Goal: Task Accomplishment & Management: Complete application form

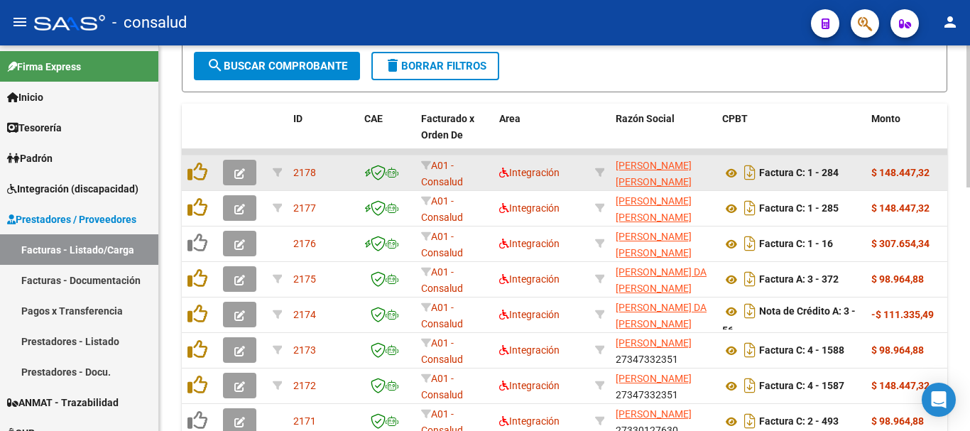
scroll to position [517, 0]
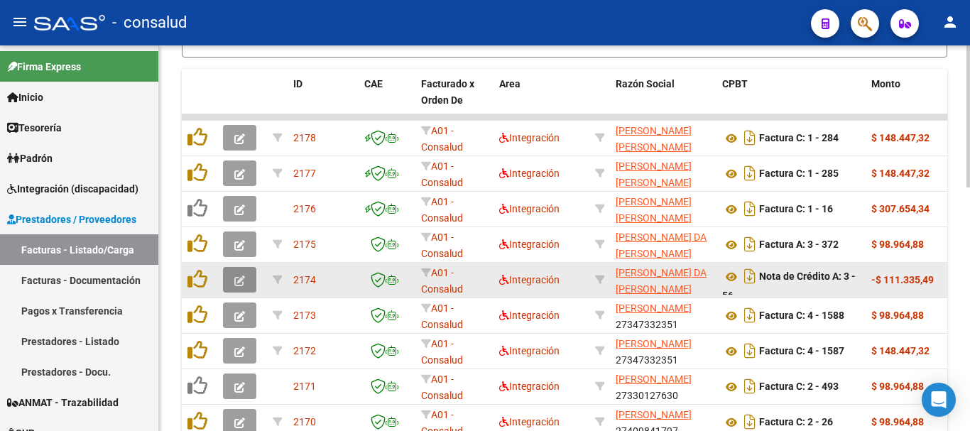
click at [233, 280] on button "button" at bounding box center [239, 280] width 33 height 26
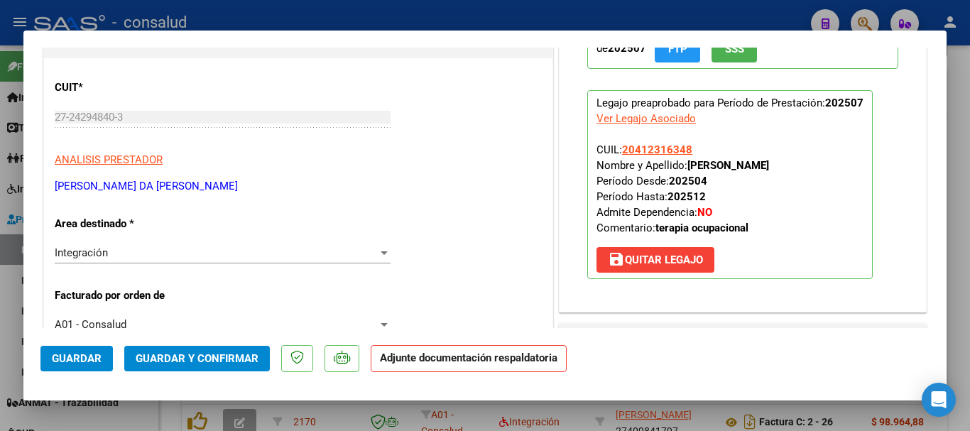
scroll to position [0, 0]
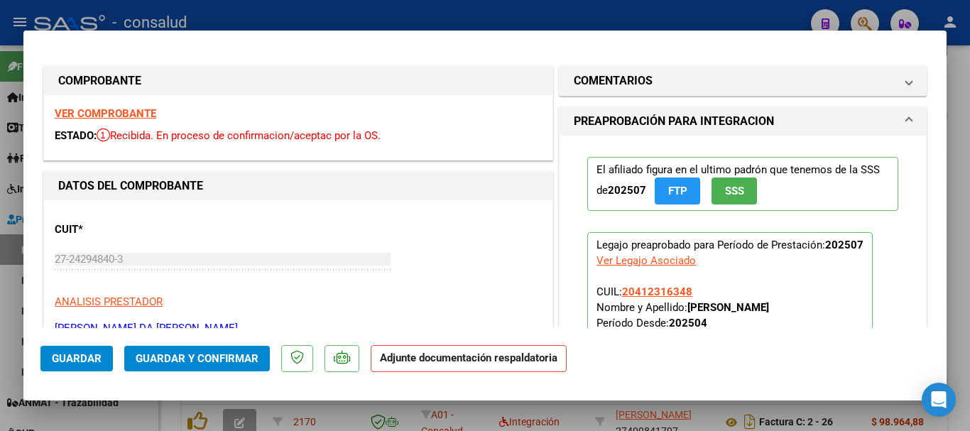
click at [90, 113] on strong "VER COMPROBANTE" at bounding box center [106, 113] width 102 height 13
click at [126, 109] on strong "VER COMPROBANTE" at bounding box center [106, 113] width 102 height 13
type input "$ 0,00"
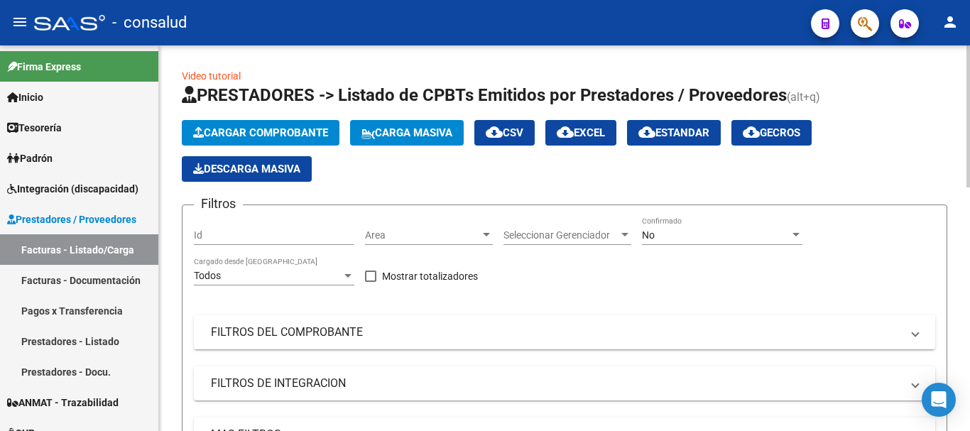
click at [299, 333] on mat-panel-title "FILTROS DEL COMPROBANTE" at bounding box center [556, 332] width 690 height 16
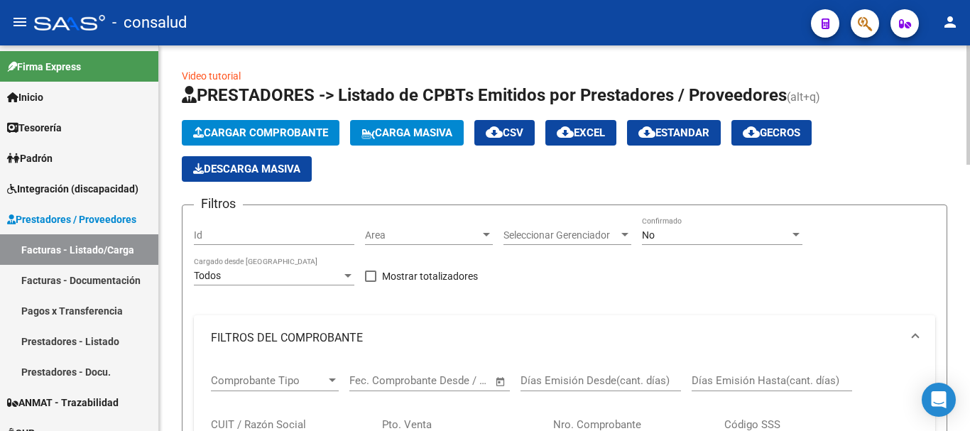
click at [278, 421] on input "CUIT / Razón Social" at bounding box center [291, 424] width 160 height 13
paste input "27242948403"
type input "27242948403"
click at [702, 235] on div "No" at bounding box center [716, 235] width 148 height 12
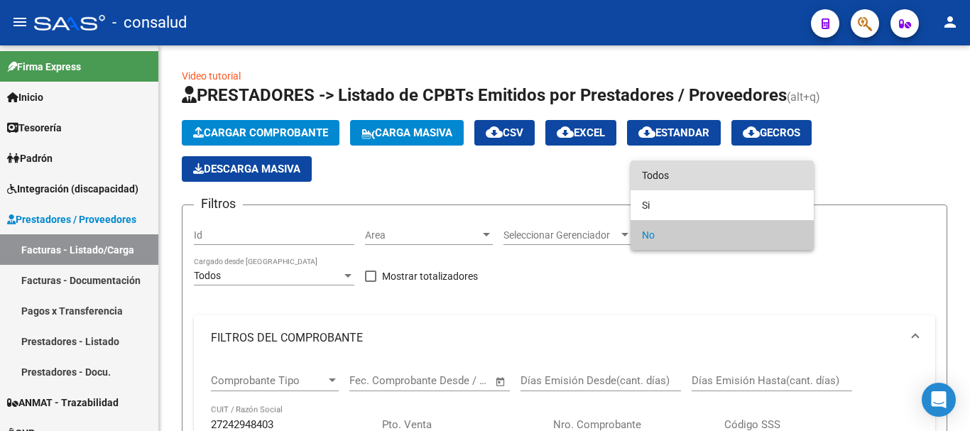
click at [701, 174] on span "Todos" at bounding box center [722, 175] width 160 height 30
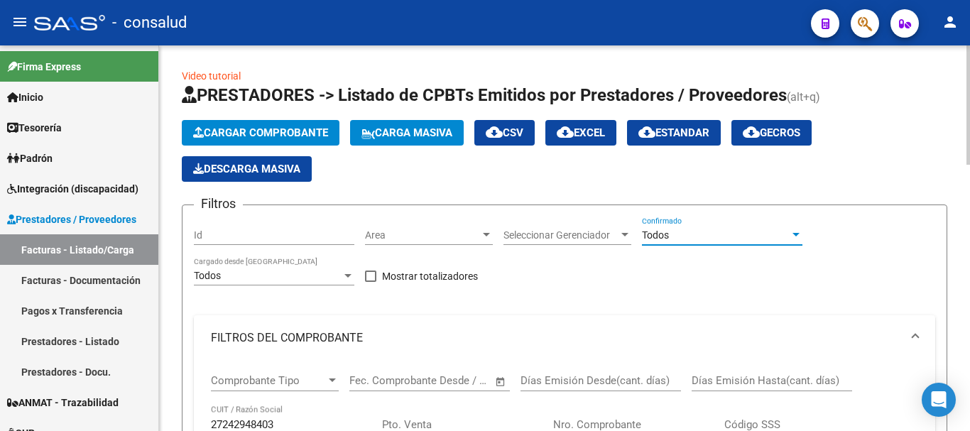
scroll to position [426, 0]
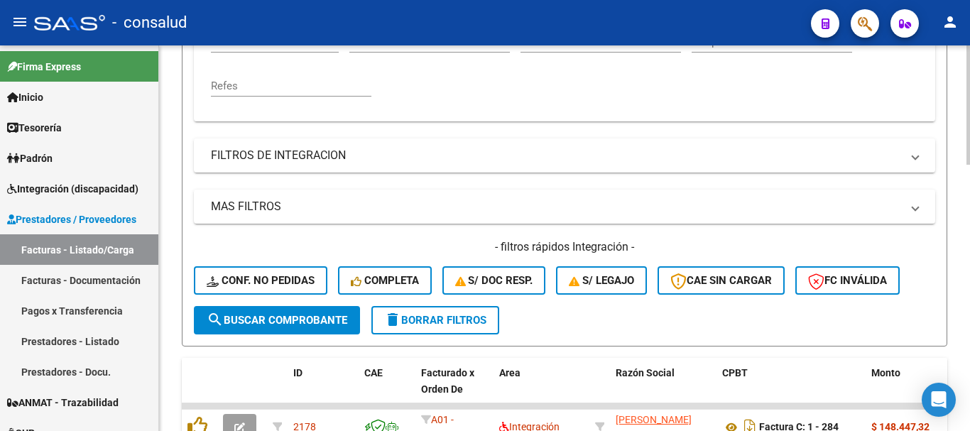
click at [242, 328] on button "search Buscar Comprobante" at bounding box center [277, 320] width 166 height 28
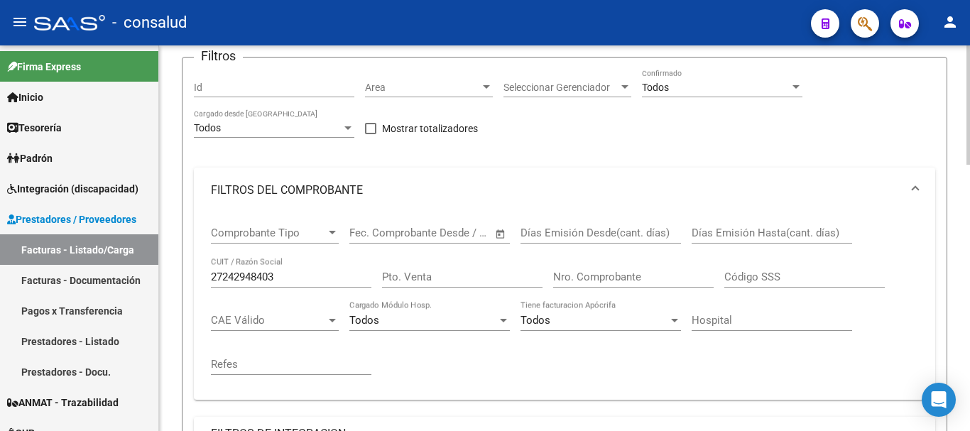
scroll to position [142, 0]
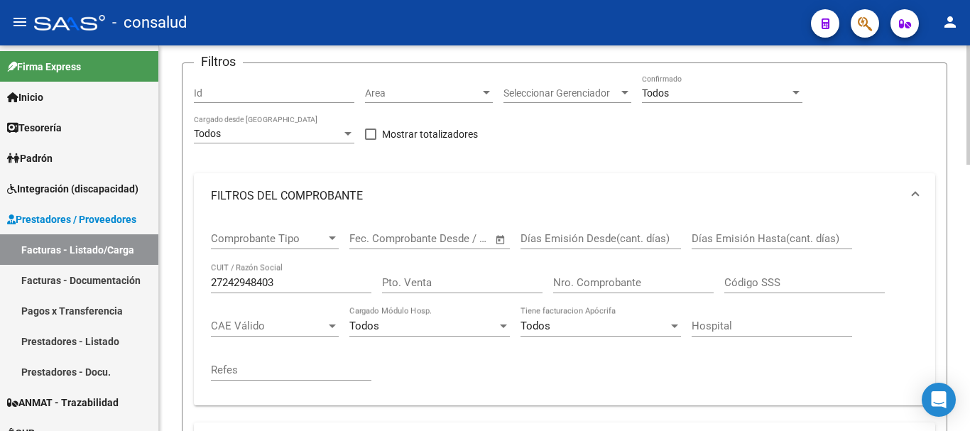
click at [706, 96] on div "Todos" at bounding box center [716, 93] width 148 height 12
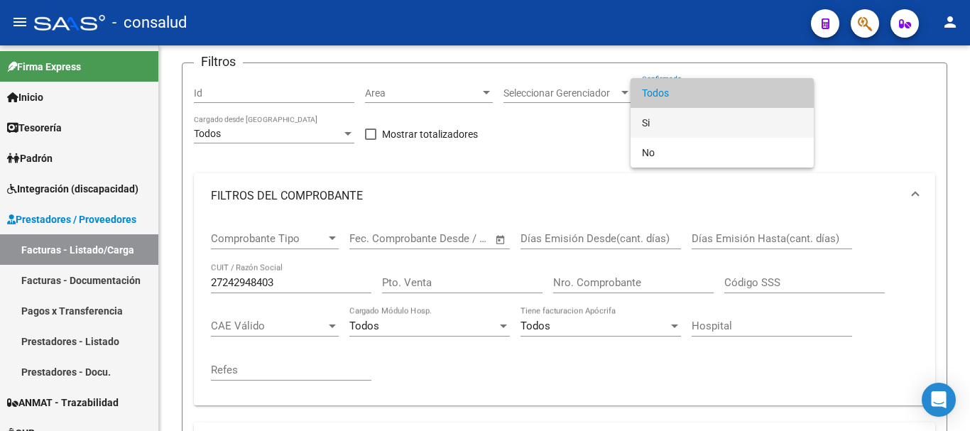
click at [689, 120] on span "Si" at bounding box center [722, 123] width 160 height 30
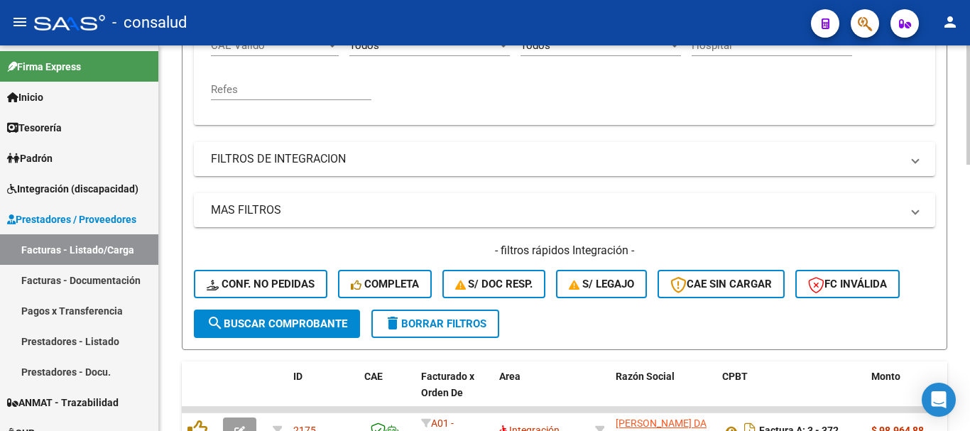
scroll to position [426, 0]
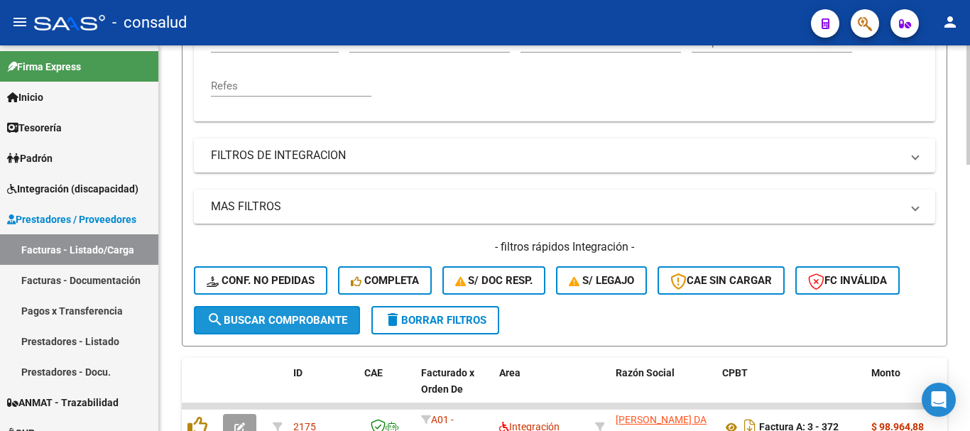
drag, startPoint x: 269, startPoint y: 322, endPoint x: 283, endPoint y: 322, distance: 13.5
click at [270, 322] on span "search Buscar Comprobante" at bounding box center [277, 320] width 141 height 13
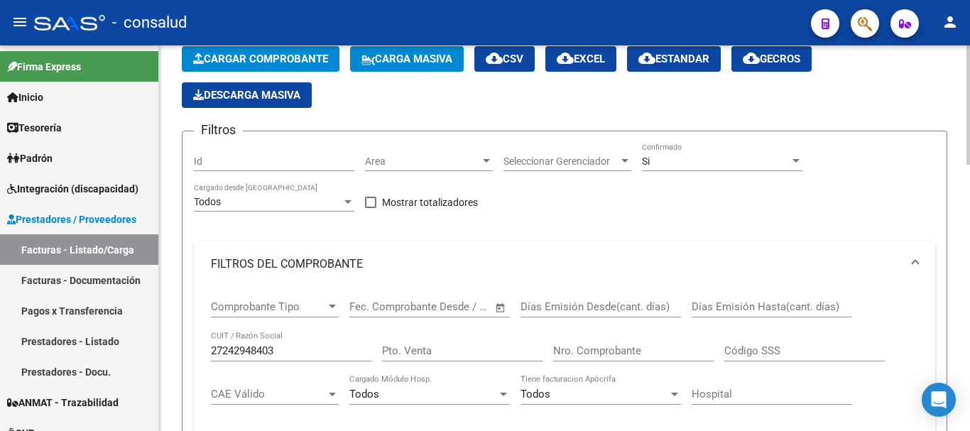
scroll to position [71, 0]
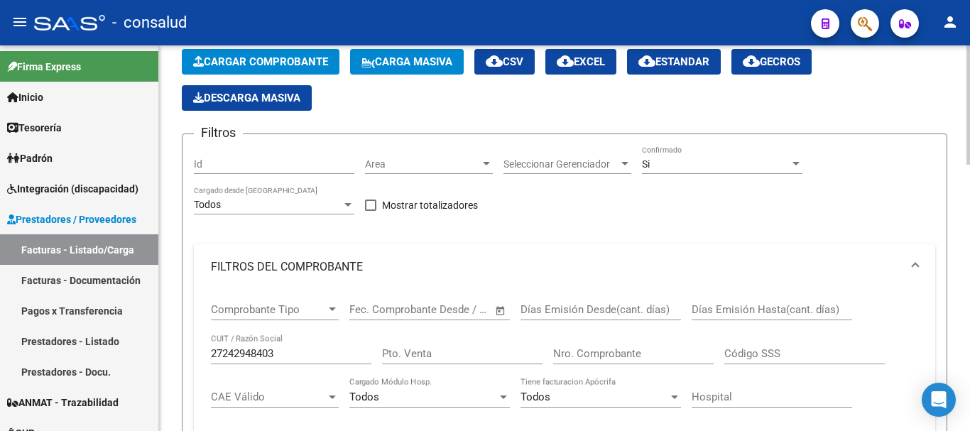
click at [718, 168] on div "Si" at bounding box center [716, 164] width 148 height 12
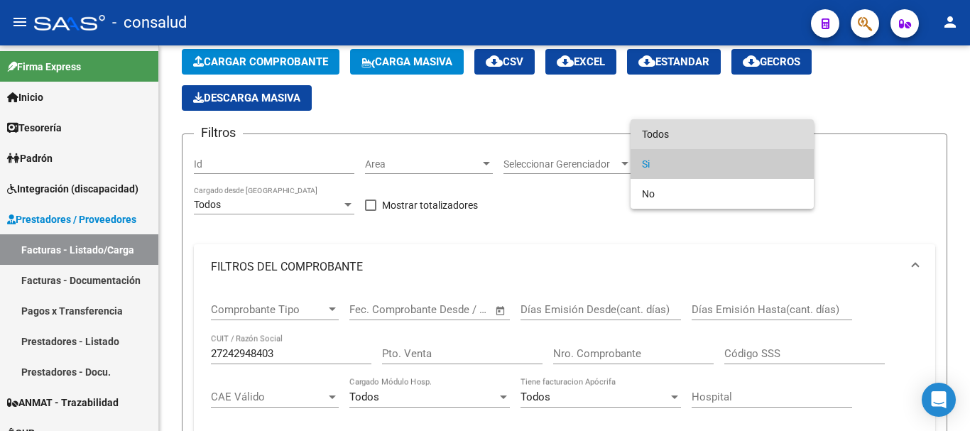
click at [712, 138] on span "Todos" at bounding box center [722, 134] width 160 height 30
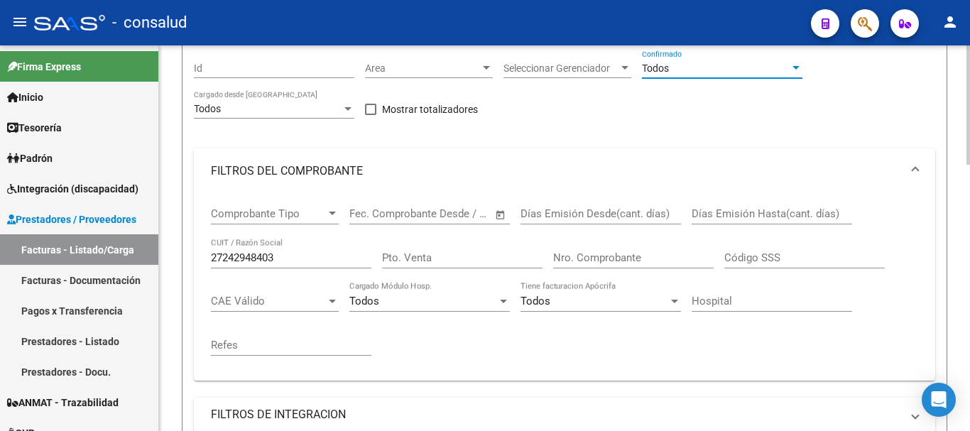
scroll to position [426, 0]
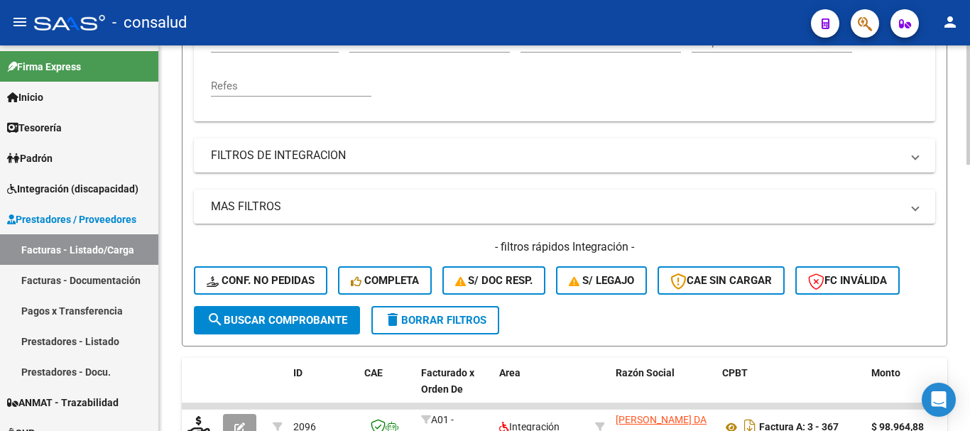
click at [275, 322] on span "search Buscar Comprobante" at bounding box center [277, 320] width 141 height 13
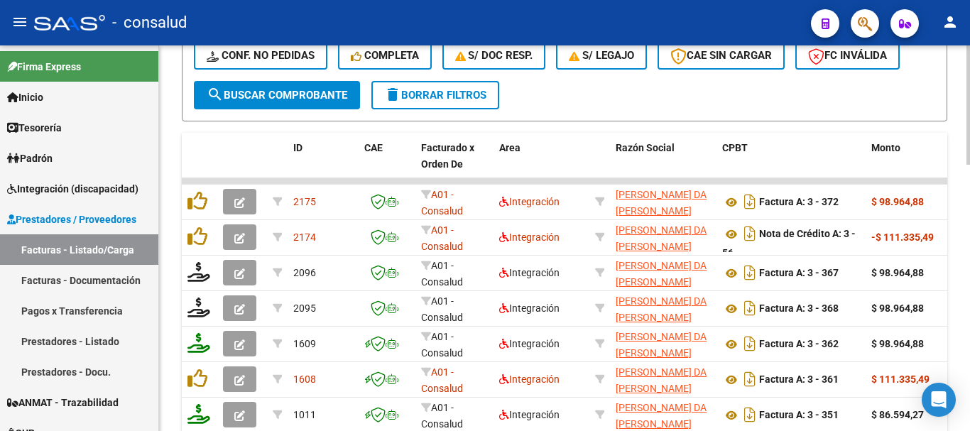
scroll to position [639, 0]
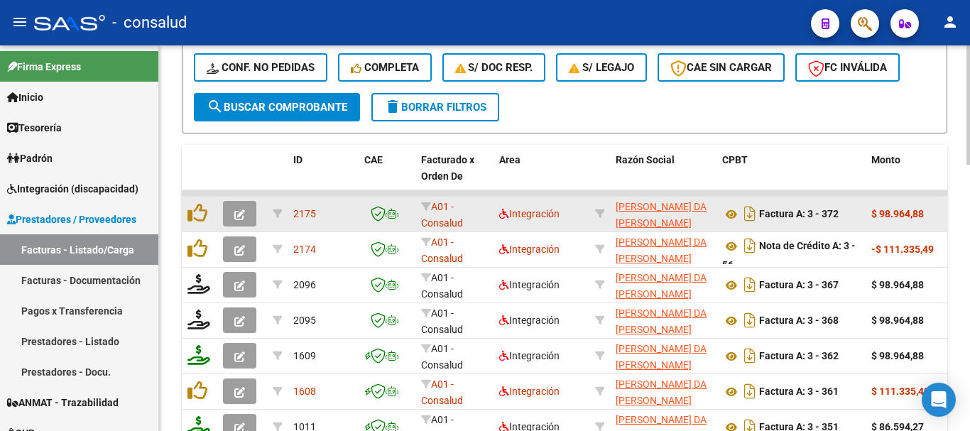
click at [246, 214] on button "button" at bounding box center [239, 214] width 33 height 26
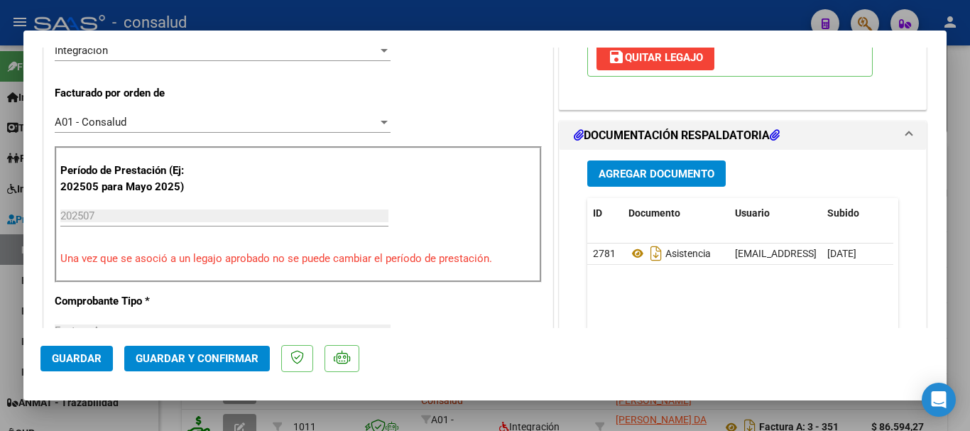
scroll to position [497, 0]
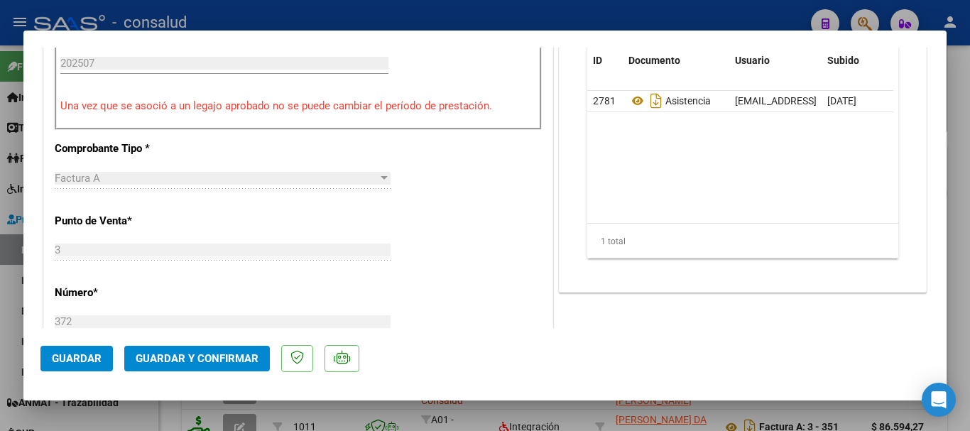
click at [228, 370] on button "Guardar y Confirmar" at bounding box center [197, 359] width 146 height 26
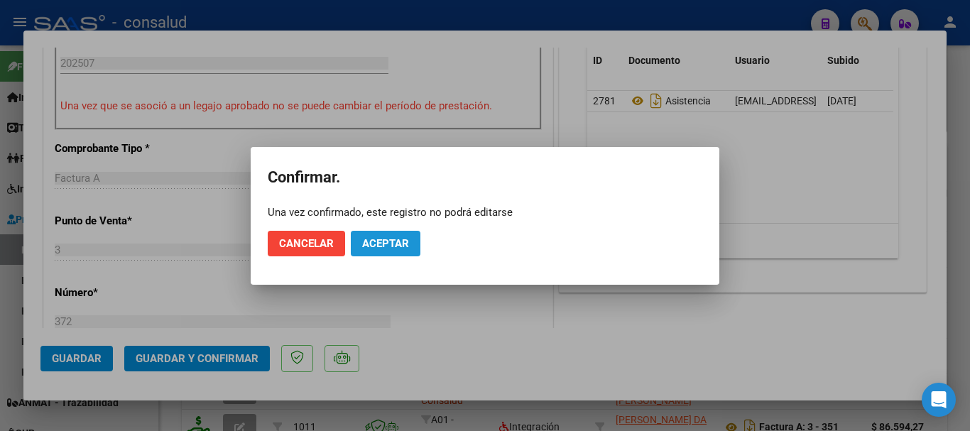
click at [402, 242] on span "Aceptar" at bounding box center [385, 243] width 47 height 13
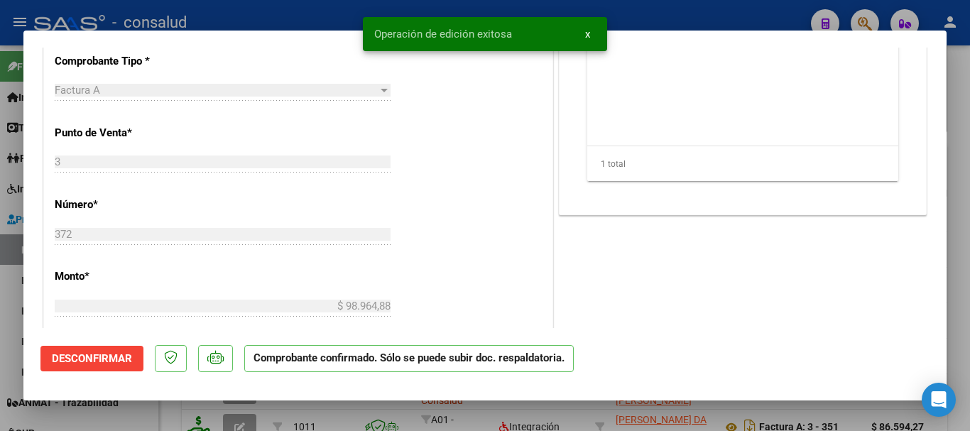
type input "$ 0,00"
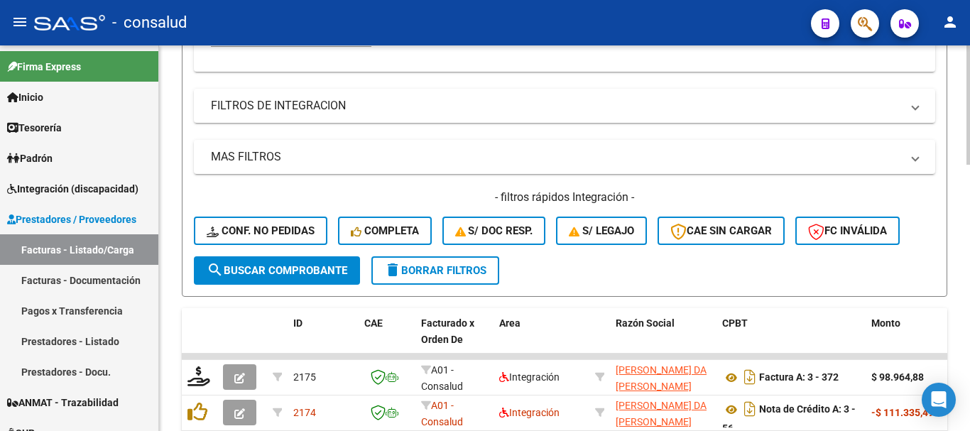
scroll to position [426, 0]
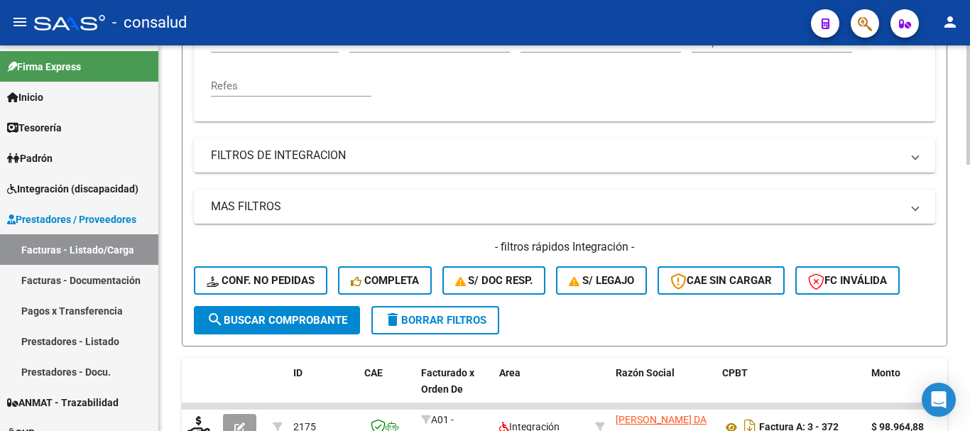
click at [425, 326] on span "delete Borrar Filtros" at bounding box center [435, 320] width 102 height 13
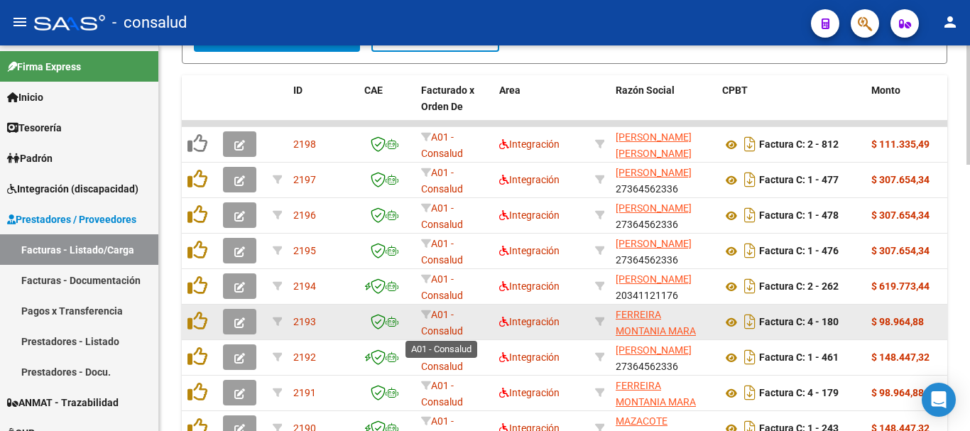
scroll to position [710, 0]
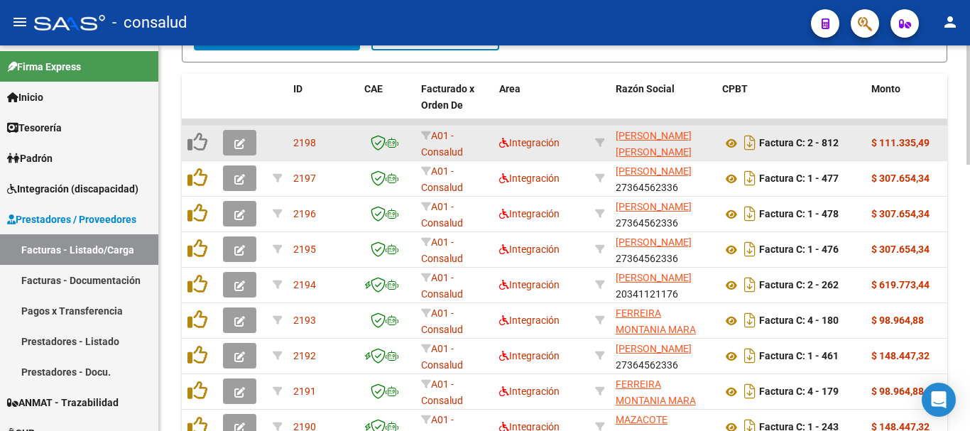
click at [238, 150] on button "button" at bounding box center [239, 143] width 33 height 26
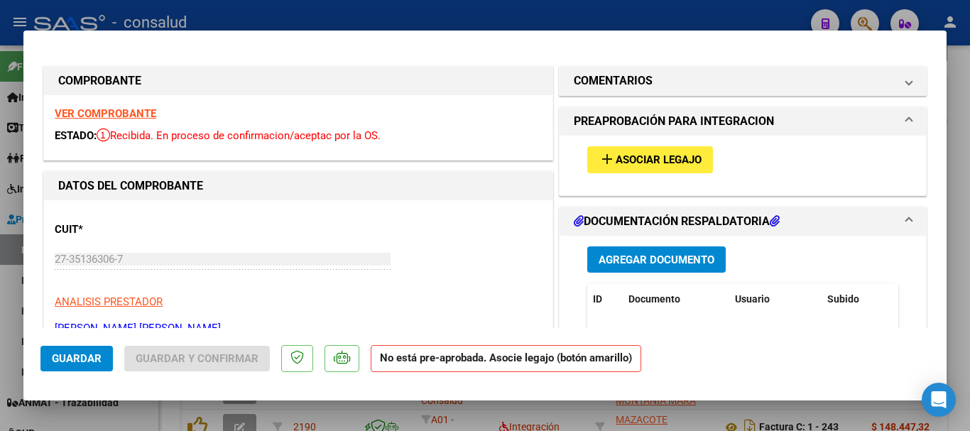
click at [594, 172] on button "add Asociar Legajo" at bounding box center [650, 159] width 126 height 26
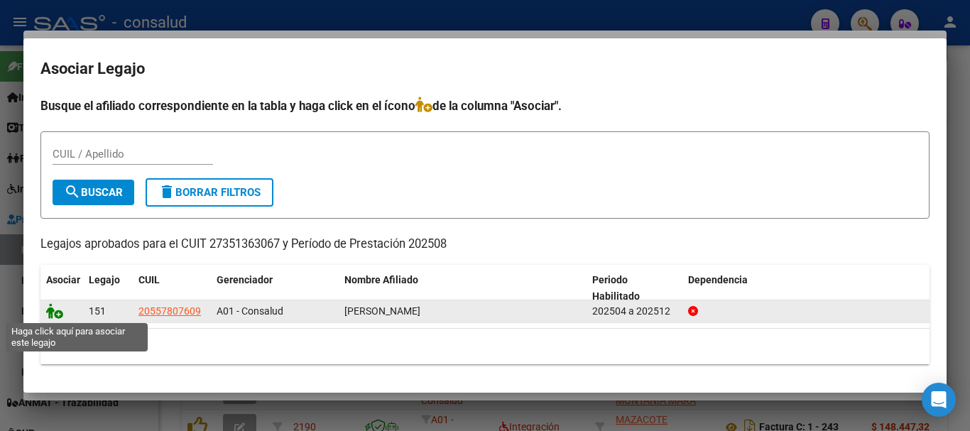
click at [52, 314] on icon at bounding box center [54, 311] width 17 height 16
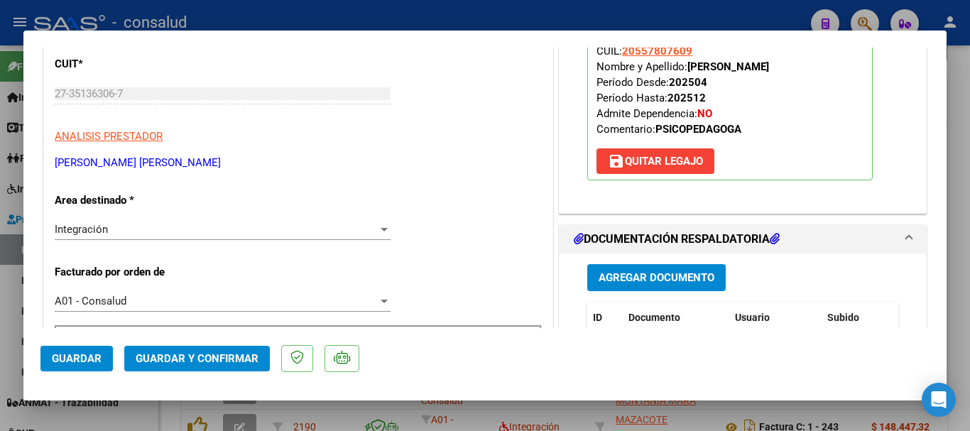
scroll to position [0, 0]
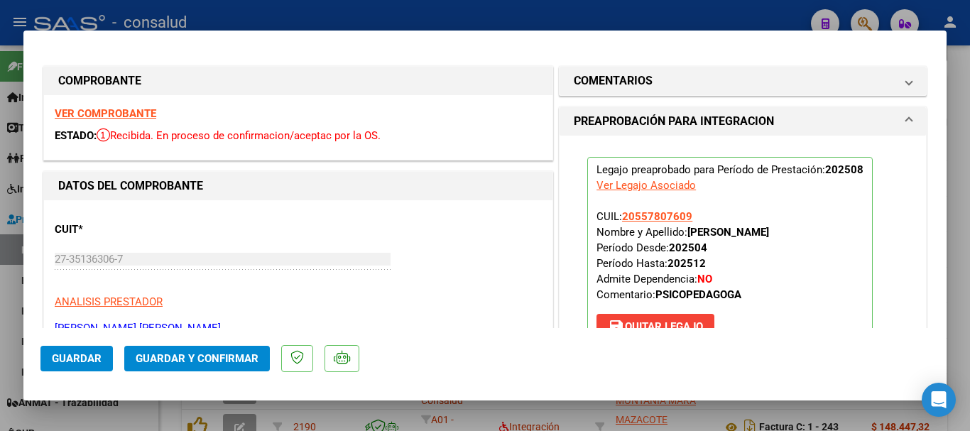
click at [150, 119] on strong "VER COMPROBANTE" at bounding box center [106, 113] width 102 height 13
click at [77, 355] on span "Guardar" at bounding box center [77, 358] width 50 height 13
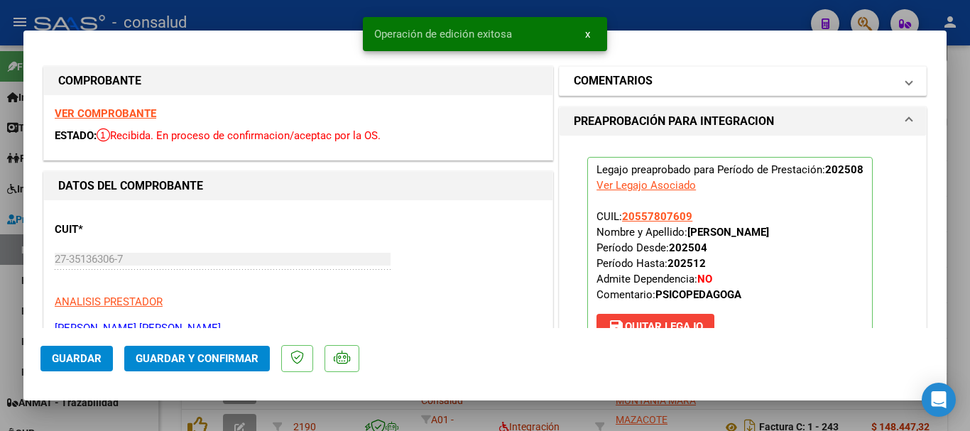
click at [648, 85] on mat-panel-title "COMENTARIOS" at bounding box center [734, 80] width 321 height 17
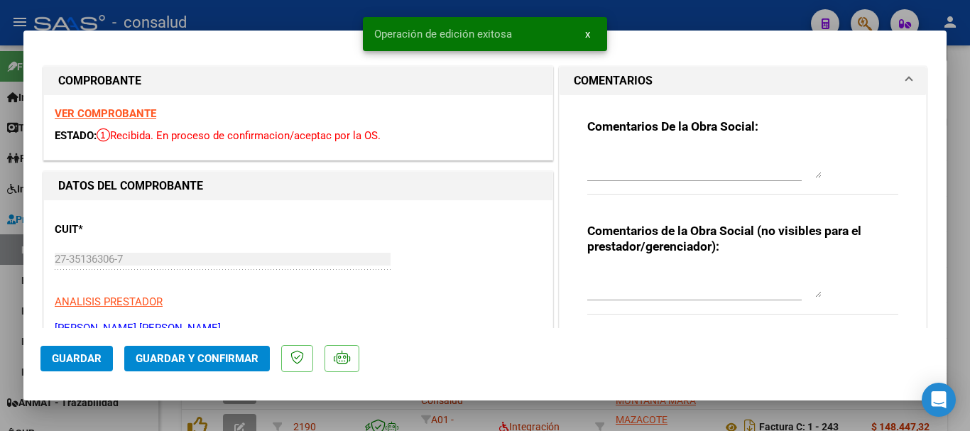
click at [641, 144] on div "Comentarios De la Obra Social:" at bounding box center [742, 165] width 311 height 92
click at [635, 153] on textarea at bounding box center [704, 164] width 234 height 28
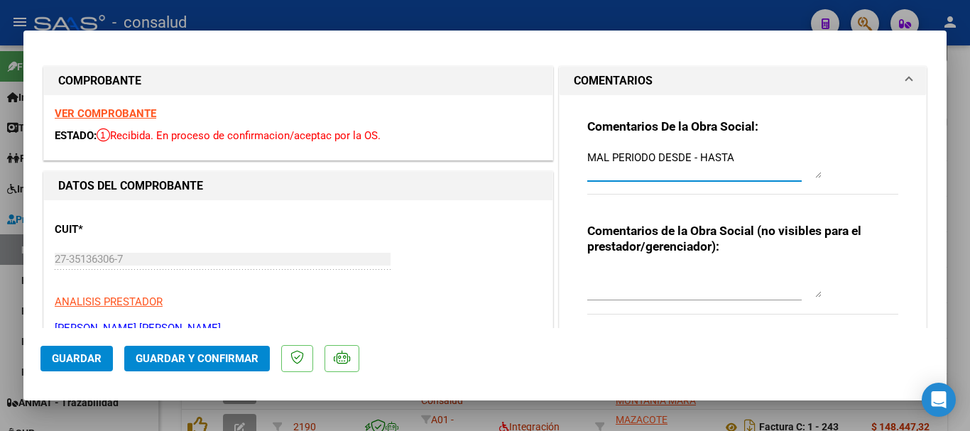
type textarea "MAL PERIODO DESDE - HASTA"
click at [98, 355] on span "Guardar" at bounding box center [77, 358] width 50 height 13
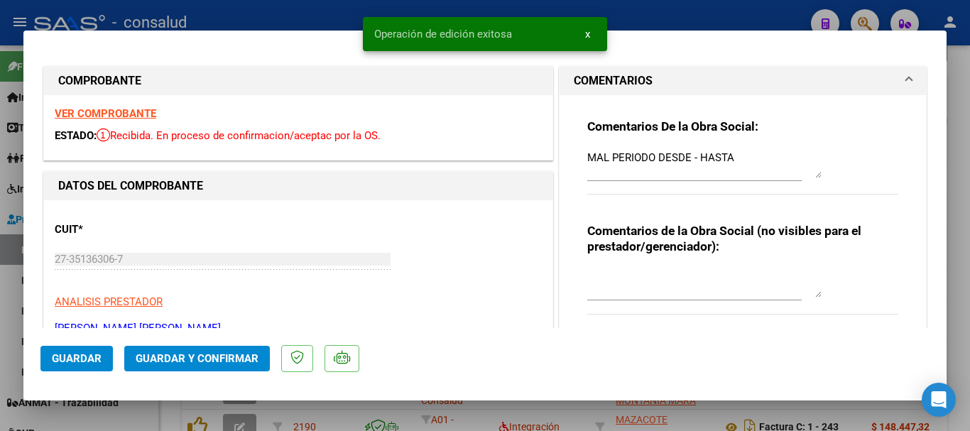
type input "$ 0,00"
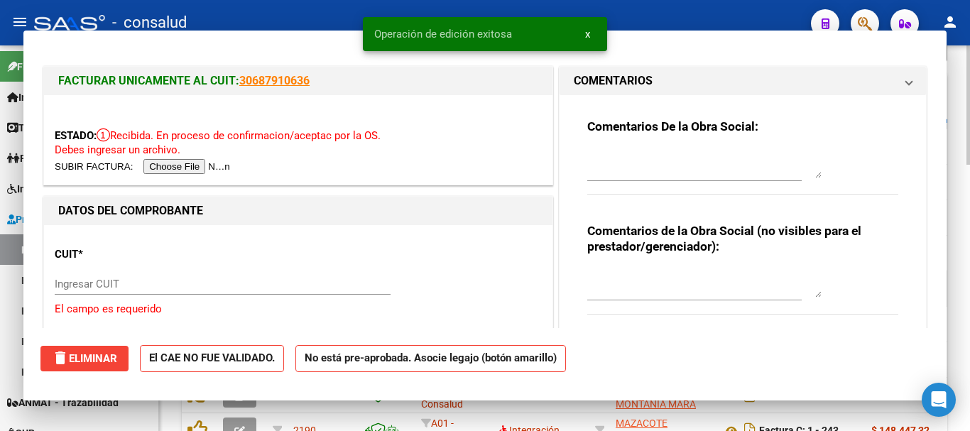
scroll to position [710, 0]
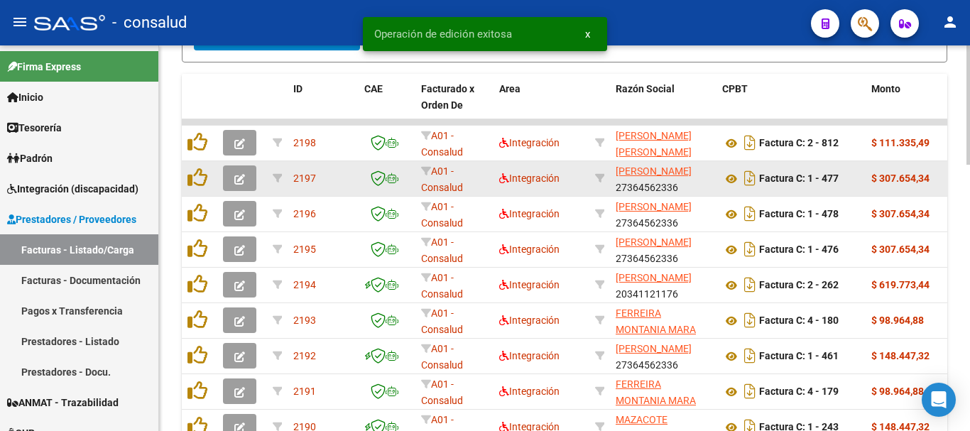
click at [225, 176] on button "button" at bounding box center [239, 178] width 33 height 26
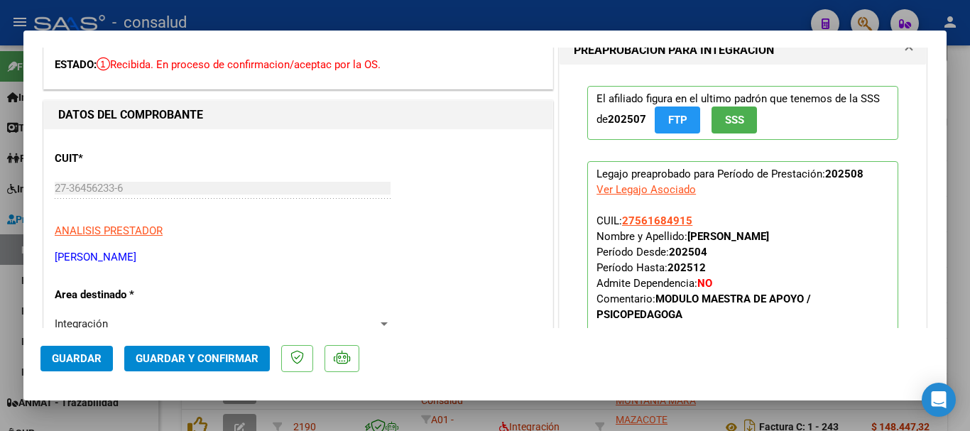
scroll to position [0, 0]
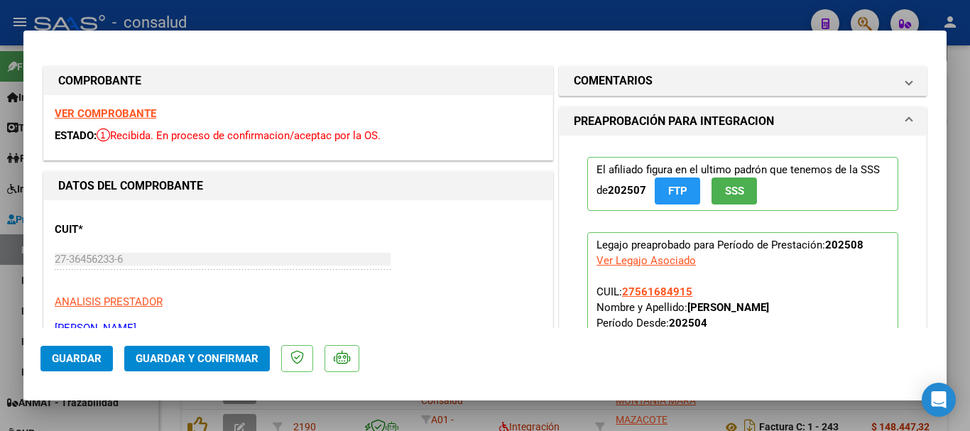
click at [87, 116] on strong "VER COMPROBANTE" at bounding box center [106, 113] width 102 height 13
click at [111, 116] on strong "VER COMPROBANTE" at bounding box center [106, 113] width 102 height 13
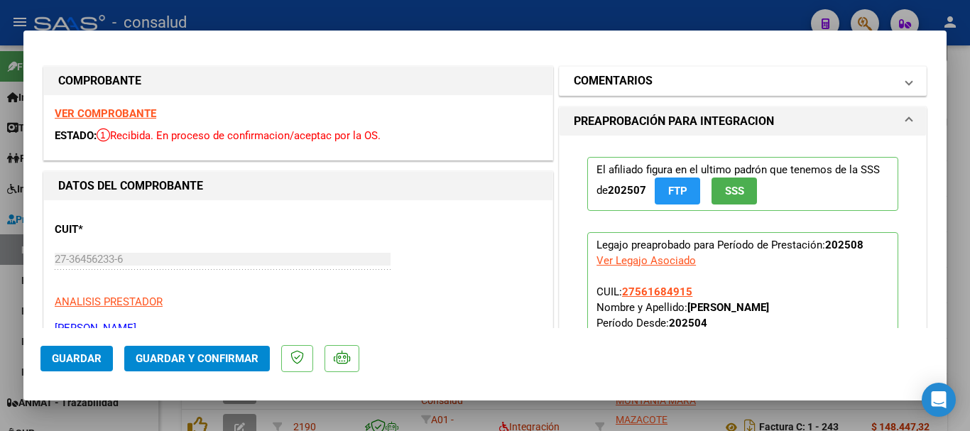
click at [595, 89] on h1 "COMENTARIOS" at bounding box center [613, 80] width 79 height 17
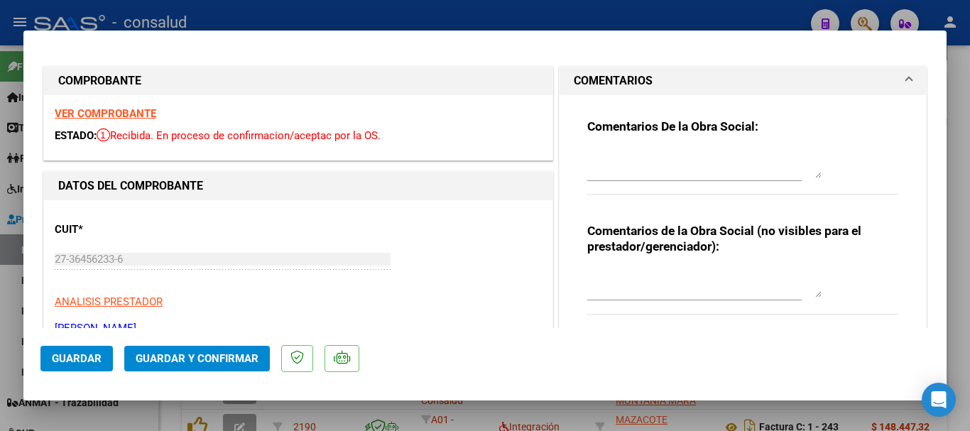
click at [598, 85] on h1 "COMENTARIOS" at bounding box center [613, 80] width 79 height 17
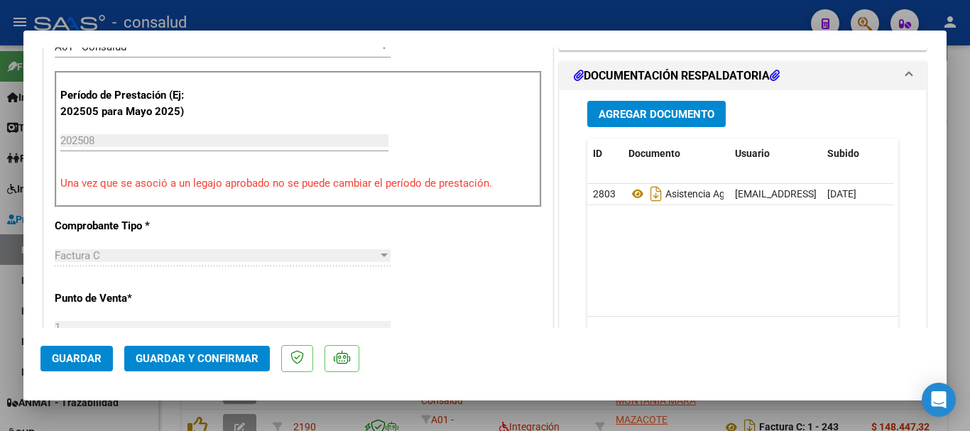
scroll to position [426, 0]
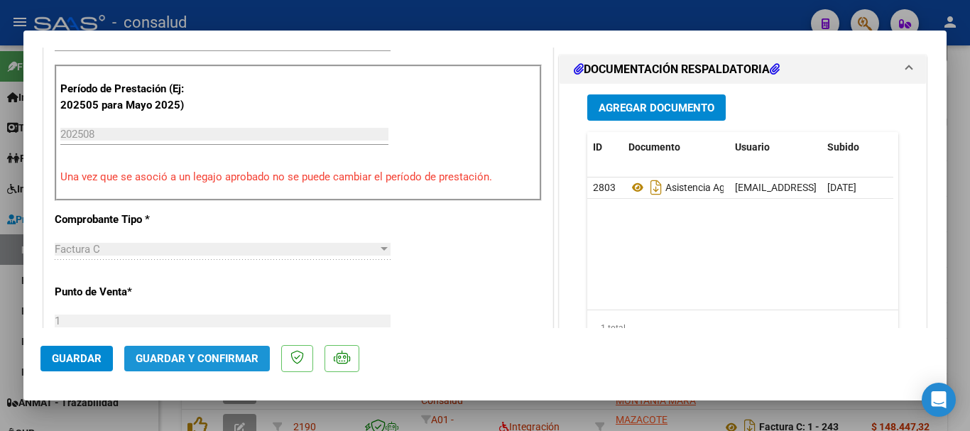
click at [206, 360] on span "Guardar y Confirmar" at bounding box center [197, 358] width 123 height 13
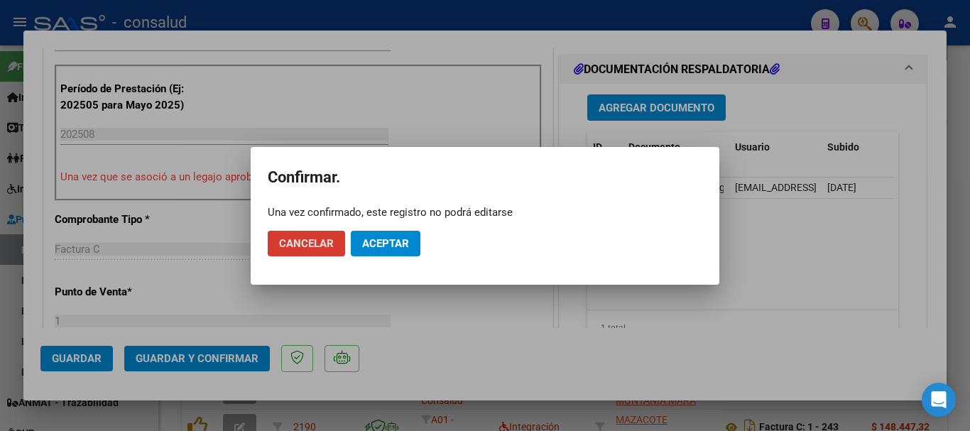
click at [386, 248] on span "Aceptar" at bounding box center [385, 243] width 47 height 13
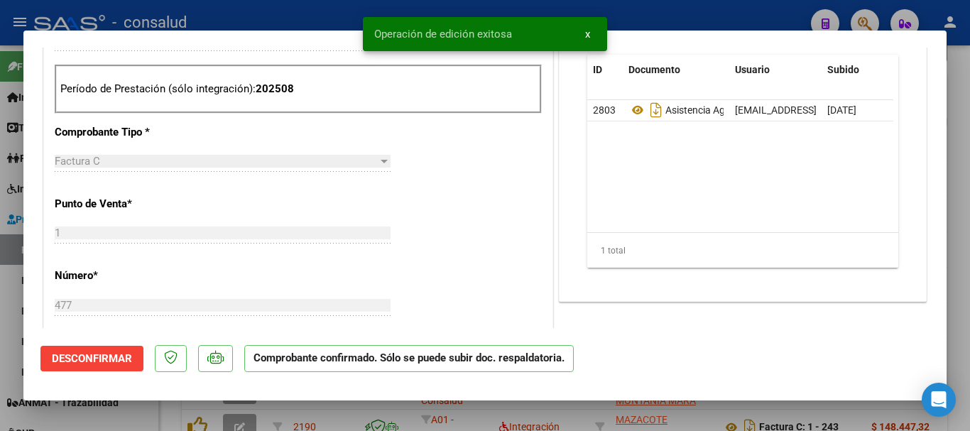
type input "$ 0,00"
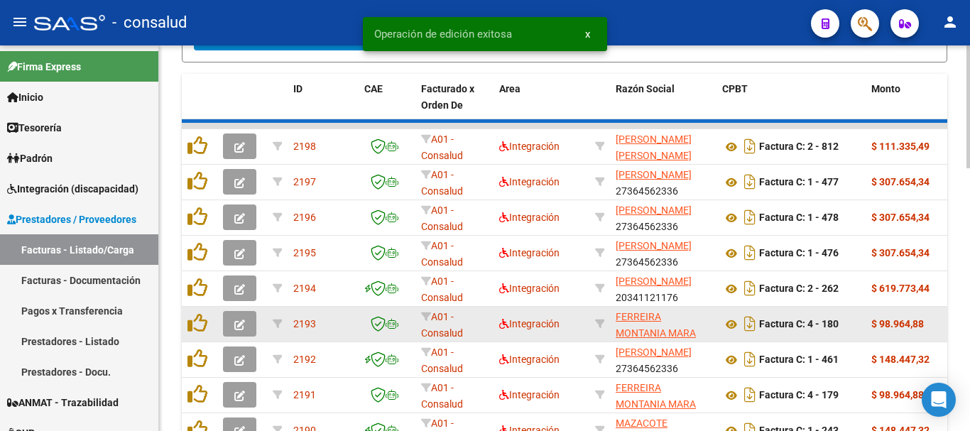
scroll to position [710, 0]
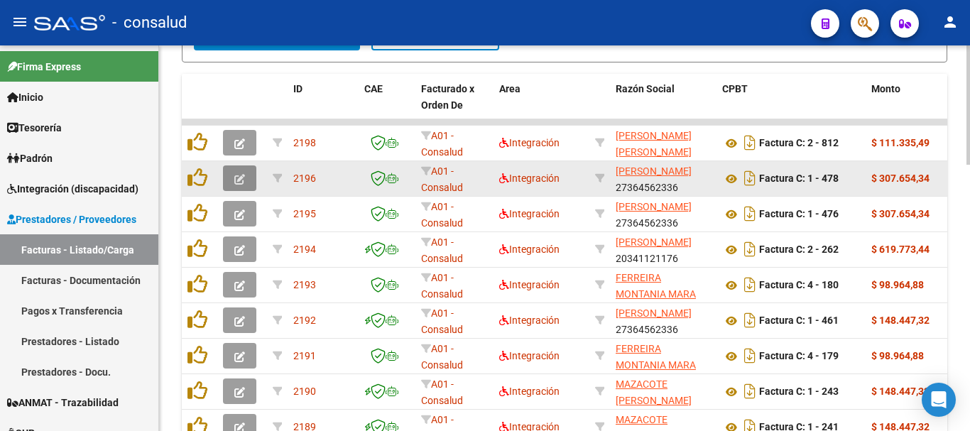
click at [246, 177] on button "button" at bounding box center [239, 178] width 33 height 26
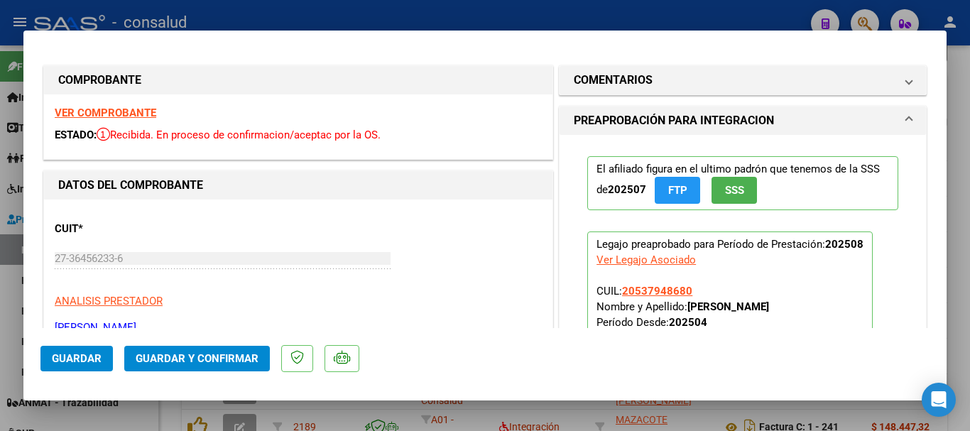
scroll to position [0, 0]
click at [132, 111] on strong "VER COMPROBANTE" at bounding box center [106, 113] width 102 height 13
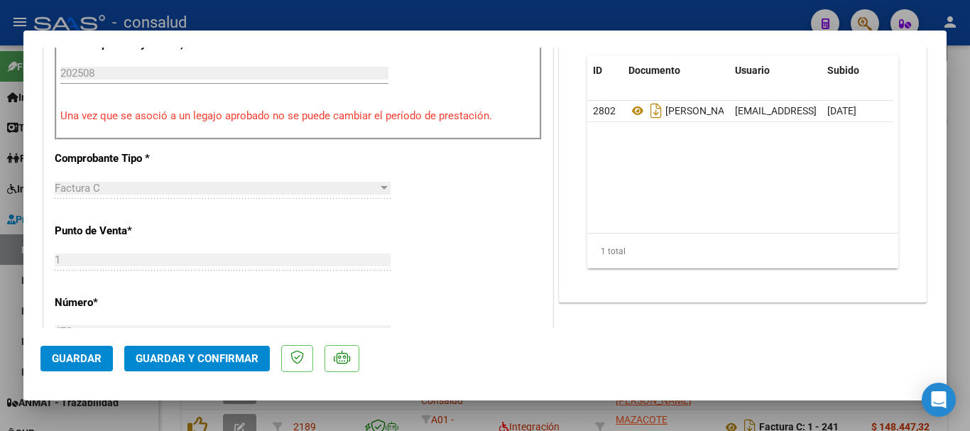
scroll to position [497, 0]
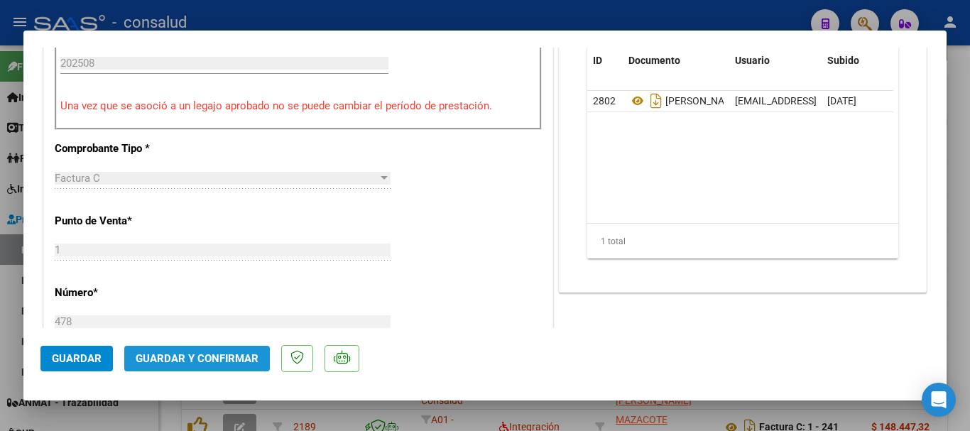
click at [196, 355] on span "Guardar y Confirmar" at bounding box center [197, 358] width 123 height 13
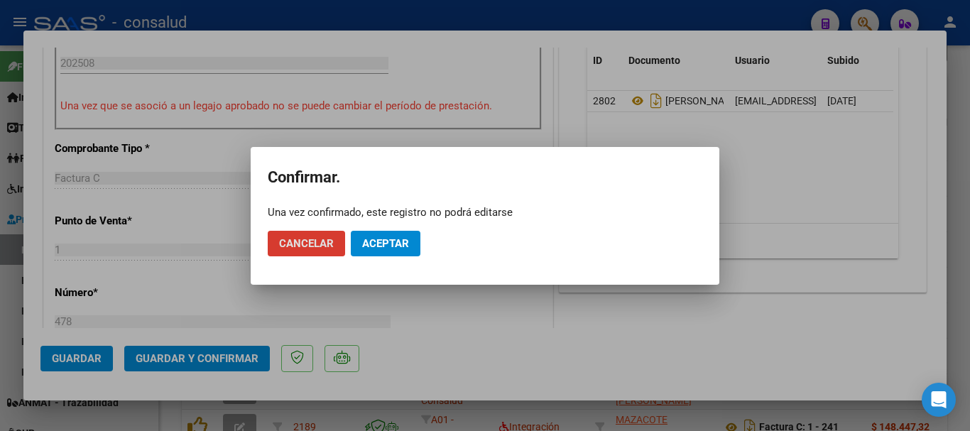
click at [397, 243] on span "Aceptar" at bounding box center [385, 243] width 47 height 13
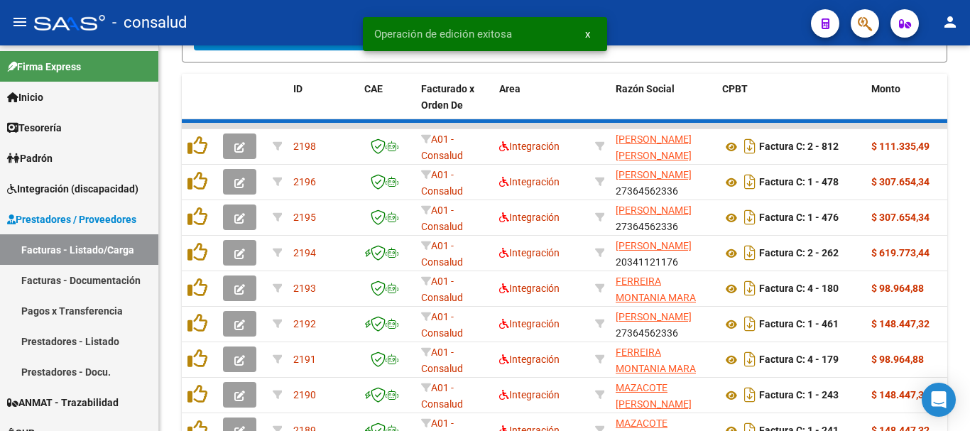
scroll to position [710, 0]
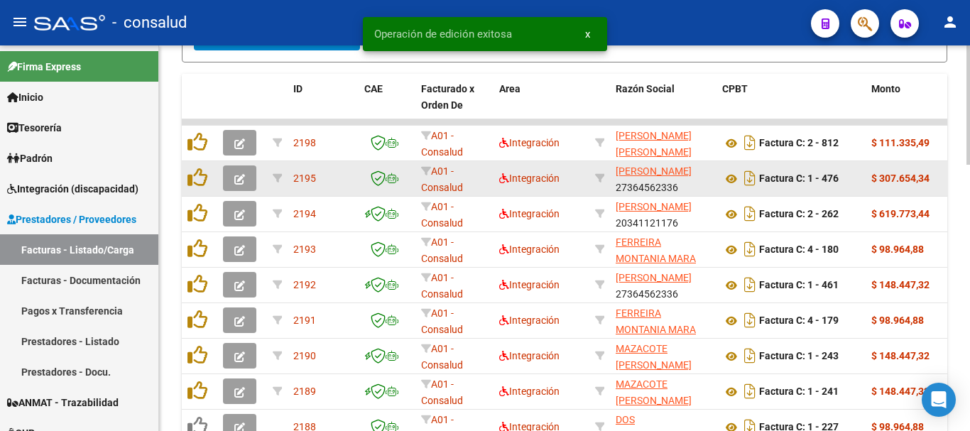
click at [239, 169] on button "button" at bounding box center [239, 178] width 33 height 26
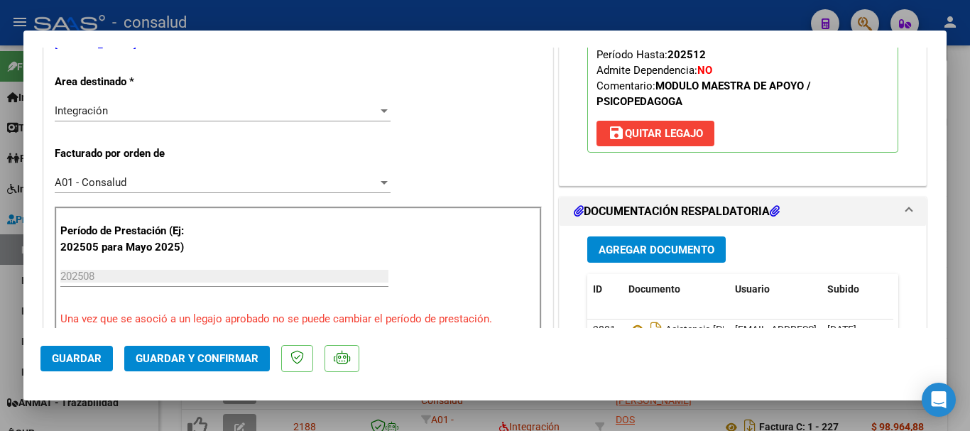
scroll to position [497, 0]
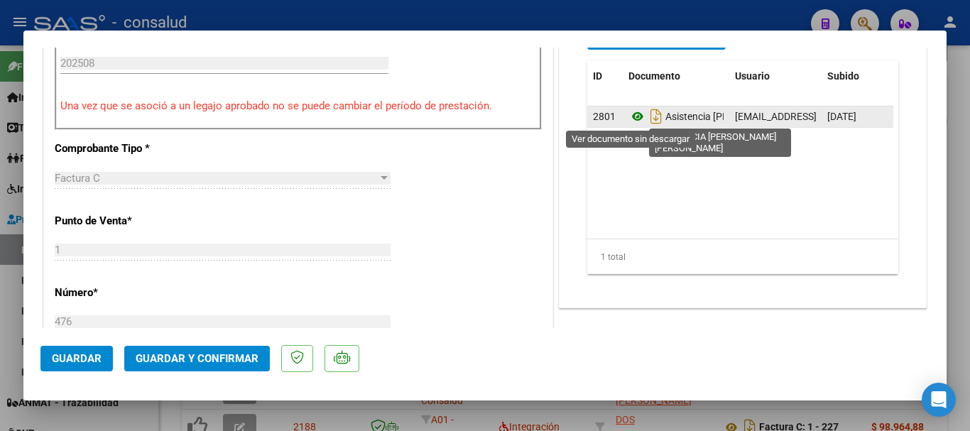
click at [628, 121] on icon at bounding box center [637, 116] width 18 height 17
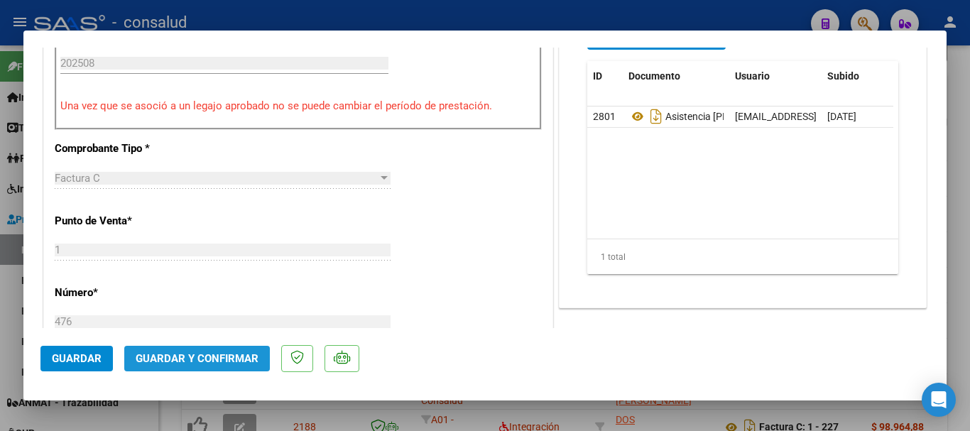
click at [223, 368] on button "Guardar y Confirmar" at bounding box center [197, 359] width 146 height 26
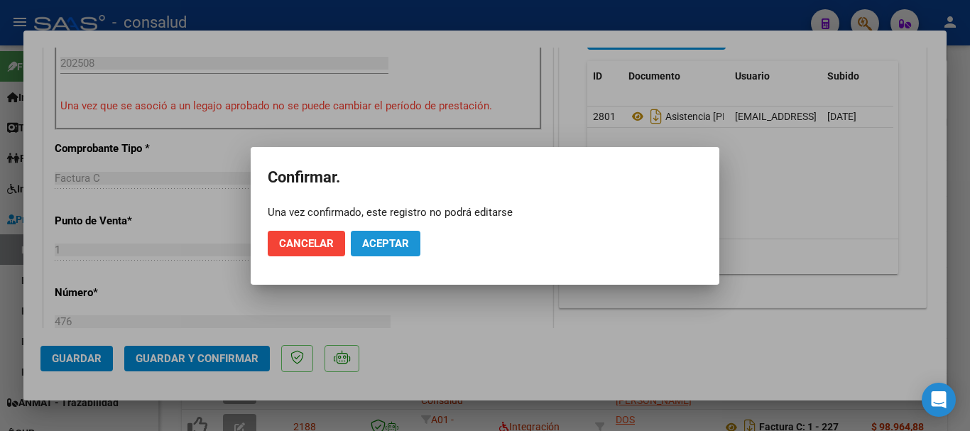
click at [397, 234] on button "Aceptar" at bounding box center [386, 244] width 70 height 26
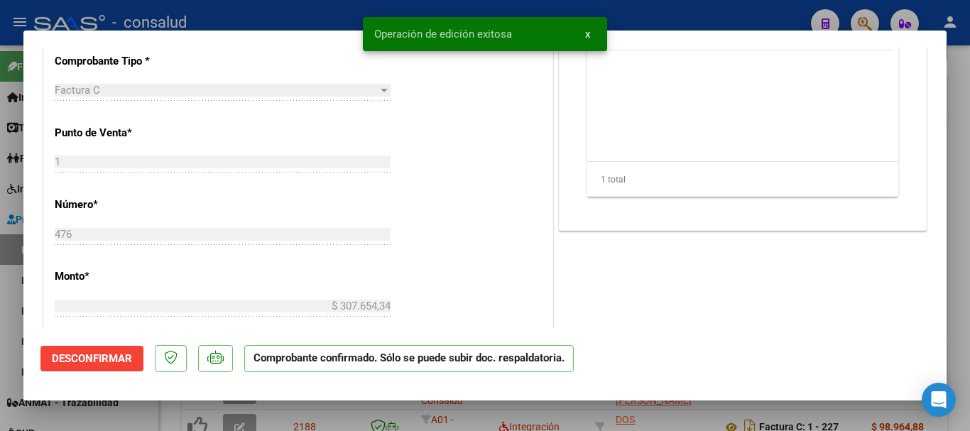
type input "$ 0,00"
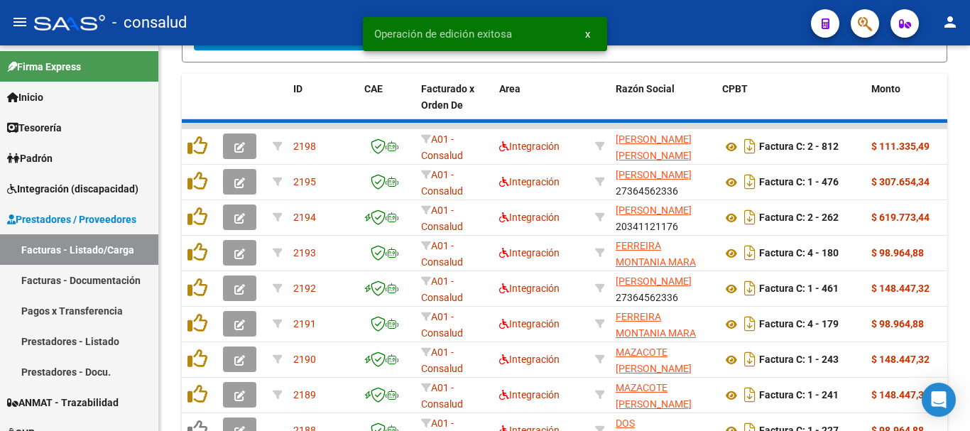
scroll to position [710, 0]
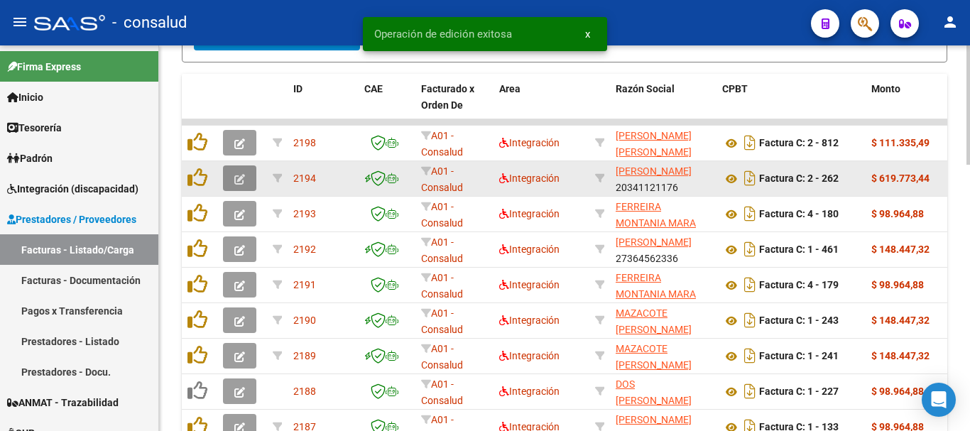
click at [232, 182] on button "button" at bounding box center [239, 178] width 33 height 26
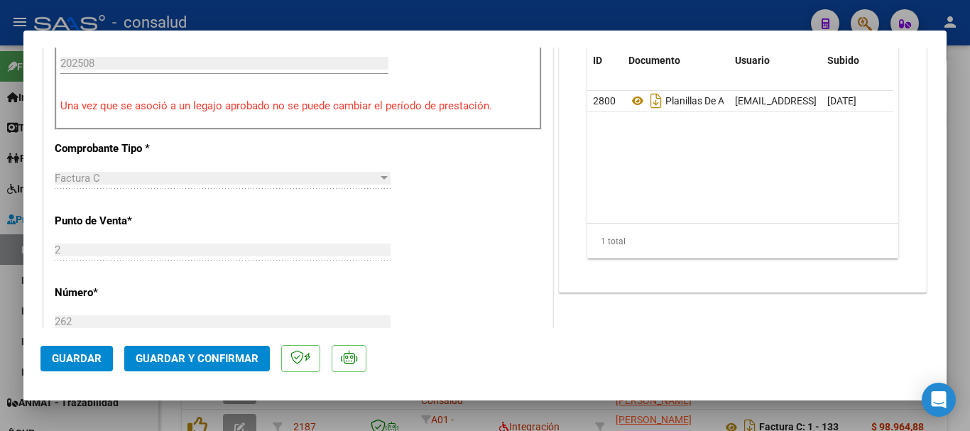
scroll to position [355, 0]
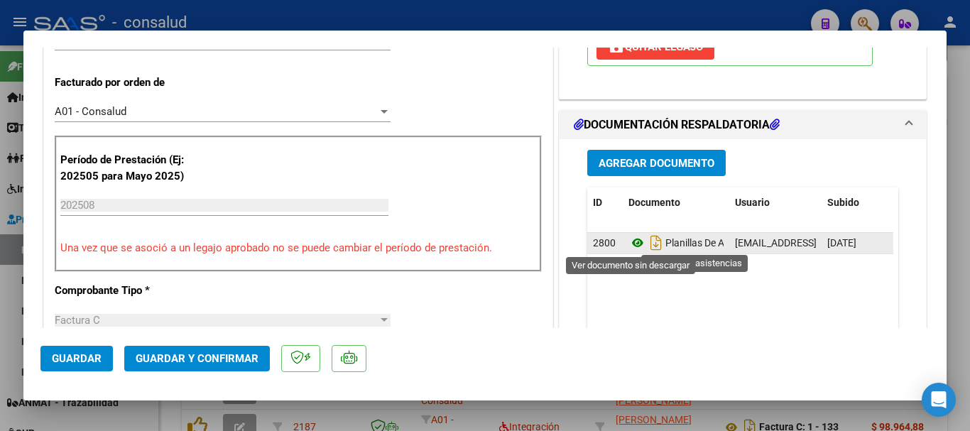
click at [628, 246] on icon at bounding box center [637, 242] width 18 height 17
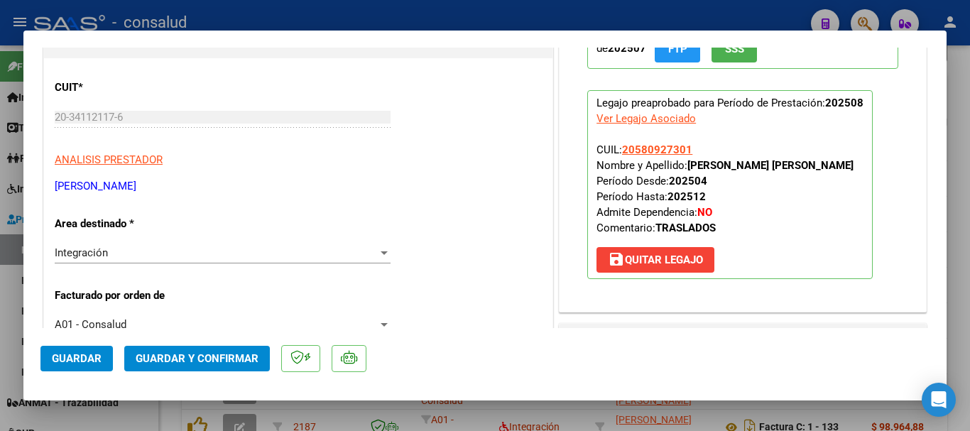
scroll to position [0, 0]
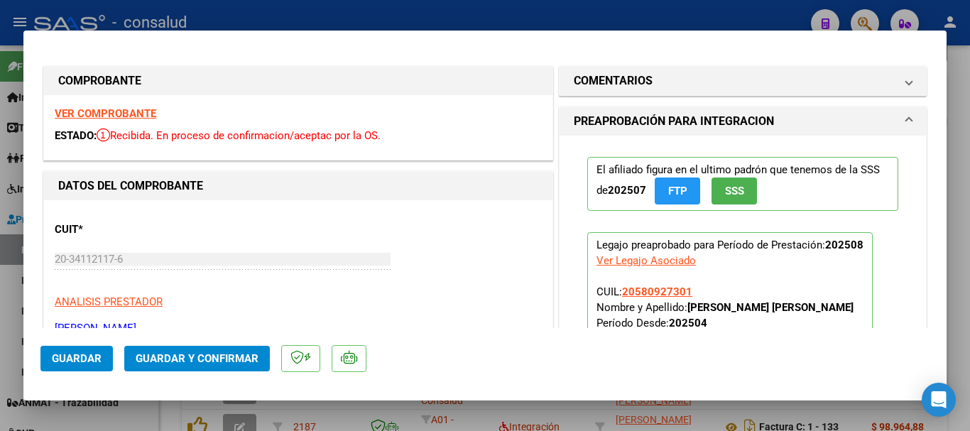
click at [128, 111] on strong "VER COMPROBANTE" at bounding box center [106, 113] width 102 height 13
click at [207, 364] on span "Guardar y Confirmar" at bounding box center [197, 358] width 123 height 13
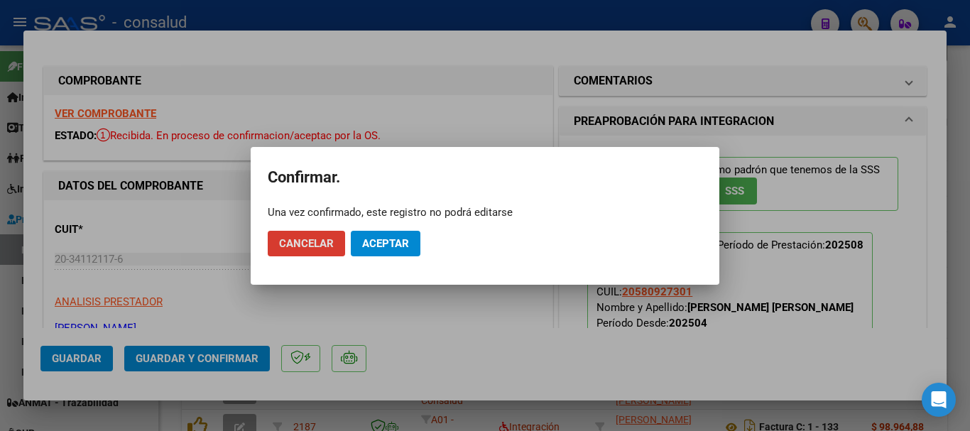
click at [383, 253] on button "Aceptar" at bounding box center [386, 244] width 70 height 26
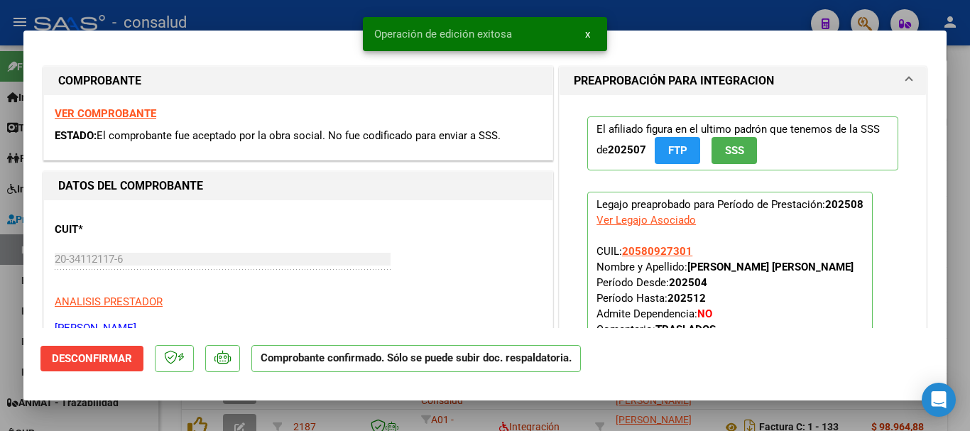
type input "$ 0,00"
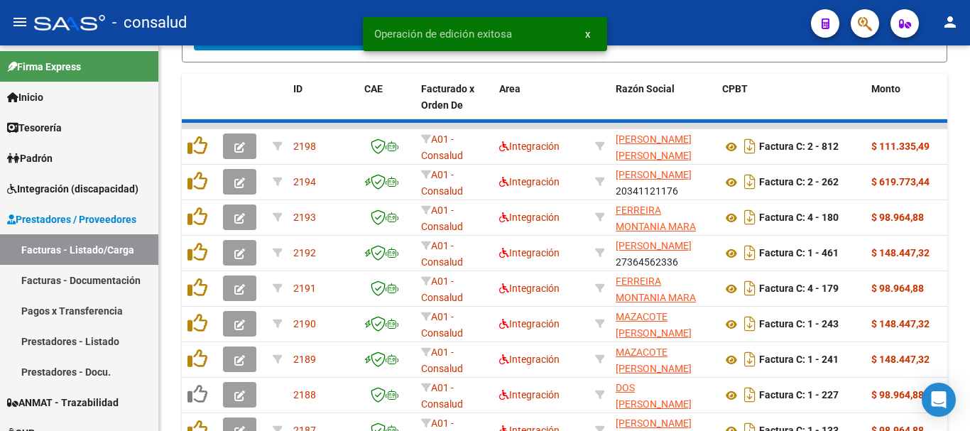
scroll to position [710, 0]
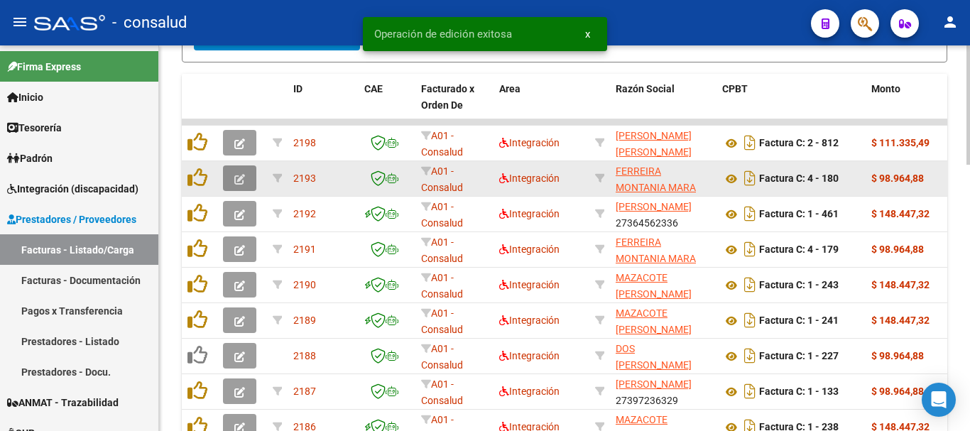
click at [251, 179] on button "button" at bounding box center [239, 178] width 33 height 26
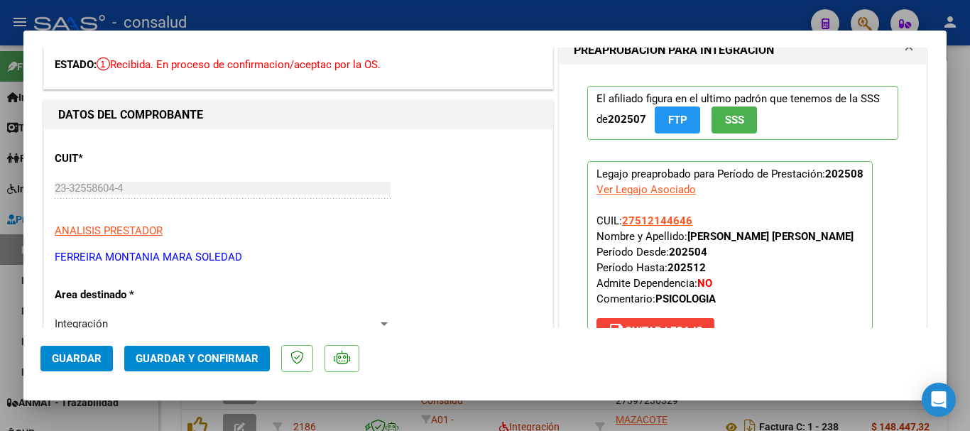
scroll to position [0, 0]
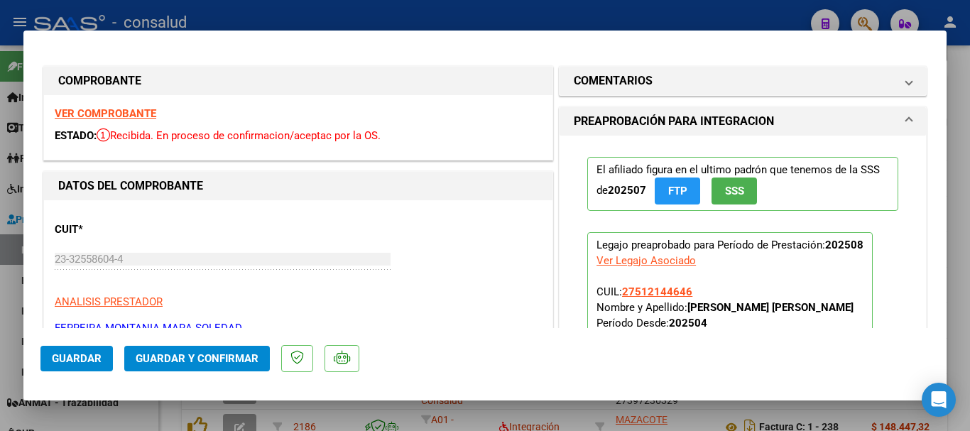
click at [131, 114] on strong "VER COMPROBANTE" at bounding box center [106, 113] width 102 height 13
click at [192, 358] on span "Guardar y Confirmar" at bounding box center [197, 358] width 123 height 13
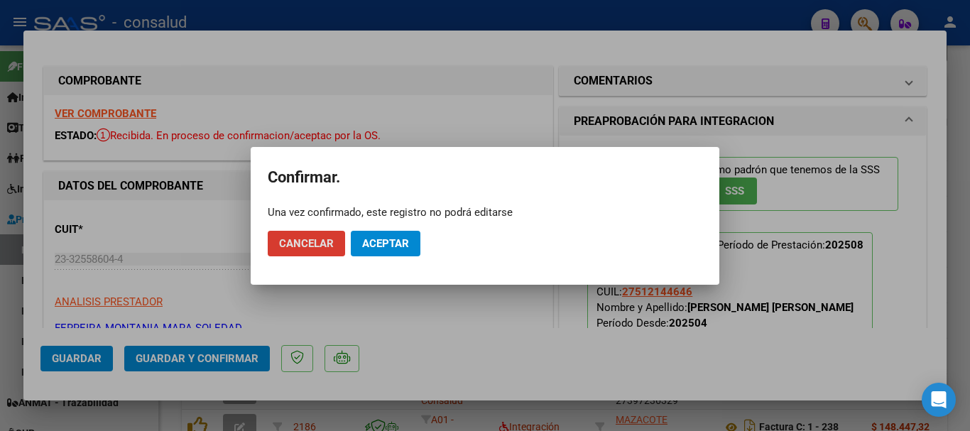
click at [383, 251] on button "Aceptar" at bounding box center [386, 244] width 70 height 26
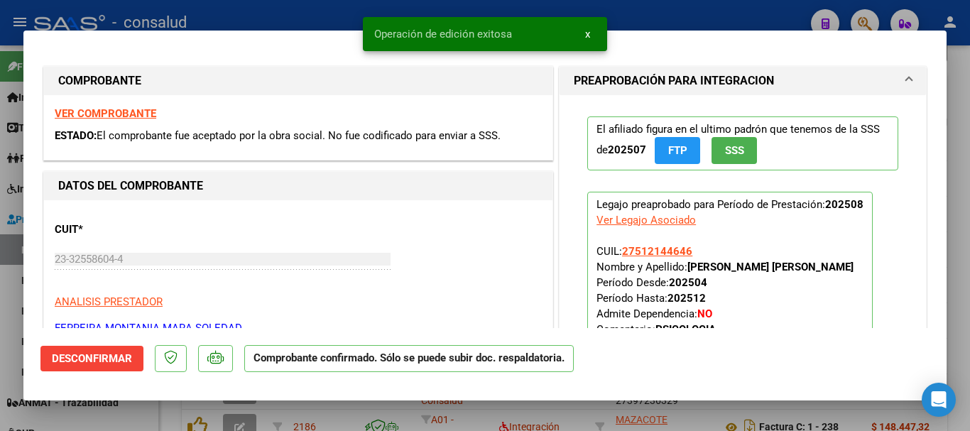
type input "$ 0,00"
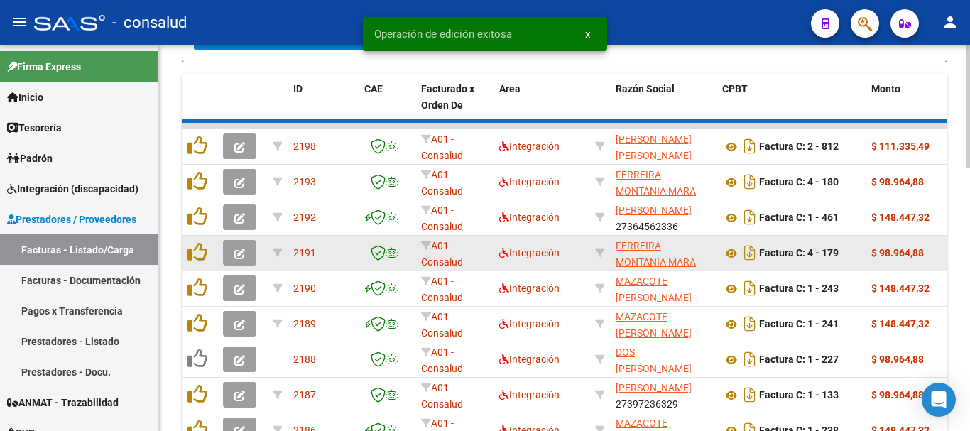
scroll to position [710, 0]
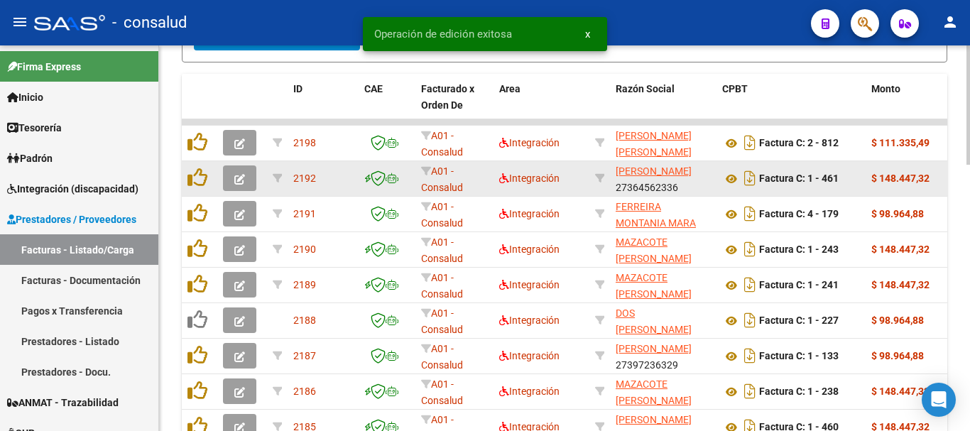
click at [234, 176] on icon "button" at bounding box center [239, 179] width 11 height 11
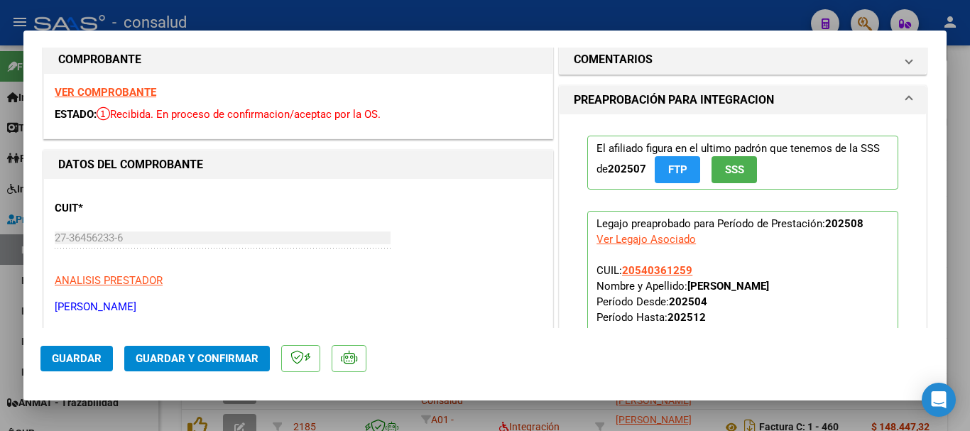
scroll to position [0, 0]
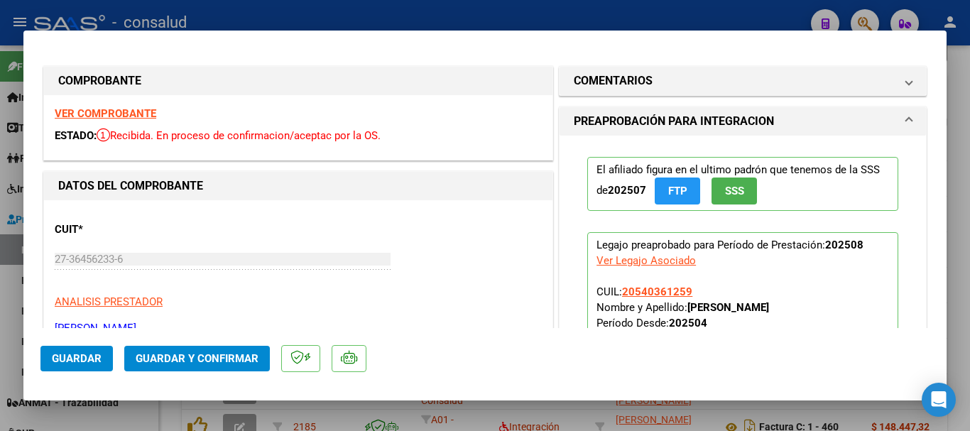
click at [125, 114] on strong "VER COMPROBANTE" at bounding box center [106, 113] width 102 height 13
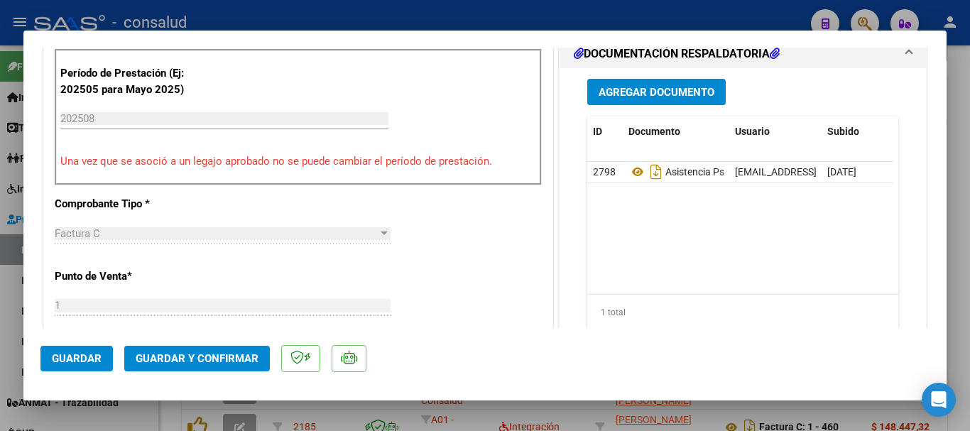
scroll to position [497, 0]
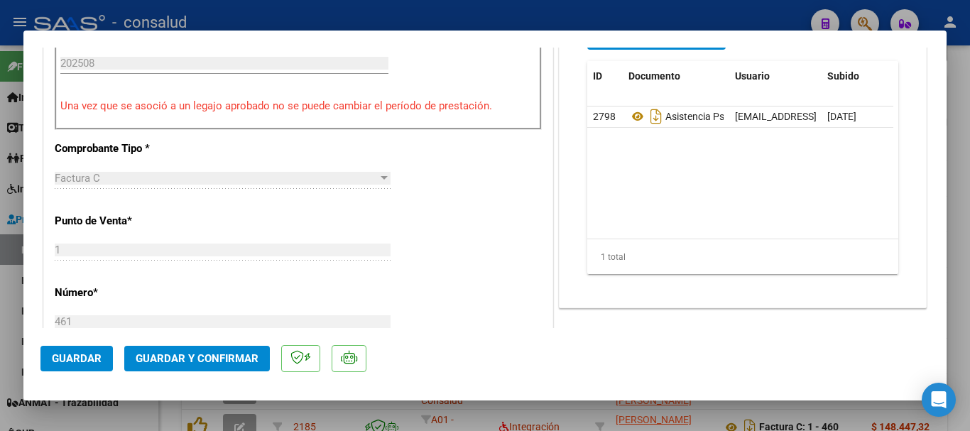
click at [216, 366] on button "Guardar y Confirmar" at bounding box center [197, 359] width 146 height 26
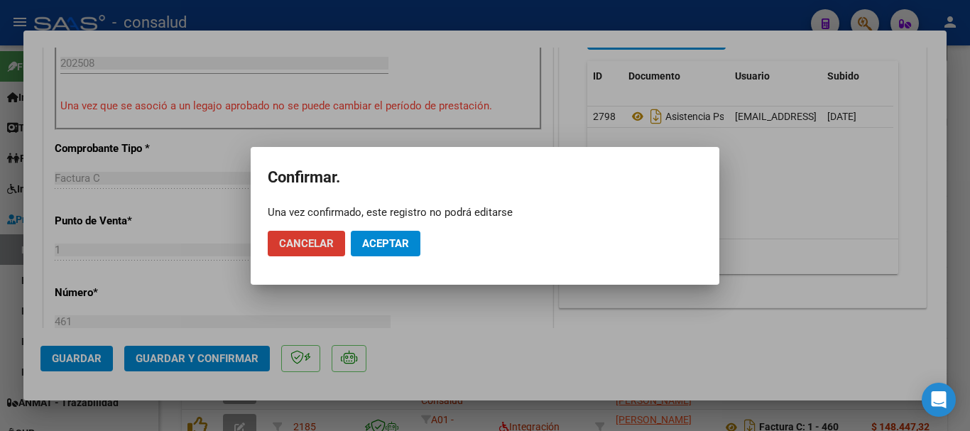
click at [410, 239] on button "Aceptar" at bounding box center [386, 244] width 70 height 26
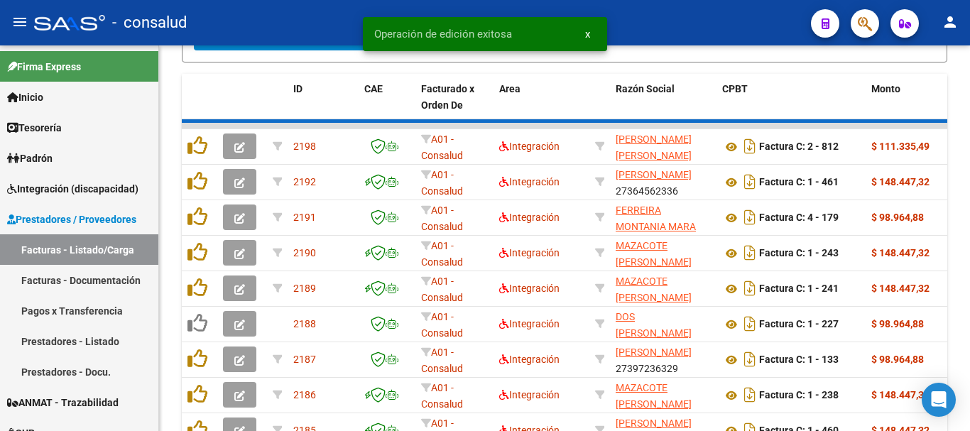
scroll to position [710, 0]
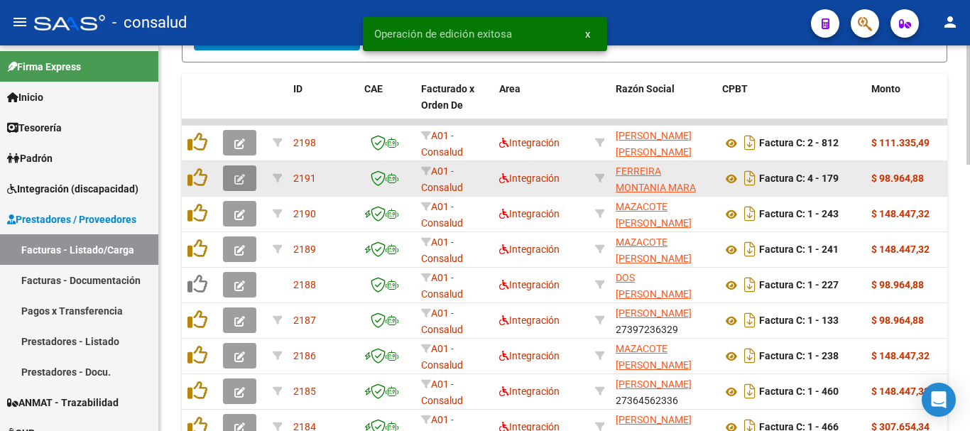
click at [251, 180] on button "button" at bounding box center [239, 178] width 33 height 26
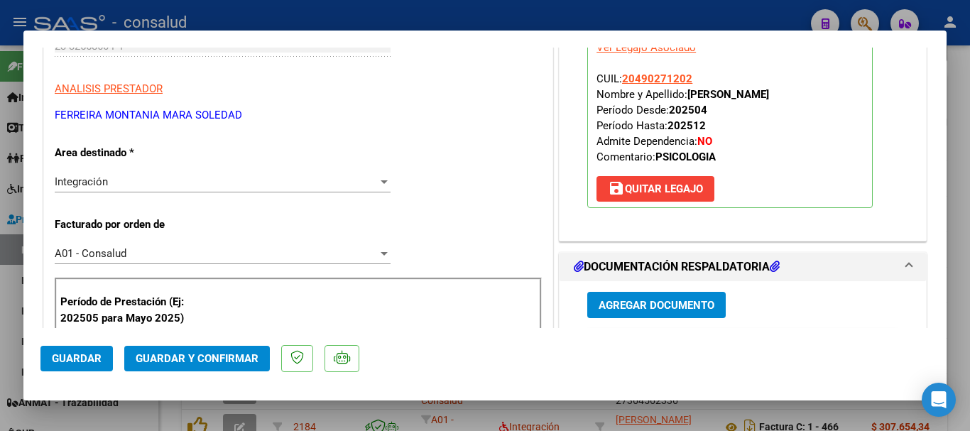
scroll to position [0, 0]
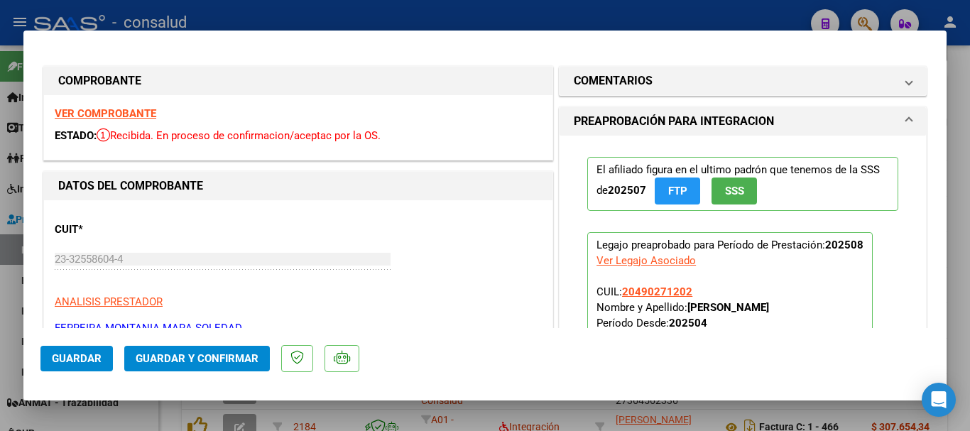
click at [87, 116] on strong "VER COMPROBANTE" at bounding box center [106, 113] width 102 height 13
click at [197, 352] on span "Guardar y Confirmar" at bounding box center [197, 358] width 123 height 13
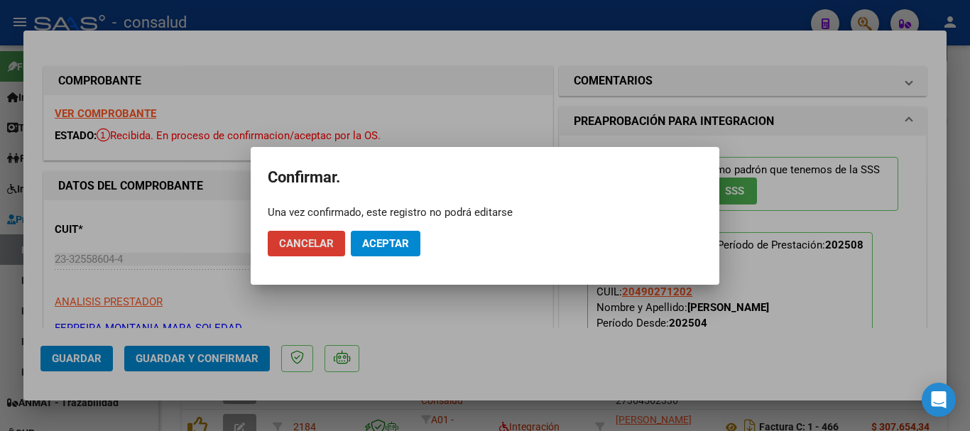
click at [385, 249] on span "Aceptar" at bounding box center [385, 243] width 47 height 13
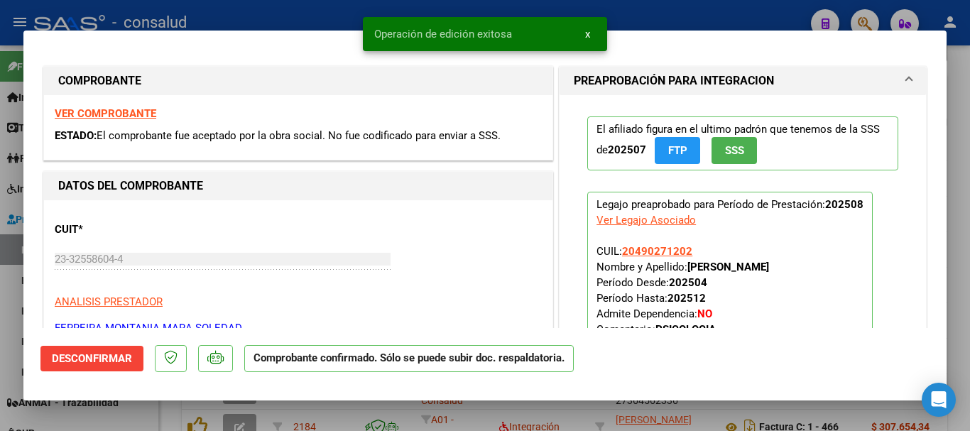
type input "$ 0,00"
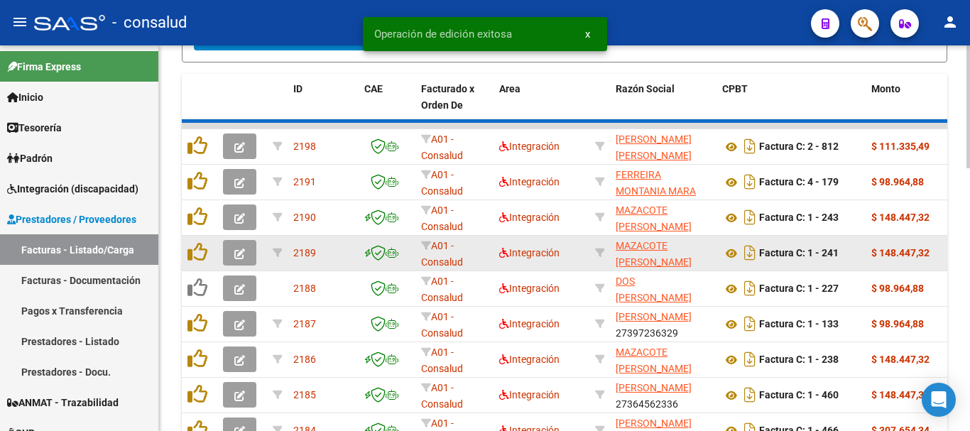
scroll to position [710, 0]
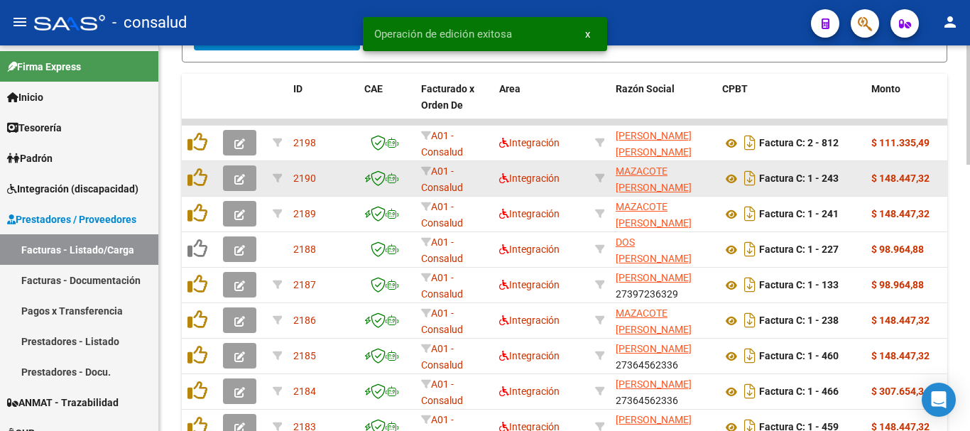
click at [238, 182] on icon "button" at bounding box center [239, 179] width 11 height 11
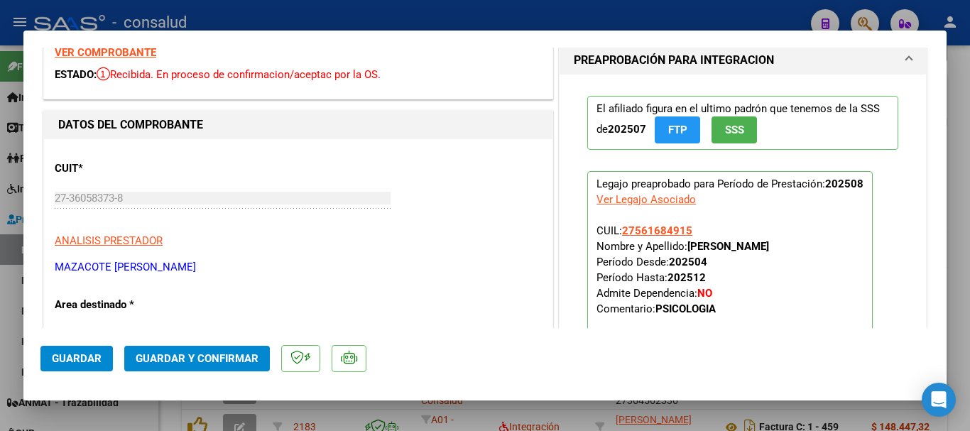
scroll to position [0, 0]
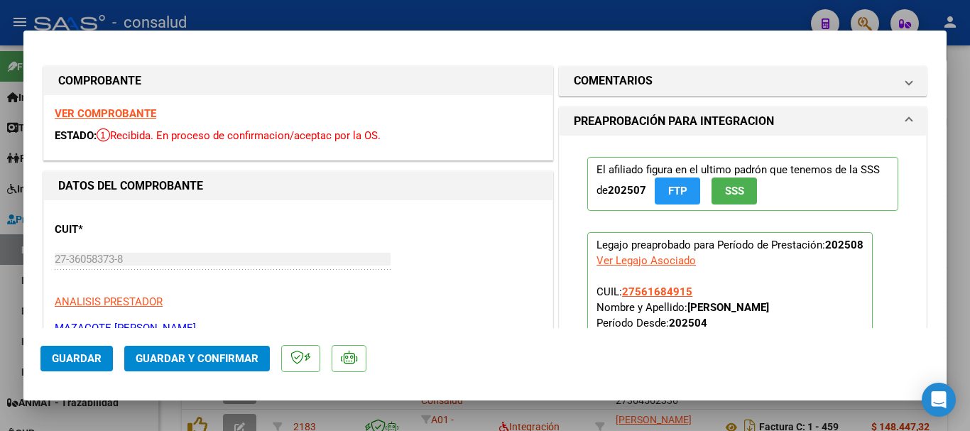
click at [150, 112] on strong "VER COMPROBANTE" at bounding box center [106, 113] width 102 height 13
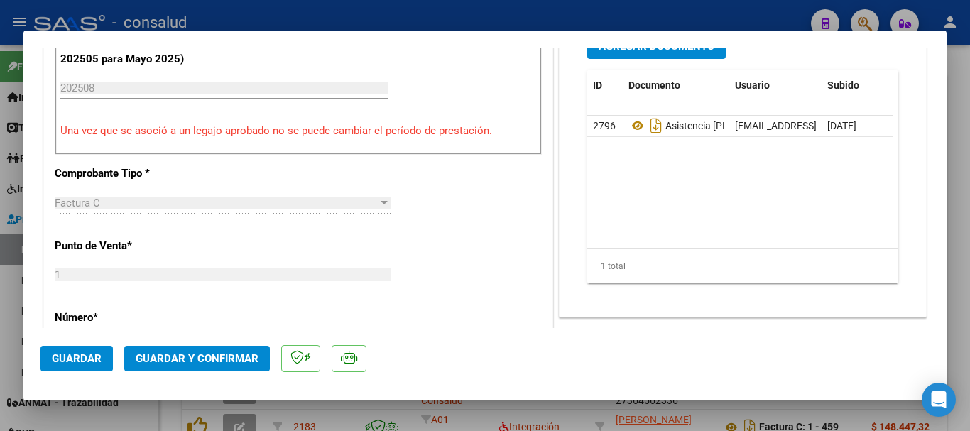
scroll to position [497, 0]
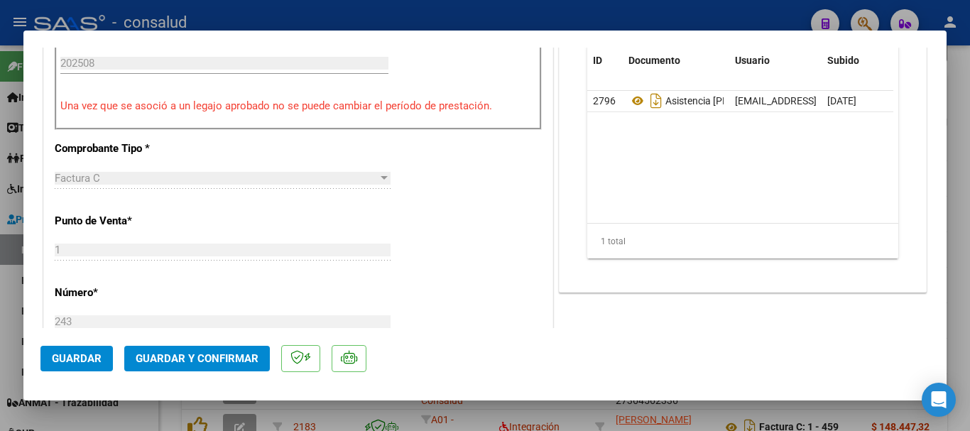
click at [188, 356] on span "Guardar y Confirmar" at bounding box center [197, 358] width 123 height 13
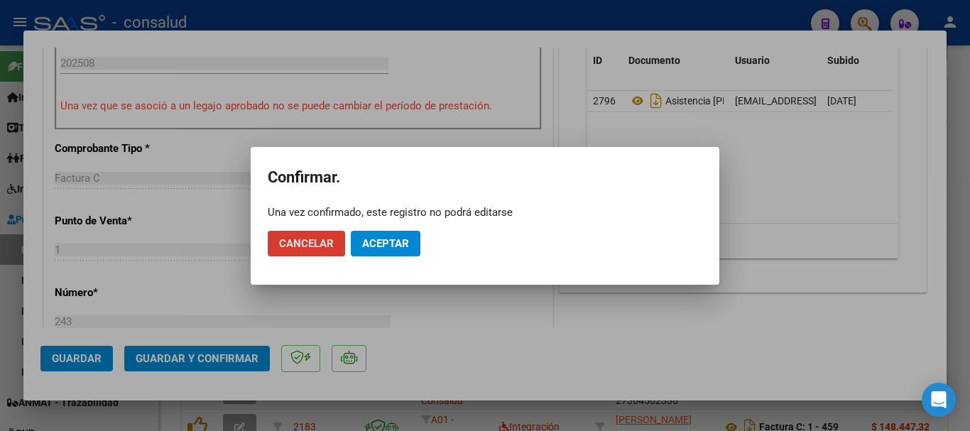
click at [387, 246] on span "Aceptar" at bounding box center [385, 243] width 47 height 13
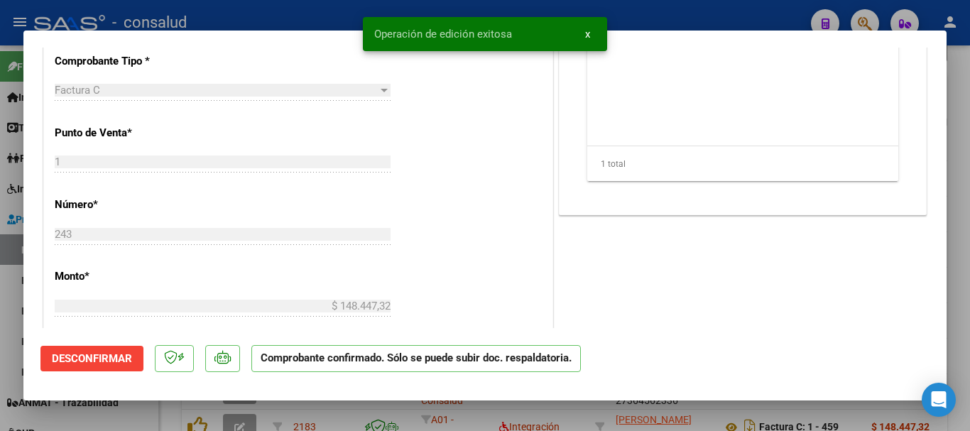
type input "$ 0,00"
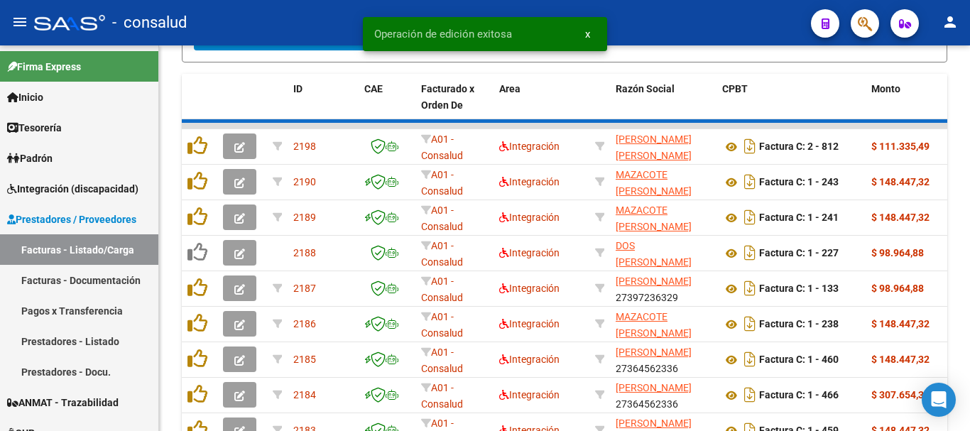
scroll to position [710, 0]
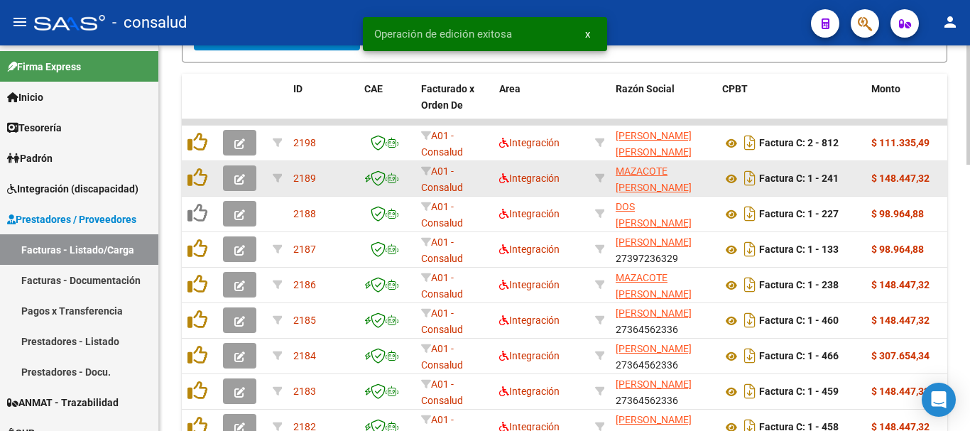
click at [238, 175] on icon "button" at bounding box center [239, 179] width 11 height 11
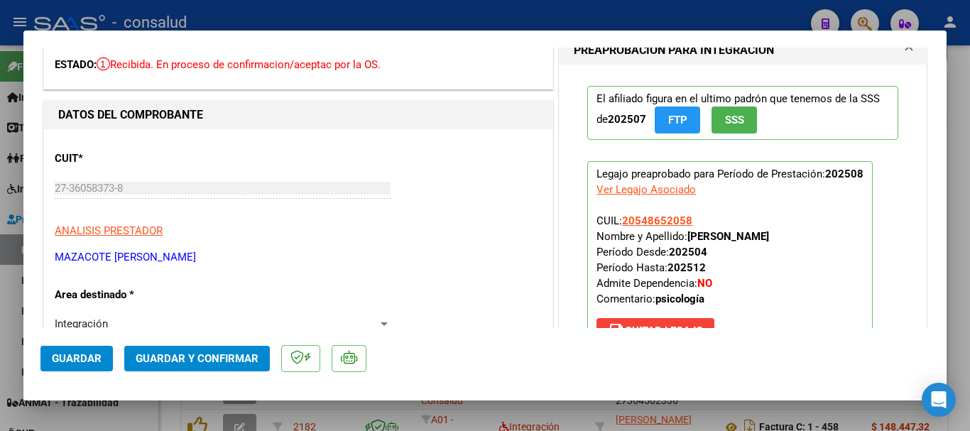
scroll to position [0, 0]
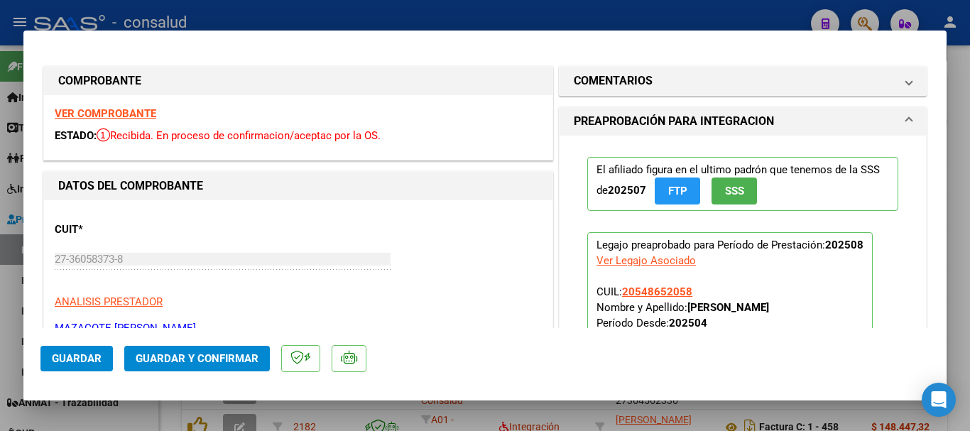
click at [143, 115] on strong "VER COMPROBANTE" at bounding box center [106, 113] width 102 height 13
click at [202, 361] on span "Guardar y Confirmar" at bounding box center [197, 358] width 123 height 13
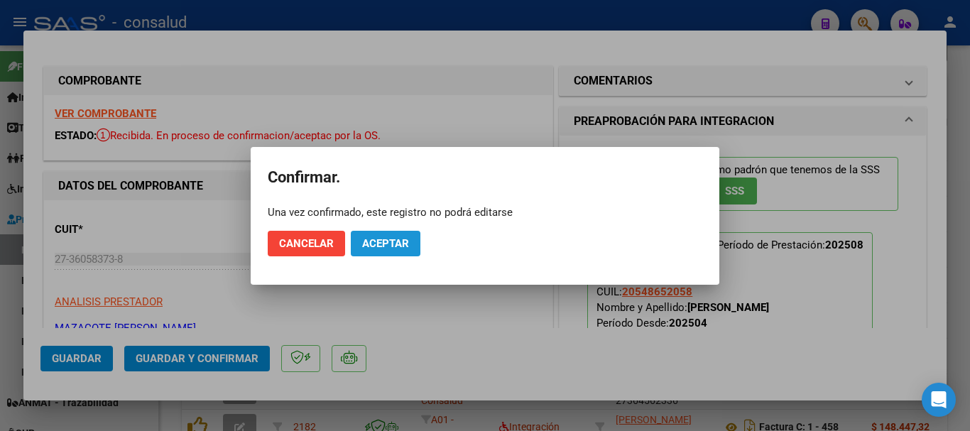
click at [366, 246] on span "Aceptar" at bounding box center [385, 243] width 47 height 13
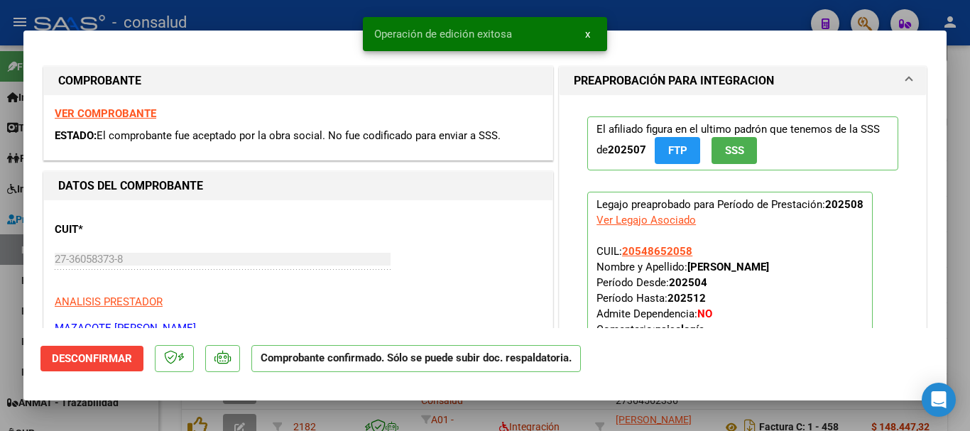
type input "$ 0,00"
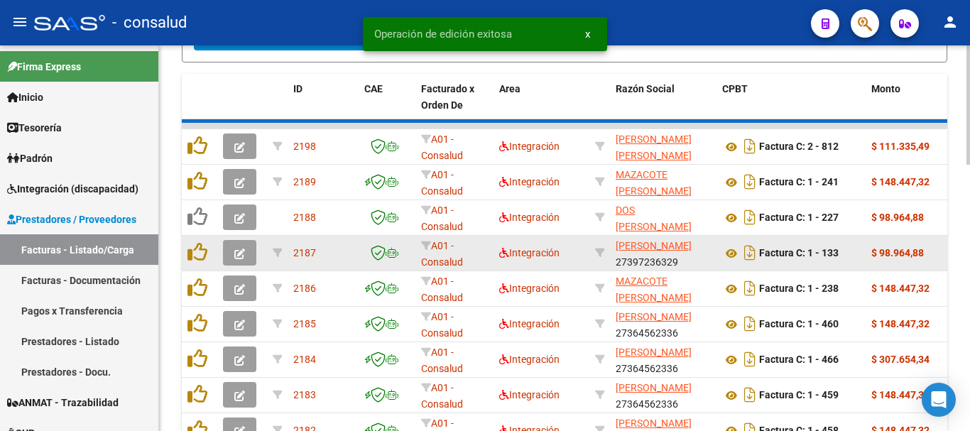
scroll to position [710, 0]
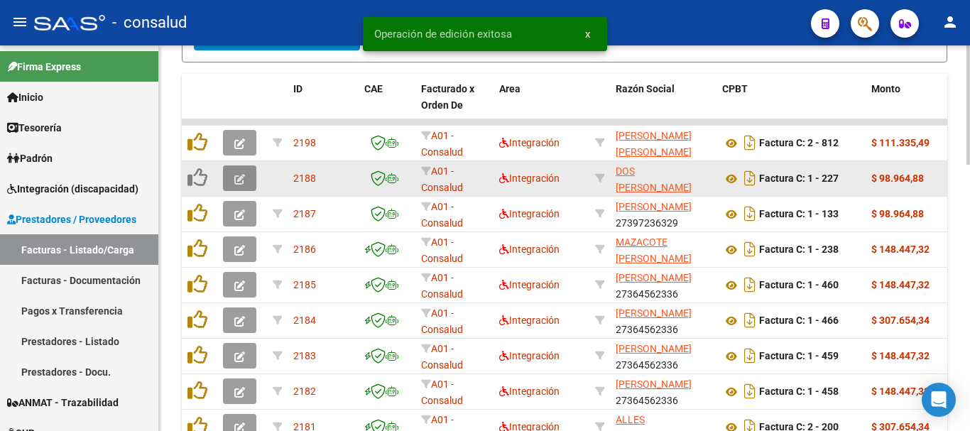
click at [246, 175] on button "button" at bounding box center [239, 178] width 33 height 26
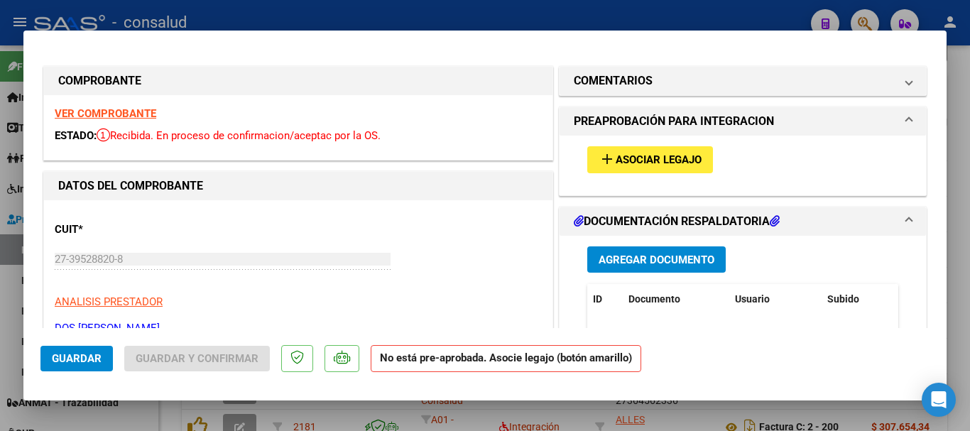
click at [651, 165] on span "Asociar Legajo" at bounding box center [658, 160] width 86 height 13
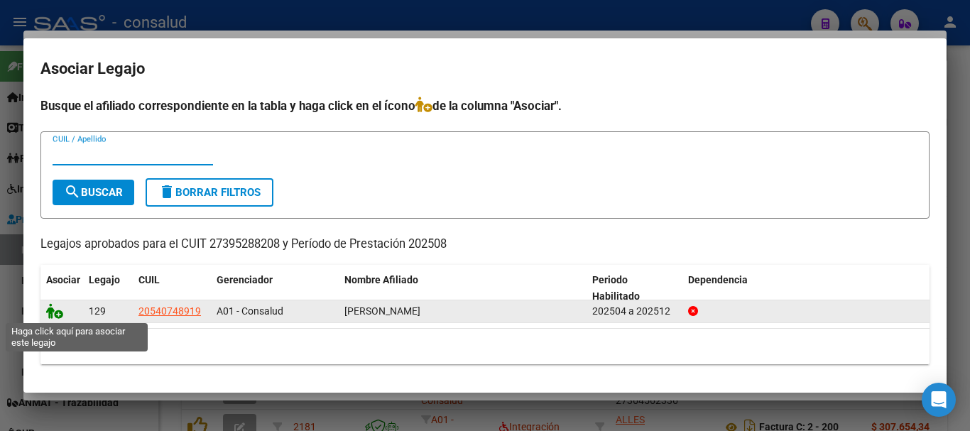
click at [49, 309] on icon at bounding box center [54, 311] width 17 height 16
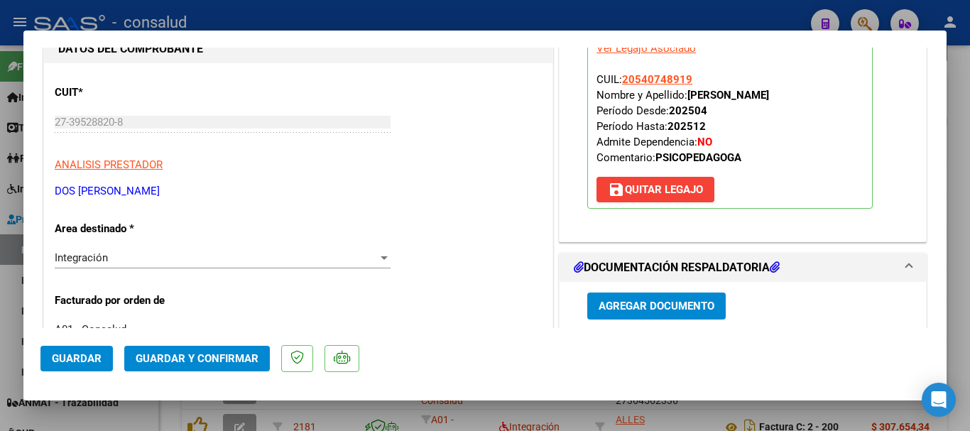
scroll to position [0, 0]
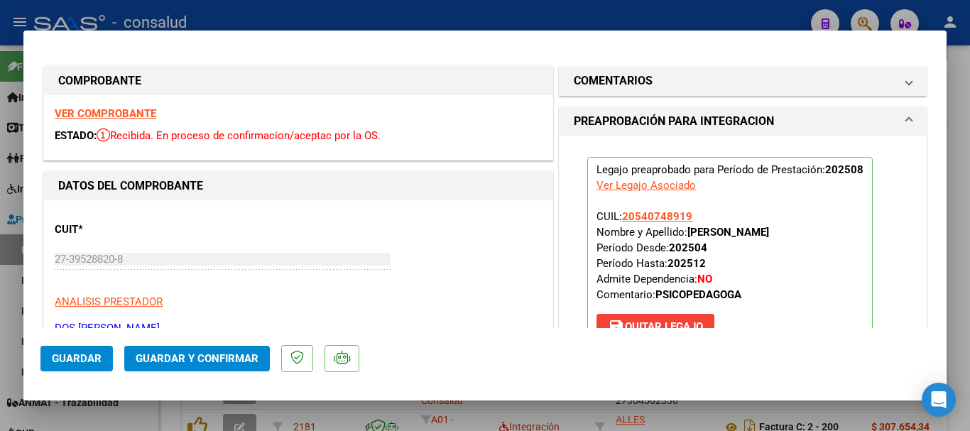
click at [161, 114] on div "VER COMPROBANTE ESTADO: Recibida. En proceso de confirmacion/aceptac por la OS." at bounding box center [298, 127] width 508 height 65
click at [144, 110] on strong "VER COMPROBANTE" at bounding box center [106, 113] width 102 height 13
click at [201, 352] on span "Guardar y Confirmar" at bounding box center [197, 358] width 123 height 13
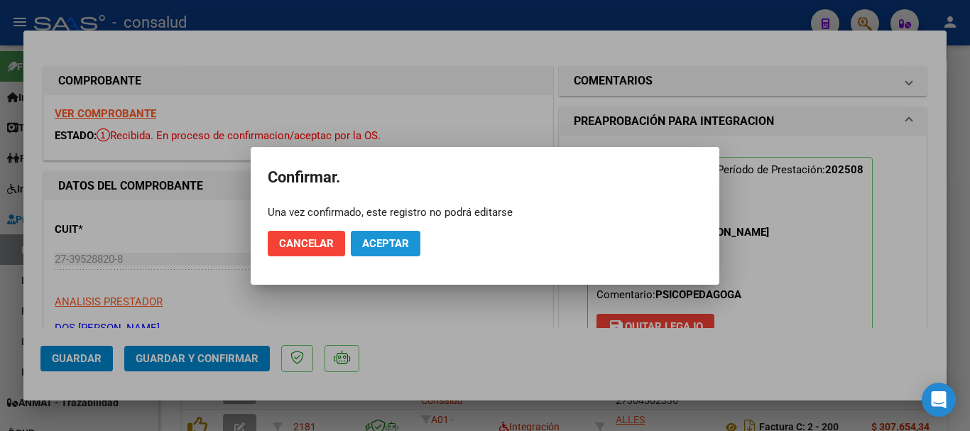
click at [395, 235] on button "Aceptar" at bounding box center [386, 244] width 70 height 26
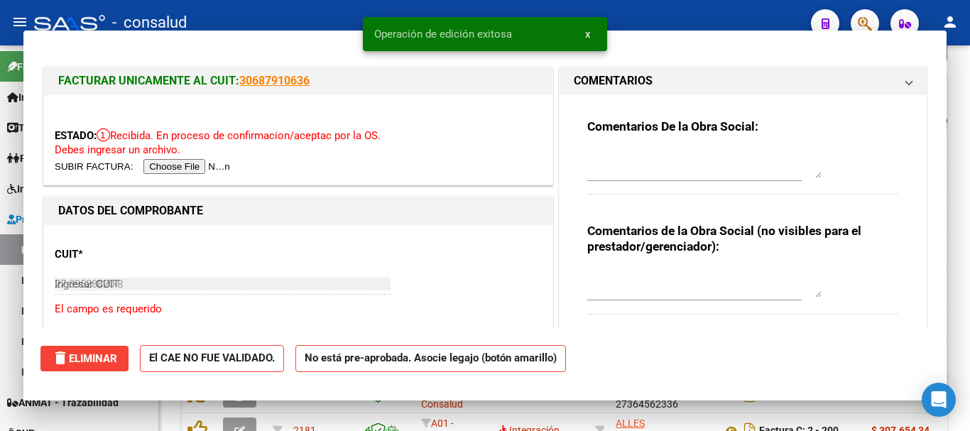
type input "$ 0,00"
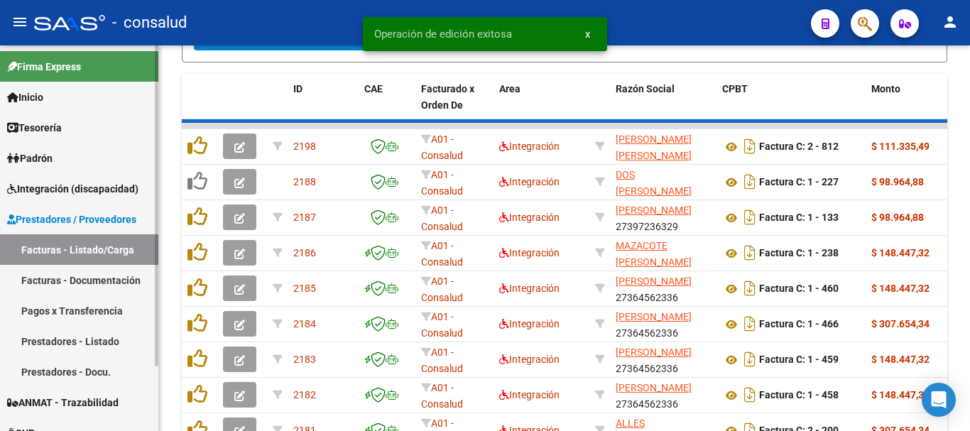
scroll to position [710, 0]
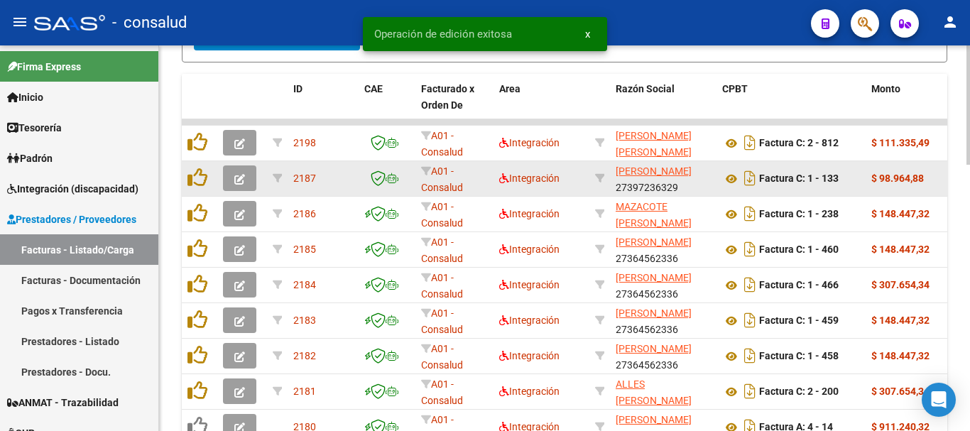
click at [228, 180] on button "button" at bounding box center [239, 178] width 33 height 26
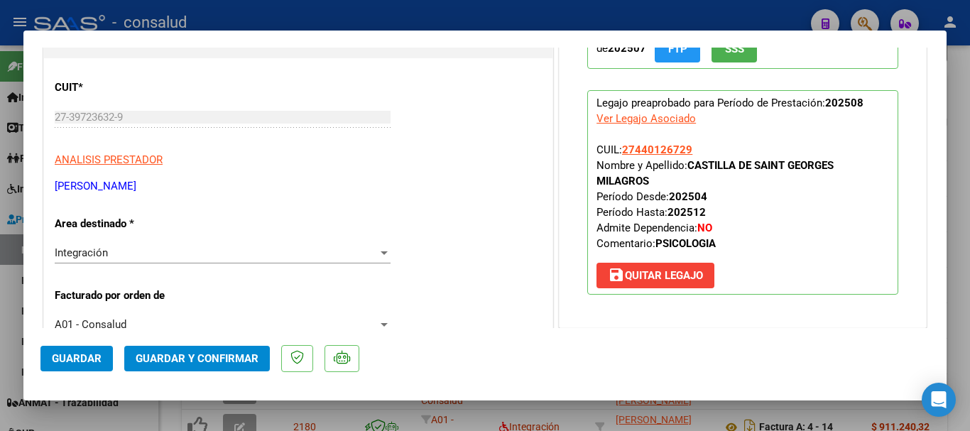
scroll to position [0, 0]
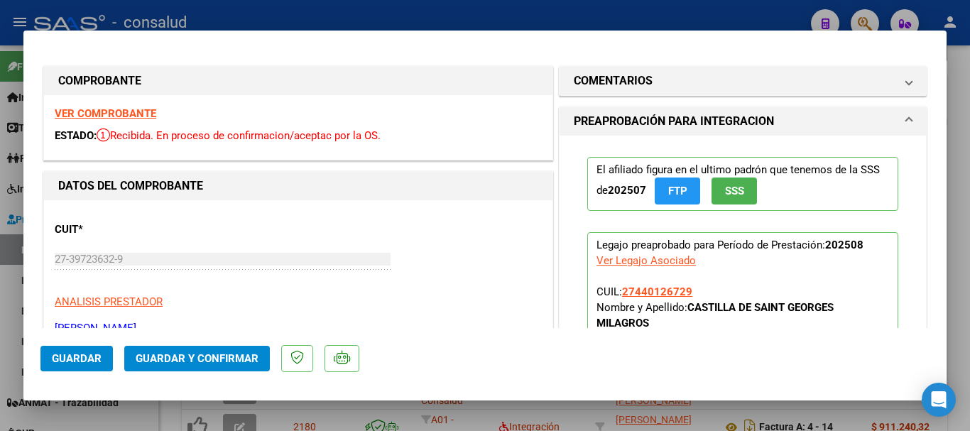
click at [143, 112] on strong "VER COMPROBANTE" at bounding box center [106, 113] width 102 height 13
click at [207, 364] on span "Guardar y Confirmar" at bounding box center [197, 358] width 123 height 13
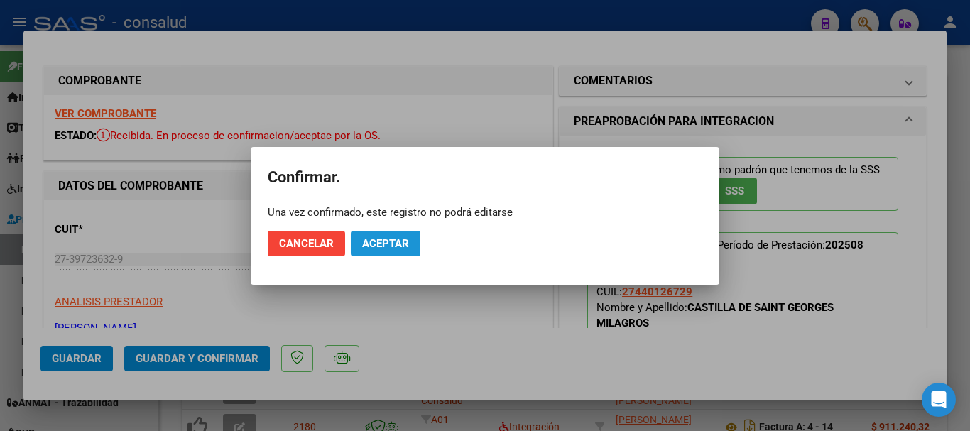
click at [402, 248] on span "Aceptar" at bounding box center [385, 243] width 47 height 13
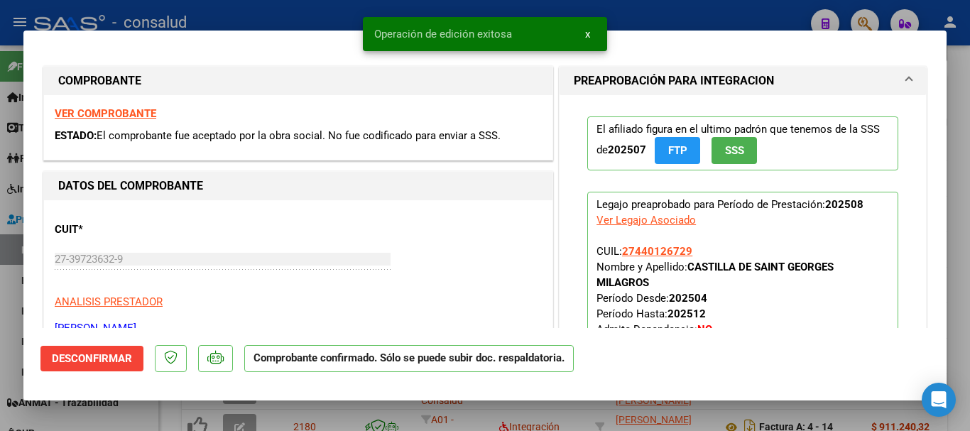
type input "$ 0,00"
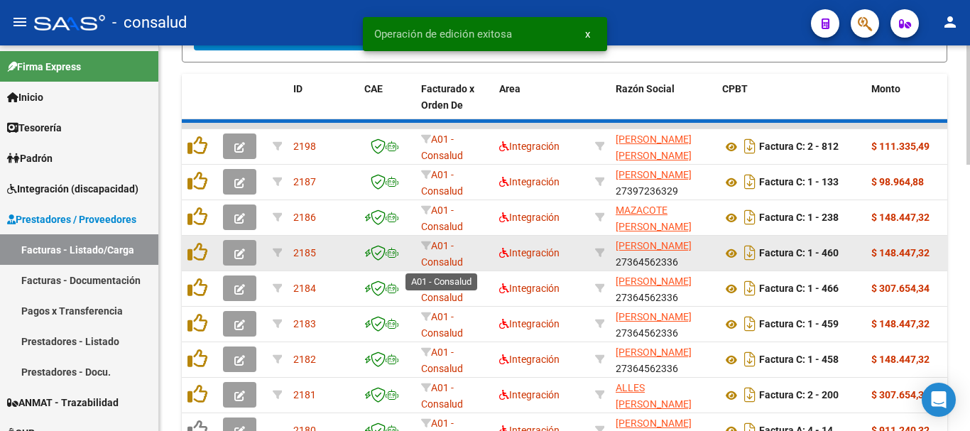
scroll to position [710, 0]
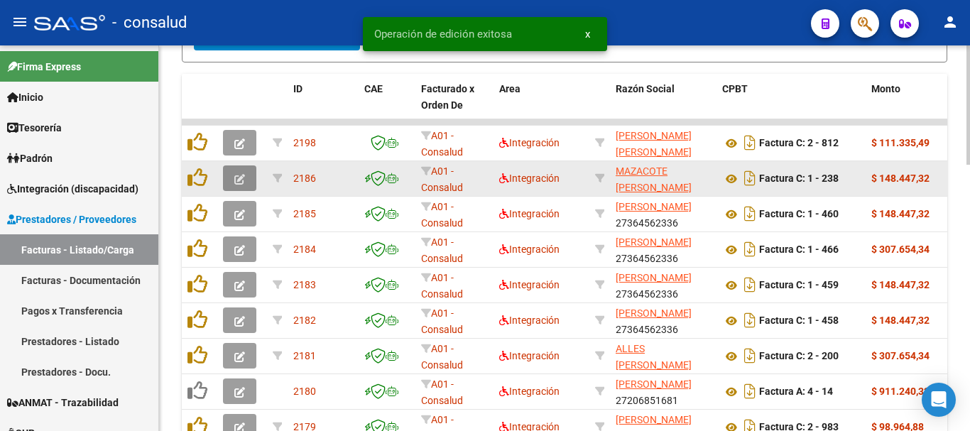
click at [251, 178] on button "button" at bounding box center [239, 178] width 33 height 26
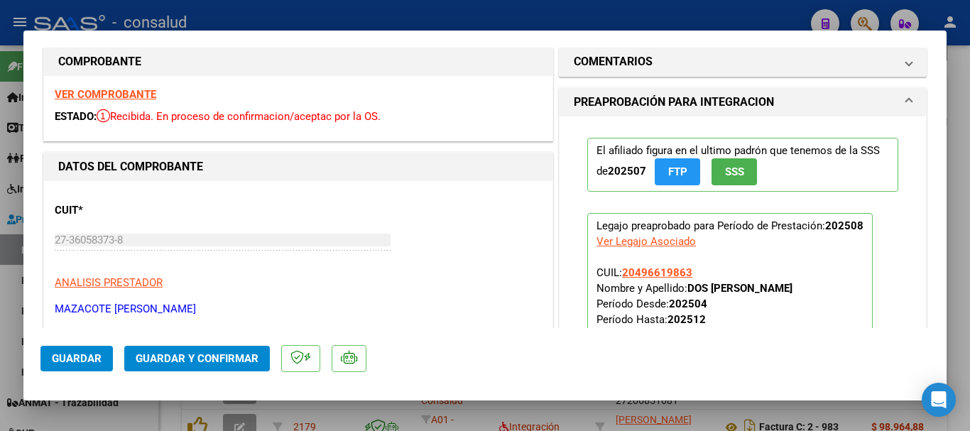
scroll to position [0, 0]
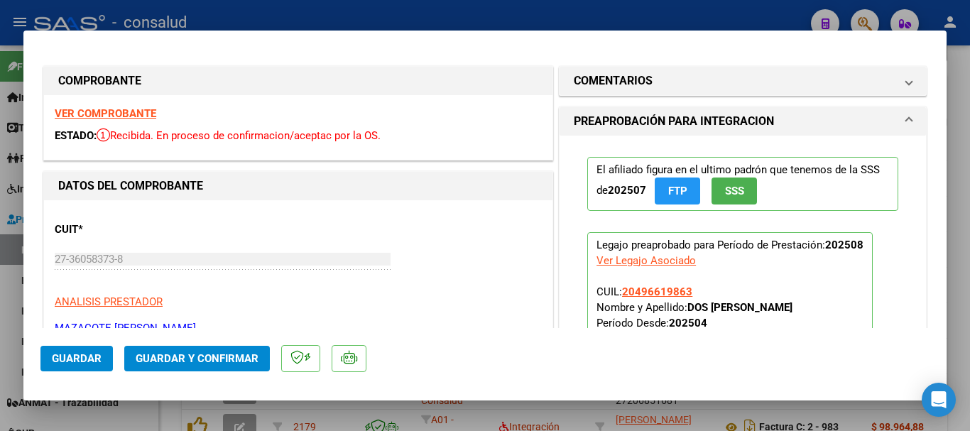
click at [141, 115] on strong "VER COMPROBANTE" at bounding box center [106, 113] width 102 height 13
click at [198, 357] on span "Guardar y Confirmar" at bounding box center [197, 358] width 123 height 13
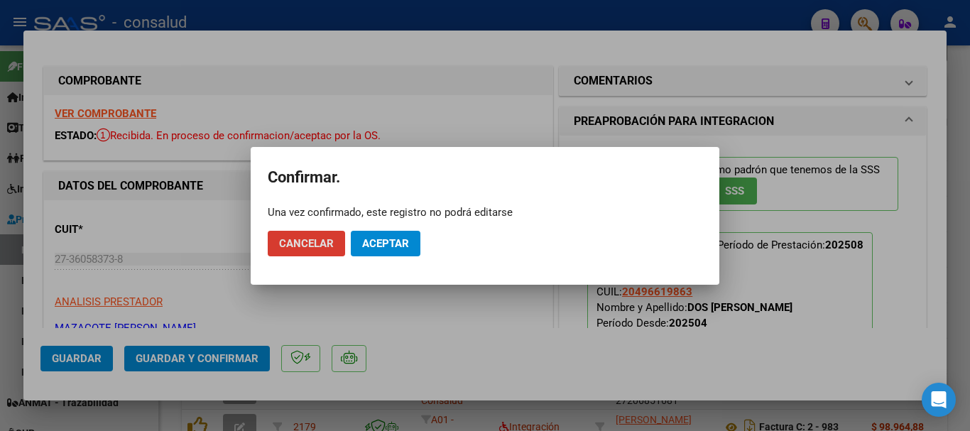
click at [388, 252] on button "Aceptar" at bounding box center [386, 244] width 70 height 26
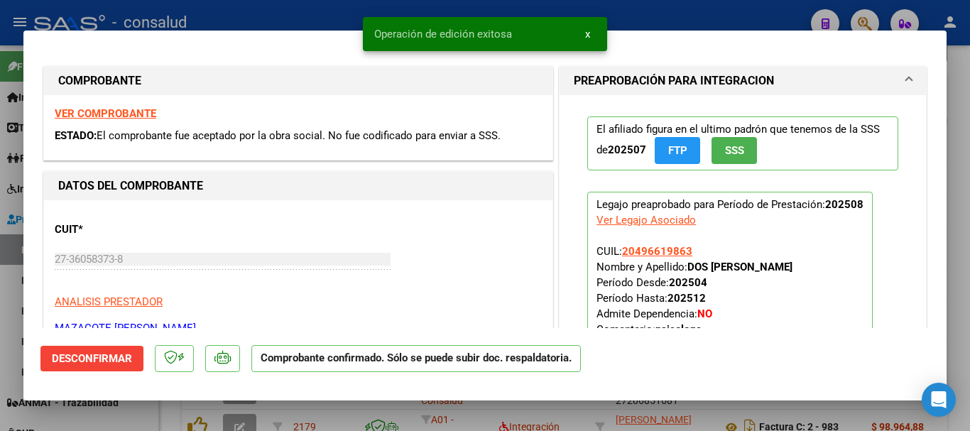
type input "$ 0,00"
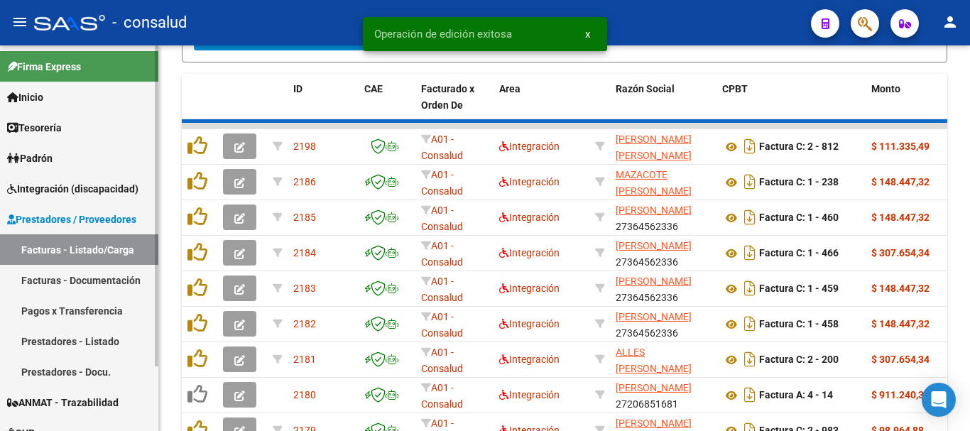
scroll to position [710, 0]
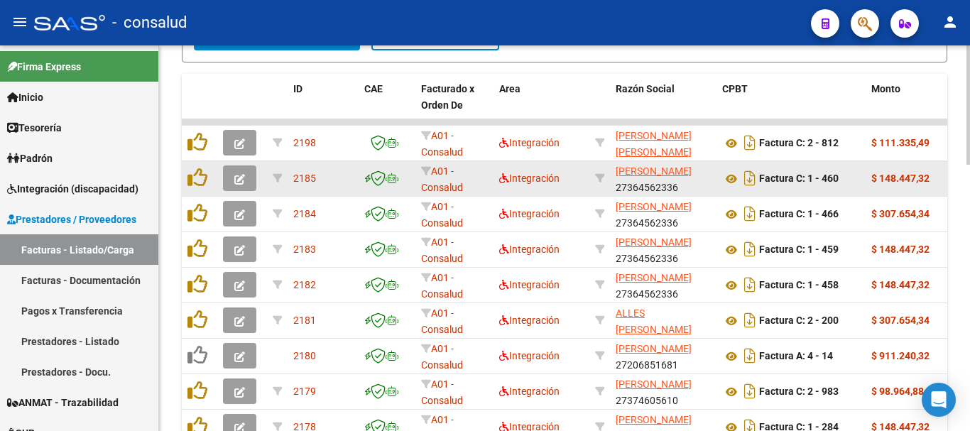
click at [227, 177] on button "button" at bounding box center [239, 178] width 33 height 26
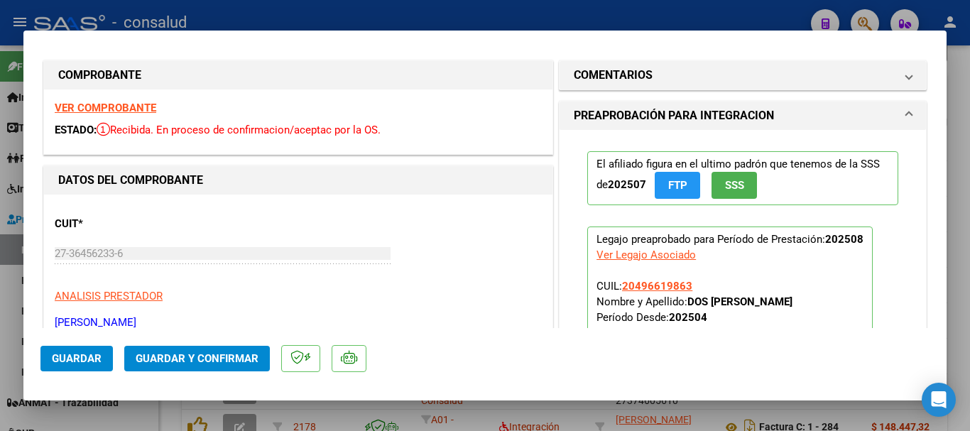
scroll to position [0, 0]
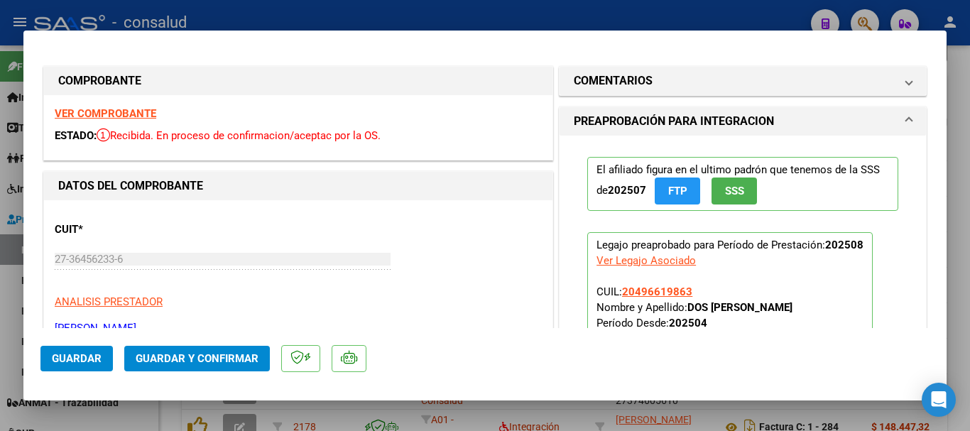
click at [102, 113] on strong "VER COMPROBANTE" at bounding box center [106, 113] width 102 height 13
type input "$ 0,00"
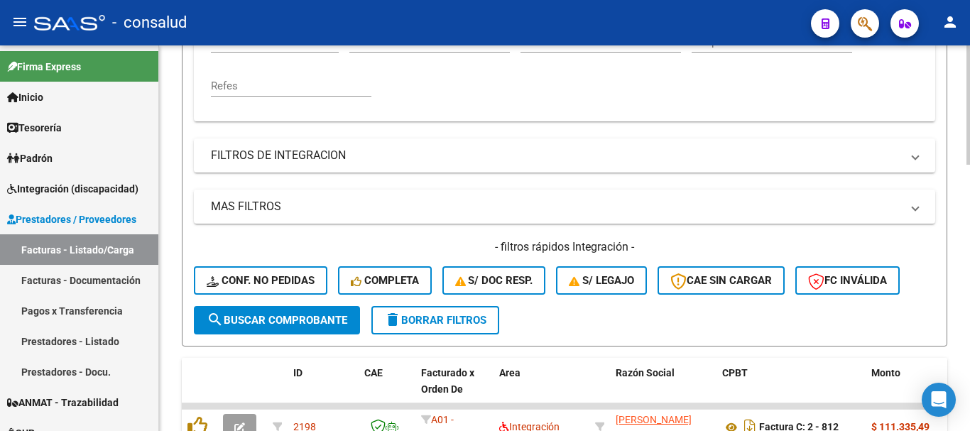
scroll to position [355, 0]
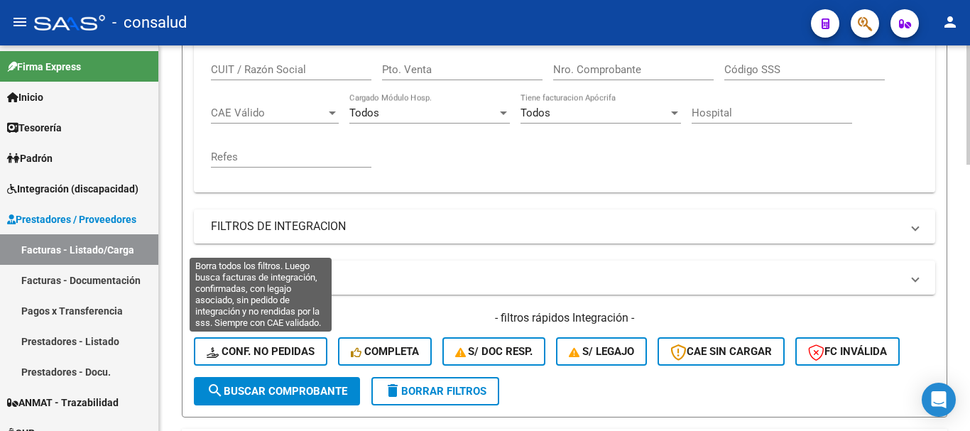
click at [280, 349] on span "Conf. no pedidas" at bounding box center [261, 351] width 108 height 13
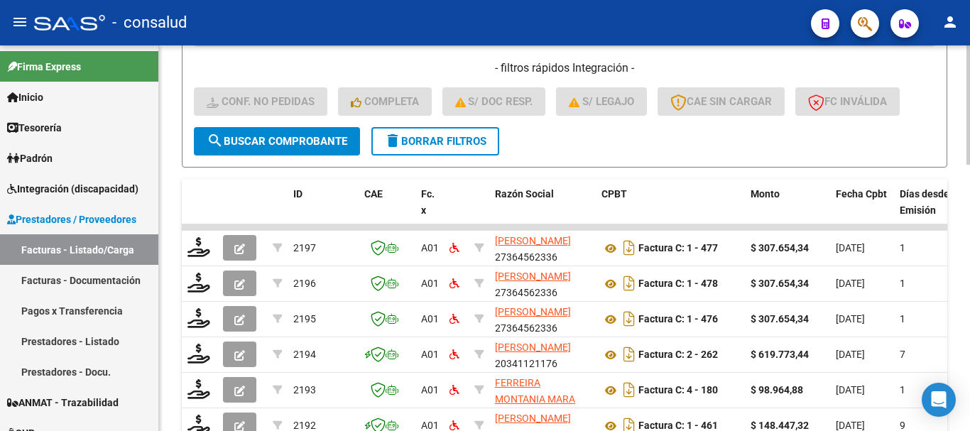
scroll to position [639, 0]
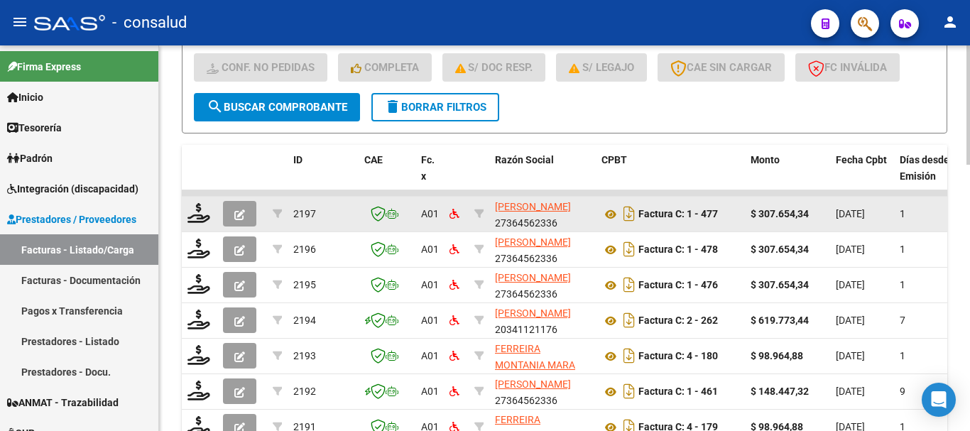
click at [231, 213] on button "button" at bounding box center [239, 214] width 33 height 26
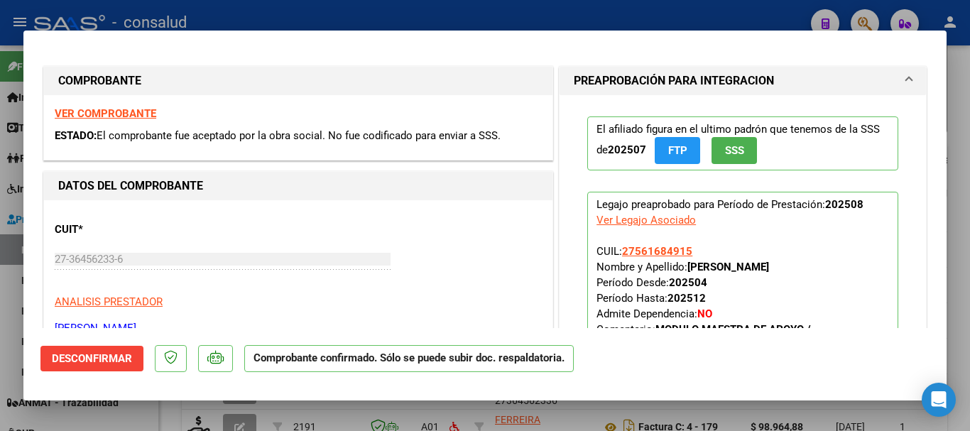
type input "$ 0,00"
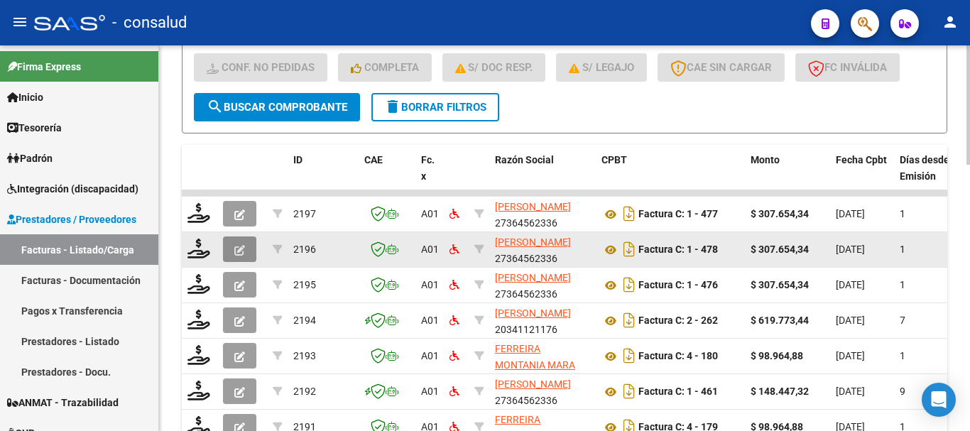
click at [236, 251] on icon "button" at bounding box center [239, 250] width 11 height 11
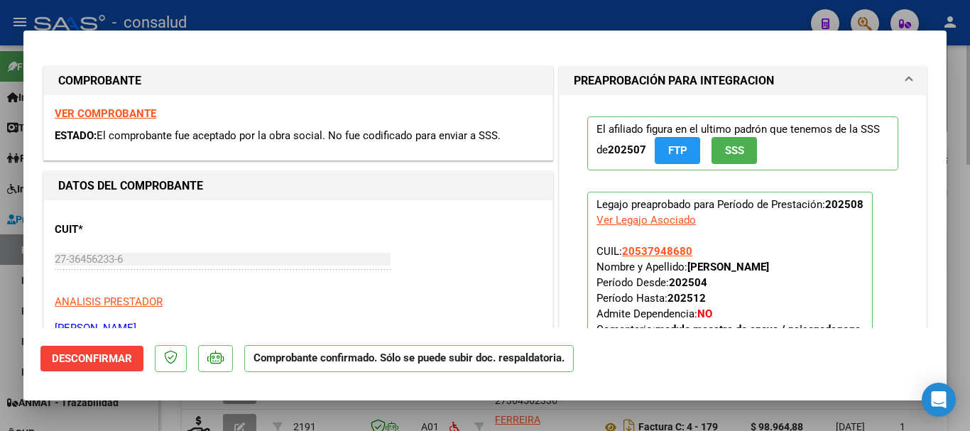
type input "$ 0,00"
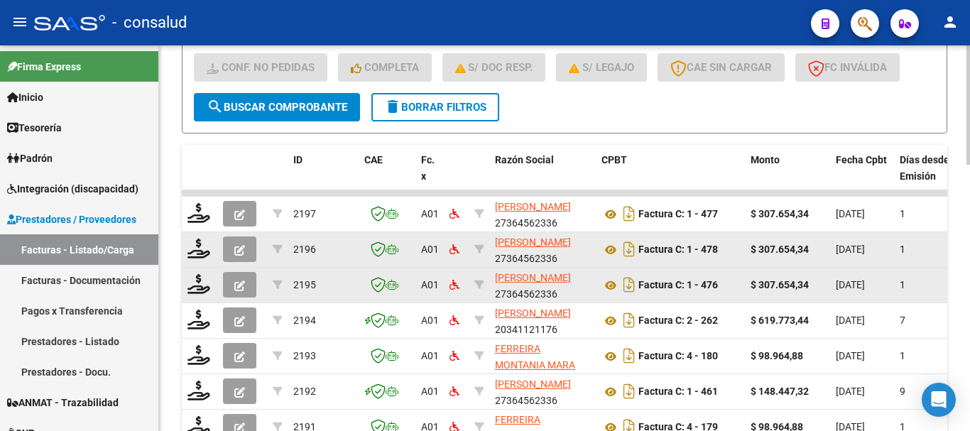
click at [241, 285] on icon "button" at bounding box center [239, 285] width 11 height 11
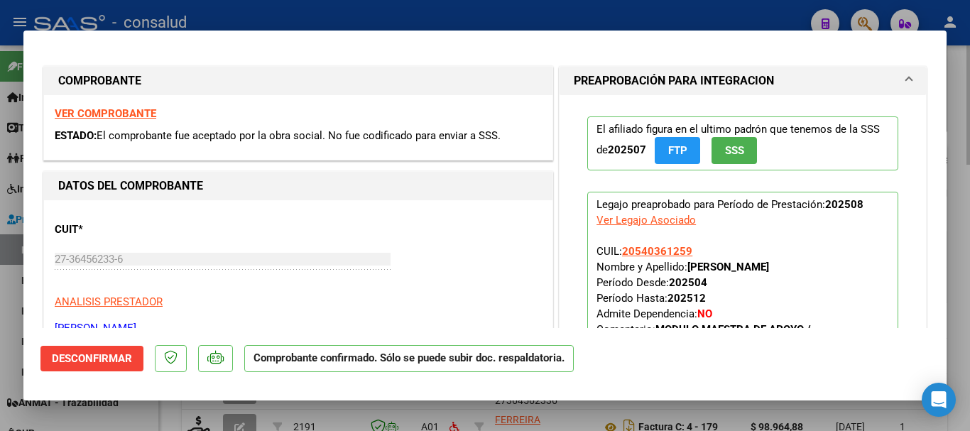
type input "$ 0,00"
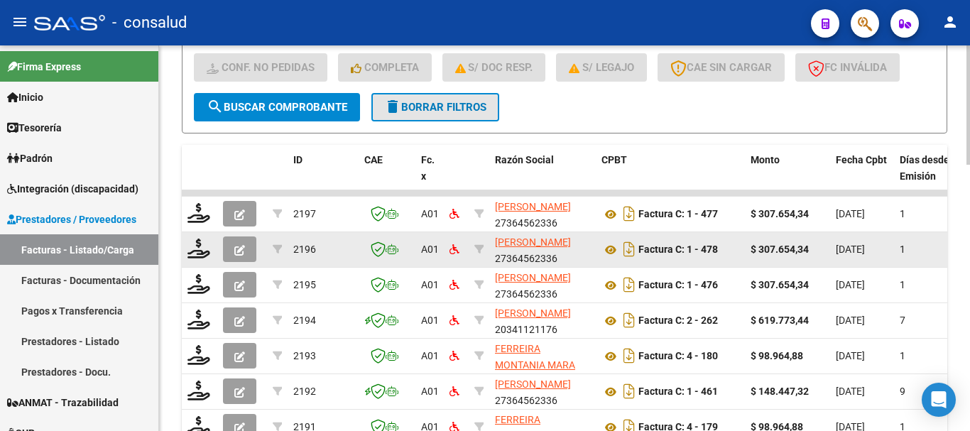
click at [424, 110] on span "delete Borrar Filtros" at bounding box center [435, 107] width 102 height 13
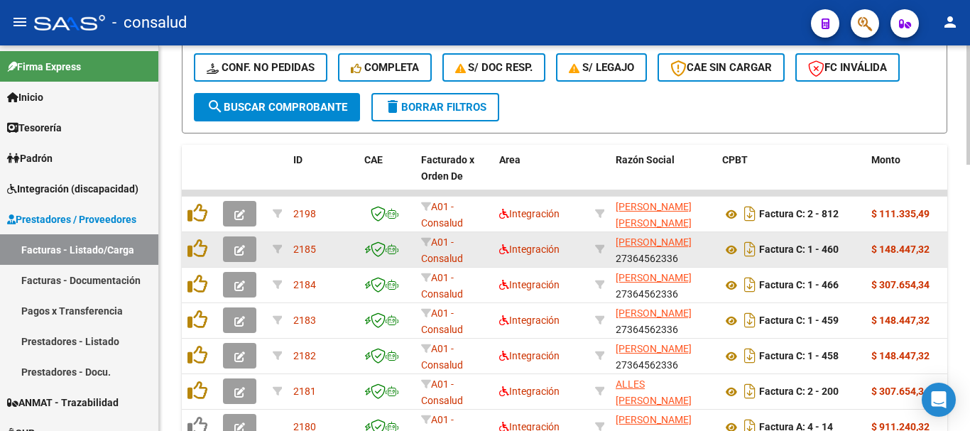
click at [235, 249] on icon "button" at bounding box center [239, 250] width 11 height 11
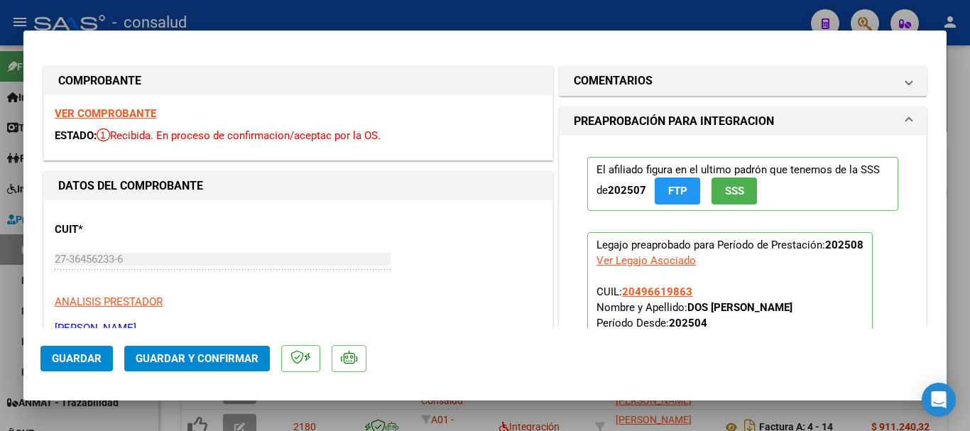
click at [226, 363] on span "Guardar y Confirmar" at bounding box center [197, 358] width 123 height 13
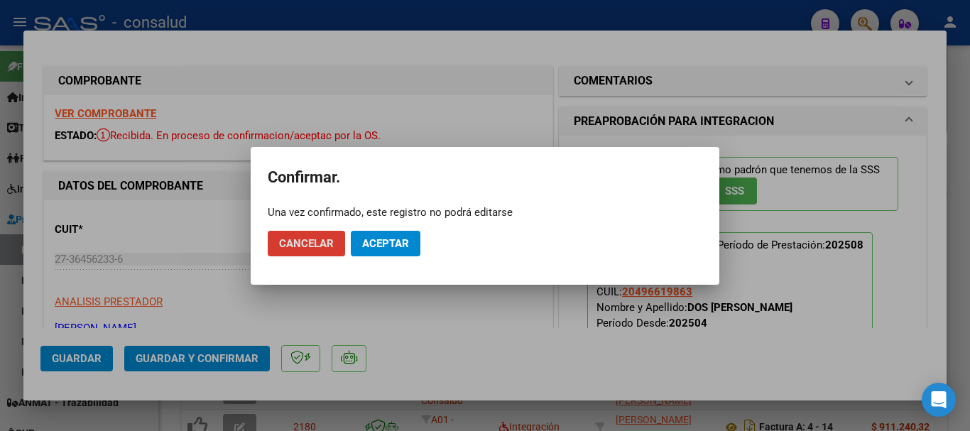
click at [400, 251] on button "Aceptar" at bounding box center [386, 244] width 70 height 26
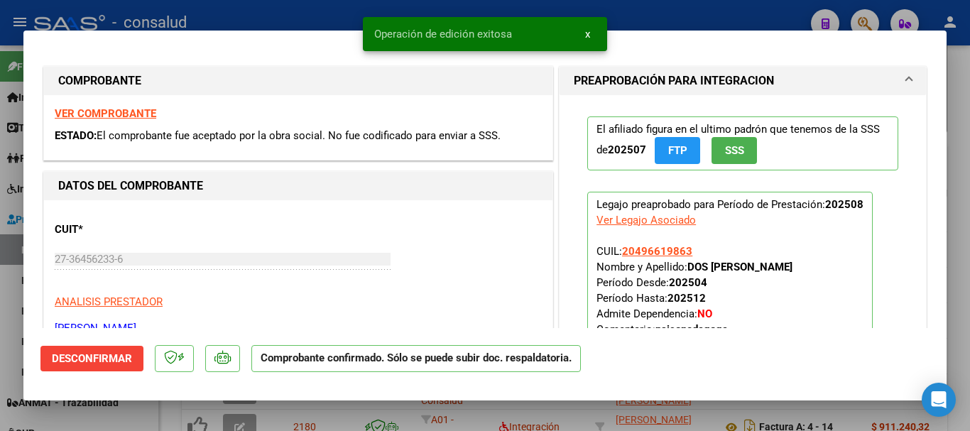
type input "$ 0,00"
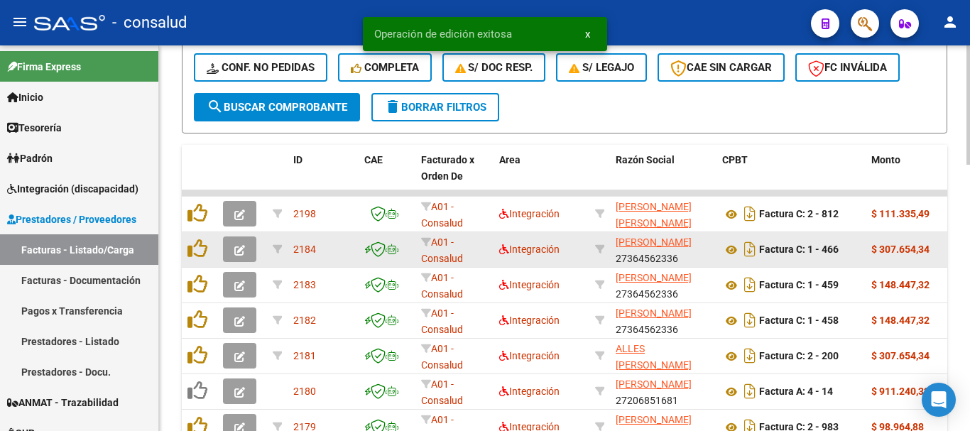
click at [243, 253] on icon "button" at bounding box center [239, 250] width 11 height 11
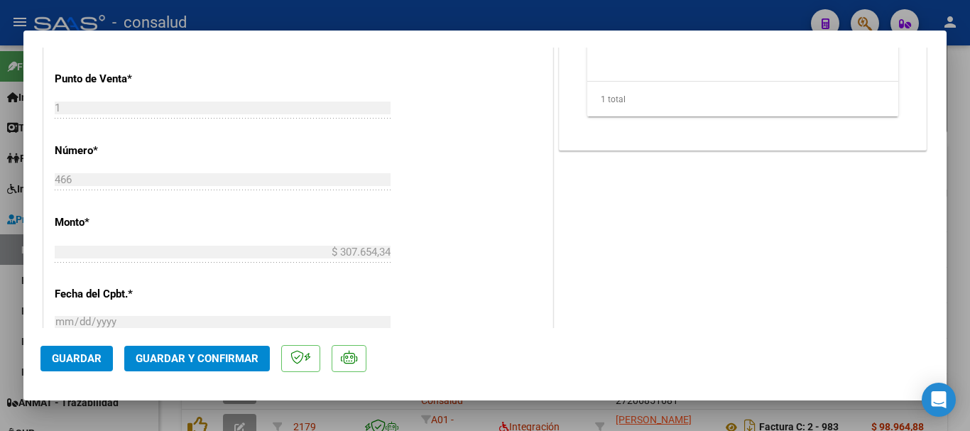
click at [190, 356] on span "Guardar y Confirmar" at bounding box center [197, 358] width 123 height 13
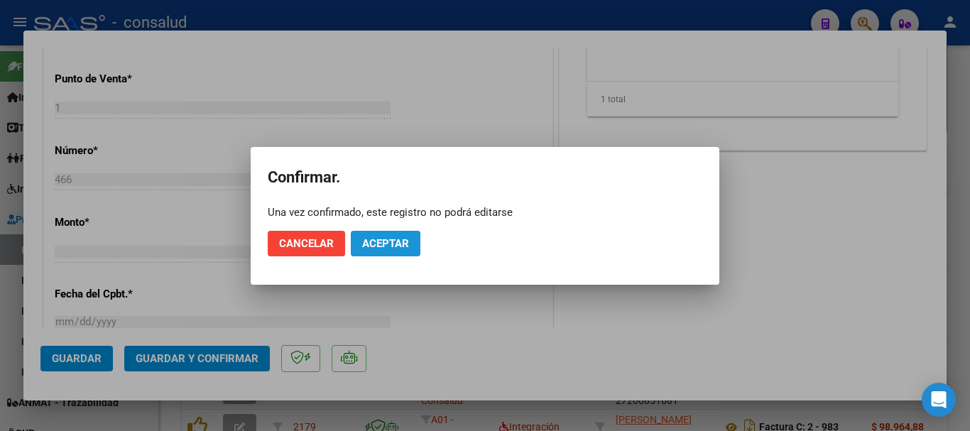
click at [374, 241] on span "Aceptar" at bounding box center [385, 243] width 47 height 13
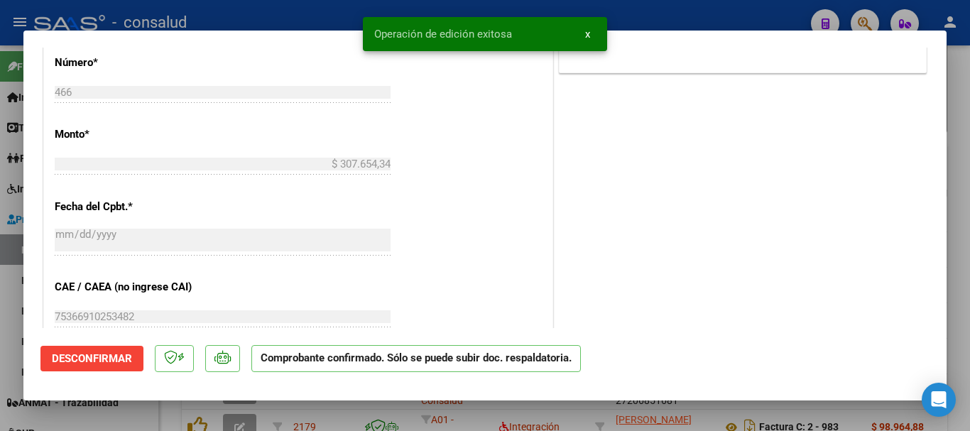
type input "$ 0,00"
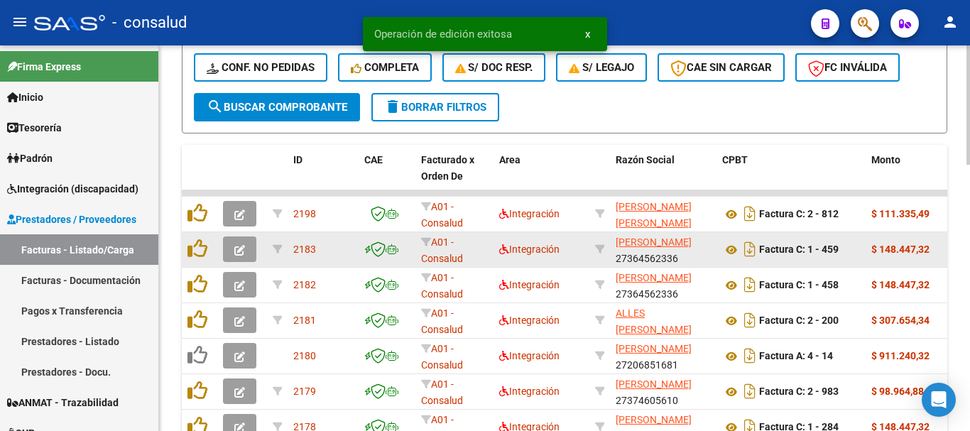
click at [238, 249] on icon "button" at bounding box center [239, 250] width 11 height 11
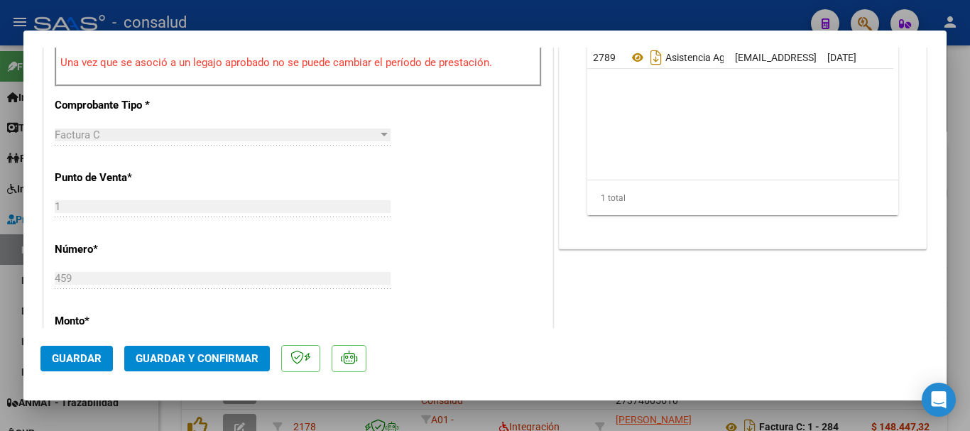
scroll to position [568, 0]
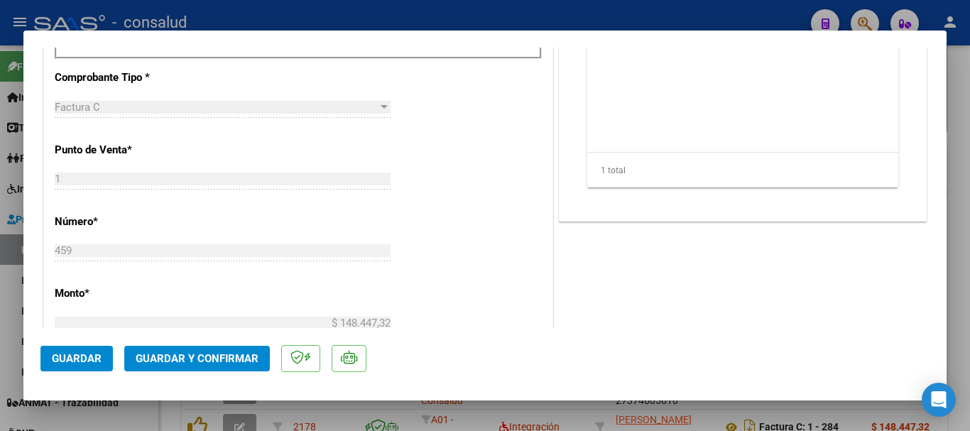
click at [200, 355] on span "Guardar y Confirmar" at bounding box center [197, 358] width 123 height 13
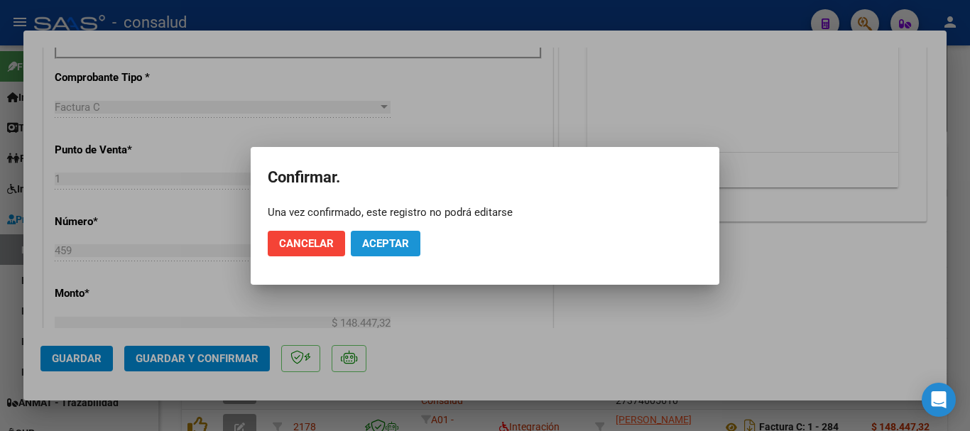
click at [373, 247] on span "Aceptar" at bounding box center [385, 243] width 47 height 13
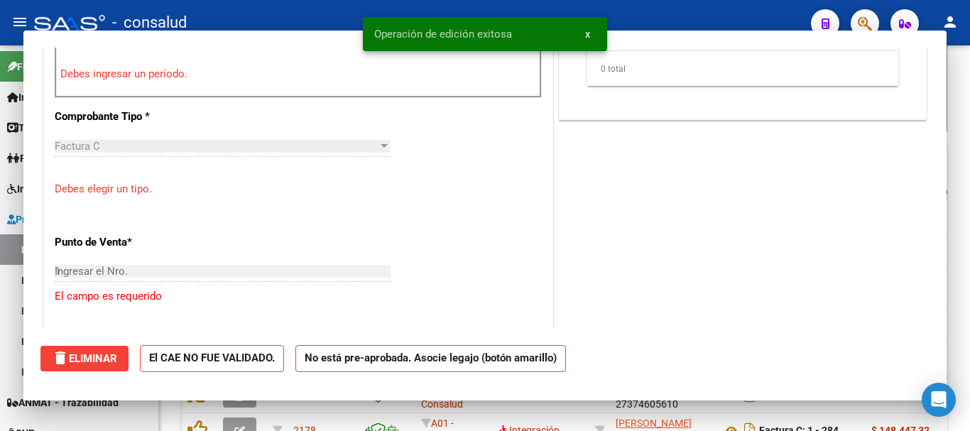
type input "$ 0,00"
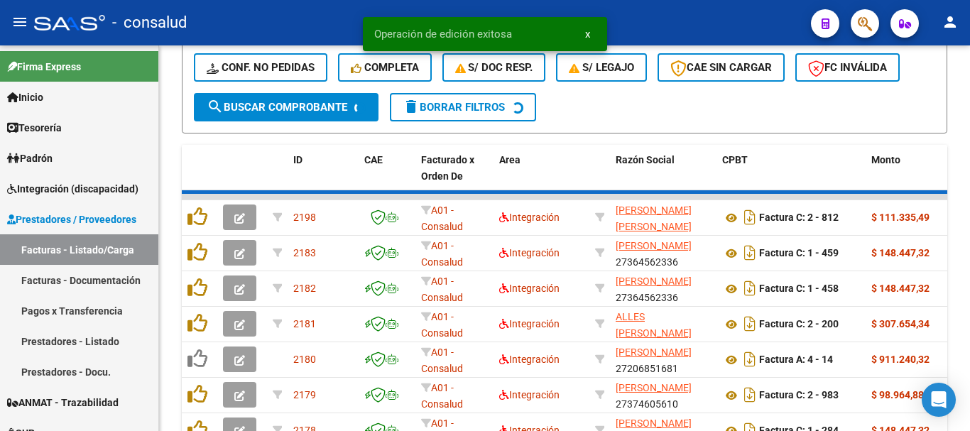
scroll to position [639, 0]
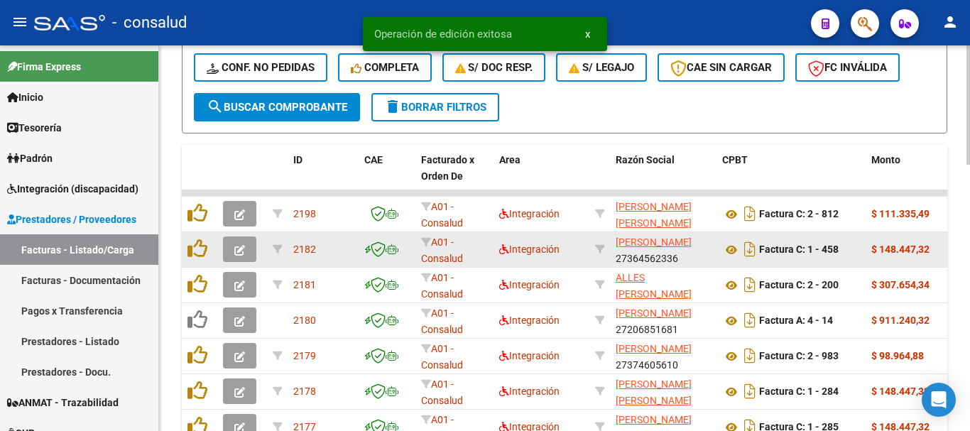
click at [243, 249] on icon "button" at bounding box center [239, 250] width 11 height 11
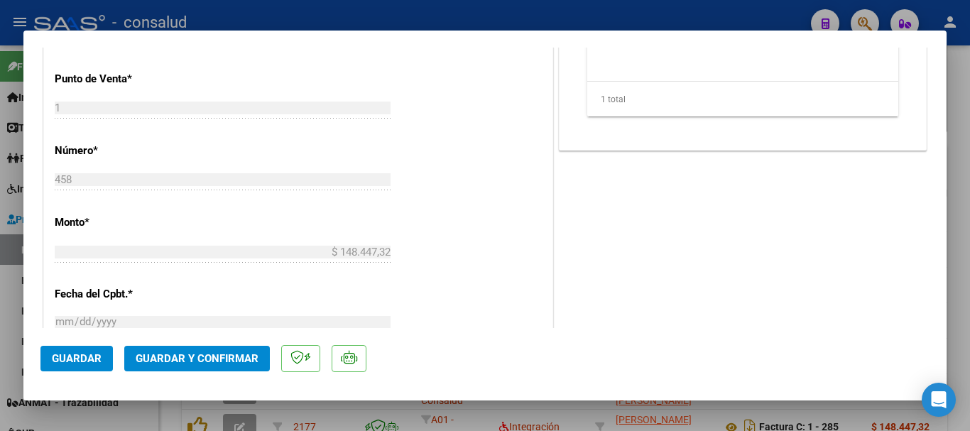
click at [205, 363] on span "Guardar y Confirmar" at bounding box center [197, 358] width 123 height 13
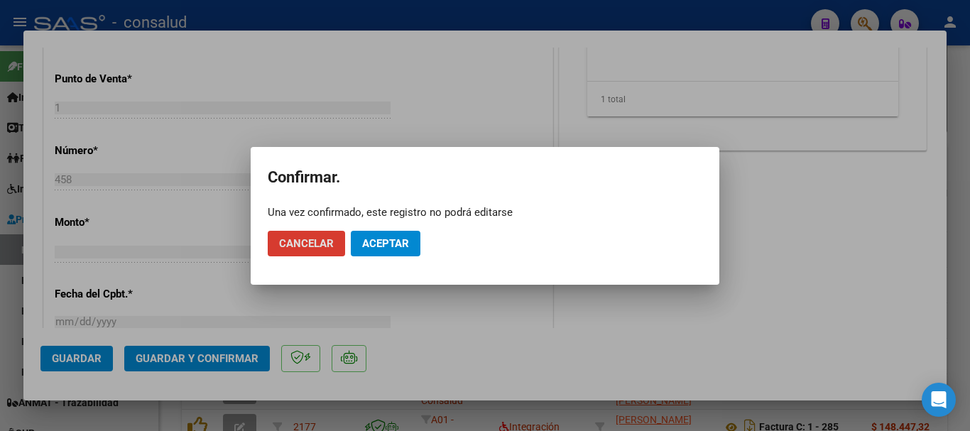
click at [412, 240] on button "Aceptar" at bounding box center [386, 244] width 70 height 26
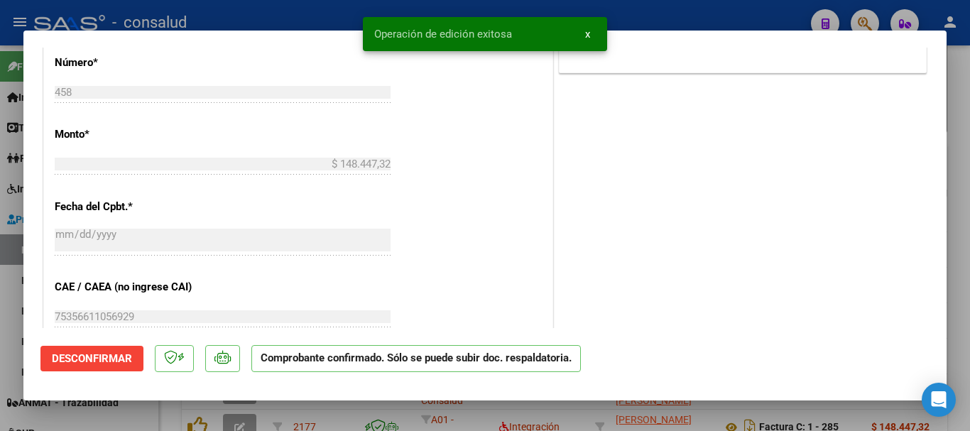
type input "$ 0,00"
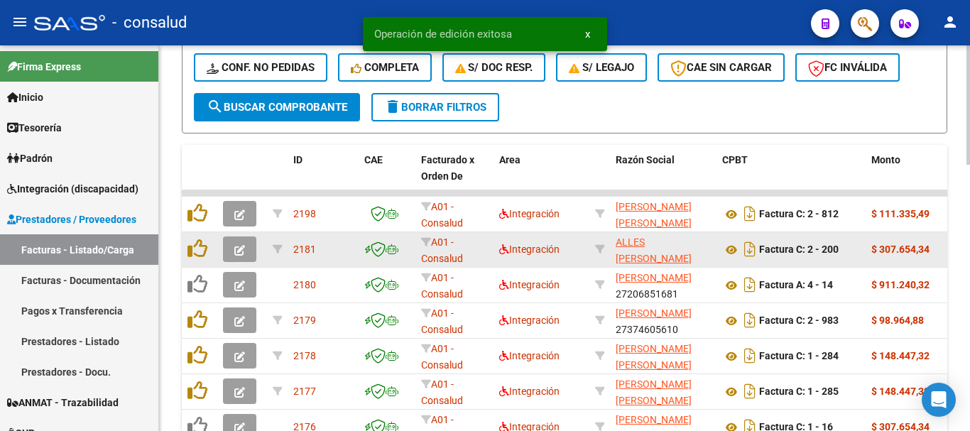
click at [234, 251] on button "button" at bounding box center [239, 249] width 33 height 26
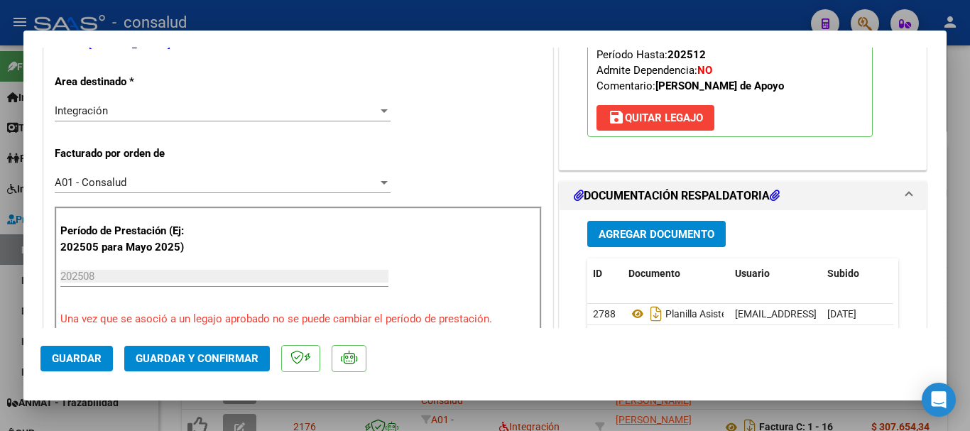
scroll to position [0, 0]
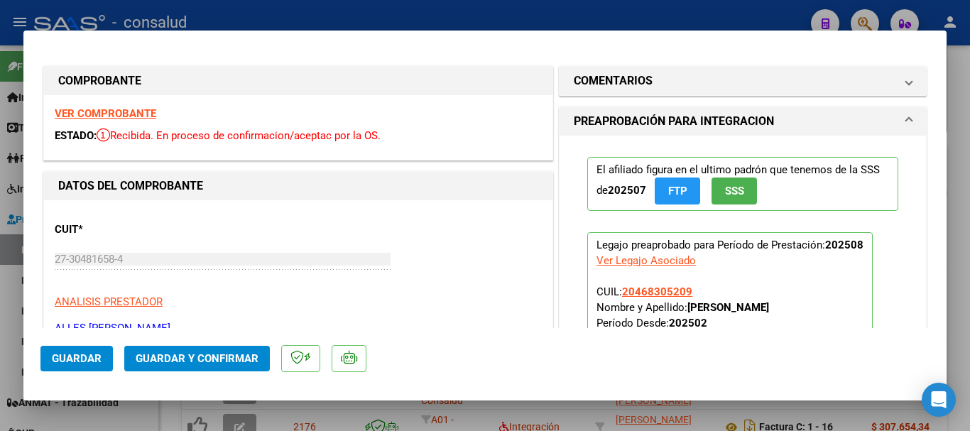
click at [146, 107] on strong "VER COMPROBANTE" at bounding box center [106, 113] width 102 height 13
click at [231, 366] on button "Guardar y Confirmar" at bounding box center [197, 359] width 146 height 26
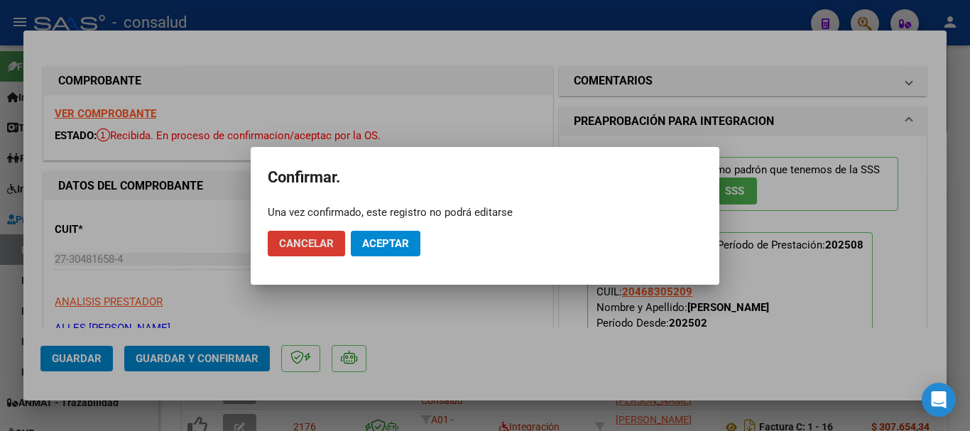
click at [404, 256] on mat-dialog-actions "Cancelar Aceptar" at bounding box center [485, 243] width 434 height 48
click at [404, 248] on span "Aceptar" at bounding box center [385, 243] width 47 height 13
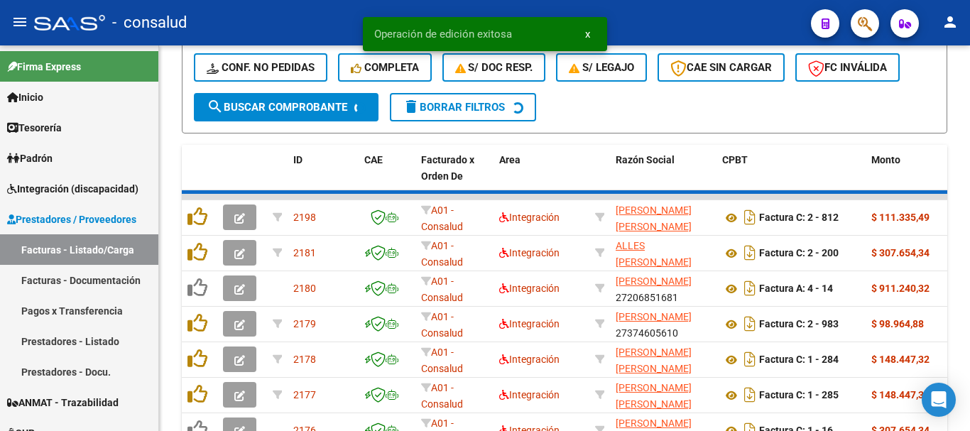
scroll to position [639, 0]
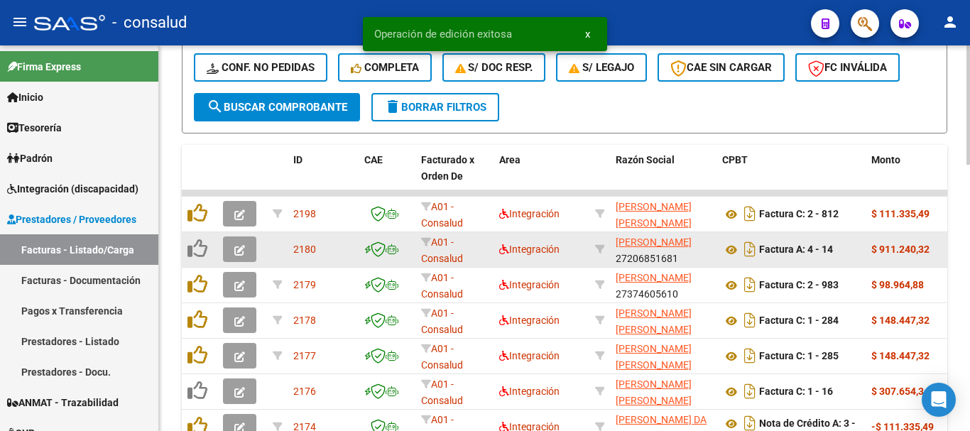
click at [237, 246] on icon "button" at bounding box center [239, 250] width 11 height 11
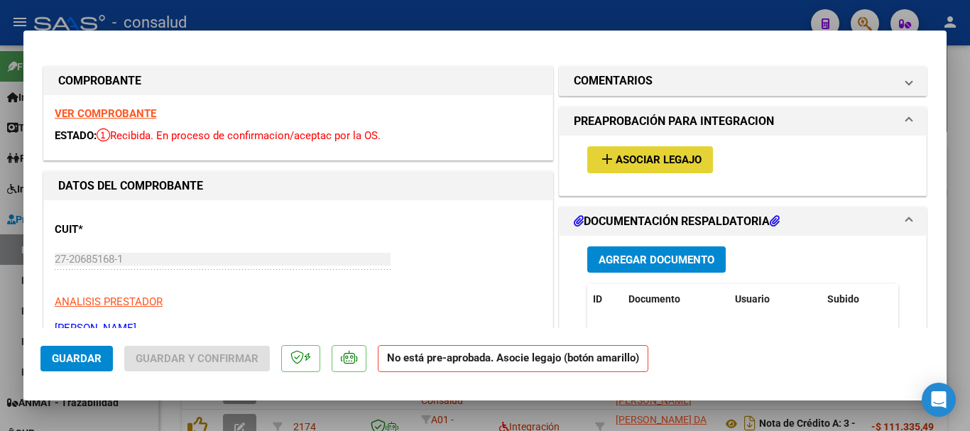
click at [679, 156] on span "Asociar Legajo" at bounding box center [658, 160] width 86 height 13
click at [133, 119] on strong "VER COMPROBANTE" at bounding box center [106, 113] width 102 height 13
click at [684, 163] on span "Asociar Legajo" at bounding box center [658, 160] width 86 height 13
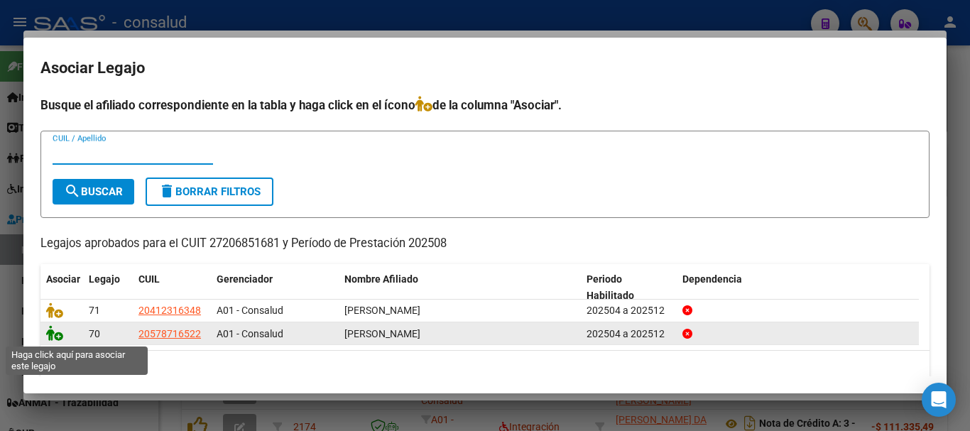
click at [57, 340] on icon at bounding box center [54, 333] width 17 height 16
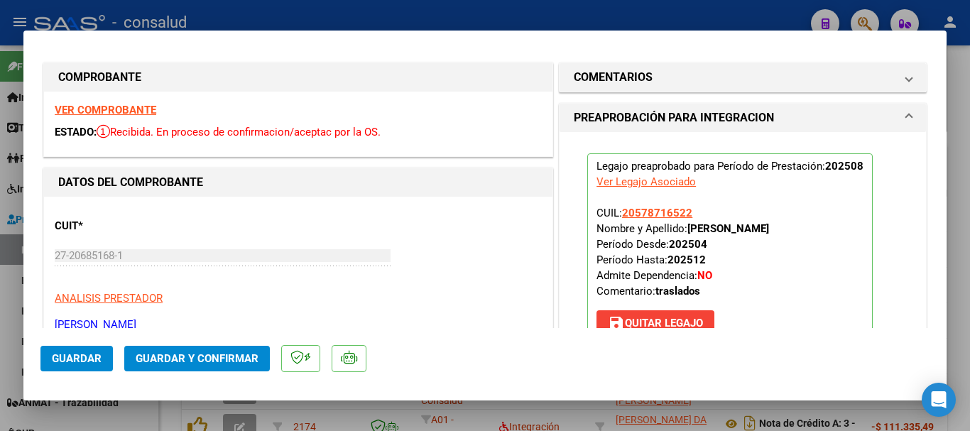
scroll to position [0, 0]
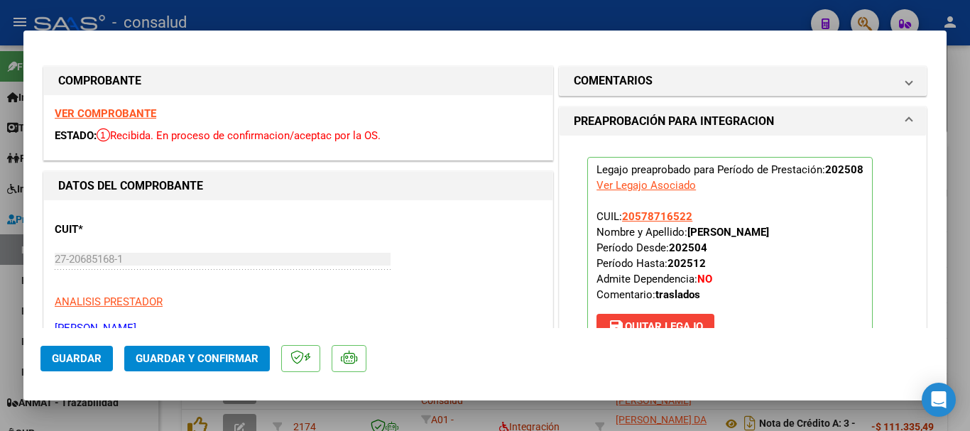
click at [136, 114] on strong "VER COMPROBANTE" at bounding box center [106, 113] width 102 height 13
click at [247, 362] on span "Guardar y Confirmar" at bounding box center [197, 358] width 123 height 13
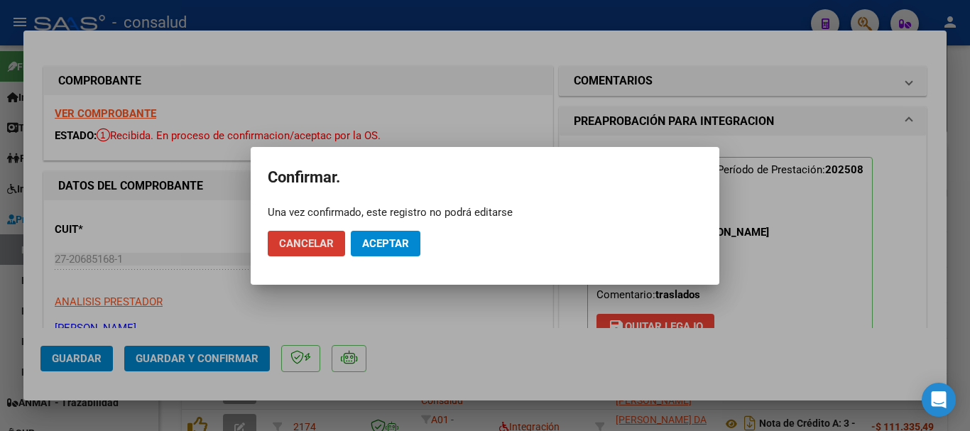
click at [390, 238] on span "Aceptar" at bounding box center [385, 243] width 47 height 13
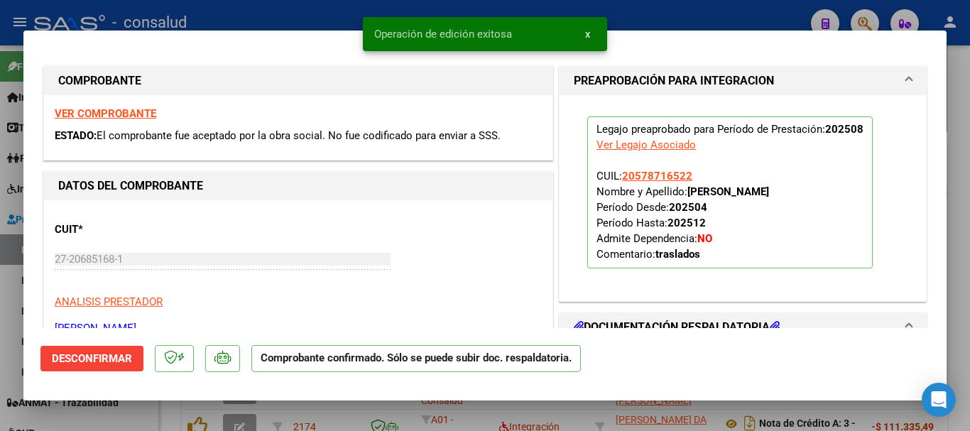
type input "$ 0,00"
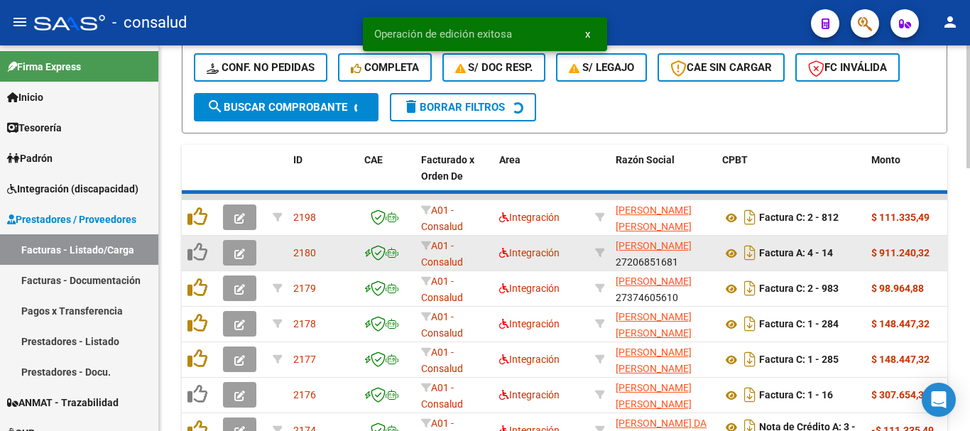
scroll to position [639, 0]
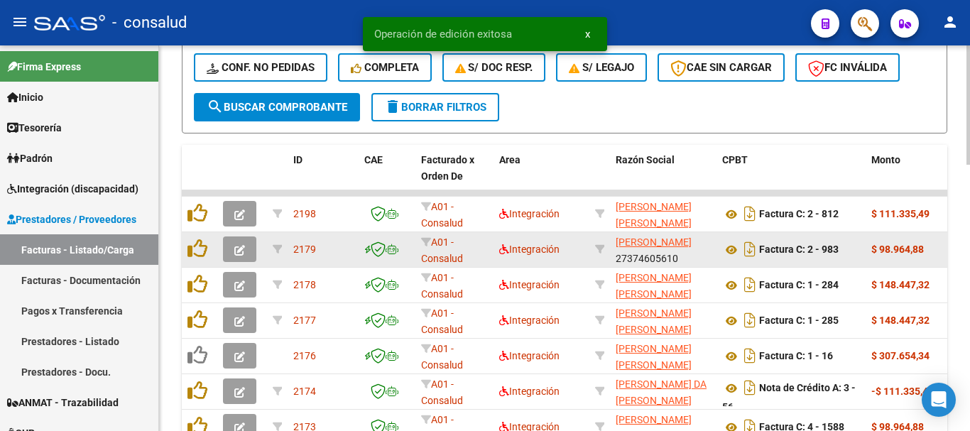
click at [242, 256] on button "button" at bounding box center [239, 249] width 33 height 26
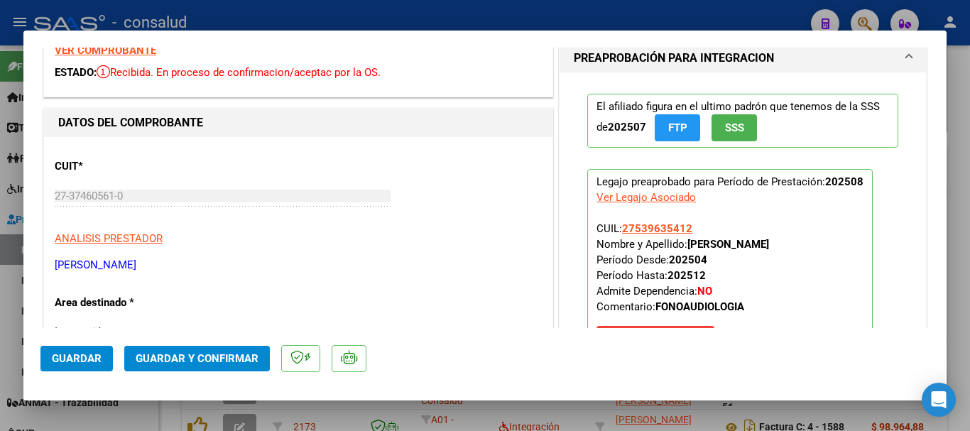
scroll to position [0, 0]
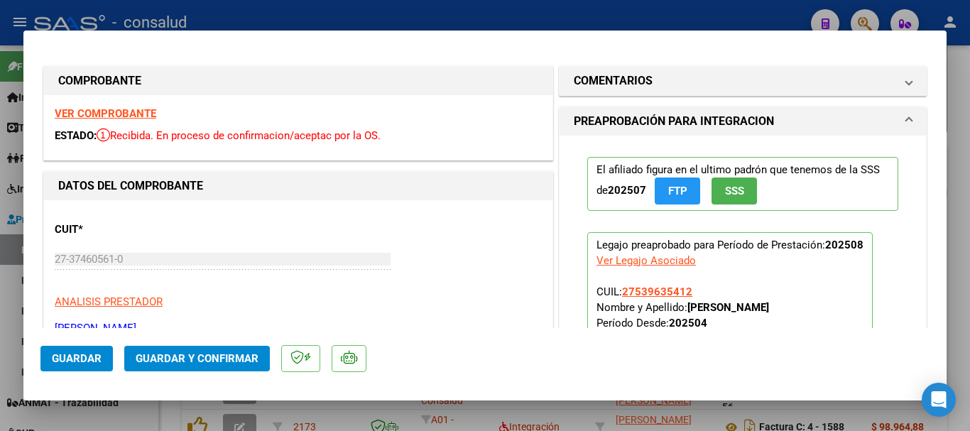
click at [139, 111] on strong "VER COMPROBANTE" at bounding box center [106, 113] width 102 height 13
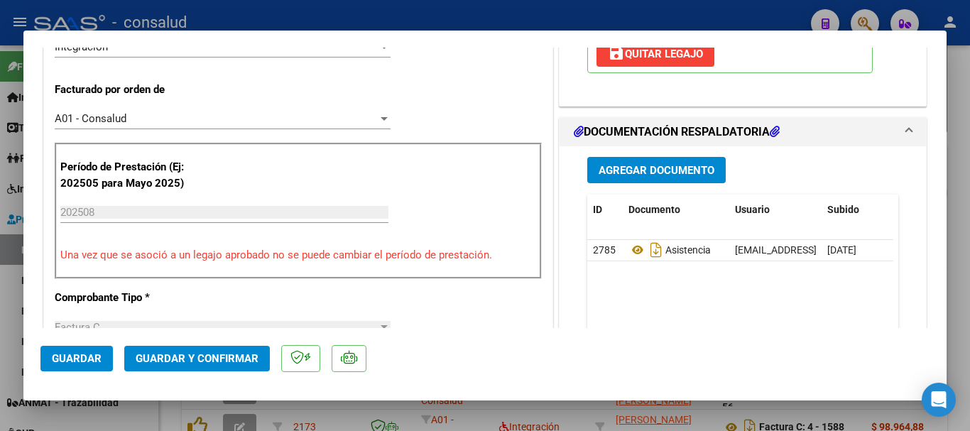
scroll to position [355, 0]
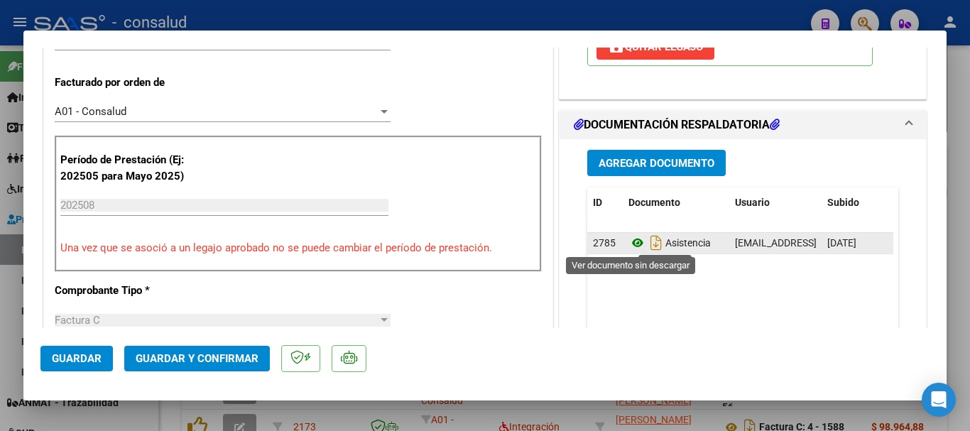
click at [630, 243] on icon at bounding box center [637, 242] width 18 height 17
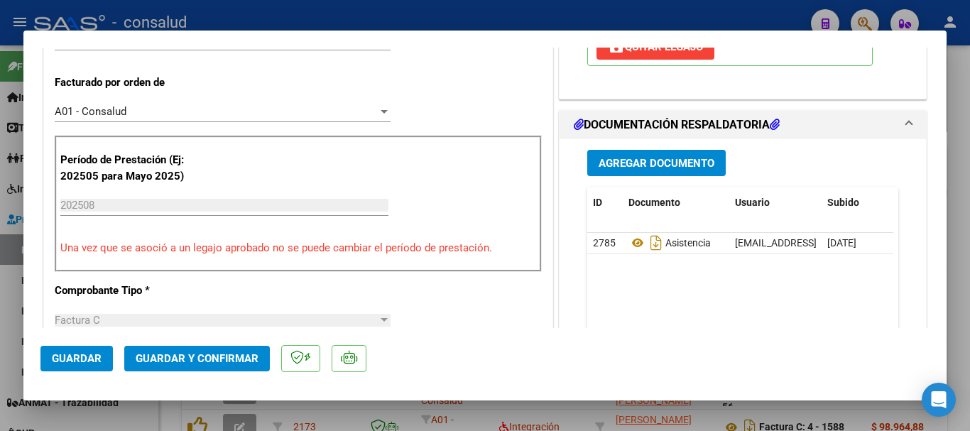
click at [232, 355] on span "Guardar y Confirmar" at bounding box center [197, 358] width 123 height 13
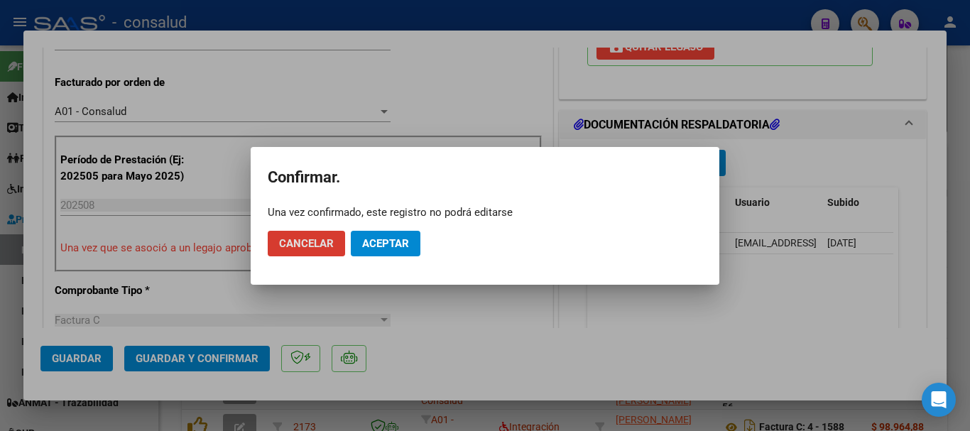
click at [375, 250] on button "Aceptar" at bounding box center [386, 244] width 70 height 26
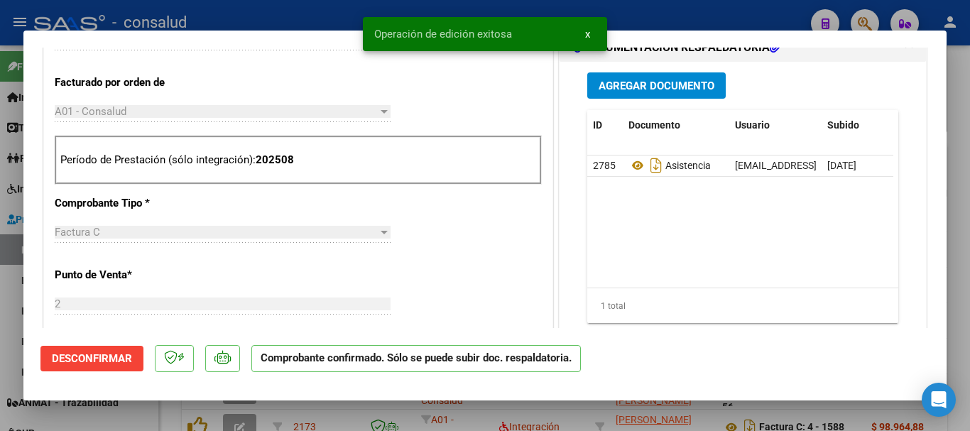
type input "$ 0,00"
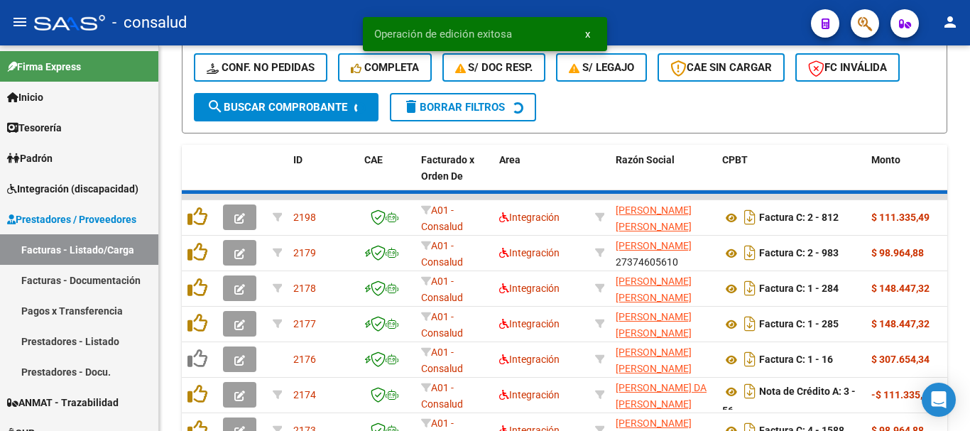
scroll to position [639, 0]
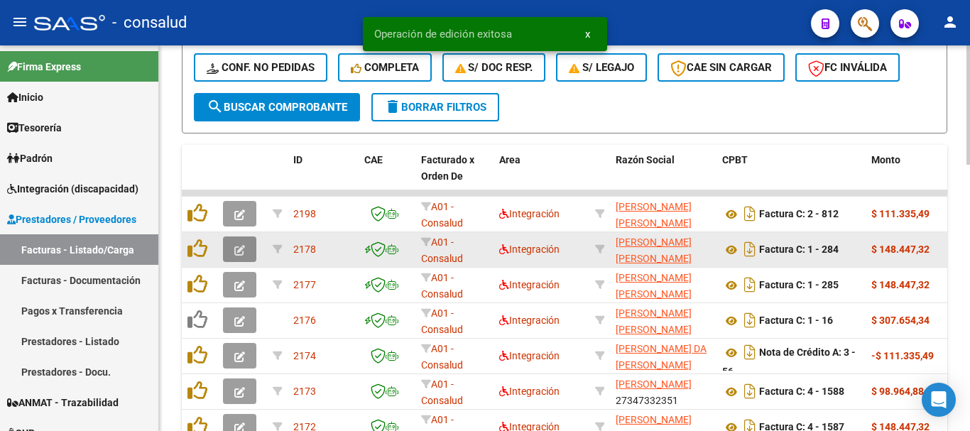
click at [247, 248] on button "button" at bounding box center [239, 249] width 33 height 26
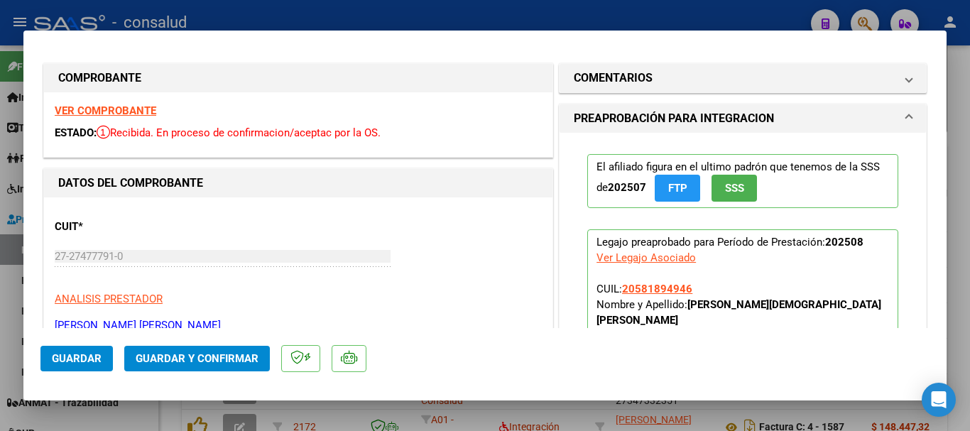
scroll to position [0, 0]
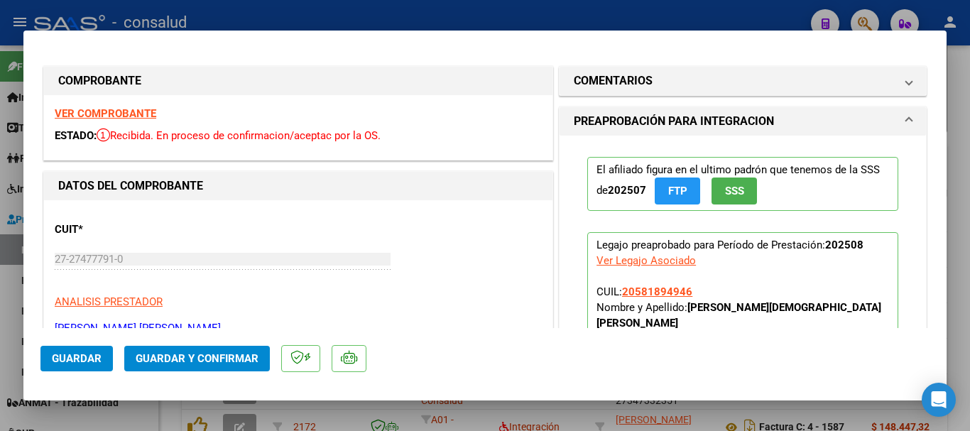
click at [148, 113] on strong "VER COMPROBANTE" at bounding box center [106, 113] width 102 height 13
click at [234, 361] on span "Guardar y Confirmar" at bounding box center [197, 358] width 123 height 13
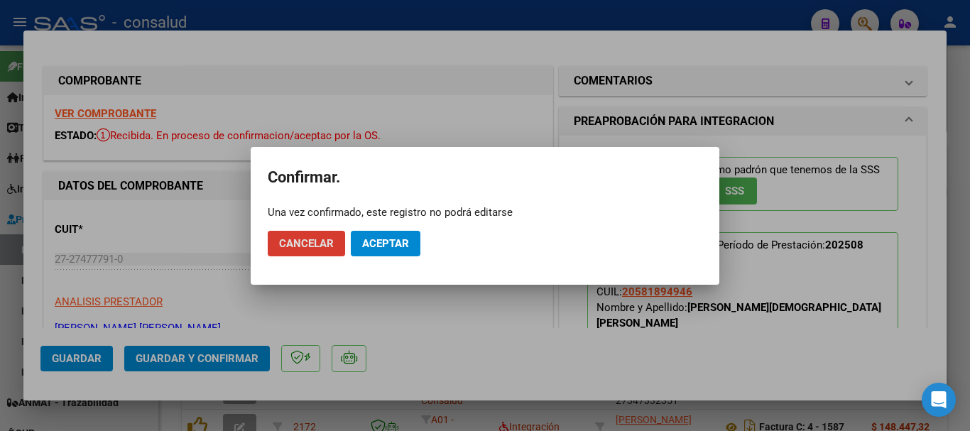
click at [368, 250] on button "Aceptar" at bounding box center [386, 244] width 70 height 26
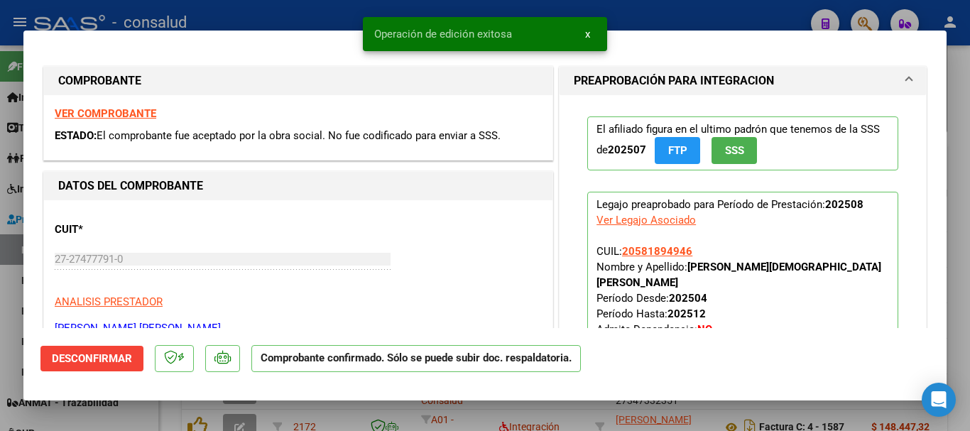
type input "$ 0,00"
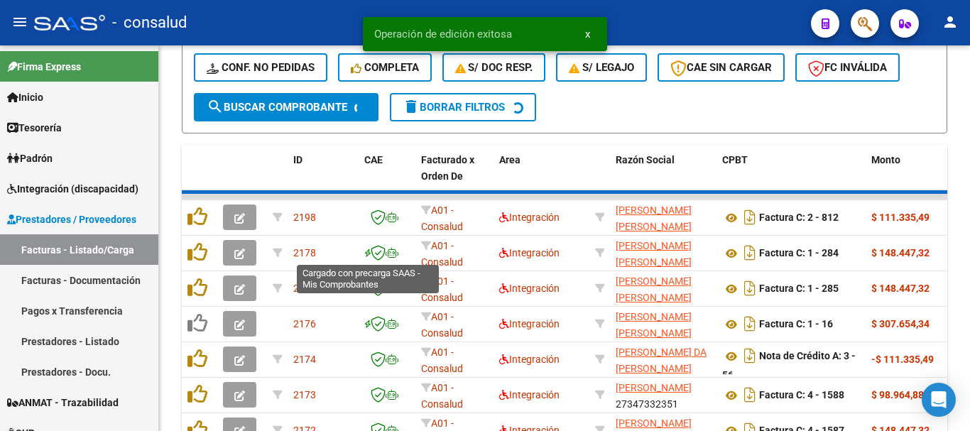
scroll to position [639, 0]
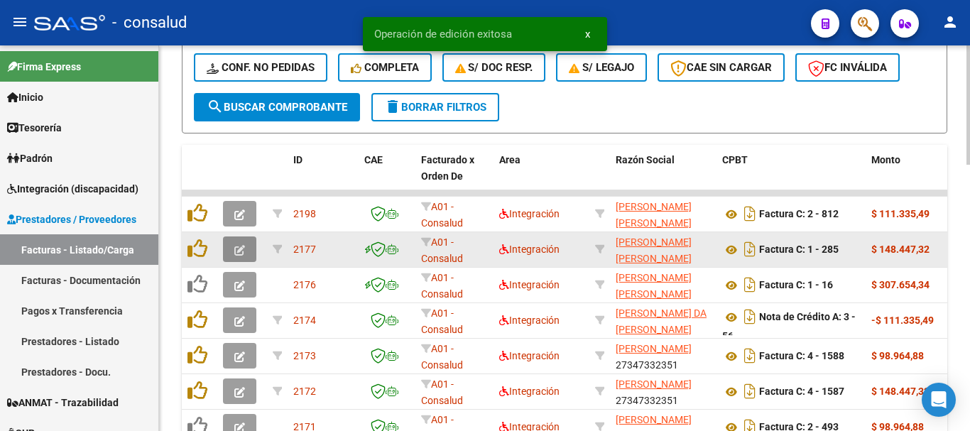
click at [233, 253] on button "button" at bounding box center [239, 249] width 33 height 26
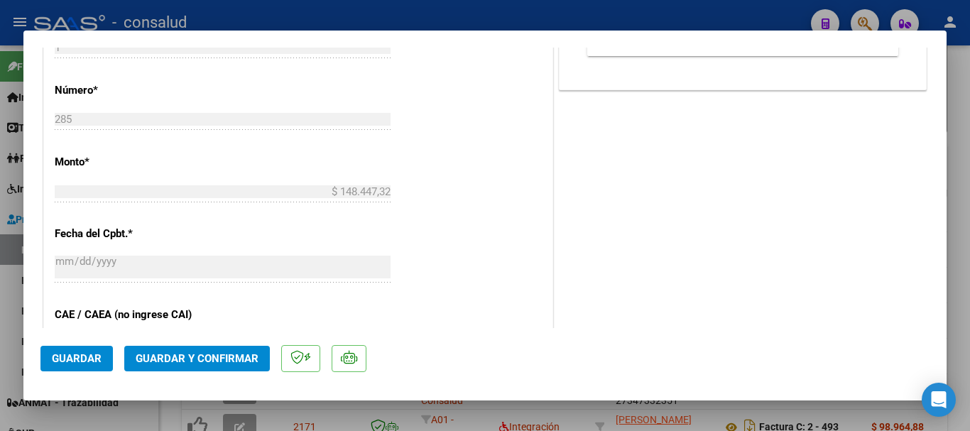
scroll to position [781, 0]
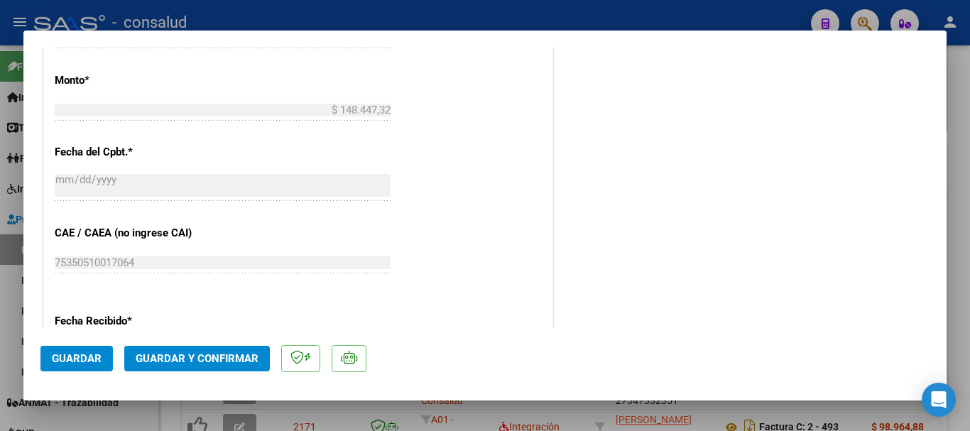
click at [243, 356] on span "Guardar y Confirmar" at bounding box center [197, 358] width 123 height 13
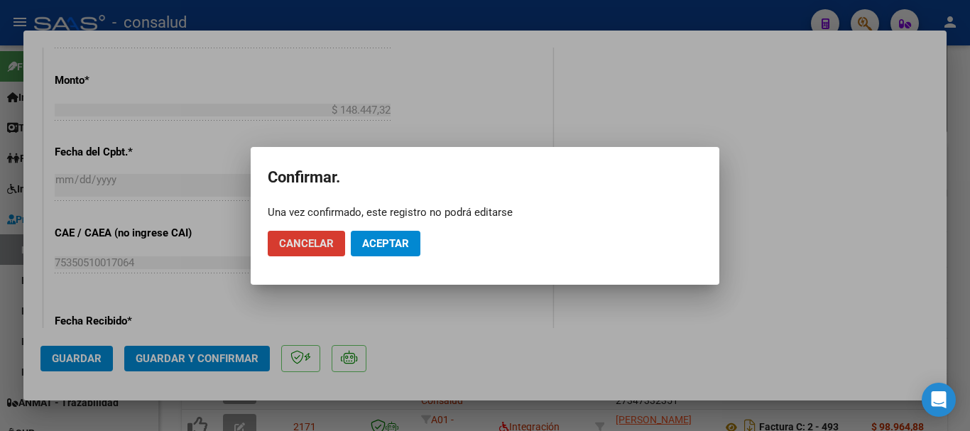
click at [384, 248] on span "Aceptar" at bounding box center [385, 243] width 47 height 13
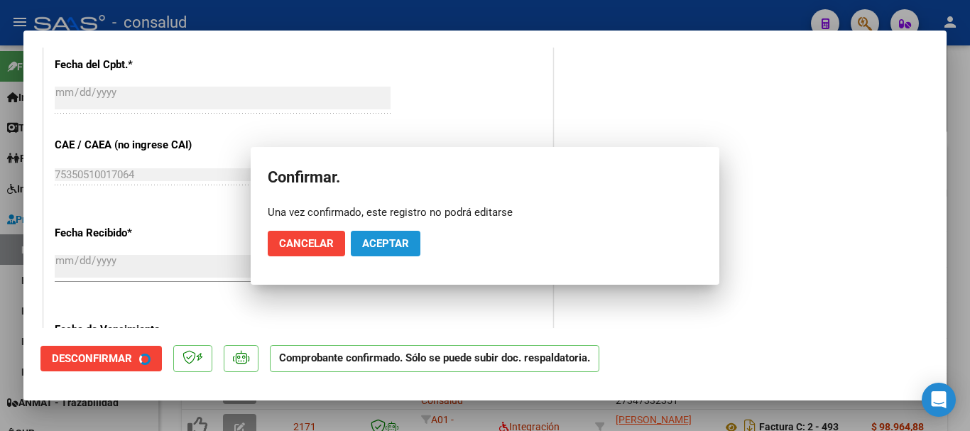
scroll to position [693, 0]
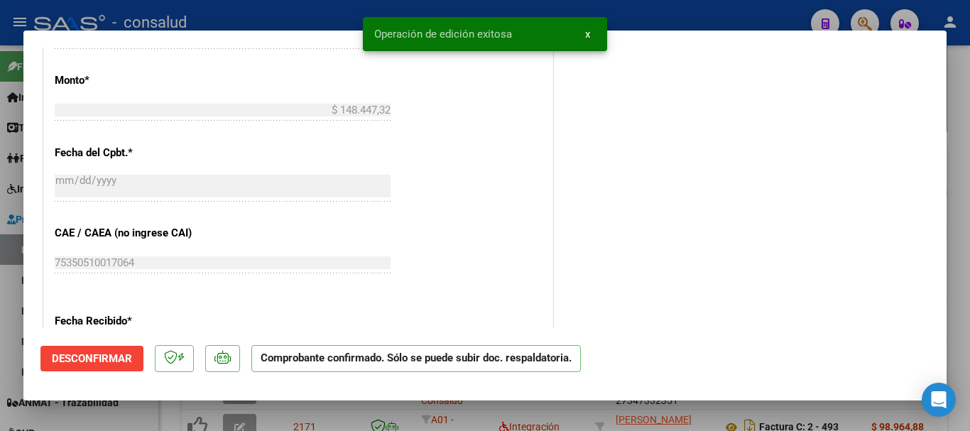
type input "$ 0,00"
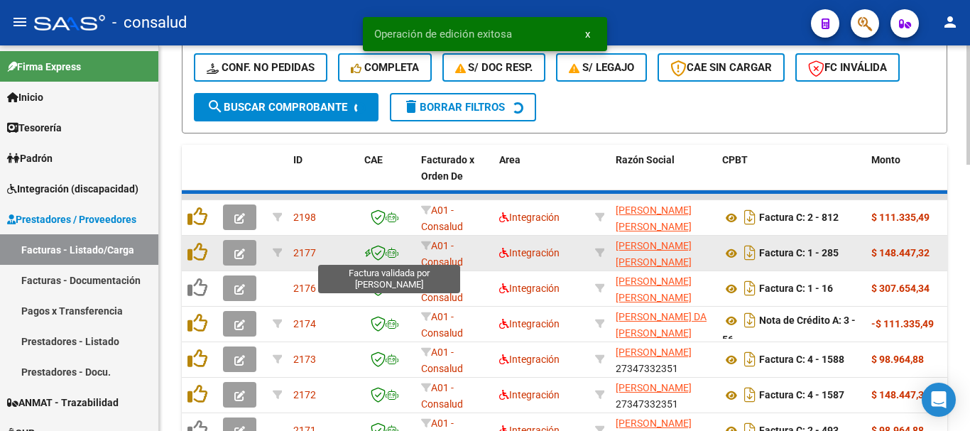
scroll to position [639, 0]
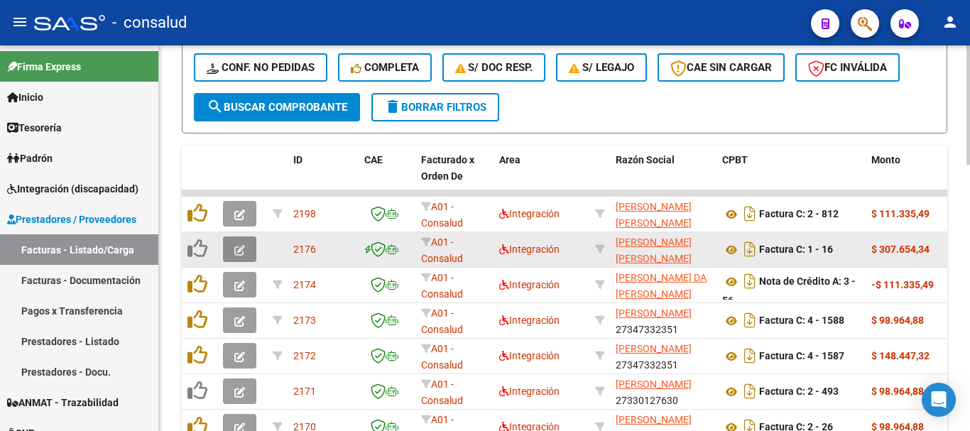
click at [239, 250] on icon "button" at bounding box center [239, 250] width 11 height 11
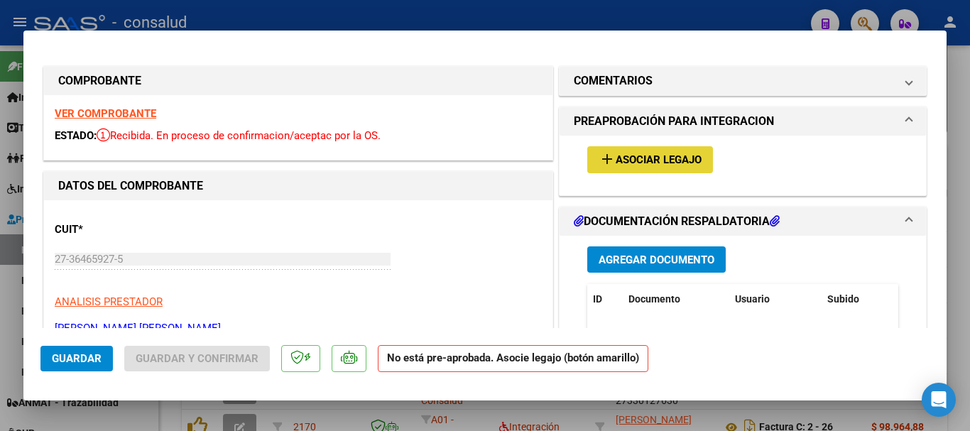
click at [650, 156] on span "Asociar Legajo" at bounding box center [658, 160] width 86 height 13
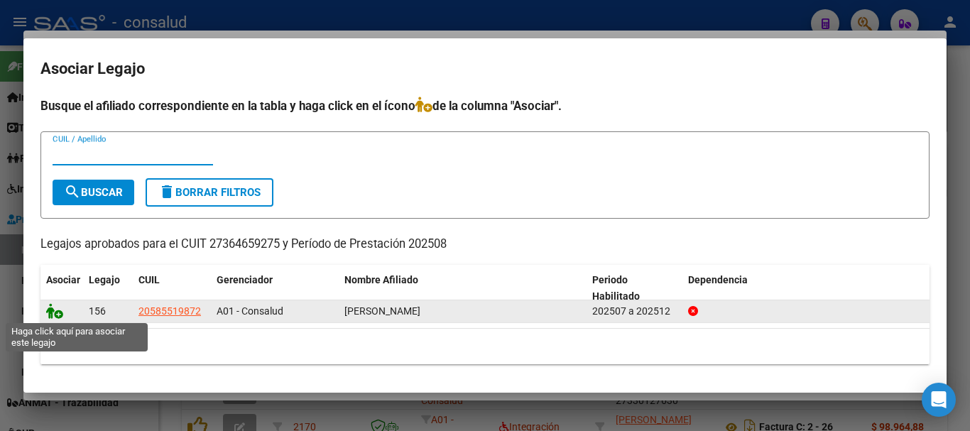
click at [60, 312] on icon at bounding box center [54, 311] width 17 height 16
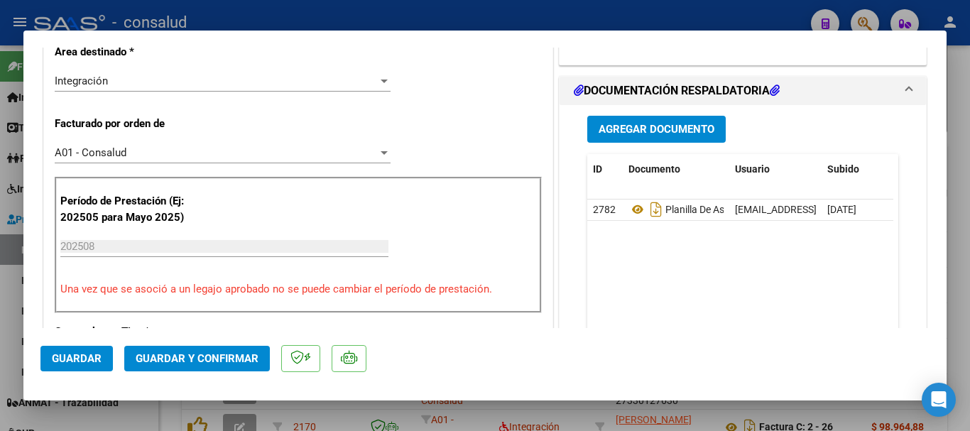
scroll to position [284, 0]
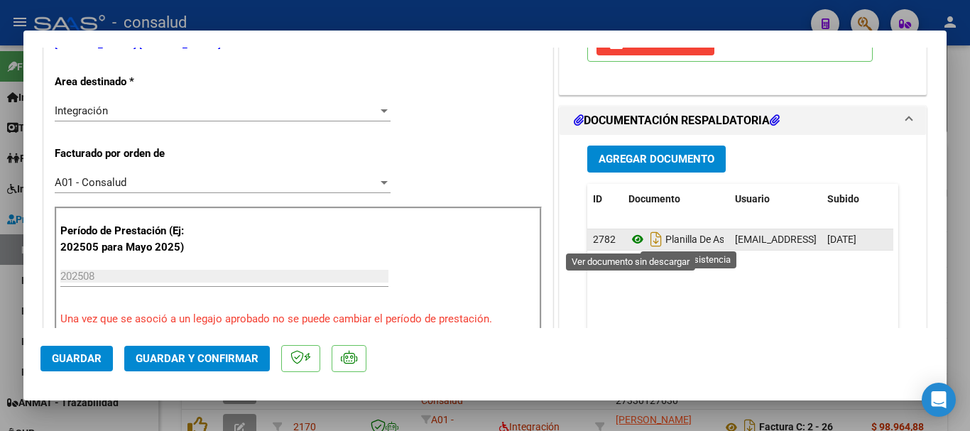
click at [630, 236] on icon at bounding box center [637, 239] width 18 height 17
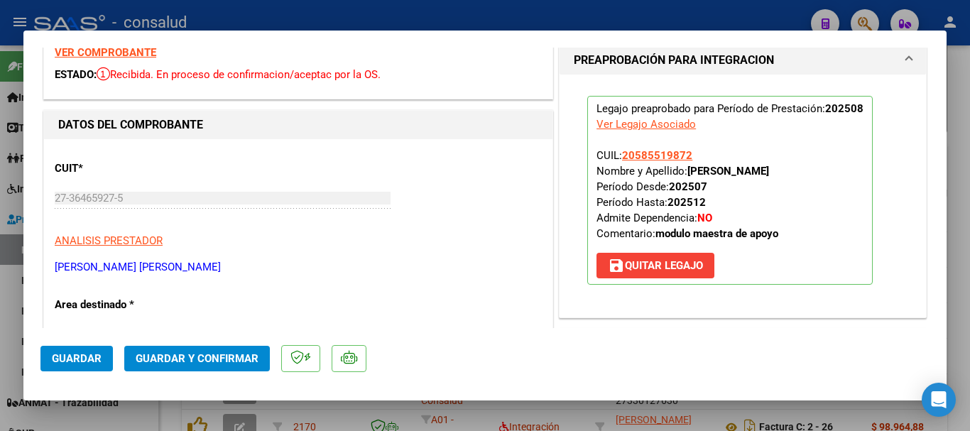
scroll to position [0, 0]
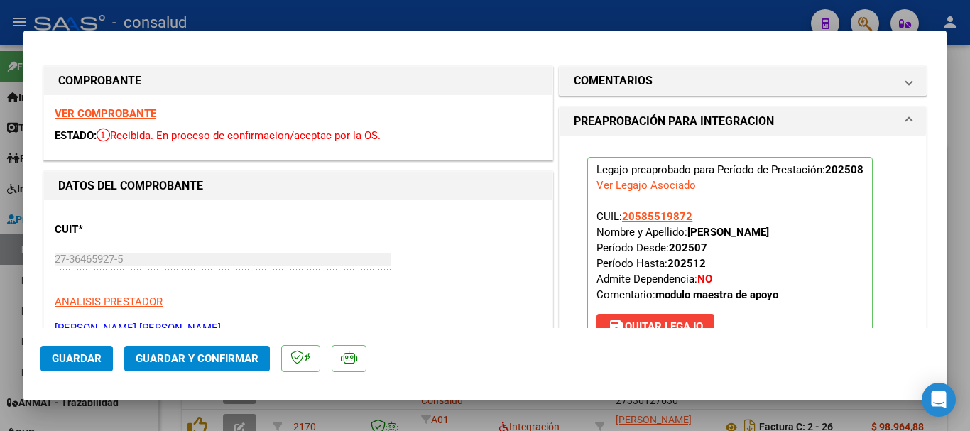
click at [104, 107] on strong "VER COMPROBANTE" at bounding box center [106, 113] width 102 height 13
click at [190, 361] on span "Guardar y Confirmar" at bounding box center [197, 358] width 123 height 13
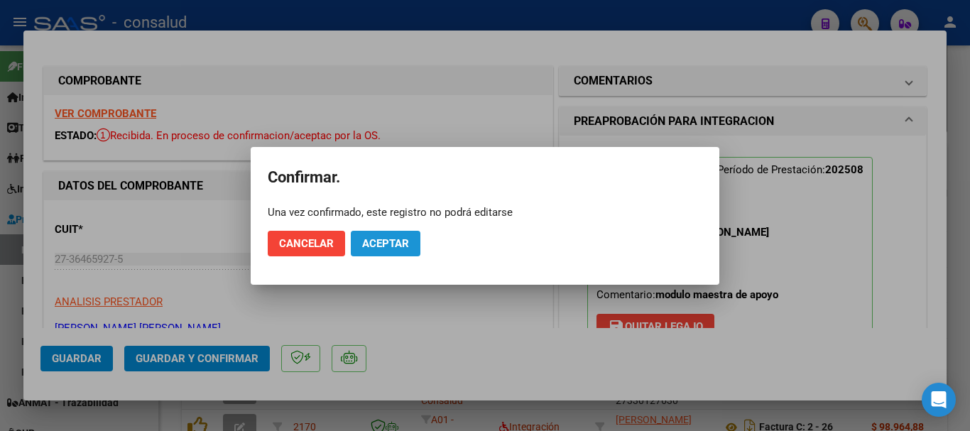
click at [394, 237] on span "Aceptar" at bounding box center [385, 243] width 47 height 13
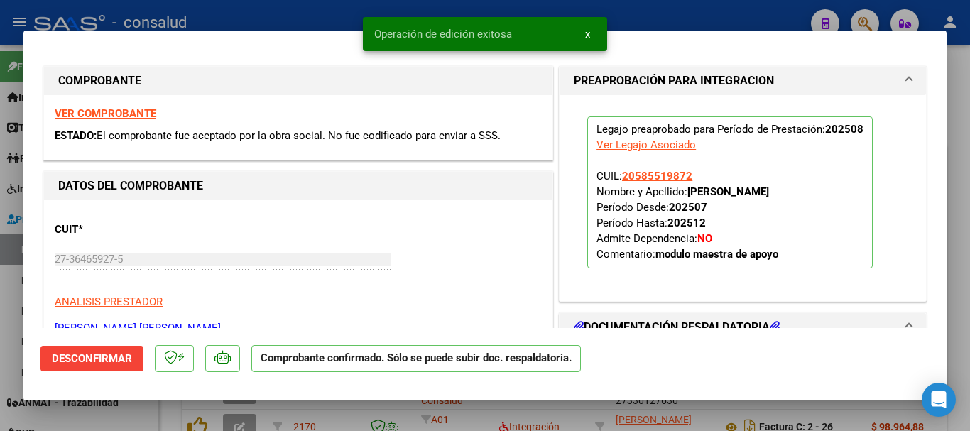
type input "$ 0,00"
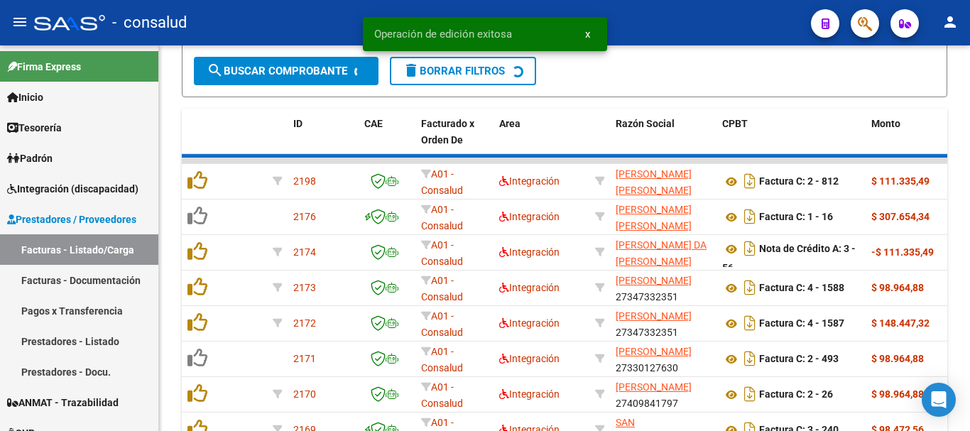
scroll to position [639, 0]
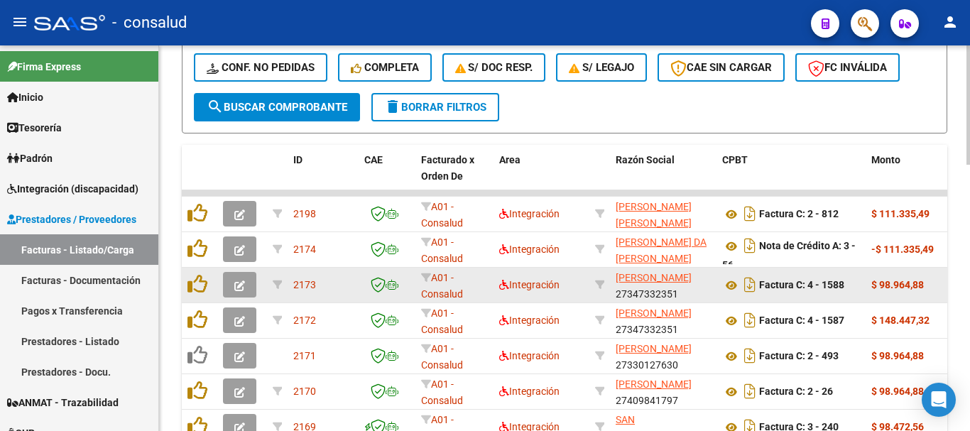
click at [240, 283] on icon "button" at bounding box center [239, 285] width 11 height 11
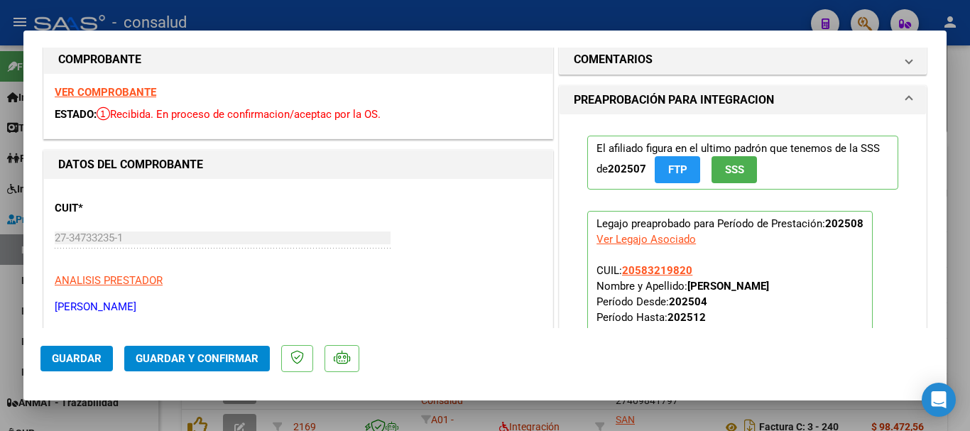
scroll to position [0, 0]
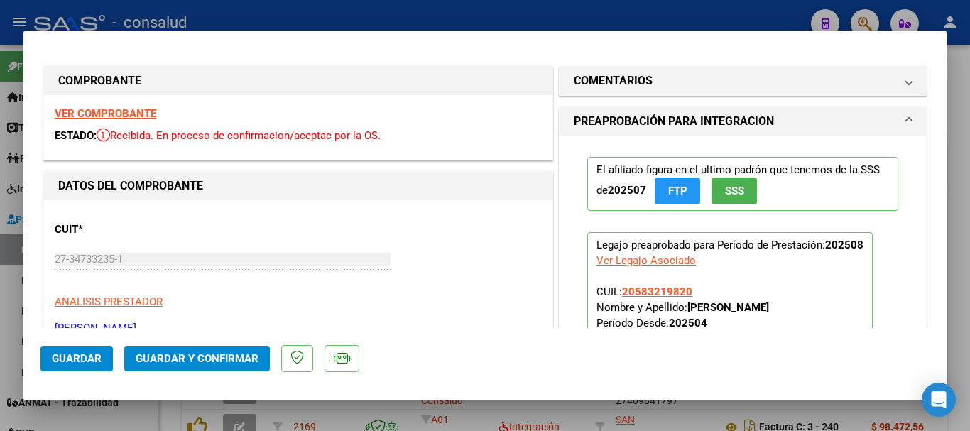
click at [137, 116] on strong "VER COMPROBANTE" at bounding box center [106, 113] width 102 height 13
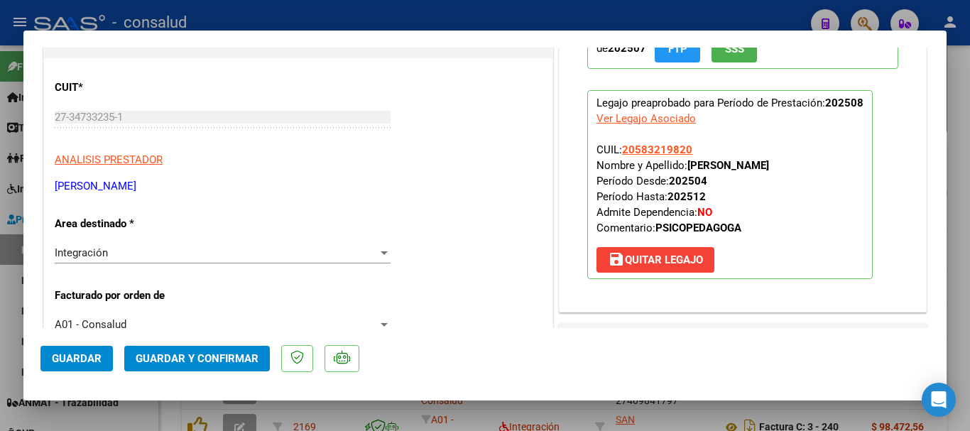
scroll to position [355, 0]
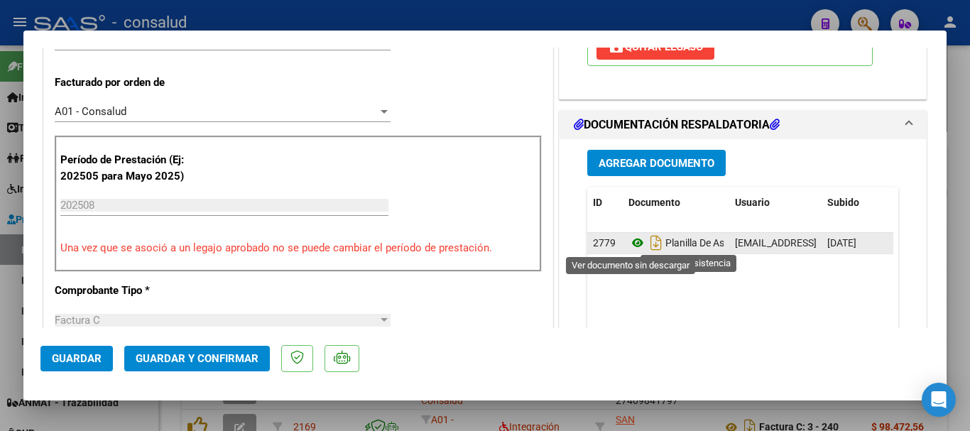
click at [635, 241] on icon at bounding box center [637, 242] width 18 height 17
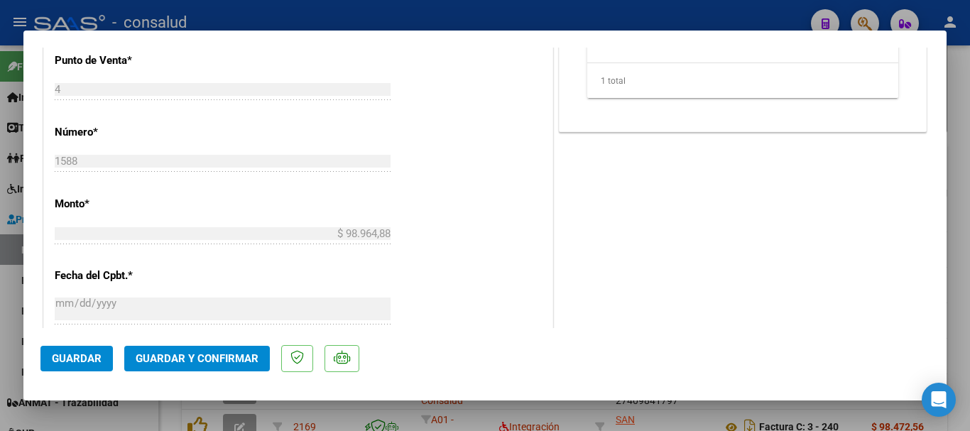
scroll to position [781, 0]
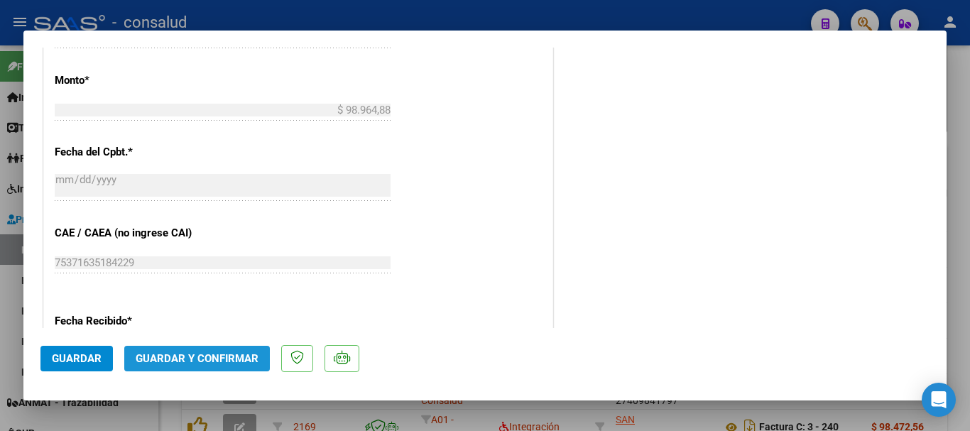
click at [226, 363] on span "Guardar y Confirmar" at bounding box center [197, 358] width 123 height 13
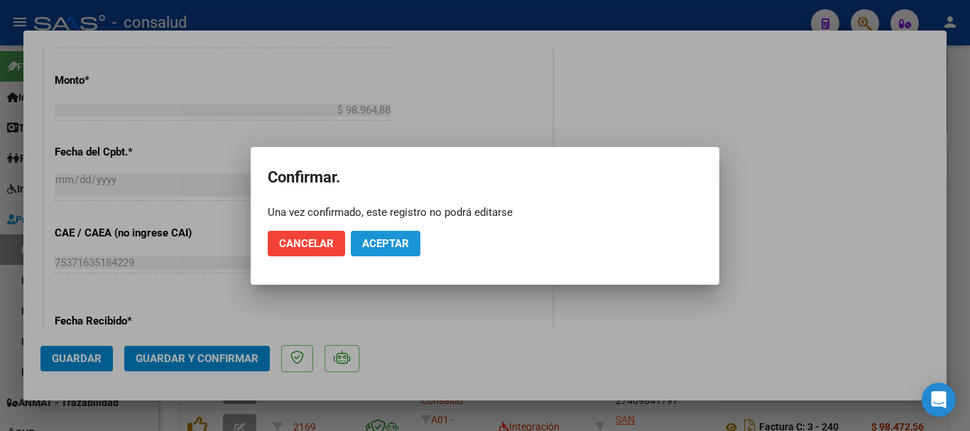
click at [395, 245] on span "Aceptar" at bounding box center [385, 243] width 47 height 13
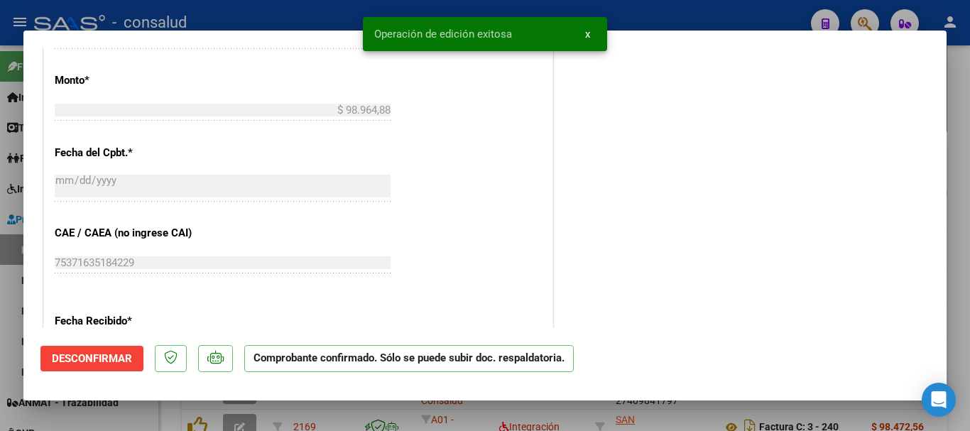
type input "$ 0,00"
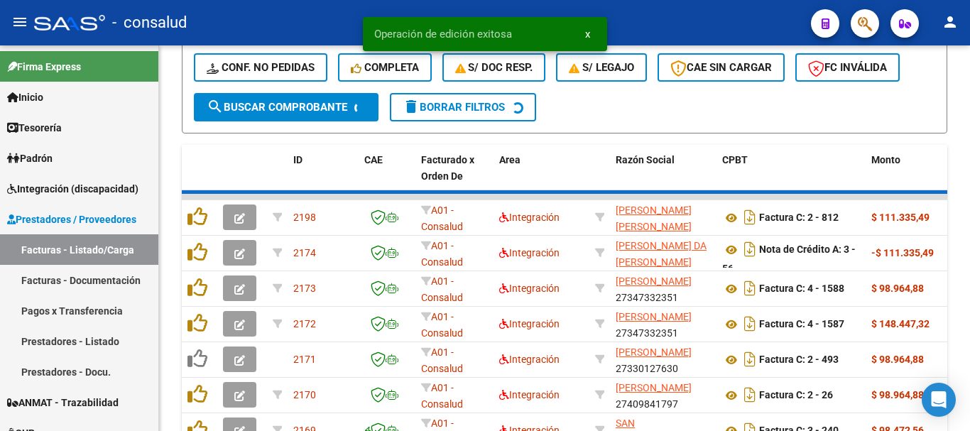
scroll to position [639, 0]
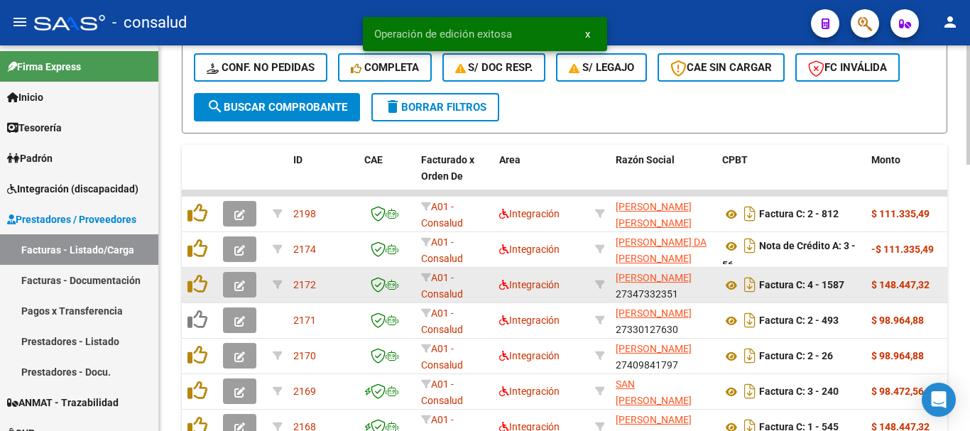
click at [239, 283] on icon "button" at bounding box center [239, 285] width 11 height 11
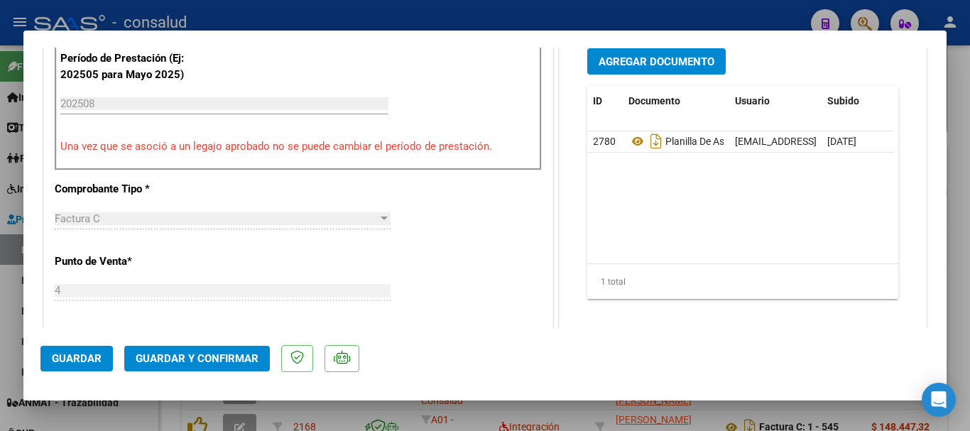
scroll to position [497, 0]
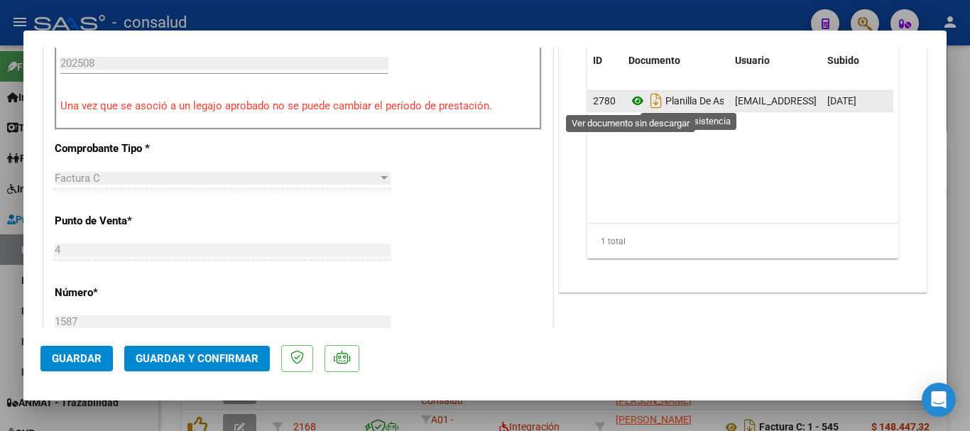
click at [630, 98] on icon at bounding box center [637, 100] width 18 height 17
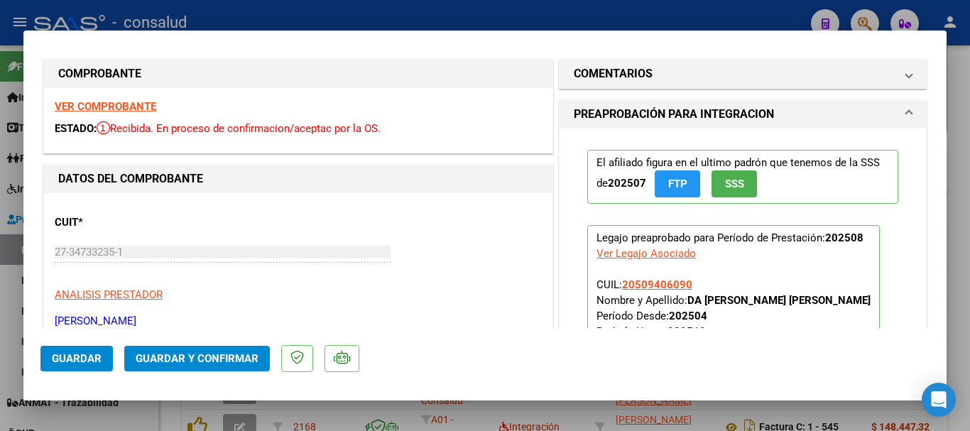
scroll to position [0, 0]
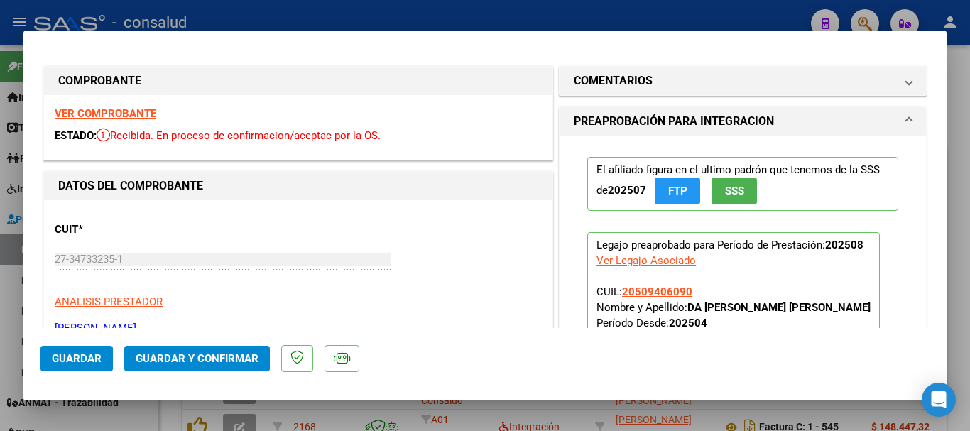
click at [144, 114] on strong "VER COMPROBANTE" at bounding box center [106, 113] width 102 height 13
click at [226, 358] on span "Guardar y Confirmar" at bounding box center [197, 358] width 123 height 13
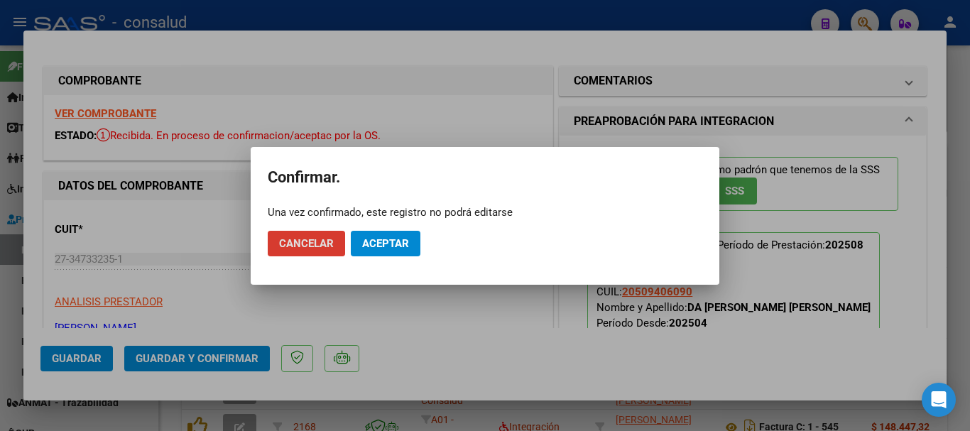
click at [373, 241] on span "Aceptar" at bounding box center [385, 243] width 47 height 13
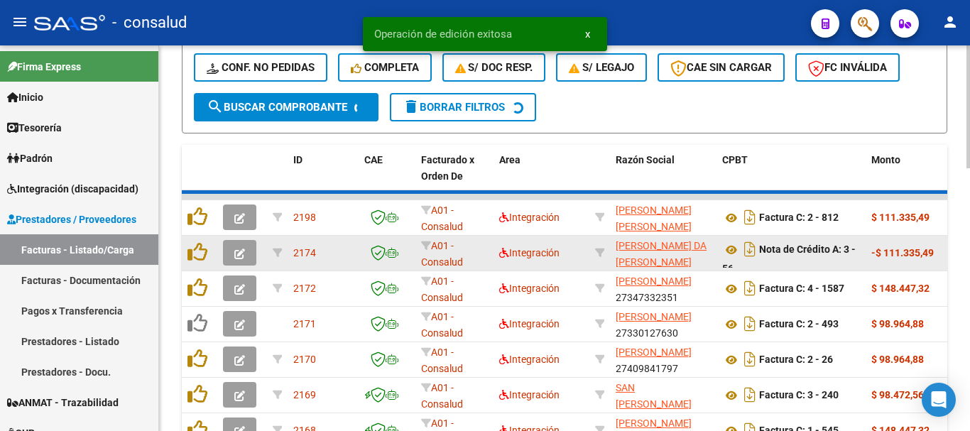
scroll to position [639, 0]
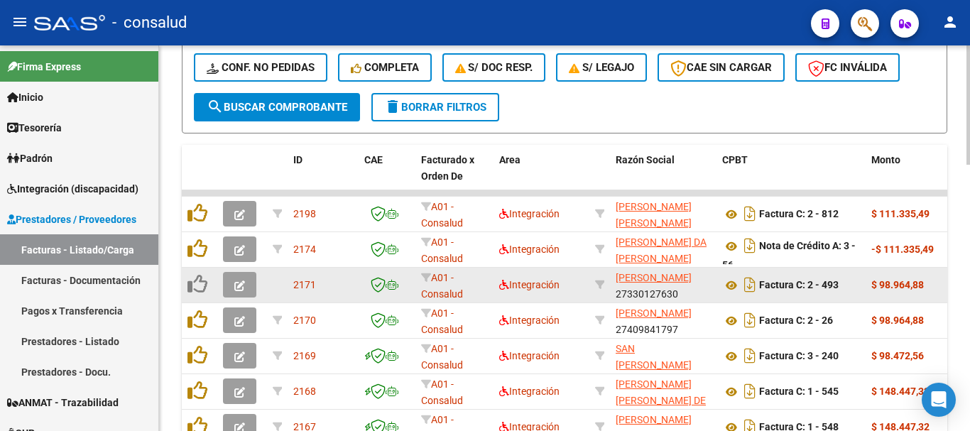
click at [239, 285] on icon "button" at bounding box center [239, 285] width 11 height 11
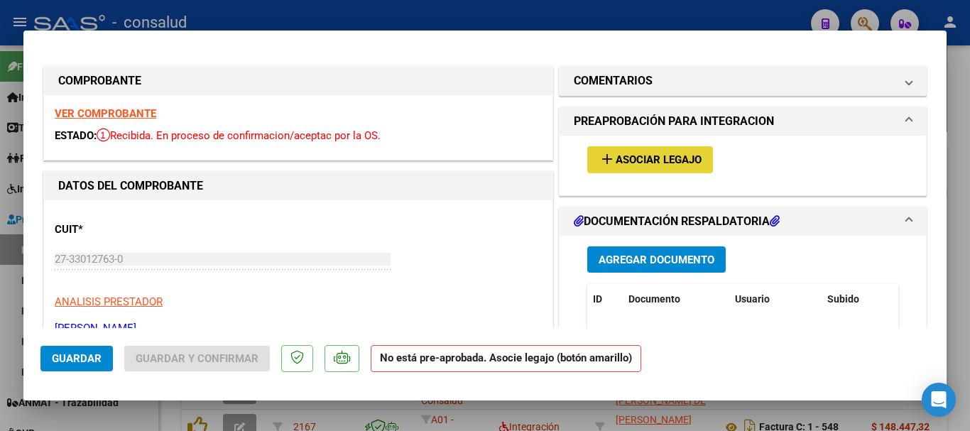
click at [621, 154] on span "Asociar Legajo" at bounding box center [658, 160] width 86 height 13
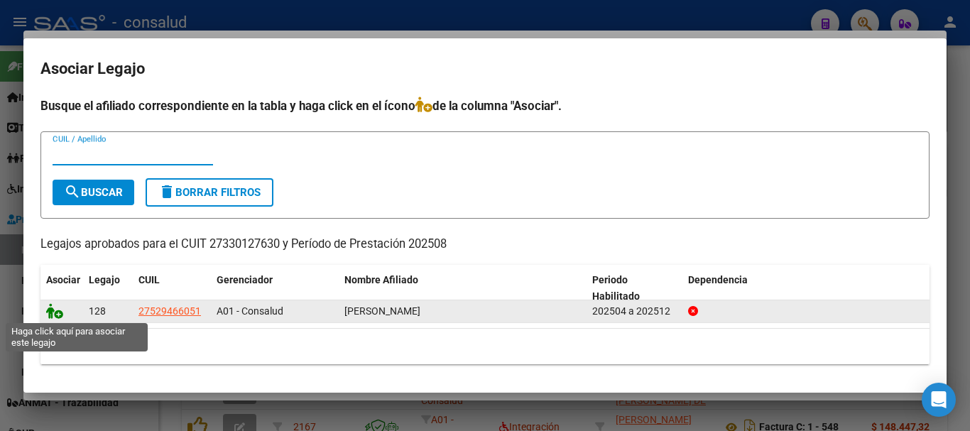
click at [53, 310] on icon at bounding box center [54, 311] width 17 height 16
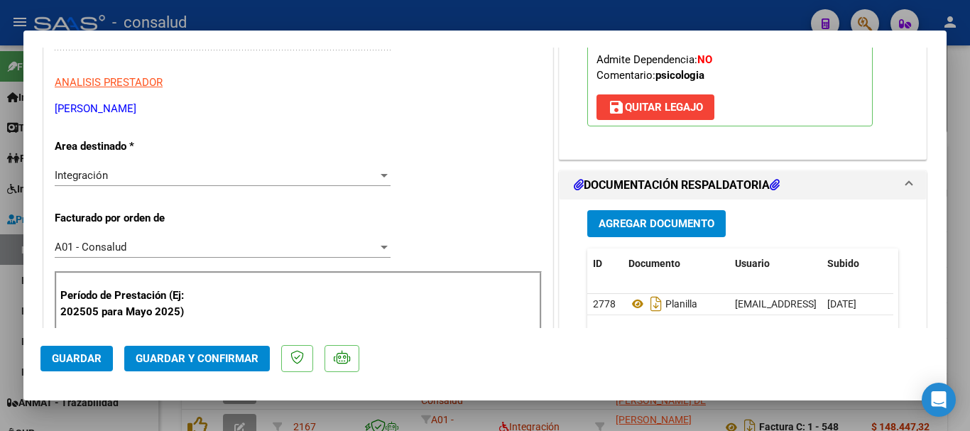
scroll to position [284, 0]
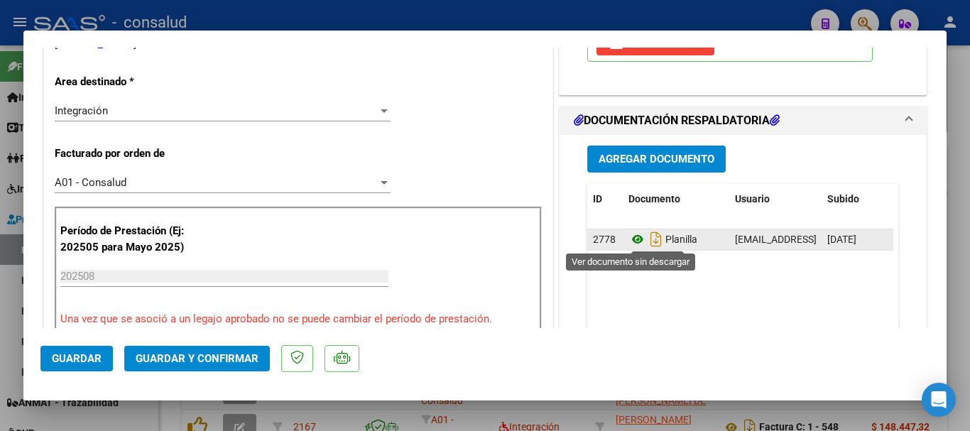
click at [635, 238] on icon at bounding box center [637, 239] width 18 height 17
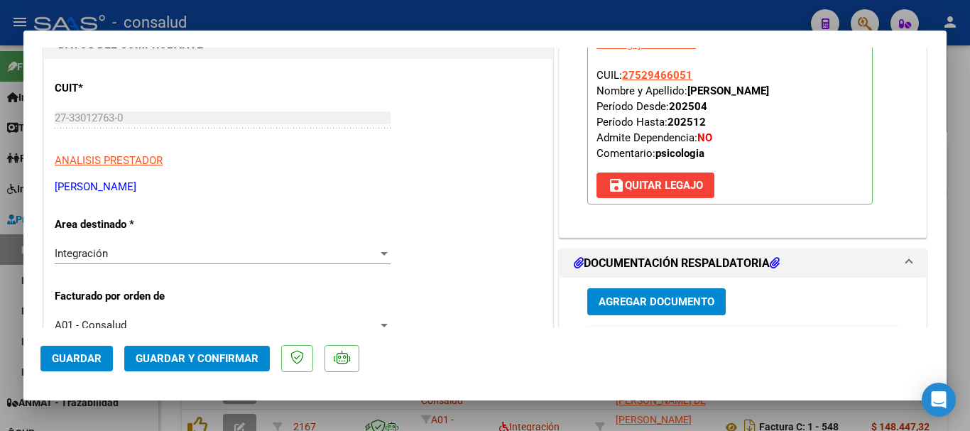
scroll to position [0, 0]
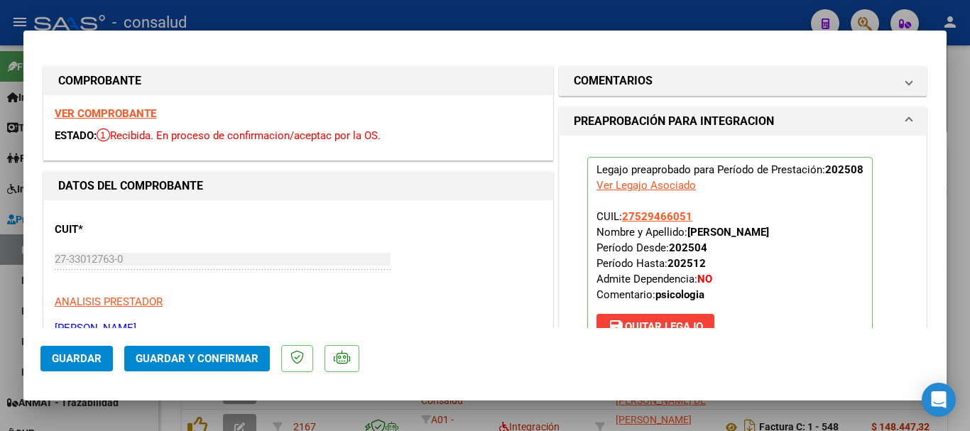
click at [100, 112] on strong "VER COMPROBANTE" at bounding box center [106, 113] width 102 height 13
click at [231, 357] on span "Guardar y Confirmar" at bounding box center [197, 358] width 123 height 13
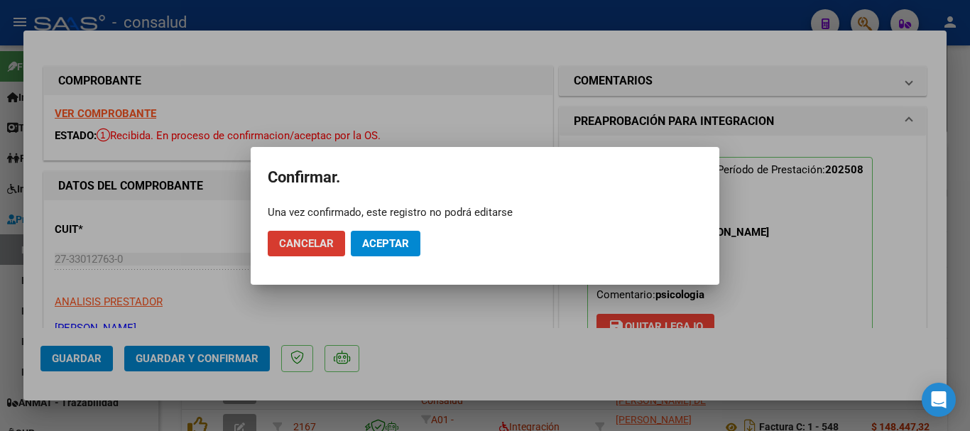
click at [393, 239] on span "Aceptar" at bounding box center [385, 243] width 47 height 13
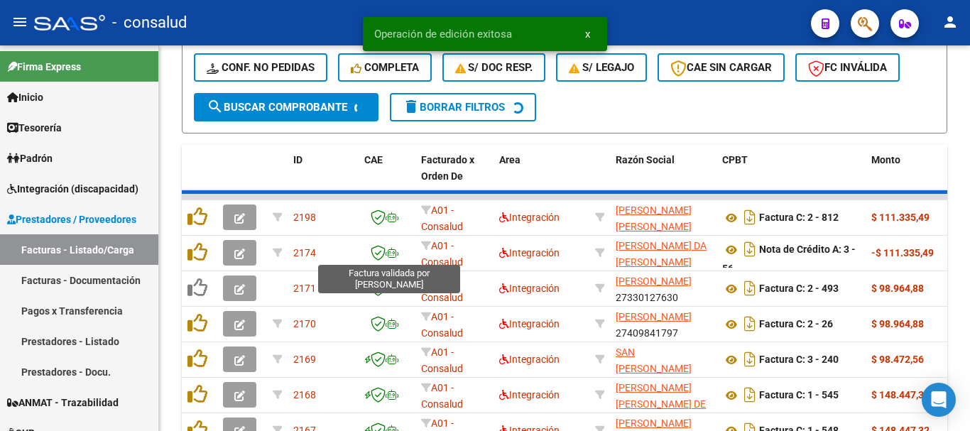
scroll to position [639, 0]
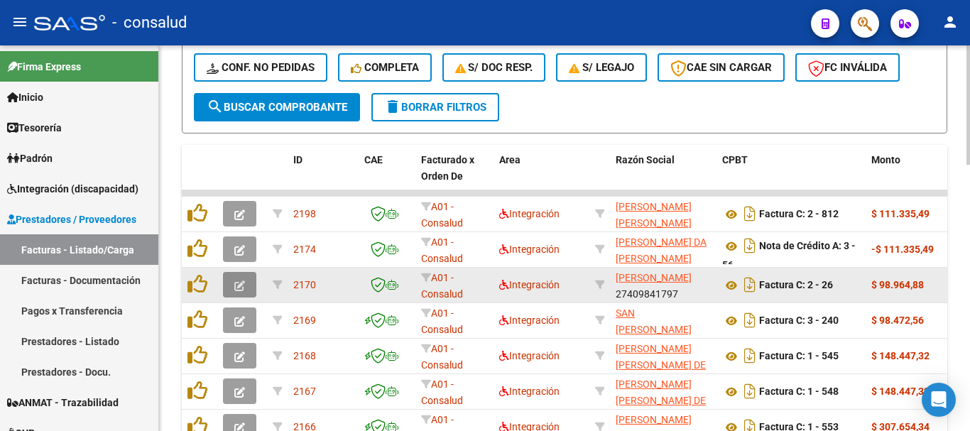
click at [237, 285] on icon "button" at bounding box center [239, 285] width 11 height 11
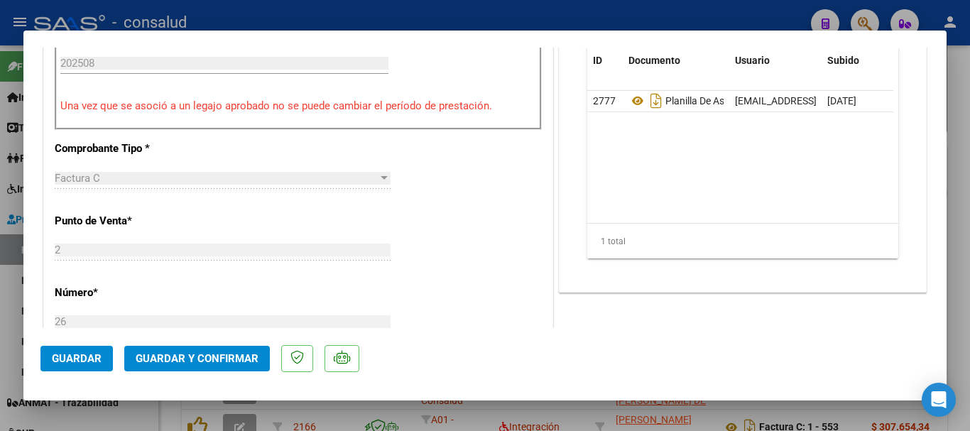
scroll to position [284, 0]
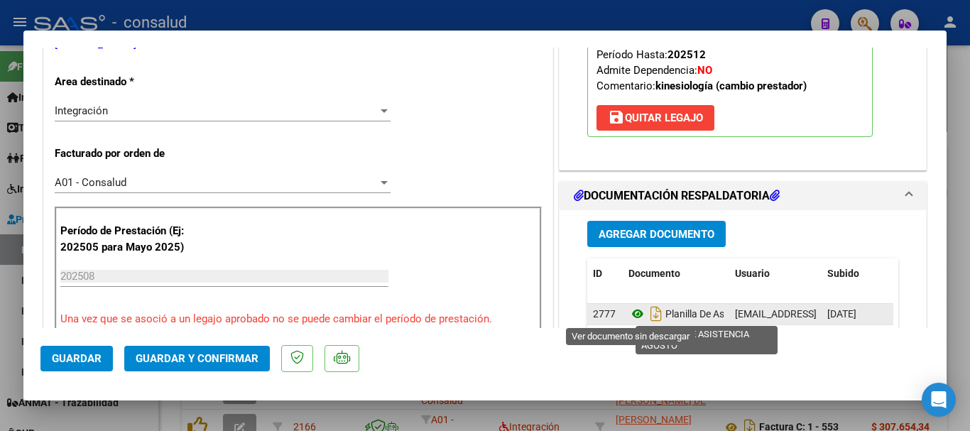
click at [632, 313] on icon at bounding box center [637, 313] width 18 height 17
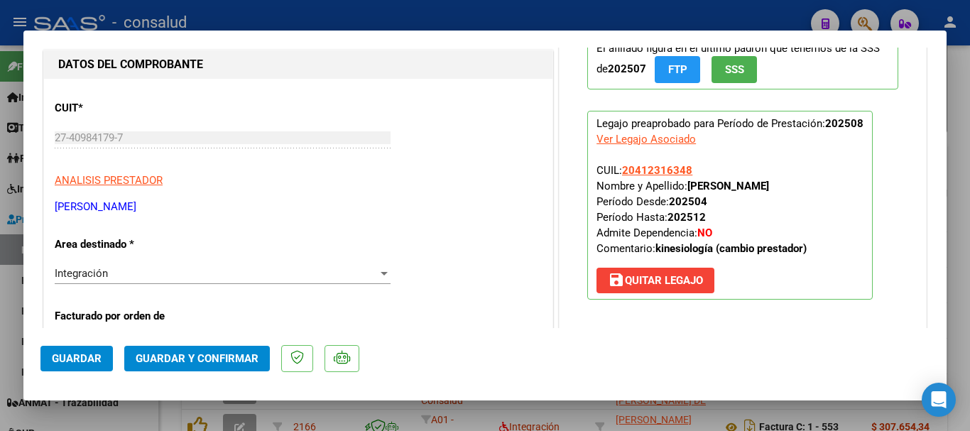
scroll to position [0, 0]
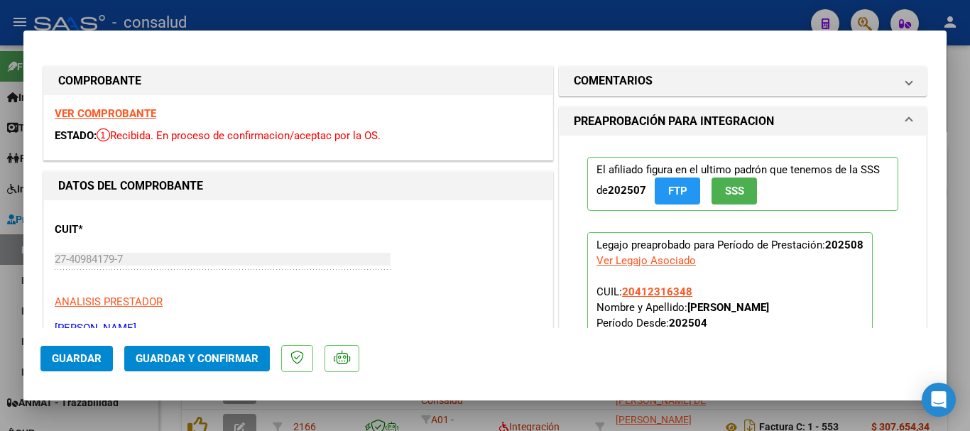
click at [98, 114] on strong "VER COMPROBANTE" at bounding box center [106, 113] width 102 height 13
click at [170, 341] on mat-dialog-actions "Guardar Guardar y Confirmar" at bounding box center [484, 356] width 889 height 56
click at [160, 356] on span "Guardar y Confirmar" at bounding box center [197, 358] width 123 height 13
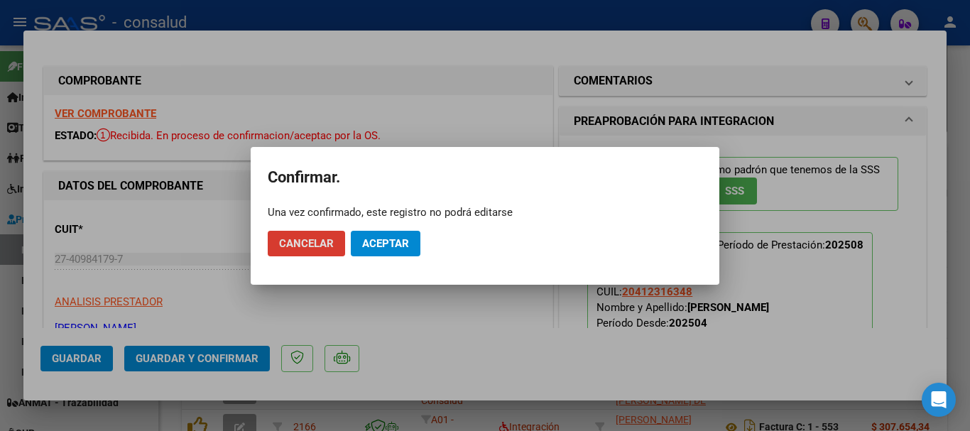
click at [369, 243] on span "Aceptar" at bounding box center [385, 243] width 47 height 13
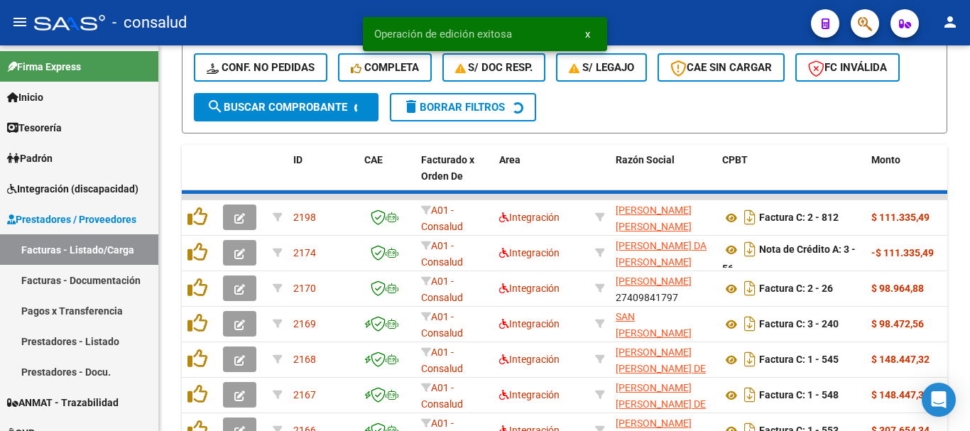
scroll to position [639, 0]
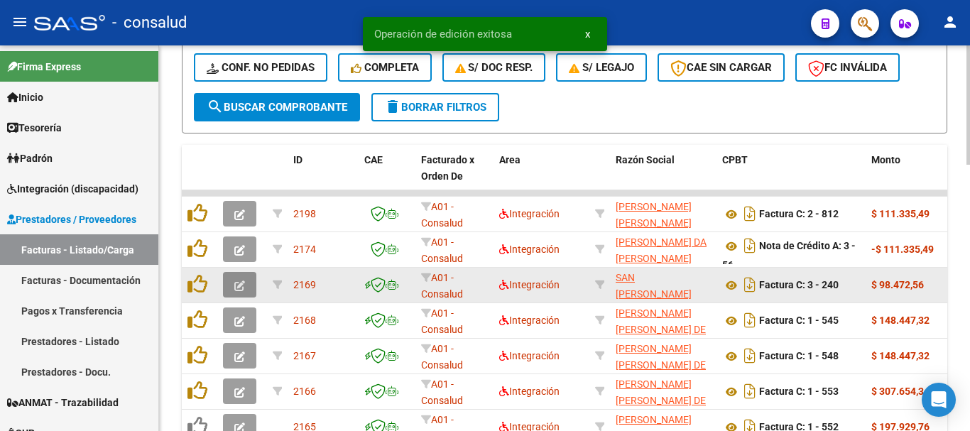
click at [229, 278] on button "button" at bounding box center [239, 285] width 33 height 26
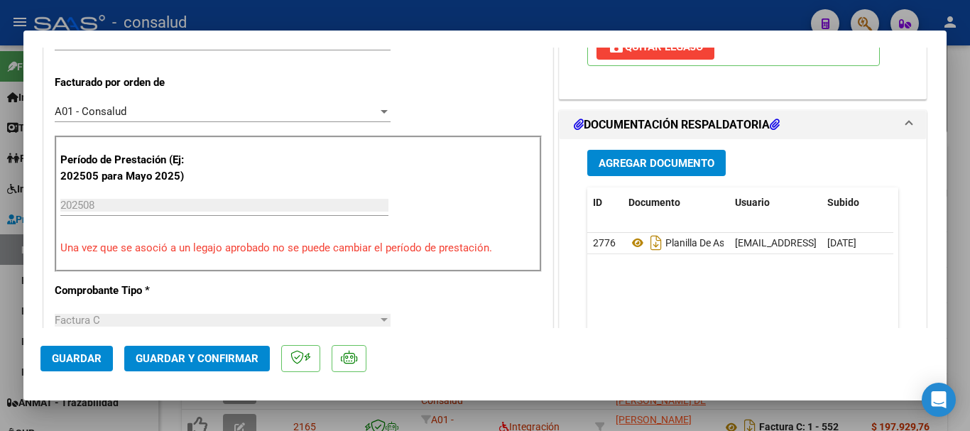
scroll to position [568, 0]
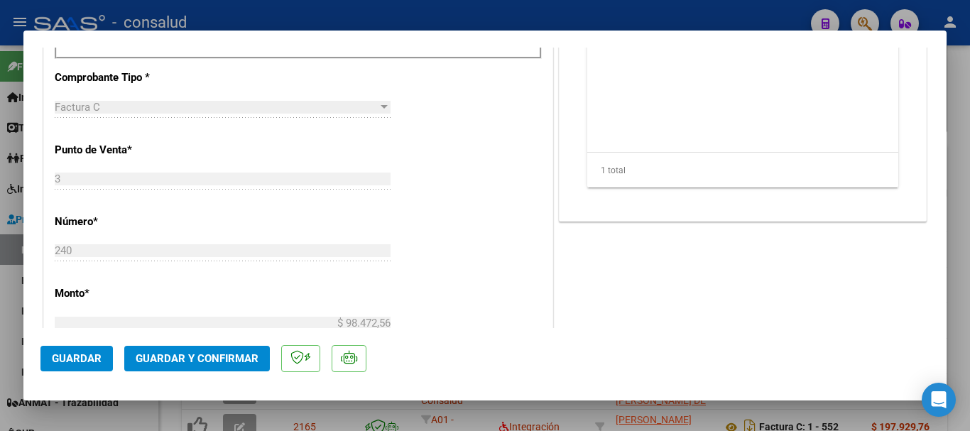
click at [232, 352] on span "Guardar y Confirmar" at bounding box center [197, 358] width 123 height 13
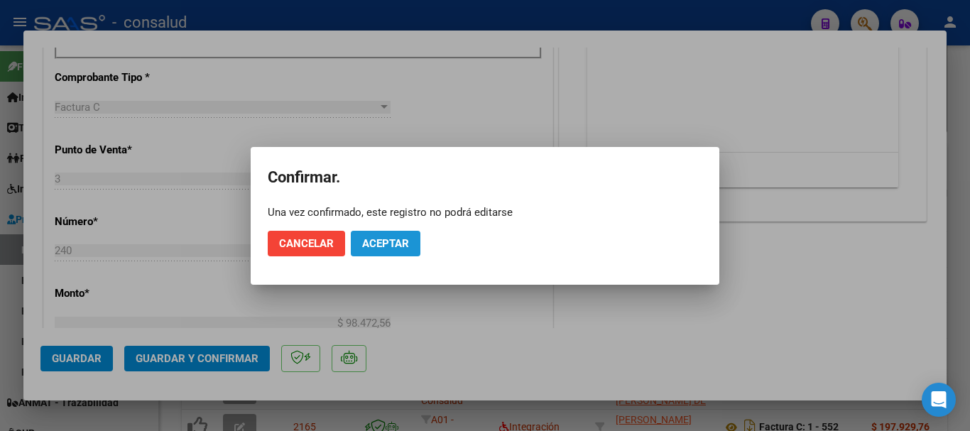
click at [377, 253] on button "Aceptar" at bounding box center [386, 244] width 70 height 26
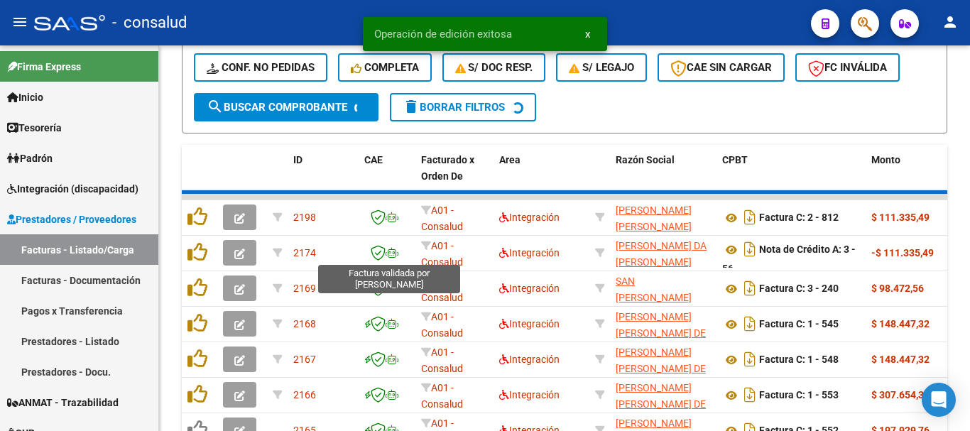
scroll to position [639, 0]
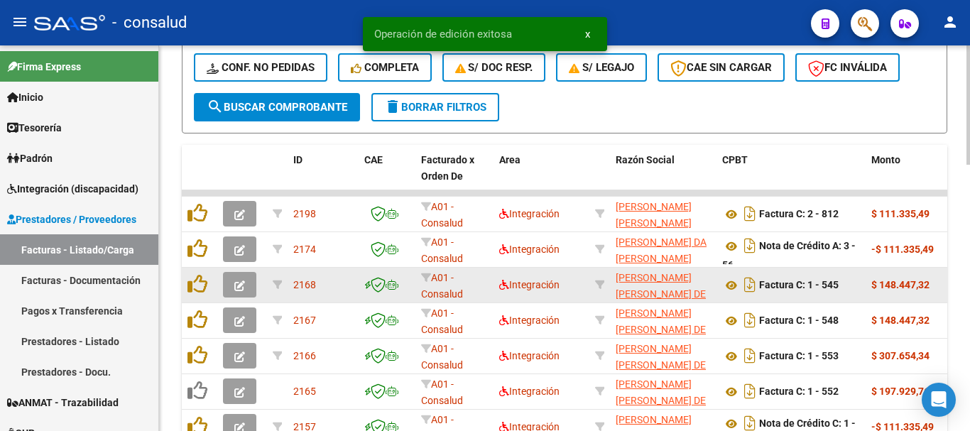
click at [236, 283] on icon "button" at bounding box center [239, 285] width 11 height 11
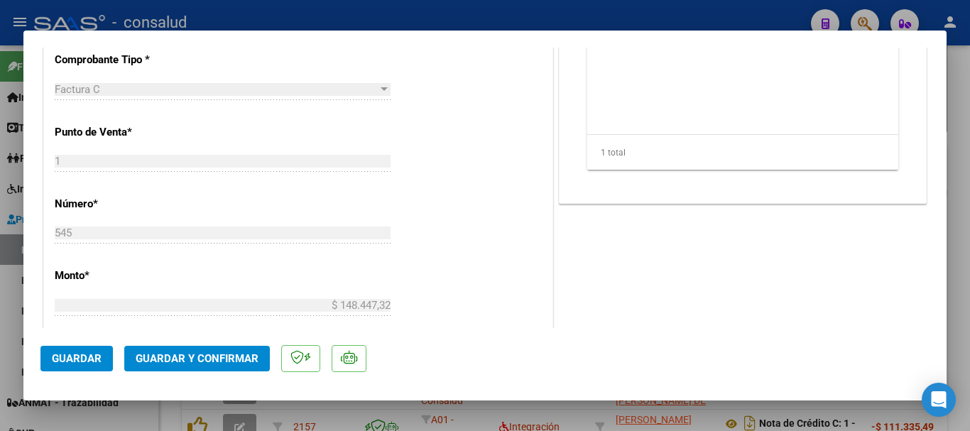
scroll to position [426, 0]
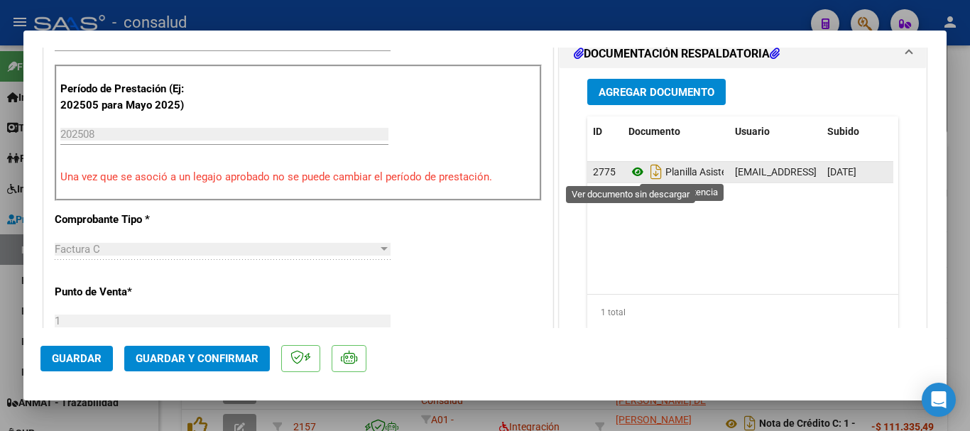
click at [632, 169] on icon at bounding box center [637, 171] width 18 height 17
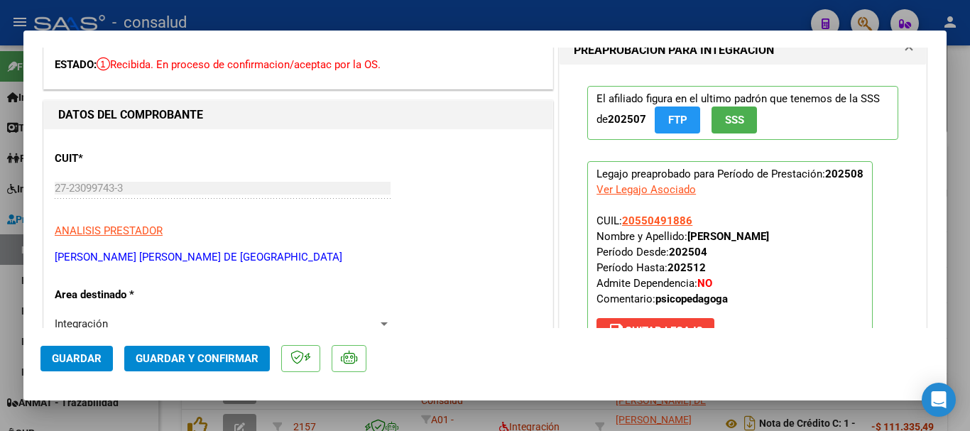
scroll to position [0, 0]
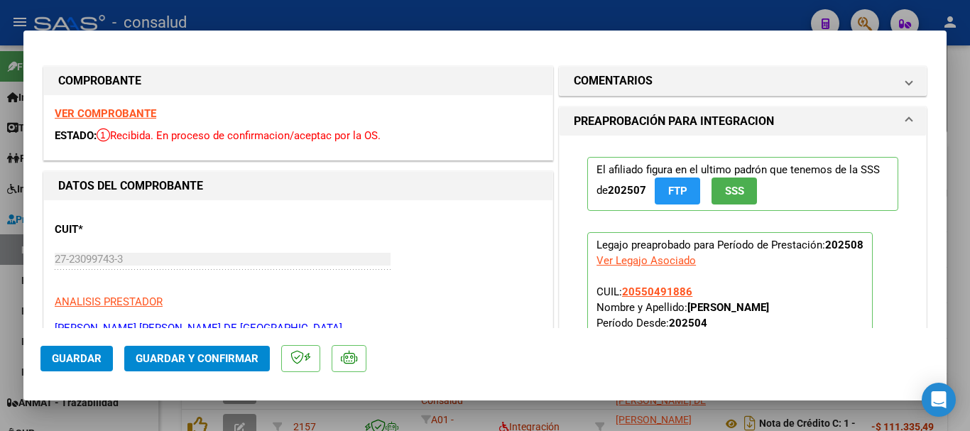
click at [132, 111] on strong "VER COMPROBANTE" at bounding box center [106, 113] width 102 height 13
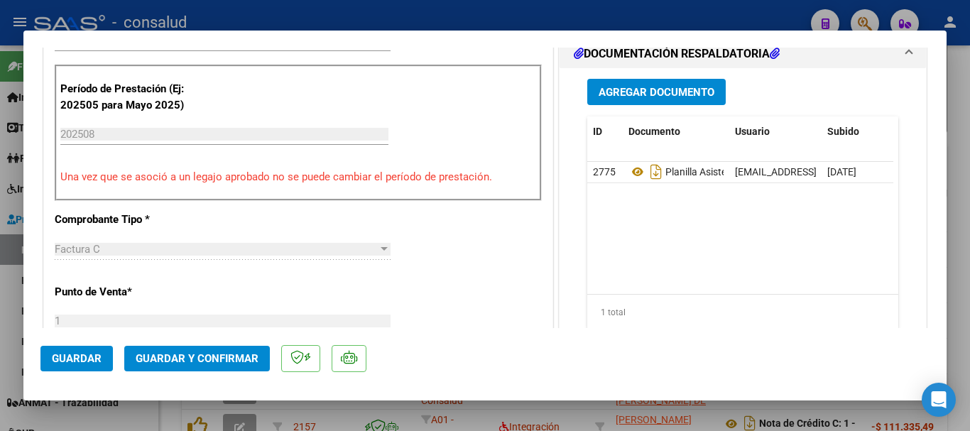
scroll to position [639, 0]
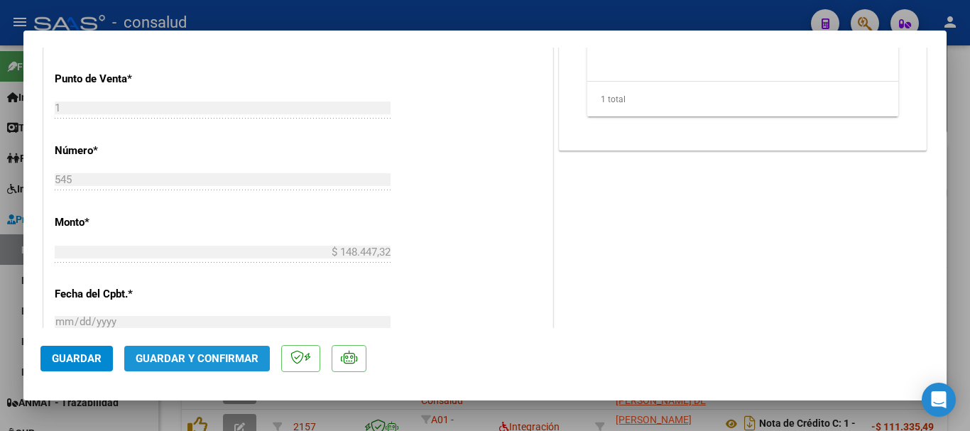
click at [215, 357] on span "Guardar y Confirmar" at bounding box center [197, 358] width 123 height 13
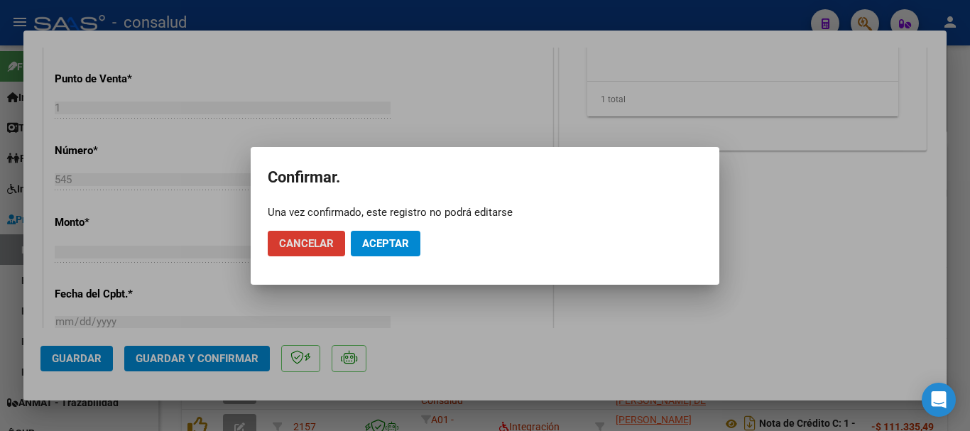
click at [398, 242] on span "Aceptar" at bounding box center [385, 243] width 47 height 13
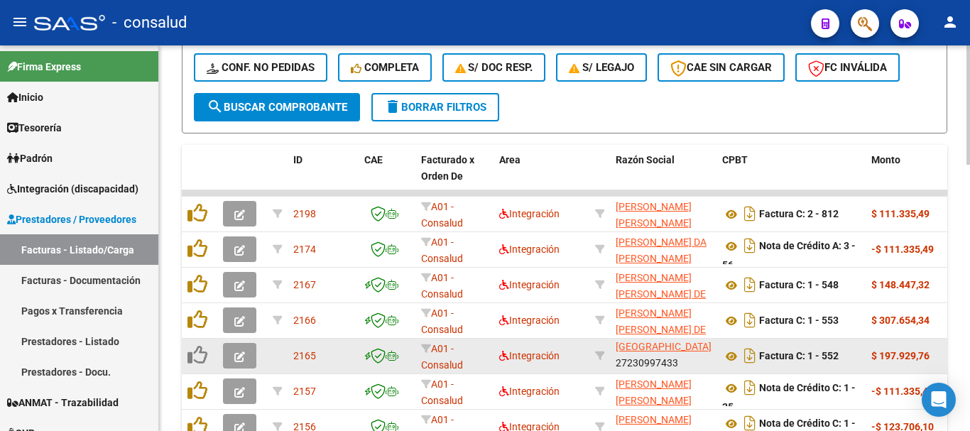
scroll to position [781, 0]
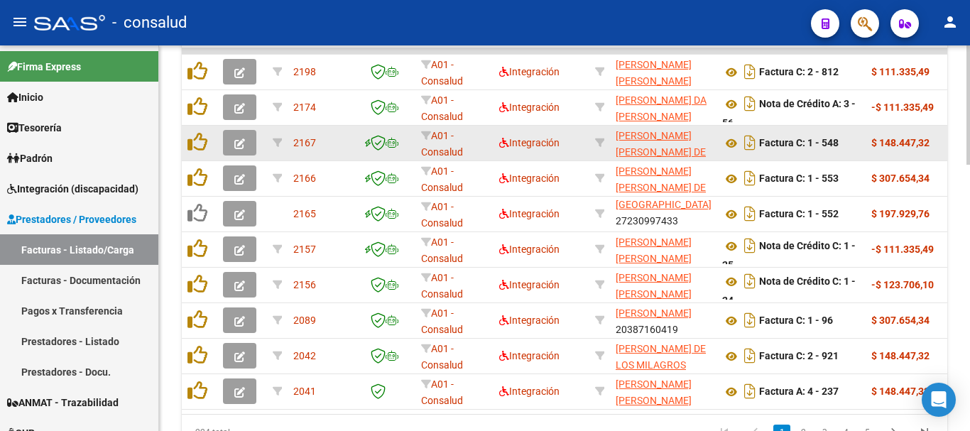
click at [236, 137] on span "button" at bounding box center [239, 142] width 11 height 13
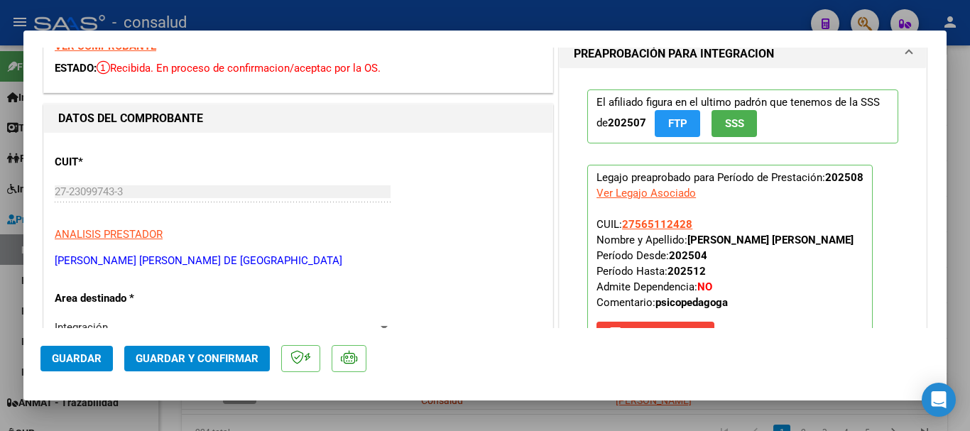
scroll to position [0, 0]
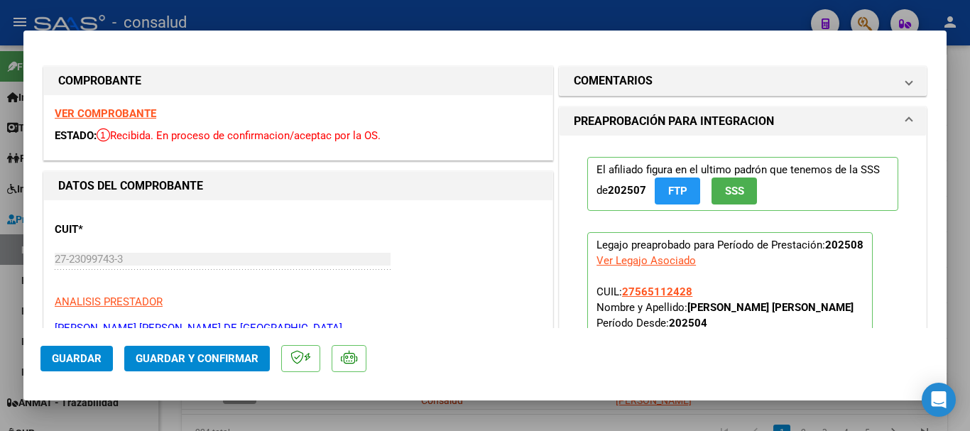
click at [111, 113] on strong "VER COMPROBANTE" at bounding box center [106, 113] width 102 height 13
click at [137, 109] on strong "VER COMPROBANTE" at bounding box center [106, 113] width 102 height 13
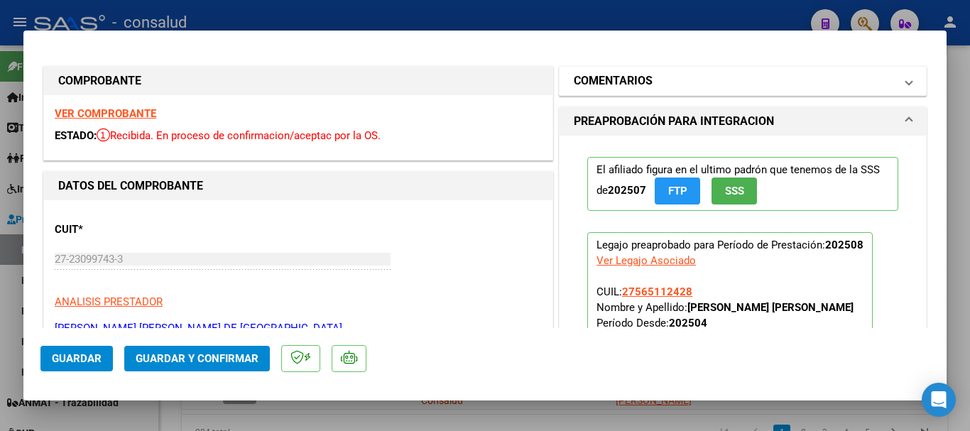
click at [638, 84] on h1 "COMENTARIOS" at bounding box center [613, 80] width 79 height 17
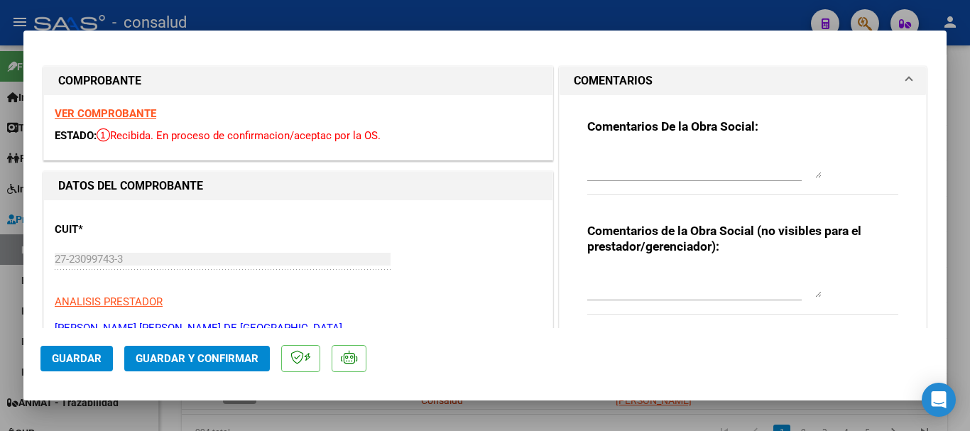
click at [635, 163] on textarea at bounding box center [704, 164] width 234 height 28
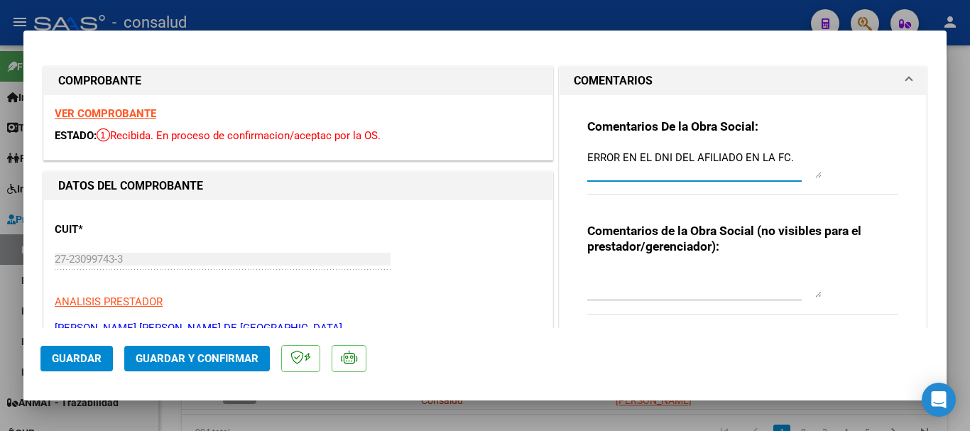
click at [75, 356] on span "Guardar" at bounding box center [77, 358] width 50 height 13
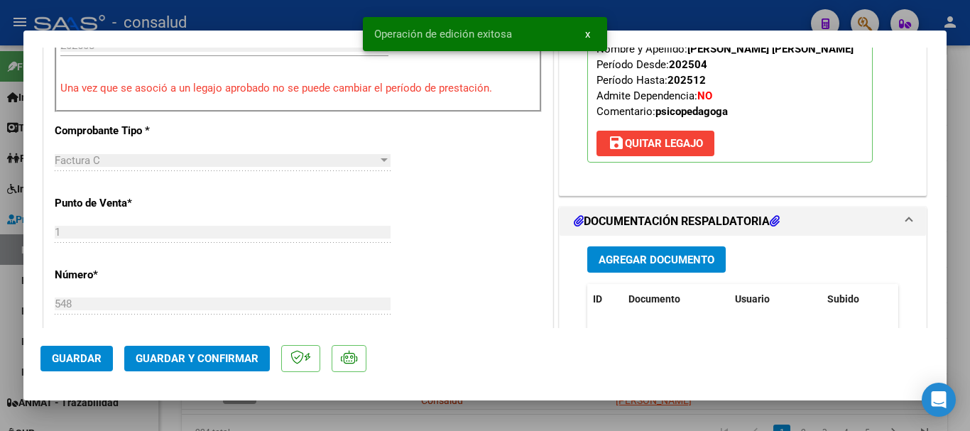
scroll to position [639, 0]
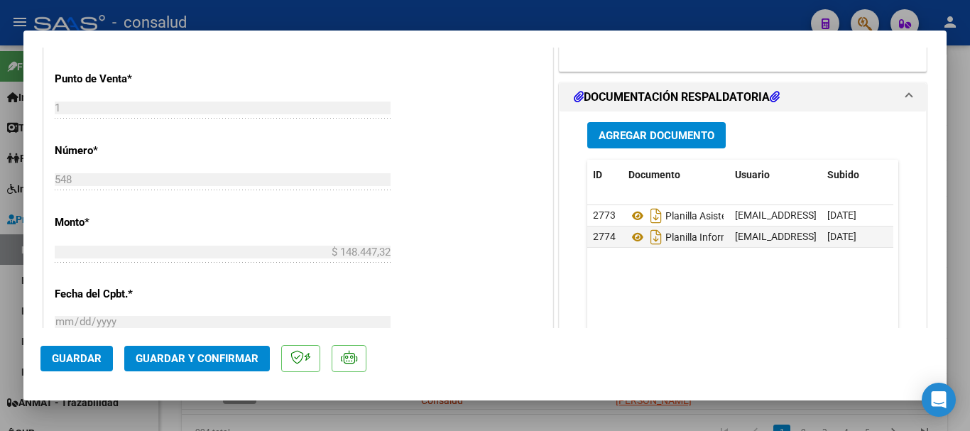
click at [755, 317] on datatable-body "2773 Planilla Asistencia claudiacarinalopez61@gmail.com - Claudia Carina López …" at bounding box center [740, 271] width 306 height 132
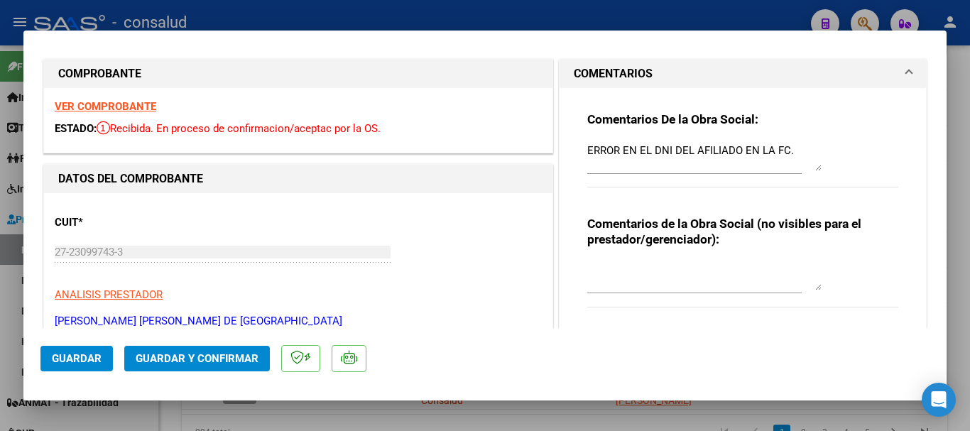
scroll to position [0, 0]
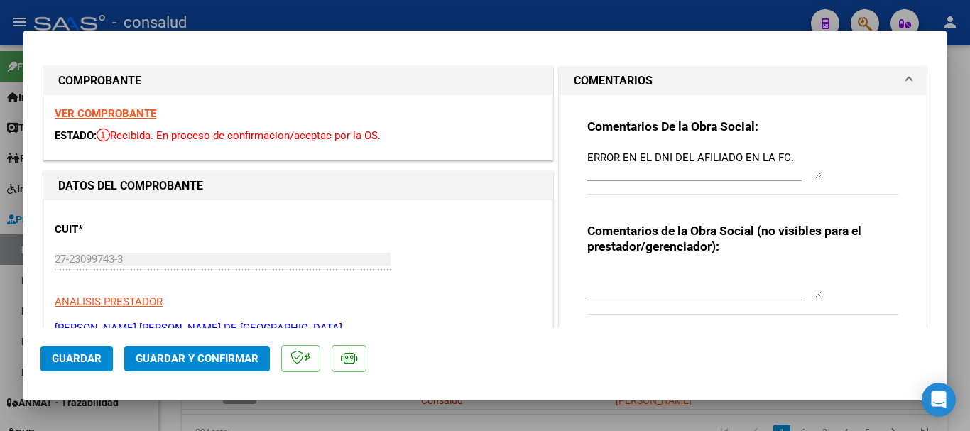
click at [33, 359] on mat-dialog-container "COMPROBANTE VER COMPROBANTE ESTADO: Recibida. En proceso de confirmacion/acepta…" at bounding box center [484, 216] width 923 height 370
click at [58, 361] on span "Guardar" at bounding box center [77, 358] width 50 height 13
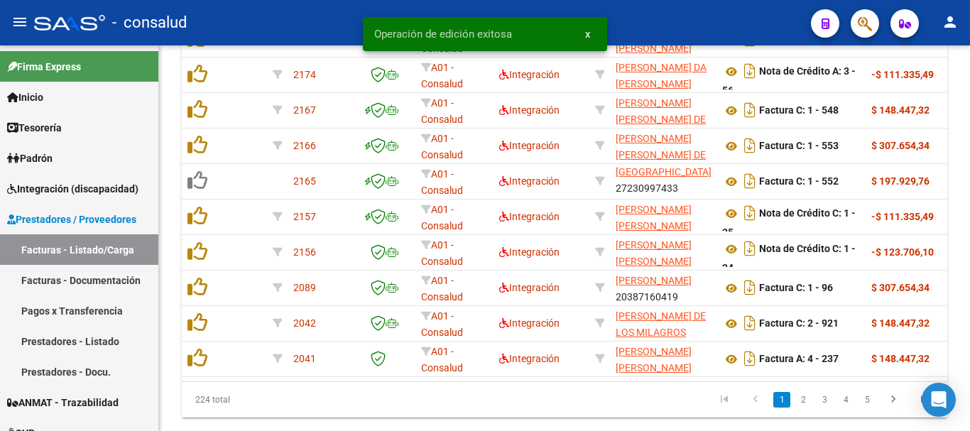
scroll to position [781, 0]
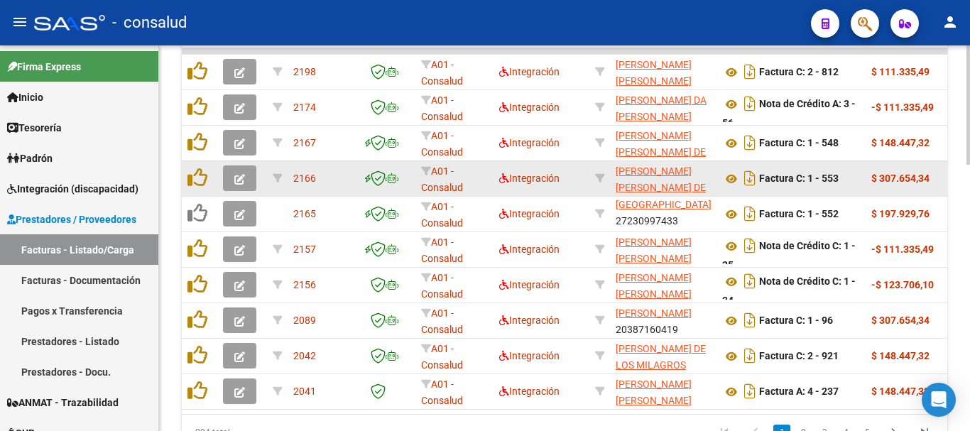
click at [243, 177] on icon "button" at bounding box center [239, 179] width 11 height 11
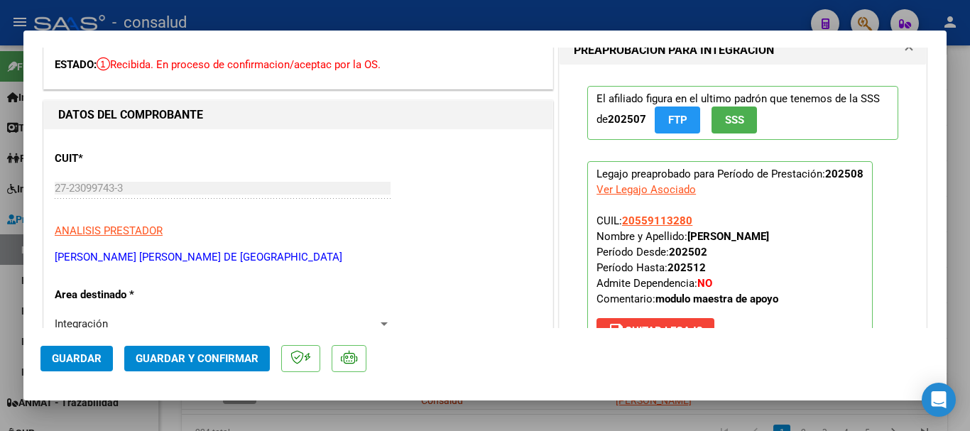
scroll to position [0, 0]
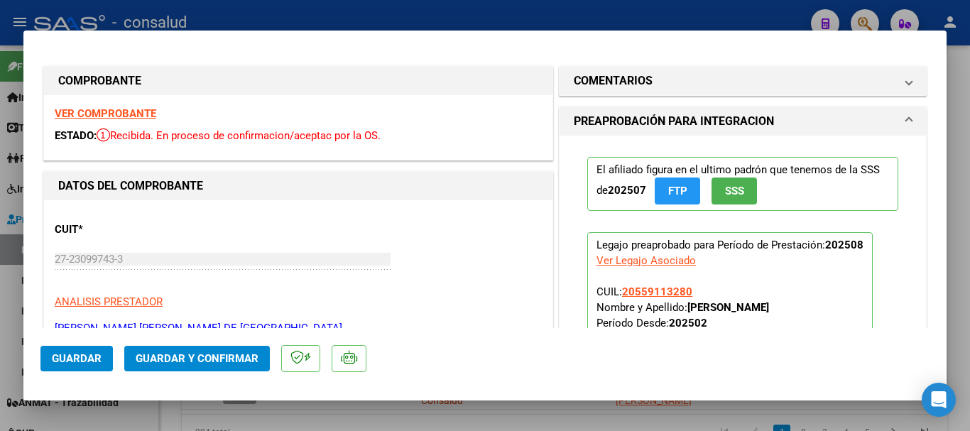
click at [108, 111] on strong "VER COMPROBANTE" at bounding box center [106, 113] width 102 height 13
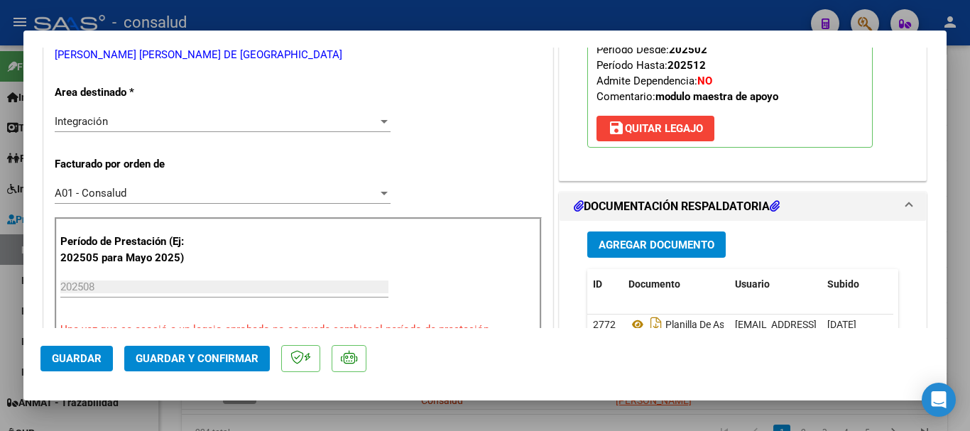
scroll to position [355, 0]
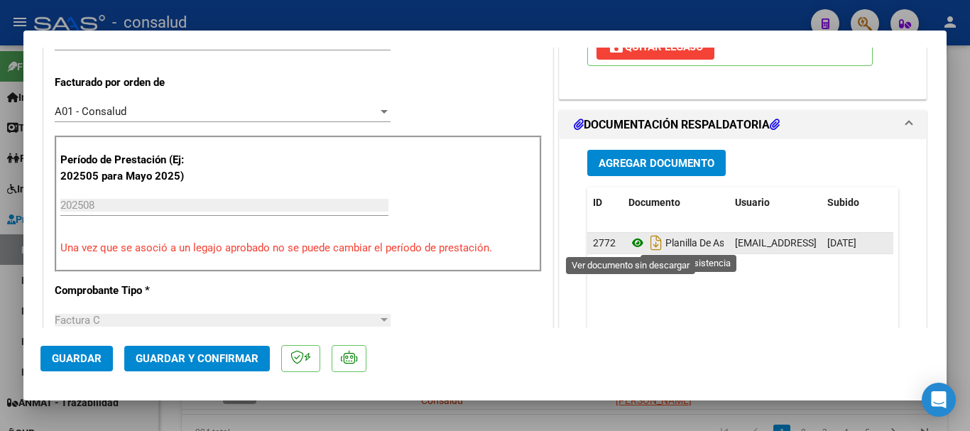
click at [630, 244] on icon at bounding box center [637, 242] width 18 height 17
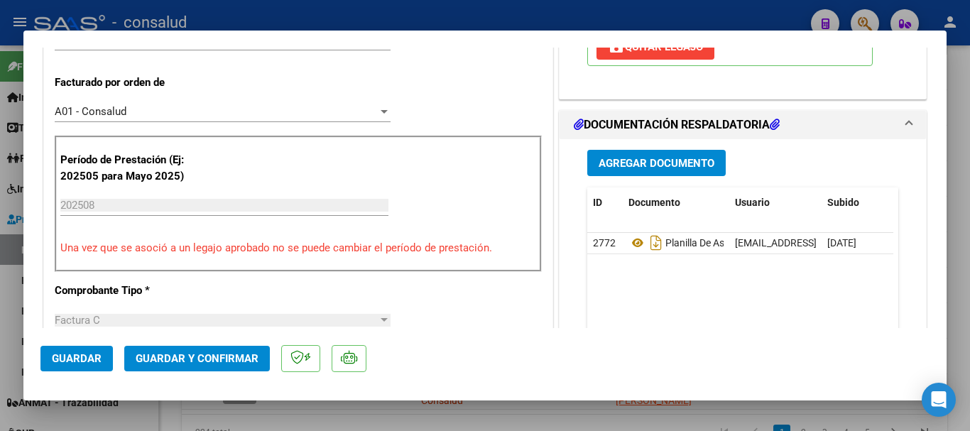
click at [209, 358] on span "Guardar y Confirmar" at bounding box center [197, 358] width 123 height 13
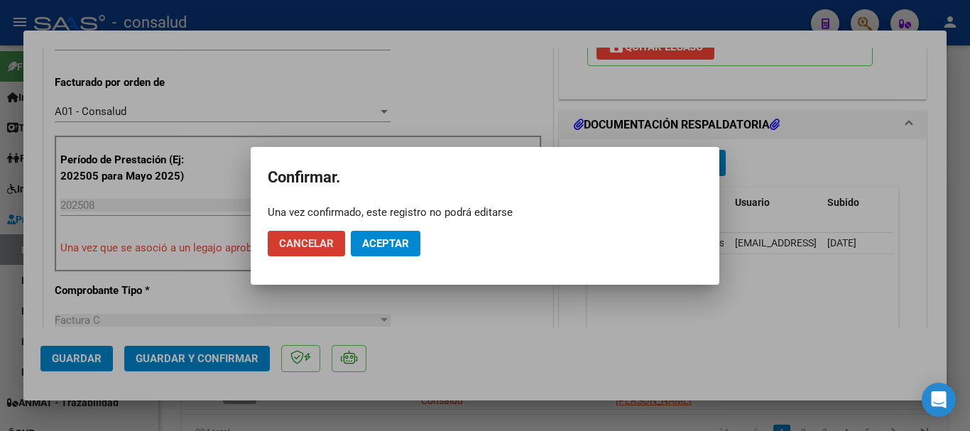
click at [397, 246] on span "Aceptar" at bounding box center [385, 243] width 47 height 13
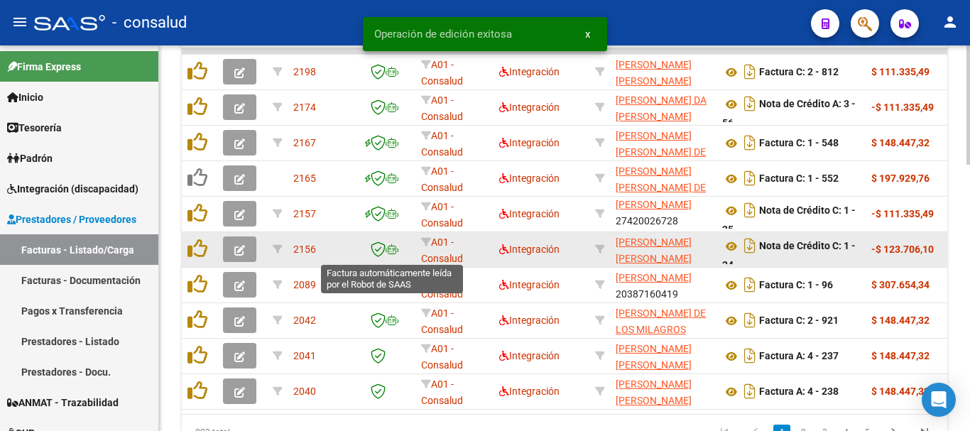
scroll to position [18, 0]
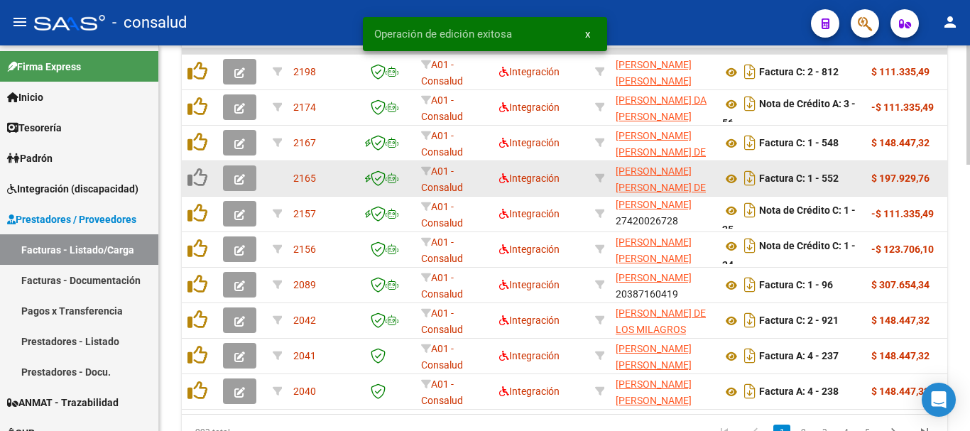
click at [235, 184] on icon "button" at bounding box center [239, 179] width 11 height 11
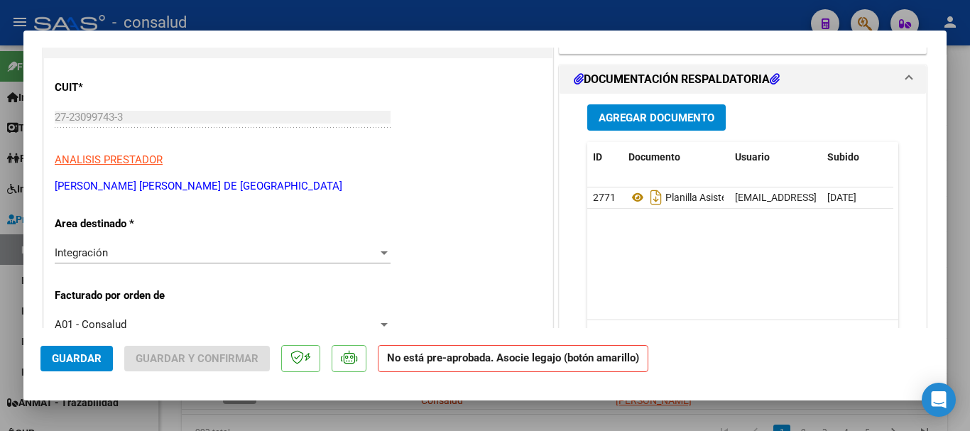
scroll to position [0, 0]
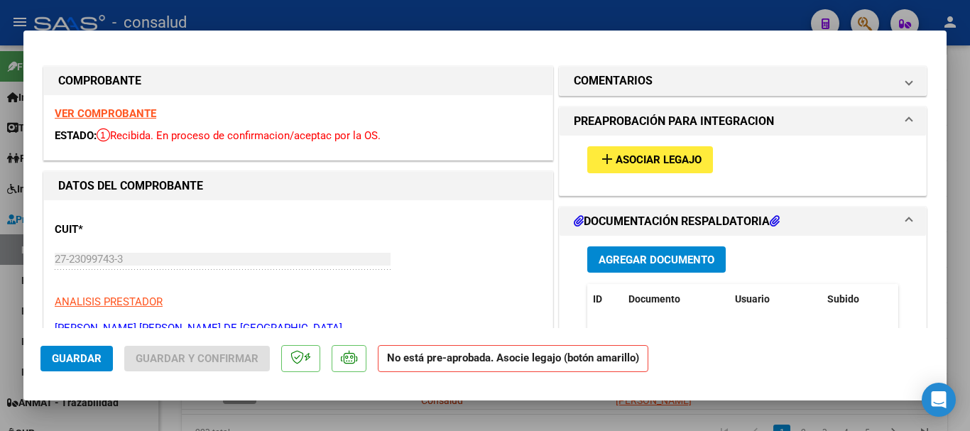
click at [113, 114] on strong "VER COMPROBANTE" at bounding box center [106, 113] width 102 height 13
click at [635, 158] on span "Asociar Legajo" at bounding box center [658, 160] width 86 height 13
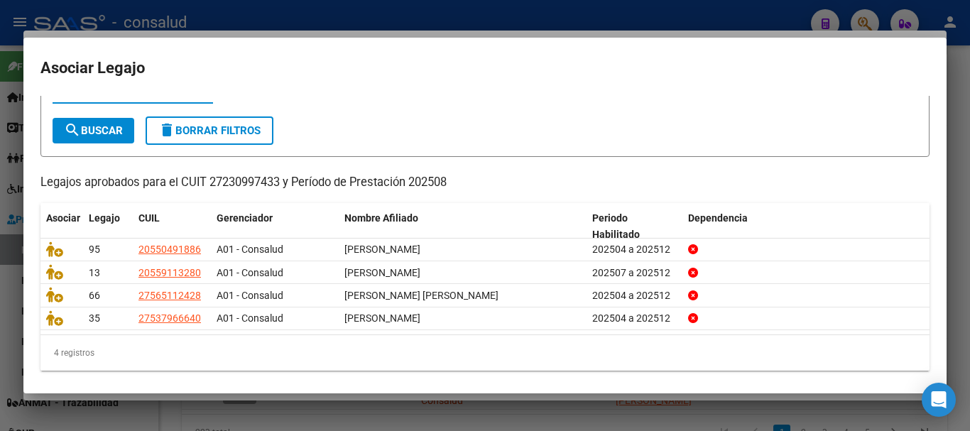
scroll to position [70, 0]
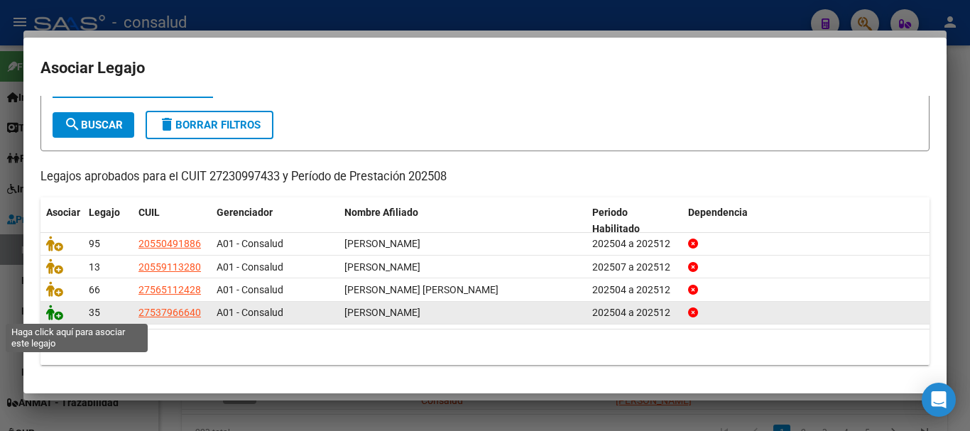
click at [51, 316] on icon at bounding box center [54, 313] width 17 height 16
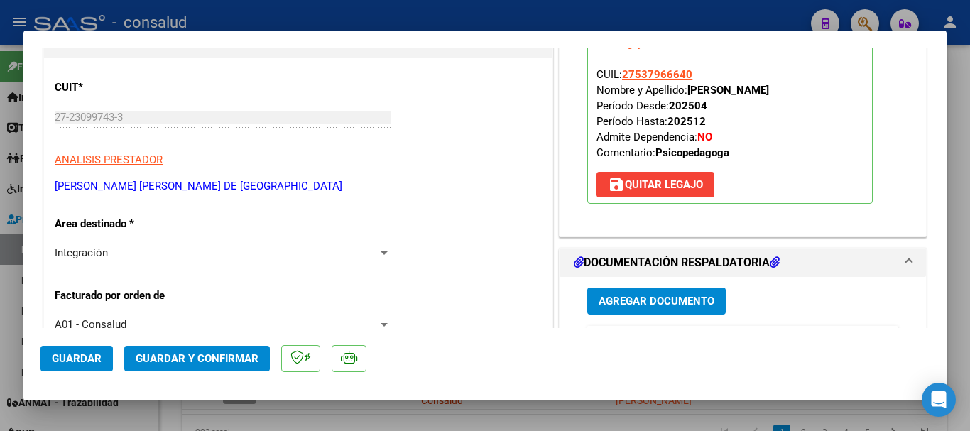
scroll to position [284, 0]
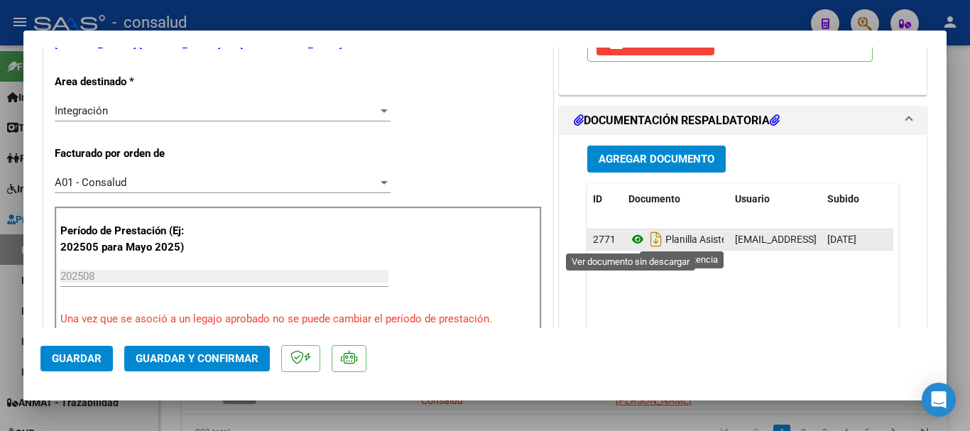
click at [634, 238] on icon at bounding box center [637, 239] width 18 height 17
click at [635, 238] on icon at bounding box center [637, 239] width 18 height 17
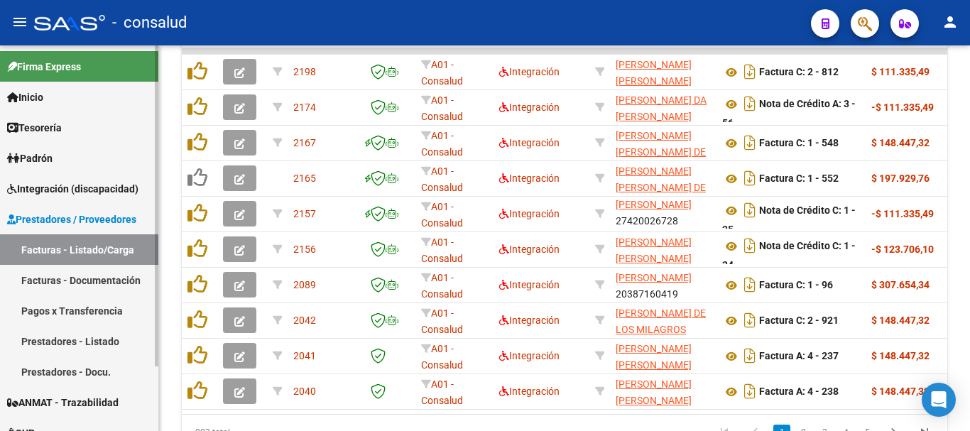
scroll to position [781, 0]
click at [93, 179] on link "Integración (discapacidad)" at bounding box center [79, 188] width 158 height 31
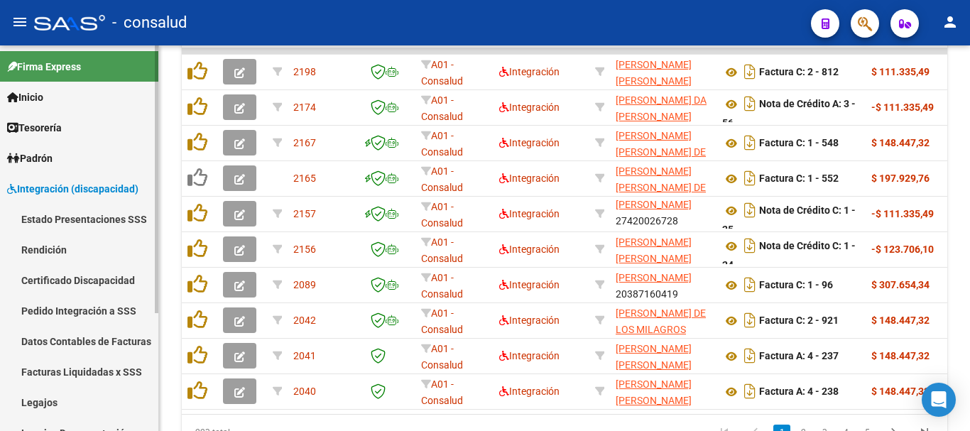
click at [83, 392] on link "Legajos" at bounding box center [79, 402] width 158 height 31
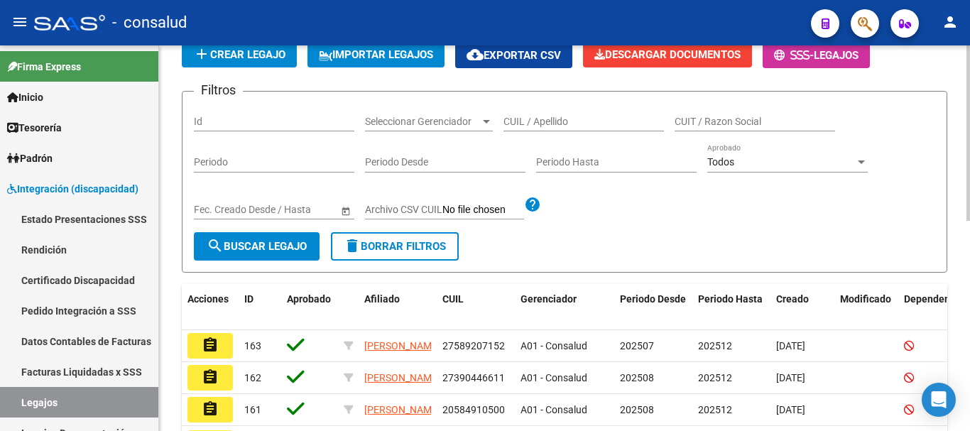
scroll to position [106, 0]
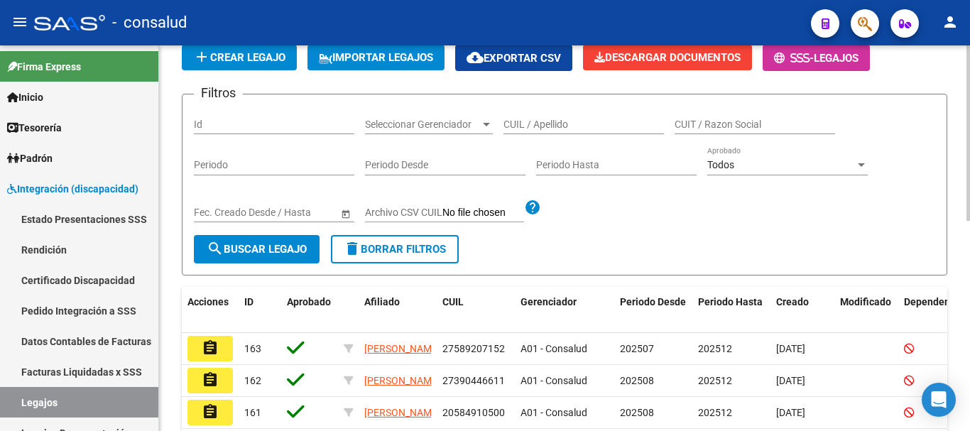
click at [569, 121] on input "CUIL / Apellido" at bounding box center [583, 125] width 160 height 12
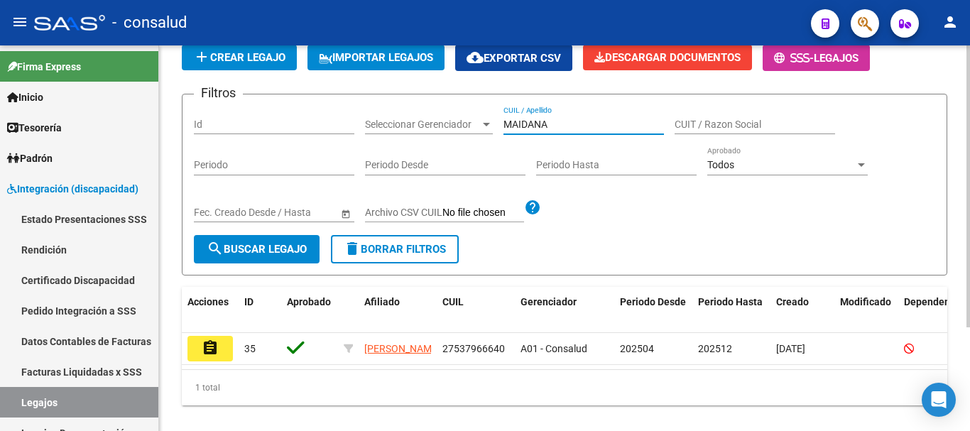
scroll to position [142, 0]
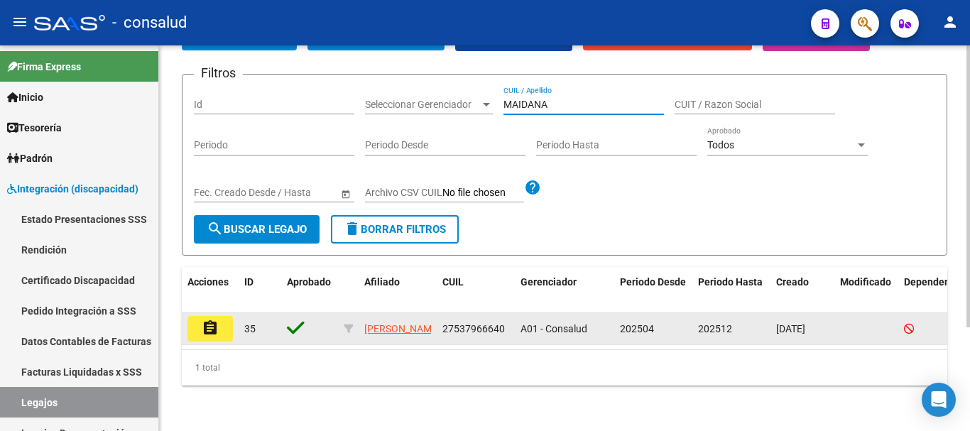
click at [207, 319] on mat-icon "assignment" at bounding box center [210, 327] width 17 height 17
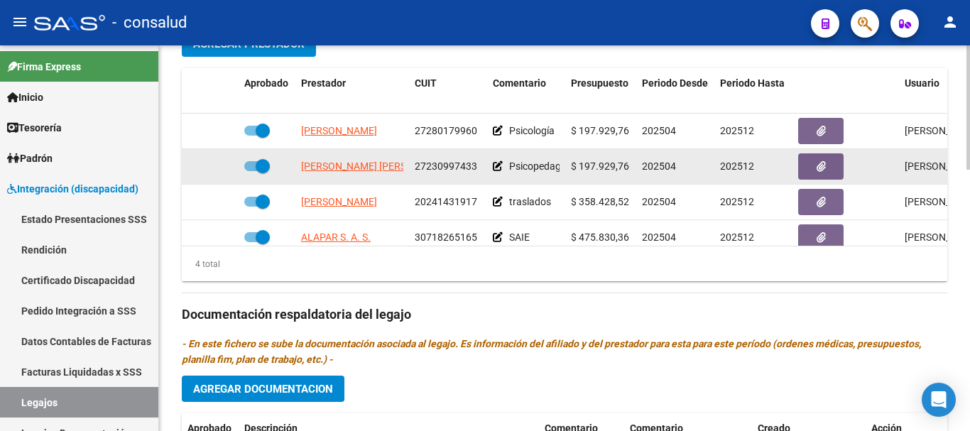
scroll to position [26, 0]
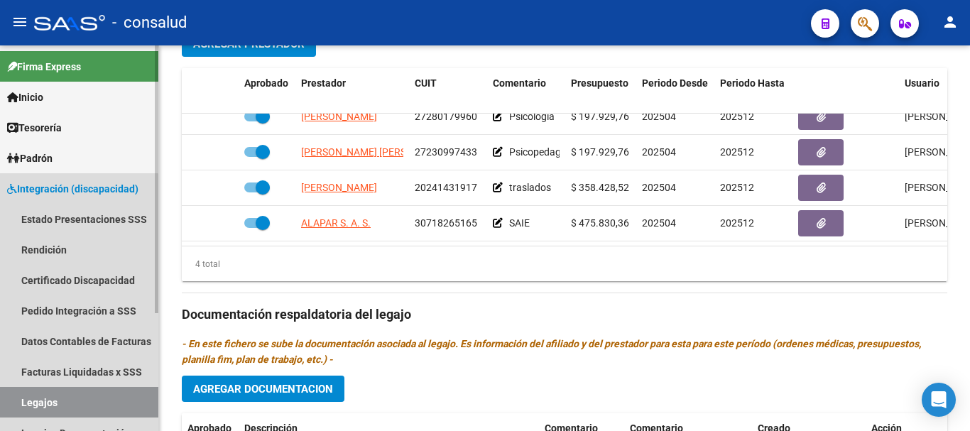
click at [61, 406] on link "Legajos" at bounding box center [79, 402] width 158 height 31
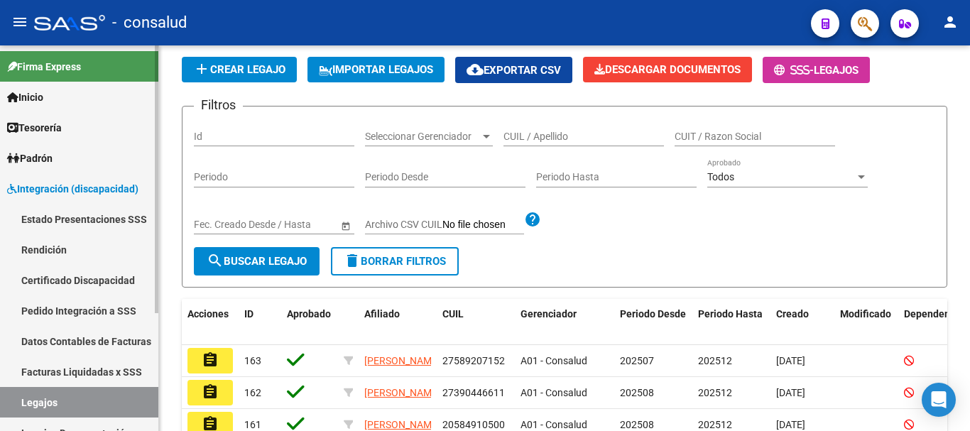
scroll to position [461, 0]
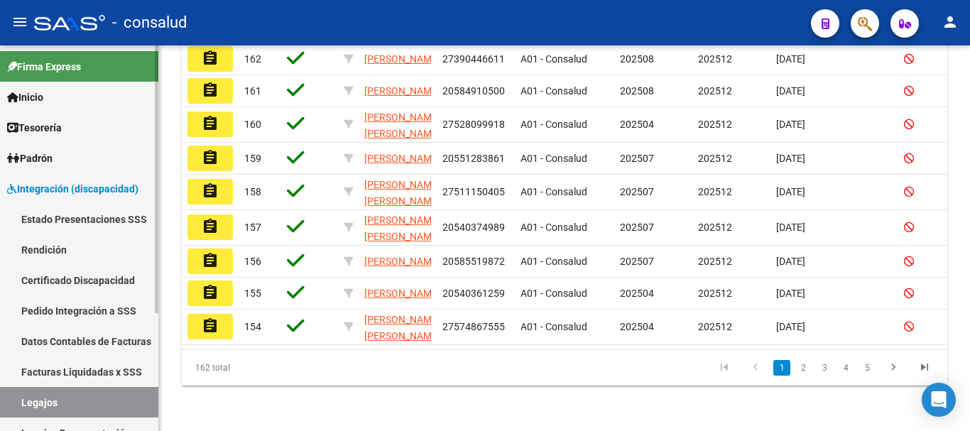
click at [70, 190] on span "Integración (discapacidad)" at bounding box center [72, 189] width 131 height 16
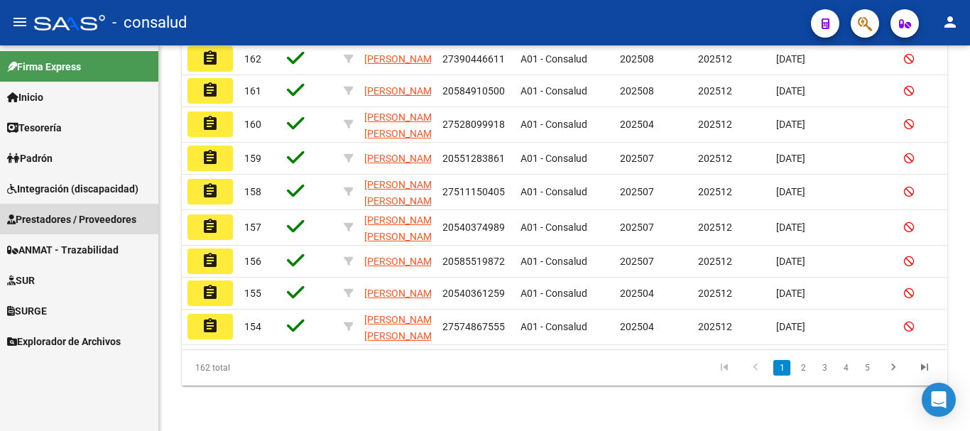
click at [70, 216] on span "Prestadores / Proveedores" at bounding box center [71, 220] width 129 height 16
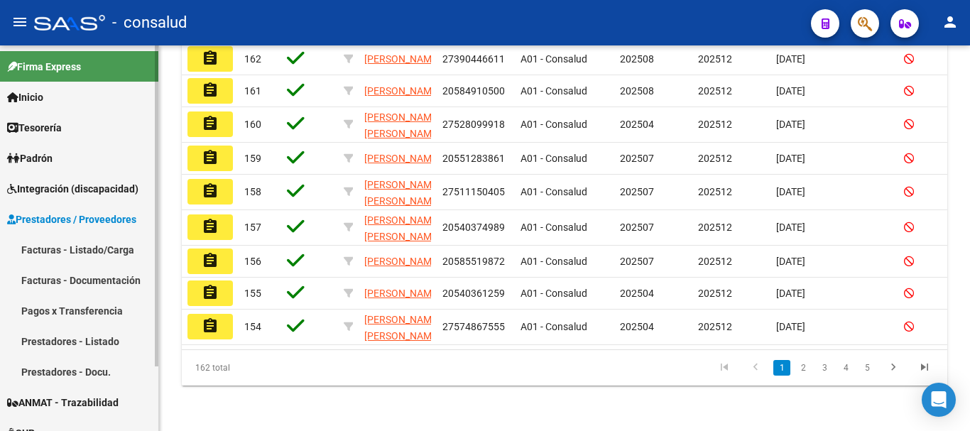
click at [76, 254] on link "Facturas - Listado/Carga" at bounding box center [79, 249] width 158 height 31
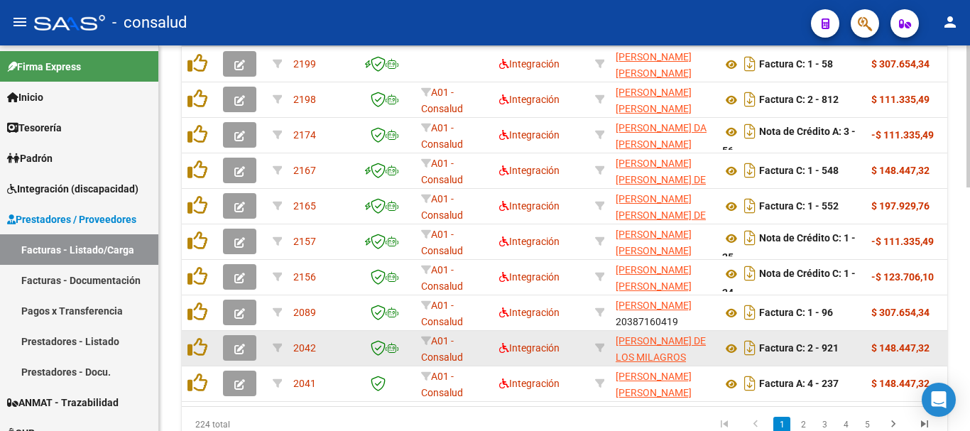
scroll to position [568, 0]
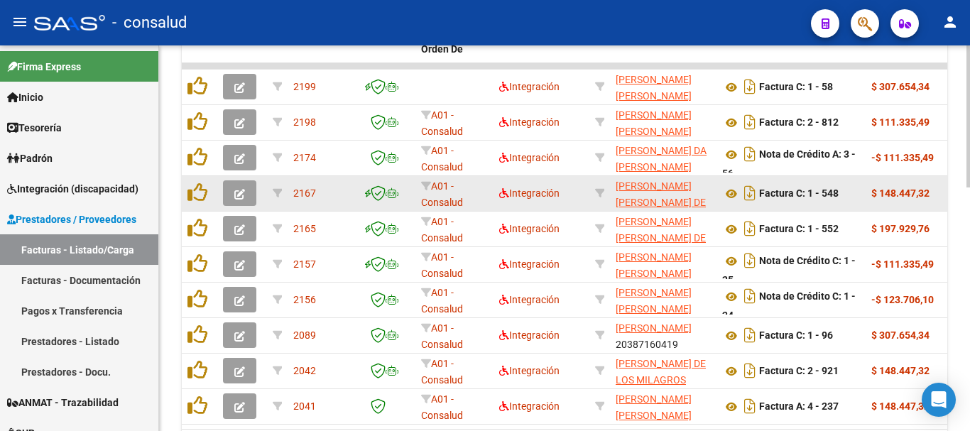
click at [230, 193] on button "button" at bounding box center [239, 193] width 33 height 26
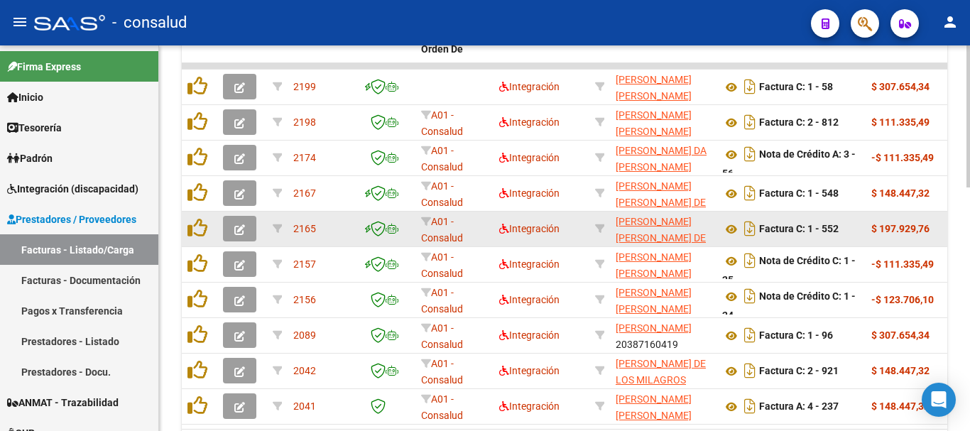
click at [243, 236] on button "button" at bounding box center [239, 229] width 33 height 26
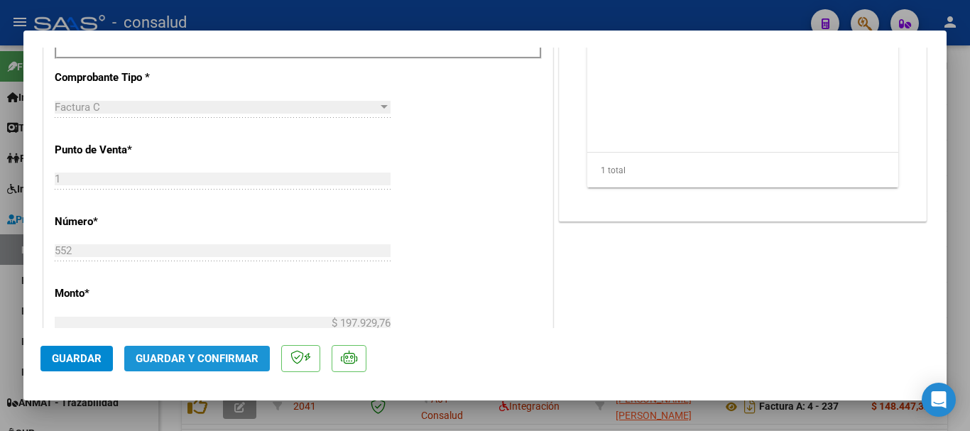
click at [221, 357] on span "Guardar y Confirmar" at bounding box center [197, 358] width 123 height 13
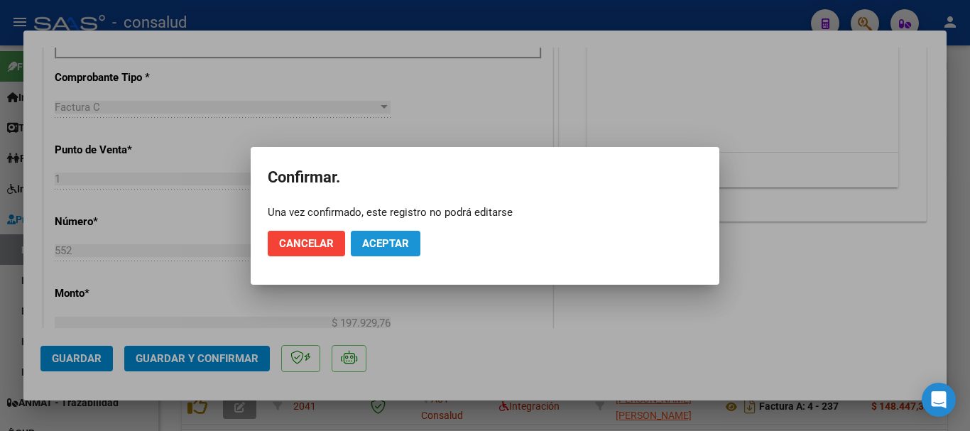
click at [393, 251] on button "Aceptar" at bounding box center [386, 244] width 70 height 26
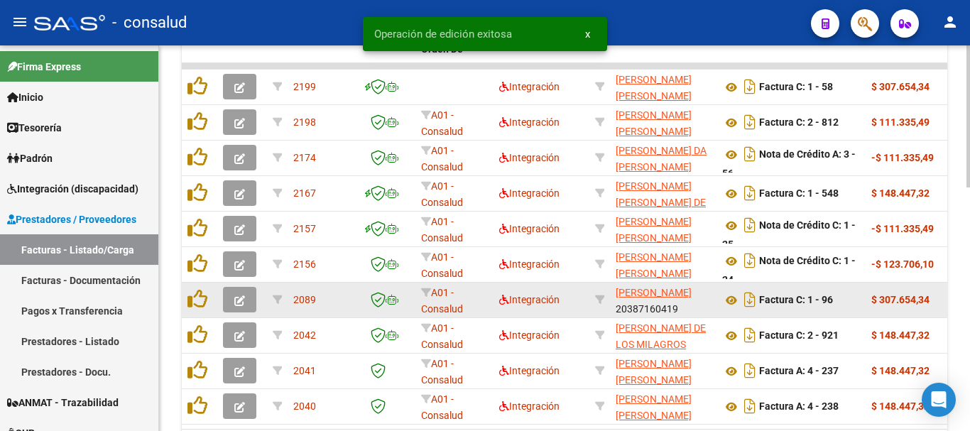
click at [224, 295] on button "button" at bounding box center [239, 300] width 33 height 26
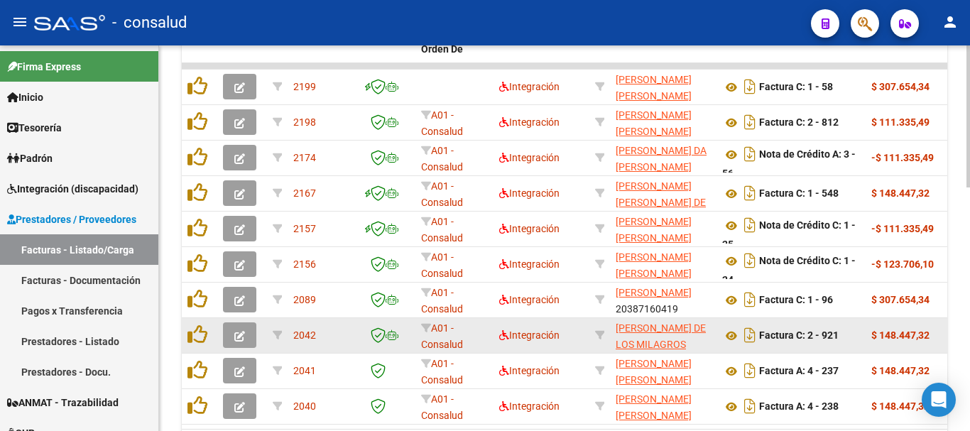
click at [230, 338] on button "button" at bounding box center [239, 335] width 33 height 26
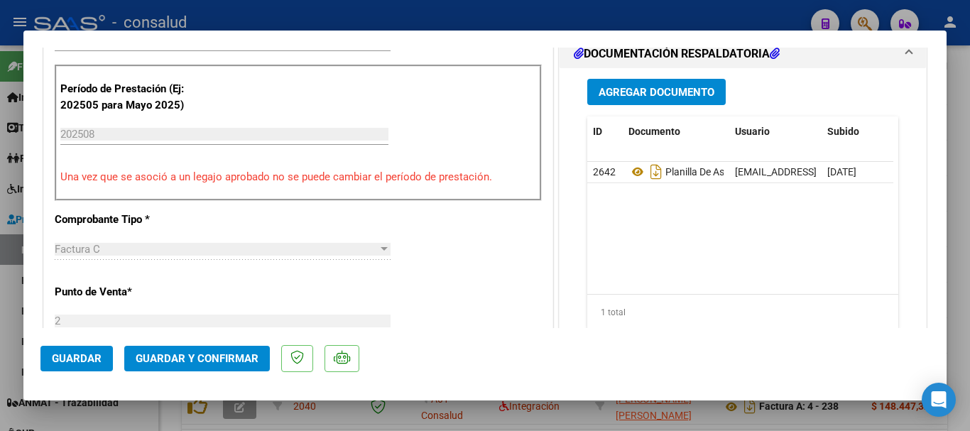
scroll to position [284, 0]
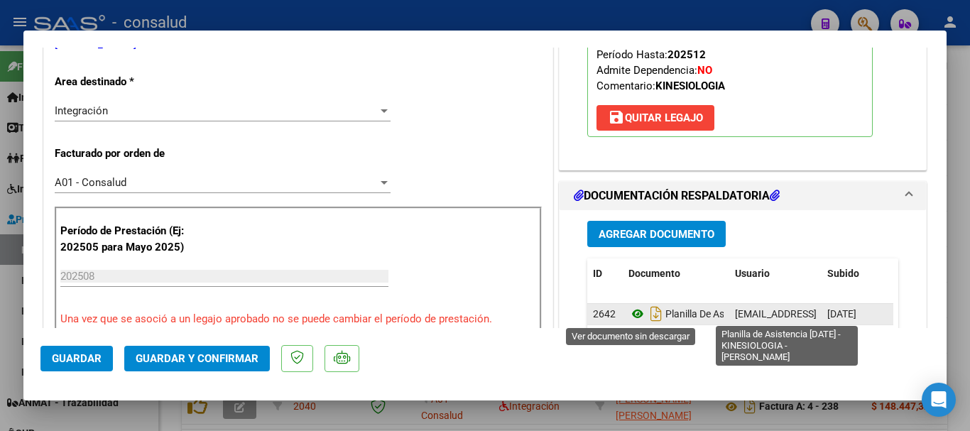
click at [629, 317] on icon at bounding box center [637, 313] width 18 height 17
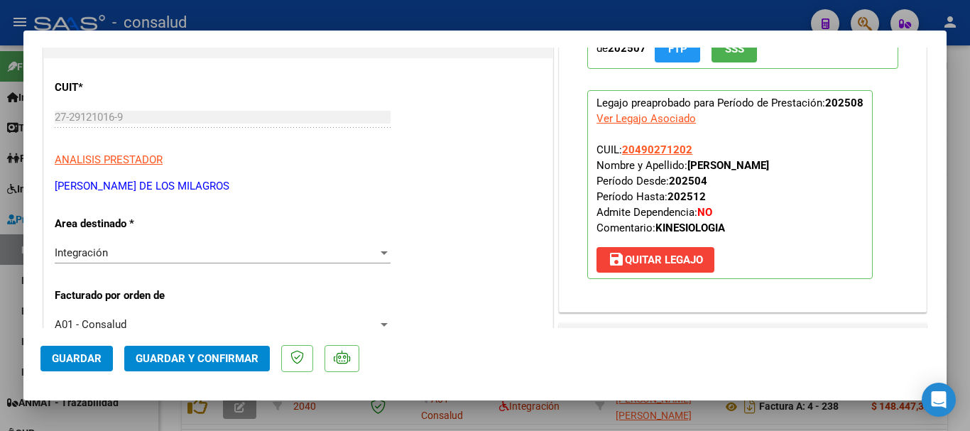
scroll to position [0, 0]
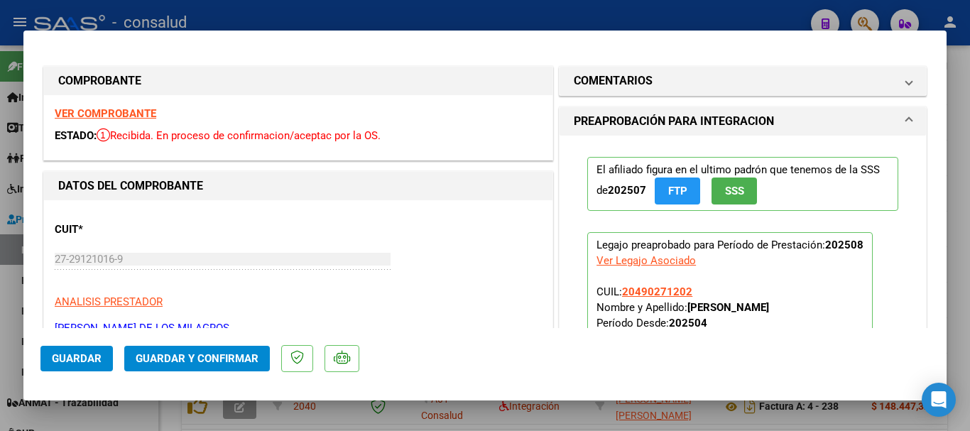
click at [129, 117] on strong "VER COMPROBANTE" at bounding box center [106, 113] width 102 height 13
click at [216, 362] on span "Guardar y Confirmar" at bounding box center [197, 358] width 123 height 13
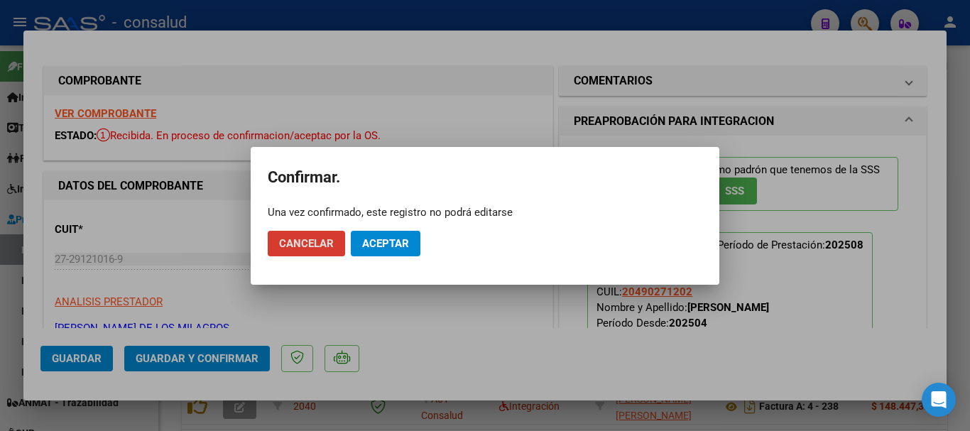
click at [405, 246] on span "Aceptar" at bounding box center [385, 243] width 47 height 13
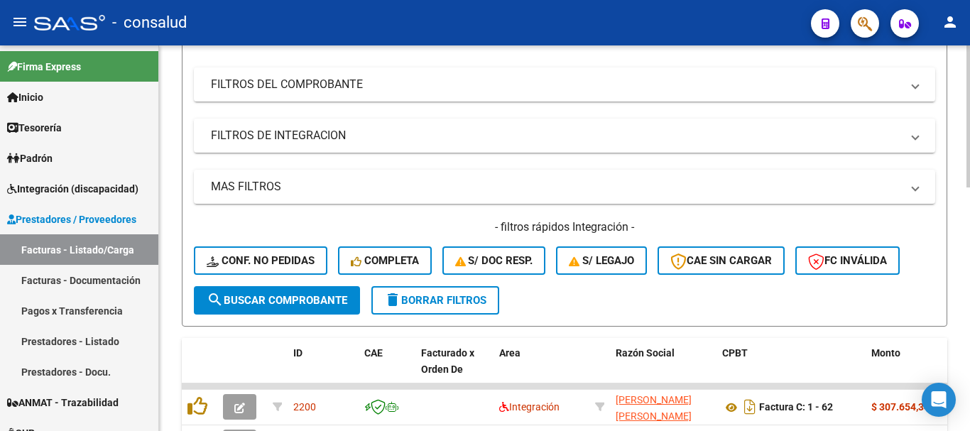
scroll to position [71, 0]
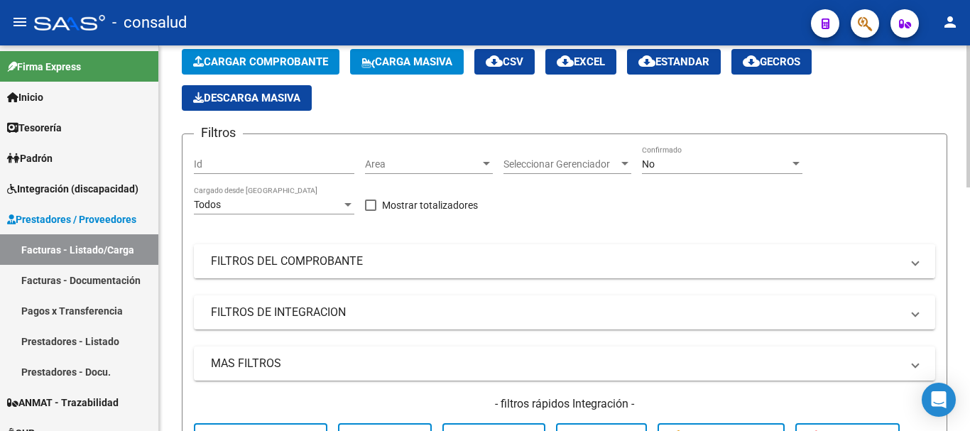
click at [314, 265] on mat-panel-title "FILTROS DEL COMPROBANTE" at bounding box center [556, 261] width 690 height 16
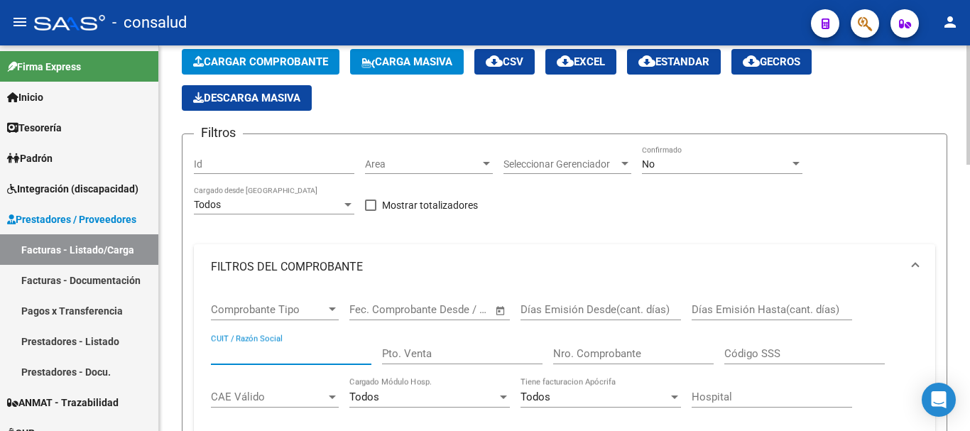
paste input "27242948403"
click at [659, 158] on div "No" at bounding box center [716, 164] width 148 height 12
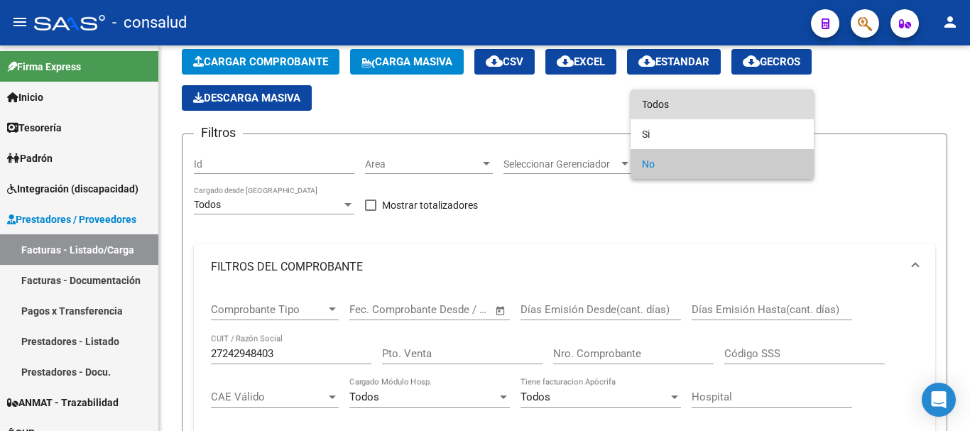
click at [668, 106] on span "Todos" at bounding box center [722, 104] width 160 height 30
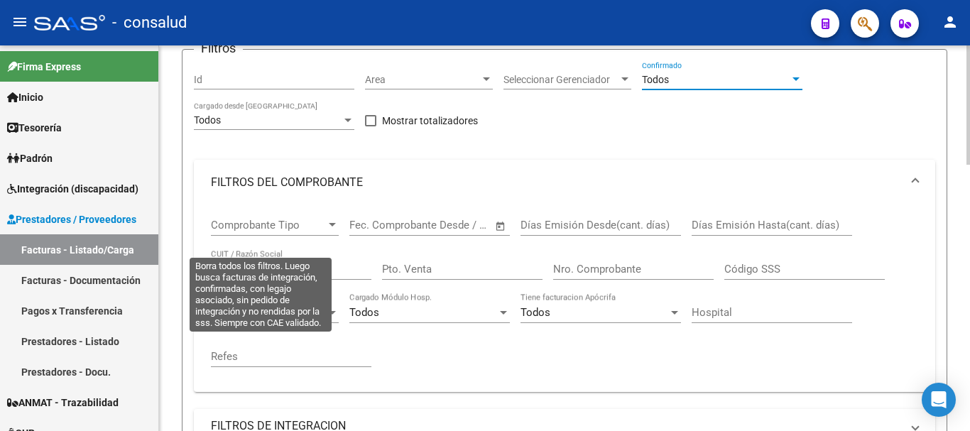
scroll to position [355, 0]
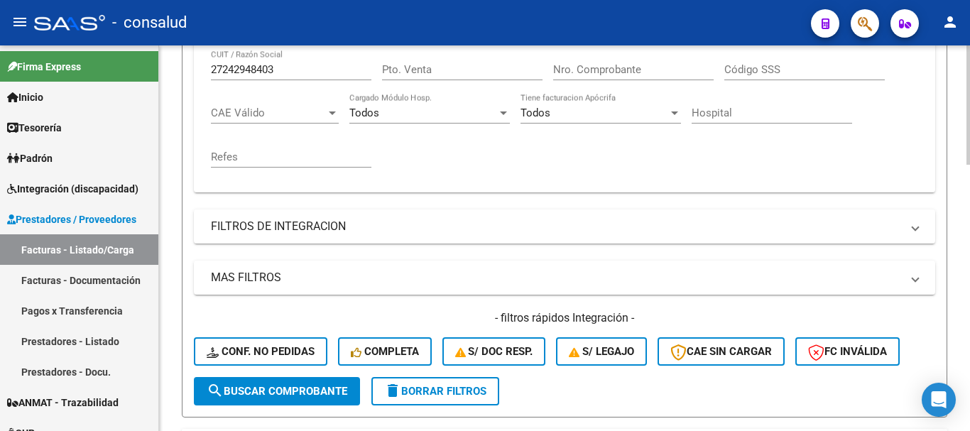
click at [282, 391] on span "search Buscar Comprobante" at bounding box center [277, 391] width 141 height 13
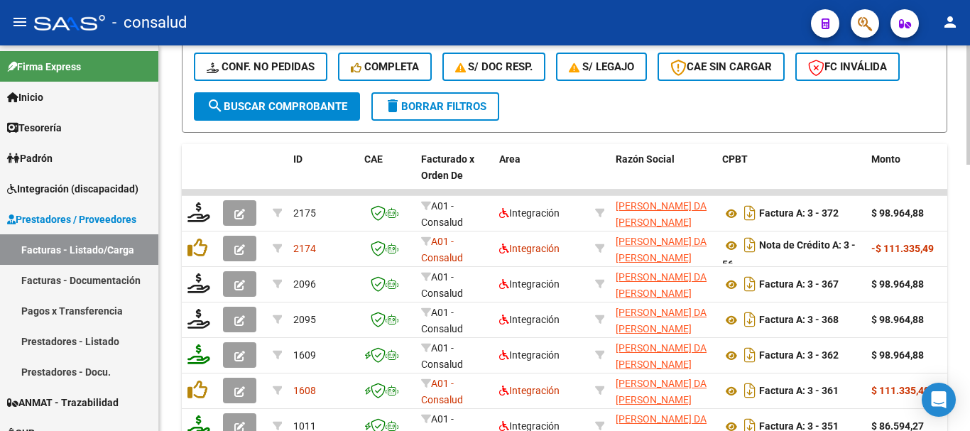
scroll to position [639, 0]
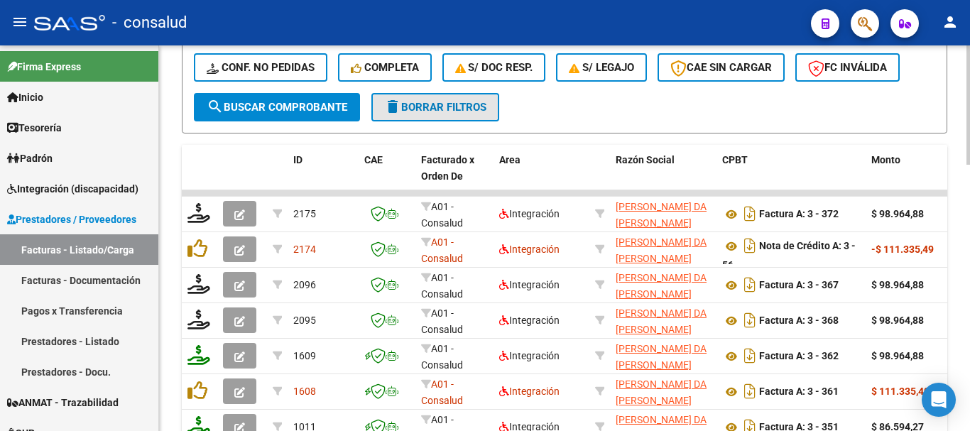
click at [466, 104] on span "delete Borrar Filtros" at bounding box center [435, 107] width 102 height 13
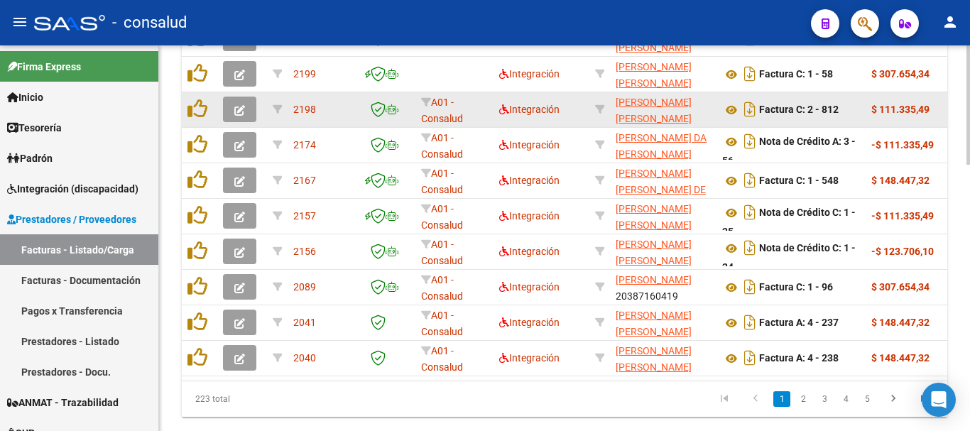
scroll to position [857, 0]
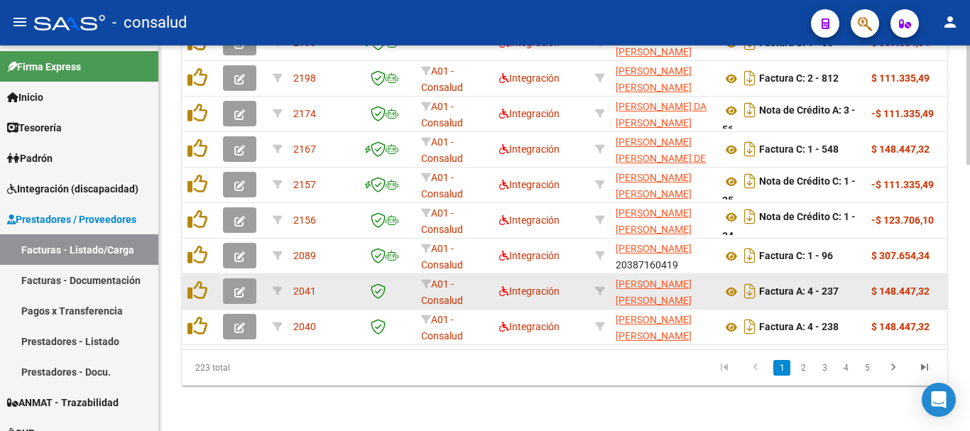
click at [241, 287] on icon "button" at bounding box center [239, 292] width 11 height 11
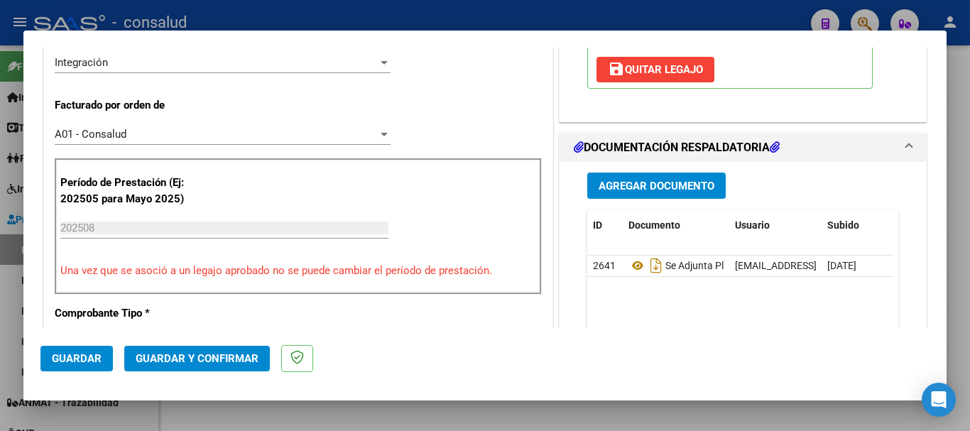
scroll to position [284, 0]
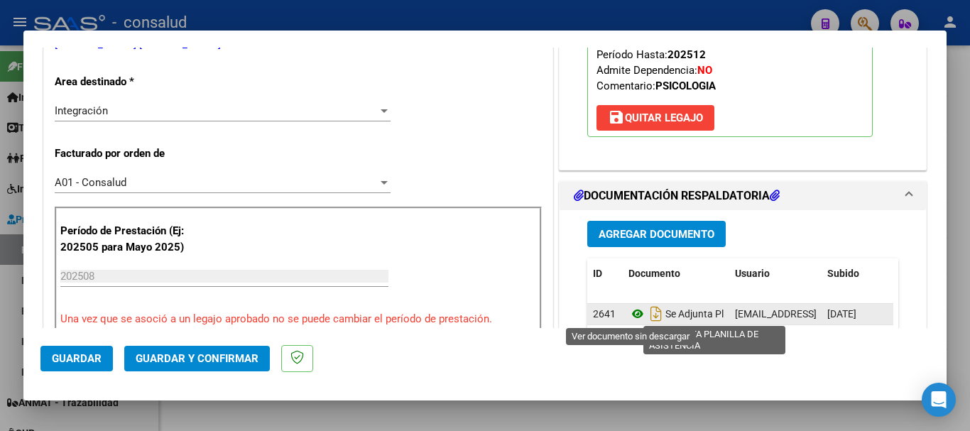
click at [635, 311] on icon at bounding box center [637, 313] width 18 height 17
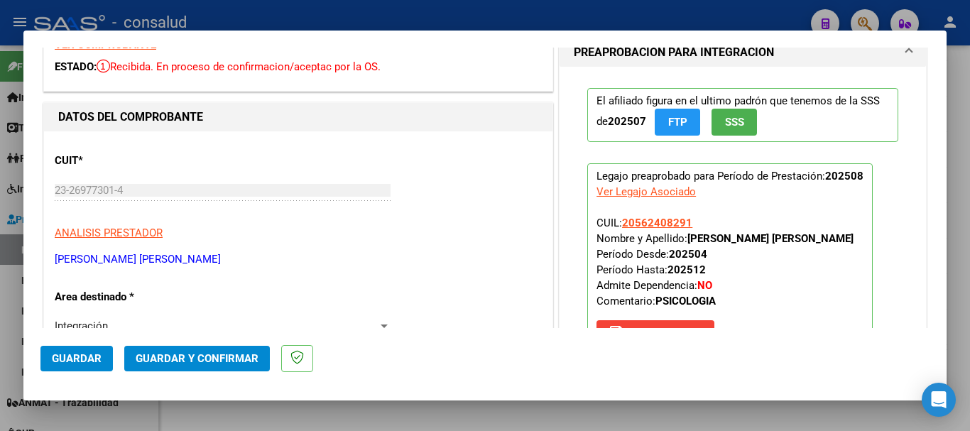
scroll to position [0, 0]
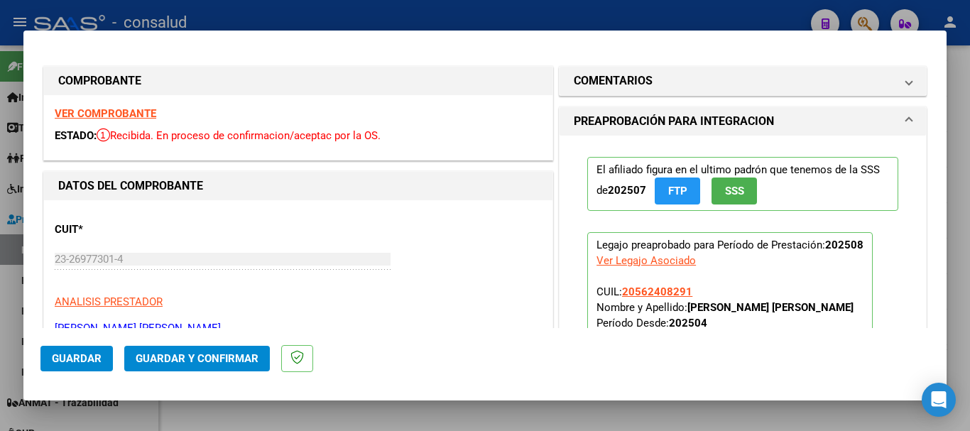
click at [135, 116] on strong "VER COMPROBANTE" at bounding box center [106, 113] width 102 height 13
click at [210, 353] on span "Guardar y Confirmar" at bounding box center [197, 358] width 123 height 13
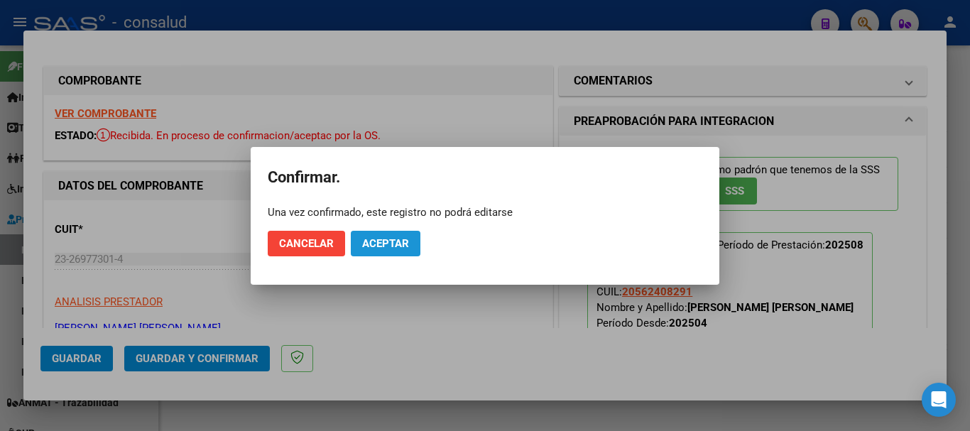
click at [383, 244] on span "Aceptar" at bounding box center [385, 243] width 47 height 13
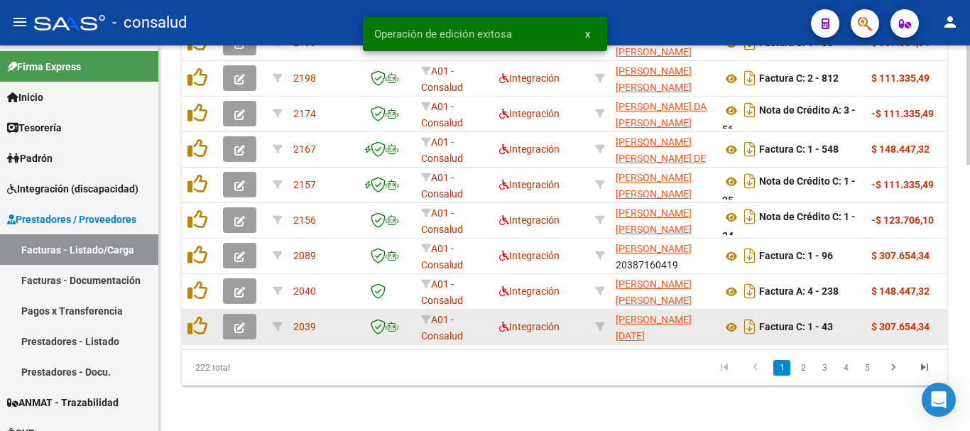
scroll to position [857, 0]
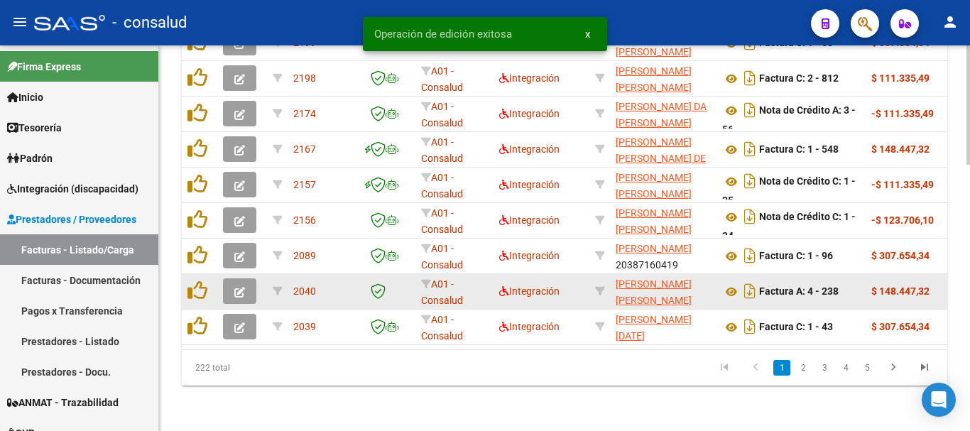
click at [248, 284] on button "button" at bounding box center [239, 291] width 33 height 26
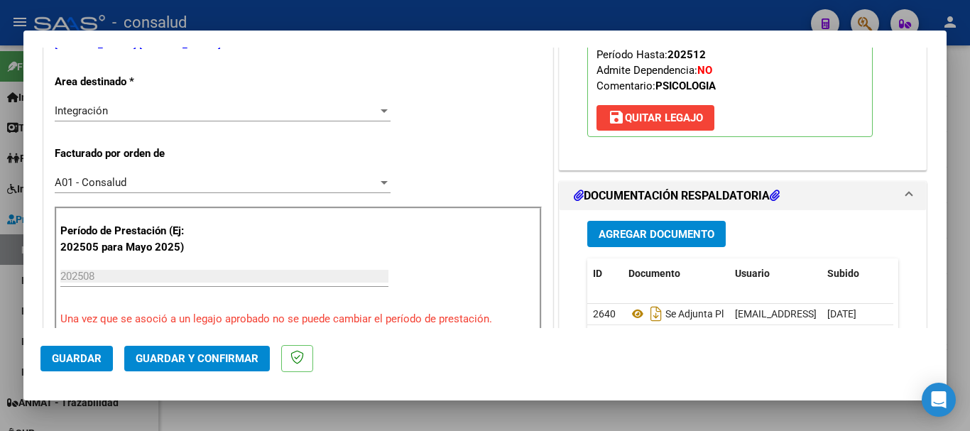
scroll to position [0, 0]
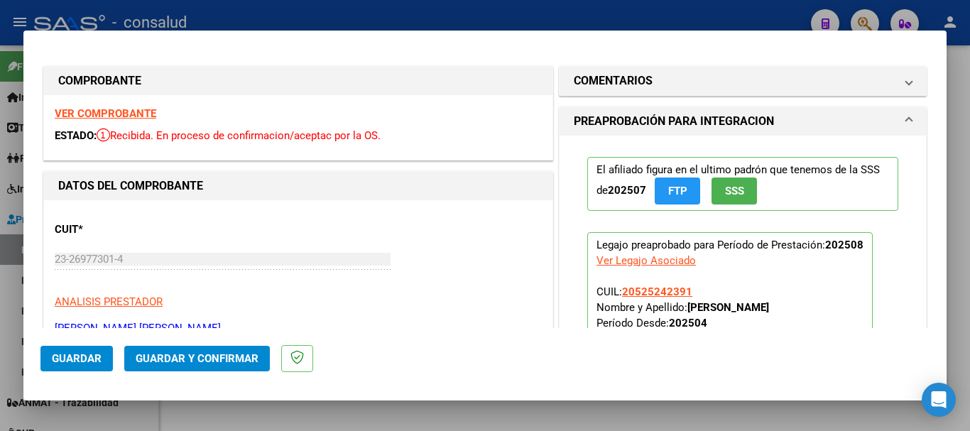
click at [110, 116] on strong "VER COMPROBANTE" at bounding box center [106, 113] width 102 height 13
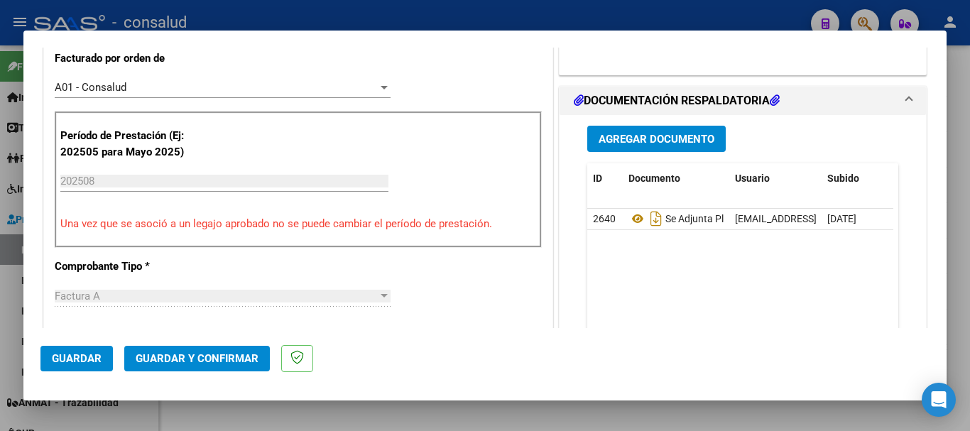
scroll to position [426, 0]
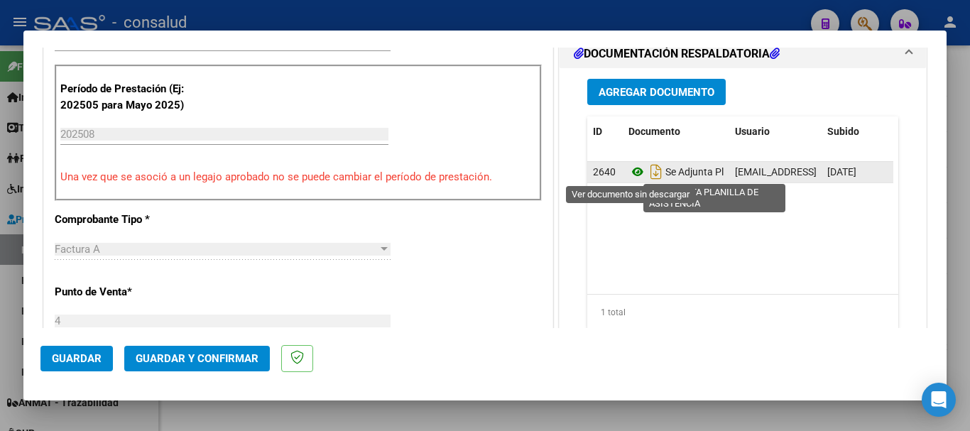
click at [628, 177] on icon at bounding box center [637, 171] width 18 height 17
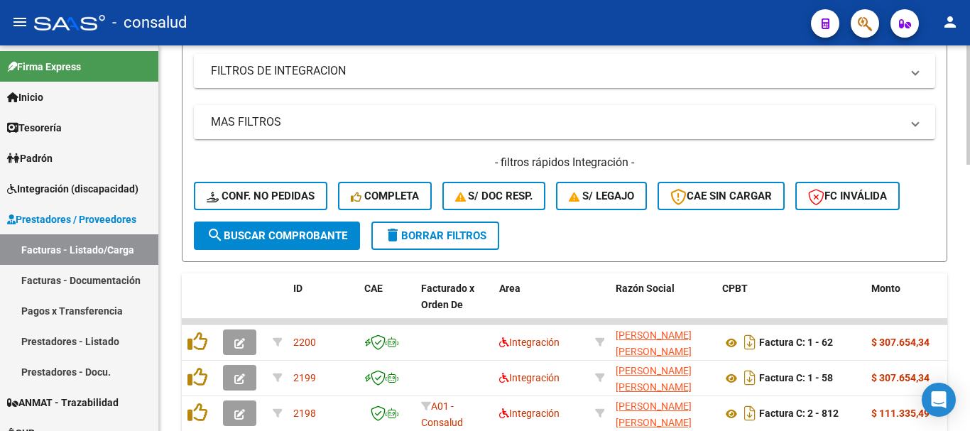
scroll to position [360, 0]
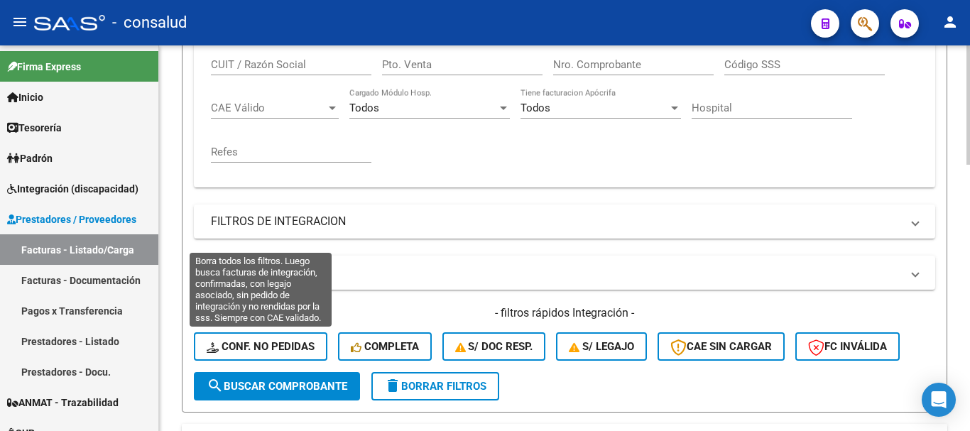
click at [241, 342] on span "Conf. no pedidas" at bounding box center [261, 346] width 108 height 13
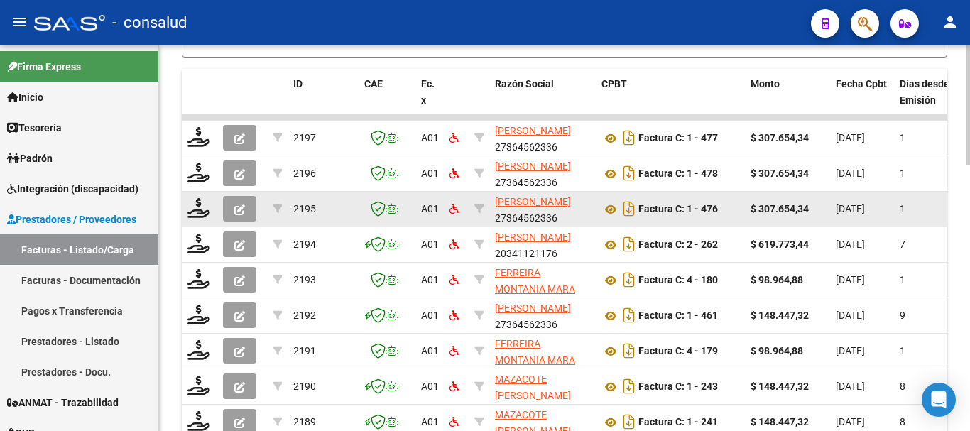
scroll to position [644, 0]
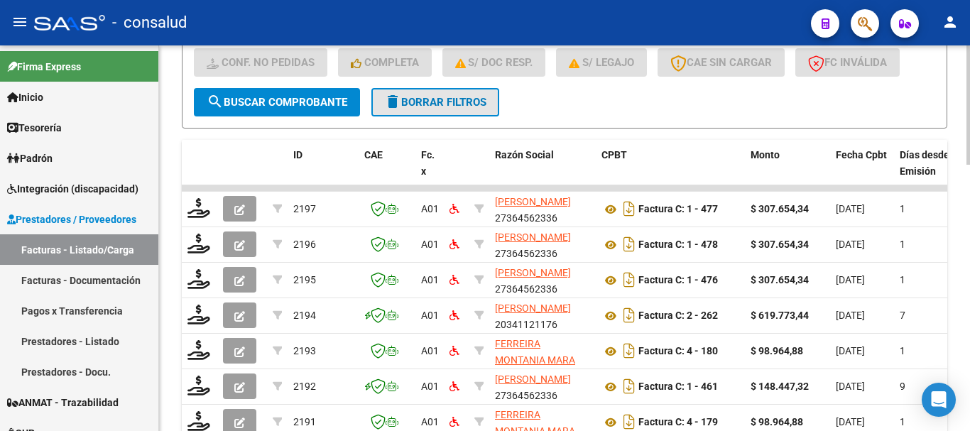
click at [424, 107] on span "delete Borrar Filtros" at bounding box center [435, 102] width 102 height 13
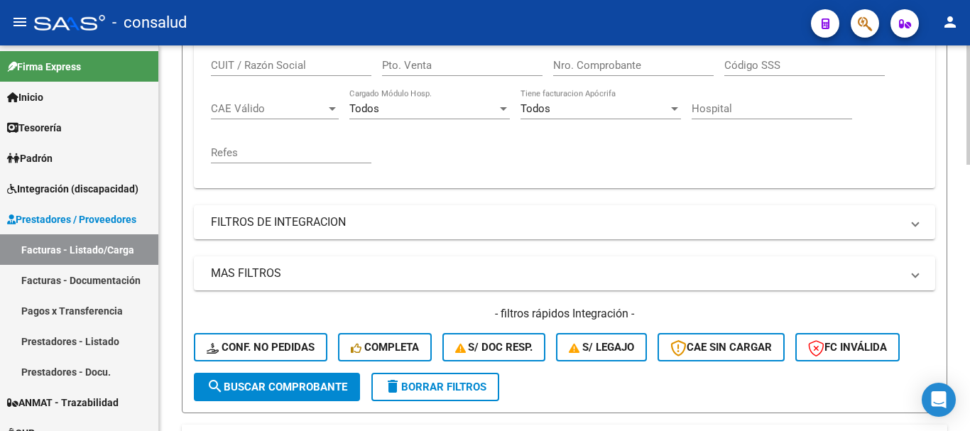
scroll to position [76, 0]
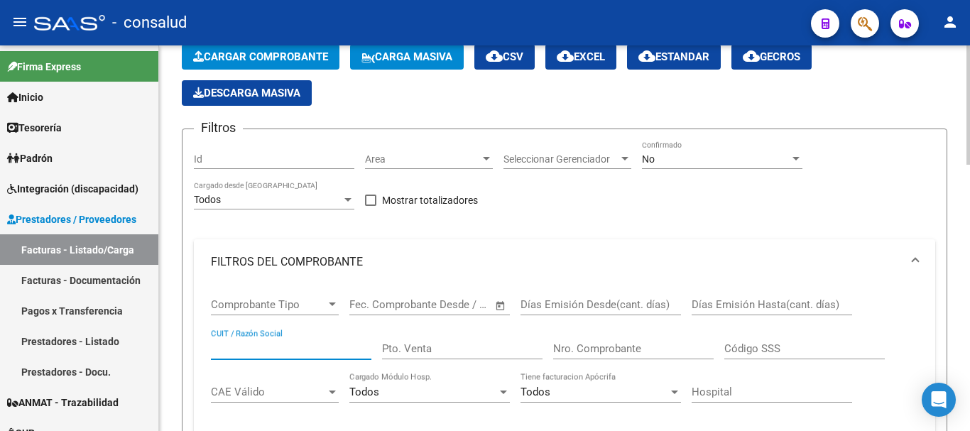
paste input "23269773014"
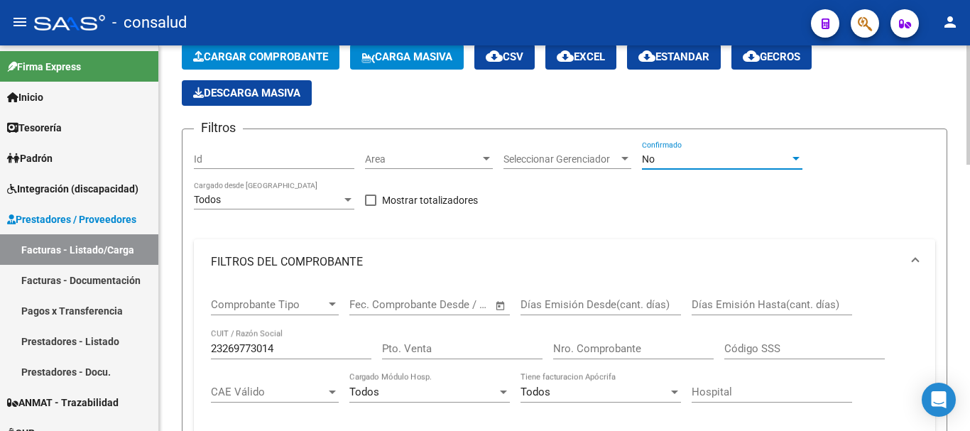
click at [714, 156] on div "No" at bounding box center [716, 159] width 148 height 12
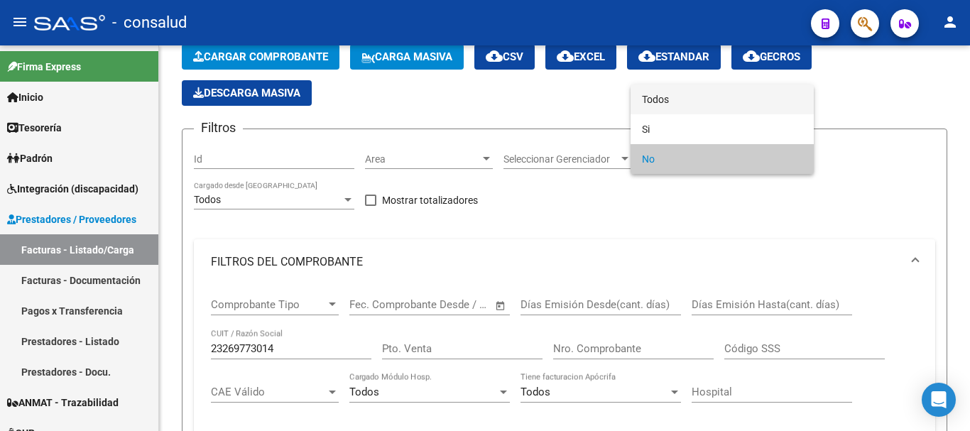
click at [708, 102] on span "Todos" at bounding box center [722, 99] width 160 height 30
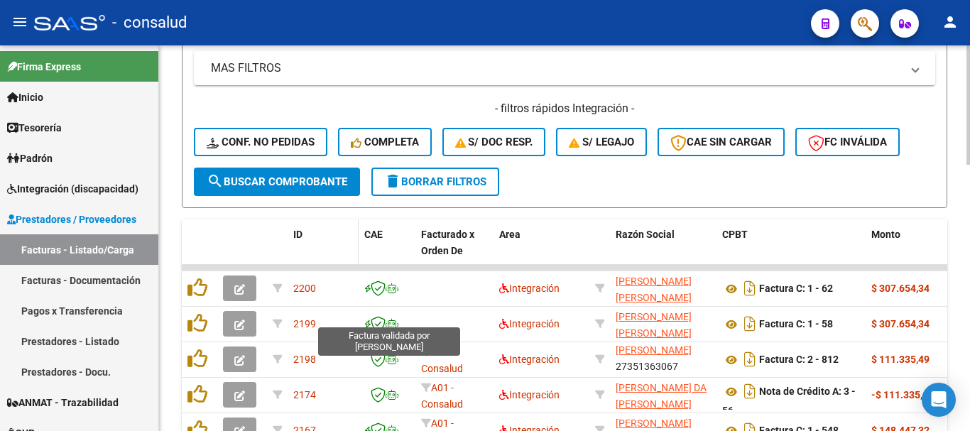
scroll to position [573, 0]
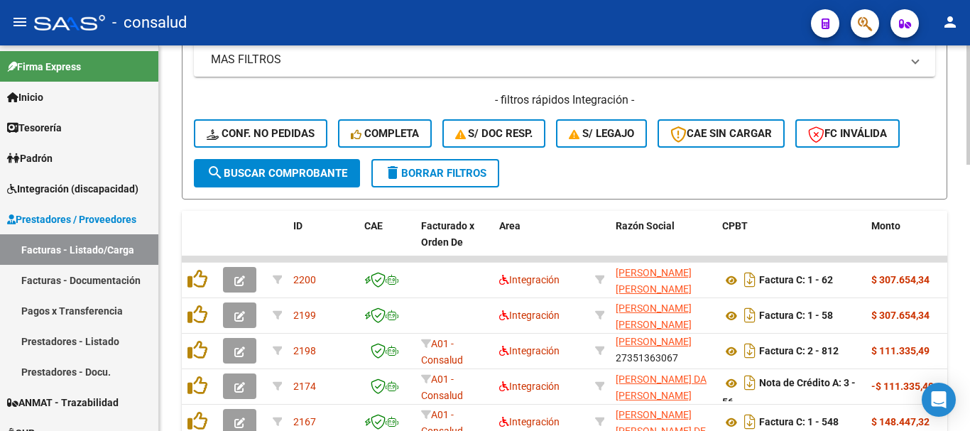
click at [287, 172] on span "search Buscar Comprobante" at bounding box center [277, 173] width 141 height 13
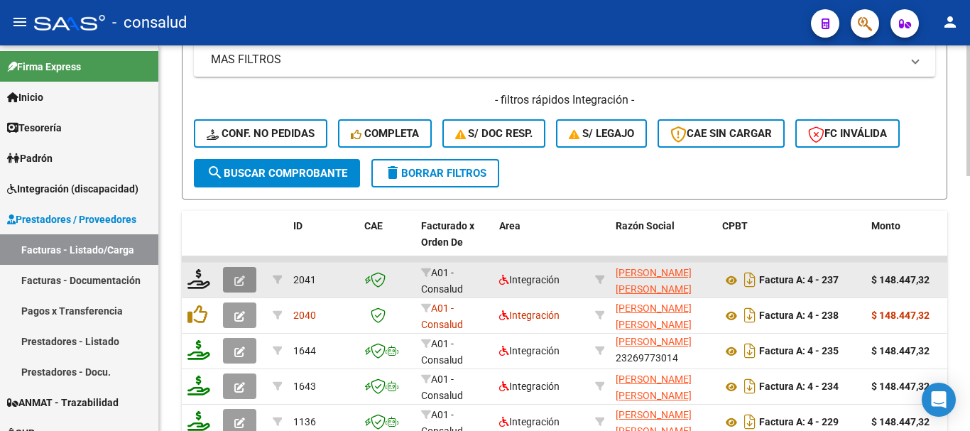
click at [236, 284] on icon "button" at bounding box center [239, 280] width 11 height 11
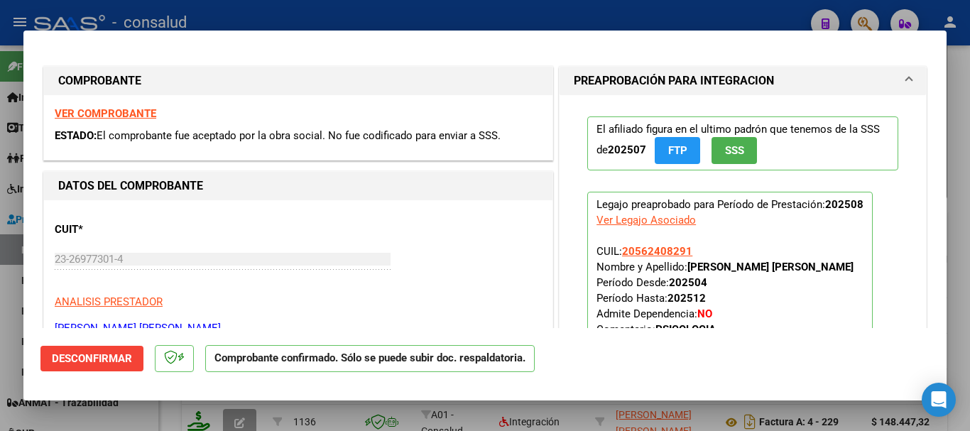
click at [92, 117] on strong "VER COMPROBANTE" at bounding box center [106, 113] width 102 height 13
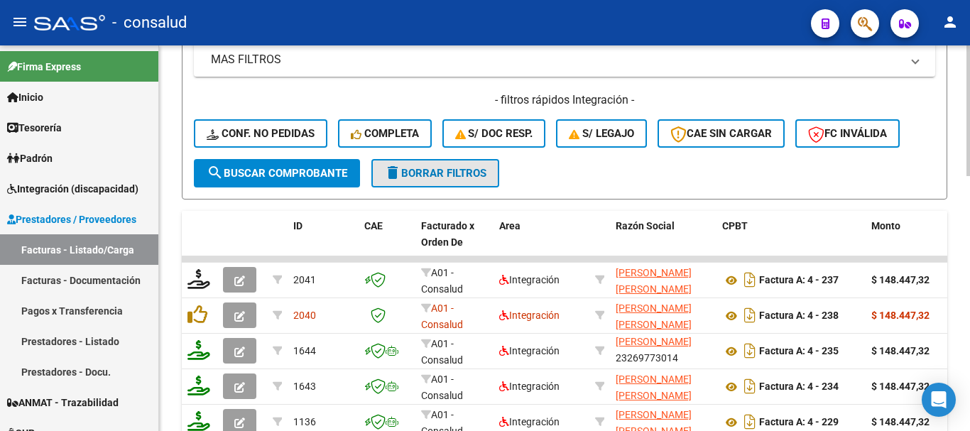
click at [432, 177] on span "delete Borrar Filtros" at bounding box center [435, 173] width 102 height 13
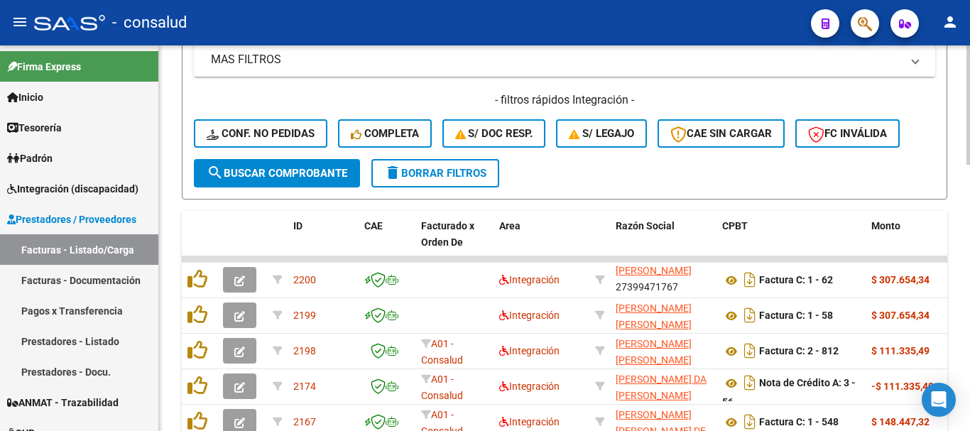
scroll to position [857, 0]
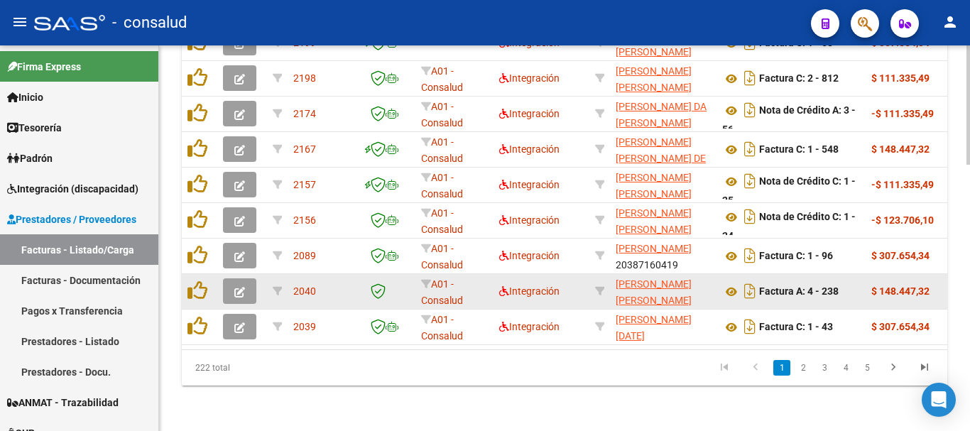
click at [235, 287] on icon "button" at bounding box center [239, 292] width 11 height 11
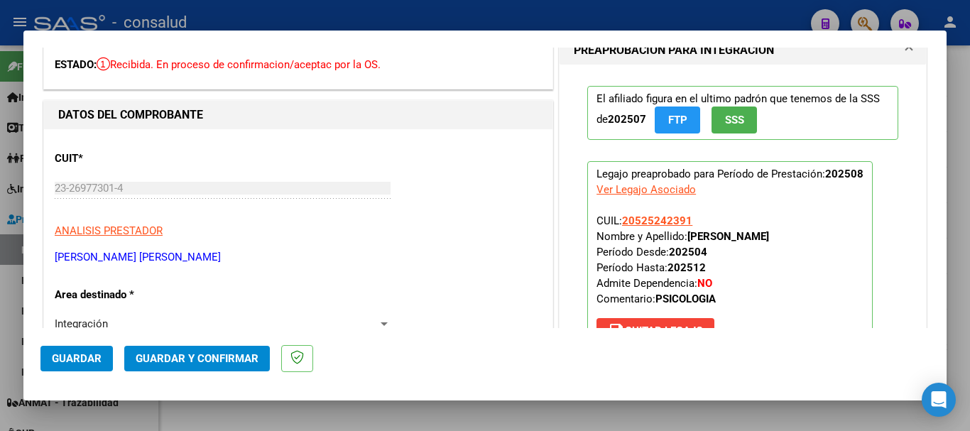
scroll to position [0, 0]
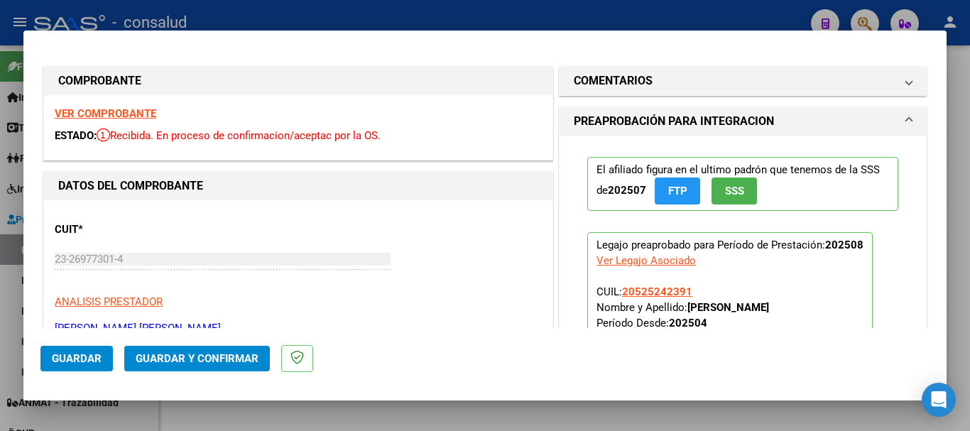
click at [133, 117] on strong "VER COMPROBANTE" at bounding box center [106, 113] width 102 height 13
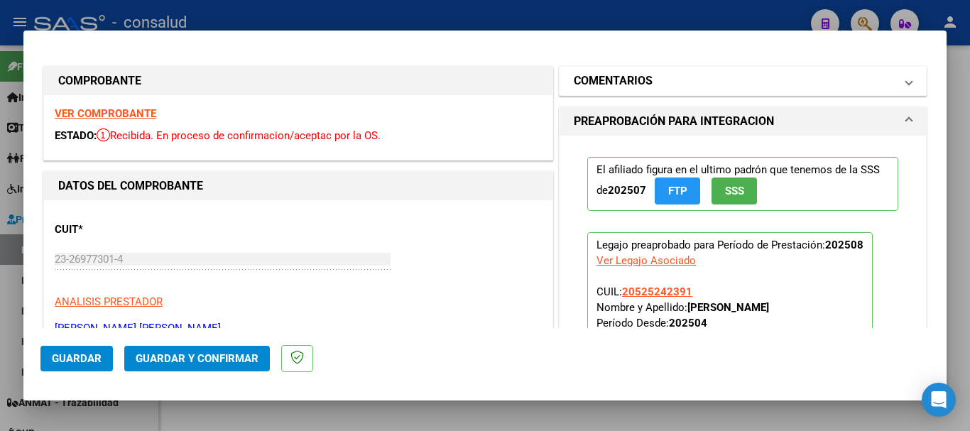
click at [620, 71] on mat-expansion-panel-header "COMENTARIOS" at bounding box center [742, 81] width 366 height 28
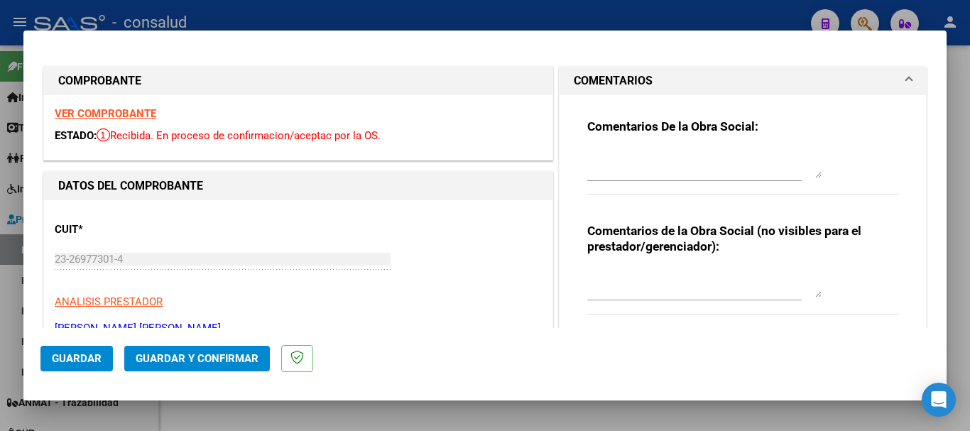
click at [623, 156] on textarea at bounding box center [704, 164] width 234 height 28
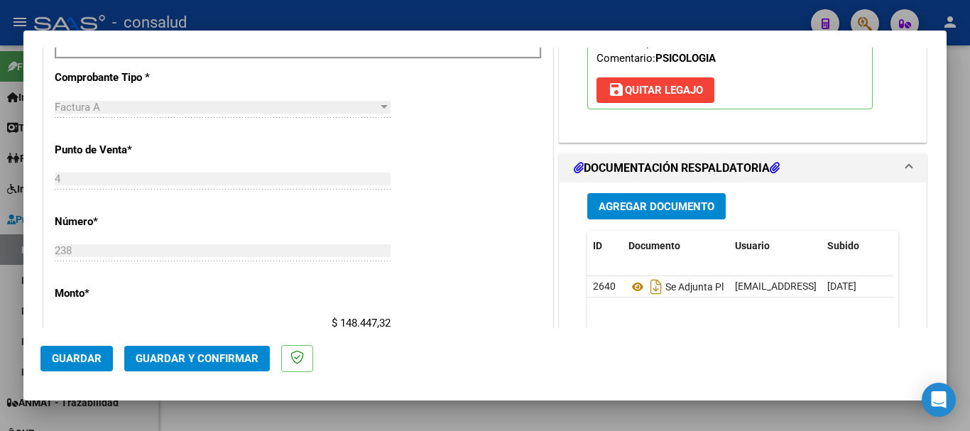
scroll to position [710, 0]
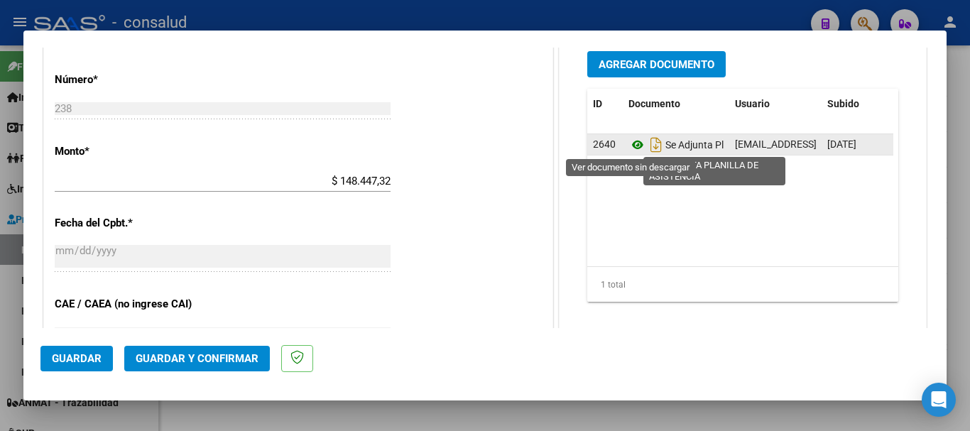
click at [637, 142] on icon at bounding box center [637, 144] width 18 height 17
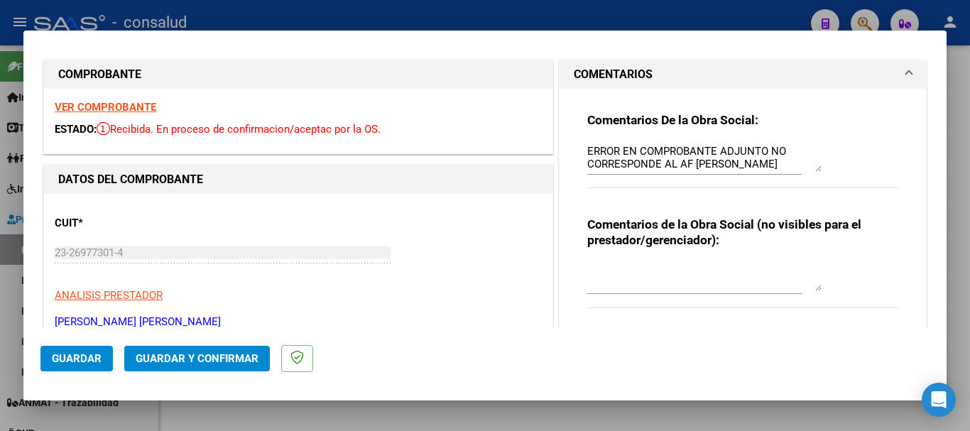
scroll to position [0, 0]
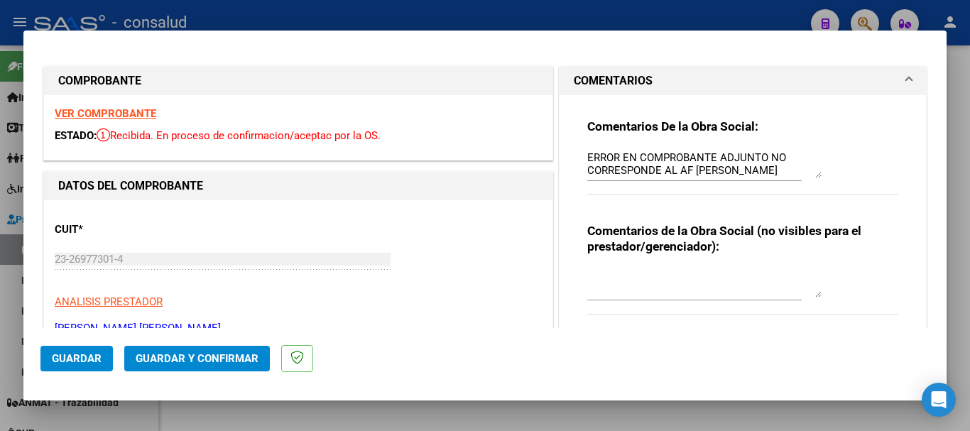
click at [127, 113] on strong "VER COMPROBANTE" at bounding box center [106, 113] width 102 height 13
click at [50, 364] on button "Guardar" at bounding box center [76, 359] width 72 height 26
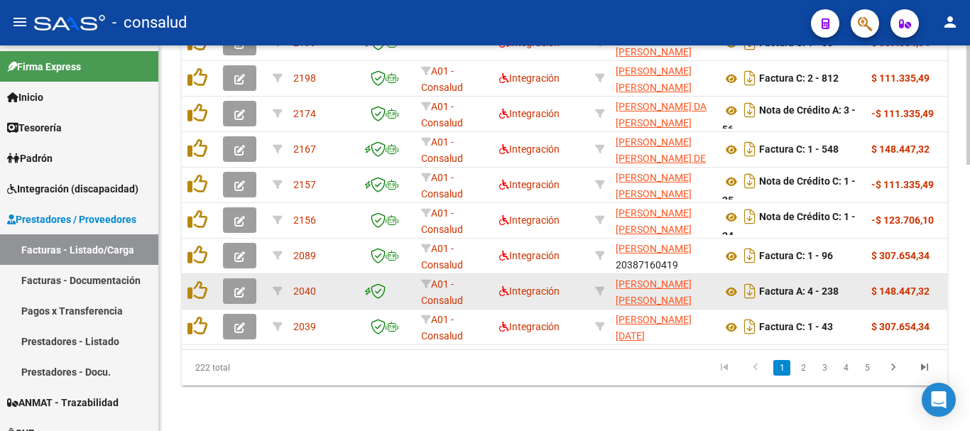
scroll to position [857, 0]
click at [238, 287] on icon "button" at bounding box center [239, 292] width 11 height 11
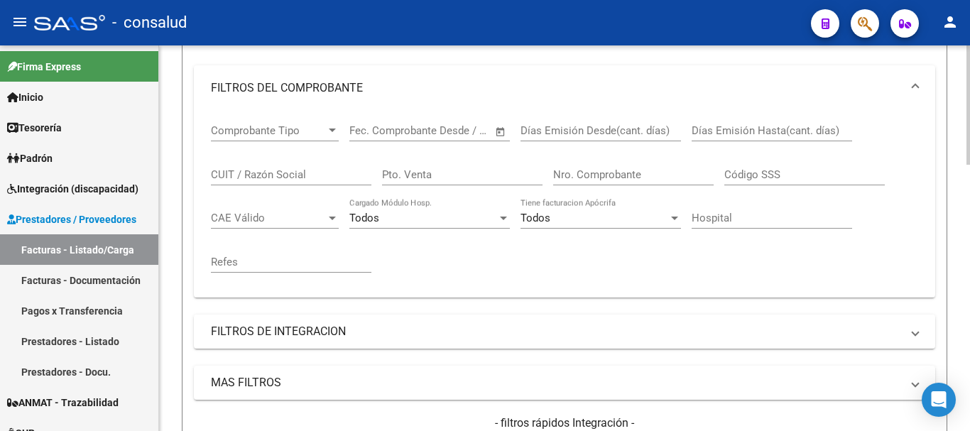
scroll to position [218, 0]
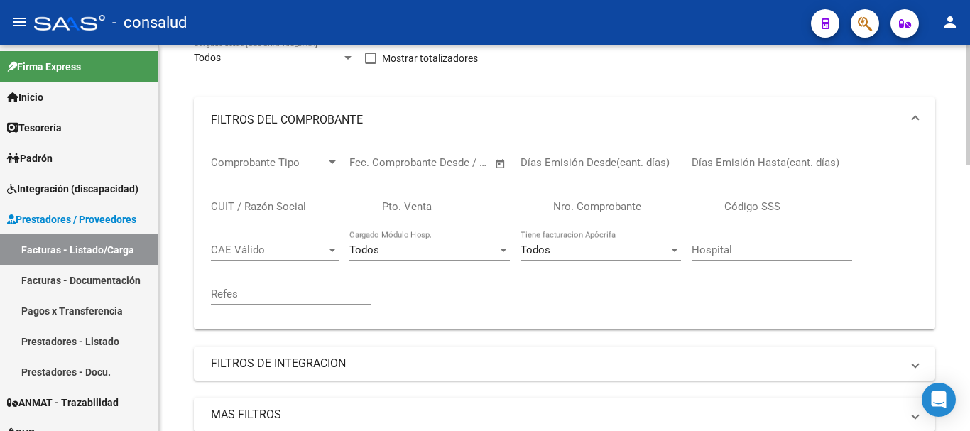
drag, startPoint x: 262, startPoint y: 197, endPoint x: 237, endPoint y: 205, distance: 26.3
paste input "23269773014"
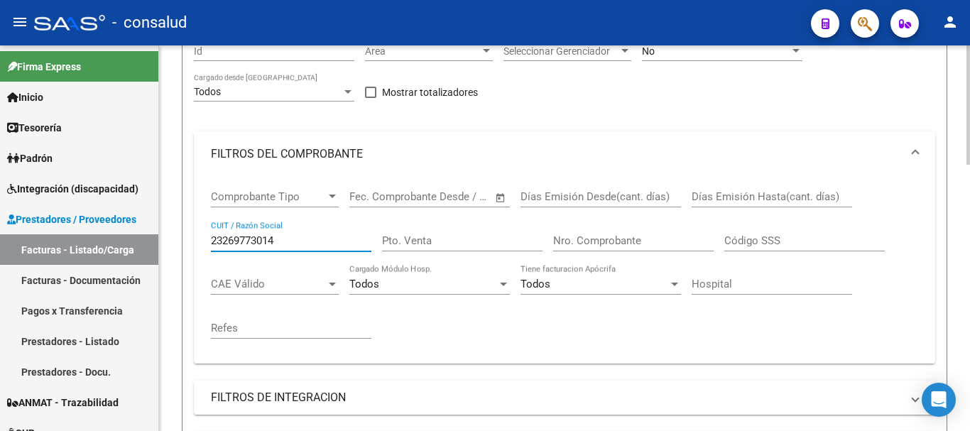
scroll to position [76, 0]
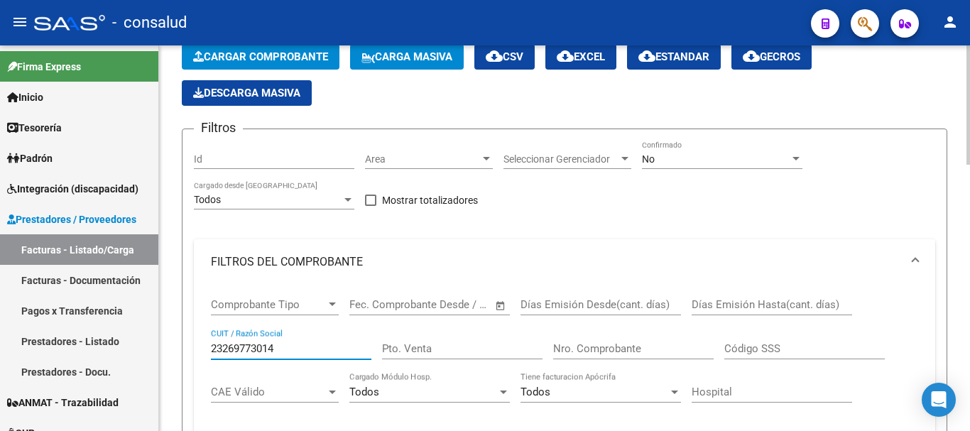
click at [668, 163] on div "No" at bounding box center [716, 159] width 148 height 12
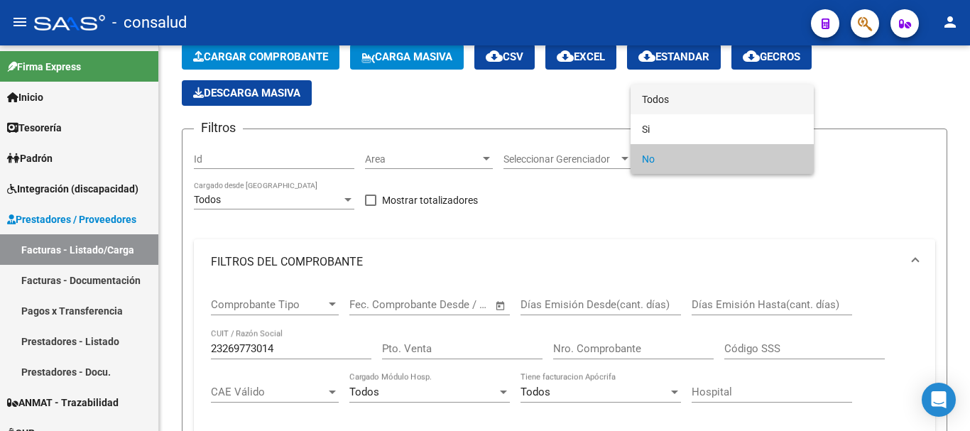
click at [662, 103] on span "Todos" at bounding box center [722, 99] width 160 height 30
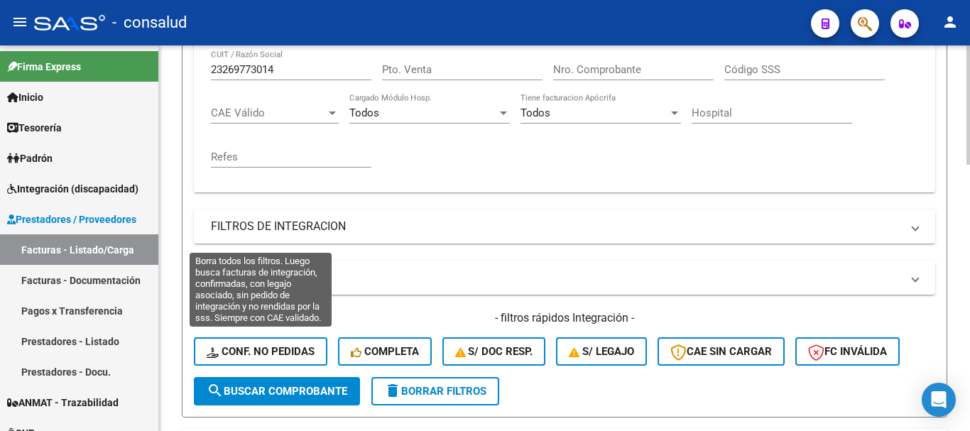
scroll to position [360, 0]
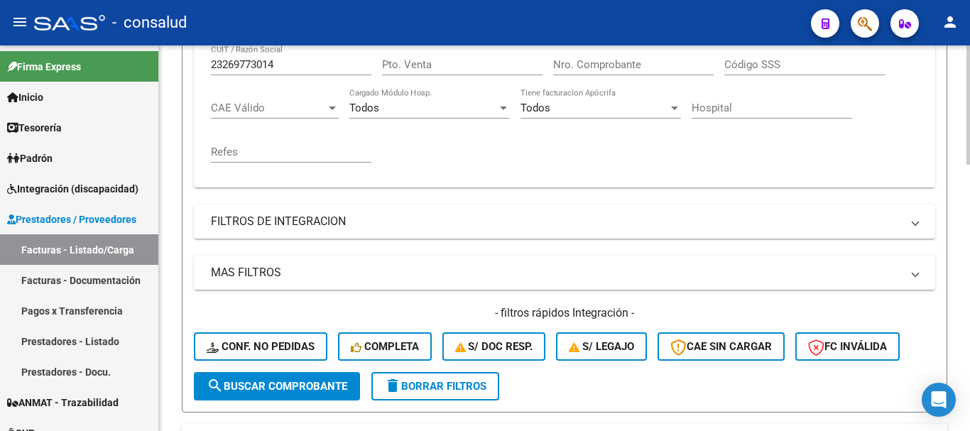
click at [275, 383] on span "search Buscar Comprobante" at bounding box center [277, 386] width 141 height 13
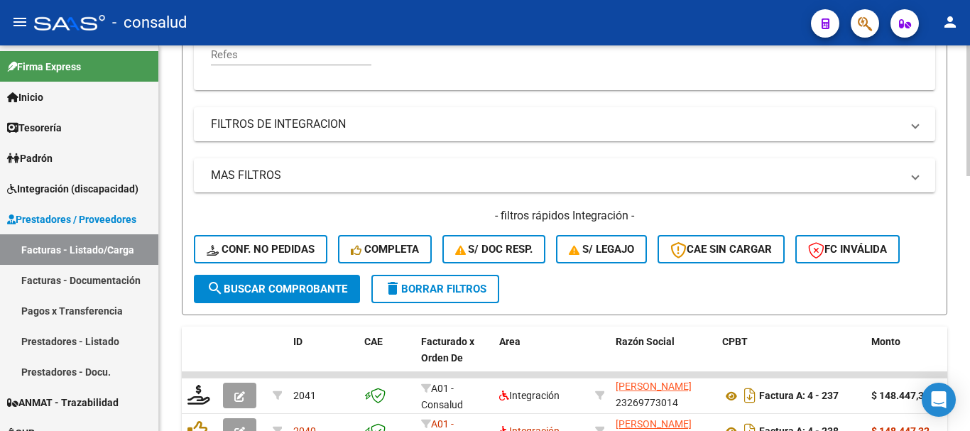
scroll to position [644, 0]
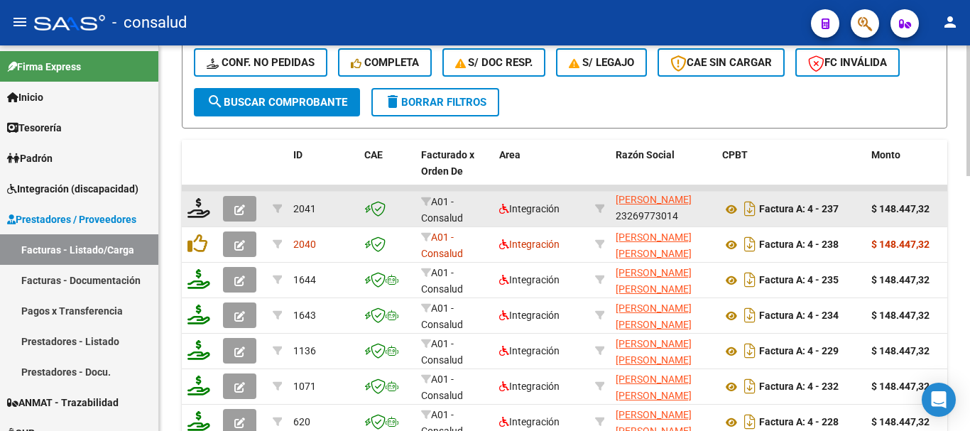
click at [238, 207] on icon "button" at bounding box center [239, 209] width 11 height 11
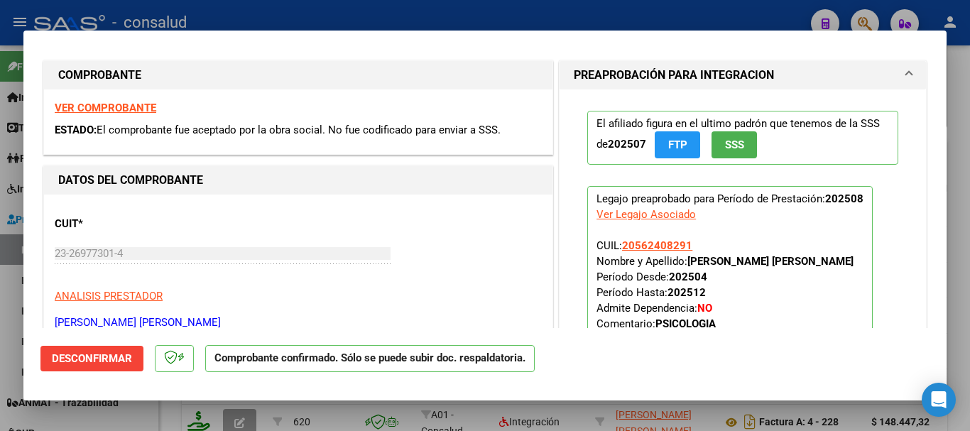
scroll to position [0, 0]
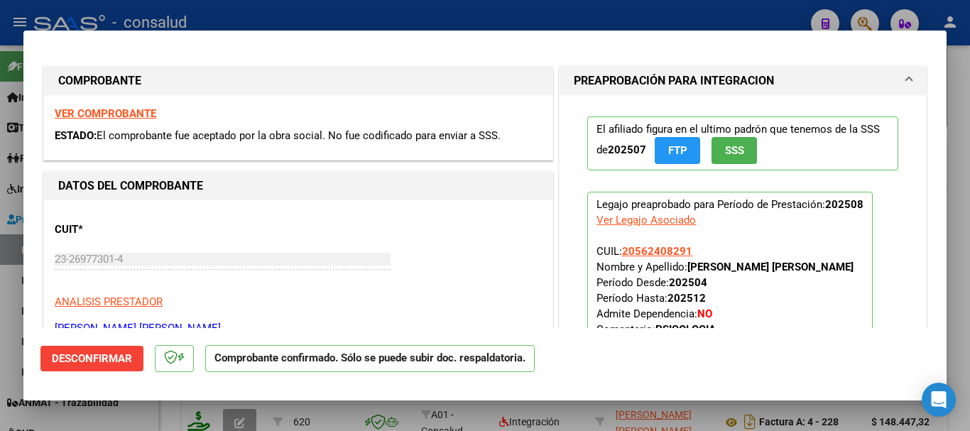
click at [107, 102] on div "VER COMPROBANTE ESTADO: El comprobante fue aceptado por la obra social. No fue …" at bounding box center [298, 127] width 508 height 65
click at [108, 111] on strong "VER COMPROBANTE" at bounding box center [106, 113] width 102 height 13
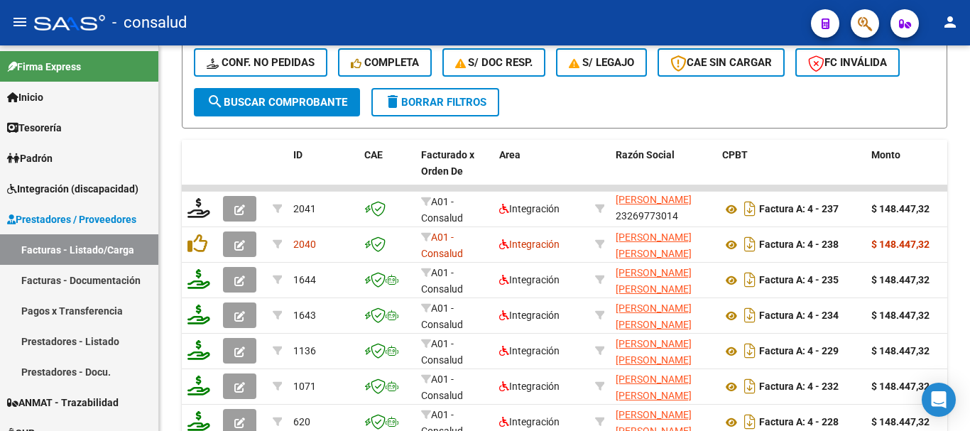
scroll to position [644, 0]
click at [428, 104] on span "delete Borrar Filtros" at bounding box center [435, 102] width 102 height 13
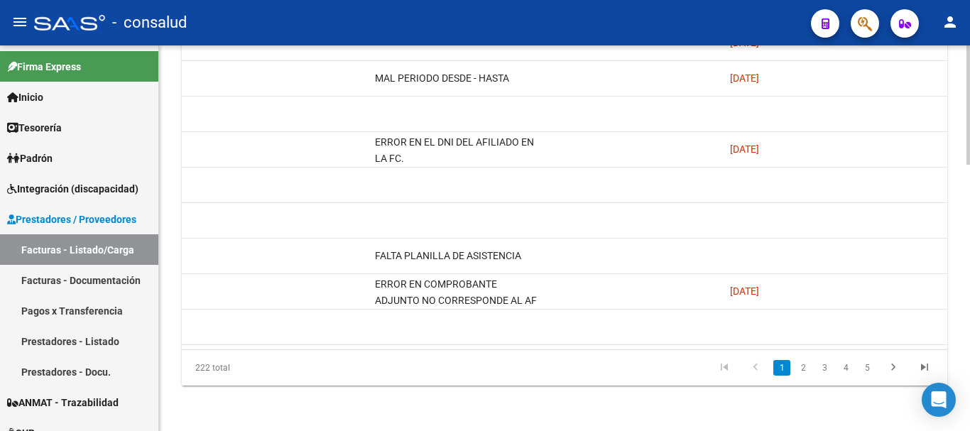
scroll to position [0, 0]
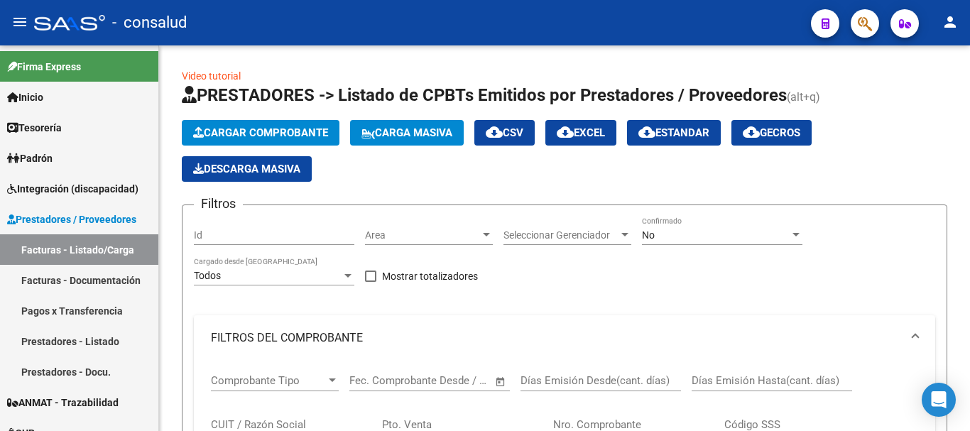
scroll to position [857, 0]
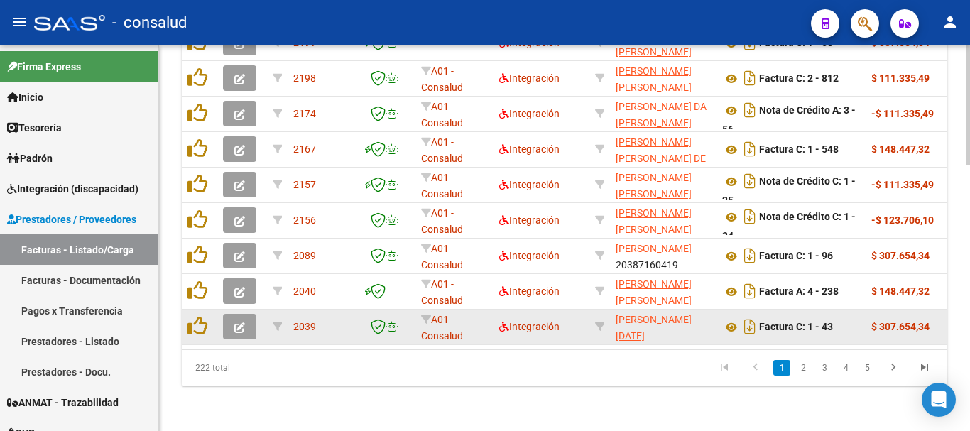
click at [234, 322] on icon "button" at bounding box center [239, 327] width 11 height 11
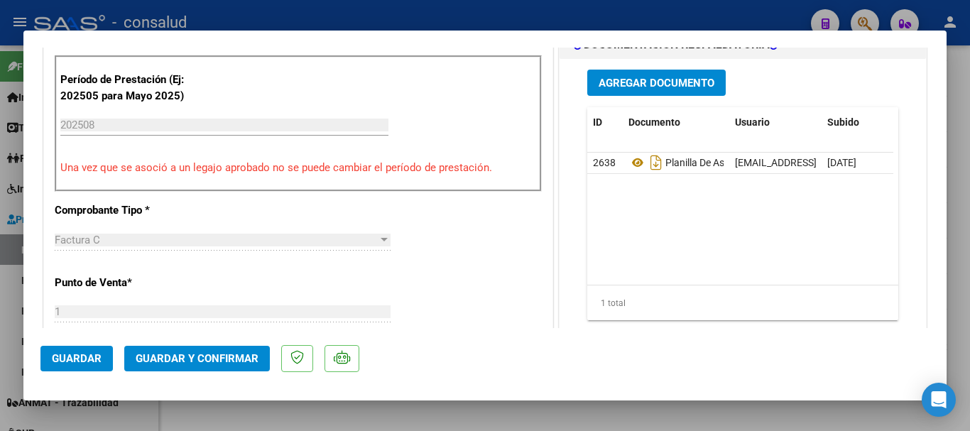
scroll to position [426, 0]
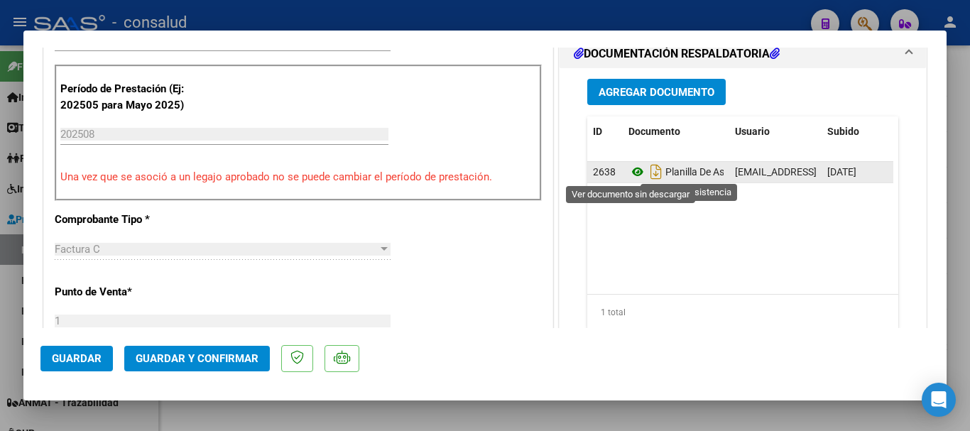
click at [630, 174] on icon at bounding box center [637, 171] width 18 height 17
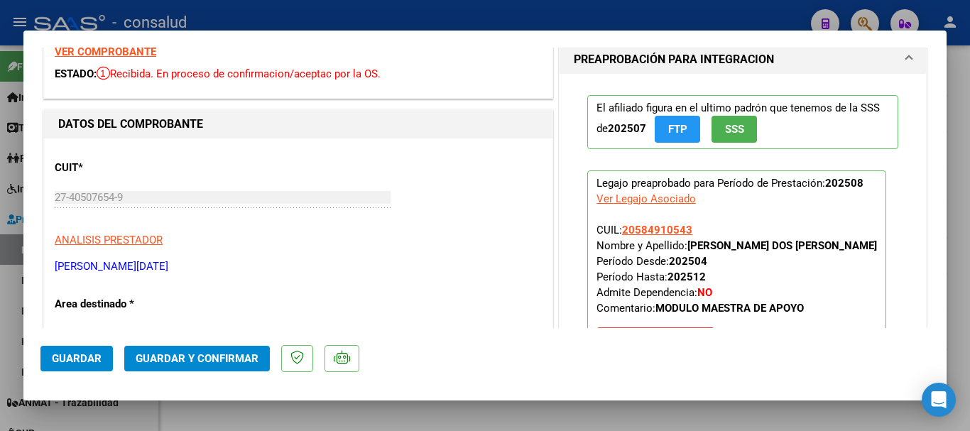
scroll to position [0, 0]
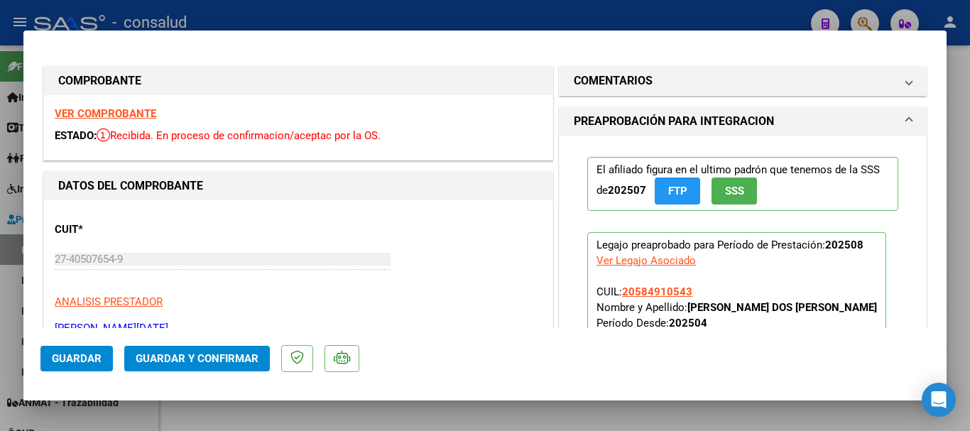
click at [138, 114] on strong "VER COMPROBANTE" at bounding box center [106, 113] width 102 height 13
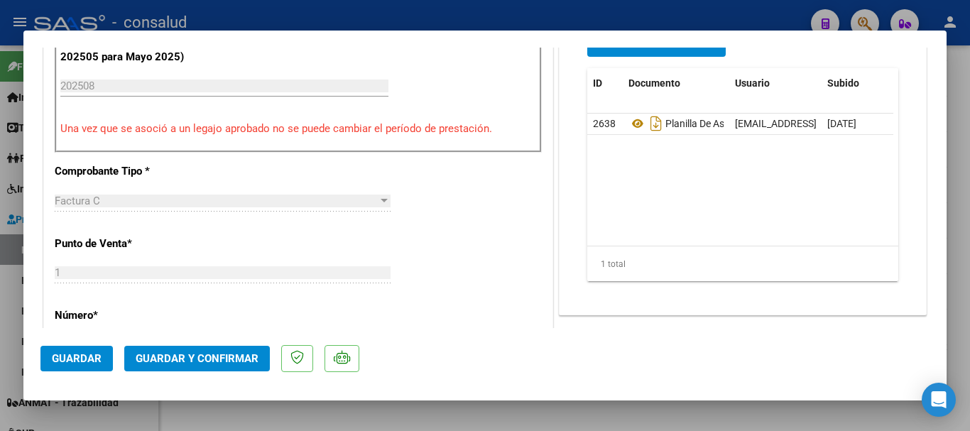
scroll to position [568, 0]
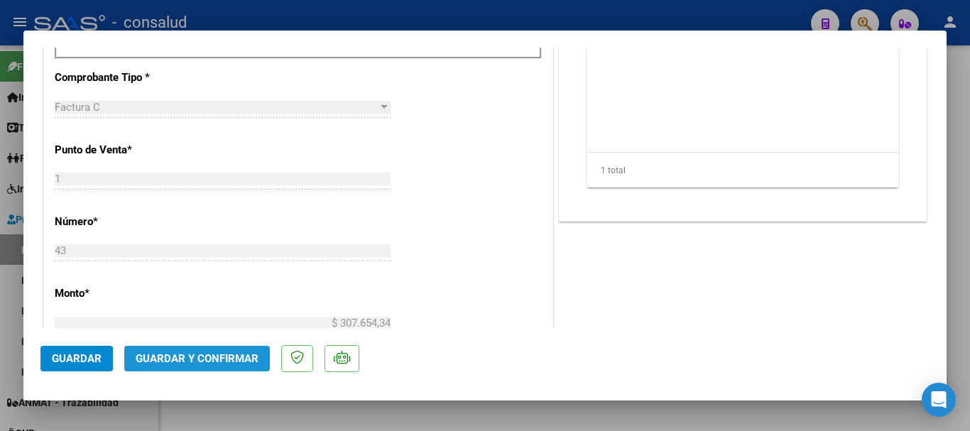
click at [235, 367] on button "Guardar y Confirmar" at bounding box center [197, 359] width 146 height 26
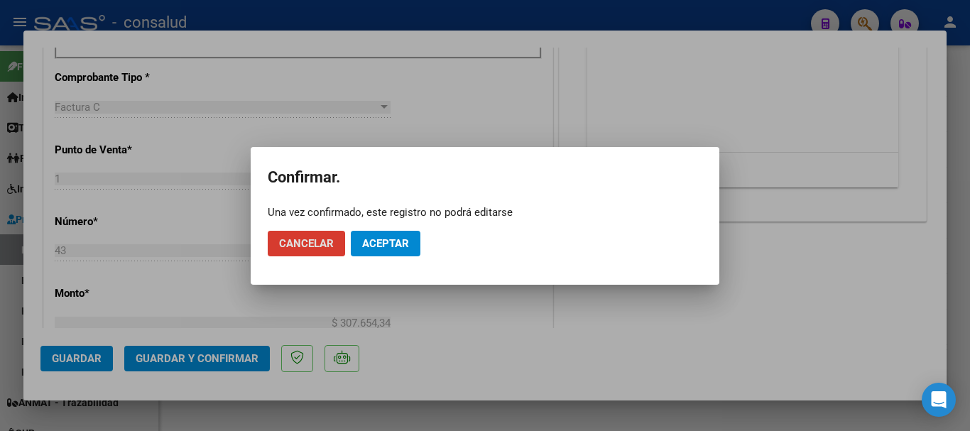
click at [390, 249] on span "Aceptar" at bounding box center [385, 243] width 47 height 13
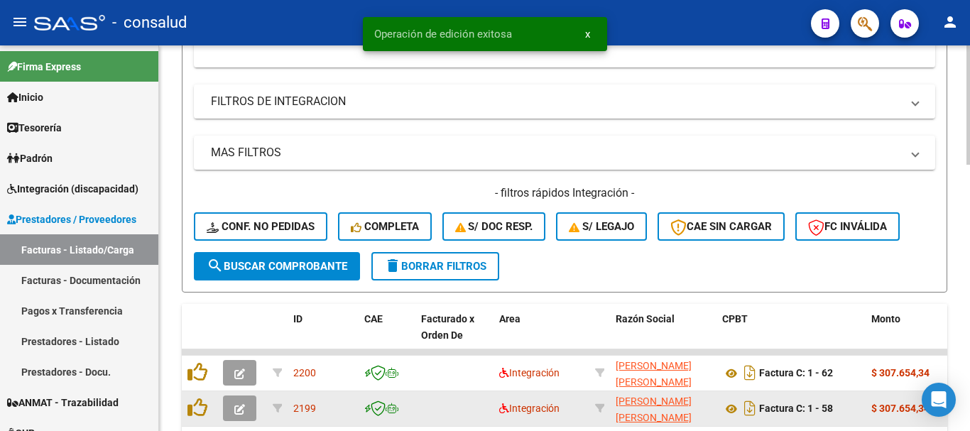
scroll to position [573, 0]
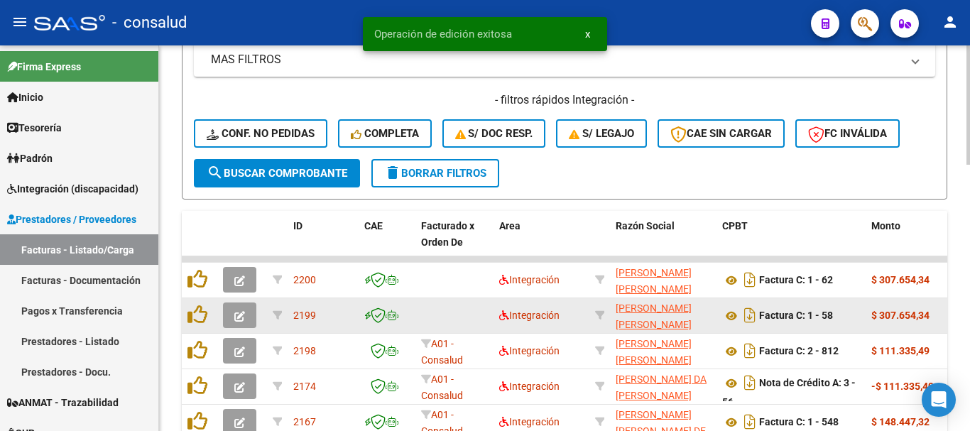
click at [243, 309] on span "button" at bounding box center [239, 315] width 11 height 13
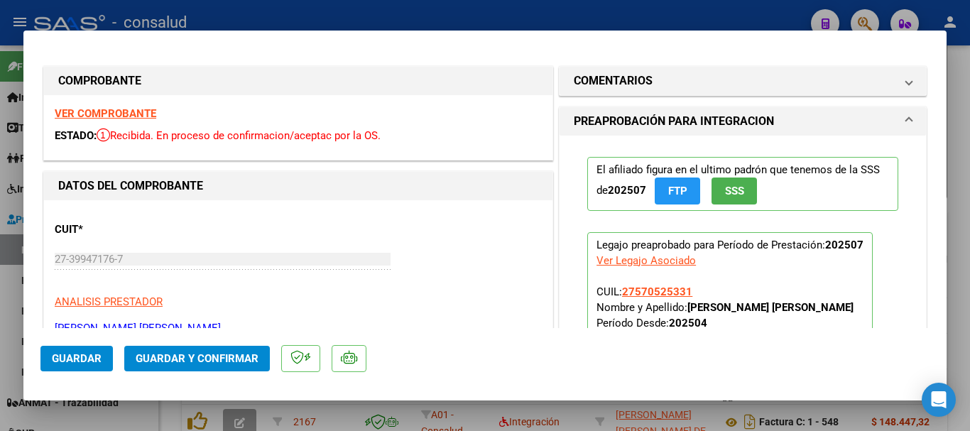
scroll to position [213, 0]
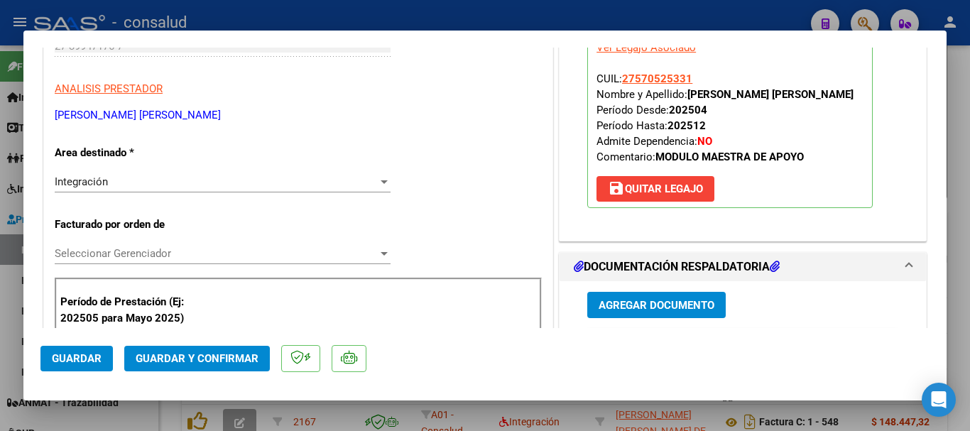
click at [233, 257] on span "Seleccionar Gerenciador" at bounding box center [216, 253] width 323 height 13
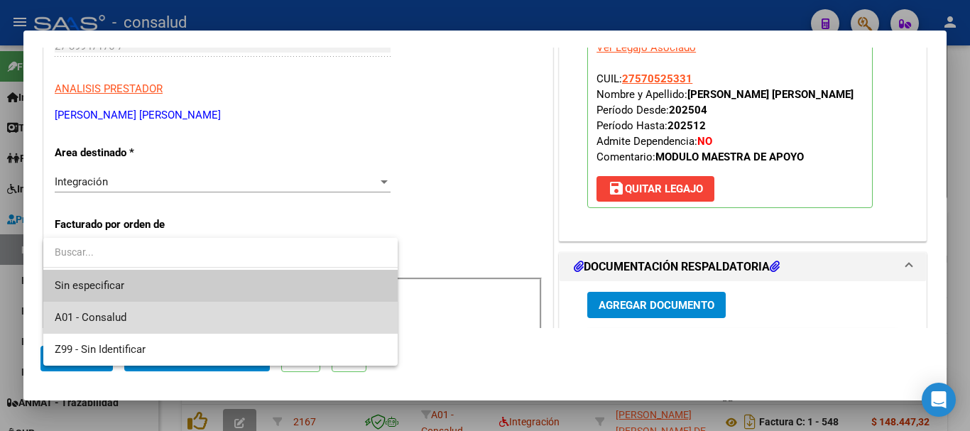
click at [249, 305] on span "A01 - Consalud" at bounding box center [220, 318] width 331 height 32
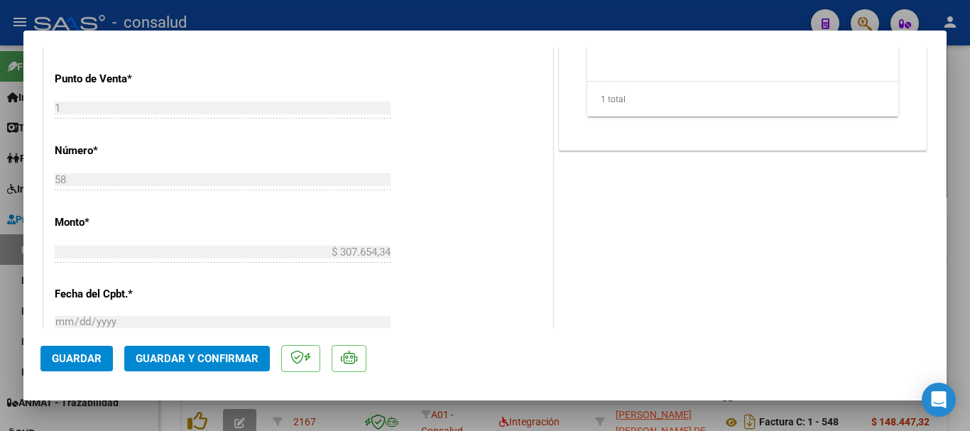
scroll to position [426, 0]
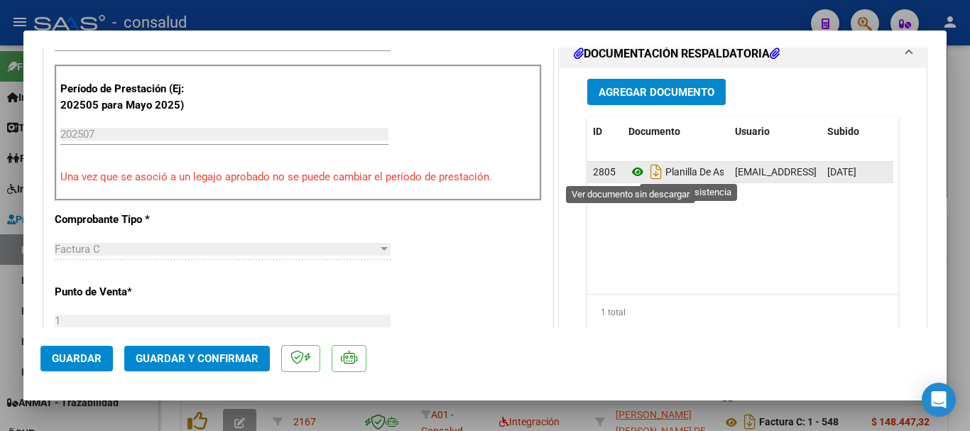
click at [635, 168] on icon at bounding box center [637, 171] width 18 height 17
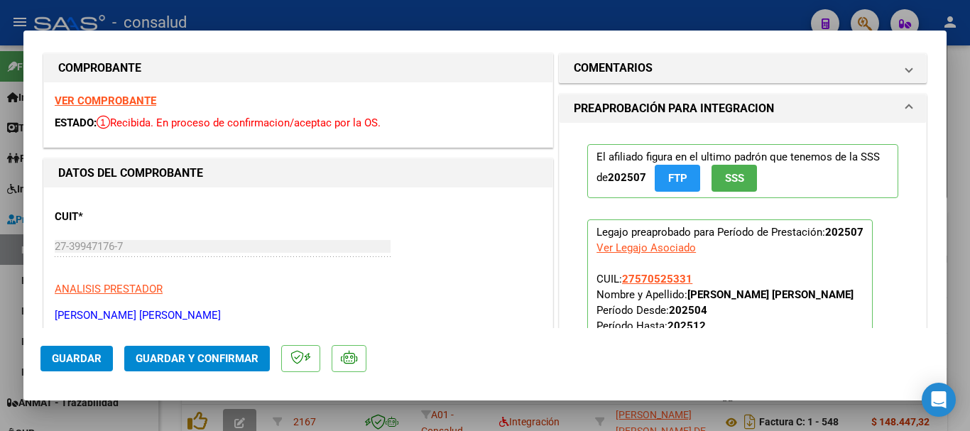
scroll to position [0, 0]
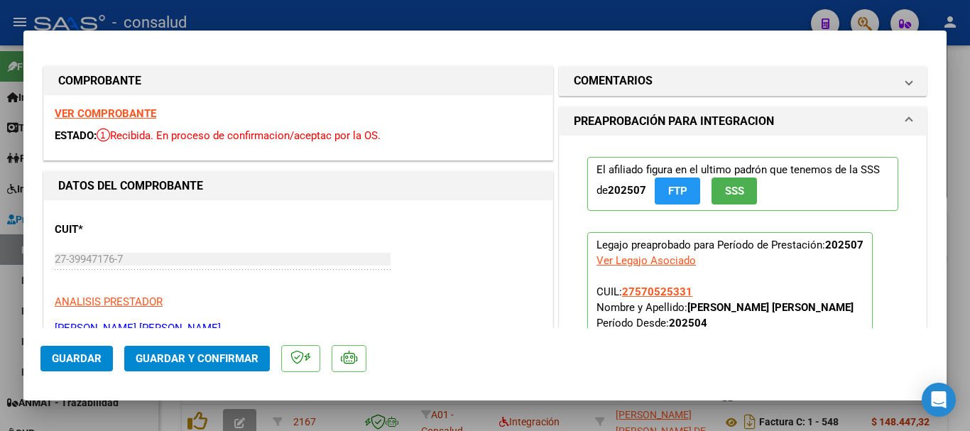
click at [102, 108] on strong "VER COMPROBANTE" at bounding box center [106, 113] width 102 height 13
click at [182, 361] on span "Guardar y Confirmar" at bounding box center [197, 358] width 123 height 13
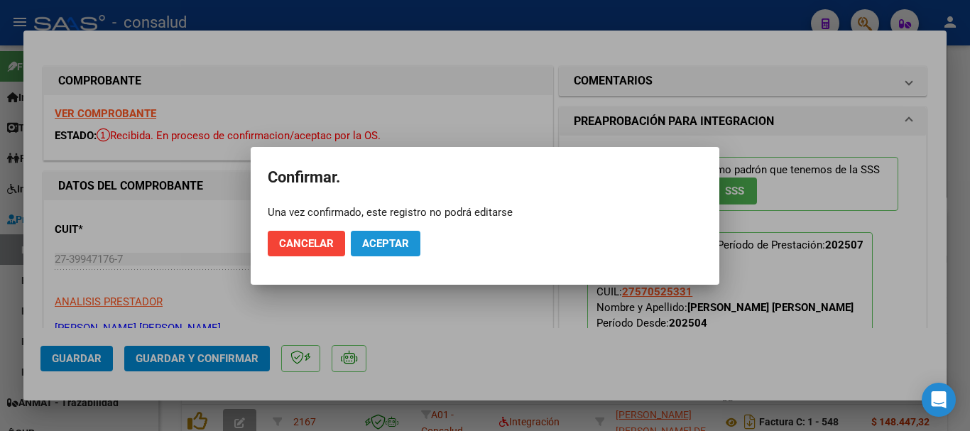
click at [375, 246] on span "Aceptar" at bounding box center [385, 243] width 47 height 13
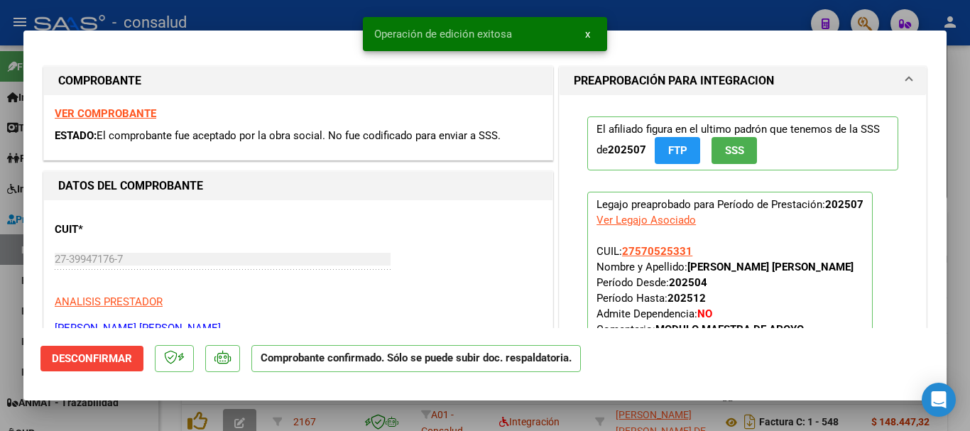
type input "$ 0,00"
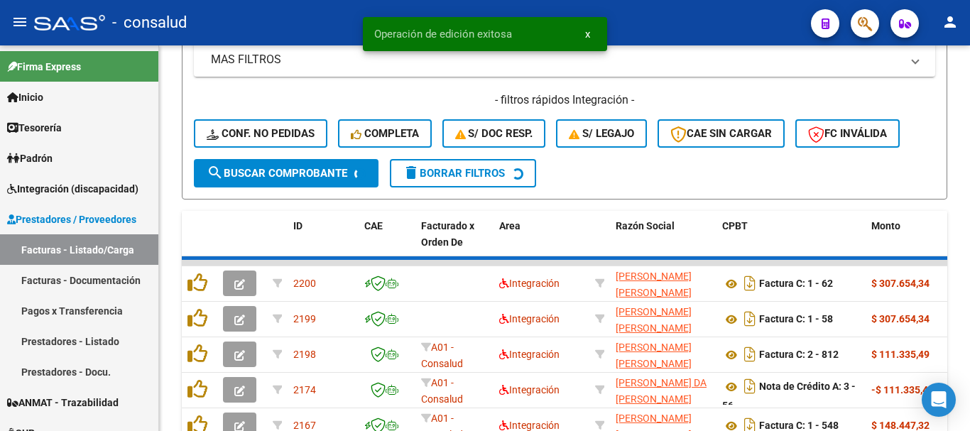
scroll to position [573, 0]
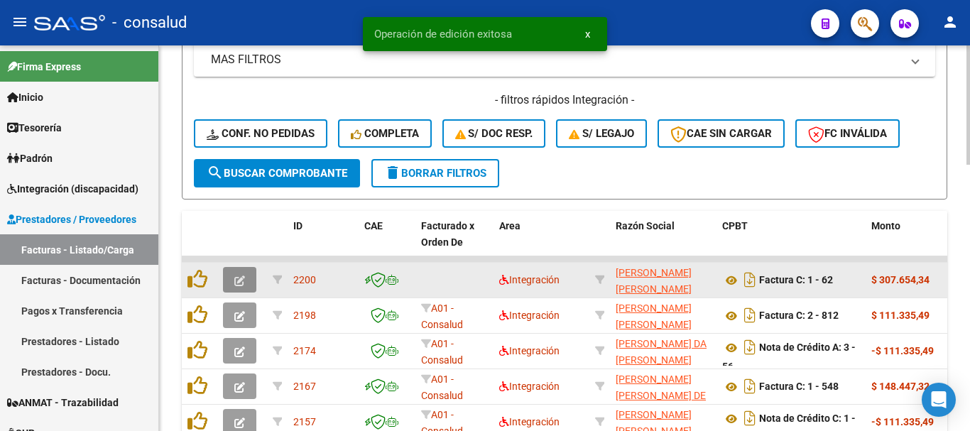
click at [224, 278] on button "button" at bounding box center [239, 280] width 33 height 26
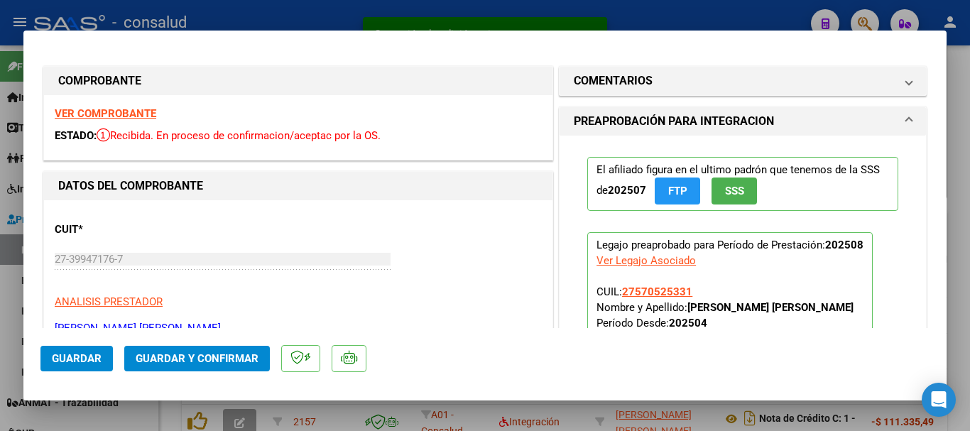
scroll to position [213, 0]
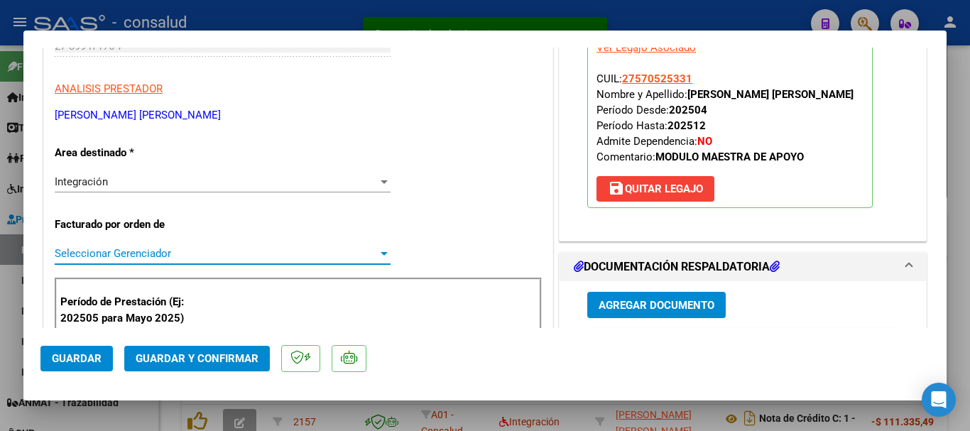
click at [258, 258] on span "Seleccionar Gerenciador" at bounding box center [216, 253] width 323 height 13
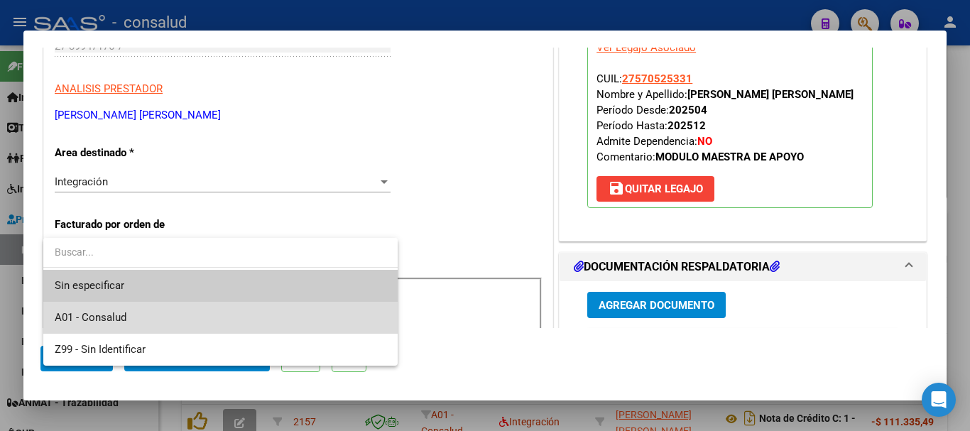
click at [285, 309] on span "A01 - Consalud" at bounding box center [220, 318] width 331 height 32
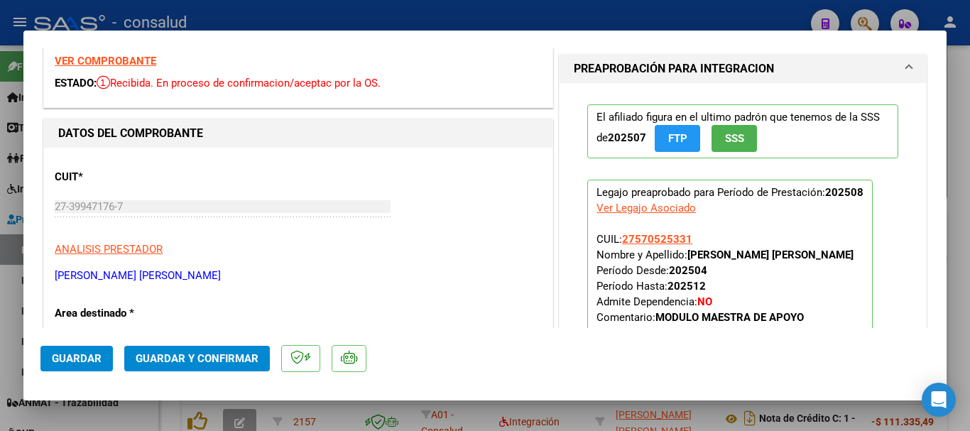
scroll to position [0, 0]
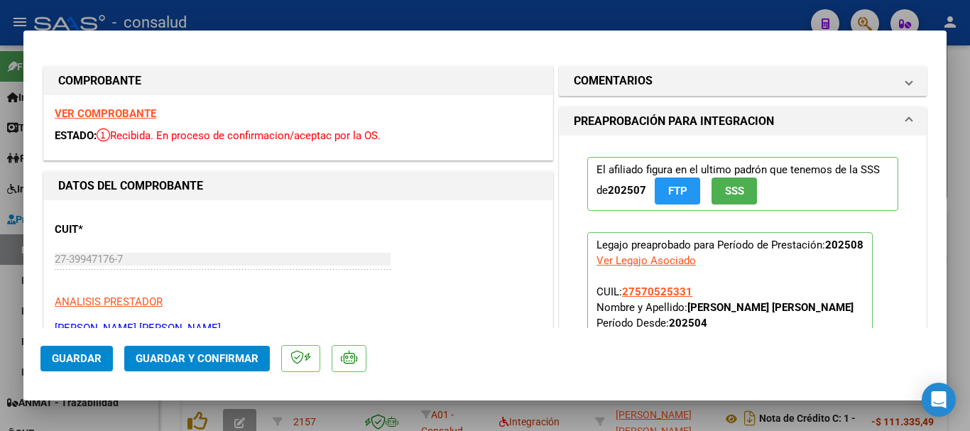
click at [102, 110] on strong "VER COMPROBANTE" at bounding box center [106, 113] width 102 height 13
click at [238, 360] on span "Guardar y Confirmar" at bounding box center [197, 358] width 123 height 13
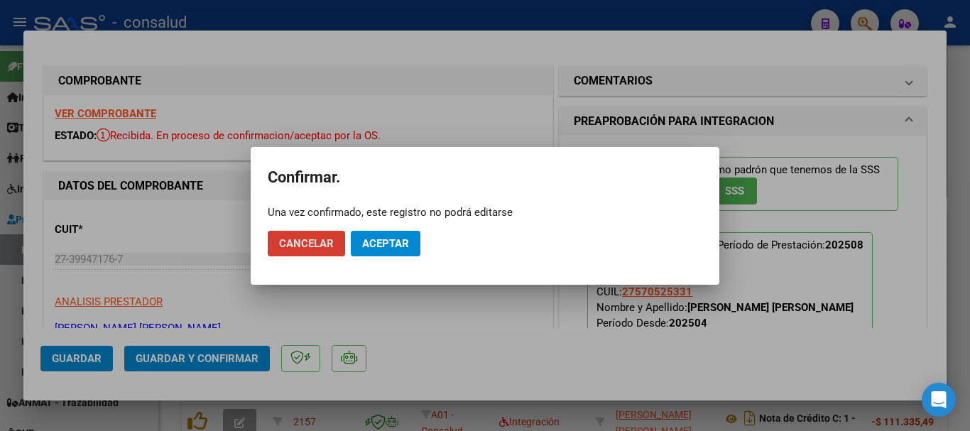
click at [383, 253] on button "Aceptar" at bounding box center [386, 244] width 70 height 26
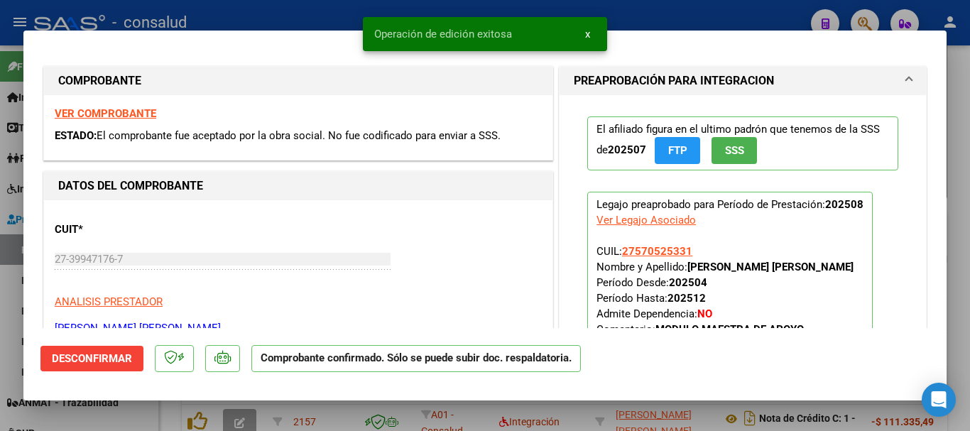
type input "$ 0,00"
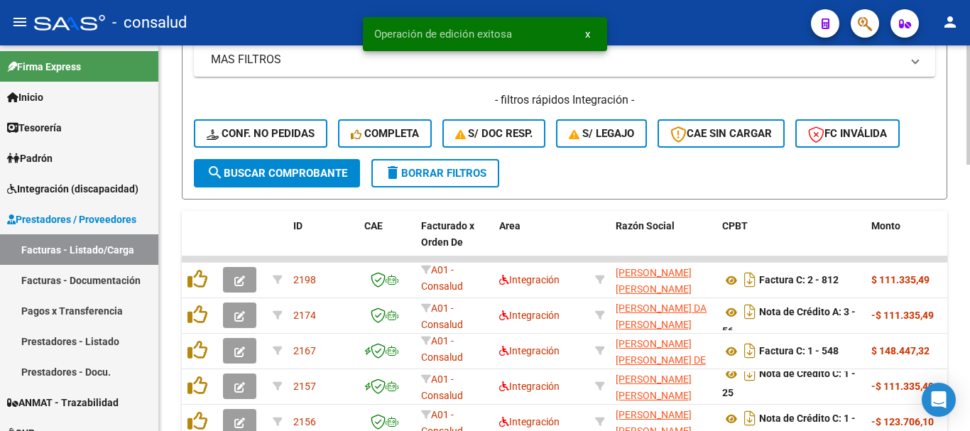
scroll to position [857, 0]
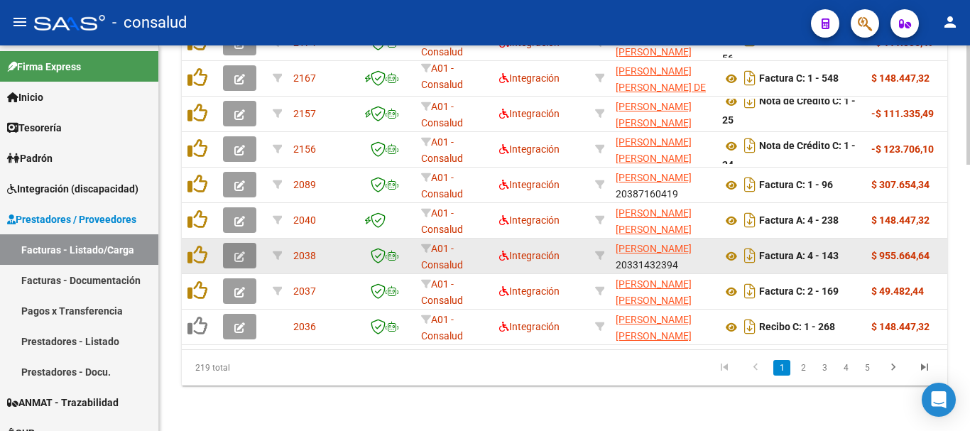
click at [241, 251] on icon "button" at bounding box center [239, 256] width 11 height 11
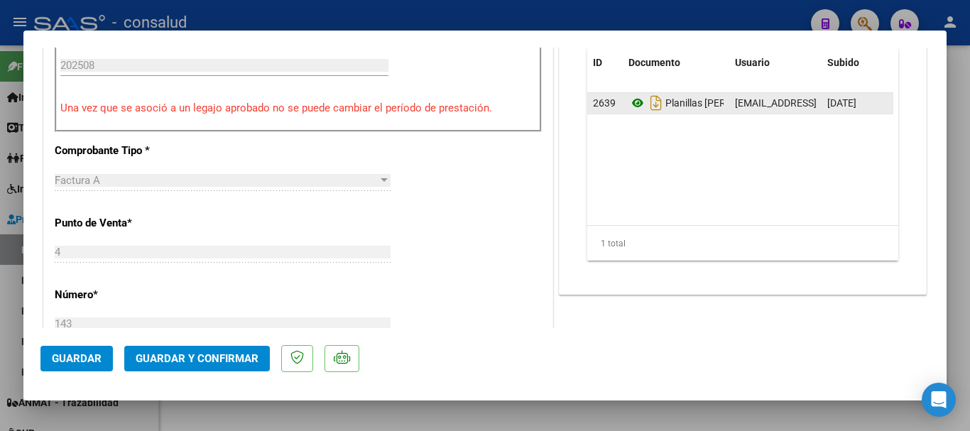
scroll to position [426, 0]
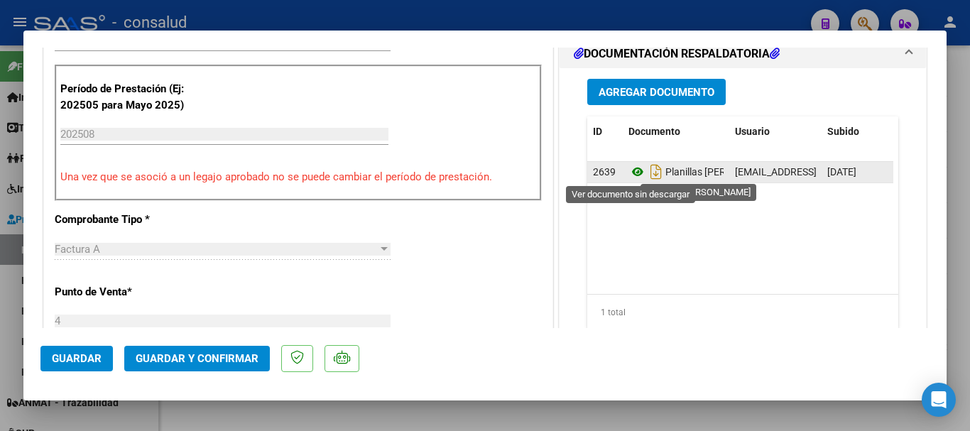
click at [634, 174] on icon at bounding box center [637, 171] width 18 height 17
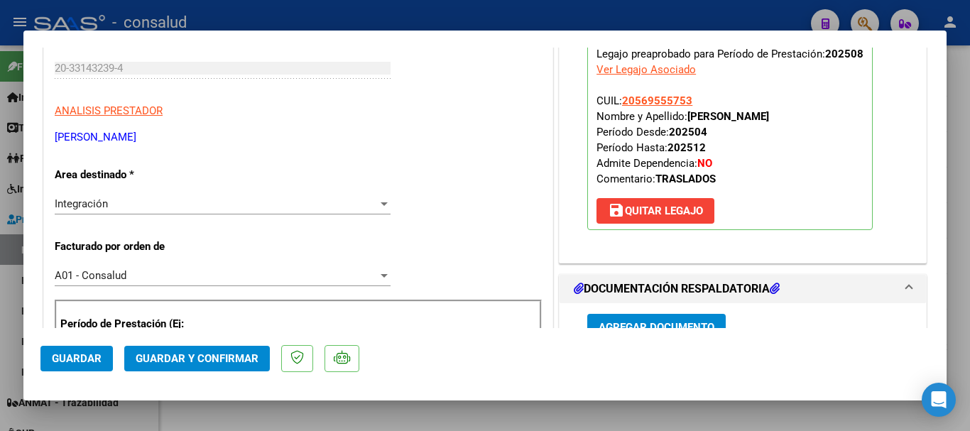
scroll to position [0, 0]
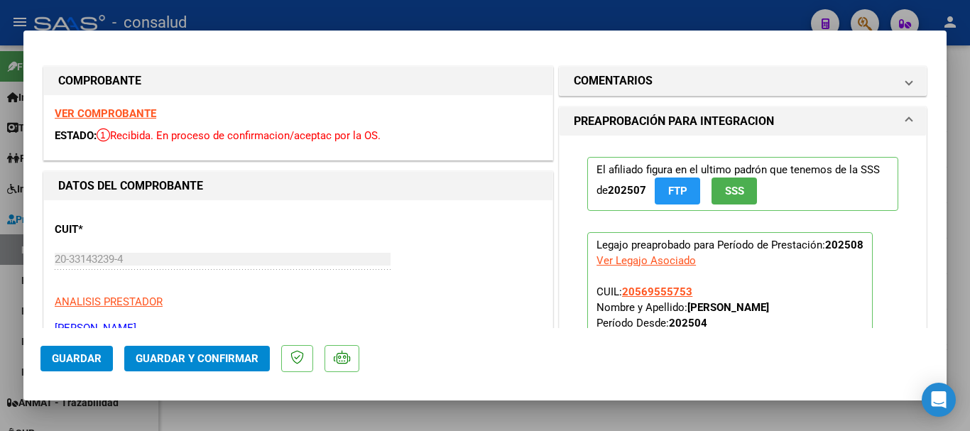
click at [99, 108] on strong "VER COMPROBANTE" at bounding box center [106, 113] width 102 height 13
click at [204, 358] on span "Guardar y Confirmar" at bounding box center [197, 358] width 123 height 13
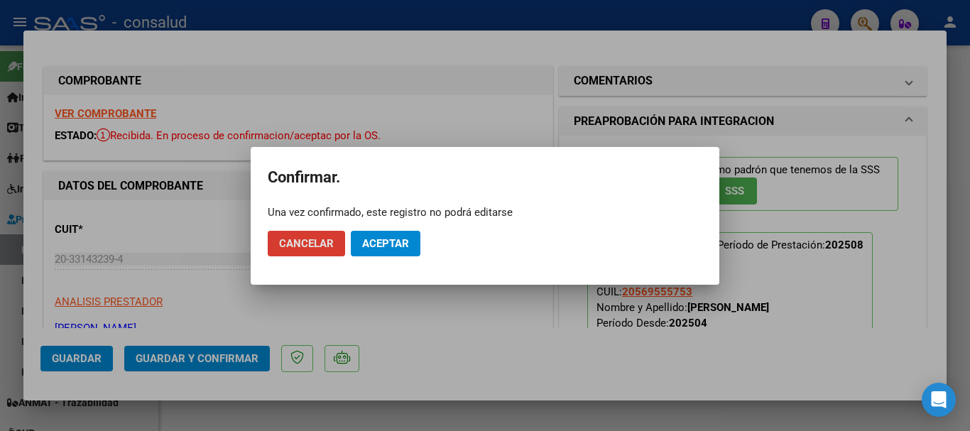
click at [401, 257] on mat-dialog-actions "Cancelar Aceptar" at bounding box center [485, 243] width 434 height 48
click at [400, 248] on span "Aceptar" at bounding box center [385, 243] width 47 height 13
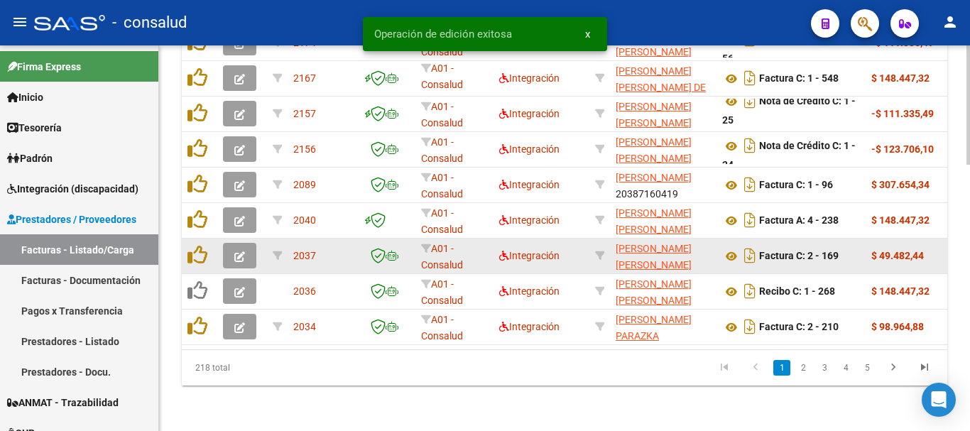
scroll to position [857, 0]
click at [236, 251] on icon "button" at bounding box center [239, 256] width 11 height 11
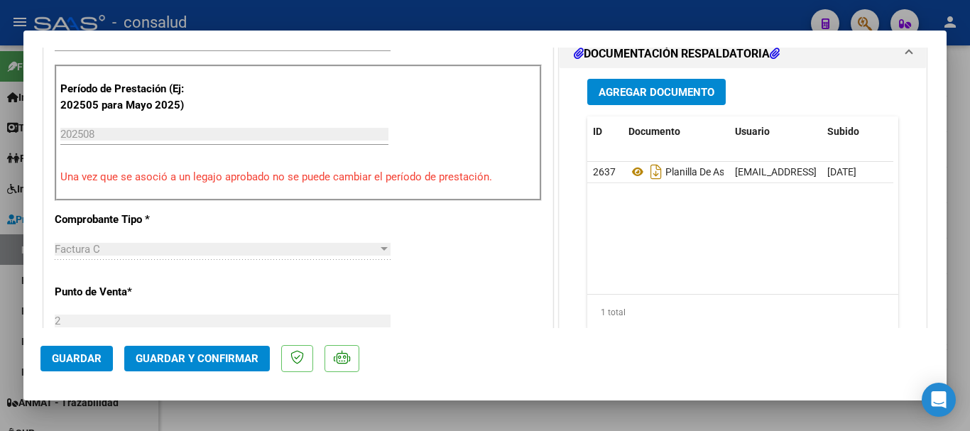
scroll to position [355, 0]
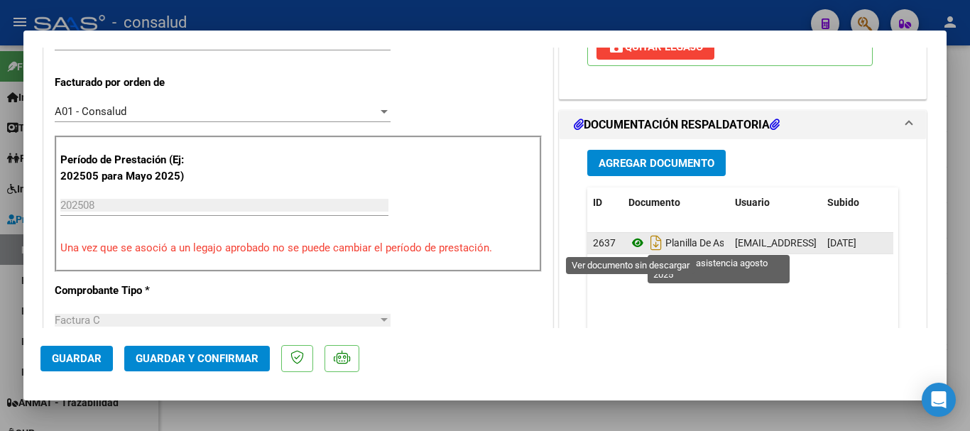
click at [632, 241] on icon at bounding box center [637, 242] width 18 height 17
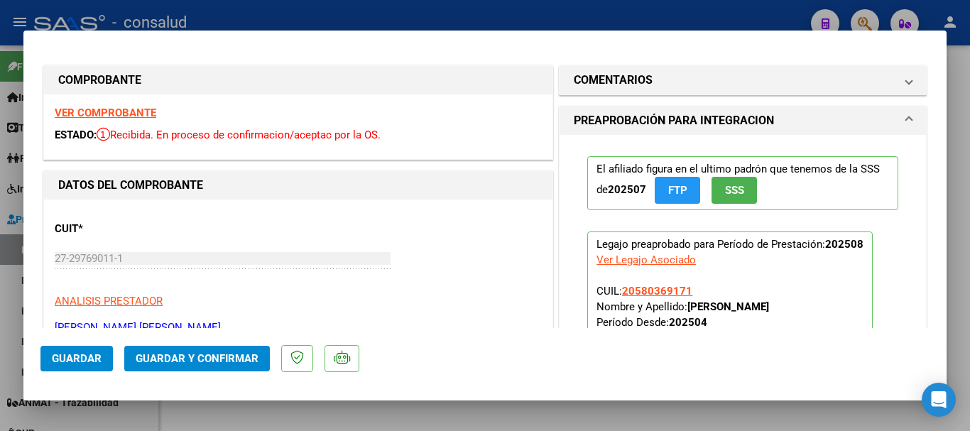
scroll to position [0, 0]
click at [100, 112] on strong "VER COMPROBANTE" at bounding box center [106, 113] width 102 height 13
click at [92, 114] on strong "VER COMPROBANTE" at bounding box center [106, 113] width 102 height 13
click at [177, 353] on span "Guardar y Confirmar" at bounding box center [197, 358] width 123 height 13
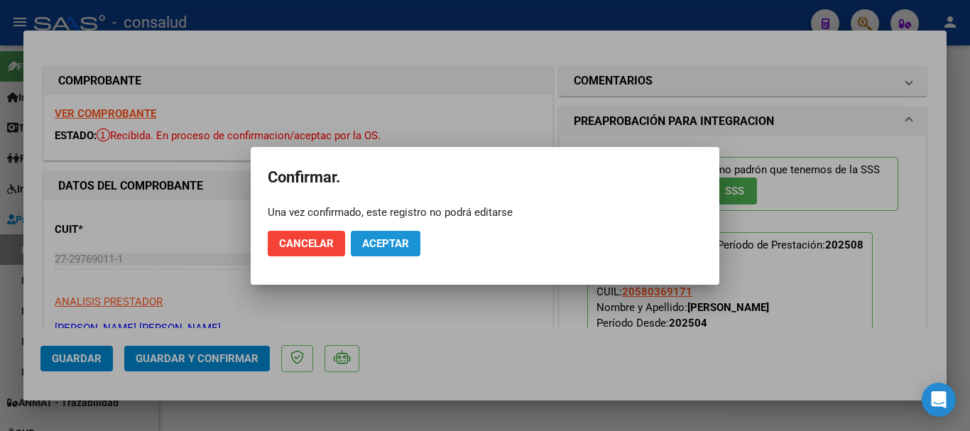
click at [405, 242] on span "Aceptar" at bounding box center [385, 243] width 47 height 13
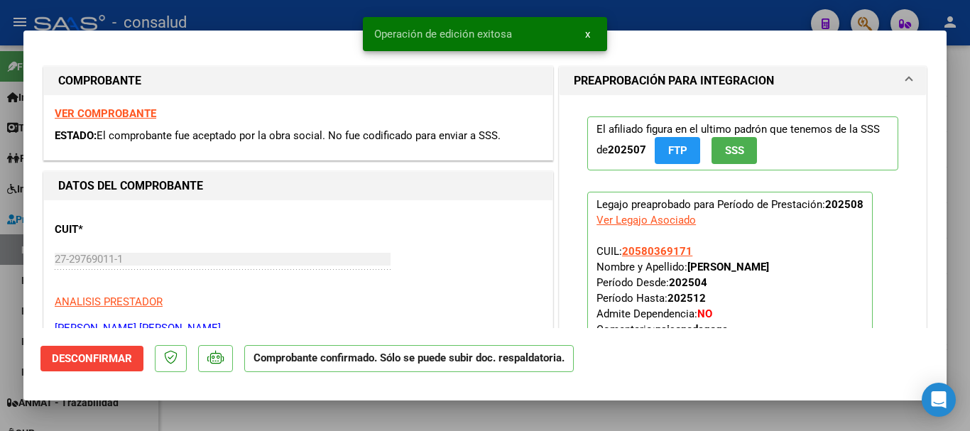
type input "$ 0,00"
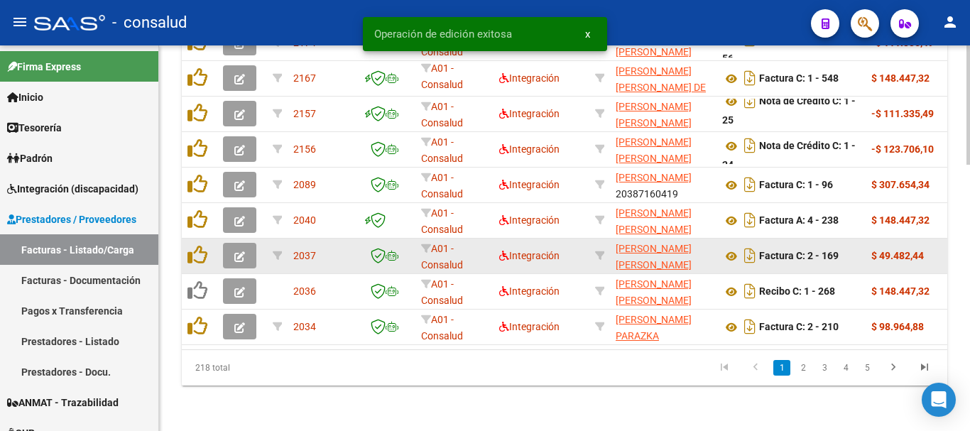
scroll to position [857, 0]
click at [227, 243] on button "button" at bounding box center [239, 256] width 33 height 26
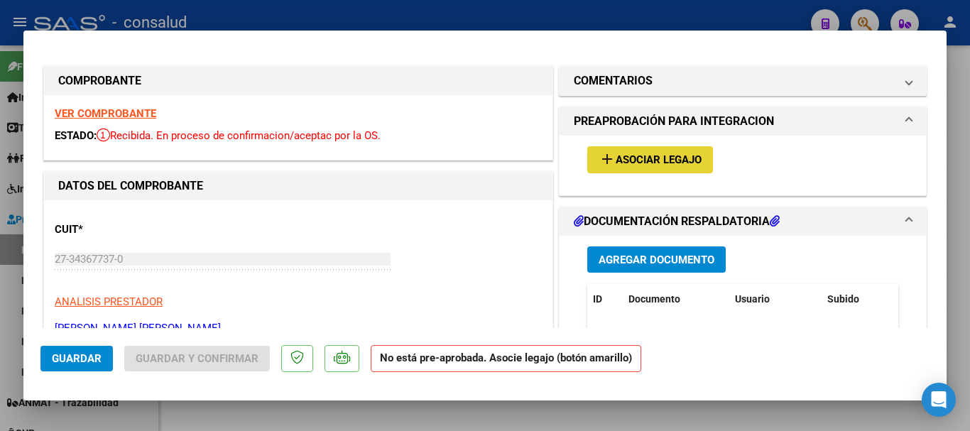
click at [688, 166] on span "Asociar Legajo" at bounding box center [658, 160] width 86 height 13
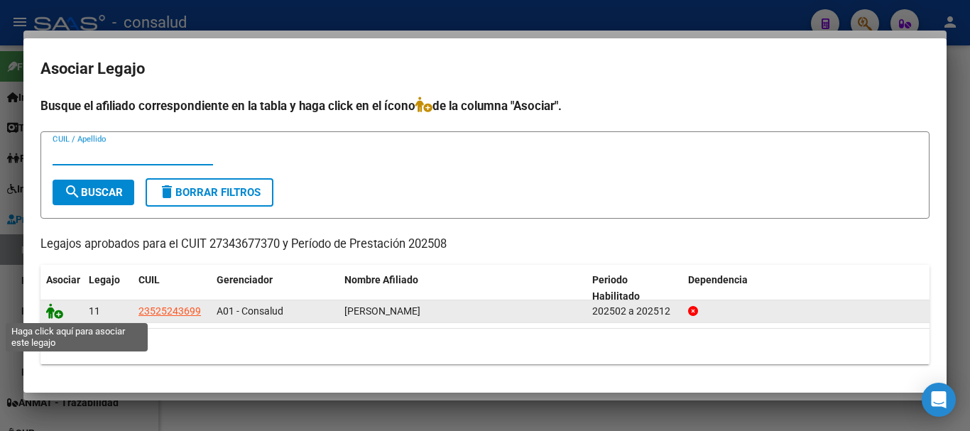
click at [52, 310] on icon at bounding box center [54, 311] width 17 height 16
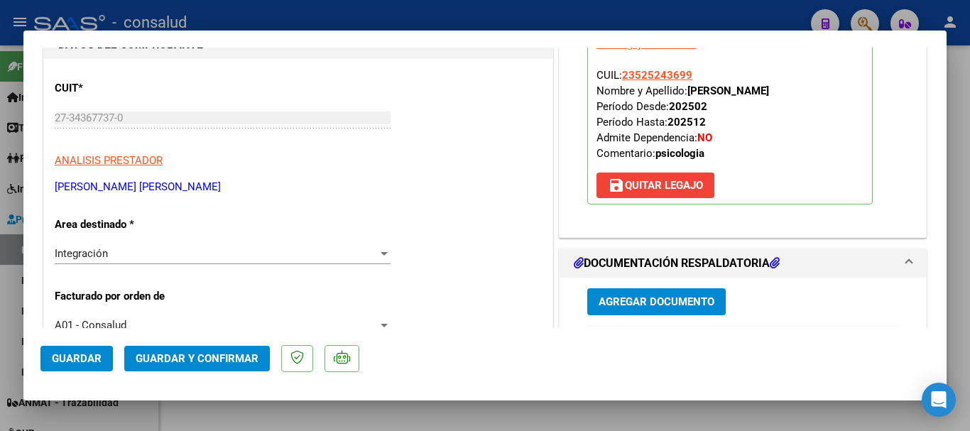
scroll to position [0, 0]
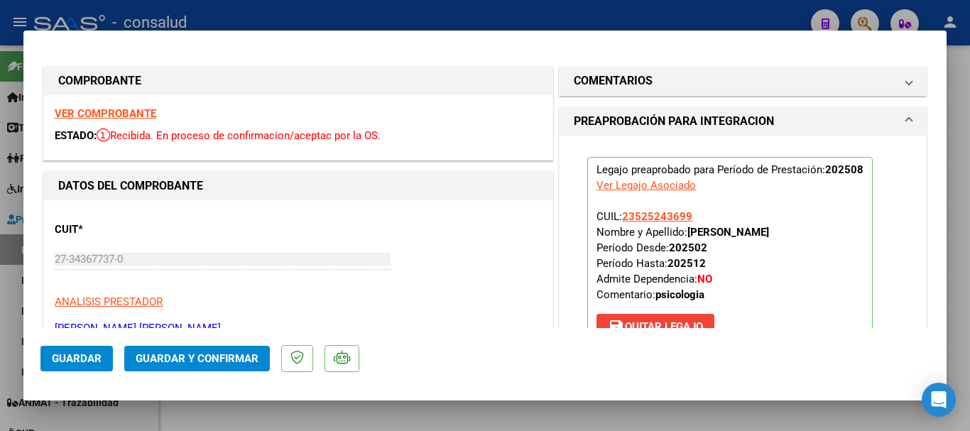
click at [146, 112] on strong "VER COMPROBANTE" at bounding box center [106, 113] width 102 height 13
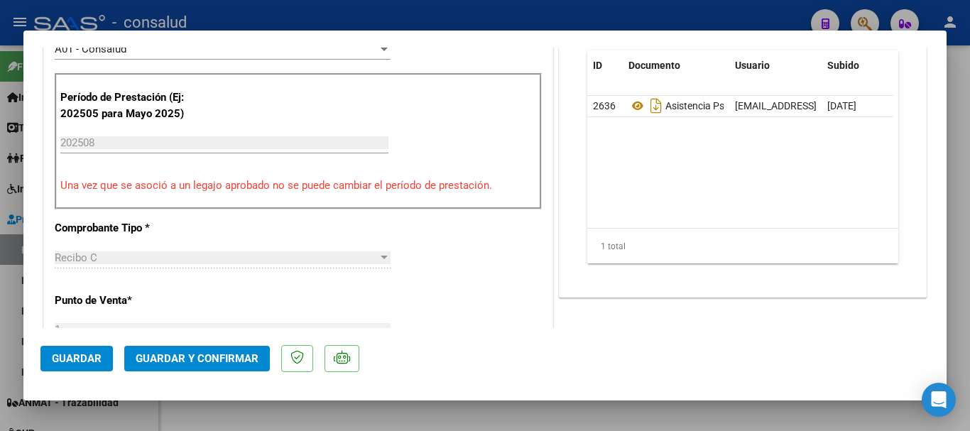
scroll to position [426, 0]
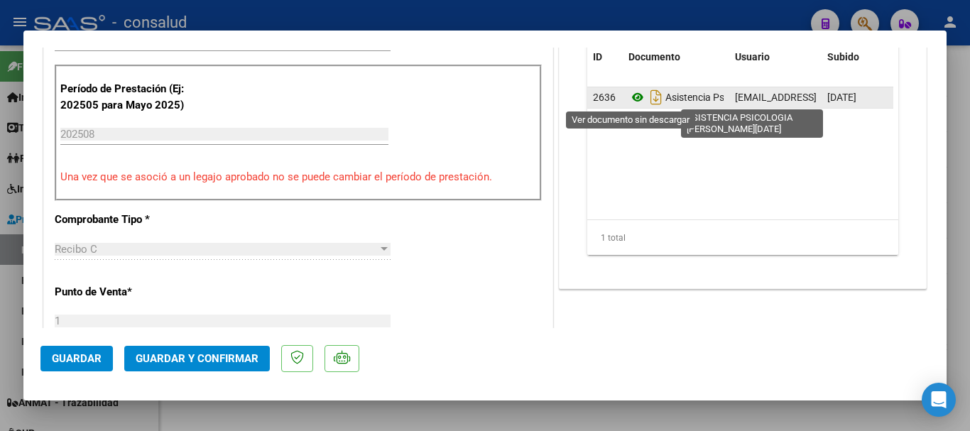
click at [629, 97] on icon at bounding box center [637, 97] width 18 height 17
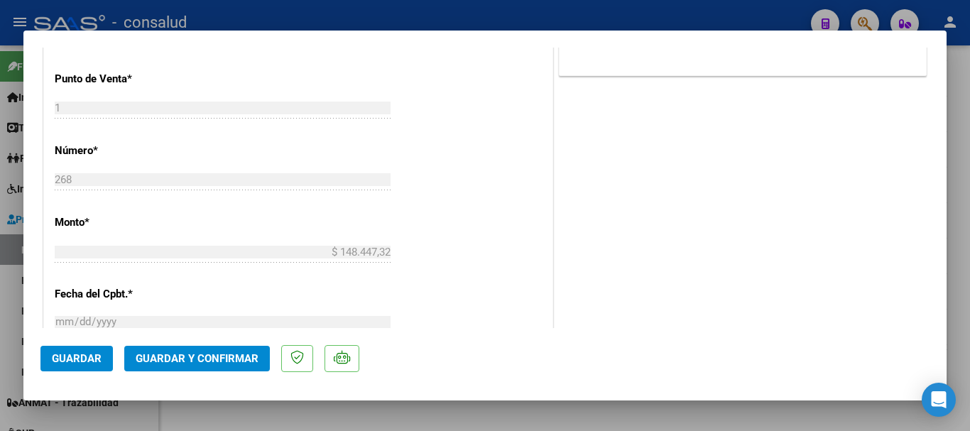
scroll to position [710, 0]
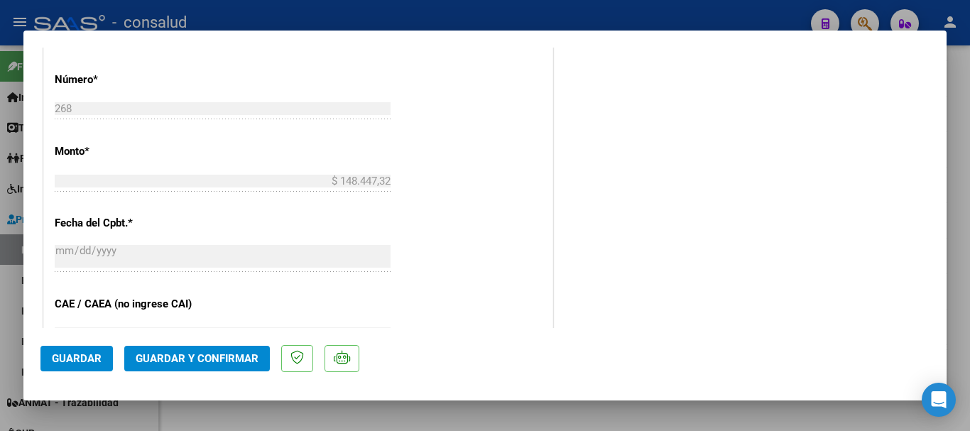
click at [216, 356] on span "Guardar y Confirmar" at bounding box center [197, 358] width 123 height 13
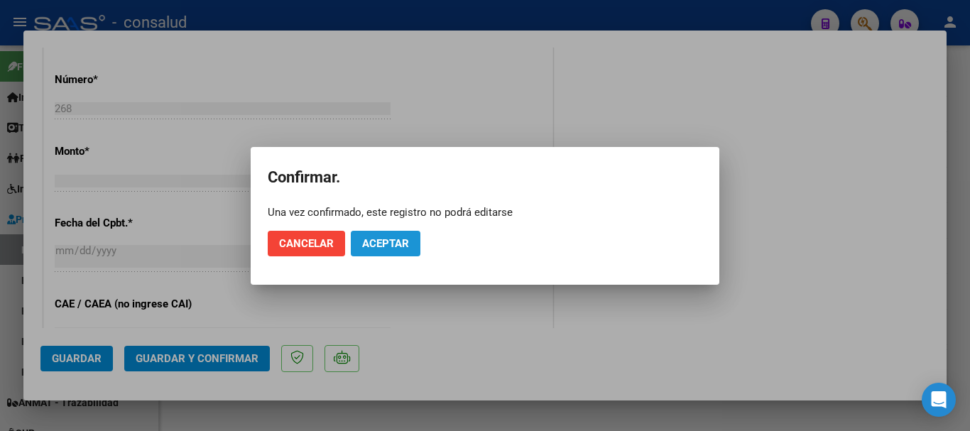
click at [412, 241] on button "Aceptar" at bounding box center [386, 244] width 70 height 26
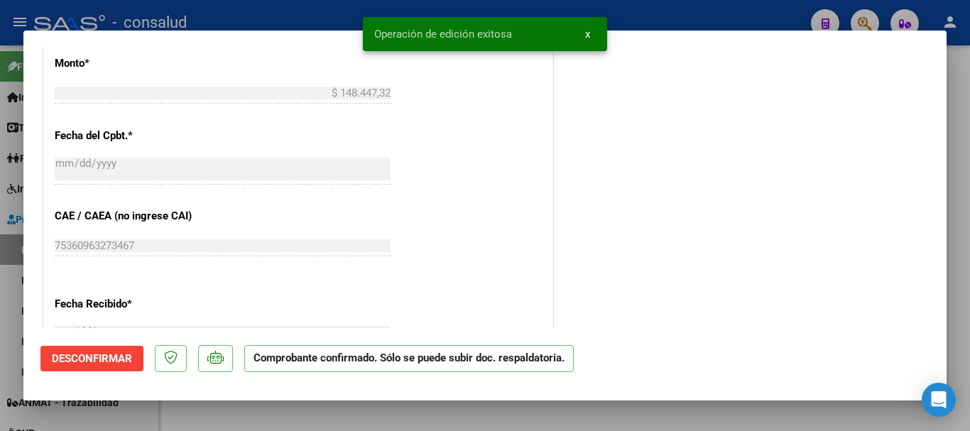
type input "$ 0,00"
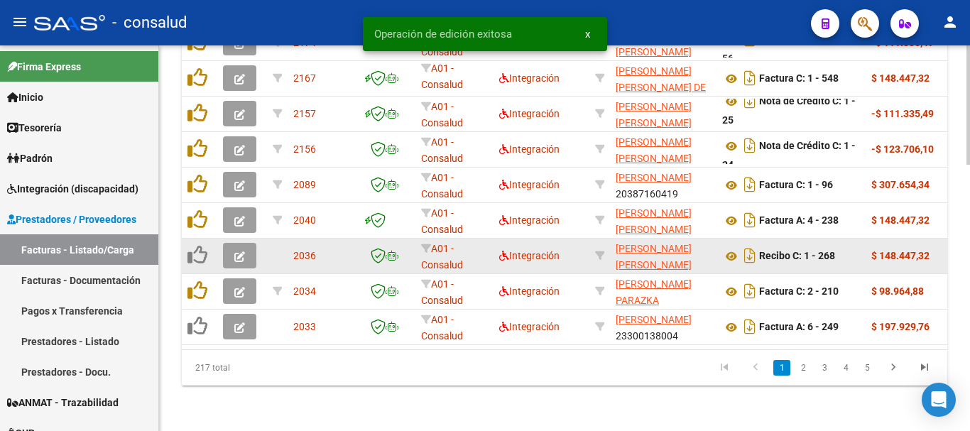
scroll to position [857, 0]
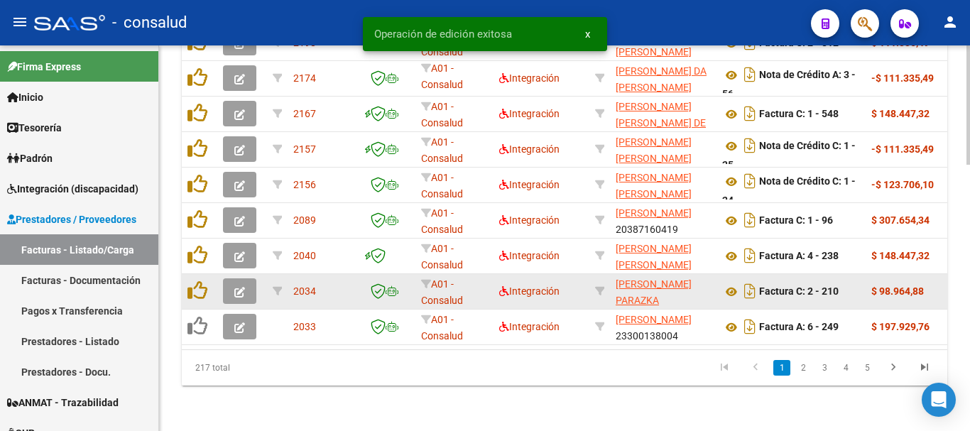
click at [221, 275] on datatable-body-cell at bounding box center [242, 291] width 50 height 35
click at [229, 278] on button "button" at bounding box center [239, 291] width 33 height 26
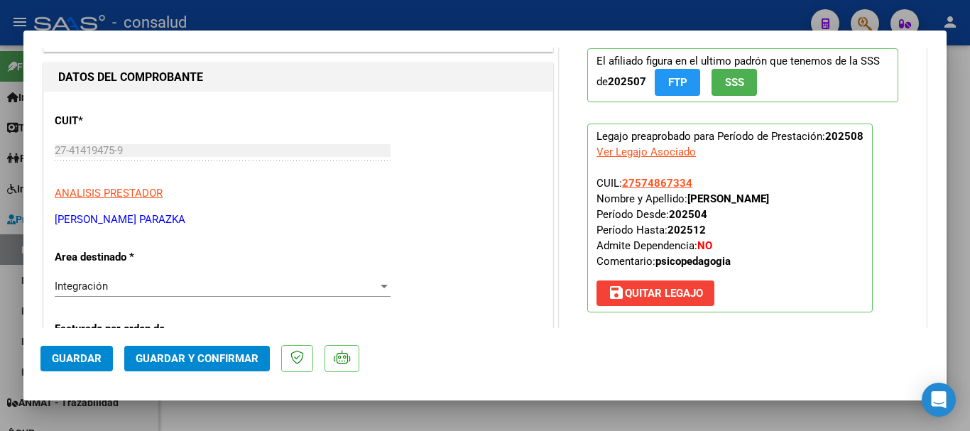
scroll to position [0, 0]
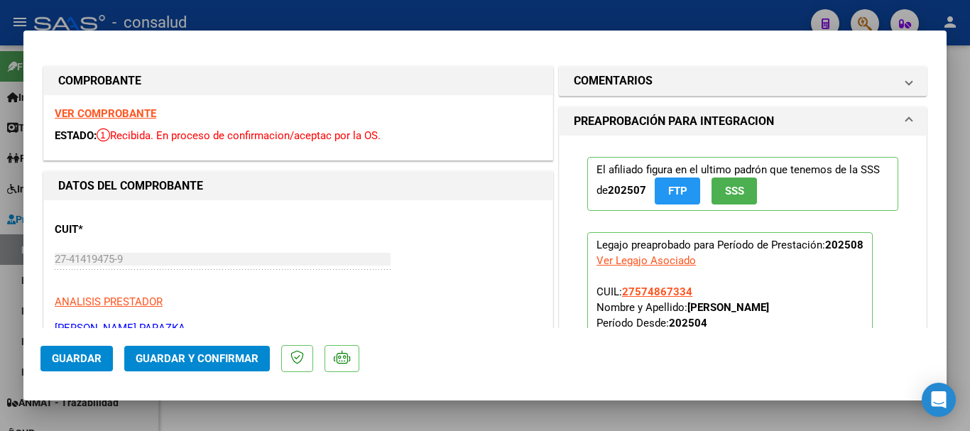
click at [138, 109] on strong "VER COMPROBANTE" at bounding box center [106, 113] width 102 height 13
click at [114, 112] on strong "VER COMPROBANTE" at bounding box center [106, 113] width 102 height 13
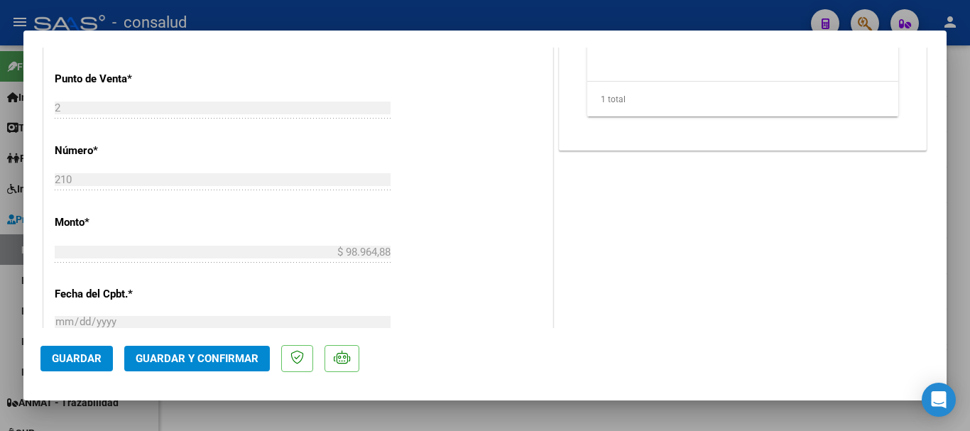
scroll to position [426, 0]
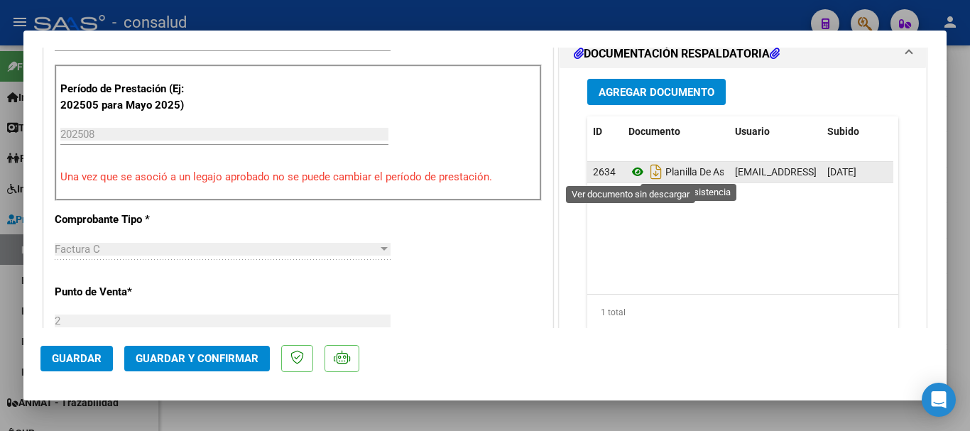
click at [631, 175] on icon at bounding box center [637, 171] width 18 height 17
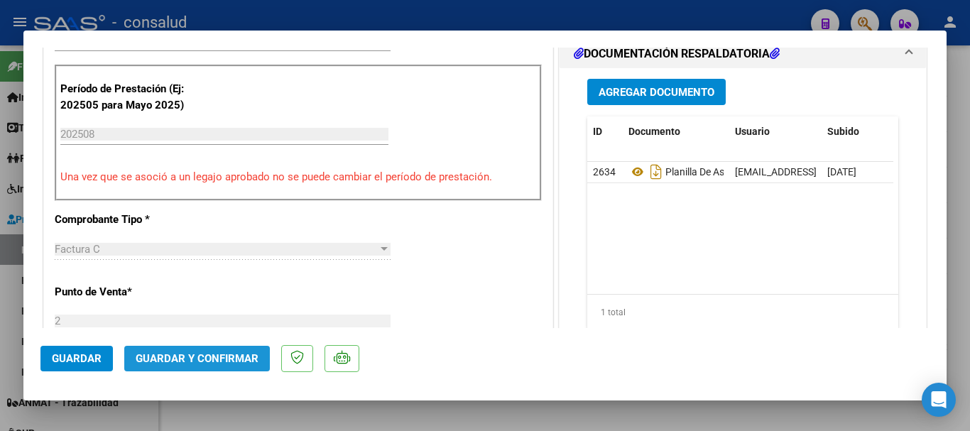
click at [216, 361] on span "Guardar y Confirmar" at bounding box center [197, 358] width 123 height 13
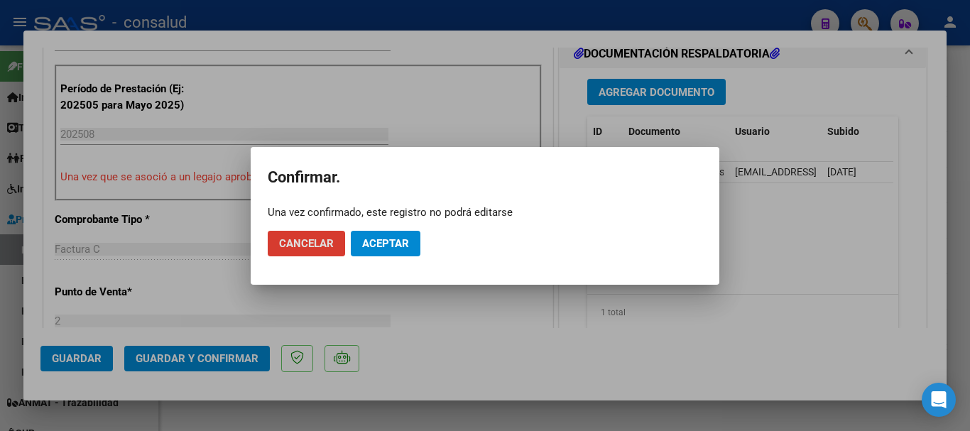
click at [378, 240] on span "Aceptar" at bounding box center [385, 243] width 47 height 13
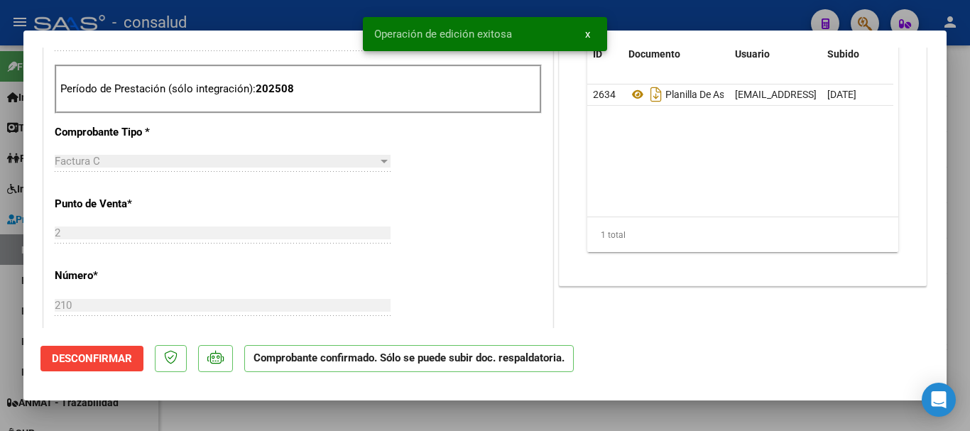
type input "$ 0,00"
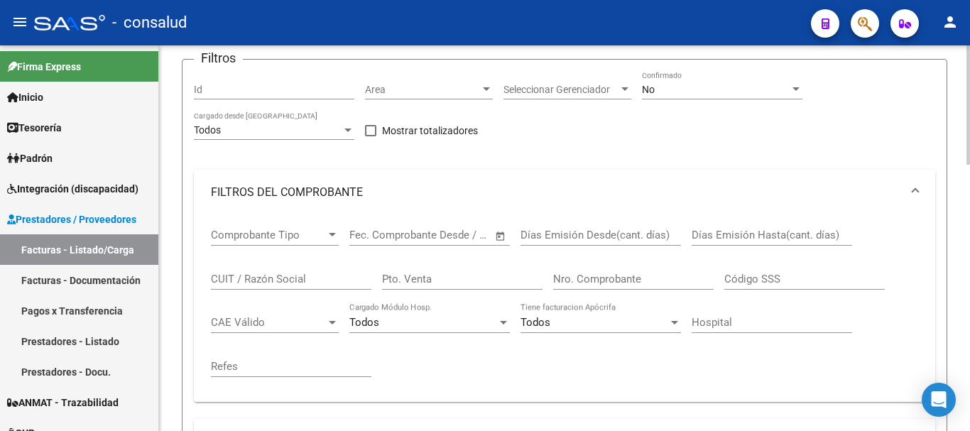
scroll to position [5, 0]
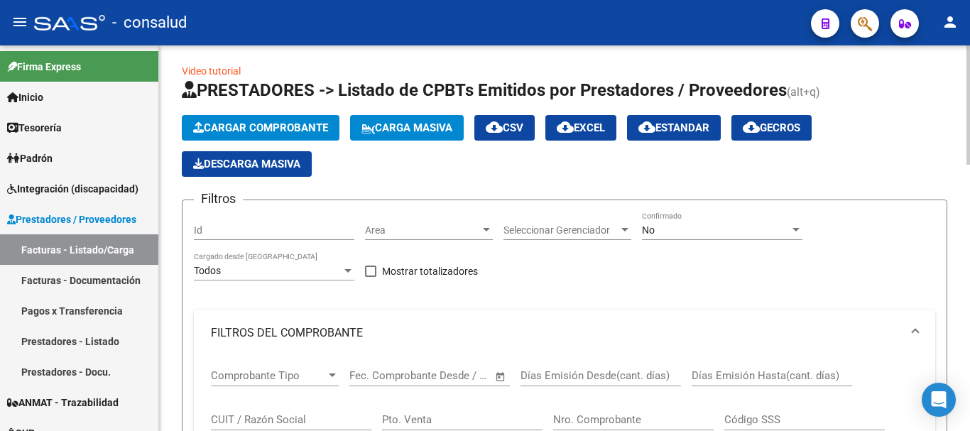
click at [918, 331] on span at bounding box center [915, 333] width 6 height 16
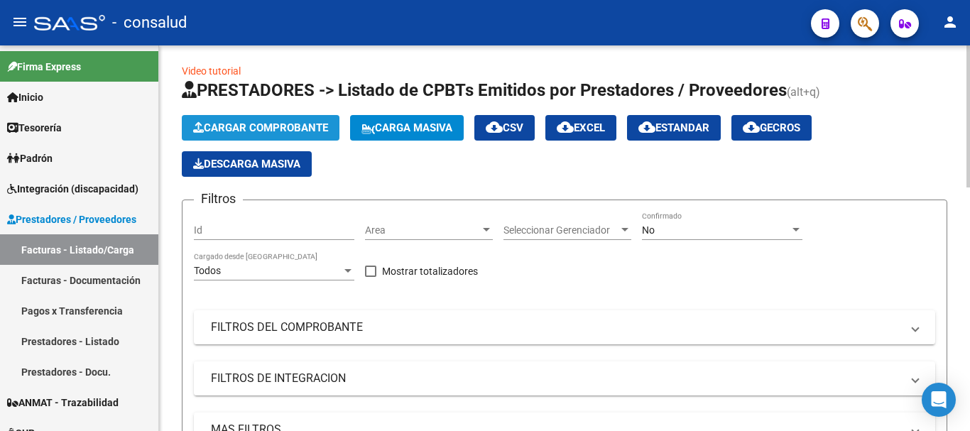
click at [259, 124] on span "Cargar Comprobante" at bounding box center [260, 127] width 135 height 13
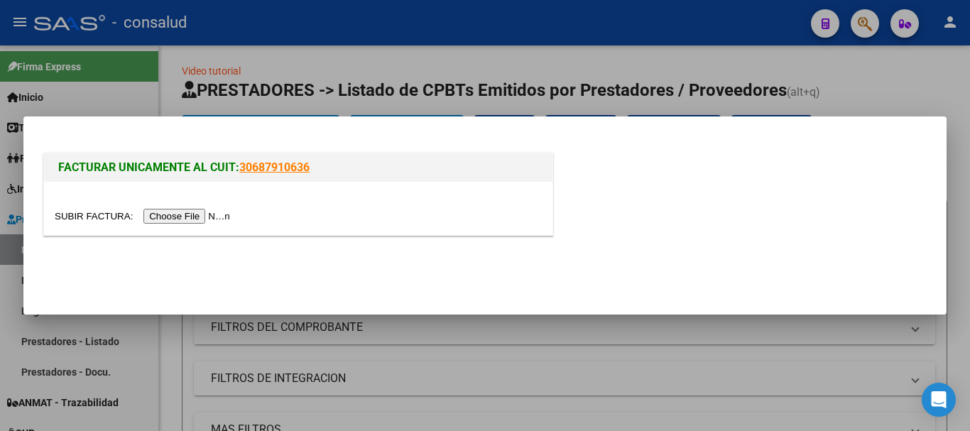
click at [223, 221] on input "file" at bounding box center [145, 216] width 180 height 15
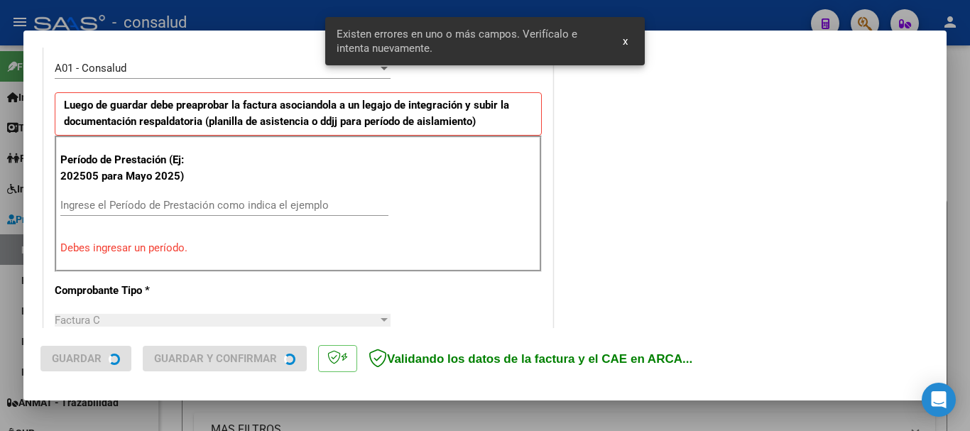
scroll to position [426, 0]
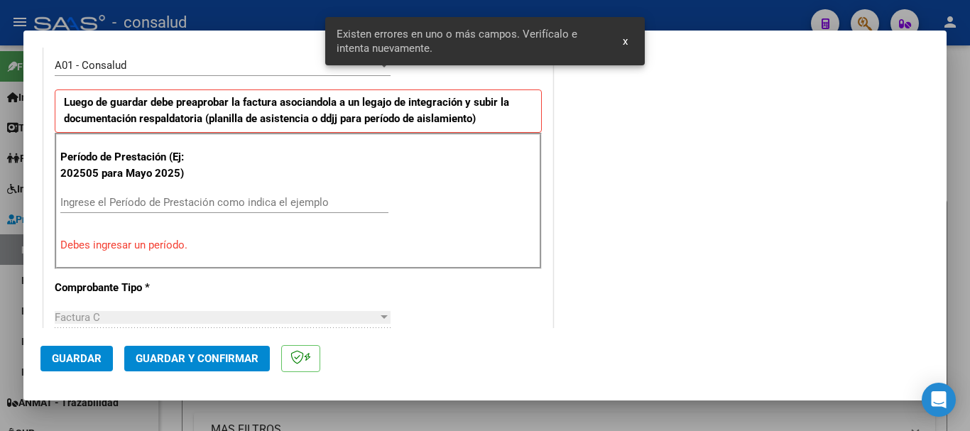
click at [149, 187] on div "Período de Prestación (Ej: 202505 para [DATE]) Ingrese el Período de Prestación…" at bounding box center [298, 201] width 487 height 136
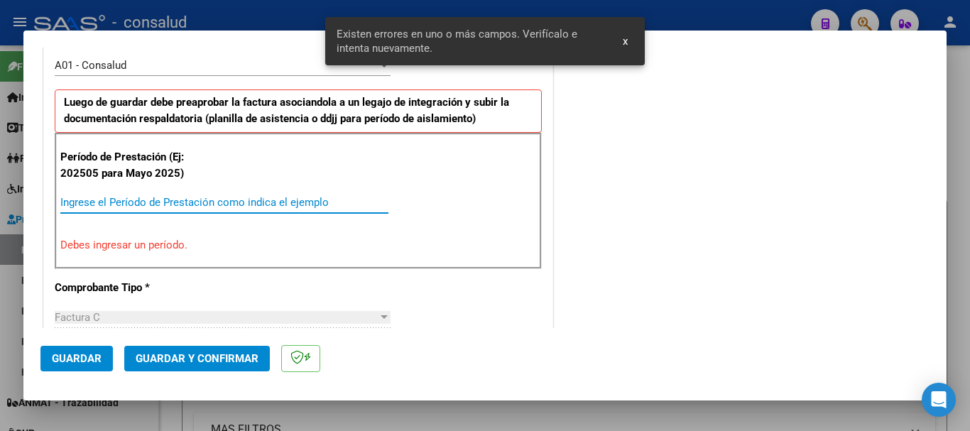
click at [155, 207] on input "Ingrese el Período de Prestación como indica el ejemplo" at bounding box center [224, 202] width 328 height 13
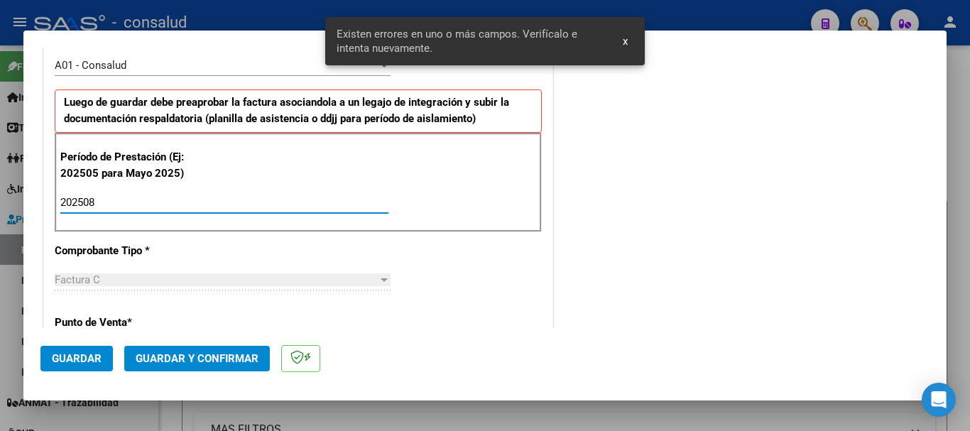
type input "202508"
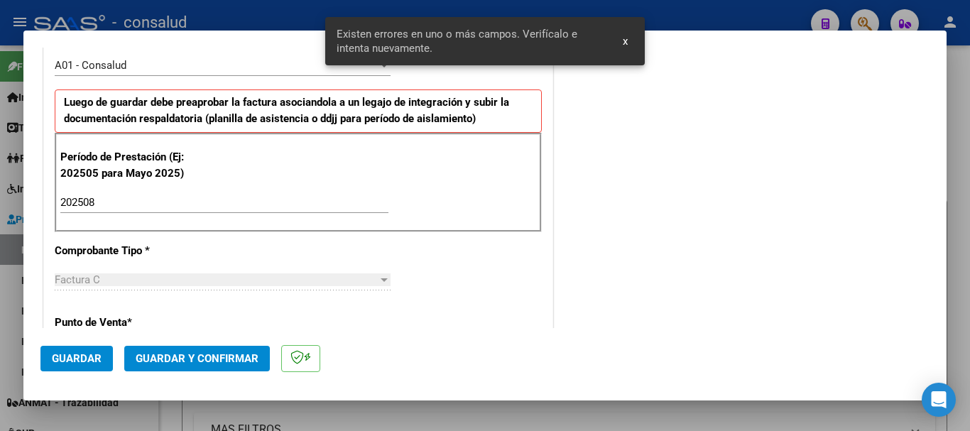
scroll to position [978, 0]
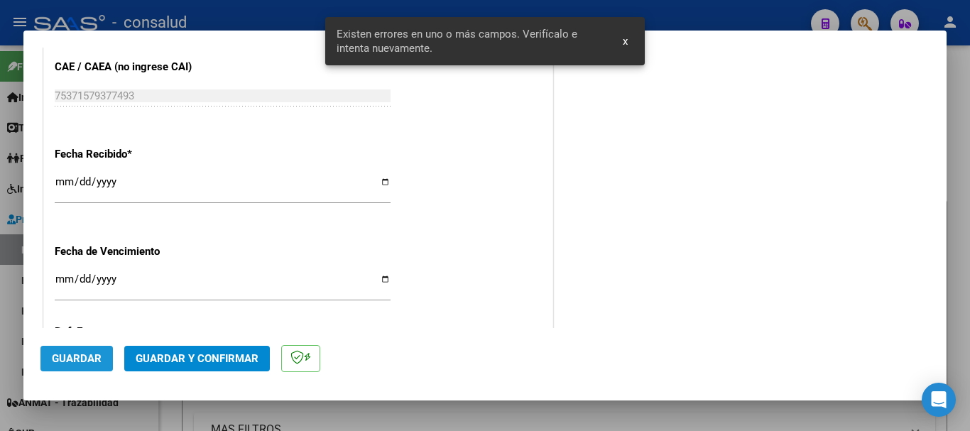
click at [64, 369] on button "Guardar" at bounding box center [76, 359] width 72 height 26
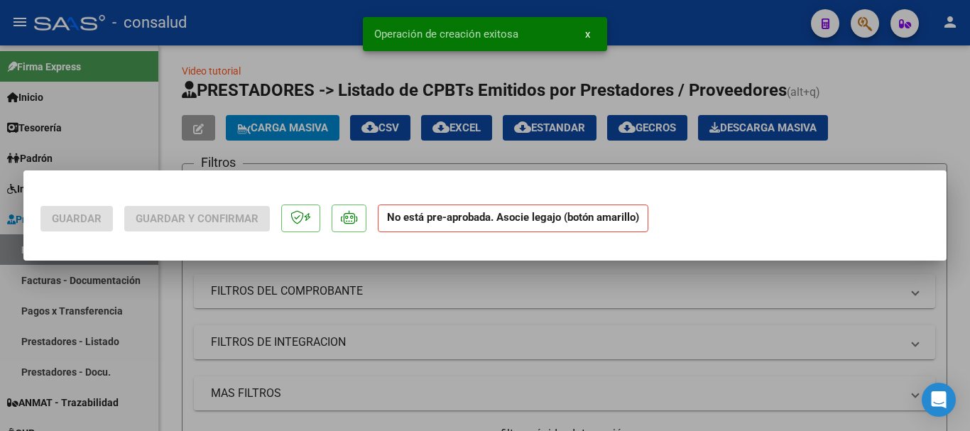
scroll to position [0, 0]
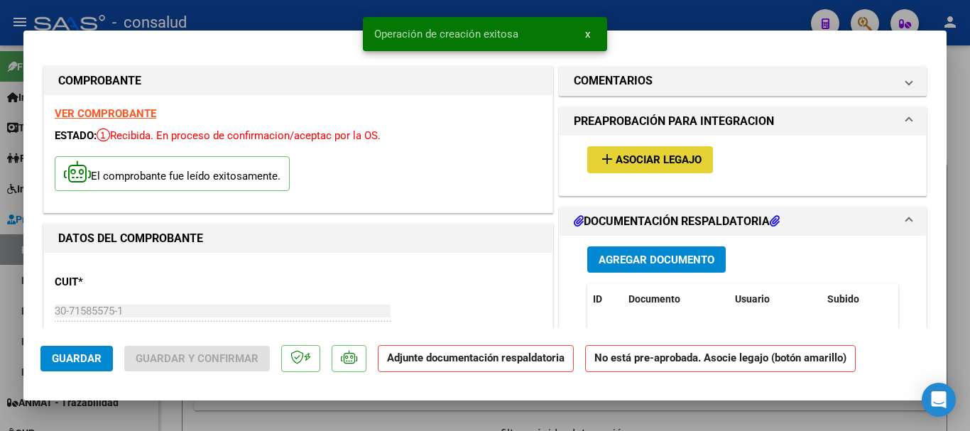
click at [647, 162] on span "Asociar Legajo" at bounding box center [658, 160] width 86 height 13
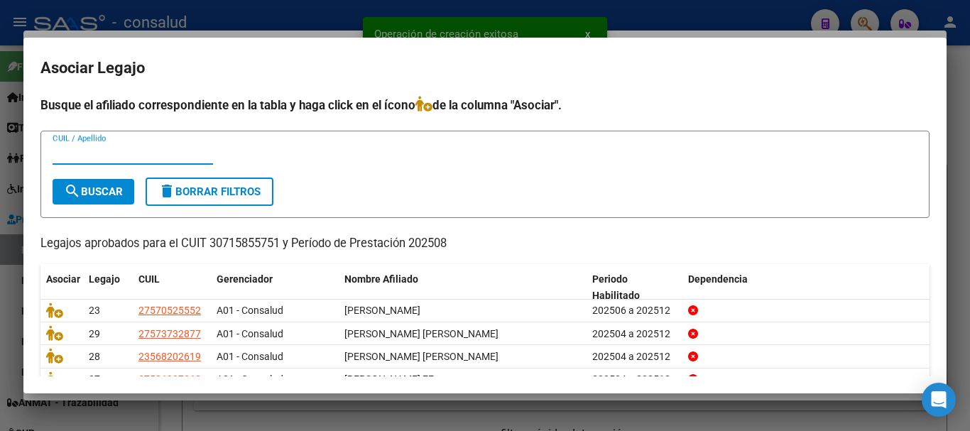
scroll to position [93, 0]
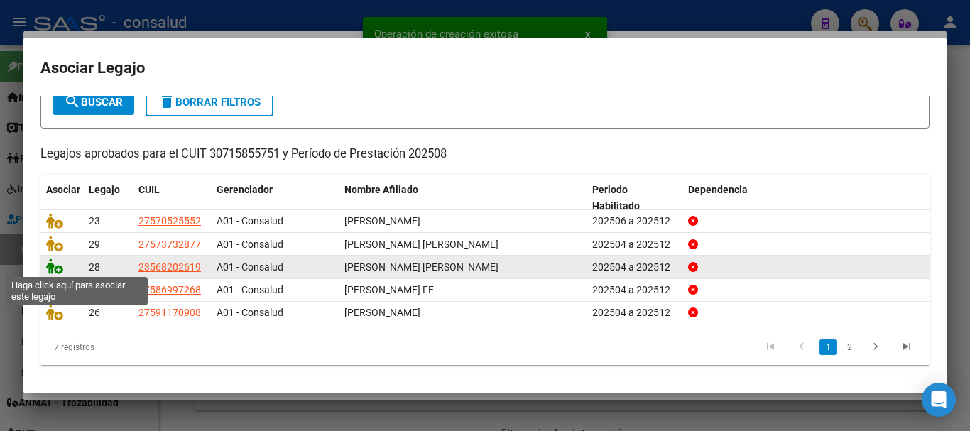
click at [53, 266] on icon at bounding box center [54, 266] width 17 height 16
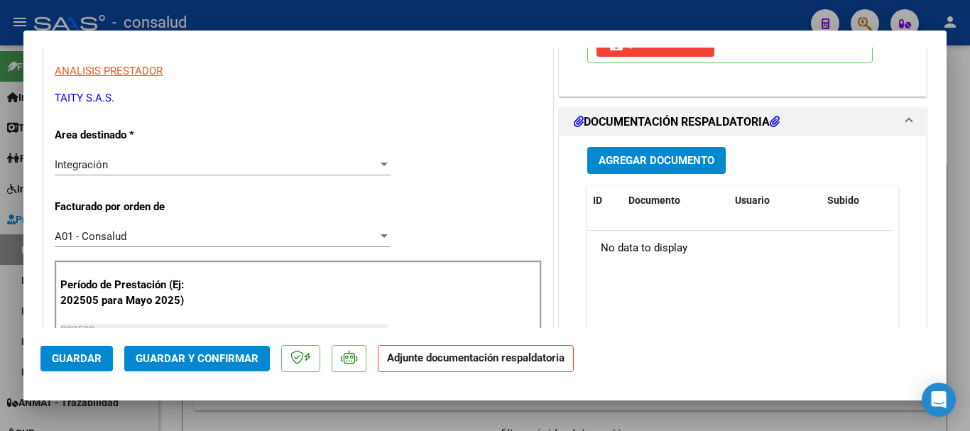
scroll to position [284, 0]
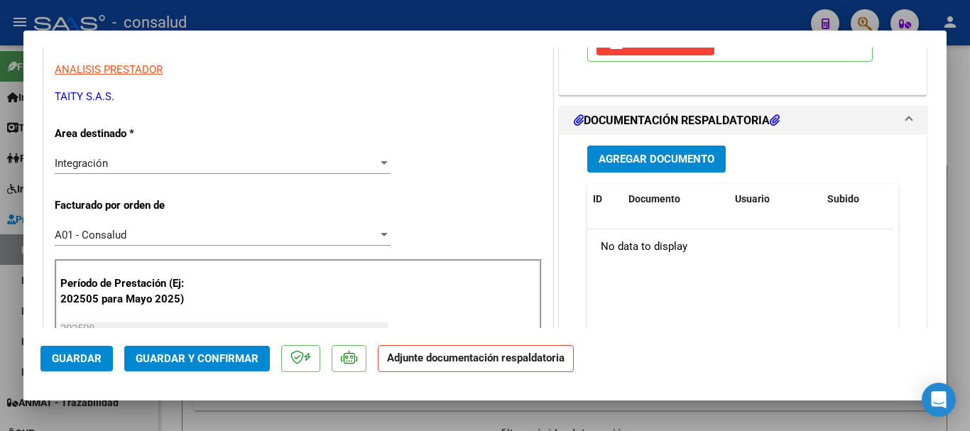
click at [664, 160] on span "Agregar Documento" at bounding box center [656, 159] width 116 height 13
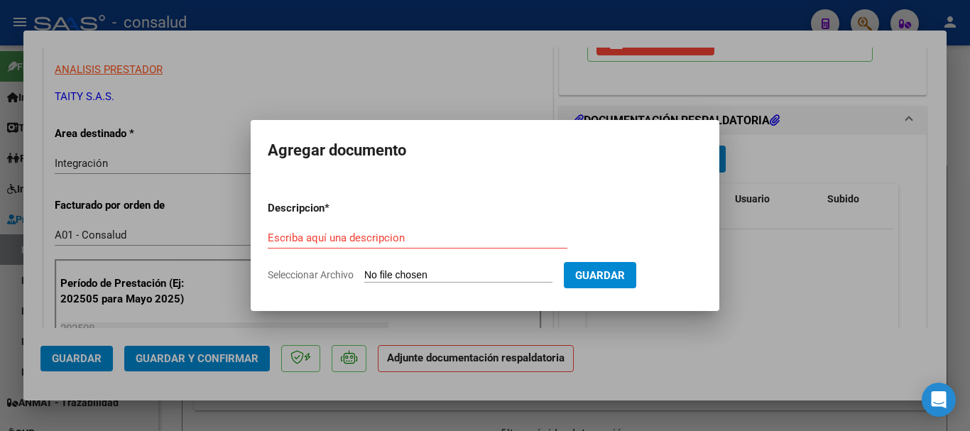
click at [457, 275] on input "Seleccionar Archivo" at bounding box center [458, 275] width 188 height 13
type input "C:\fakepath\[PERSON_NAME] SAIE 202508.pdf"
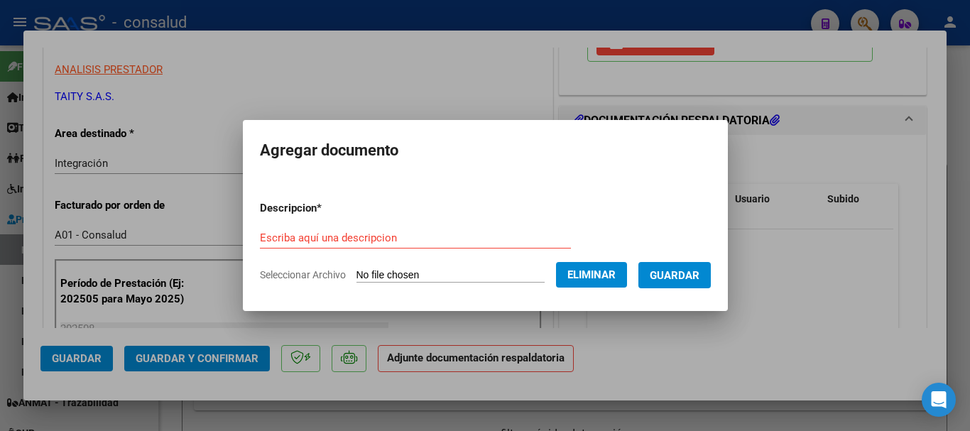
click at [324, 224] on form "Descripcion * Escriba aquí una descripcion Seleccionar Archivo Eliminar Guardar" at bounding box center [485, 242] width 451 height 104
click at [328, 237] on input "Escriba aquí una descripcion" at bounding box center [415, 237] width 311 height 13
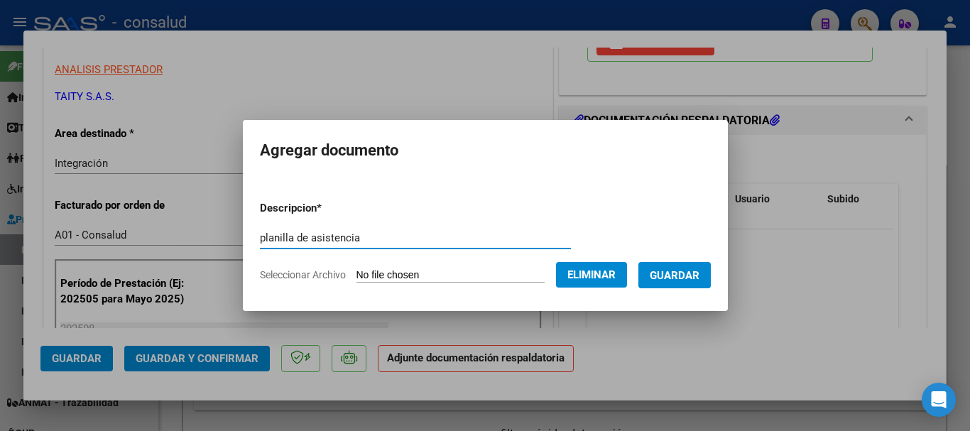
type input "planilla de asistencia"
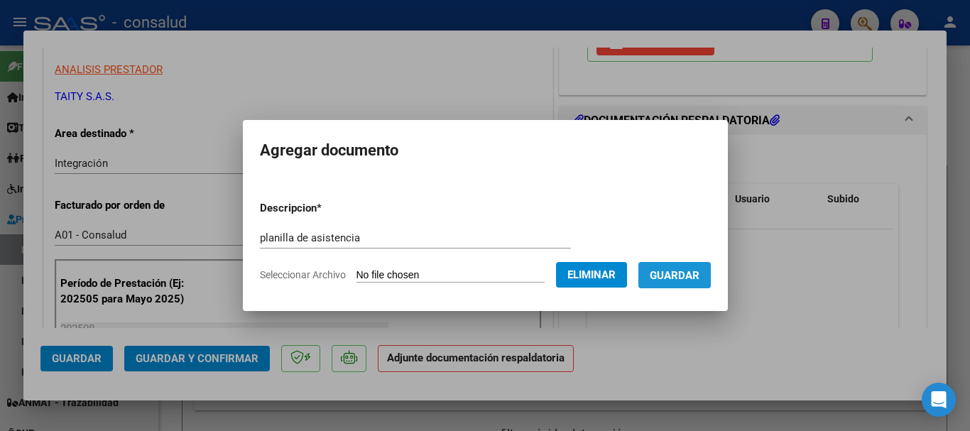
click at [700, 266] on button "Guardar" at bounding box center [674, 275] width 72 height 26
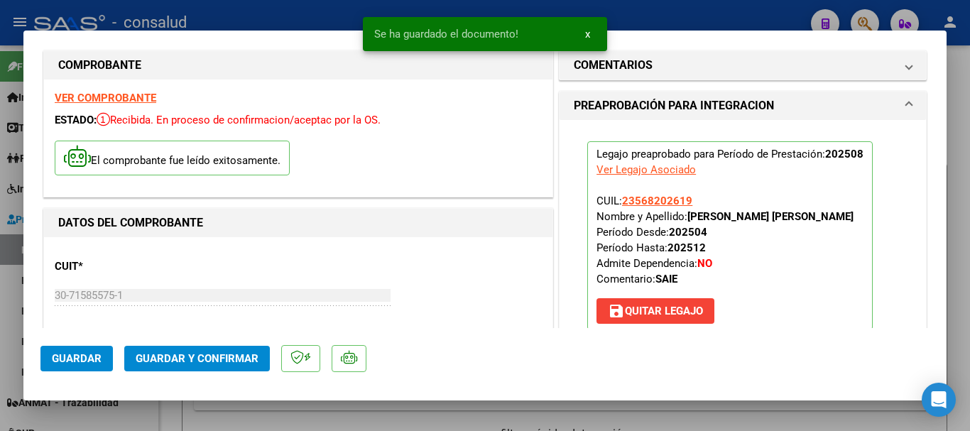
scroll to position [0, 0]
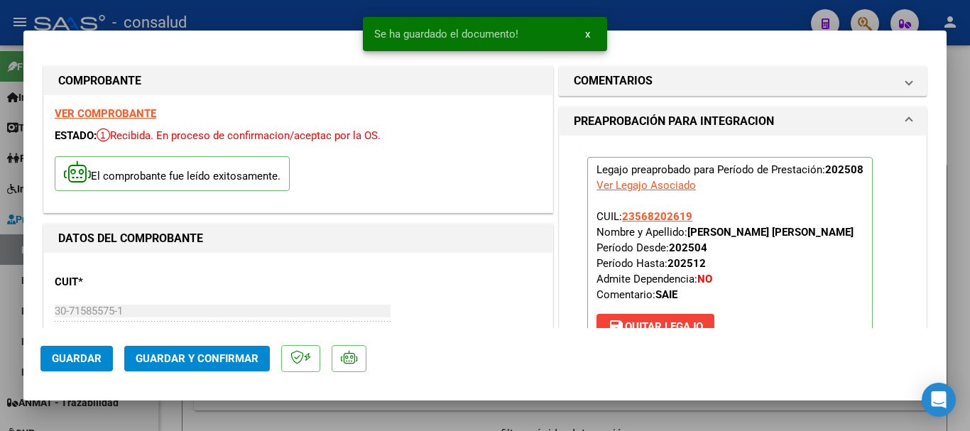
click at [128, 114] on strong "VER COMPROBANTE" at bounding box center [106, 113] width 102 height 13
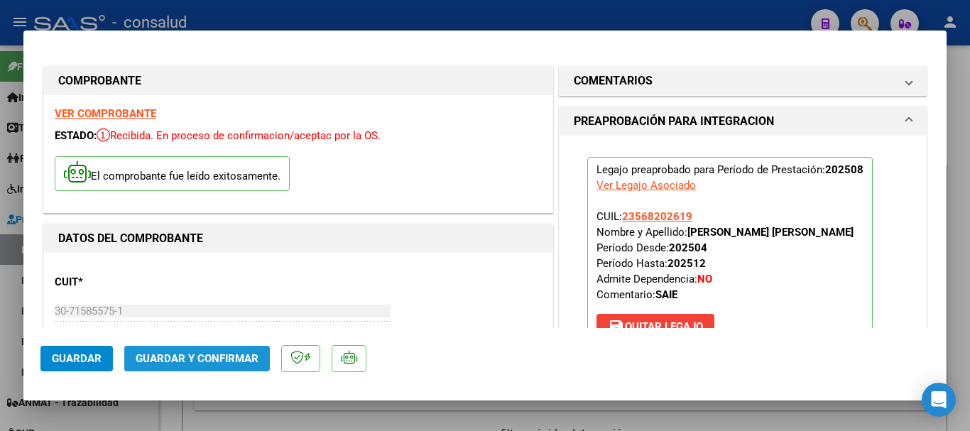
click at [224, 353] on span "Guardar y Confirmar" at bounding box center [197, 358] width 123 height 13
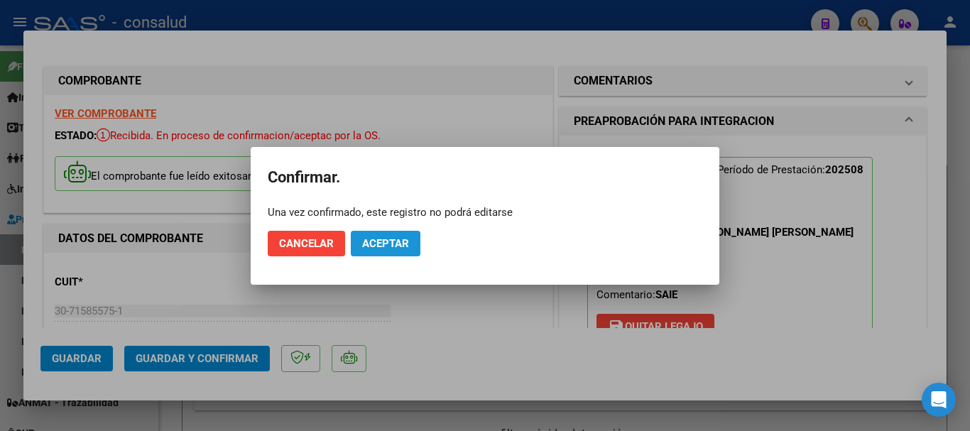
click at [392, 234] on button "Aceptar" at bounding box center [386, 244] width 70 height 26
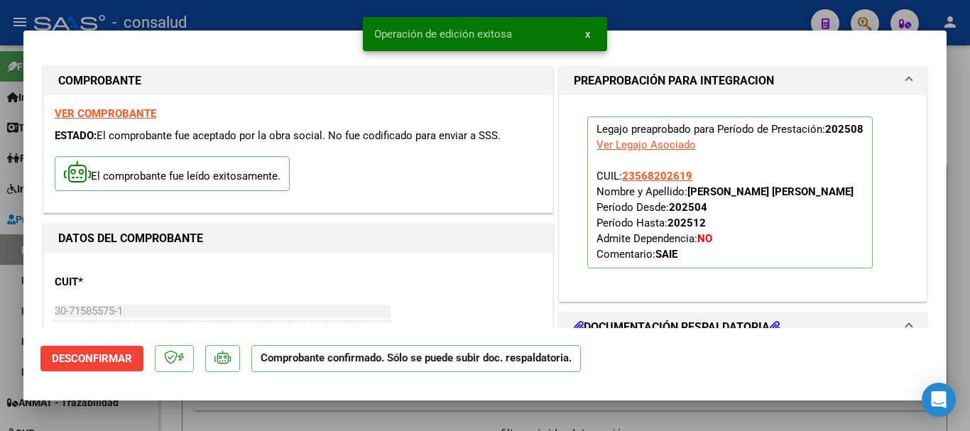
type input "$ 0,00"
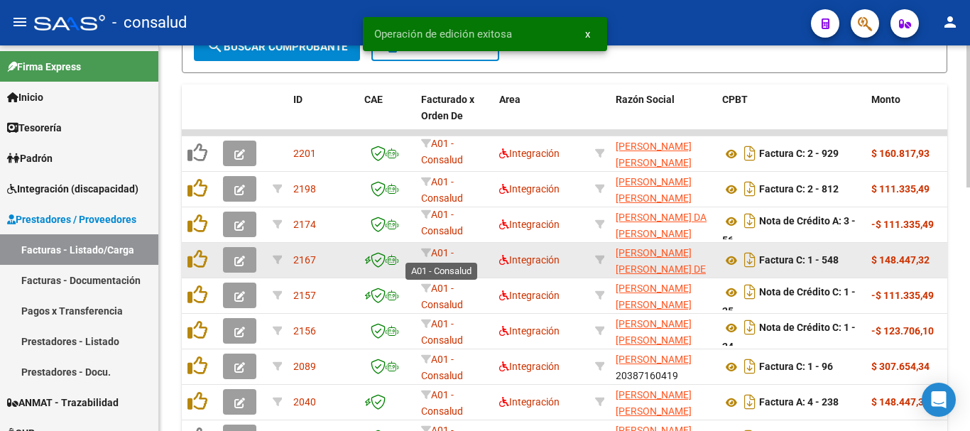
scroll to position [502, 0]
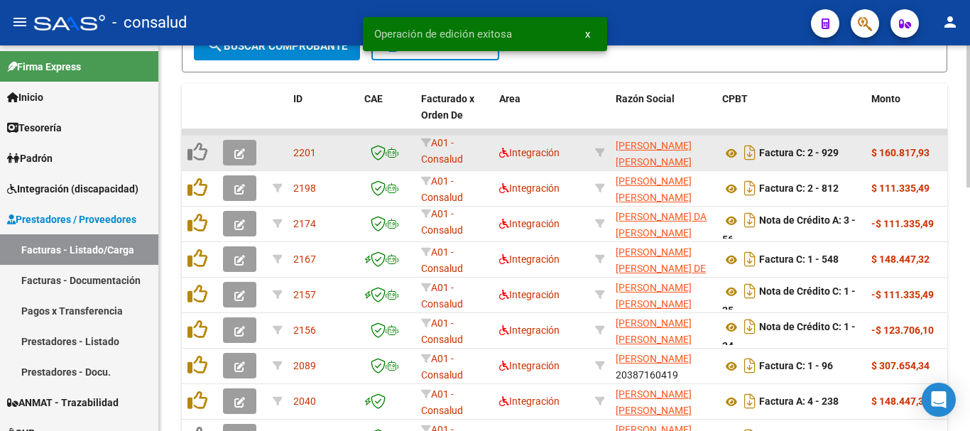
click at [238, 150] on icon "button" at bounding box center [239, 153] width 11 height 11
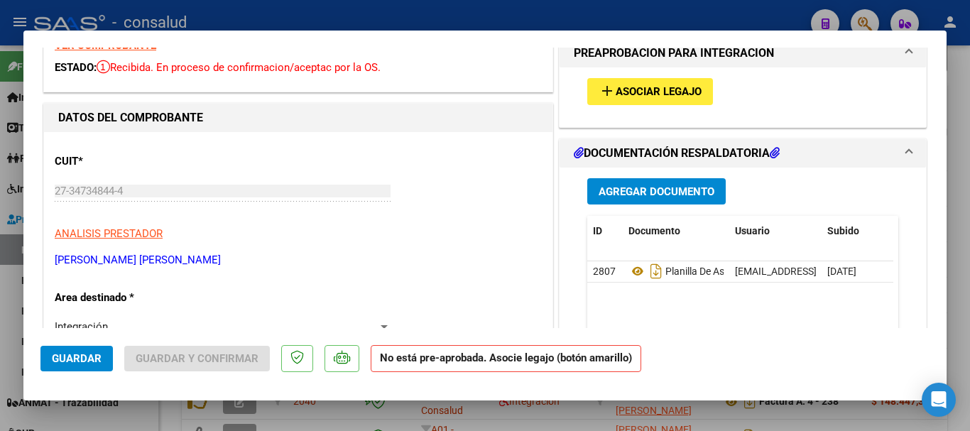
scroll to position [0, 0]
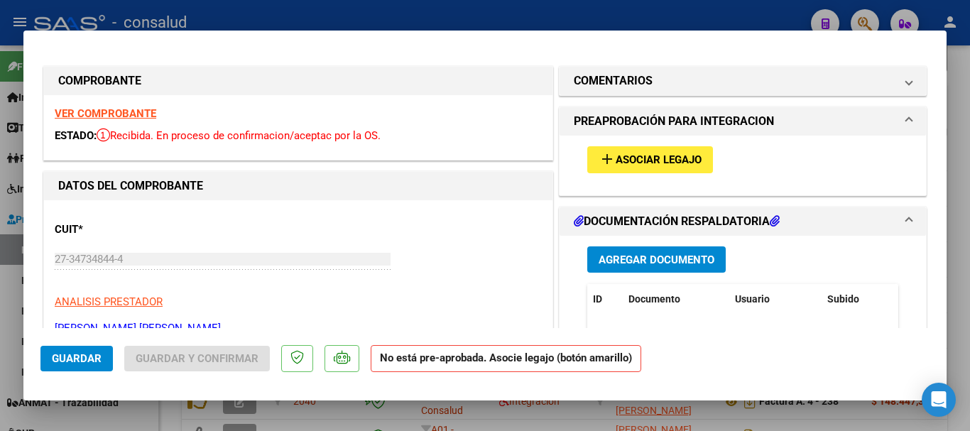
click at [146, 109] on strong "VER COMPROBANTE" at bounding box center [106, 113] width 102 height 13
type input "$ 0,00"
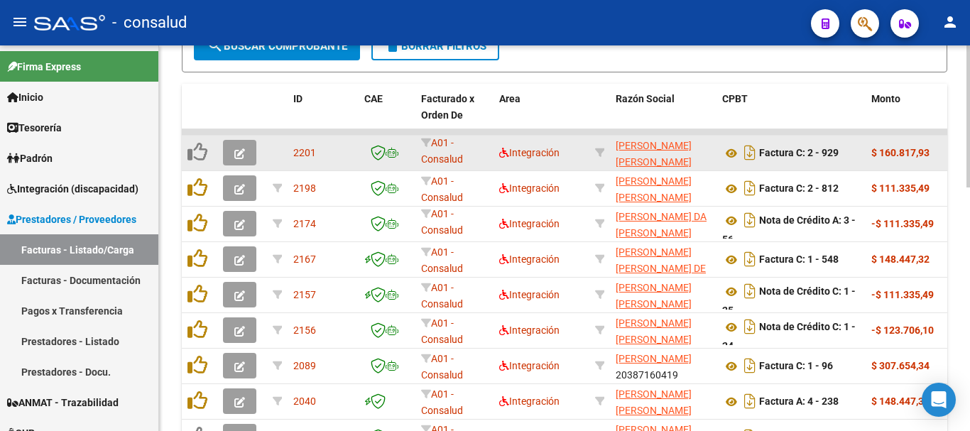
scroll to position [502, 0]
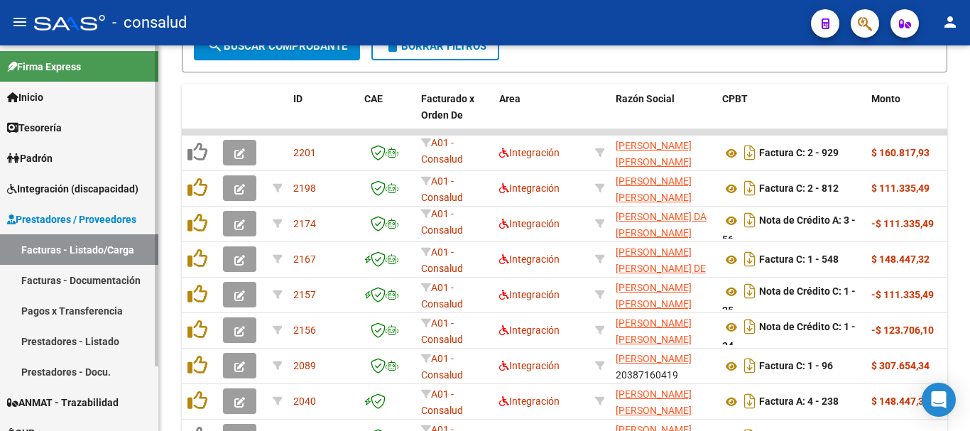
click at [106, 190] on span "Integración (discapacidad)" at bounding box center [72, 189] width 131 height 16
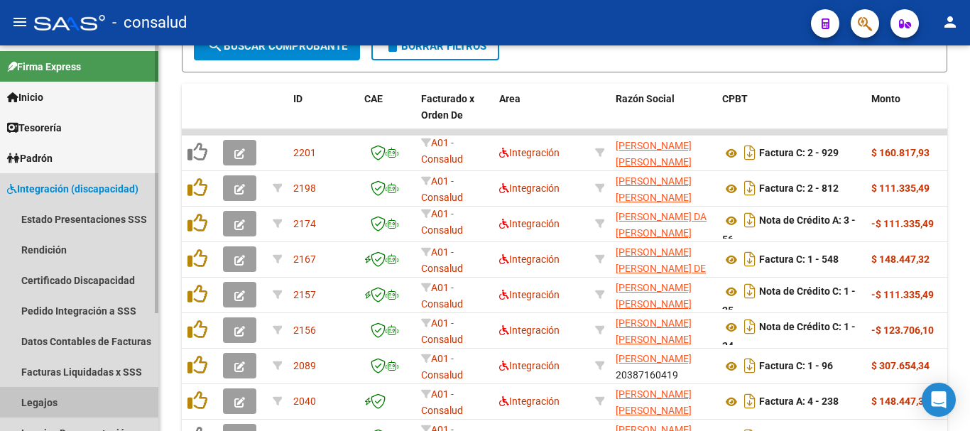
click at [100, 393] on link "Legajos" at bounding box center [79, 402] width 158 height 31
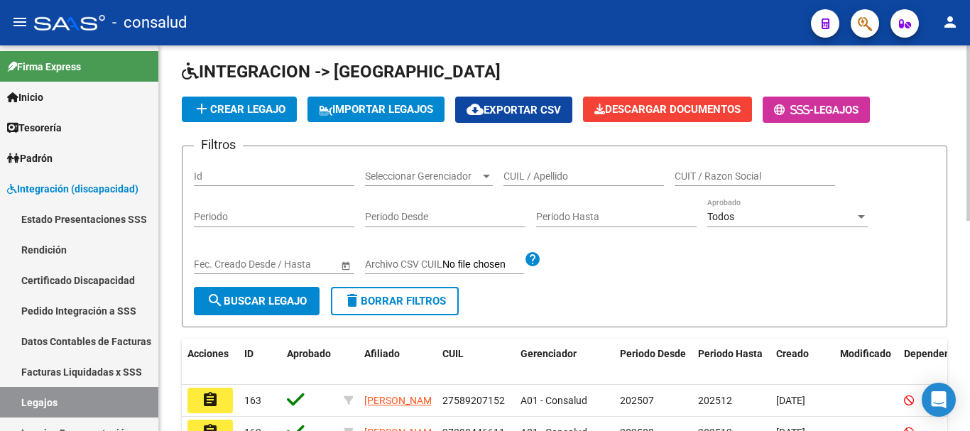
scroll to position [35, 0]
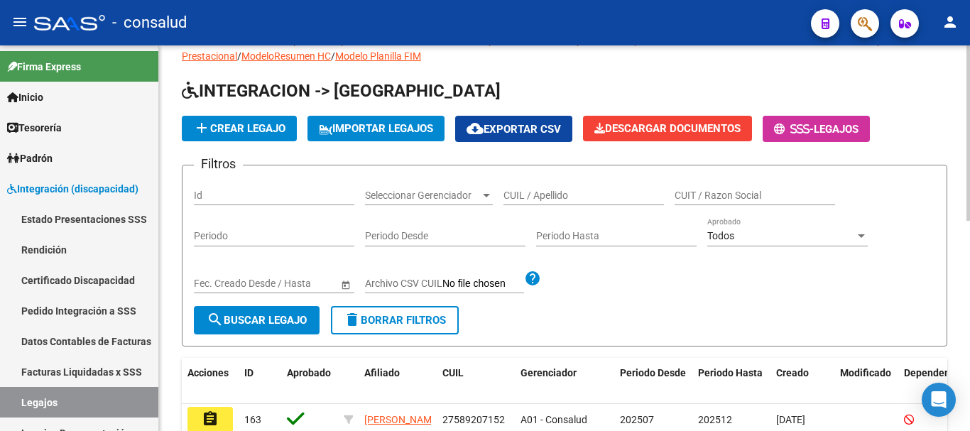
click at [593, 193] on input "CUIL / Apellido" at bounding box center [583, 196] width 160 height 12
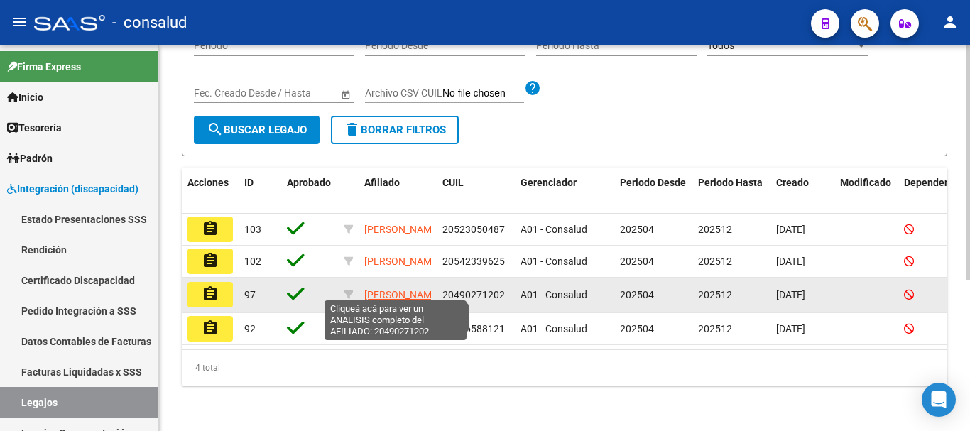
scroll to position [248, 0]
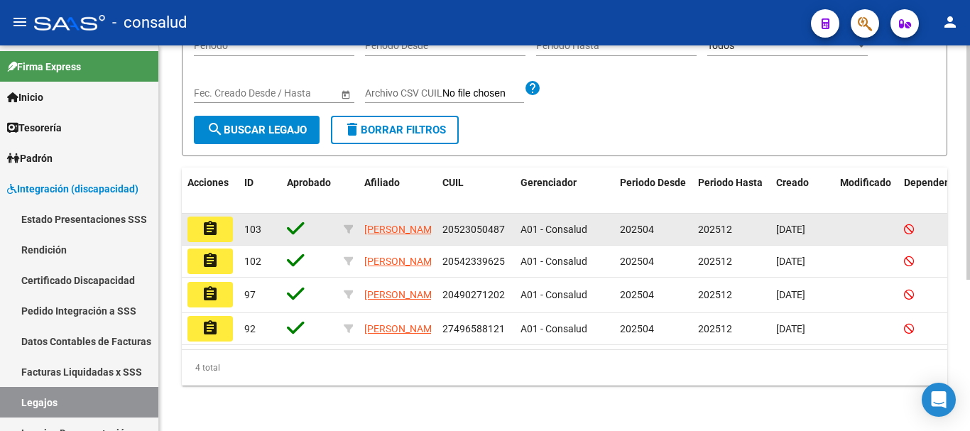
type input "[PERSON_NAME]"
click at [219, 216] on button "assignment" at bounding box center [209, 229] width 45 height 26
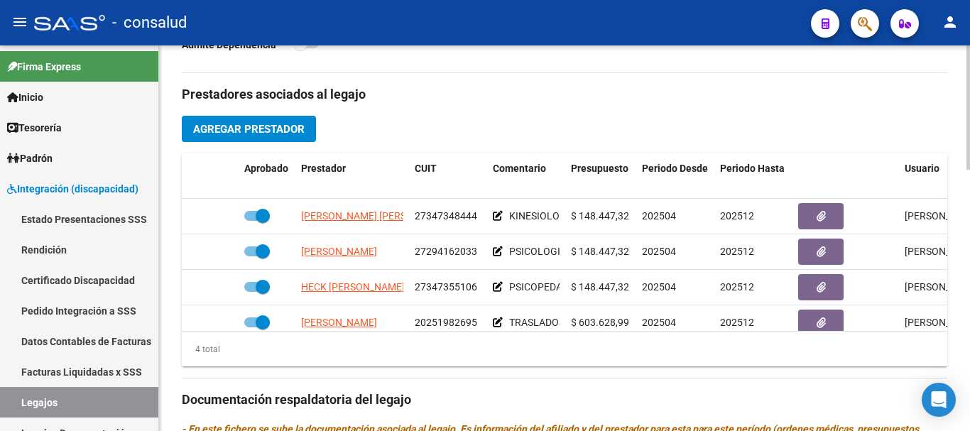
scroll to position [497, 0]
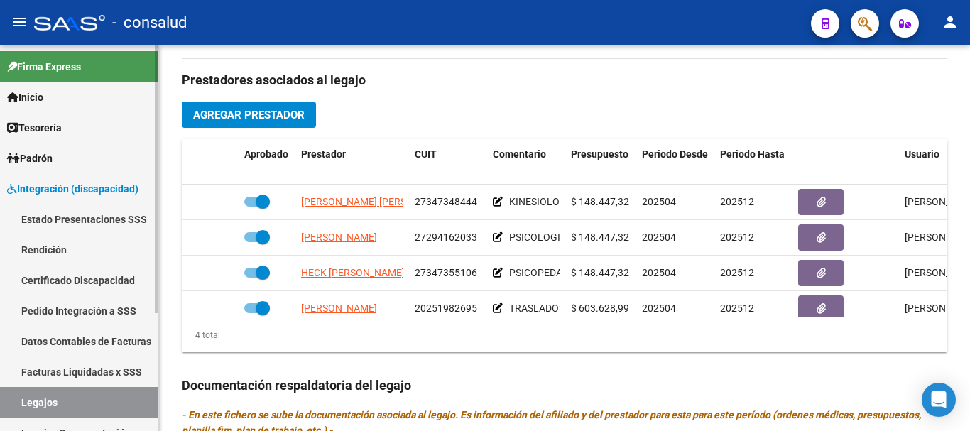
click at [92, 190] on span "Integración (discapacidad)" at bounding box center [72, 189] width 131 height 16
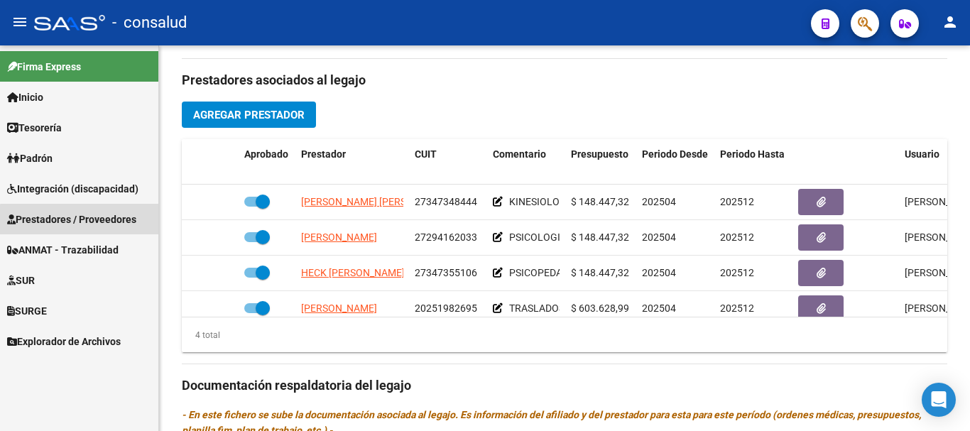
click at [97, 225] on span "Prestadores / Proveedores" at bounding box center [71, 220] width 129 height 16
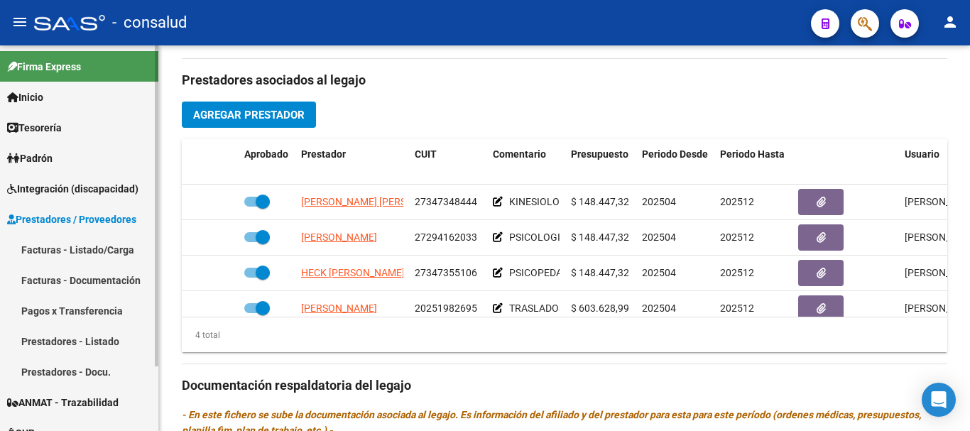
click at [103, 251] on link "Facturas - Listado/Carga" at bounding box center [79, 249] width 158 height 31
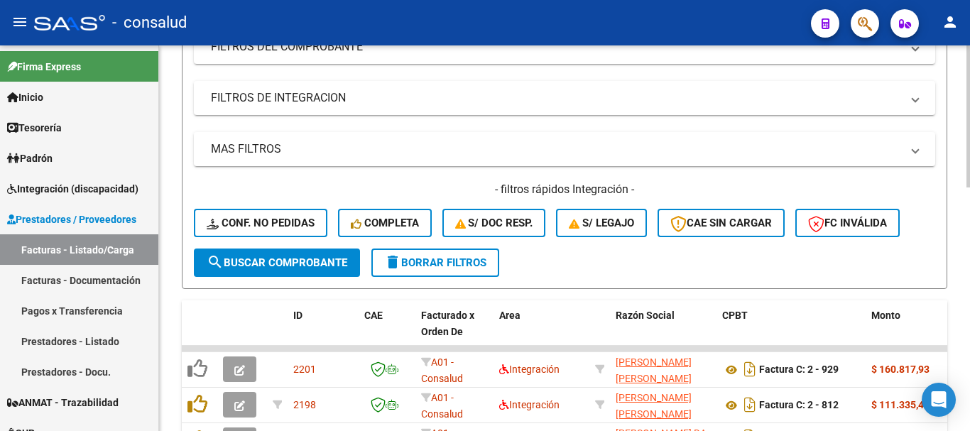
scroll to position [497, 0]
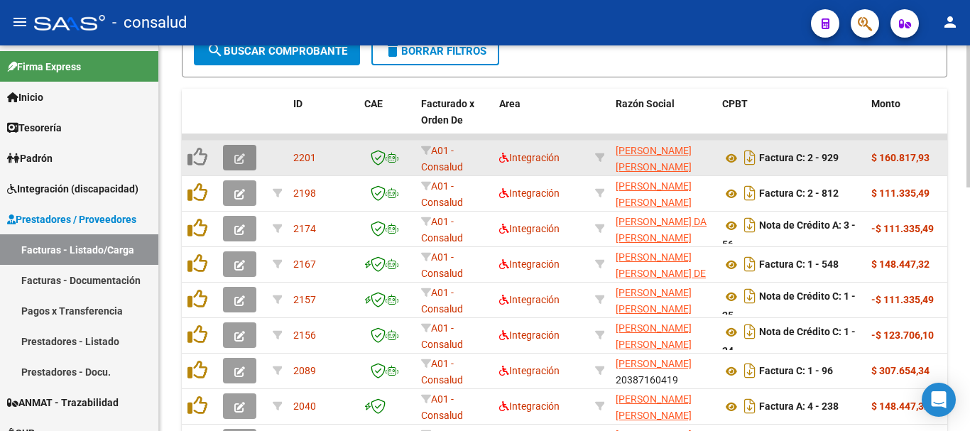
click at [243, 150] on button "button" at bounding box center [239, 158] width 33 height 26
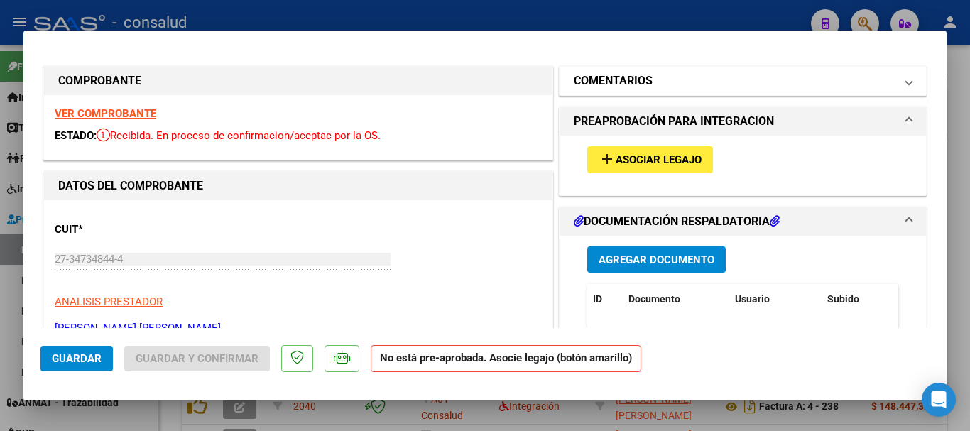
click at [654, 82] on mat-panel-title "COMENTARIOS" at bounding box center [734, 80] width 321 height 17
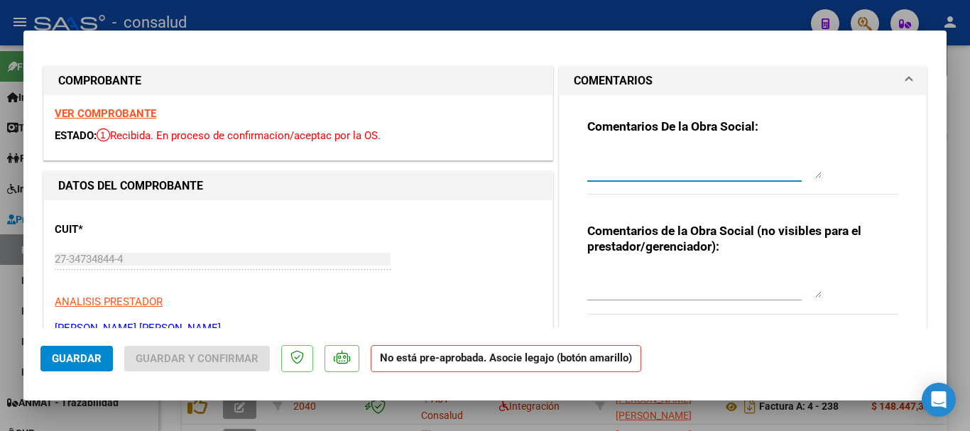
click at [651, 165] on textarea at bounding box center [704, 164] width 234 height 28
type textarea "excede cantidad de sesiones autorizadas"
click at [67, 357] on span "Guardar" at bounding box center [77, 358] width 50 height 13
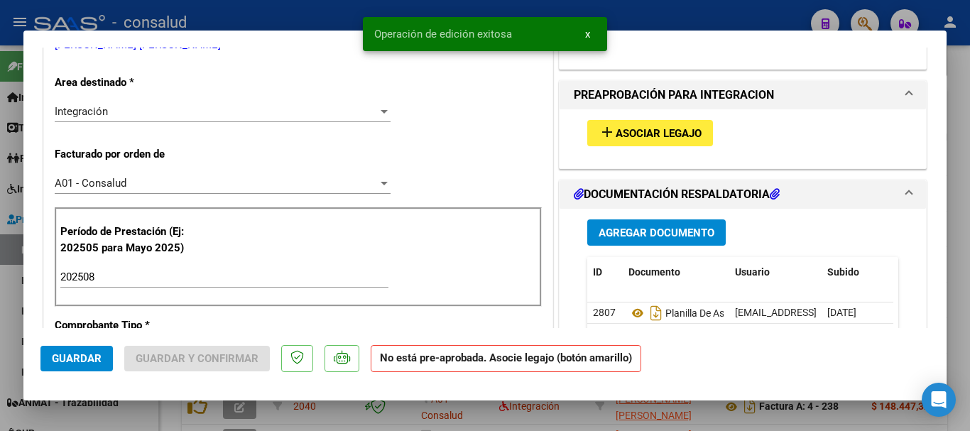
scroll to position [284, 0]
click at [637, 135] on span "Asociar Legajo" at bounding box center [658, 132] width 86 height 13
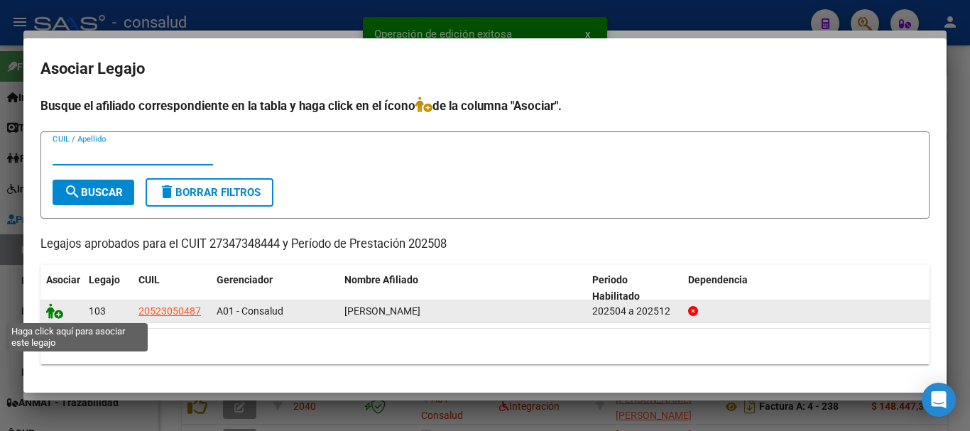
click at [53, 308] on icon at bounding box center [54, 311] width 17 height 16
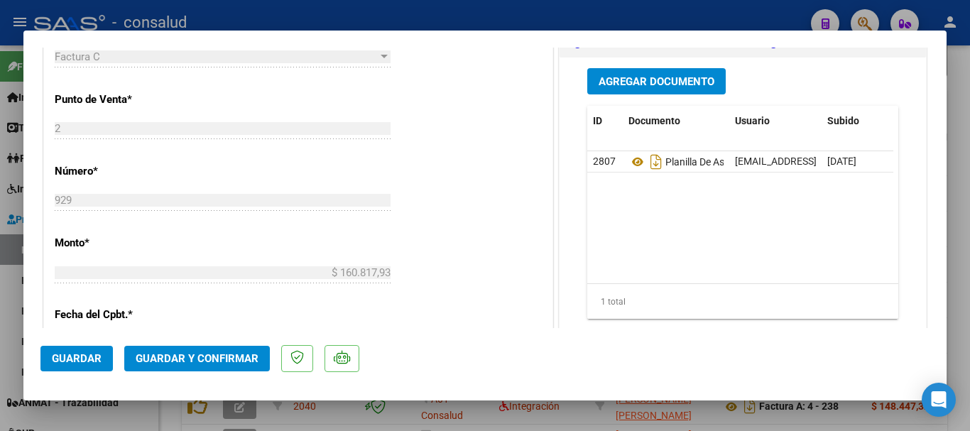
scroll to position [639, 0]
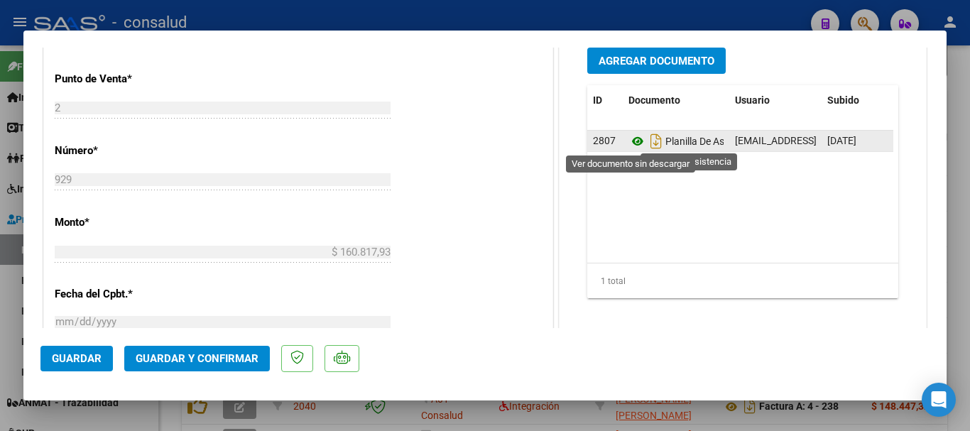
click at [628, 142] on icon at bounding box center [637, 141] width 18 height 17
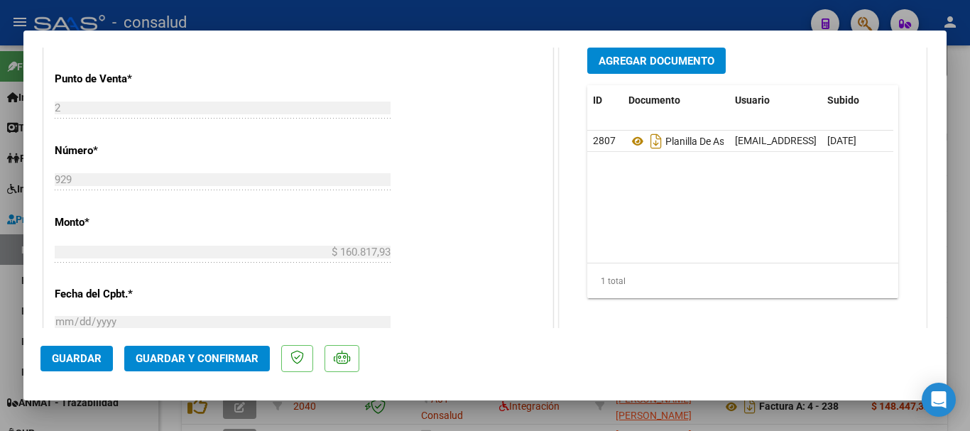
click at [67, 363] on span "Guardar" at bounding box center [77, 358] width 50 height 13
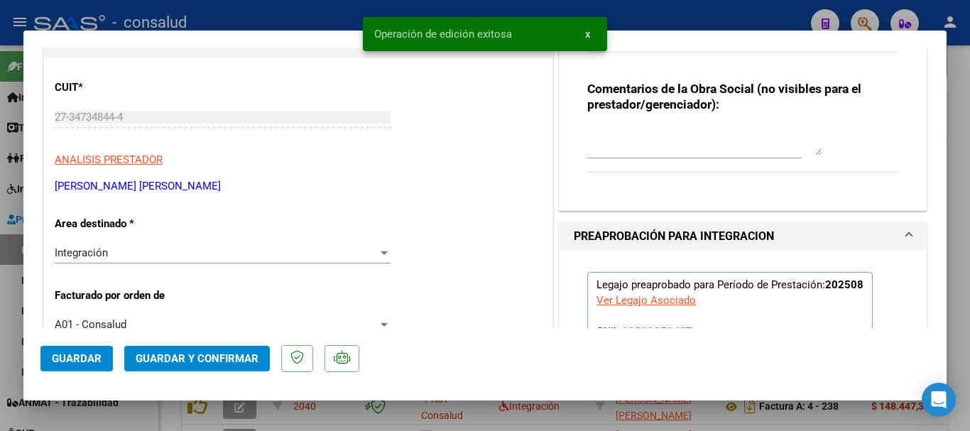
scroll to position [0, 0]
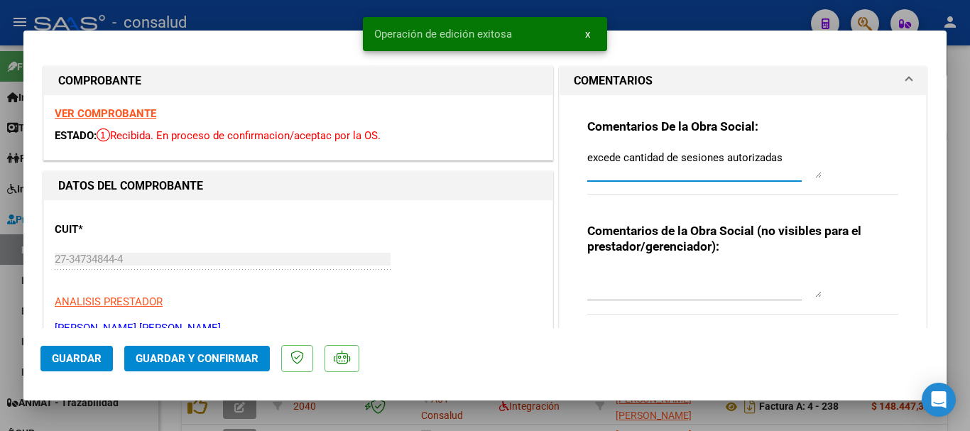
drag, startPoint x: 782, startPoint y: 155, endPoint x: 563, endPoint y: 155, distance: 218.6
click at [563, 155] on div "Comentarios De la Obra Social: excede cantidad de sesiones autorizadas Comentar…" at bounding box center [742, 223] width 366 height 257
drag, startPoint x: 613, startPoint y: 147, endPoint x: 561, endPoint y: 156, distance: 51.9
click at [561, 156] on div "Comentarios De la Obra Social: excede cantidad de sesiones autorizadas Comentar…" at bounding box center [742, 223] width 366 height 257
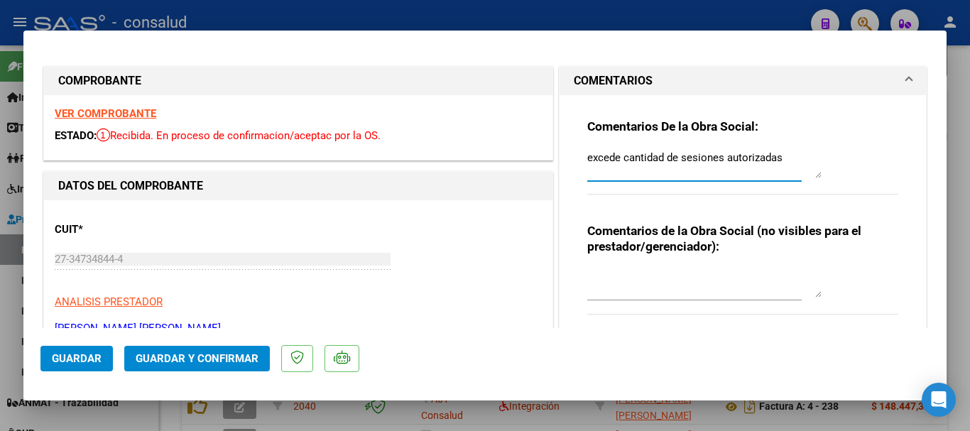
drag, startPoint x: 784, startPoint y: 158, endPoint x: 564, endPoint y: 160, distance: 220.1
click at [564, 160] on div "Comentarios De la Obra Social: excede cantidad de sesiones autorizadas Comentar…" at bounding box center [742, 223] width 366 height 257
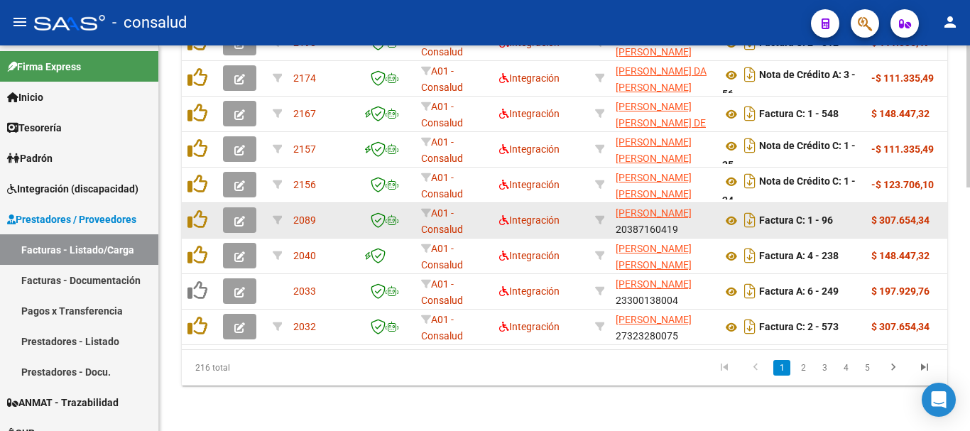
scroll to position [659, 0]
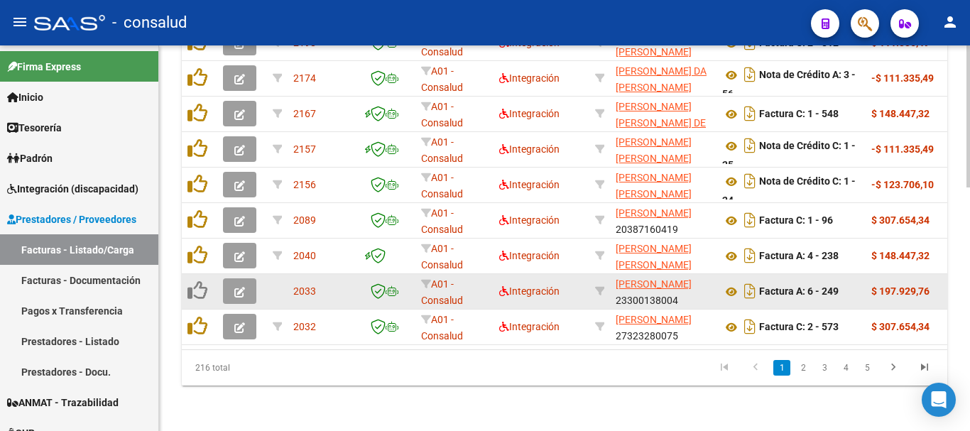
click at [241, 287] on icon "button" at bounding box center [239, 292] width 11 height 11
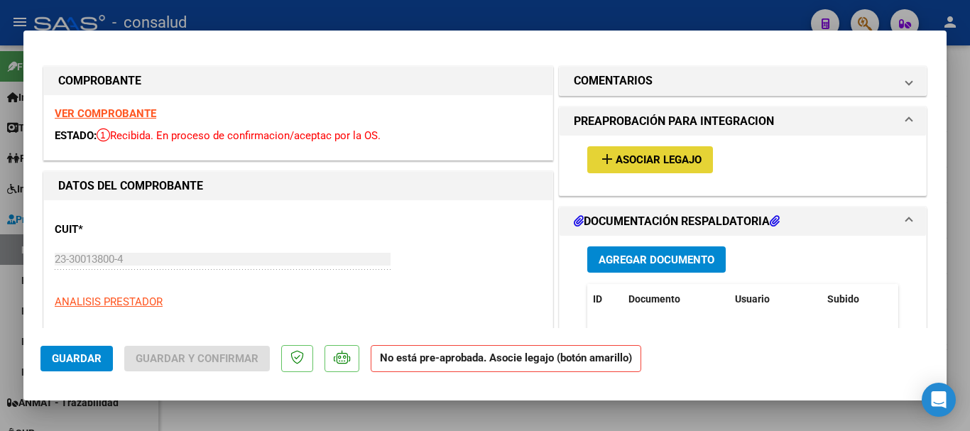
click at [639, 154] on span "Asociar Legajo" at bounding box center [658, 160] width 86 height 13
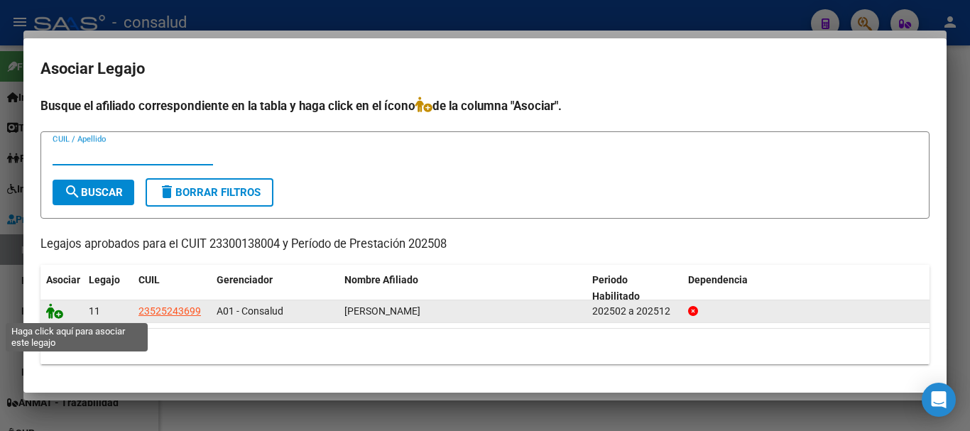
click at [53, 312] on icon at bounding box center [54, 311] width 17 height 16
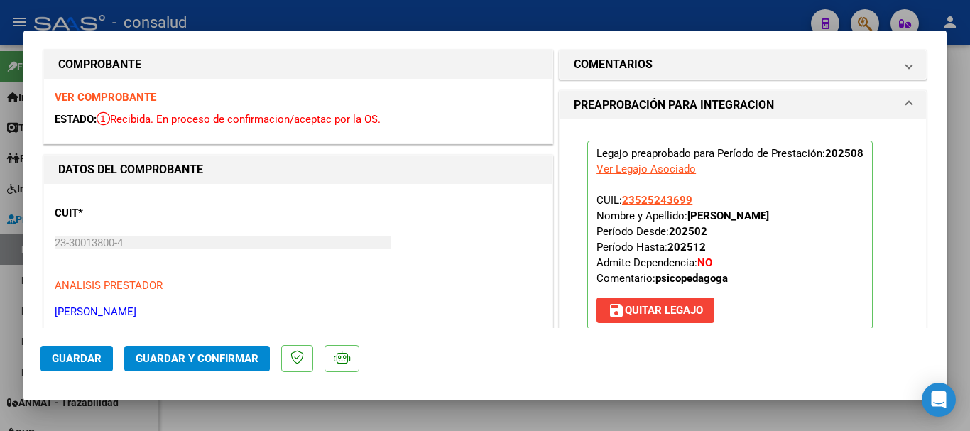
scroll to position [0, 0]
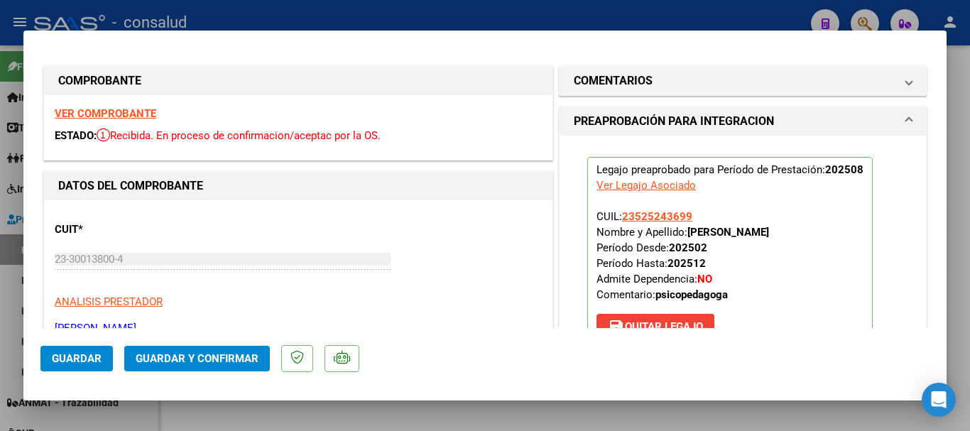
click at [116, 109] on strong "VER COMPROBANTE" at bounding box center [106, 113] width 102 height 13
click at [192, 364] on span "Guardar y Confirmar" at bounding box center [197, 358] width 123 height 13
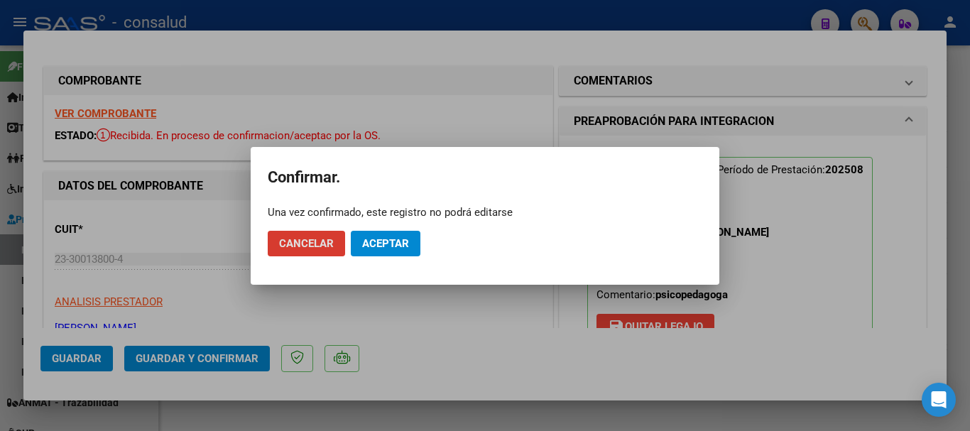
click at [374, 242] on span "Aceptar" at bounding box center [385, 243] width 47 height 13
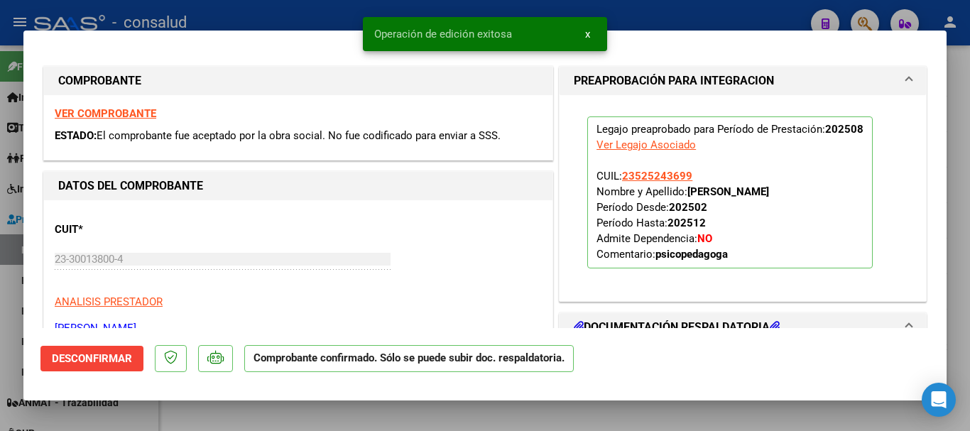
type input "$ 0,00"
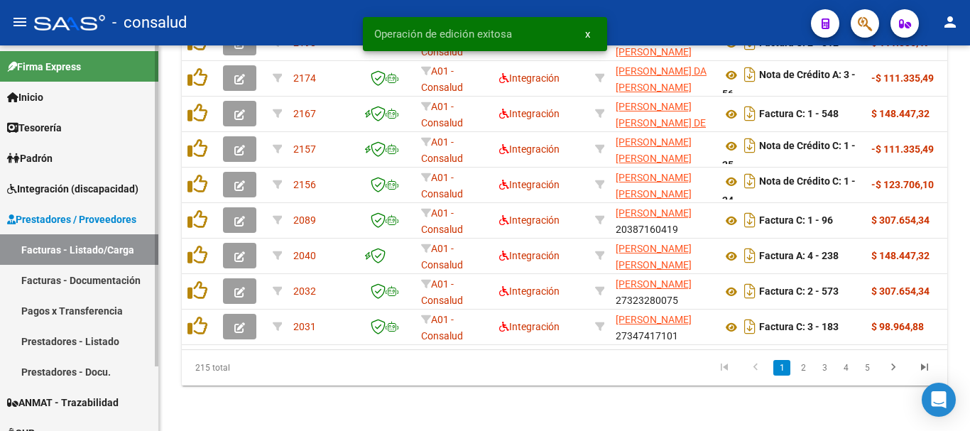
scroll to position [659, 0]
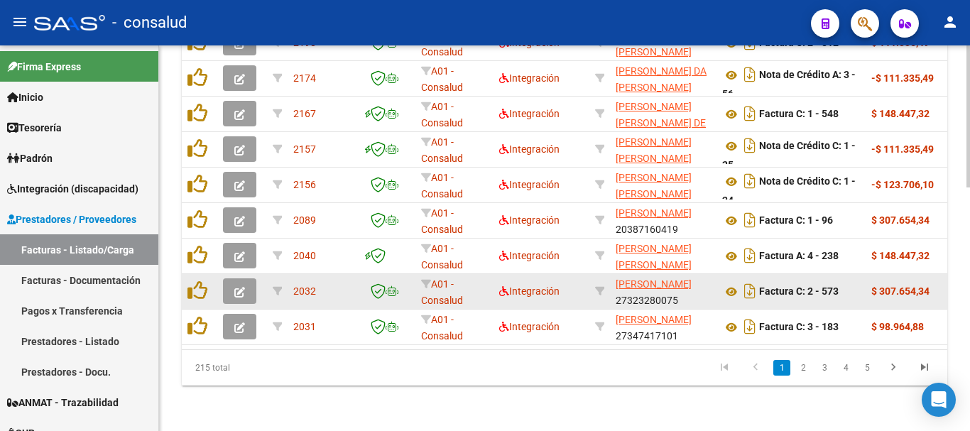
click at [246, 285] on button "button" at bounding box center [239, 291] width 33 height 26
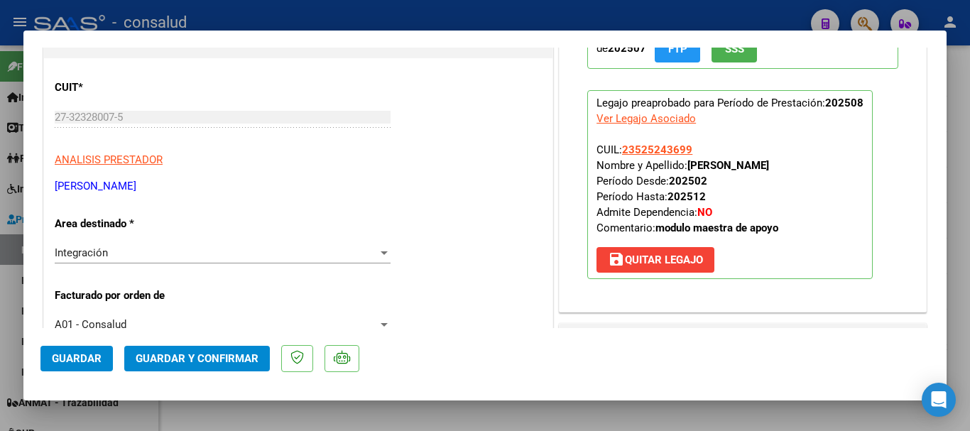
scroll to position [0, 0]
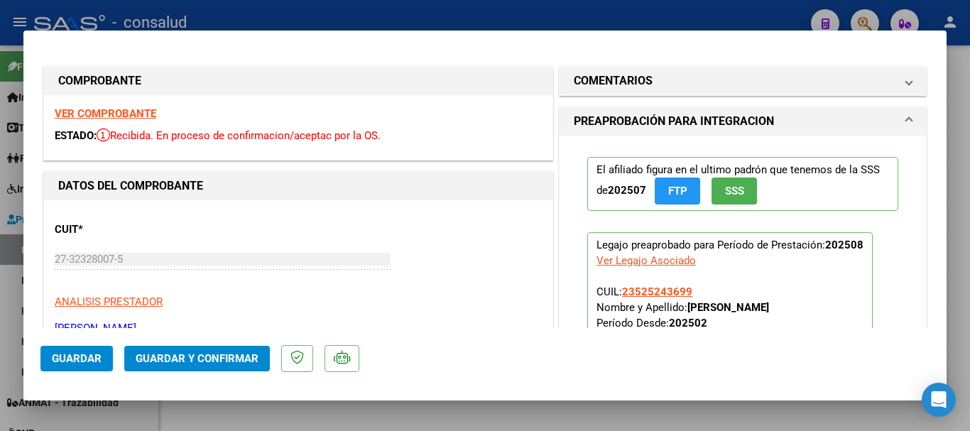
click at [86, 116] on strong "VER COMPROBANTE" at bounding box center [106, 113] width 102 height 13
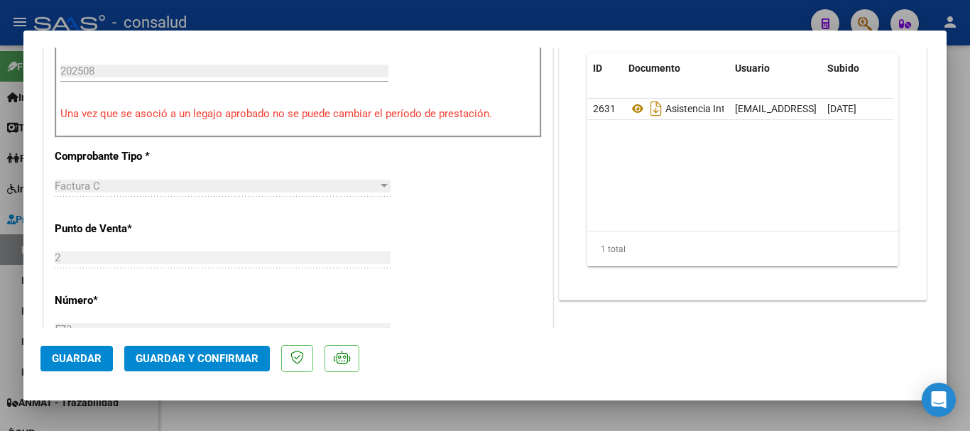
scroll to position [497, 0]
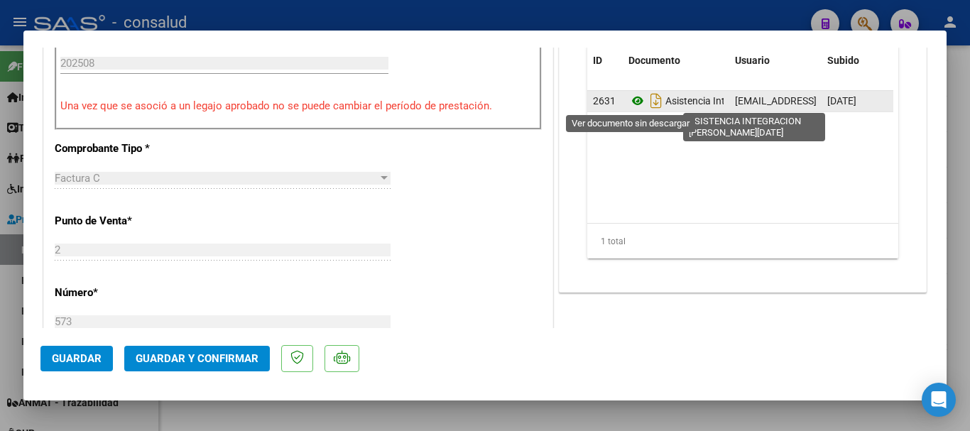
click at [631, 97] on icon at bounding box center [637, 100] width 18 height 17
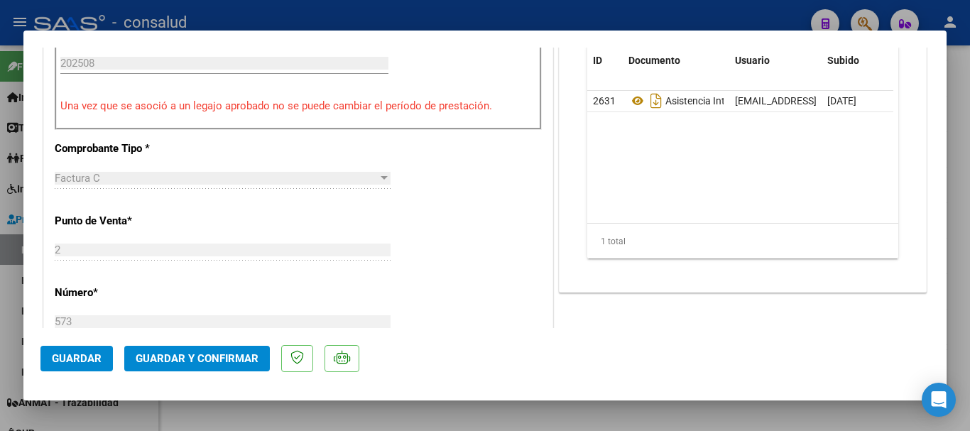
click at [221, 359] on span "Guardar y Confirmar" at bounding box center [197, 358] width 123 height 13
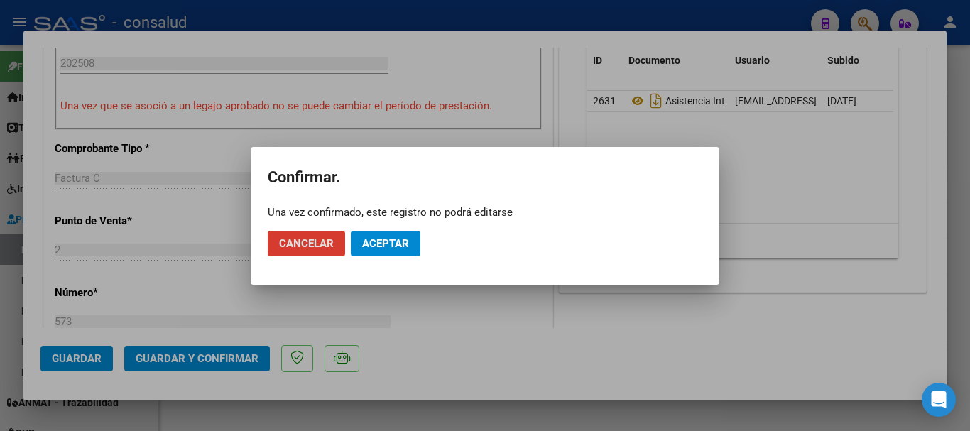
click at [383, 231] on button "Aceptar" at bounding box center [386, 244] width 70 height 26
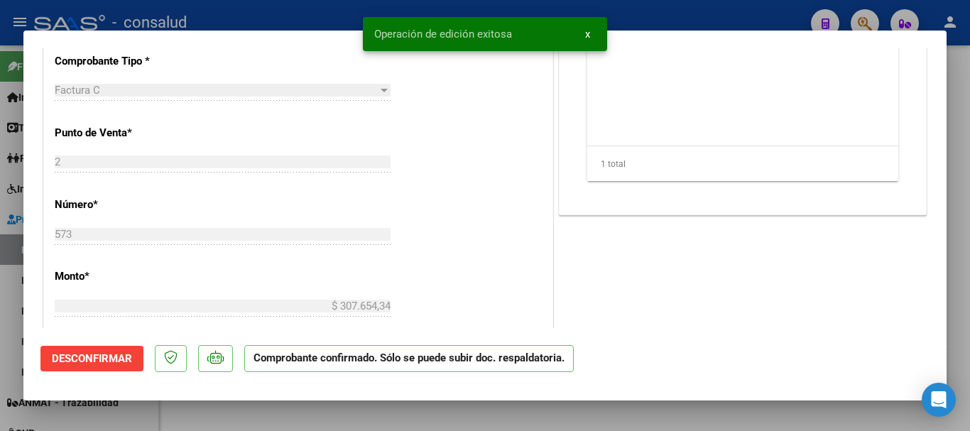
type input "$ 0,00"
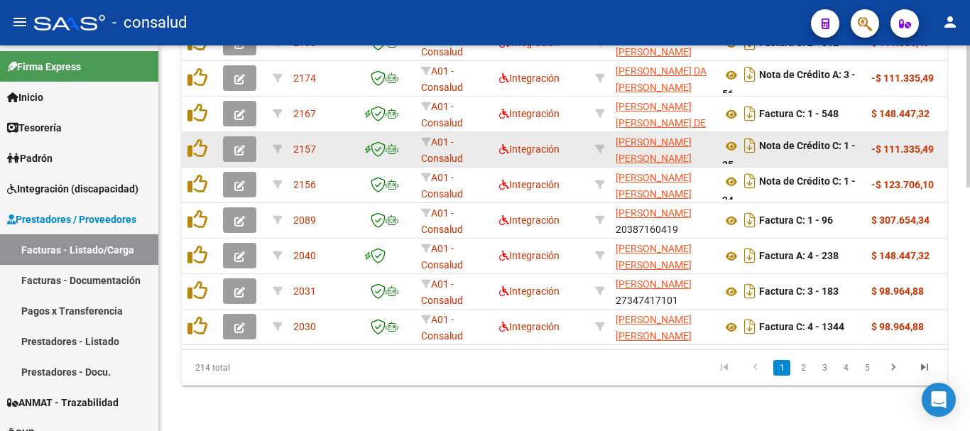
scroll to position [659, 0]
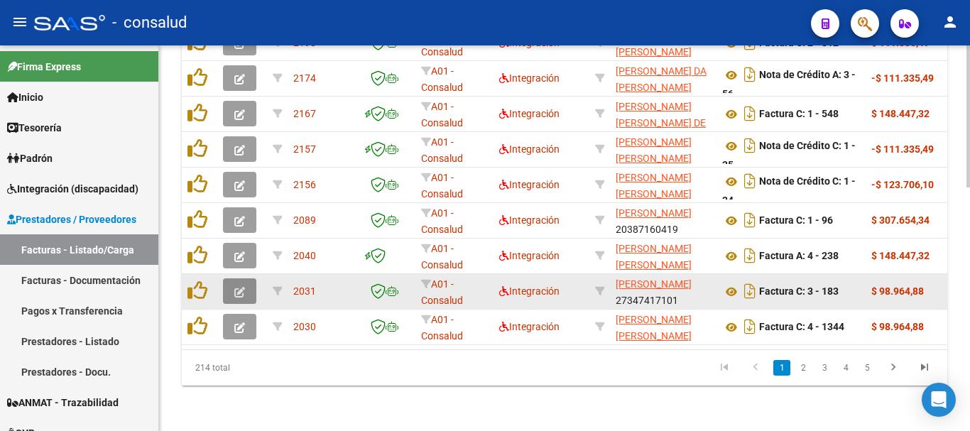
click at [240, 287] on icon "button" at bounding box center [239, 292] width 11 height 11
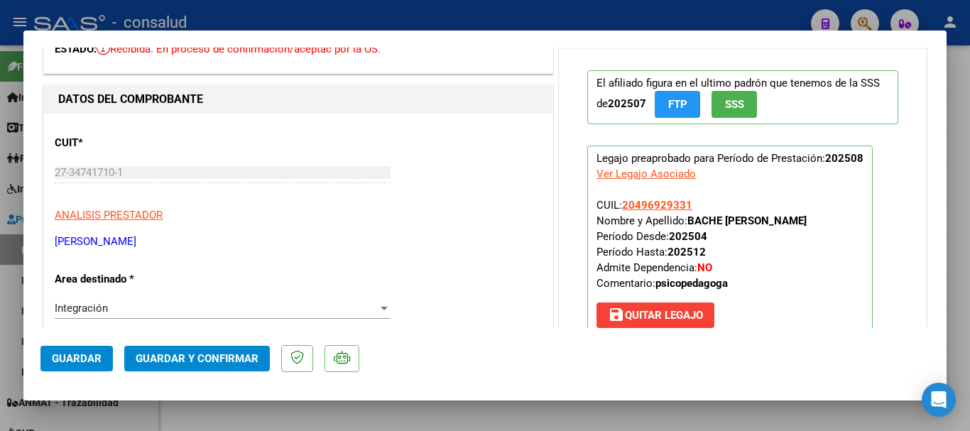
scroll to position [0, 0]
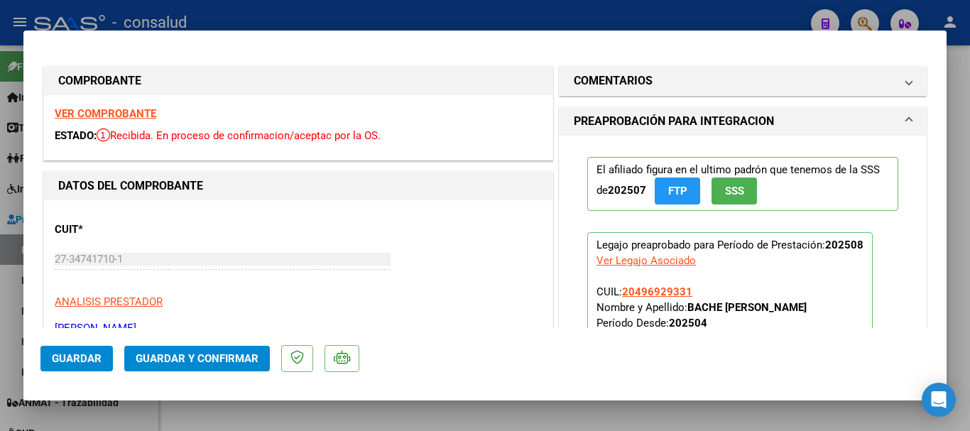
click at [141, 110] on strong "VER COMPROBANTE" at bounding box center [106, 113] width 102 height 13
click at [206, 356] on span "Guardar y Confirmar" at bounding box center [197, 358] width 123 height 13
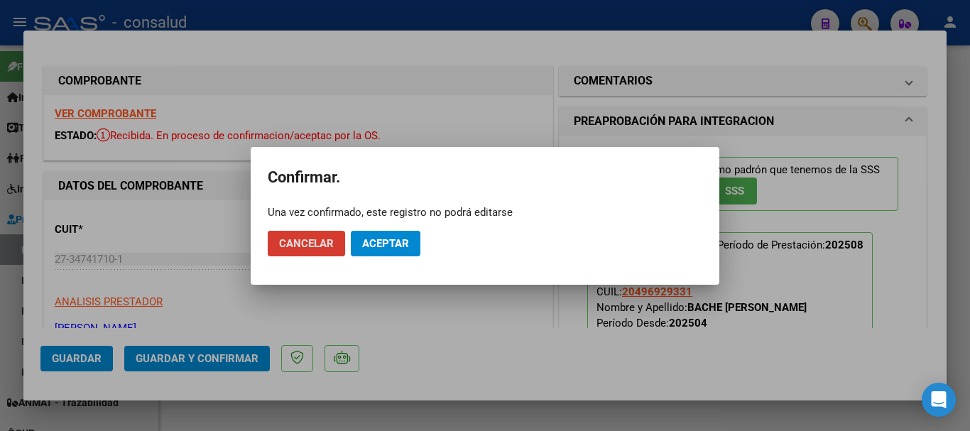
click at [392, 251] on button "Aceptar" at bounding box center [386, 244] width 70 height 26
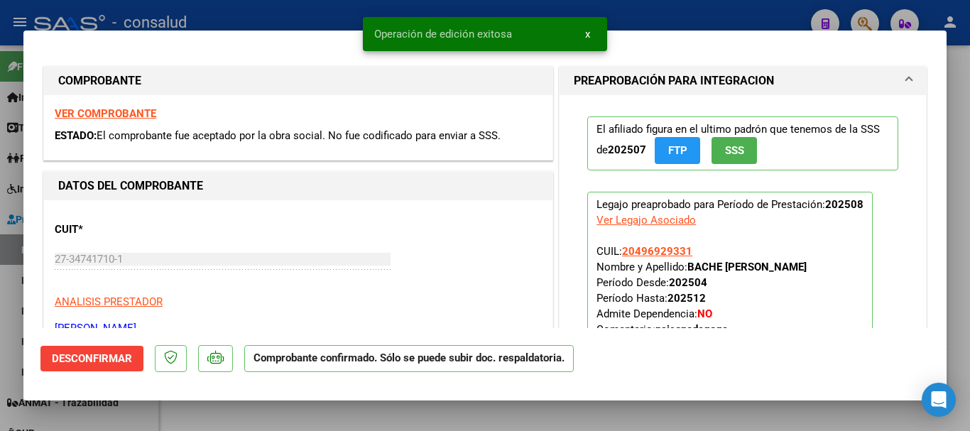
type input "$ 0,00"
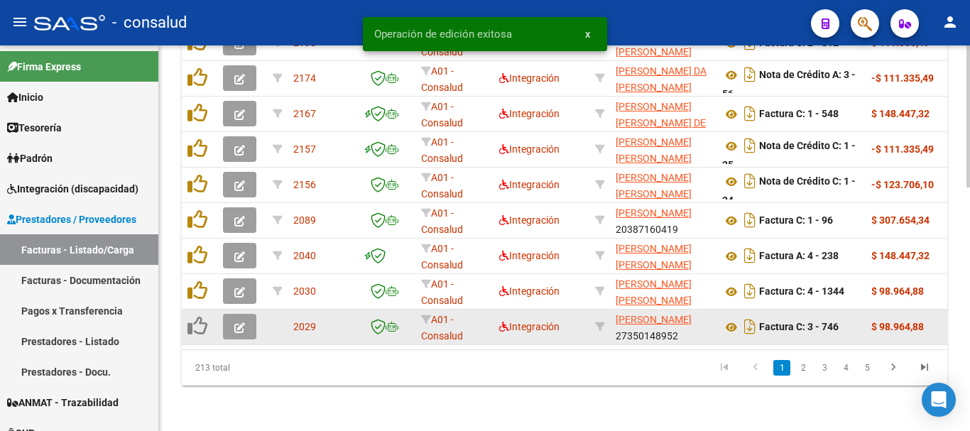
scroll to position [659, 0]
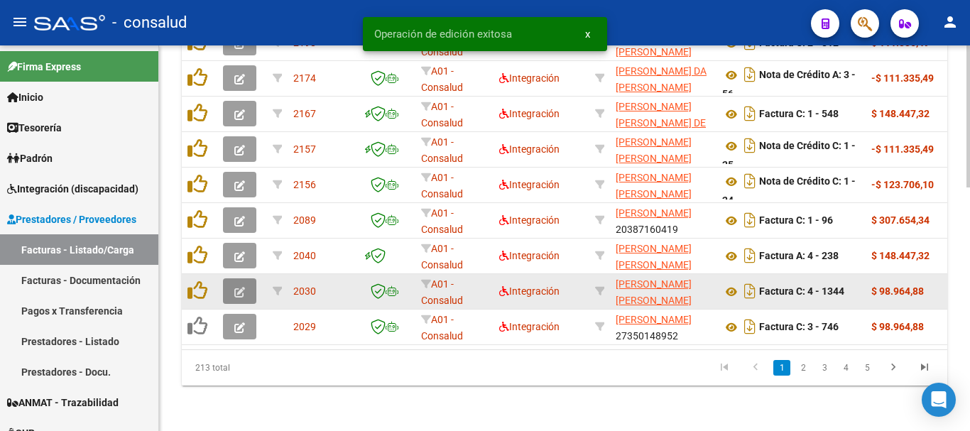
click at [235, 287] on icon "button" at bounding box center [239, 292] width 11 height 11
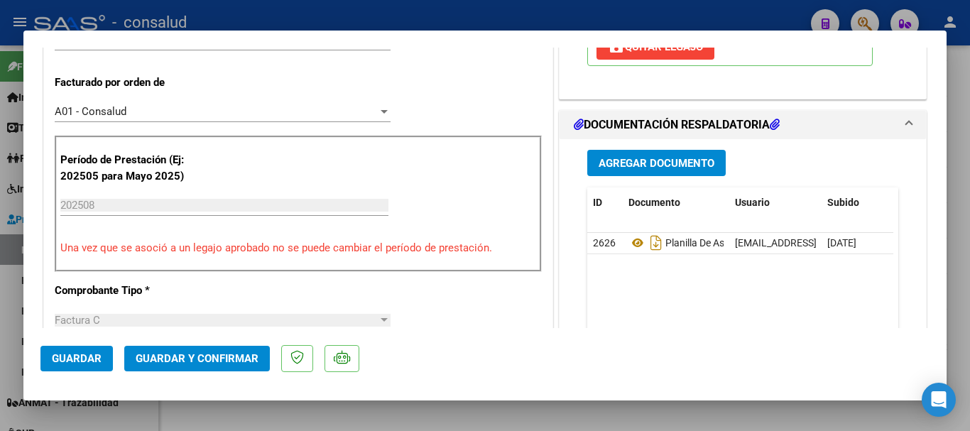
scroll to position [284, 0]
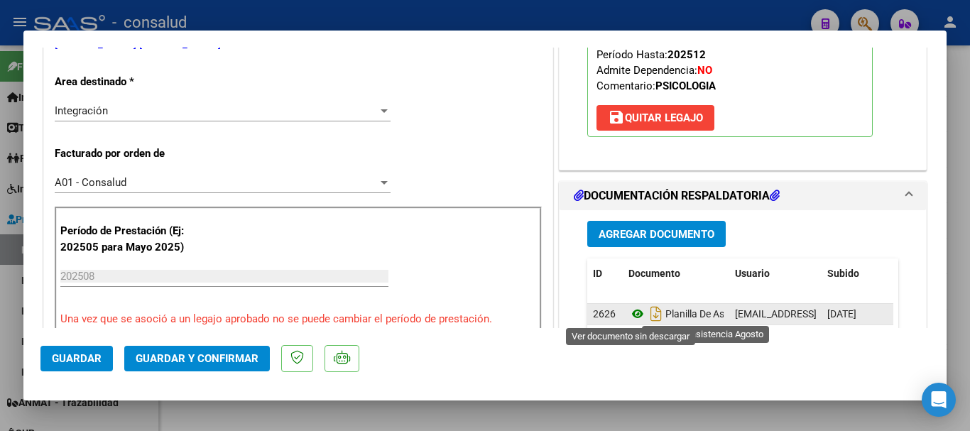
click at [632, 311] on icon at bounding box center [637, 313] width 18 height 17
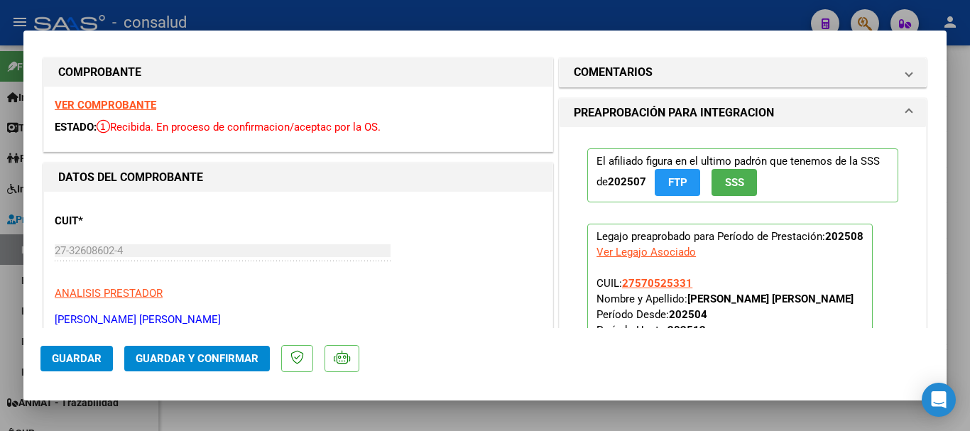
scroll to position [0, 0]
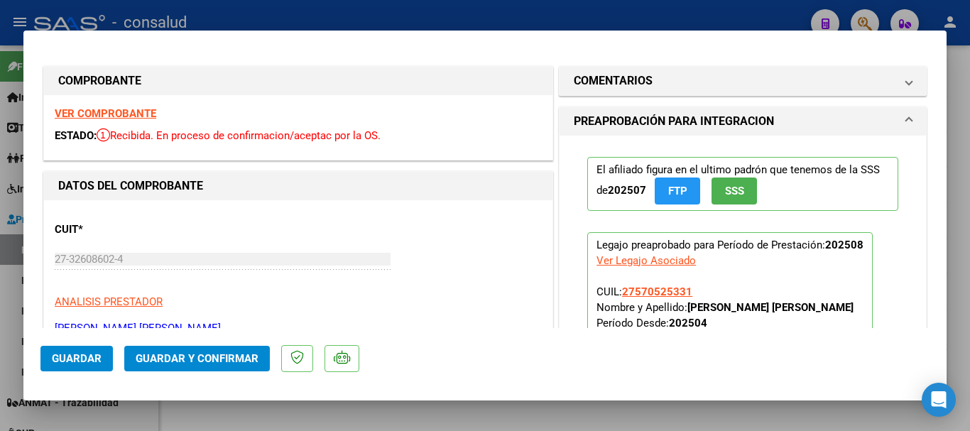
click at [119, 113] on strong "VER COMPROBANTE" at bounding box center [106, 113] width 102 height 13
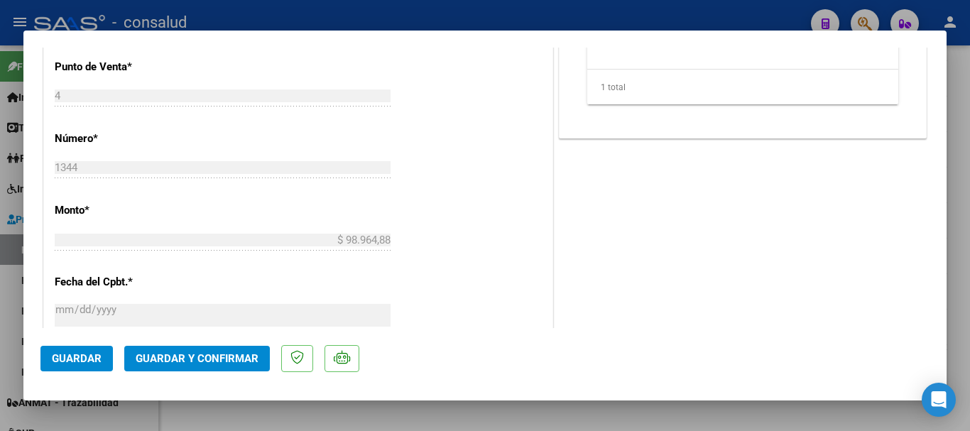
scroll to position [710, 0]
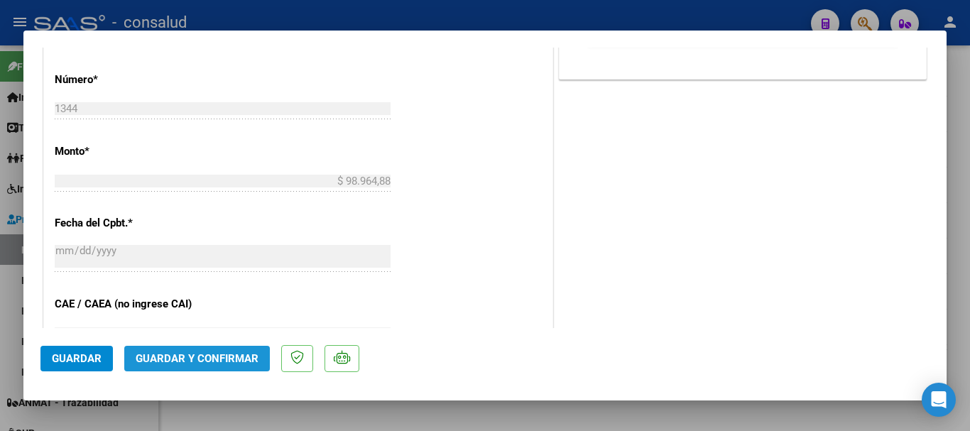
click at [232, 359] on span "Guardar y Confirmar" at bounding box center [197, 358] width 123 height 13
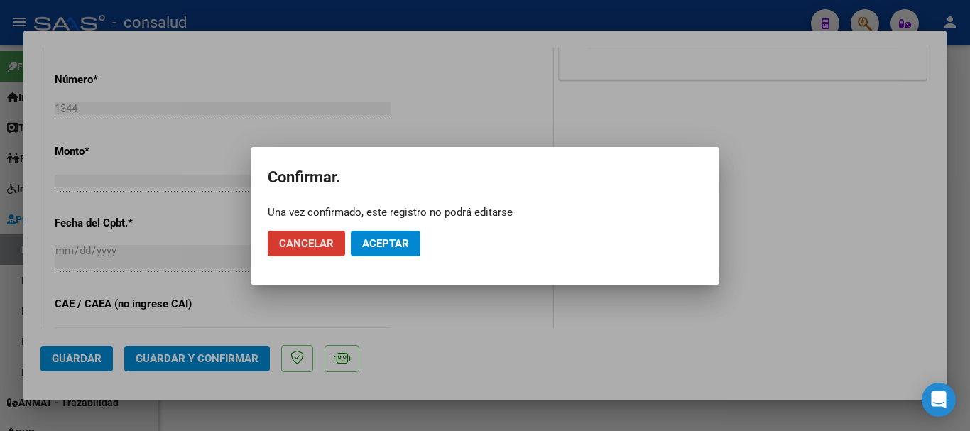
click at [394, 241] on span "Aceptar" at bounding box center [385, 243] width 47 height 13
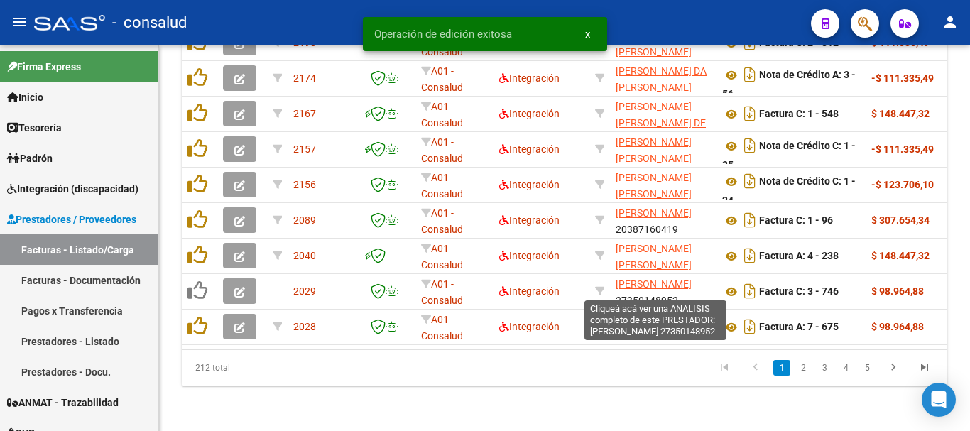
scroll to position [659, 0]
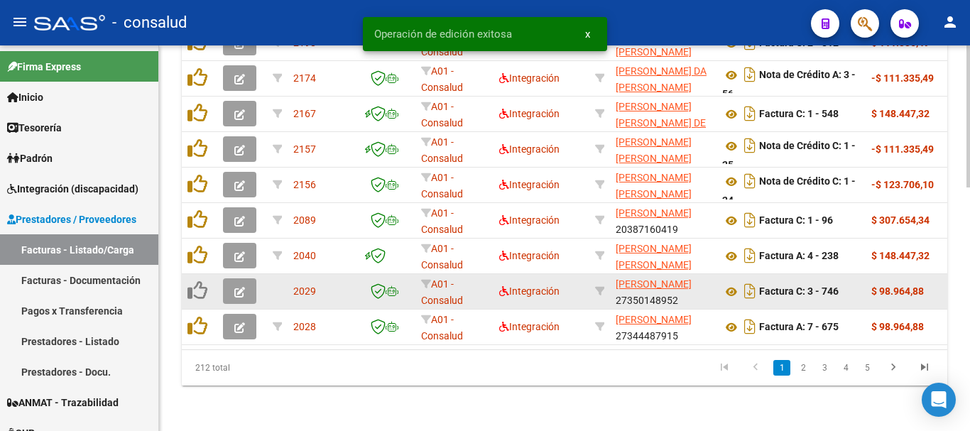
click at [250, 278] on button "button" at bounding box center [239, 291] width 33 height 26
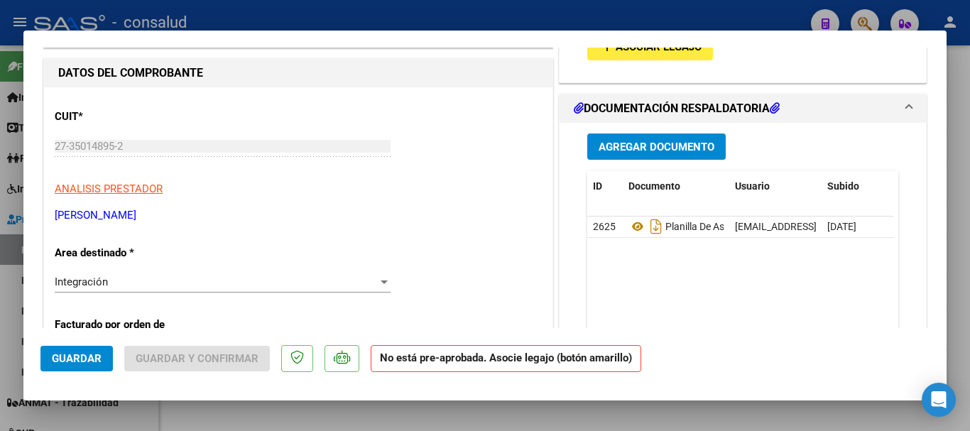
scroll to position [0, 0]
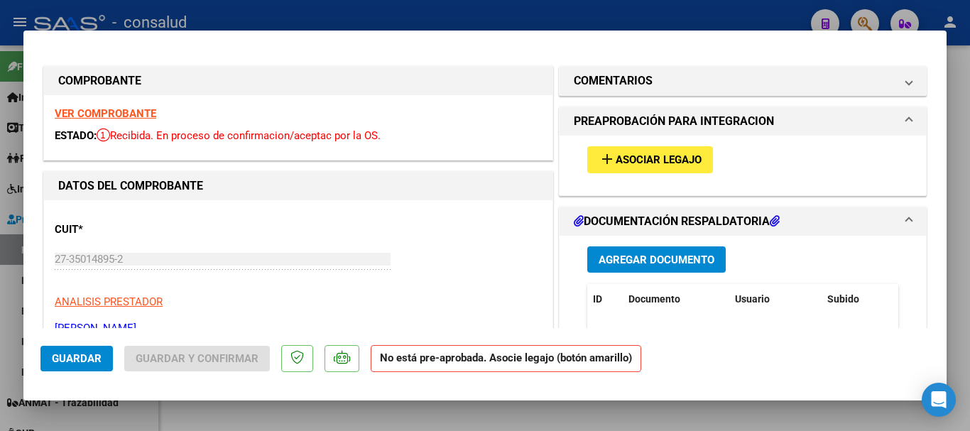
click at [634, 157] on span "Asociar Legajo" at bounding box center [658, 160] width 86 height 13
click at [97, 112] on strong "VER COMPROBANTE" at bounding box center [106, 113] width 102 height 13
click at [615, 156] on span "Asociar Legajo" at bounding box center [658, 160] width 86 height 13
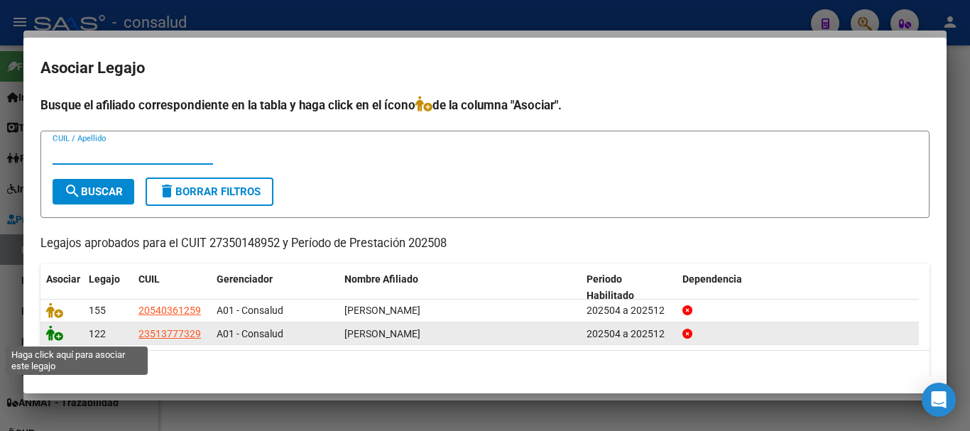
click at [60, 334] on icon at bounding box center [54, 333] width 17 height 16
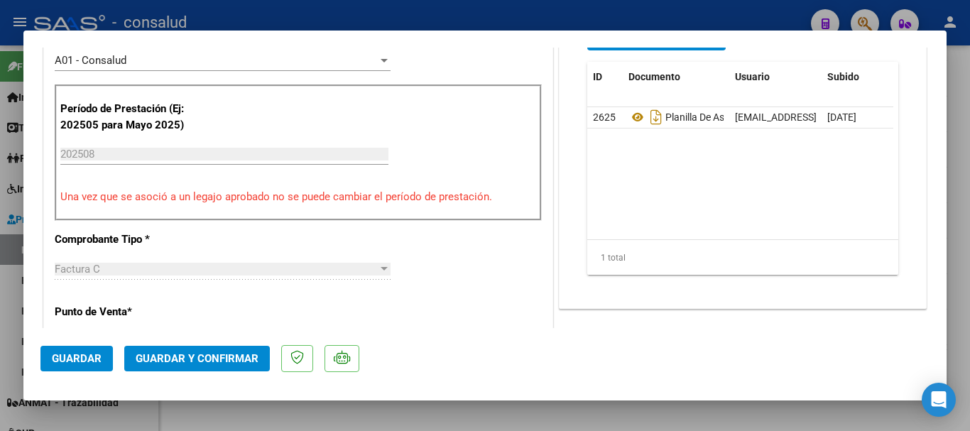
scroll to position [426, 0]
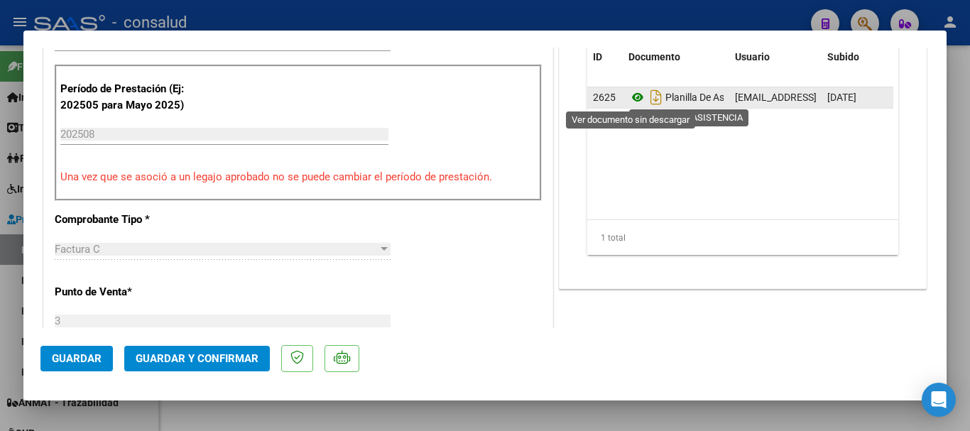
click at [630, 98] on icon at bounding box center [637, 97] width 18 height 17
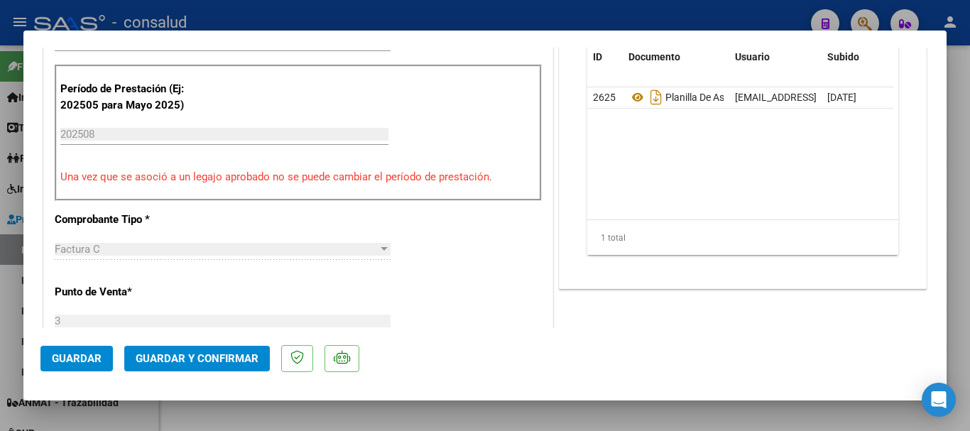
click at [184, 359] on span "Guardar y Confirmar" at bounding box center [197, 358] width 123 height 13
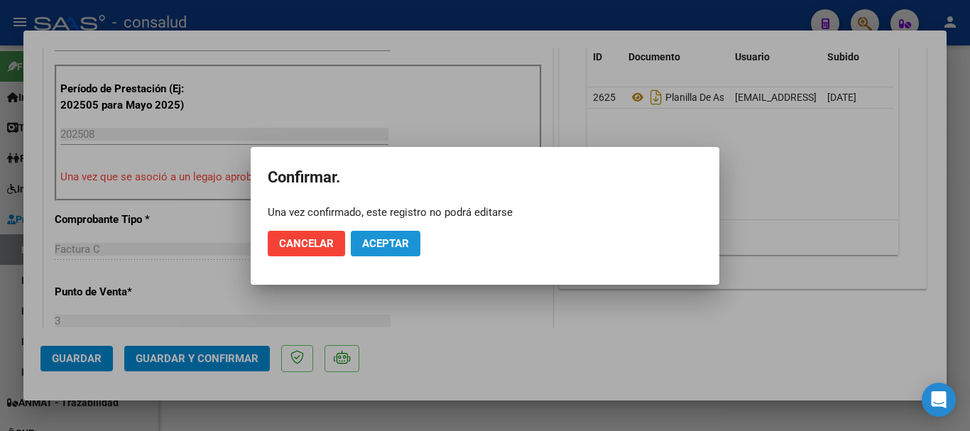
click at [363, 249] on span "Aceptar" at bounding box center [385, 243] width 47 height 13
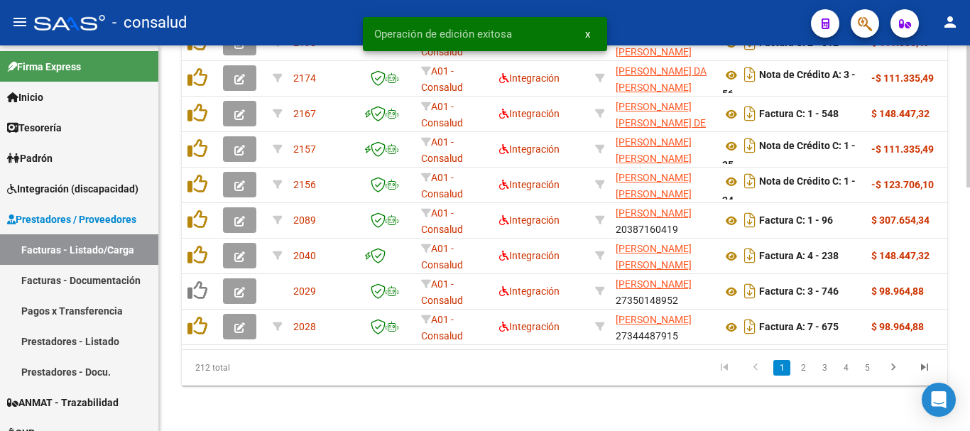
scroll to position [659, 0]
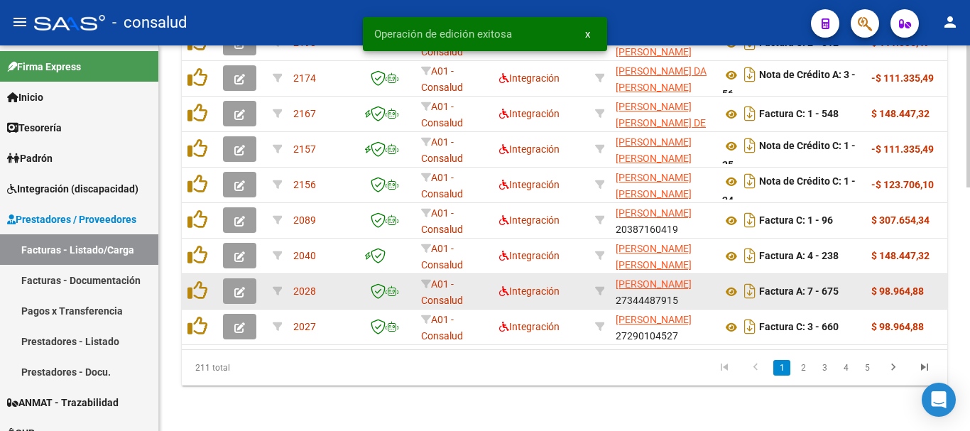
click at [240, 278] on button "button" at bounding box center [239, 291] width 33 height 26
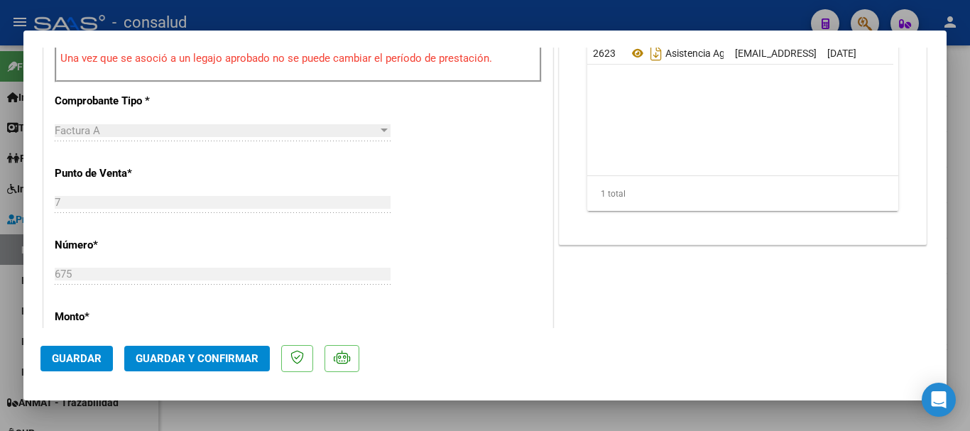
scroll to position [497, 0]
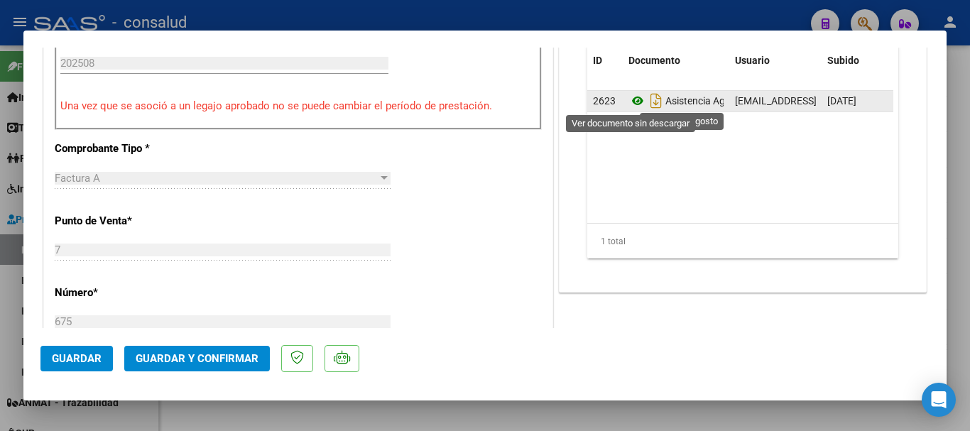
click at [630, 97] on icon at bounding box center [637, 100] width 18 height 17
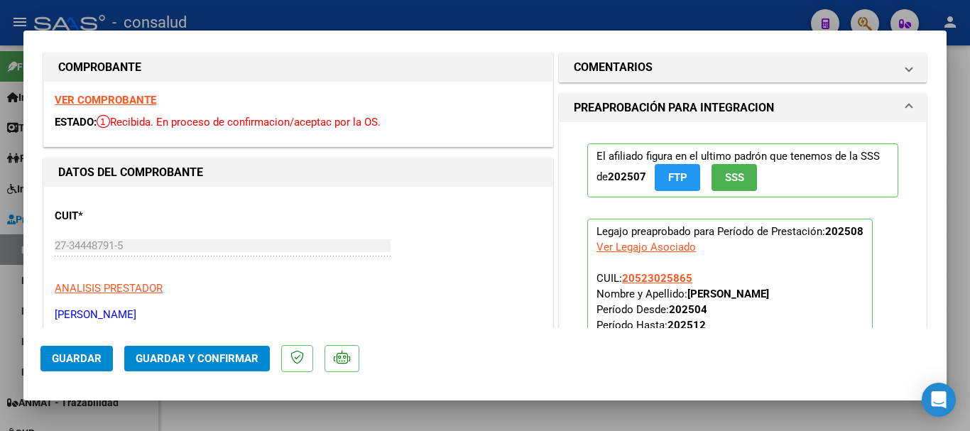
scroll to position [0, 0]
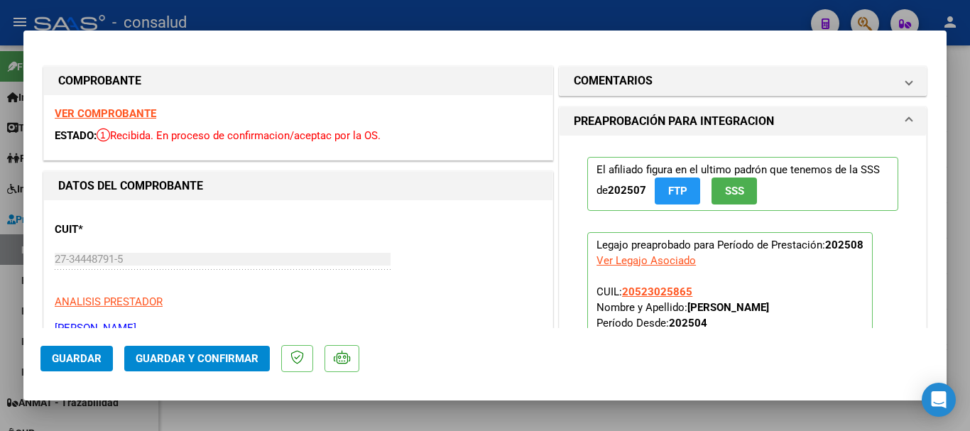
click at [104, 113] on strong "VER COMPROBANTE" at bounding box center [106, 113] width 102 height 13
click at [238, 363] on span "Guardar y Confirmar" at bounding box center [197, 358] width 123 height 13
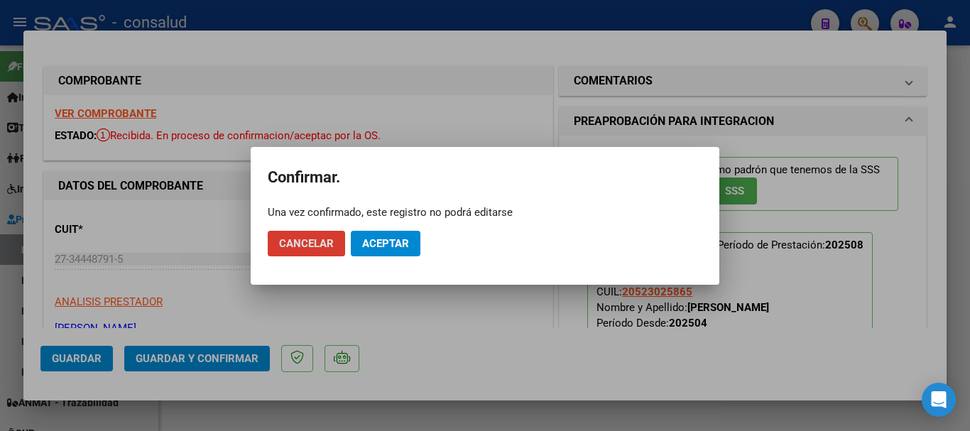
click at [374, 243] on span "Aceptar" at bounding box center [385, 243] width 47 height 13
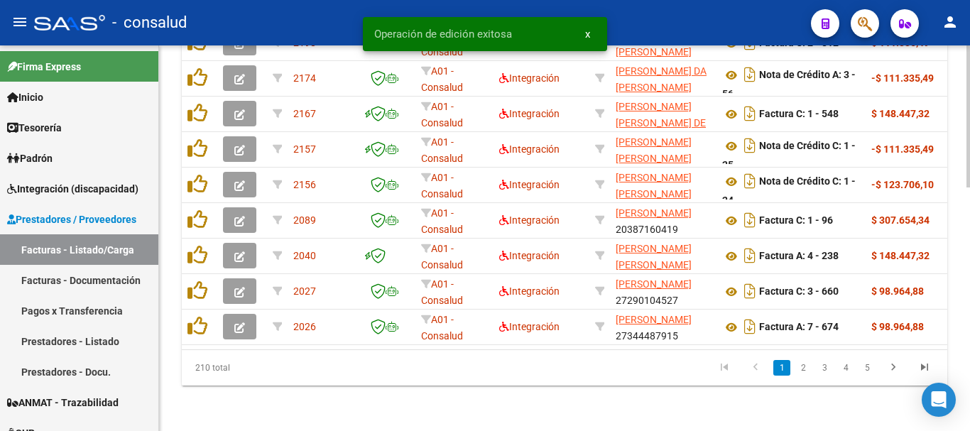
scroll to position [659, 0]
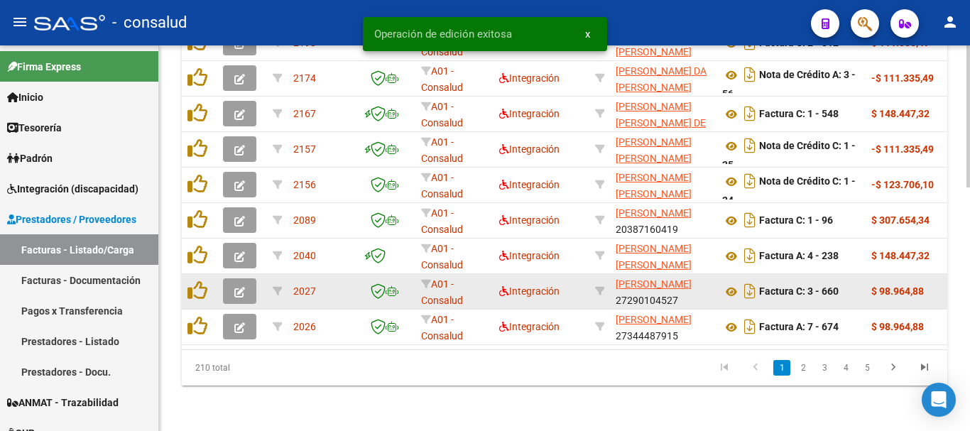
click at [229, 278] on button "button" at bounding box center [239, 291] width 33 height 26
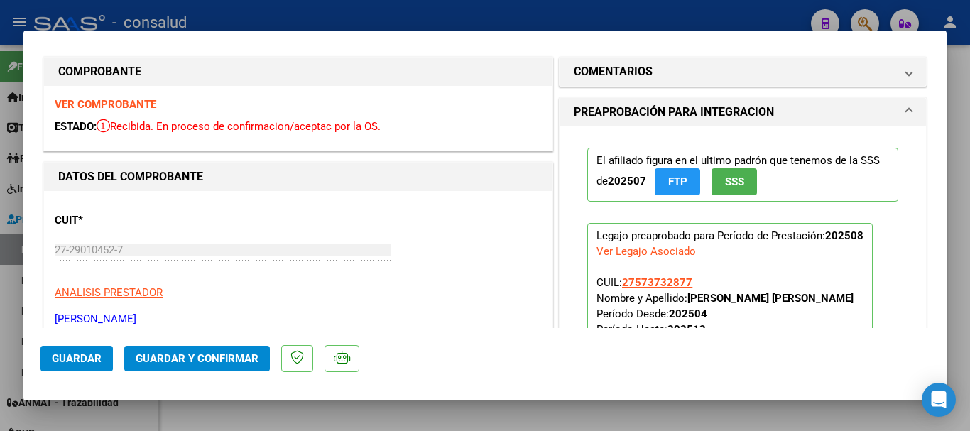
scroll to position [0, 0]
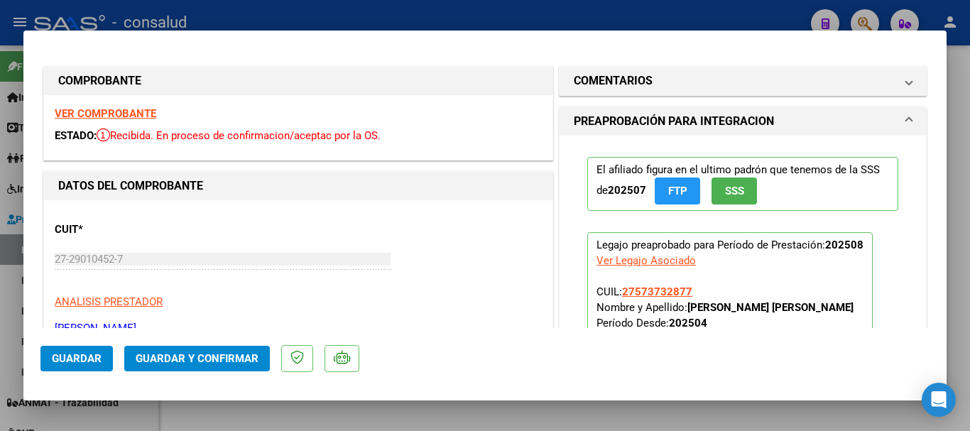
click at [146, 114] on strong "VER COMPROBANTE" at bounding box center [106, 113] width 102 height 13
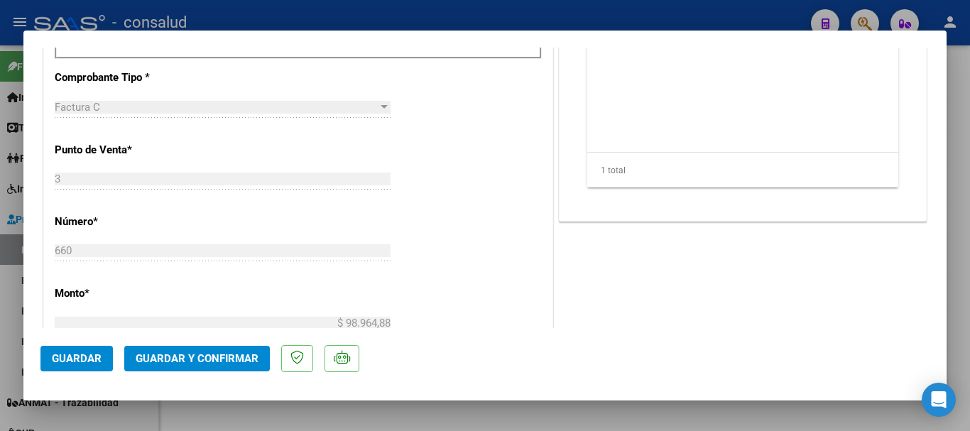
scroll to position [426, 0]
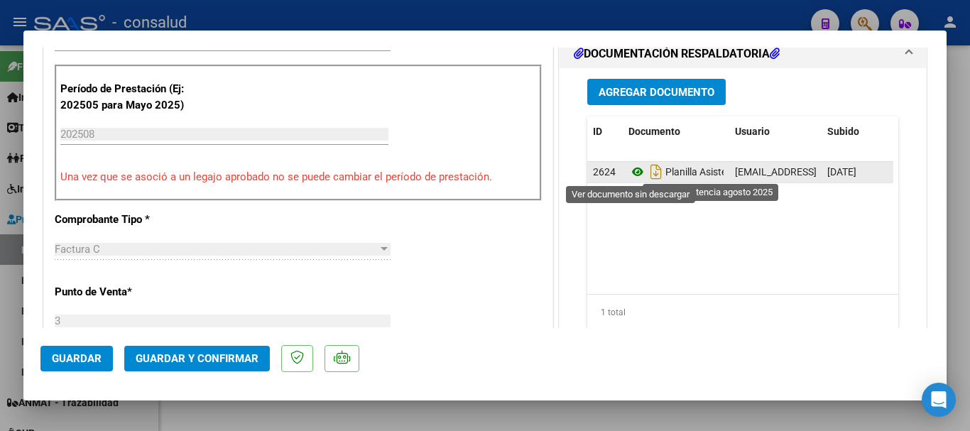
click at [630, 170] on icon at bounding box center [637, 171] width 18 height 17
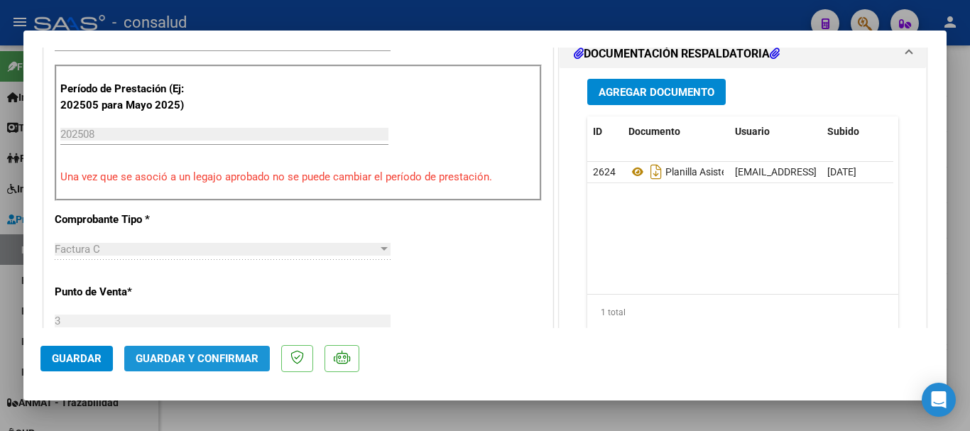
click at [209, 360] on span "Guardar y Confirmar" at bounding box center [197, 358] width 123 height 13
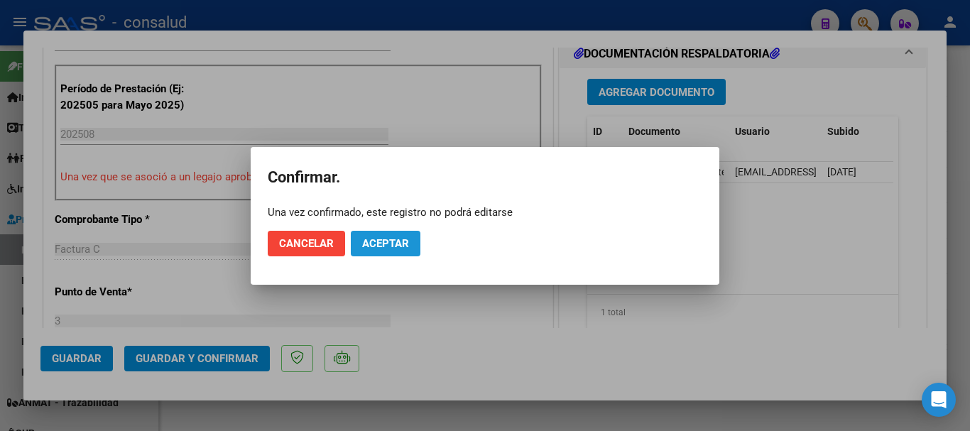
click at [385, 242] on span "Aceptar" at bounding box center [385, 243] width 47 height 13
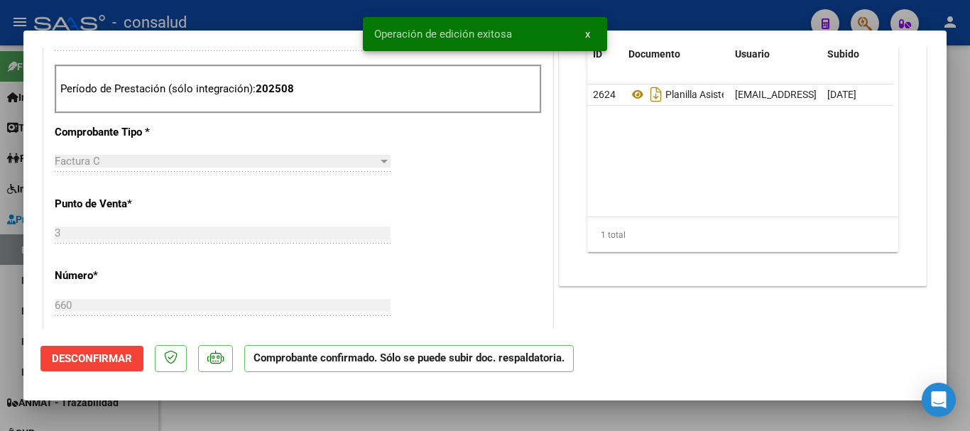
type input "$ 0,00"
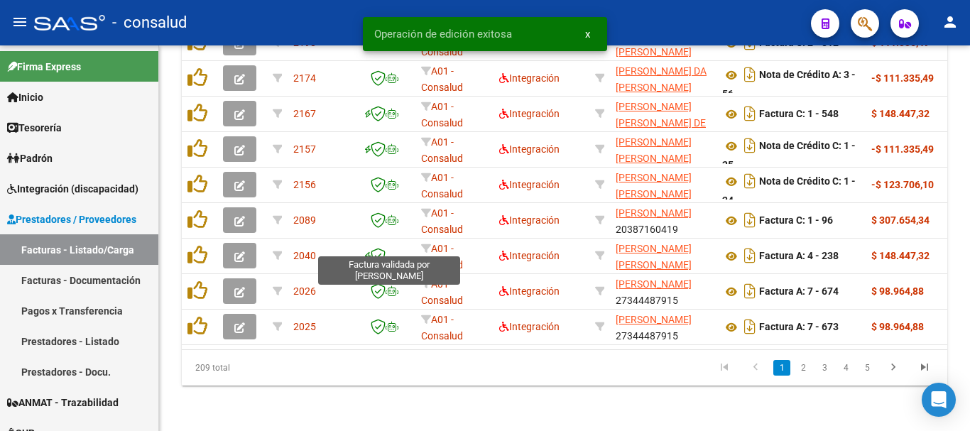
scroll to position [659, 0]
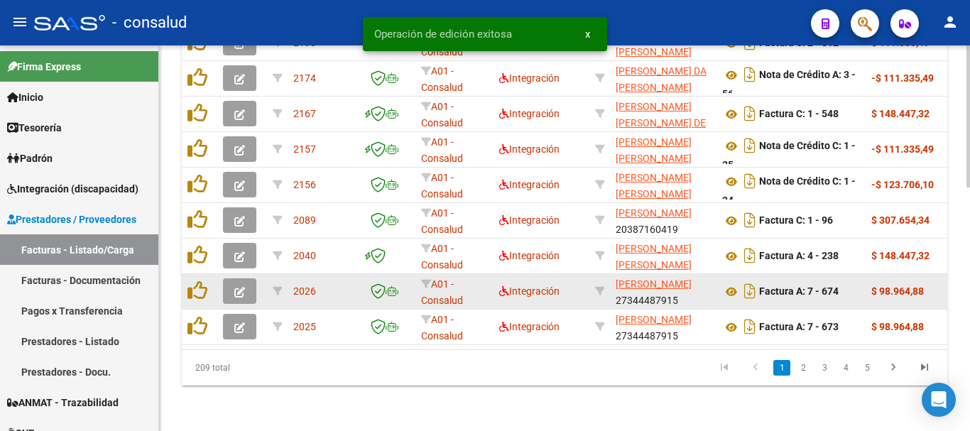
click at [247, 278] on button "button" at bounding box center [239, 291] width 33 height 26
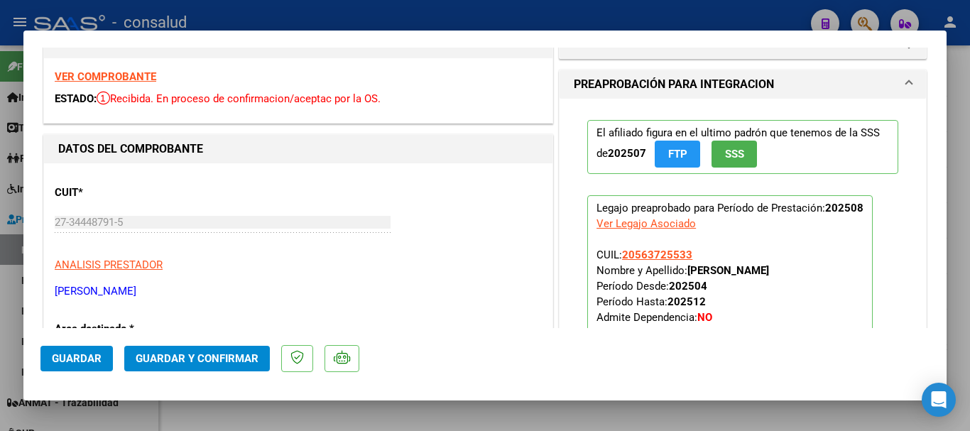
scroll to position [0, 0]
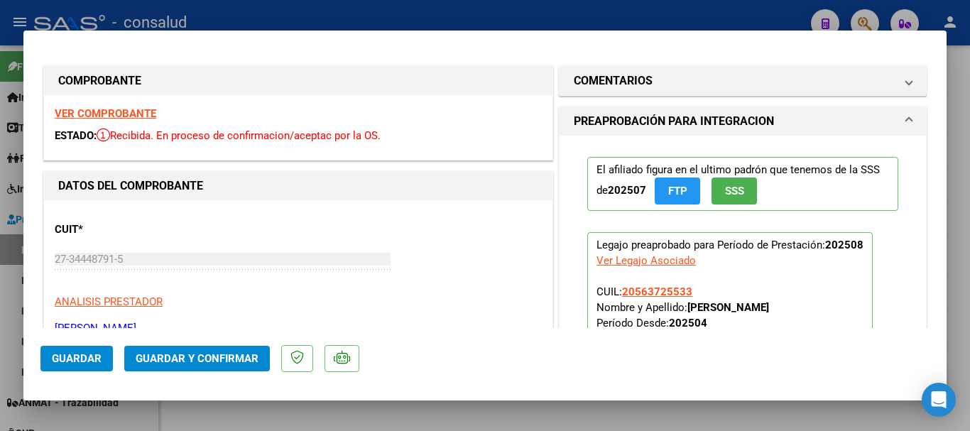
click at [99, 112] on strong "VER COMPROBANTE" at bounding box center [106, 113] width 102 height 13
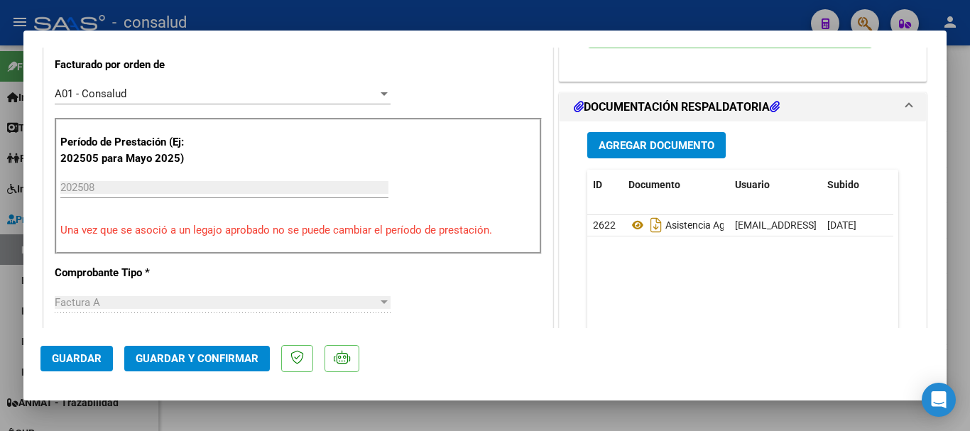
scroll to position [426, 0]
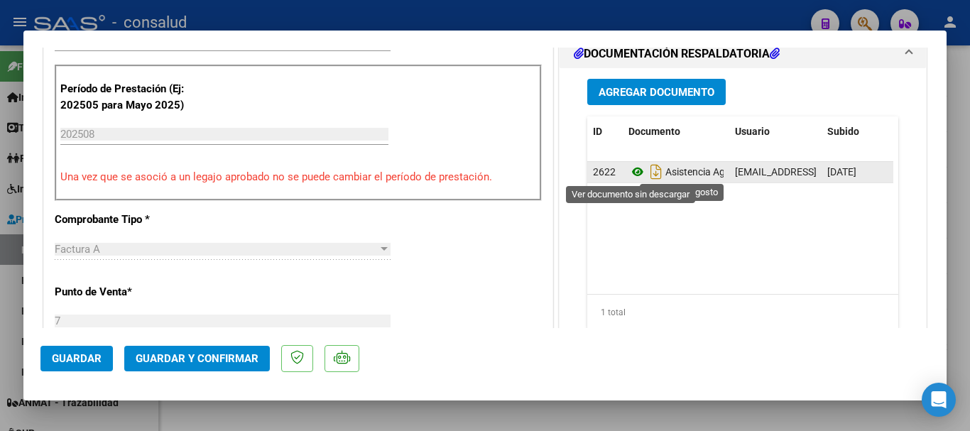
click at [628, 173] on icon at bounding box center [637, 171] width 18 height 17
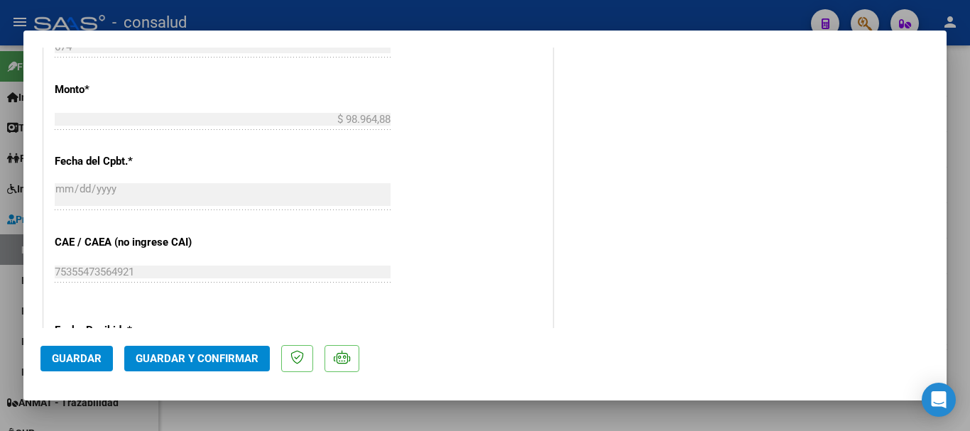
scroll to position [710, 0]
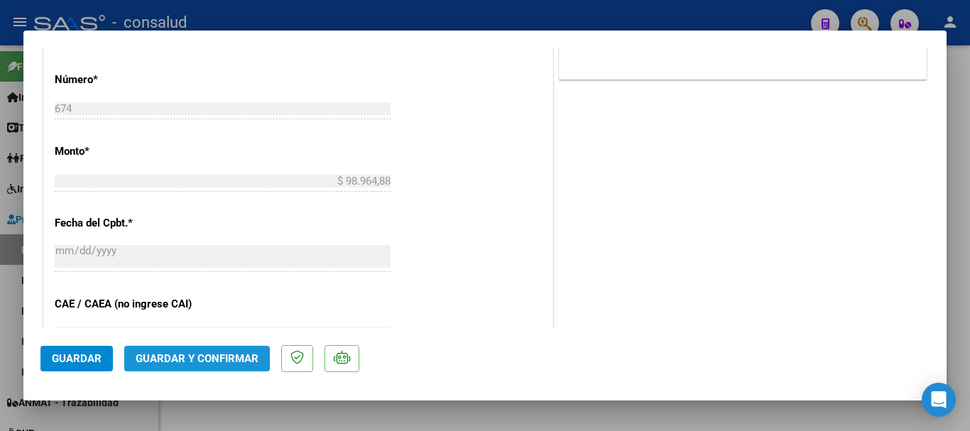
click at [179, 353] on span "Guardar y Confirmar" at bounding box center [197, 358] width 123 height 13
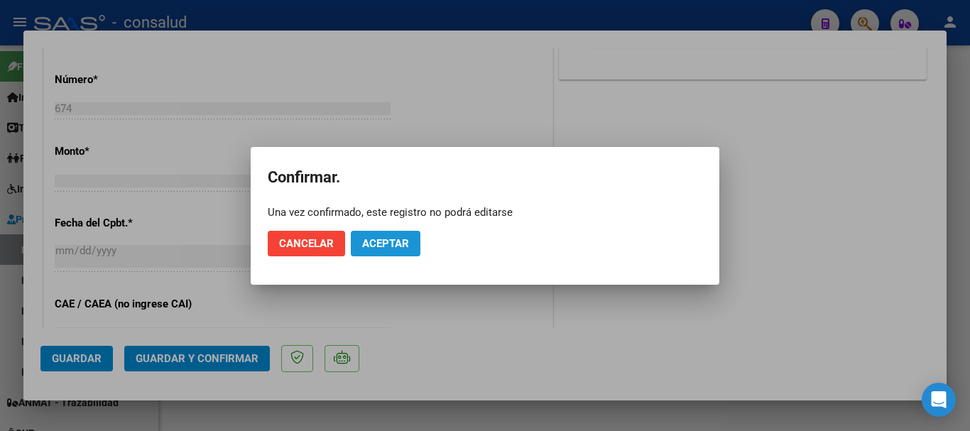
click at [400, 240] on span "Aceptar" at bounding box center [385, 243] width 47 height 13
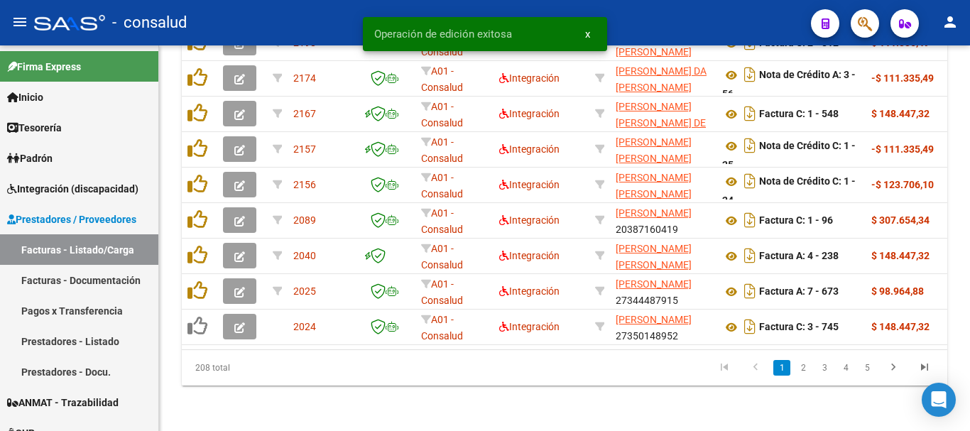
scroll to position [659, 0]
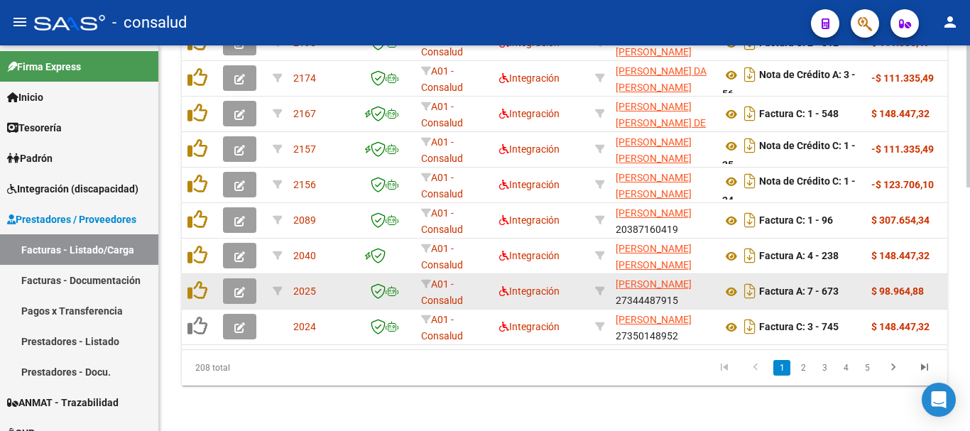
click at [226, 281] on button "button" at bounding box center [239, 291] width 33 height 26
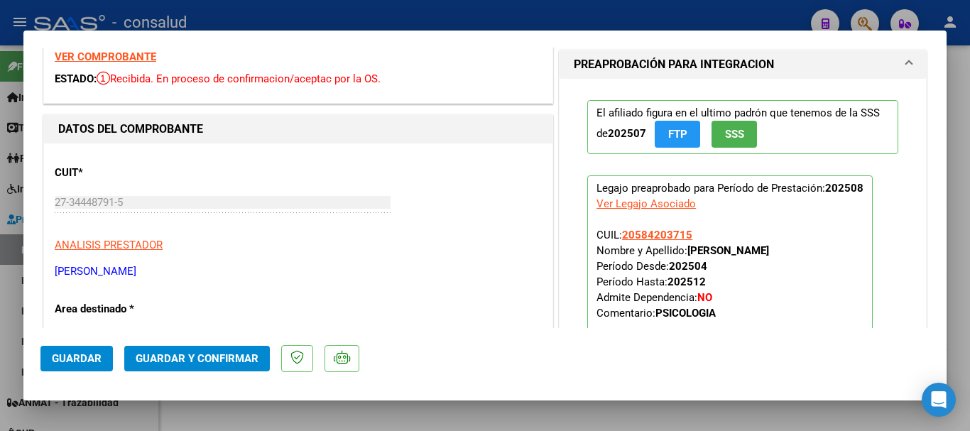
scroll to position [0, 0]
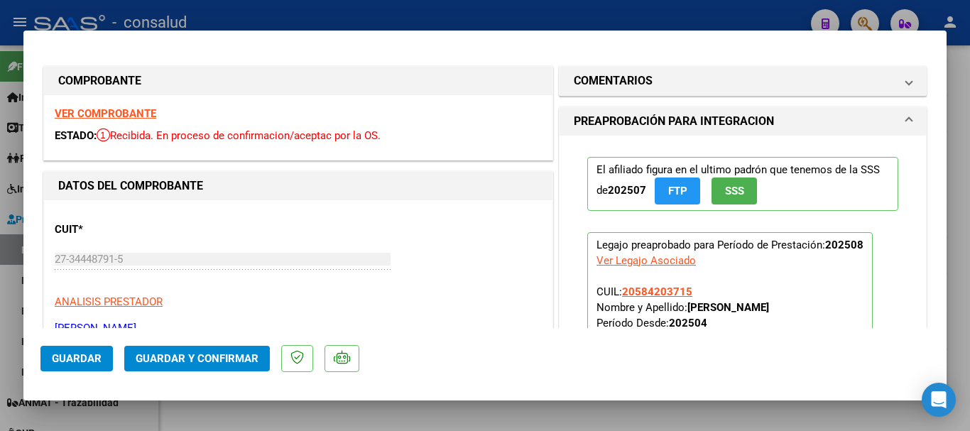
click at [124, 113] on strong "VER COMPROBANTE" at bounding box center [106, 113] width 102 height 13
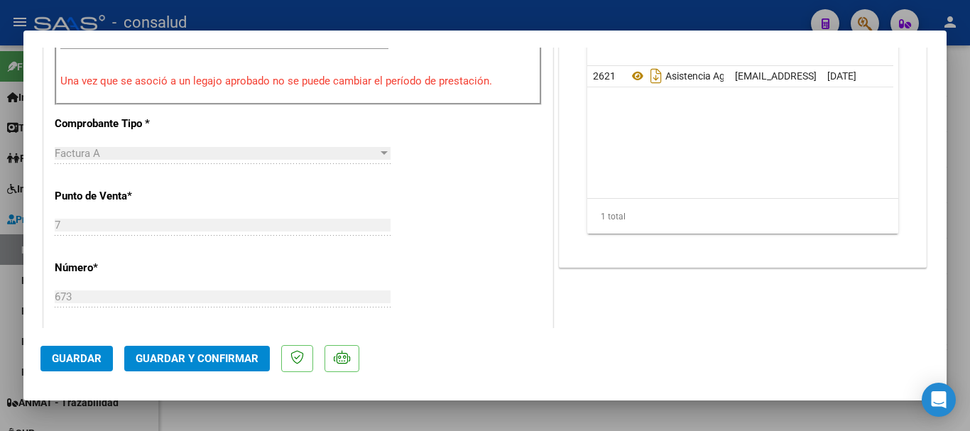
scroll to position [497, 0]
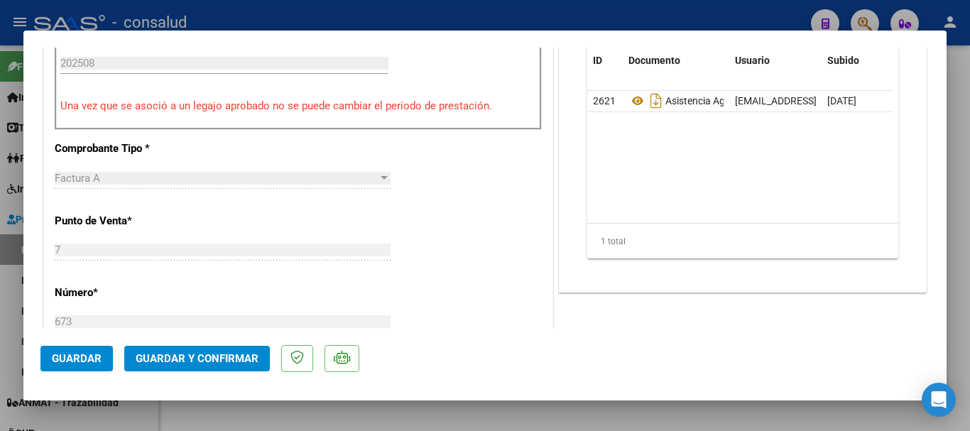
click at [194, 360] on span "Guardar y Confirmar" at bounding box center [197, 358] width 123 height 13
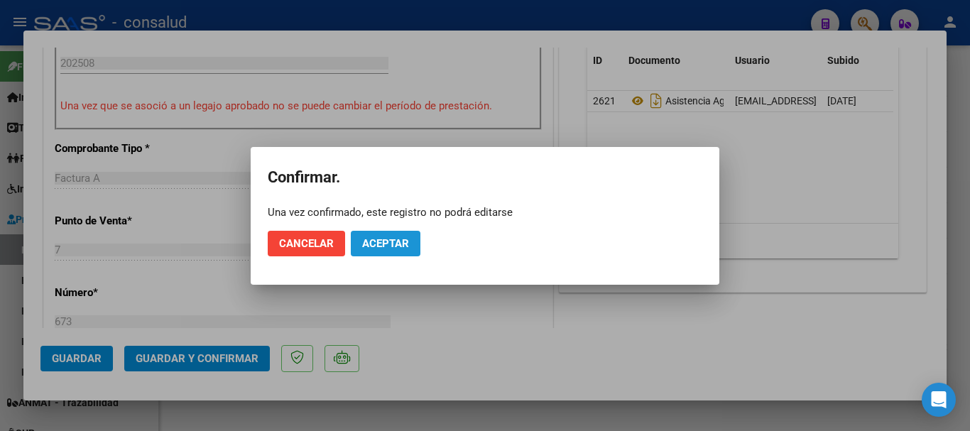
click at [405, 250] on button "Aceptar" at bounding box center [386, 244] width 70 height 26
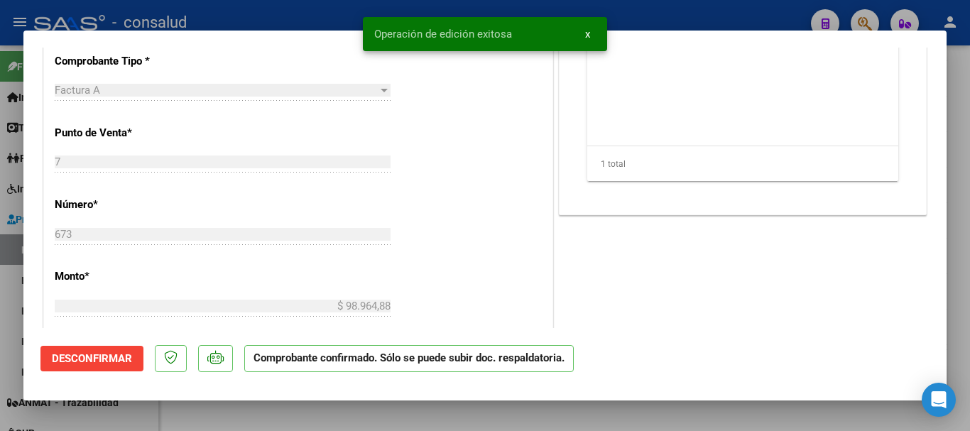
type input "$ 0,00"
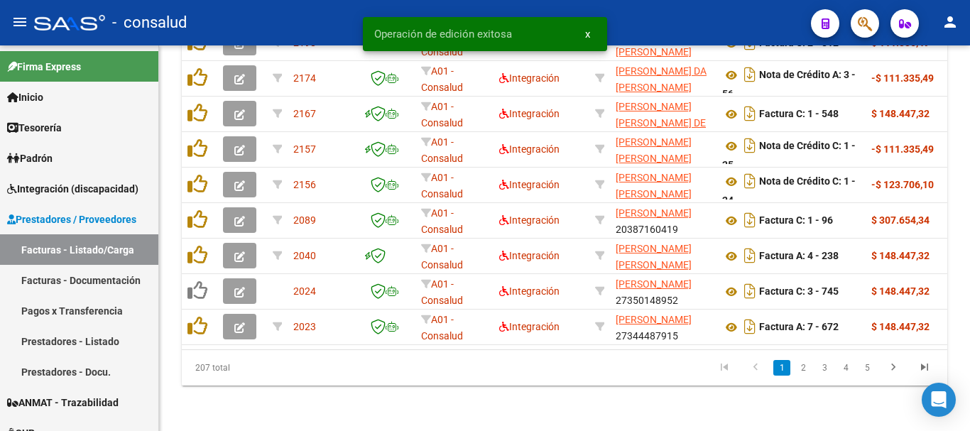
scroll to position [659, 0]
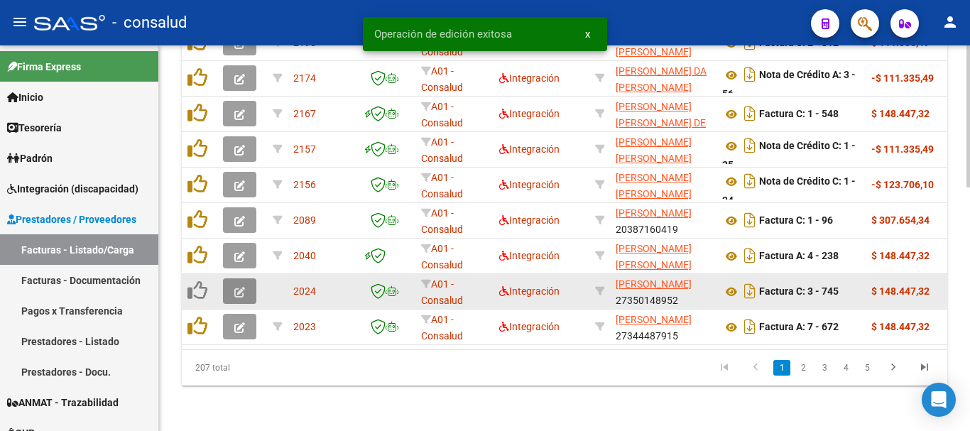
click at [236, 287] on icon "button" at bounding box center [239, 292] width 11 height 11
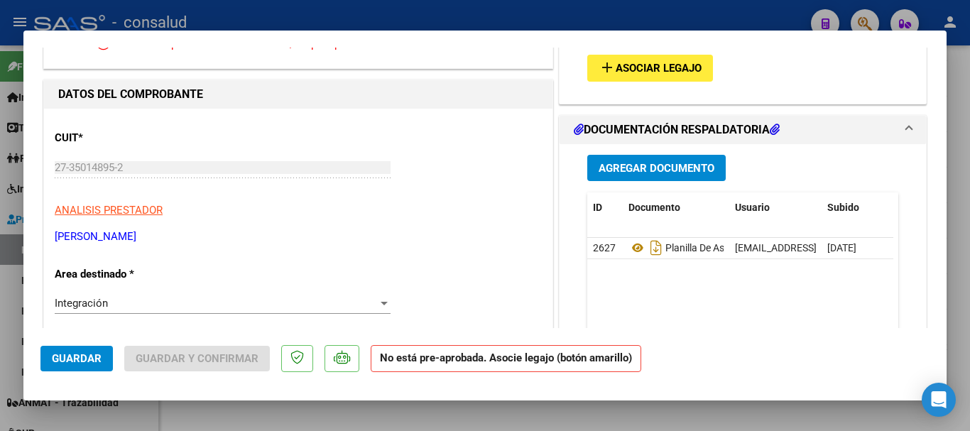
scroll to position [0, 0]
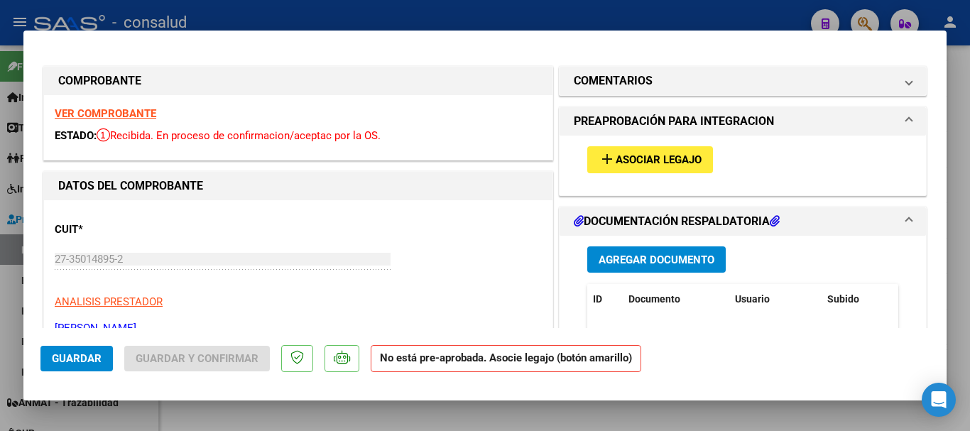
click at [120, 114] on strong "VER COMPROBANTE" at bounding box center [106, 113] width 102 height 13
click at [618, 148] on div "add Asociar Legajo" at bounding box center [742, 160] width 332 height 48
click at [618, 154] on span "Asociar Legajo" at bounding box center [658, 160] width 86 height 13
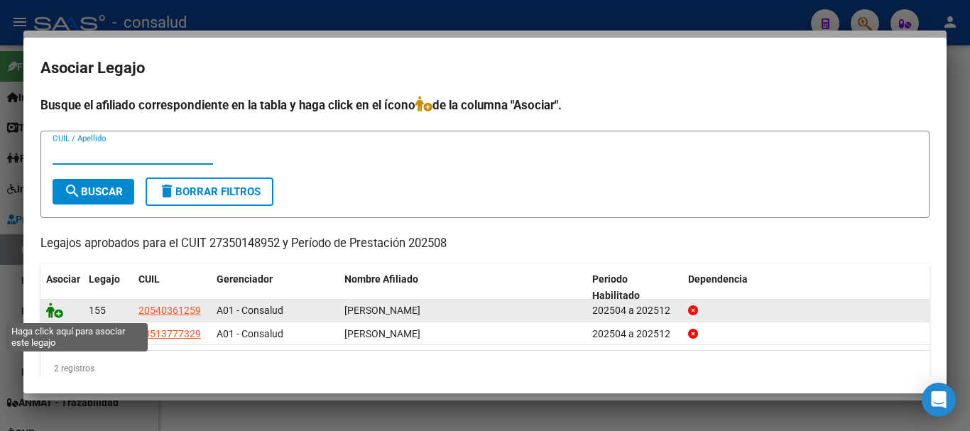
click at [53, 309] on icon at bounding box center [54, 310] width 17 height 16
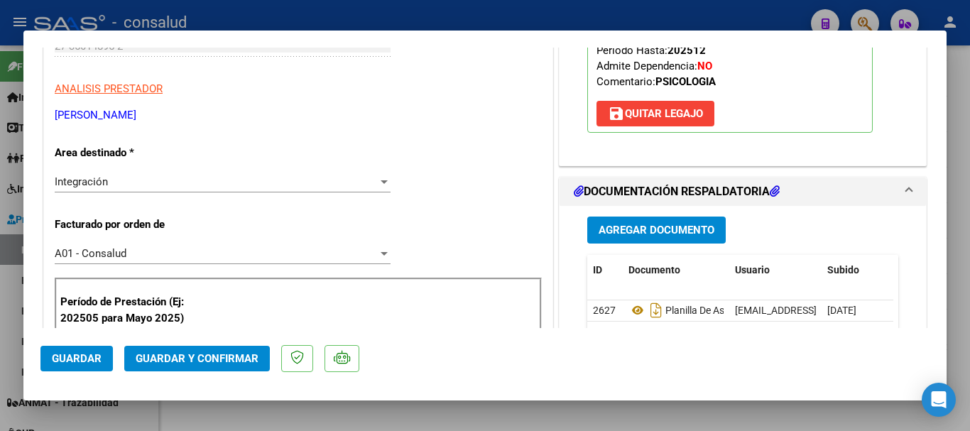
scroll to position [355, 0]
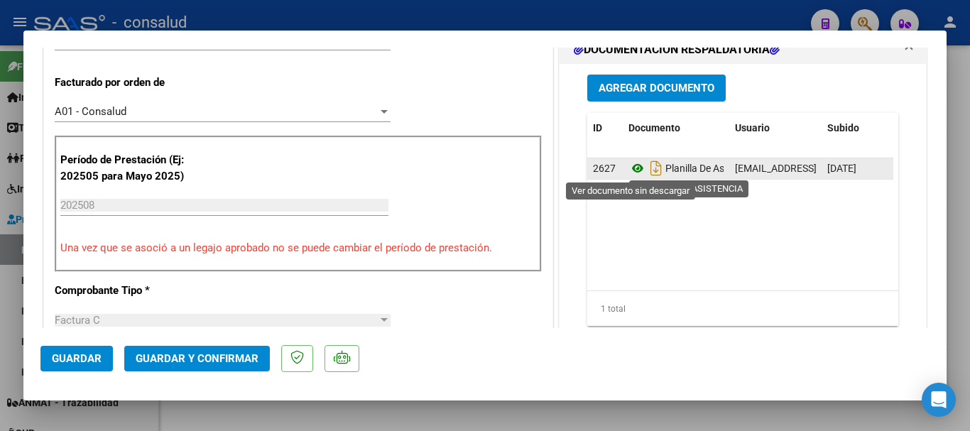
click at [630, 172] on icon at bounding box center [637, 168] width 18 height 17
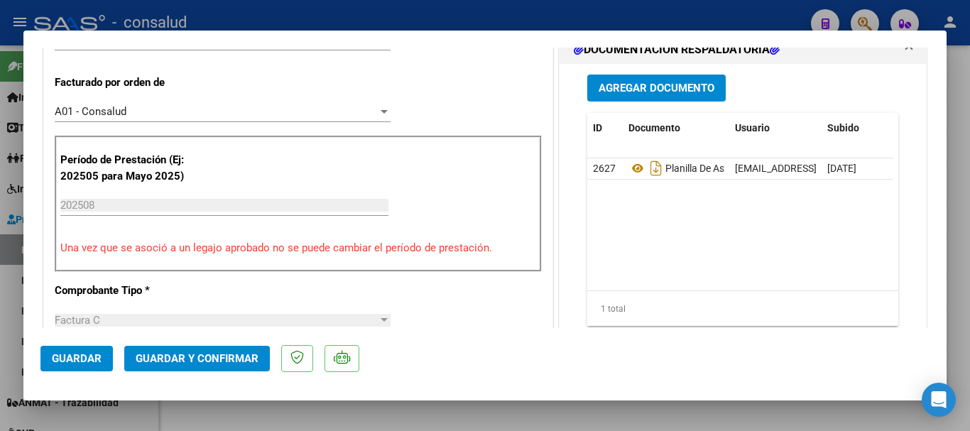
click at [235, 354] on span "Guardar y Confirmar" at bounding box center [197, 358] width 123 height 13
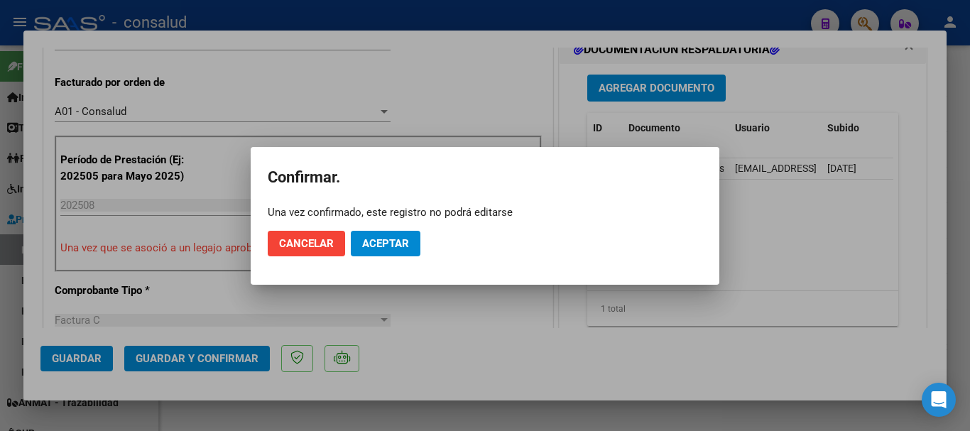
click at [403, 224] on mat-dialog-actions "Cancelar Aceptar" at bounding box center [485, 243] width 434 height 48
click at [400, 240] on span "Aceptar" at bounding box center [385, 243] width 47 height 13
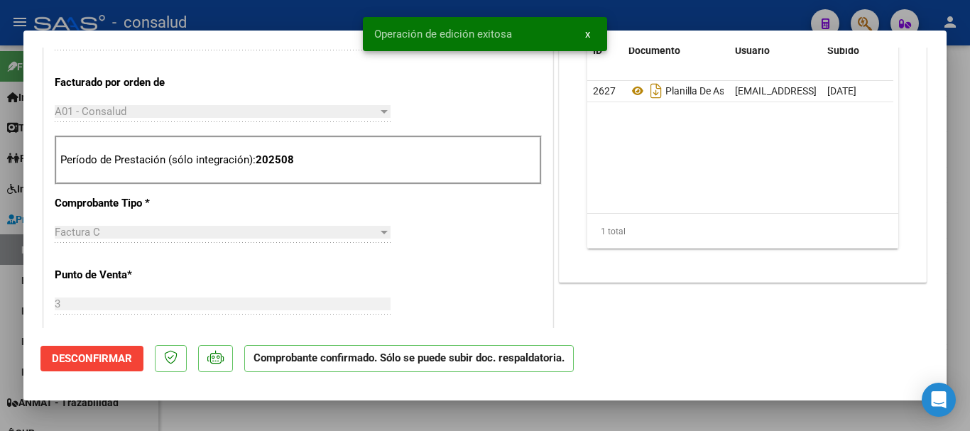
type input "$ 0,00"
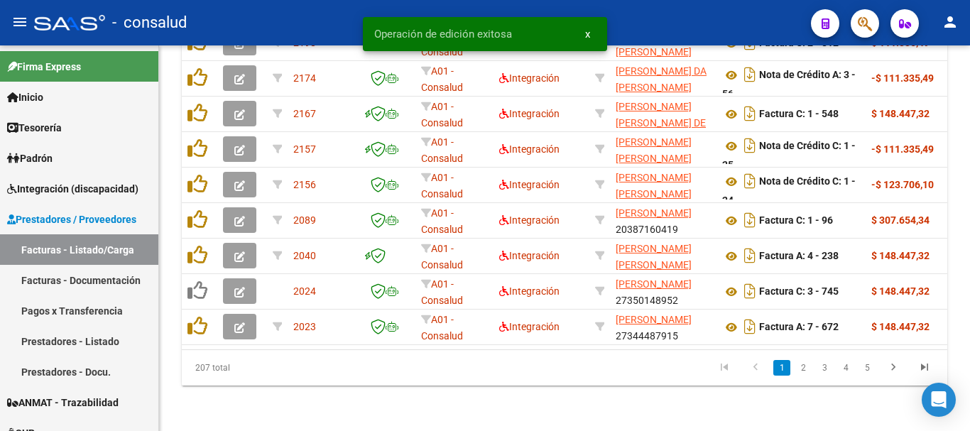
scroll to position [659, 0]
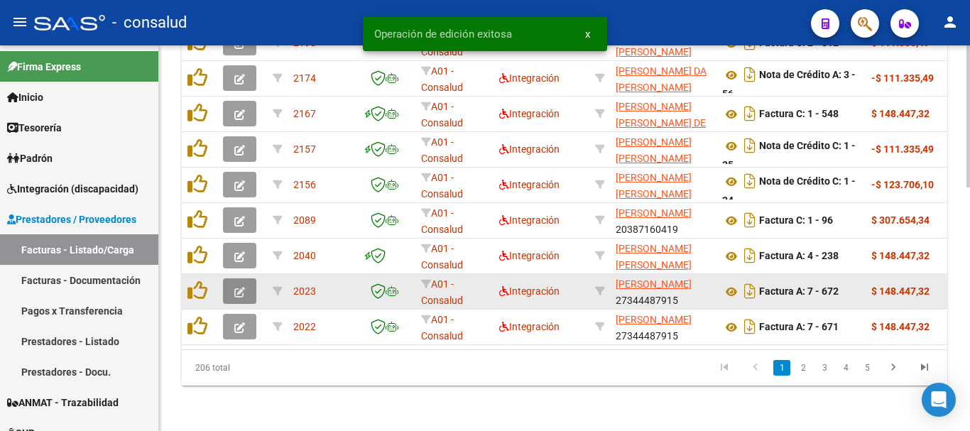
click at [228, 284] on button "button" at bounding box center [239, 291] width 33 height 26
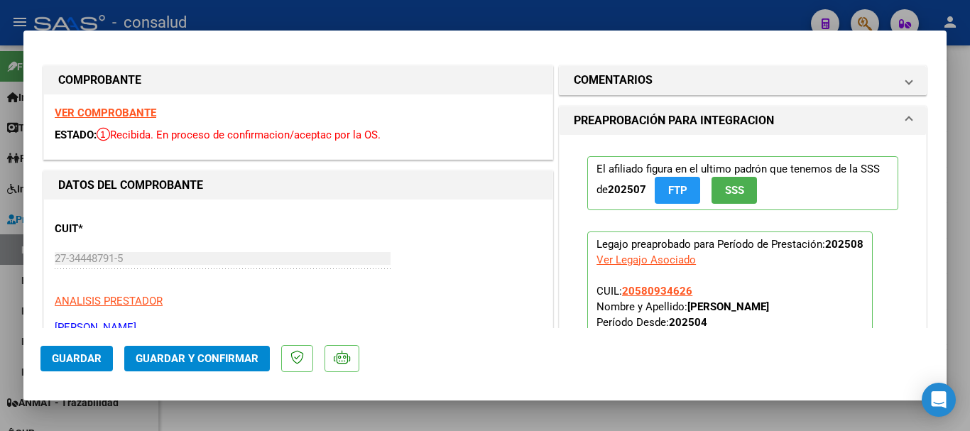
scroll to position [0, 0]
click at [148, 114] on strong "VER COMPROBANTE" at bounding box center [106, 113] width 102 height 13
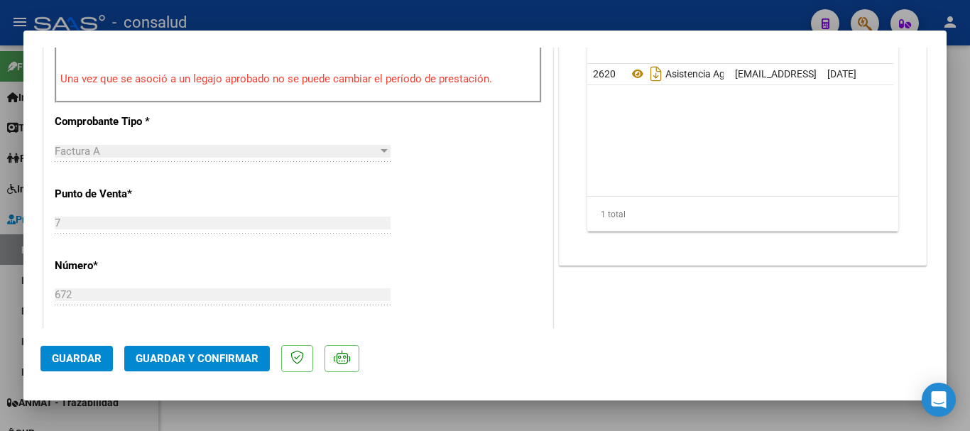
scroll to position [426, 0]
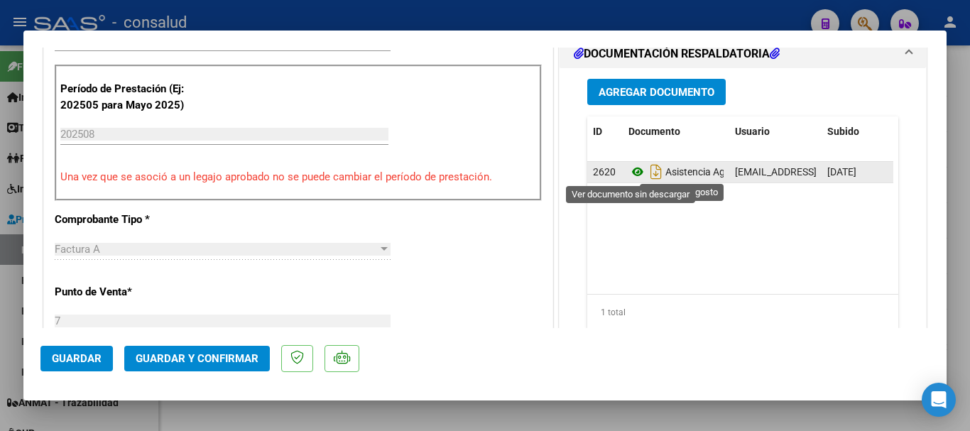
click at [628, 170] on icon at bounding box center [637, 171] width 18 height 17
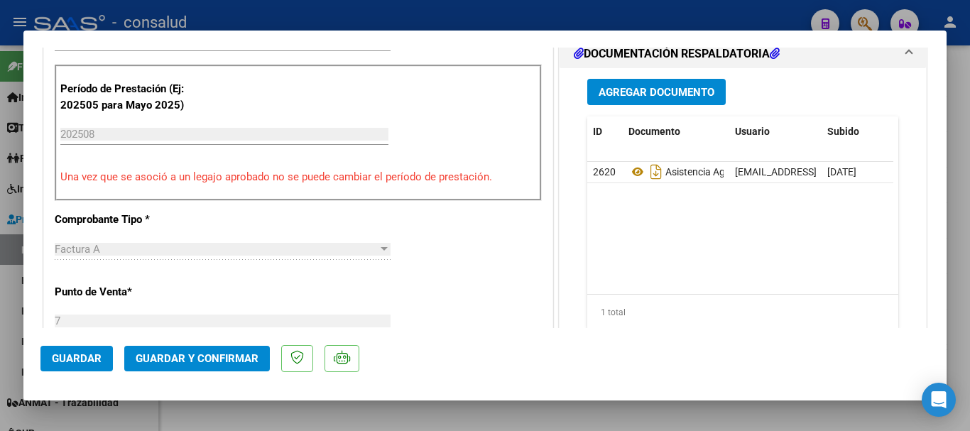
click at [225, 359] on span "Guardar y Confirmar" at bounding box center [197, 358] width 123 height 13
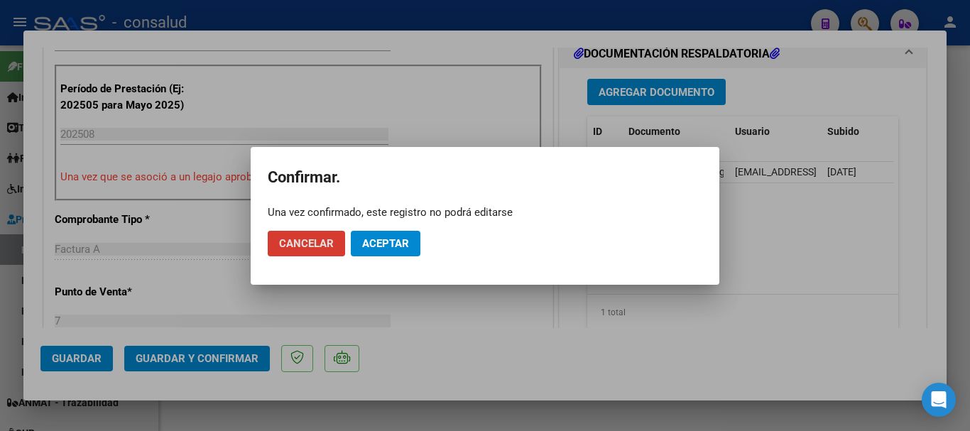
click at [419, 241] on button "Aceptar" at bounding box center [386, 244] width 70 height 26
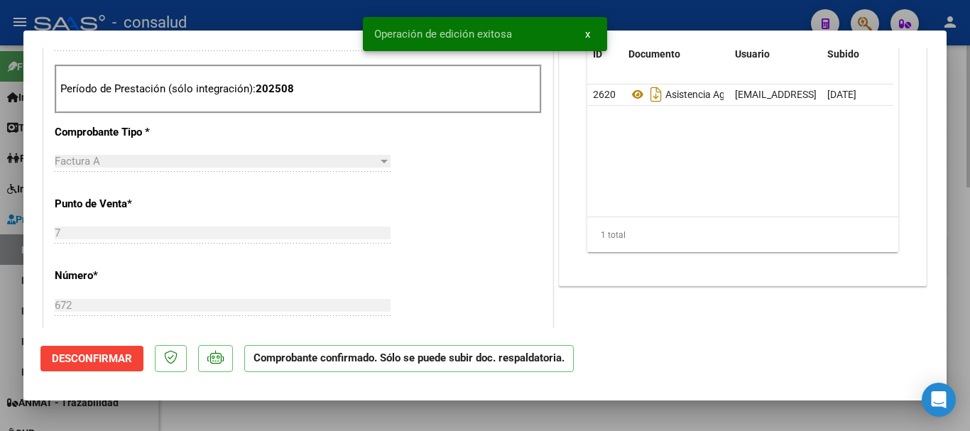
type input "$ 0,00"
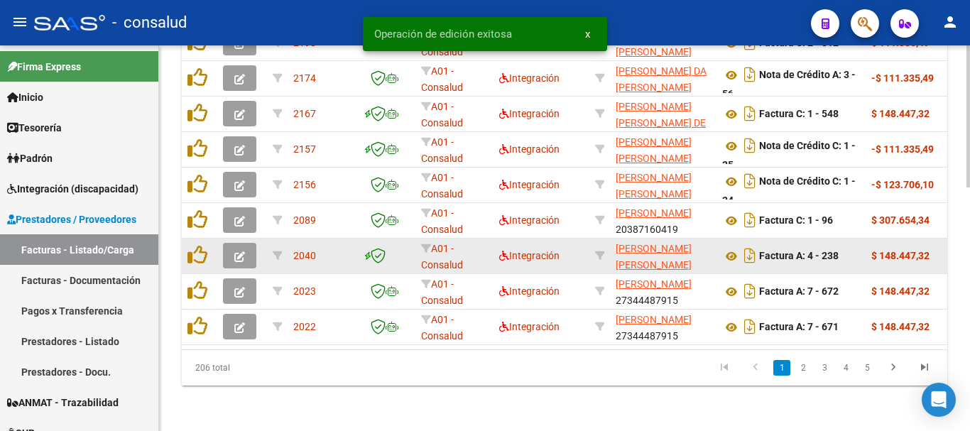
scroll to position [659, 0]
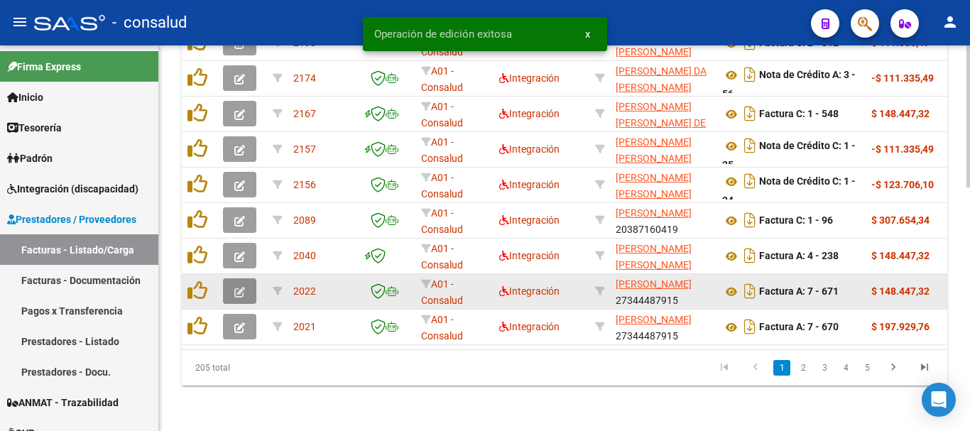
click at [244, 278] on button "button" at bounding box center [239, 291] width 33 height 26
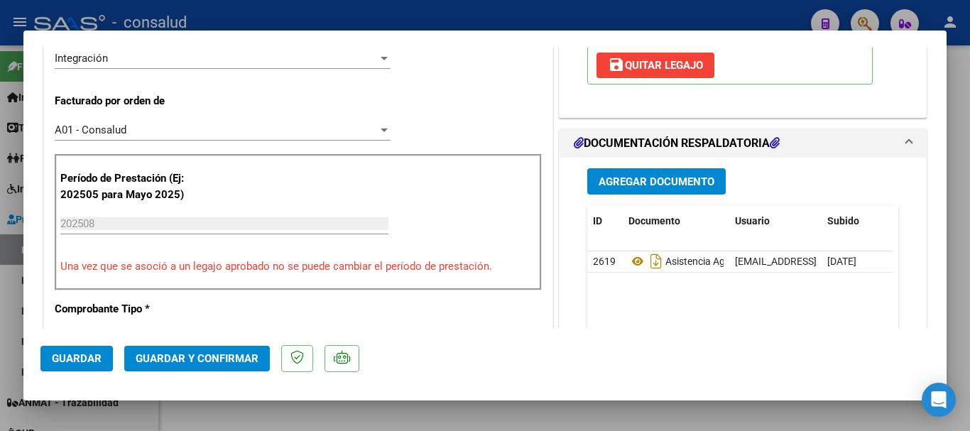
scroll to position [355, 0]
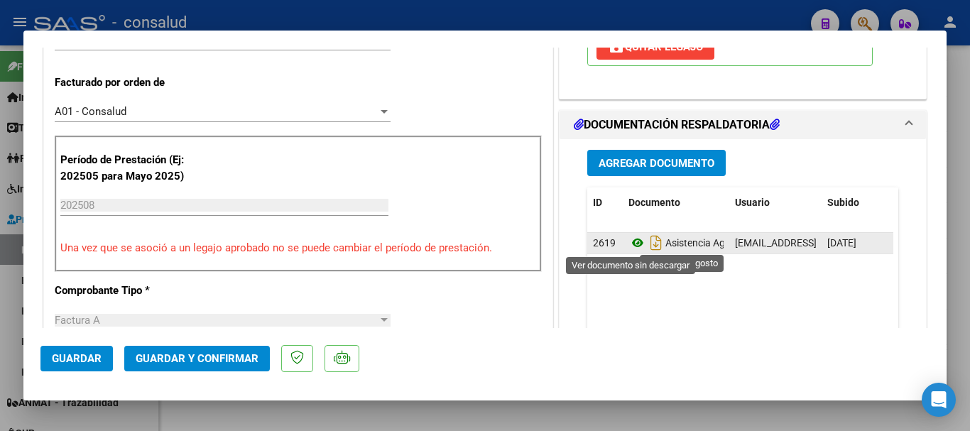
click at [631, 240] on icon at bounding box center [637, 242] width 18 height 17
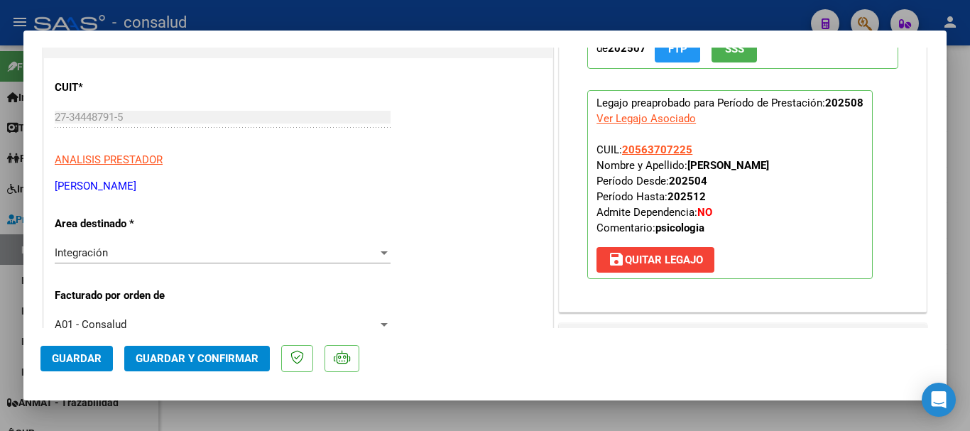
scroll to position [0, 0]
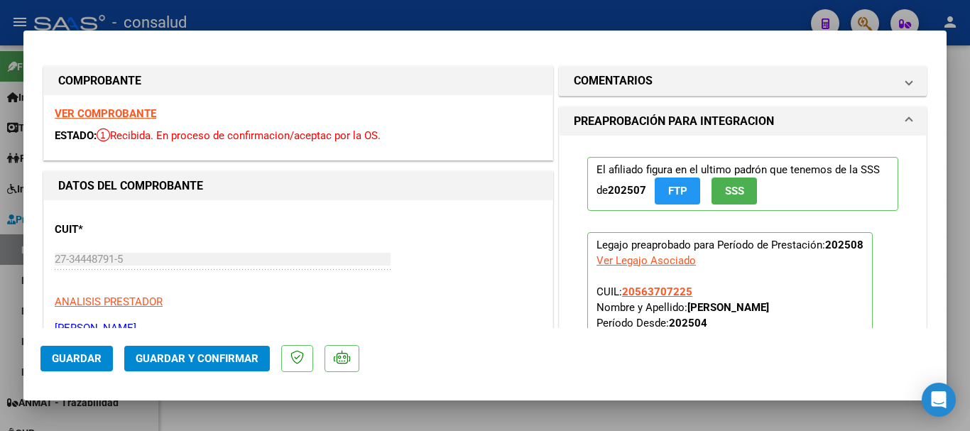
click at [143, 117] on strong "VER COMPROBANTE" at bounding box center [106, 113] width 102 height 13
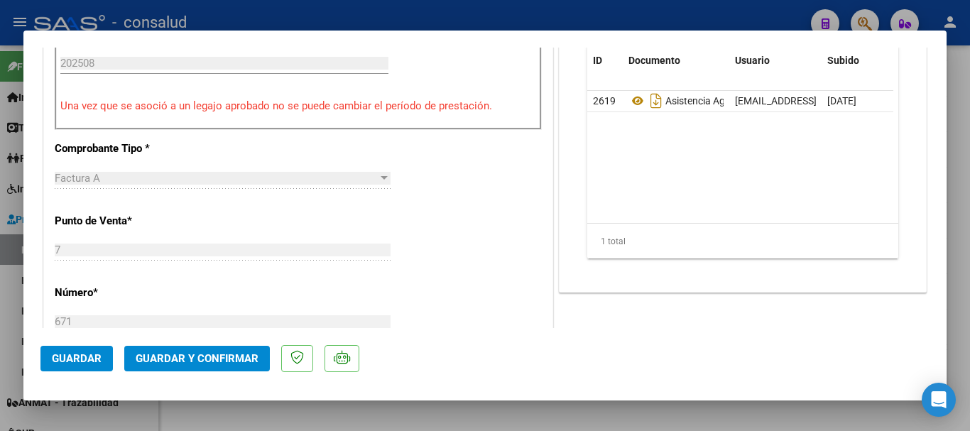
scroll to position [710, 0]
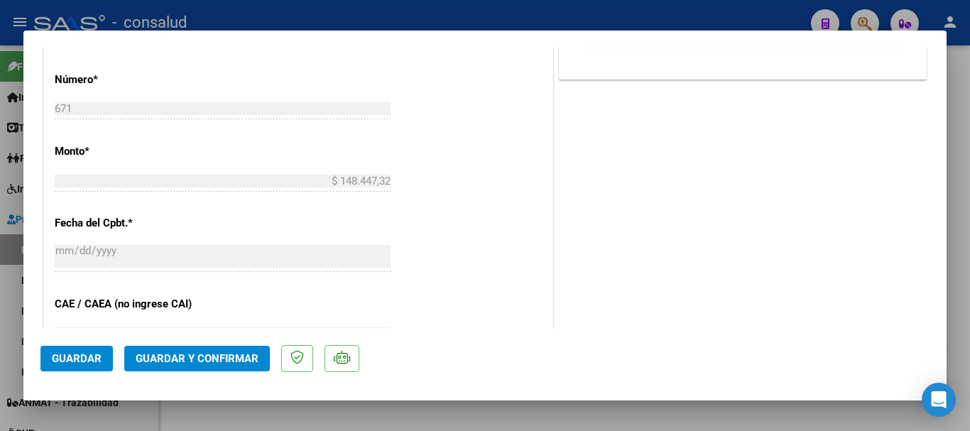
click at [208, 364] on span "Guardar y Confirmar" at bounding box center [197, 358] width 123 height 13
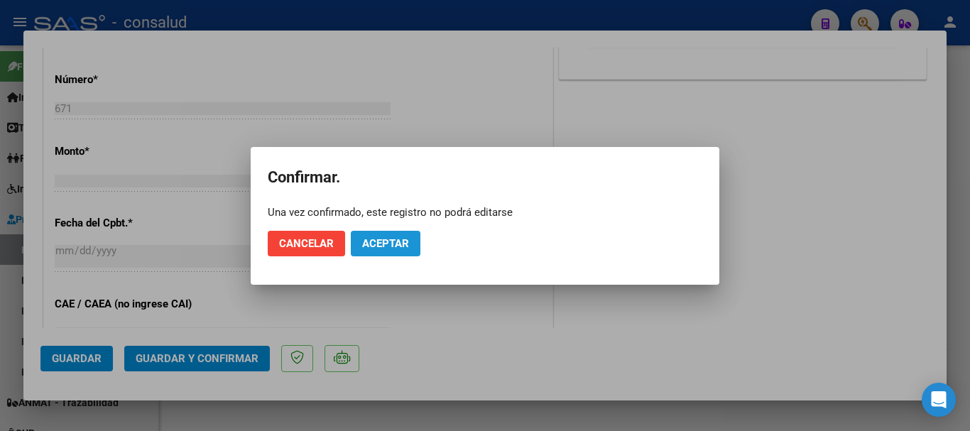
drag, startPoint x: 407, startPoint y: 248, endPoint x: 436, endPoint y: 266, distance: 34.1
click at [406, 248] on span "Aceptar" at bounding box center [385, 243] width 47 height 13
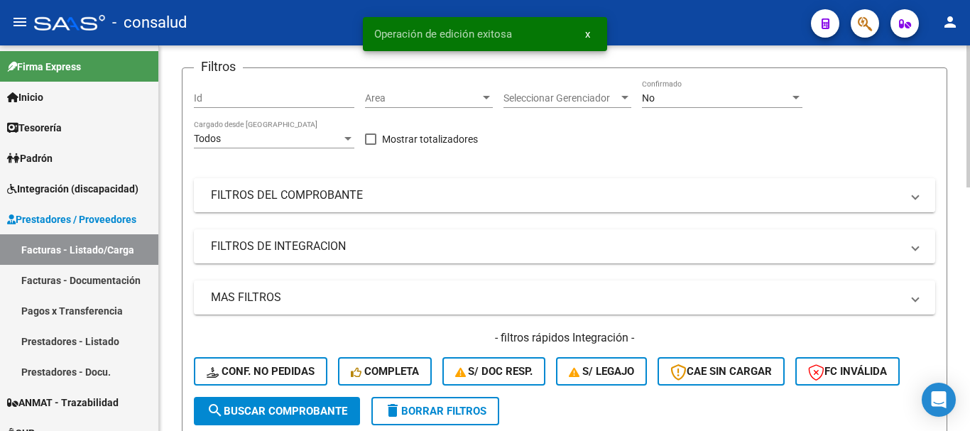
scroll to position [142, 0]
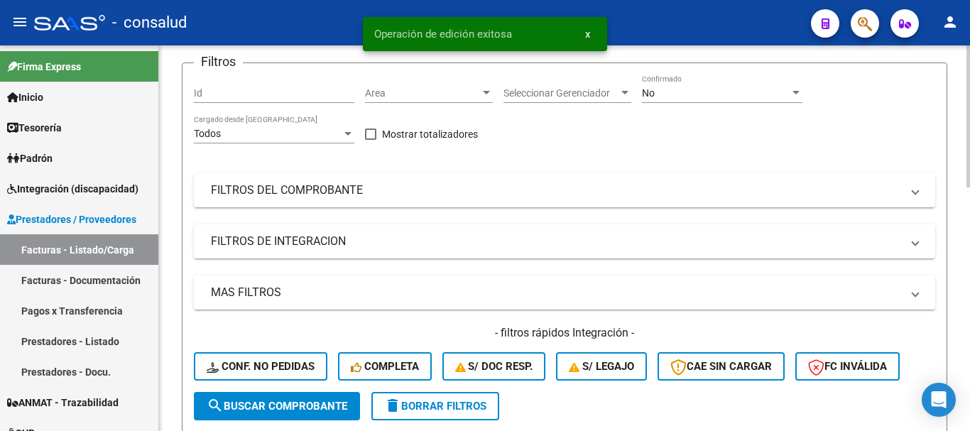
click at [336, 192] on mat-panel-title "FILTROS DEL COMPROBANTE" at bounding box center [556, 190] width 690 height 16
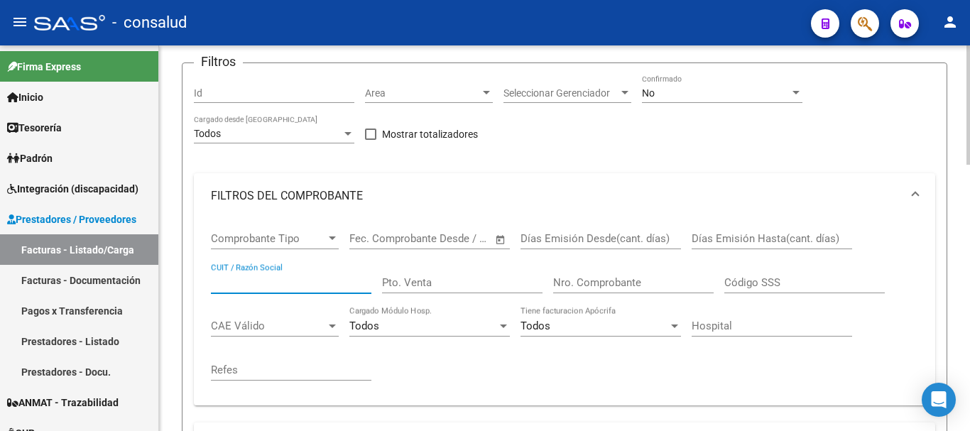
paste input "30715855751"
type input "30715855751"
click at [737, 84] on div "No Confirmado" at bounding box center [722, 89] width 160 height 28
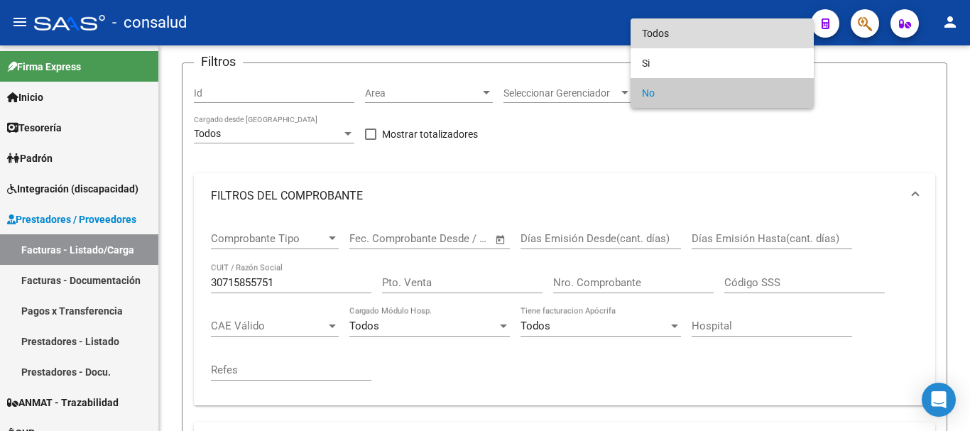
click at [720, 28] on span "Todos" at bounding box center [722, 33] width 160 height 30
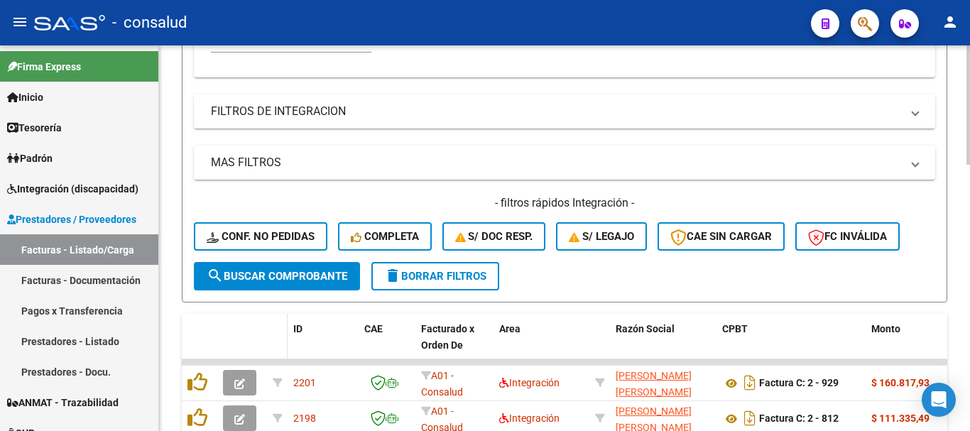
scroll to position [497, 0]
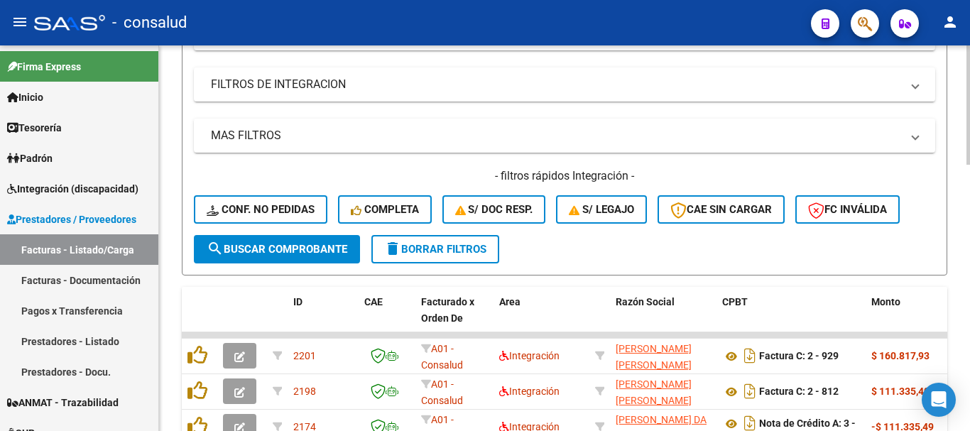
click at [292, 248] on span "search Buscar Comprobante" at bounding box center [277, 249] width 141 height 13
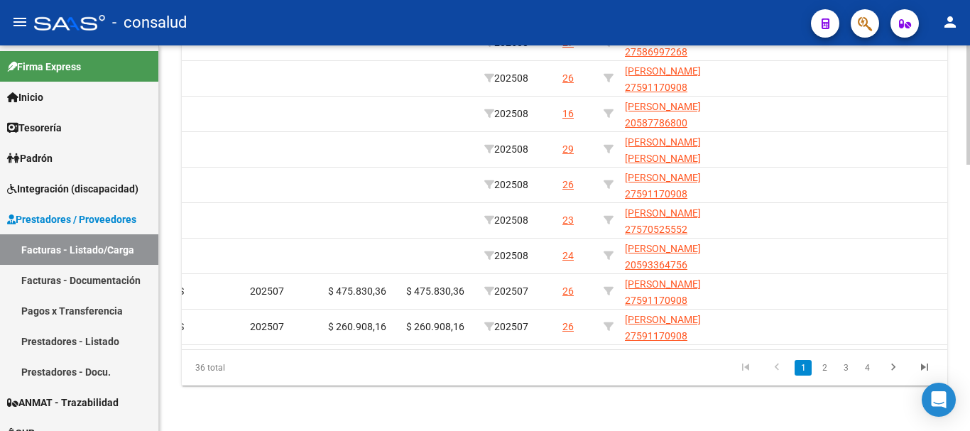
scroll to position [0, 1753]
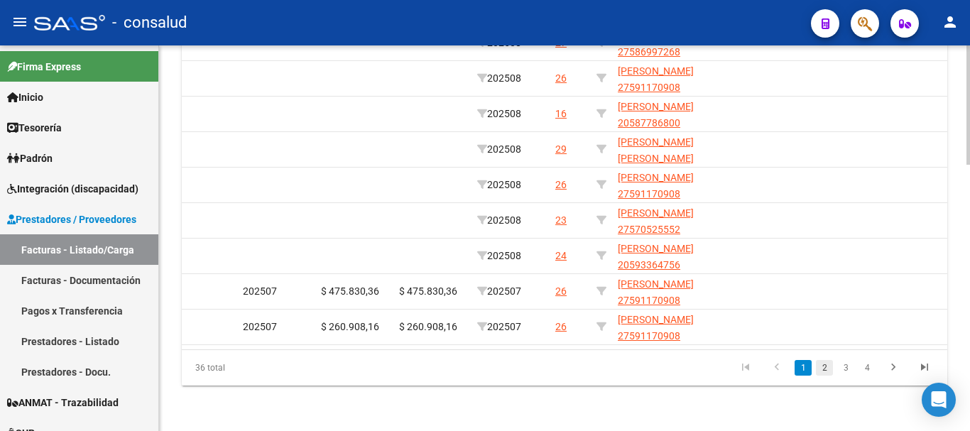
click at [822, 373] on link "2" at bounding box center [824, 368] width 17 height 16
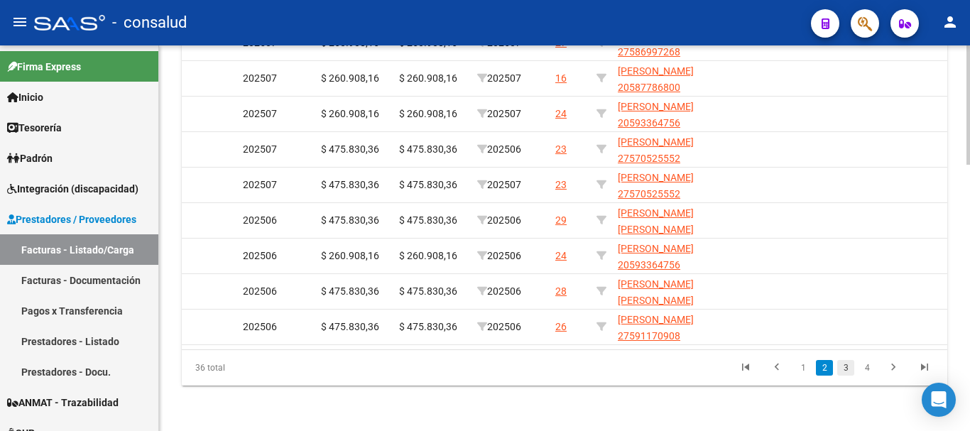
click at [843, 370] on link "3" at bounding box center [845, 368] width 17 height 16
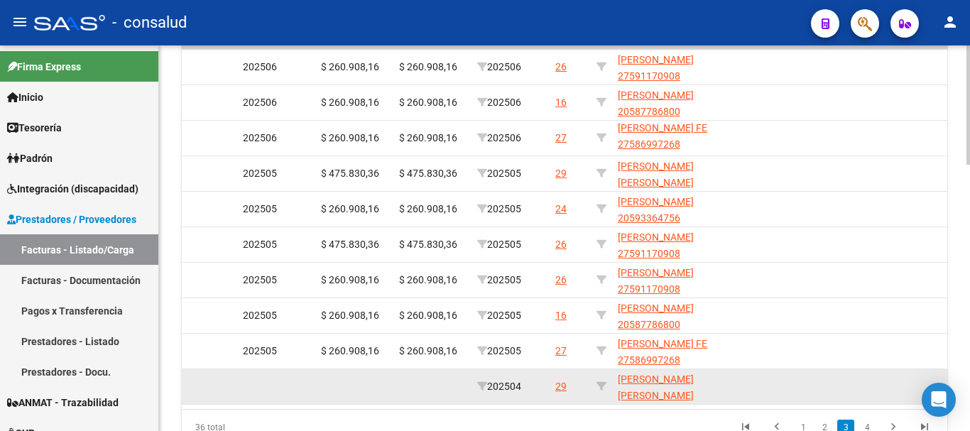
scroll to position [857, 0]
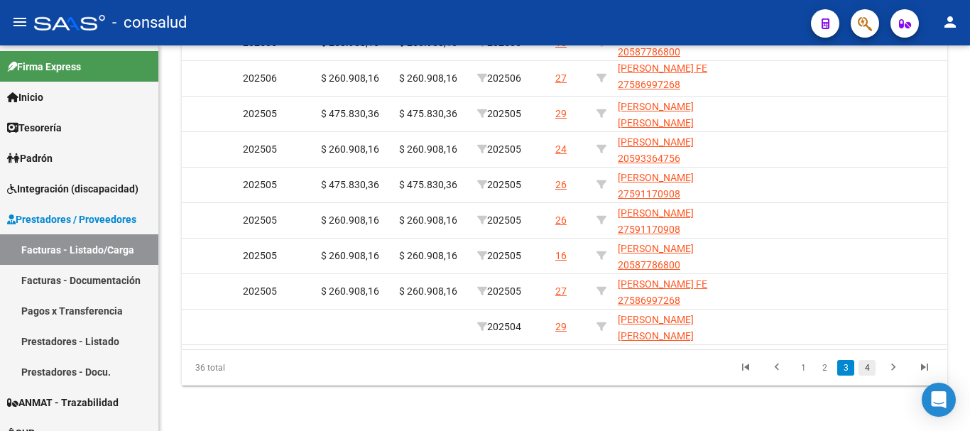
click at [874, 369] on link "4" at bounding box center [866, 368] width 17 height 16
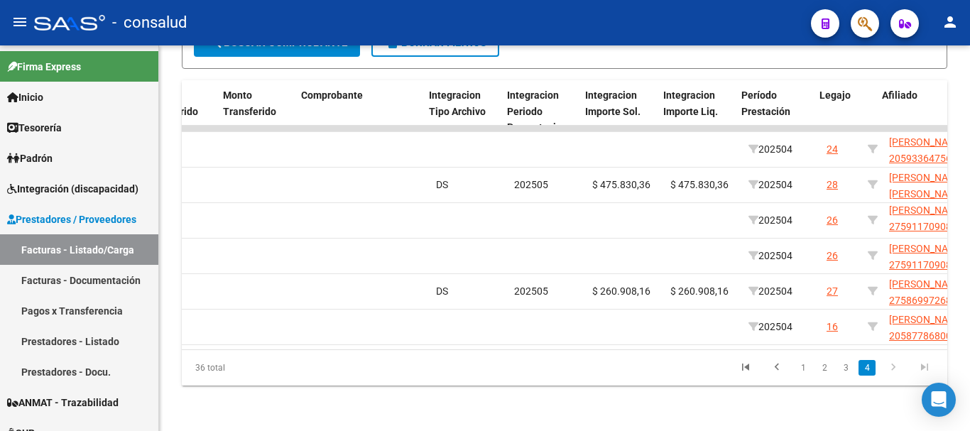
scroll to position [0, 1518]
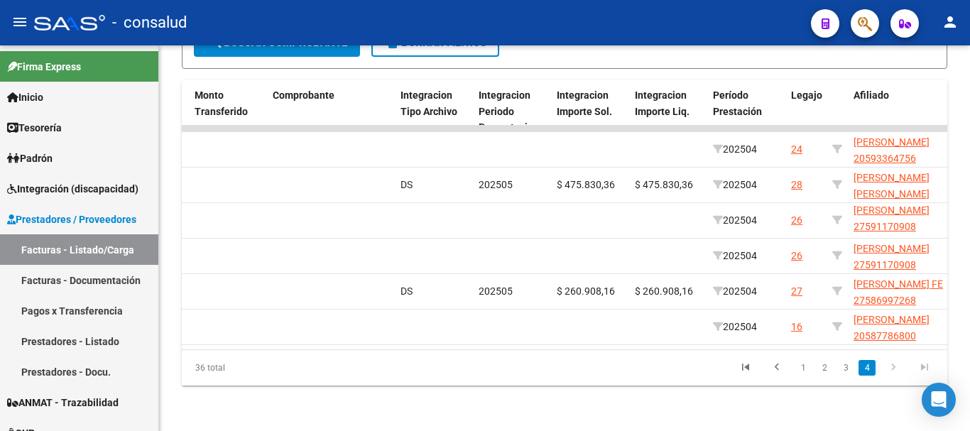
click at [598, 366] on datatable-pager "1 2 3 4" at bounding box center [639, 368] width 601 height 24
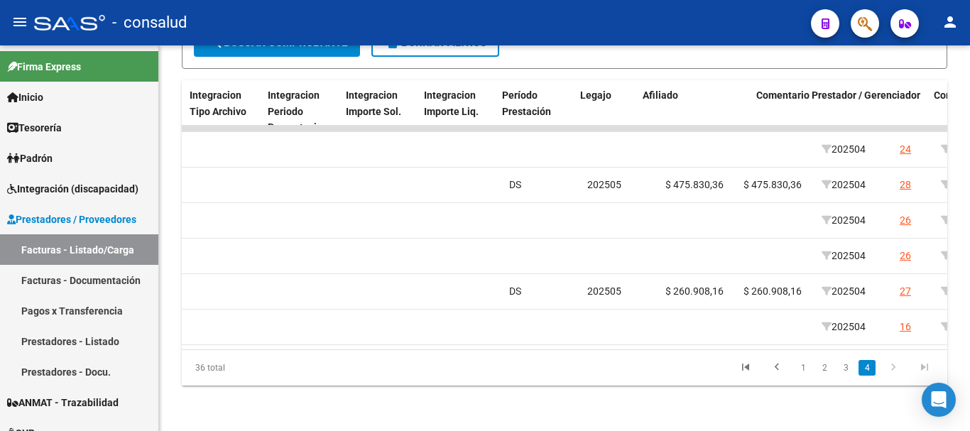
scroll to position [0, 1746]
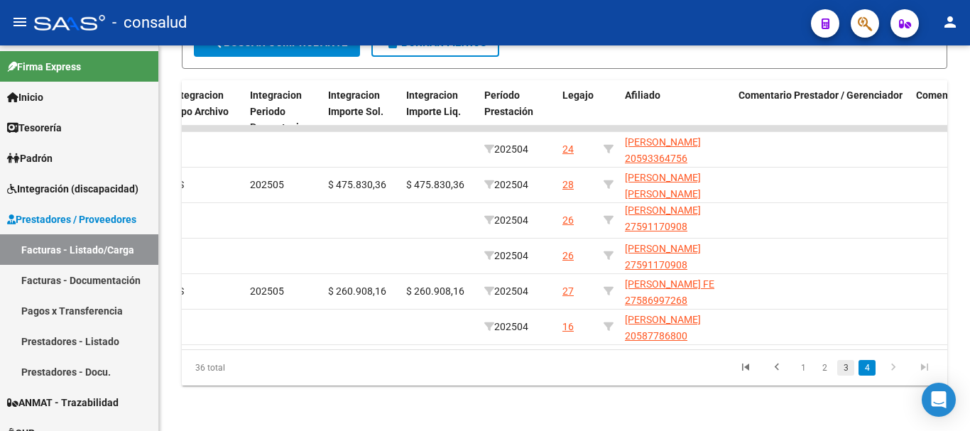
click at [846, 368] on link "3" at bounding box center [845, 368] width 17 height 16
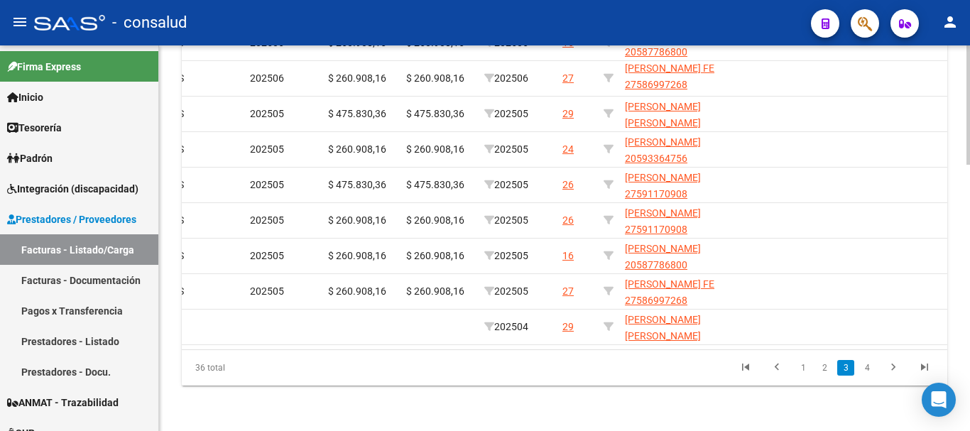
scroll to position [0, 0]
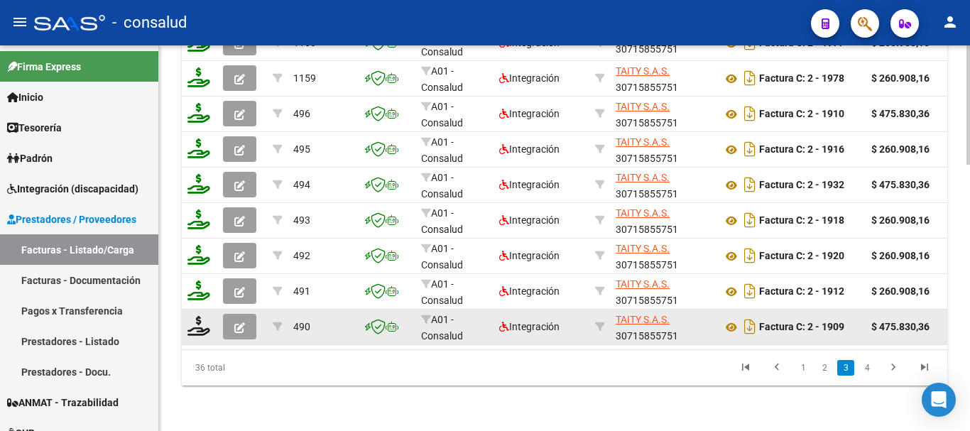
click at [282, 332] on datatable-body-cell at bounding box center [277, 326] width 21 height 35
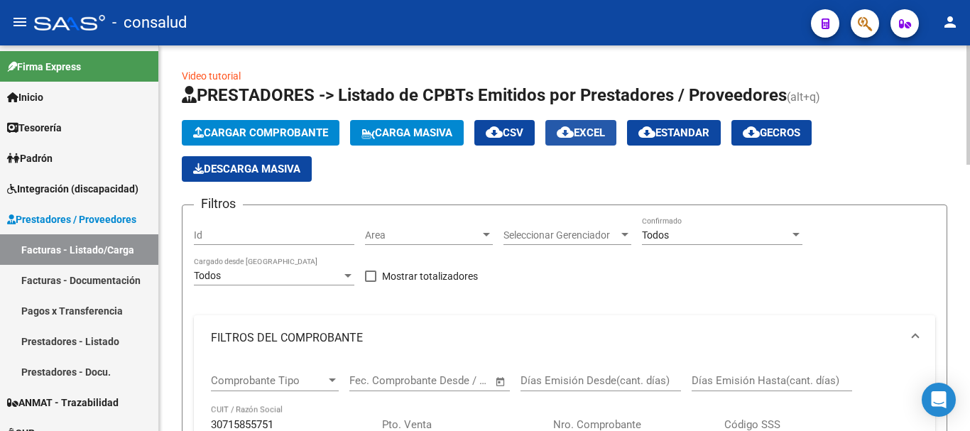
click at [594, 133] on span "cloud_download EXCEL" at bounding box center [580, 132] width 48 height 13
click at [88, 252] on link "Facturas - Listado/Carga" at bounding box center [79, 249] width 158 height 31
click at [491, 385] on span "Open calendar" at bounding box center [500, 381] width 34 height 34
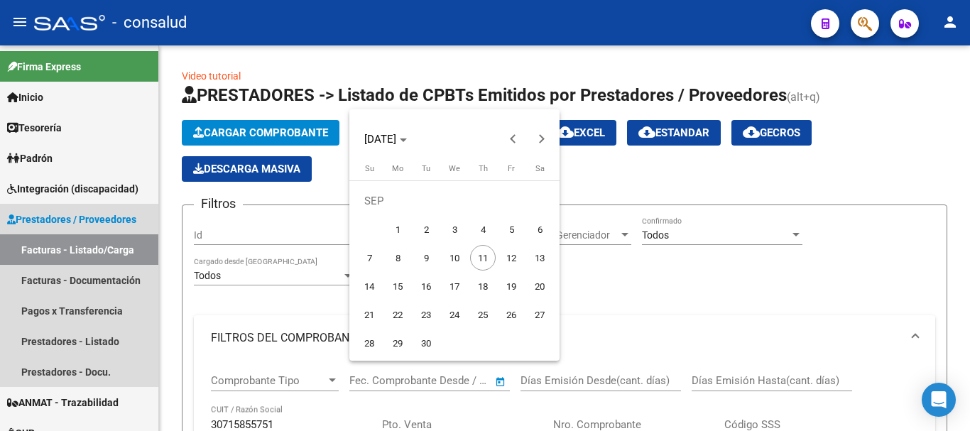
scroll to position [639, 0]
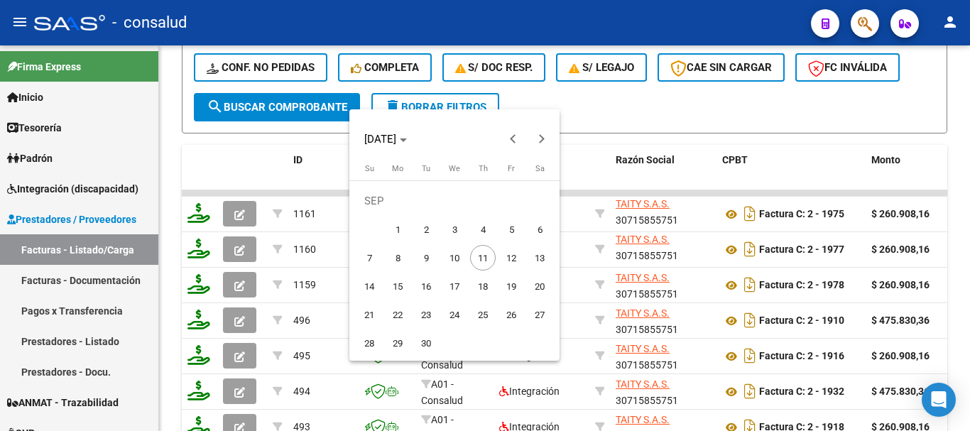
click at [760, 97] on div at bounding box center [485, 215] width 970 height 431
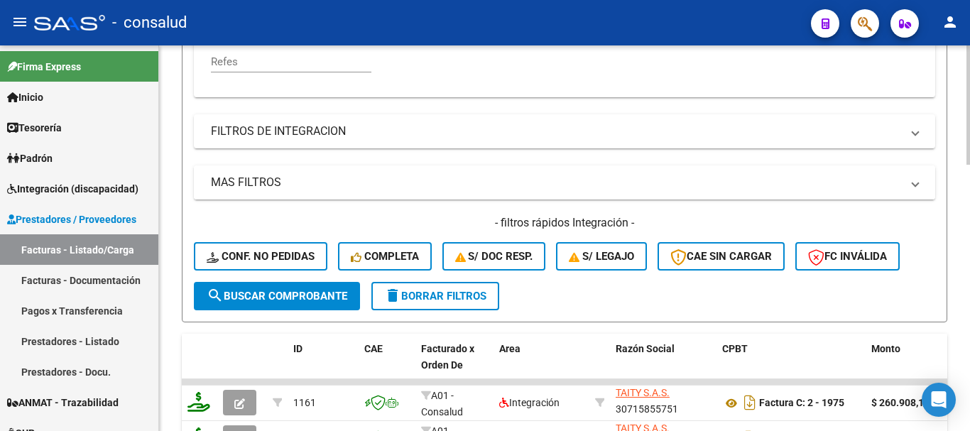
scroll to position [573, 0]
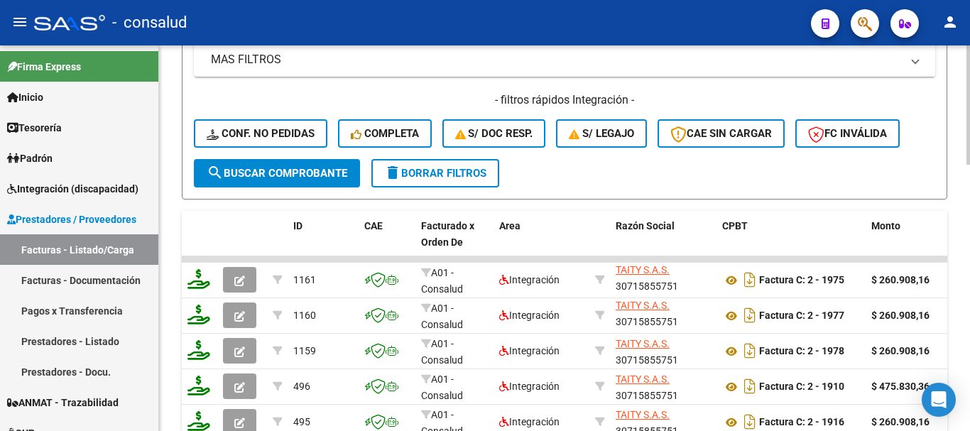
click at [477, 177] on span "delete Borrar Filtros" at bounding box center [435, 173] width 102 height 13
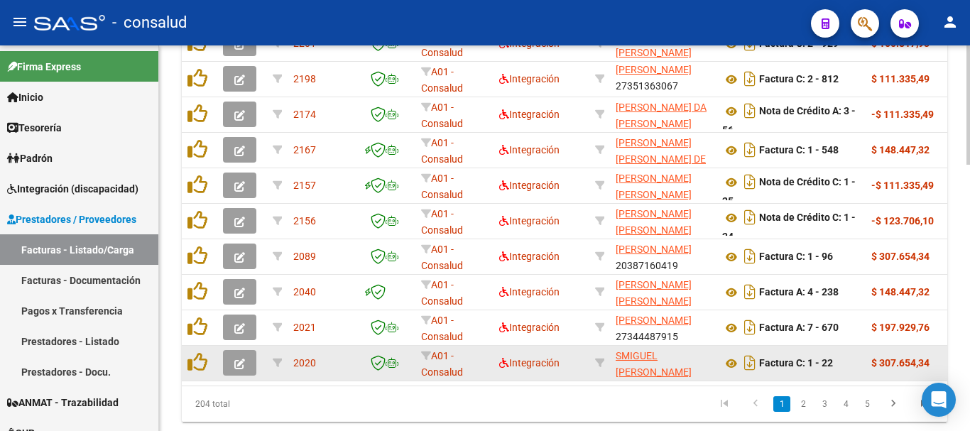
scroll to position [857, 0]
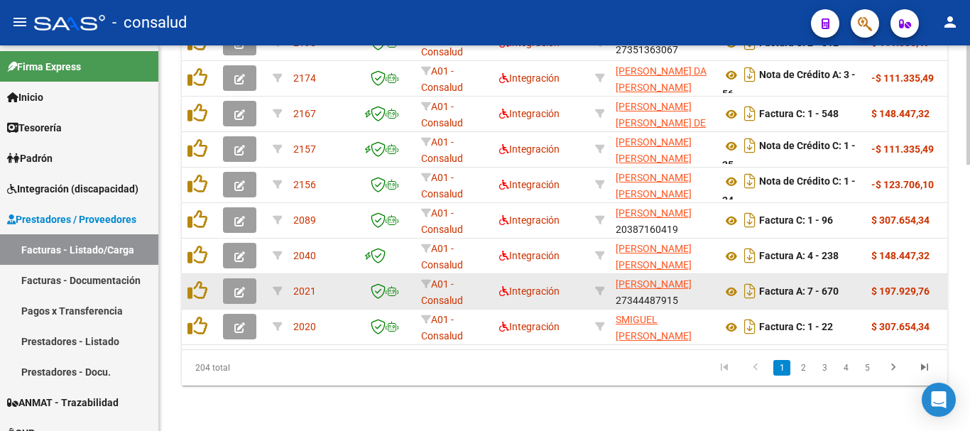
click at [238, 287] on icon "button" at bounding box center [239, 292] width 11 height 11
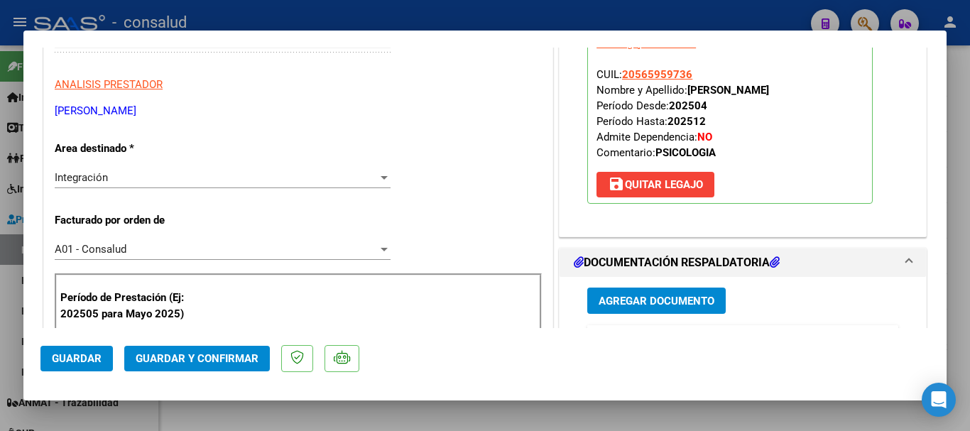
scroll to position [426, 0]
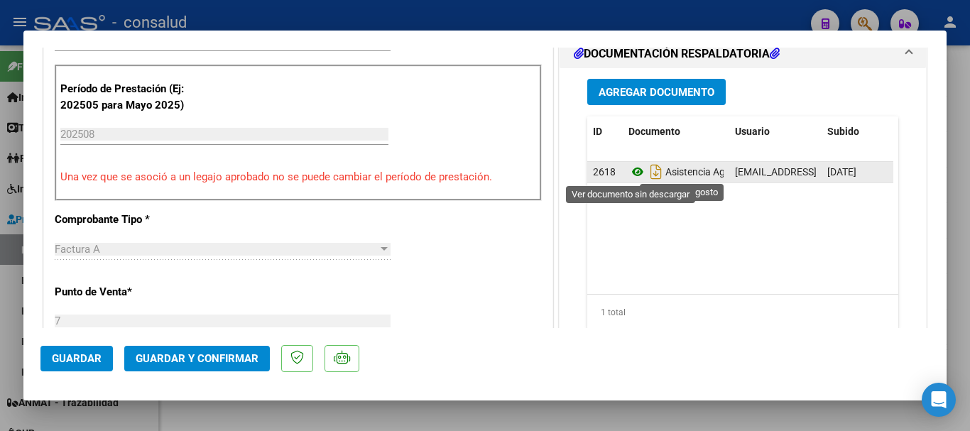
click at [631, 175] on icon at bounding box center [637, 171] width 18 height 17
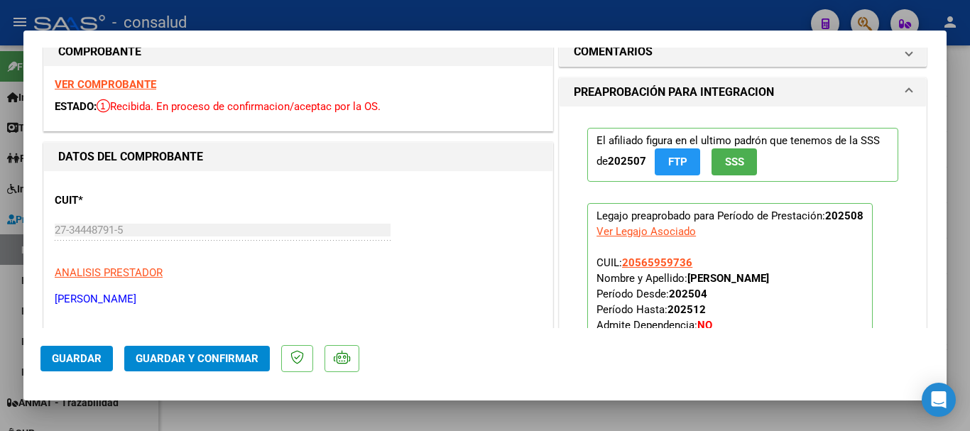
scroll to position [0, 0]
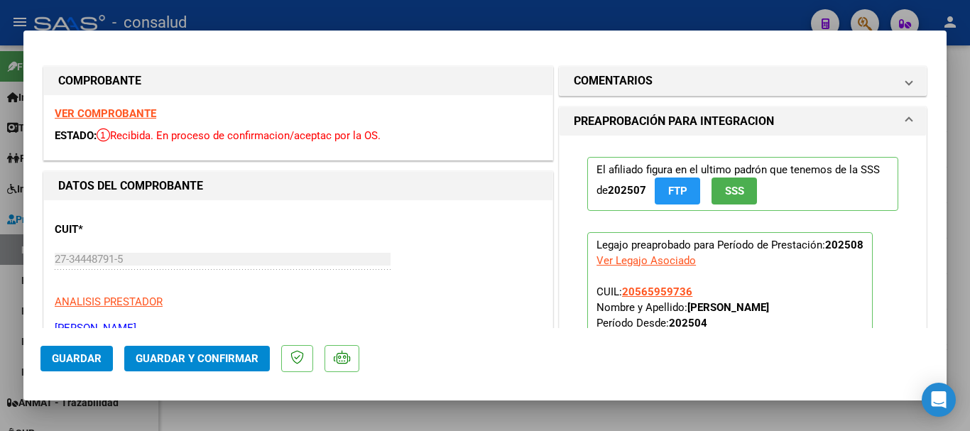
click at [70, 111] on strong "VER COMPROBANTE" at bounding box center [106, 113] width 102 height 13
type input "$ 0,00"
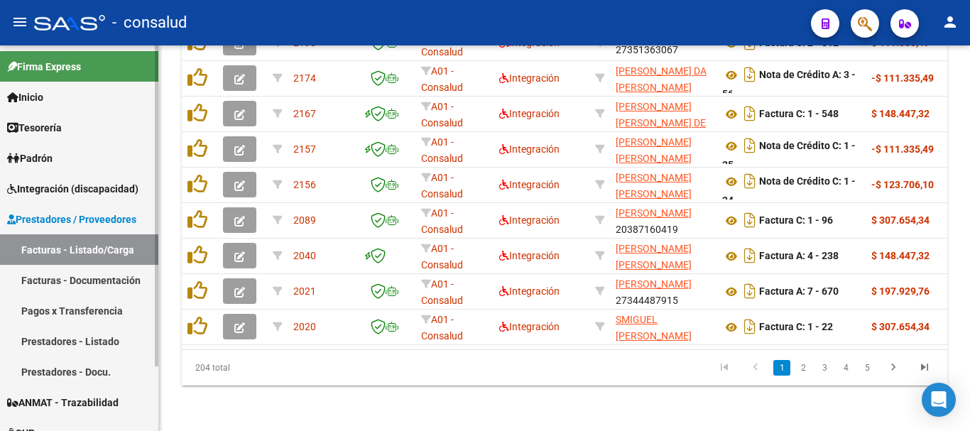
scroll to position [857, 0]
click at [80, 187] on span "Integración (discapacidad)" at bounding box center [72, 189] width 131 height 16
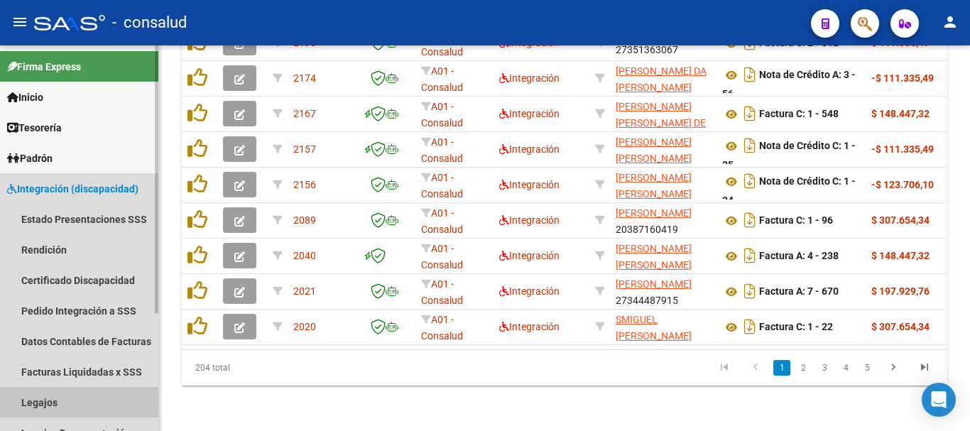
click at [60, 397] on link "Legajos" at bounding box center [79, 402] width 158 height 31
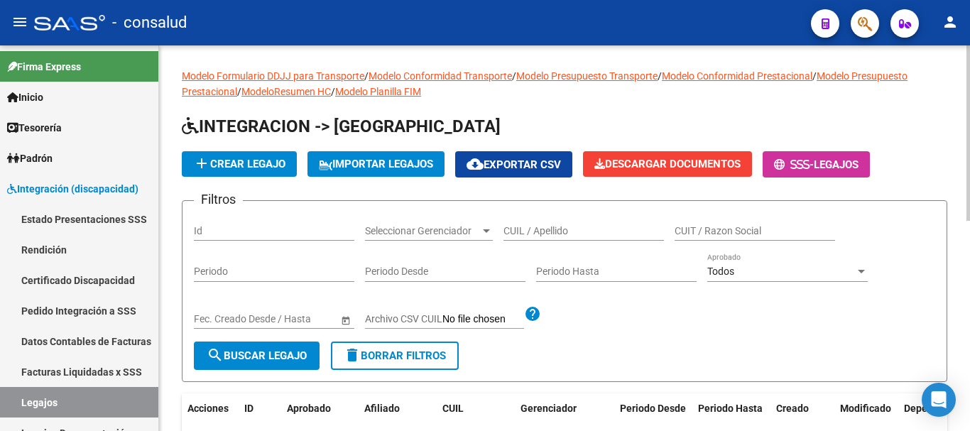
click at [551, 229] on input "CUIL / Apellido" at bounding box center [583, 231] width 160 height 12
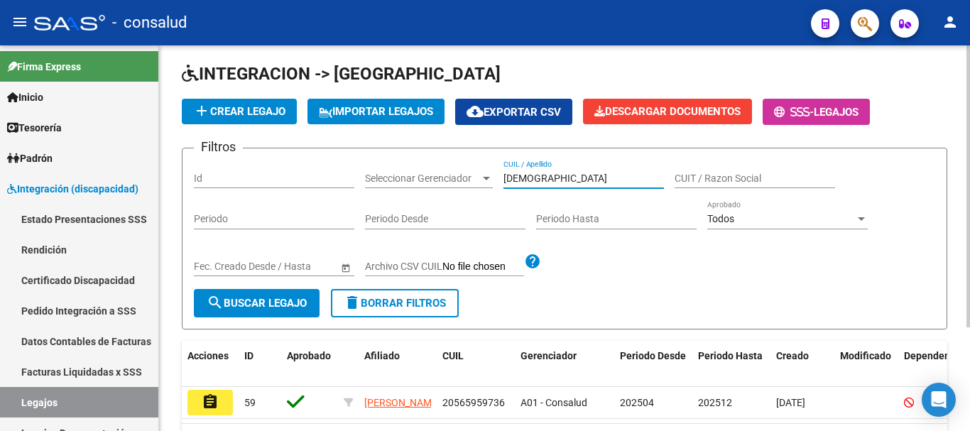
scroll to position [142, 0]
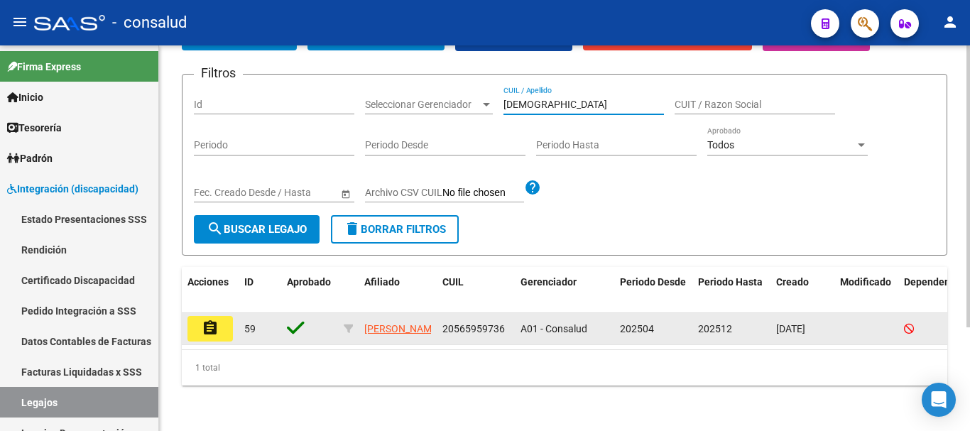
type input "[DEMOGRAPHIC_DATA]"
click at [211, 319] on mat-icon "assignment" at bounding box center [210, 327] width 17 height 17
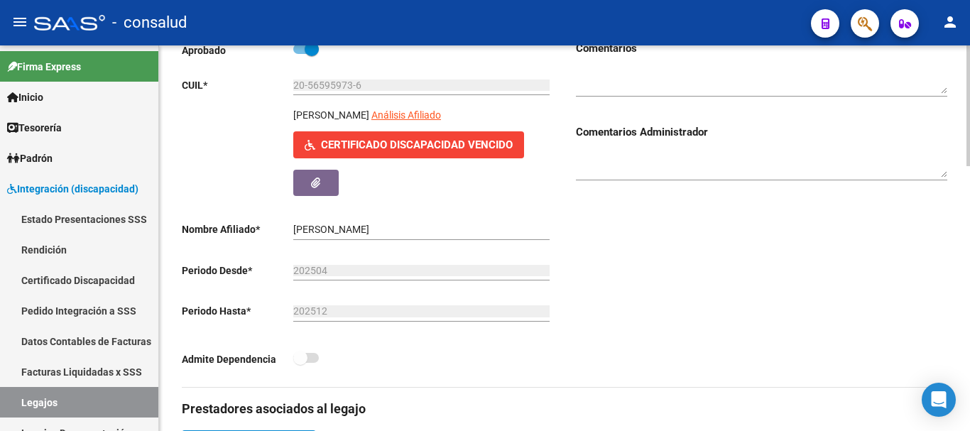
scroll to position [71, 0]
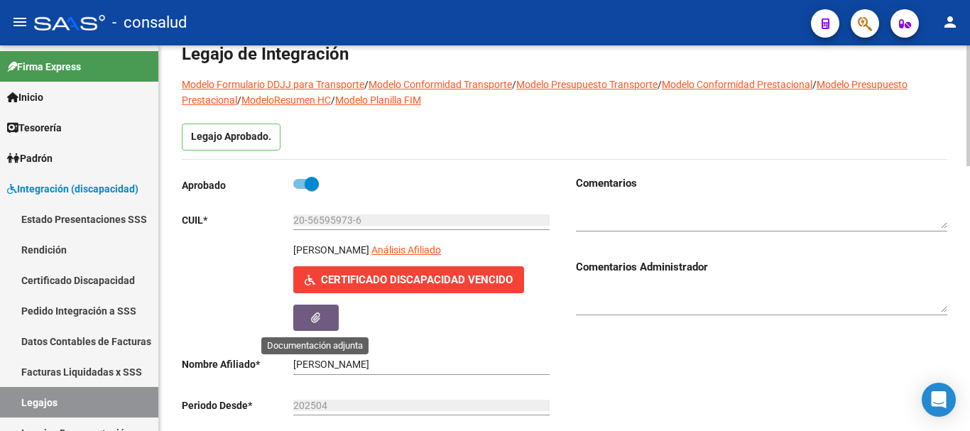
click at [315, 319] on icon "button" at bounding box center [315, 317] width 9 height 11
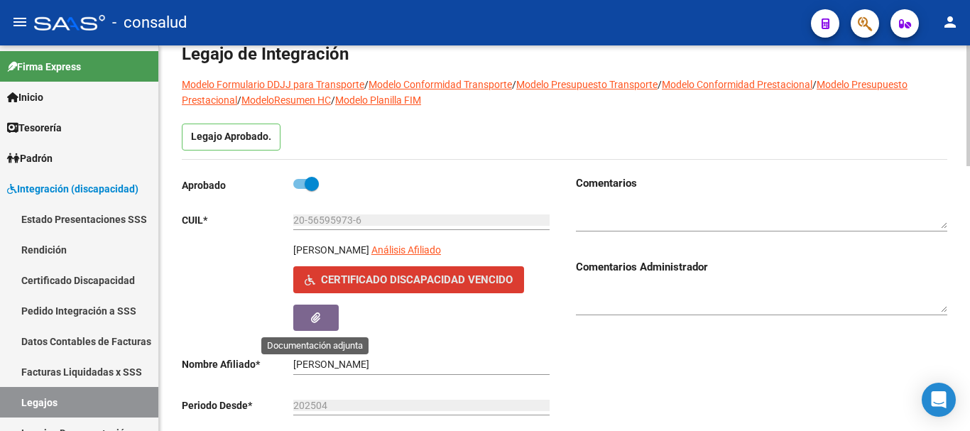
click at [408, 272] on button "Certificado Discapacidad Vencido" at bounding box center [408, 279] width 231 height 26
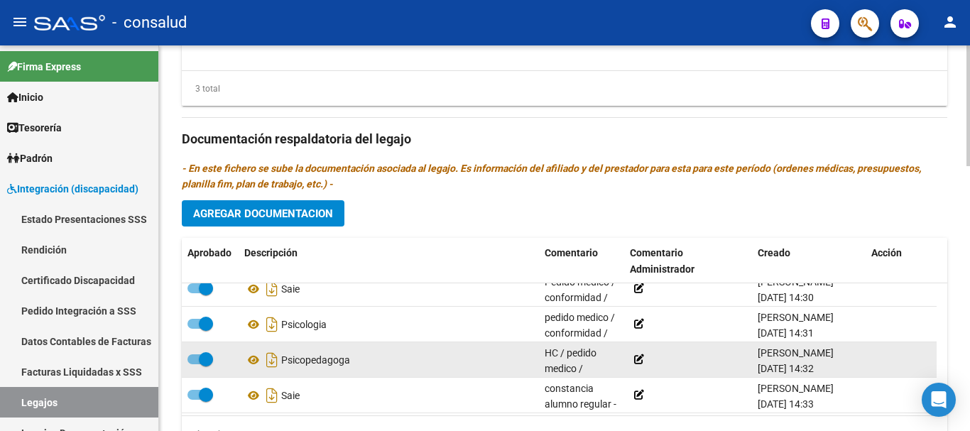
scroll to position [15, 0]
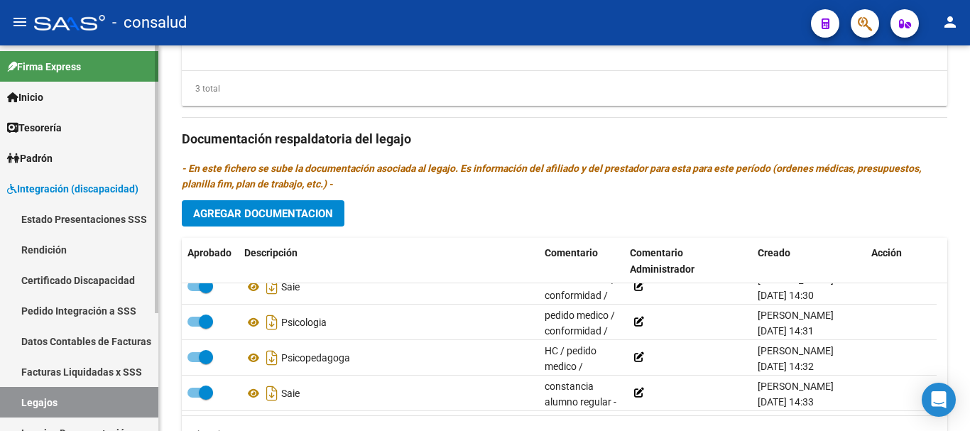
click at [106, 187] on span "Integración (discapacidad)" at bounding box center [72, 189] width 131 height 16
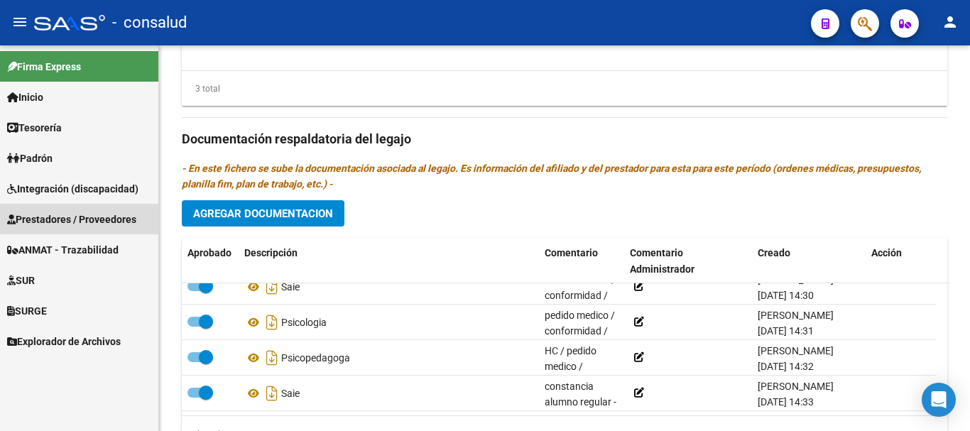
click at [104, 221] on span "Prestadores / Proveedores" at bounding box center [71, 220] width 129 height 16
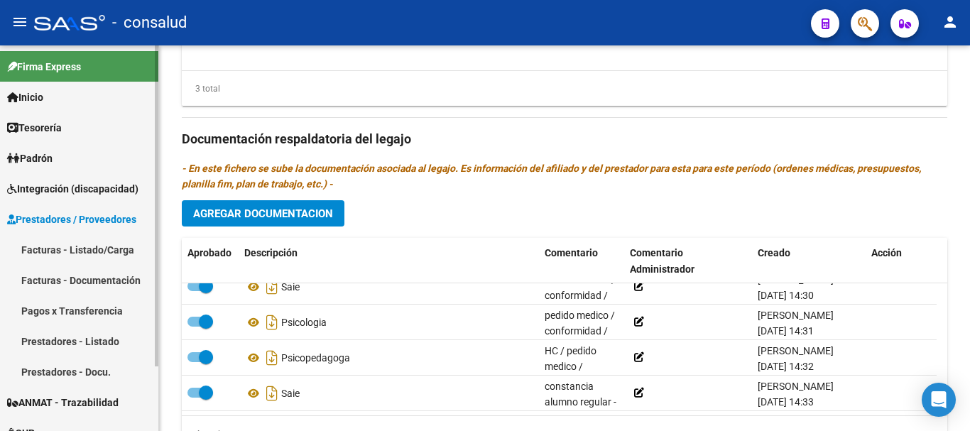
click at [103, 240] on link "Facturas - Listado/Carga" at bounding box center [79, 249] width 158 height 31
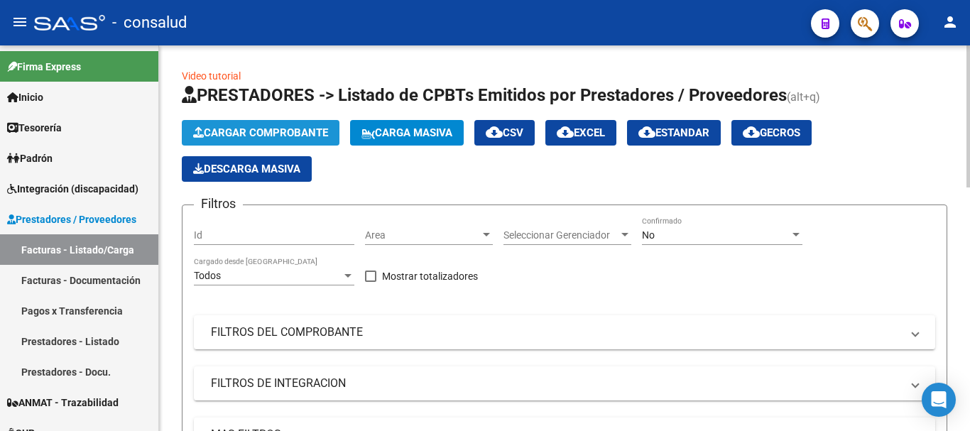
click at [266, 126] on span "Cargar Comprobante" at bounding box center [260, 132] width 135 height 13
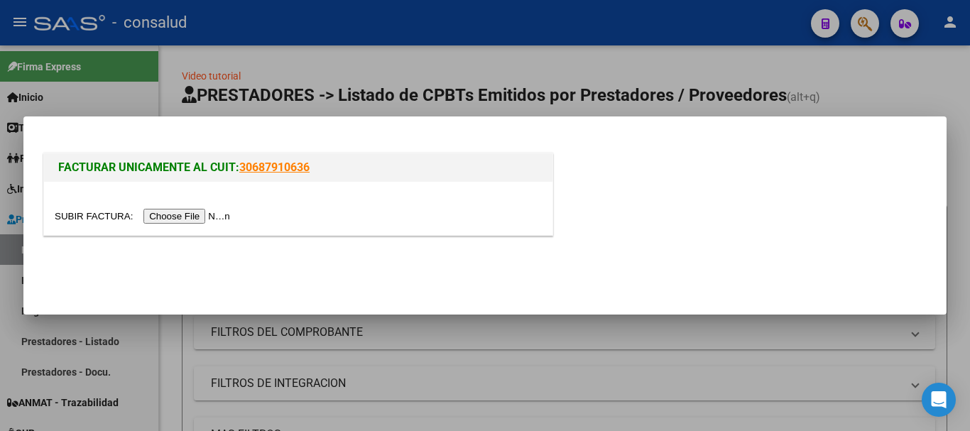
click at [219, 215] on input "file" at bounding box center [145, 216] width 180 height 15
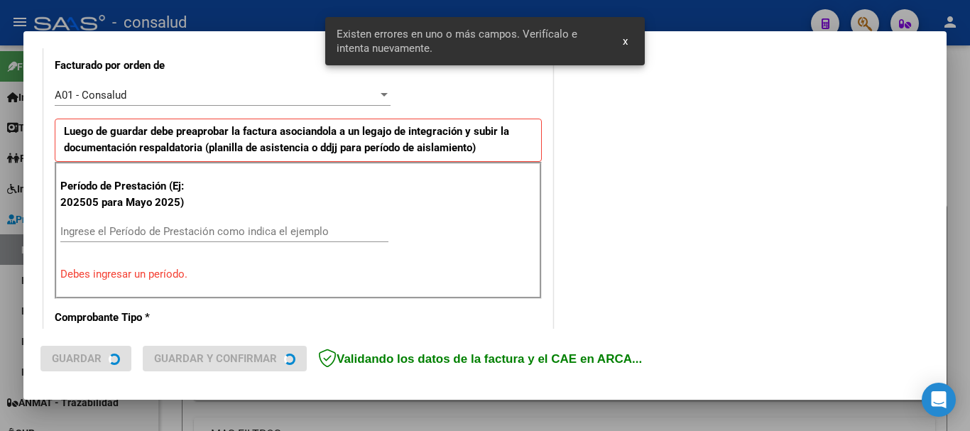
scroll to position [400, 0]
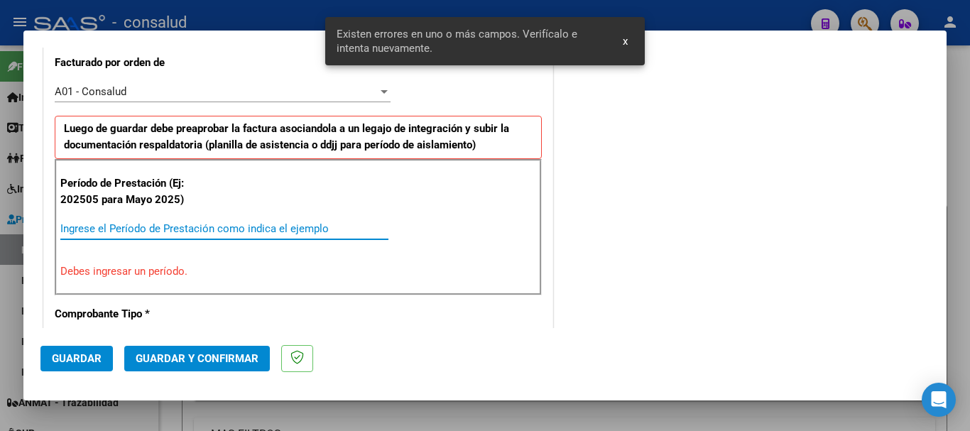
click at [187, 228] on input "Ingrese el Período de Prestación como indica el ejemplo" at bounding box center [224, 228] width 328 height 13
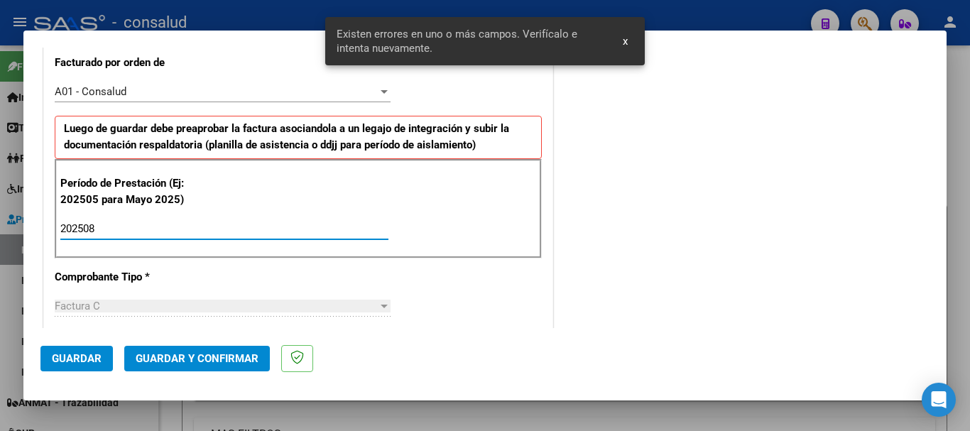
type input "202508"
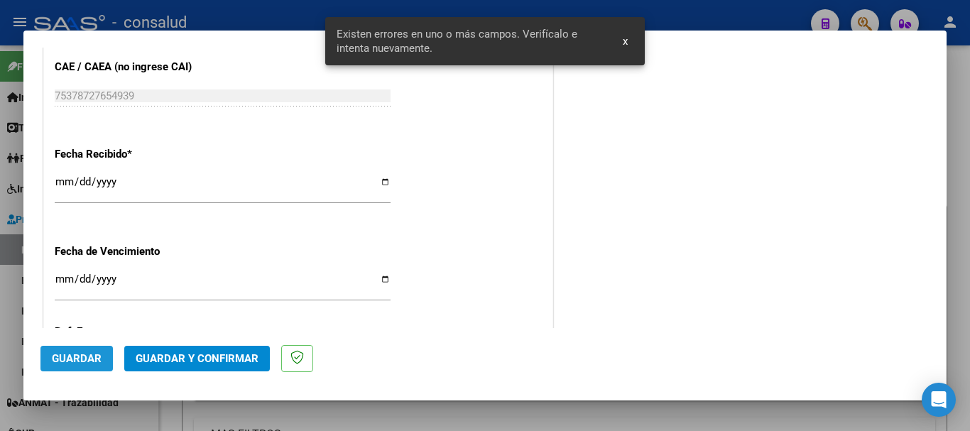
click at [81, 368] on button "Guardar" at bounding box center [76, 359] width 72 height 26
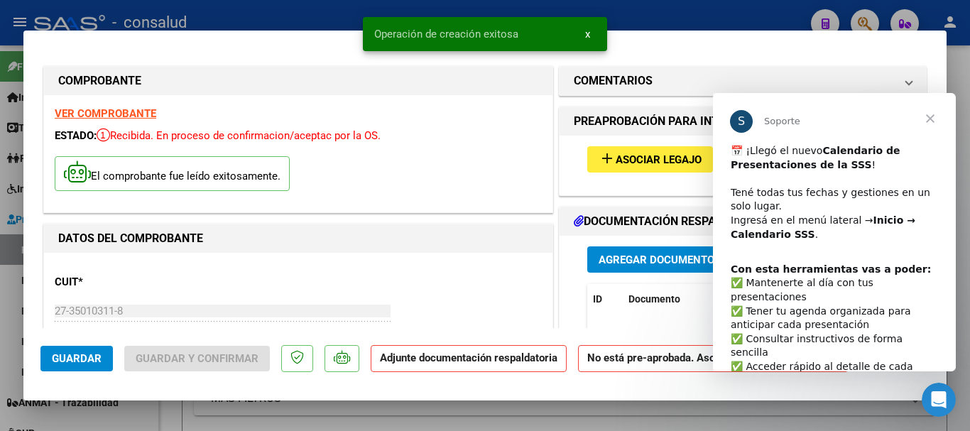
scroll to position [0, 0]
click at [665, 158] on span "Asociar Legajo" at bounding box center [658, 160] width 86 height 13
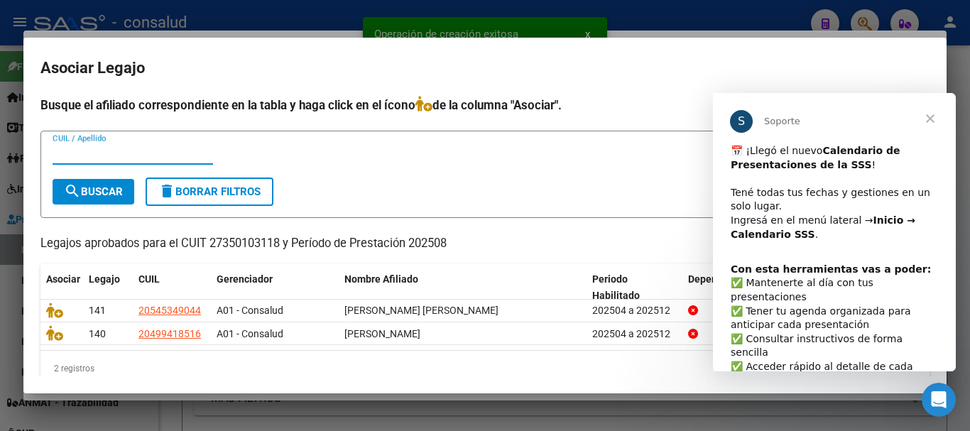
click at [932, 122] on span "Cerrar" at bounding box center [929, 118] width 51 height 51
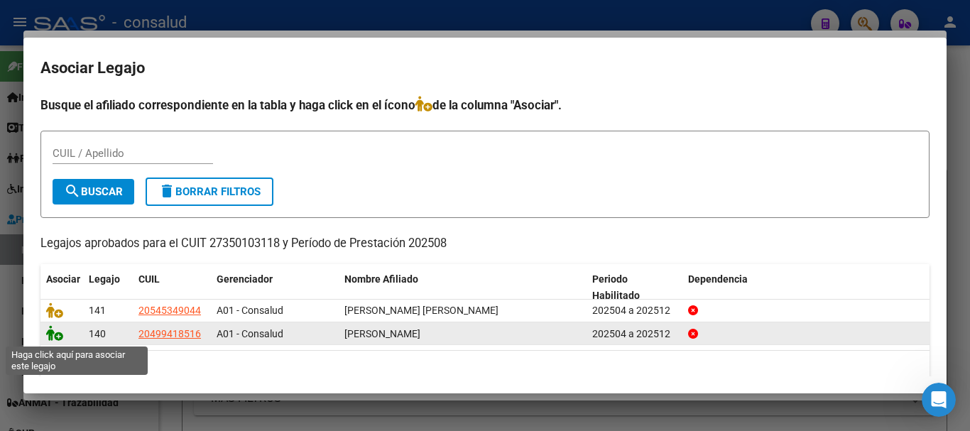
click at [57, 334] on icon at bounding box center [54, 333] width 17 height 16
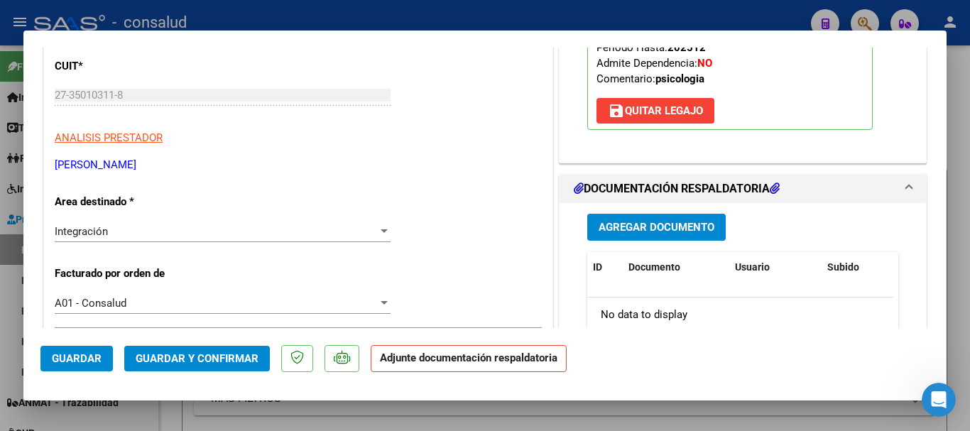
scroll to position [284, 0]
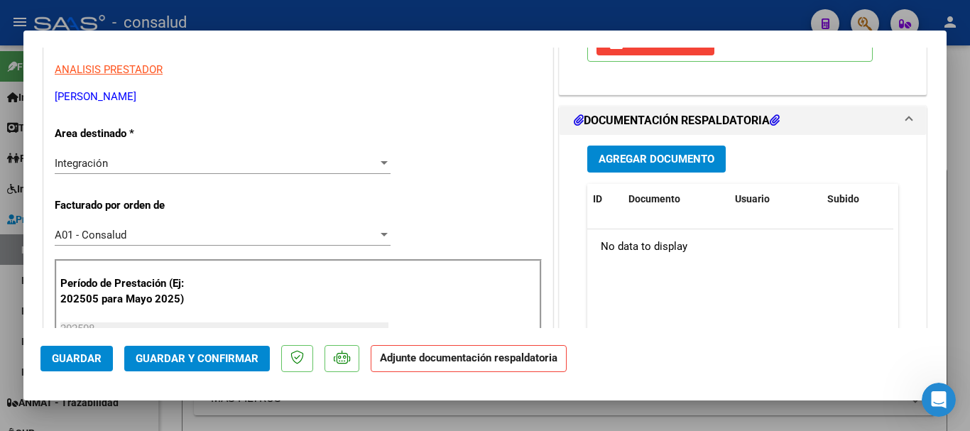
click at [679, 154] on span "Agregar Documento" at bounding box center [656, 159] width 116 height 13
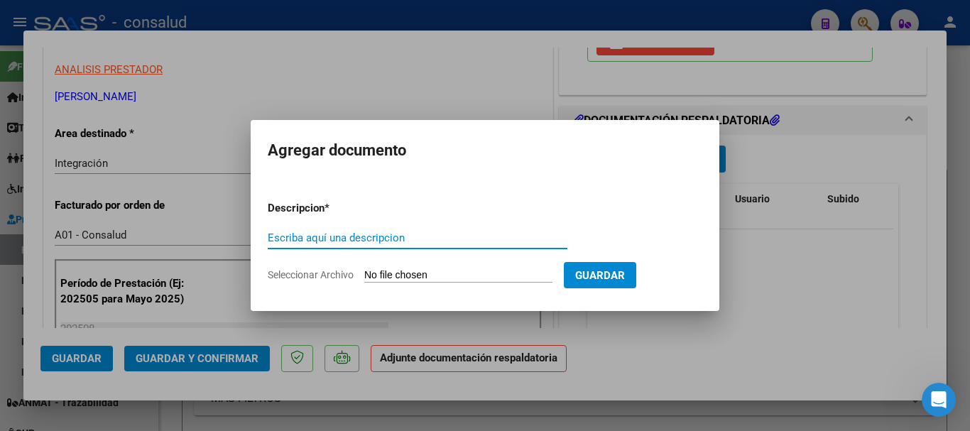
click at [483, 282] on input "Seleccionar Archivo" at bounding box center [458, 275] width 188 height 13
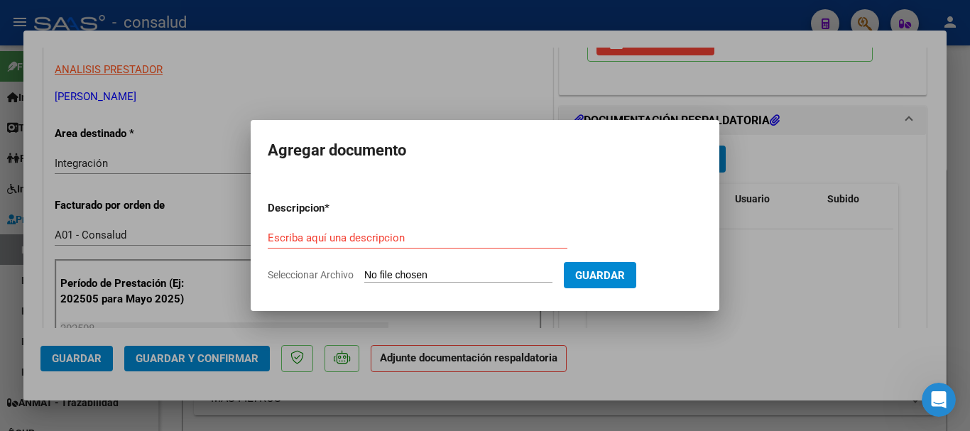
type input "C:\fakepath\planilla [PERSON_NAME].pdf"
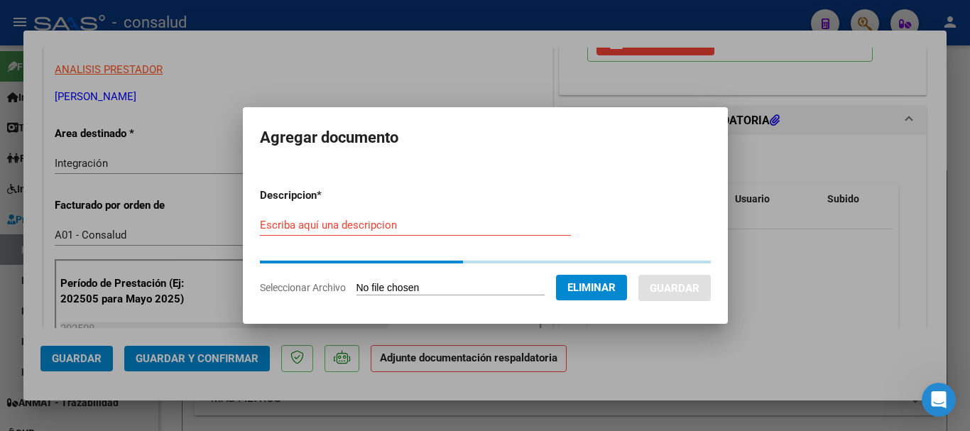
click at [321, 224] on input "Escriba aquí una descripcion" at bounding box center [415, 225] width 311 height 13
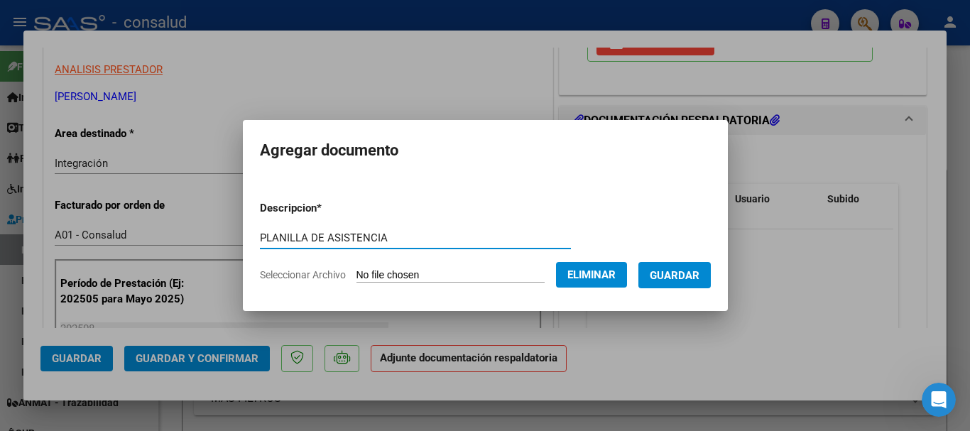
type input "PLANILLA DE ASISTENCIA"
click at [696, 284] on button "Guardar" at bounding box center [674, 275] width 72 height 26
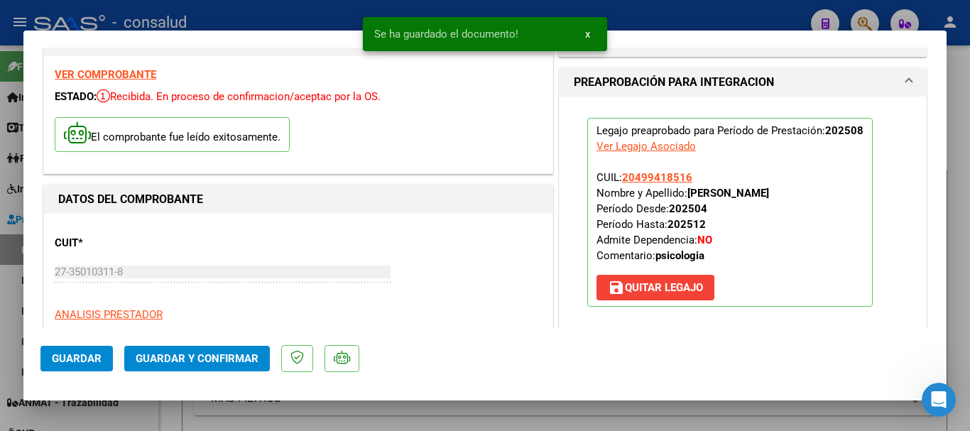
scroll to position [0, 0]
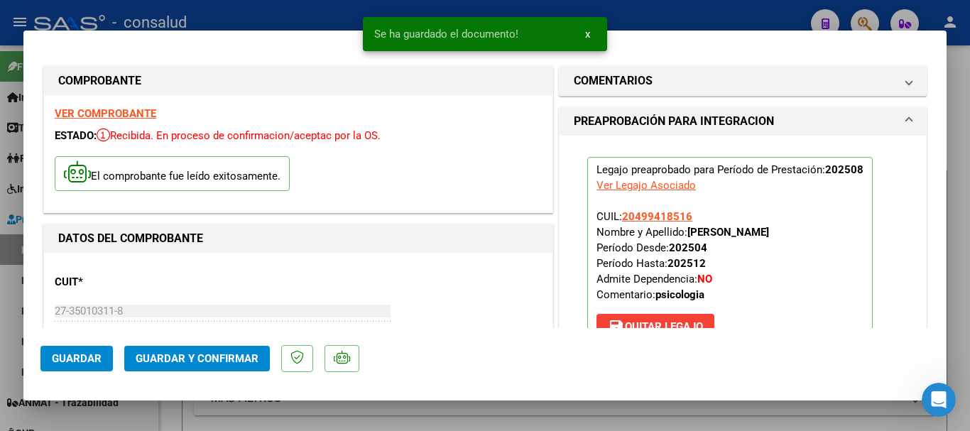
click at [197, 352] on span "Guardar y Confirmar" at bounding box center [197, 358] width 123 height 13
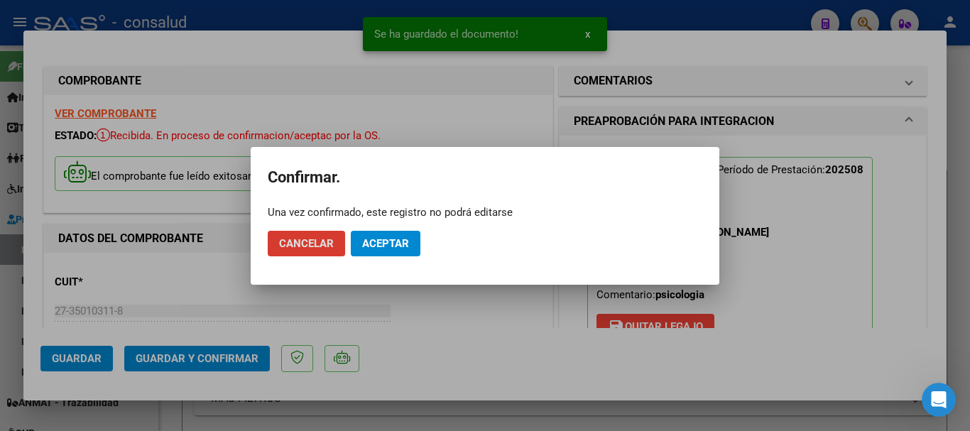
click at [386, 254] on button "Aceptar" at bounding box center [386, 244] width 70 height 26
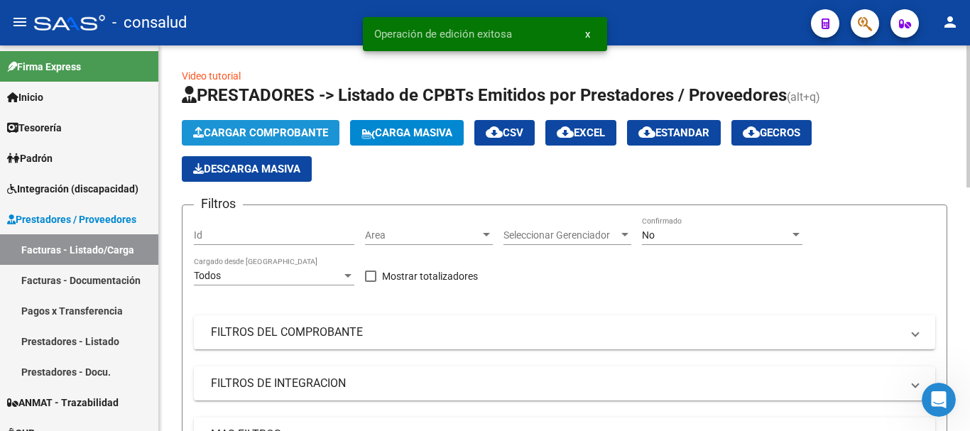
click at [289, 128] on span "Cargar Comprobante" at bounding box center [260, 132] width 135 height 13
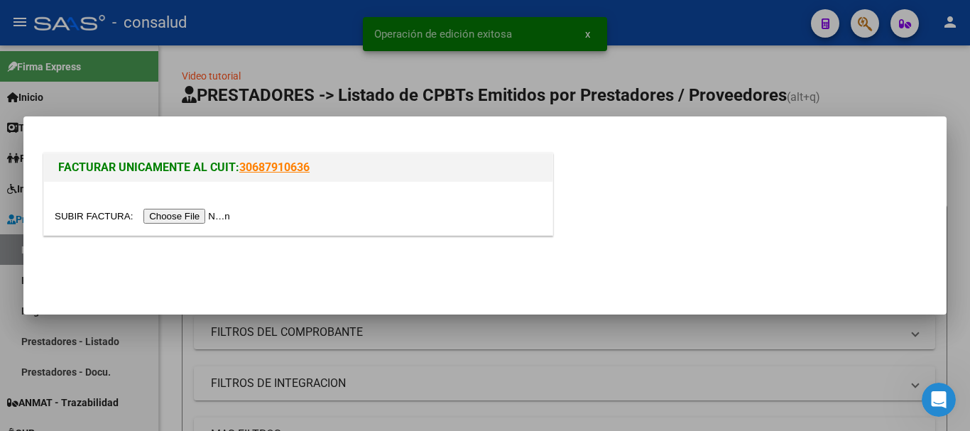
click at [207, 213] on input "file" at bounding box center [145, 216] width 180 height 15
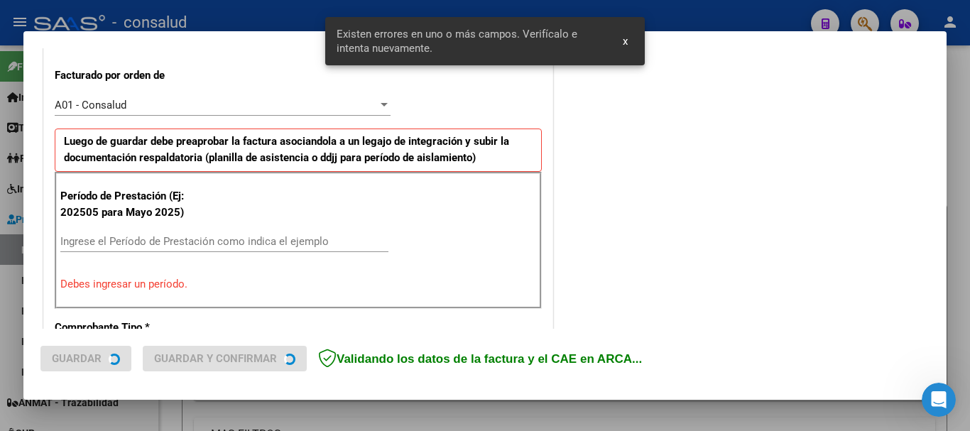
scroll to position [426, 0]
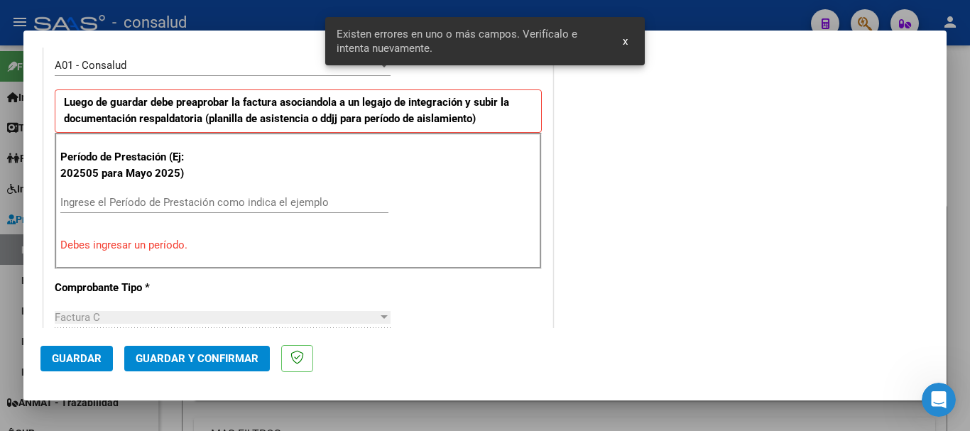
click at [171, 207] on input "Ingrese el Período de Prestación como indica el ejemplo" at bounding box center [224, 202] width 328 height 13
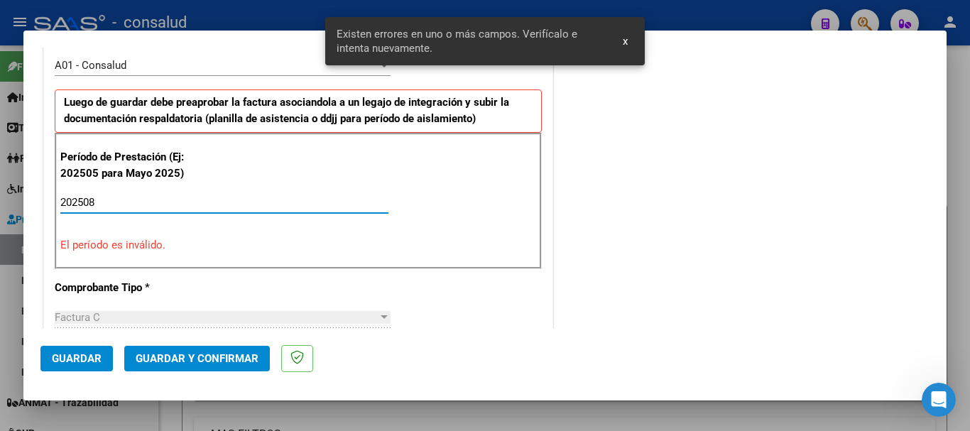
type input "202508"
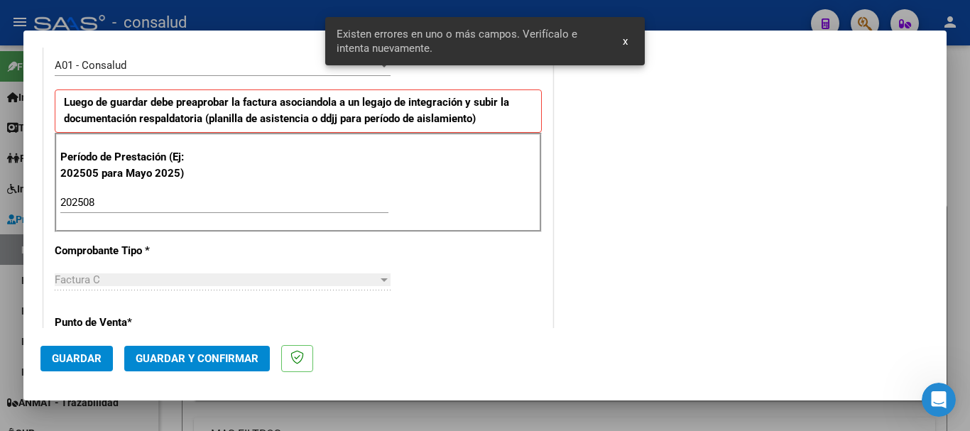
scroll to position [978, 0]
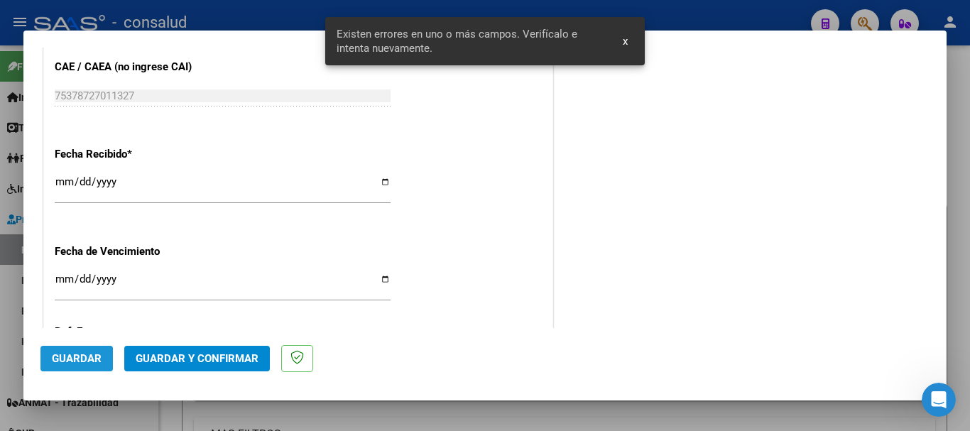
click at [67, 361] on span "Guardar" at bounding box center [77, 358] width 50 height 13
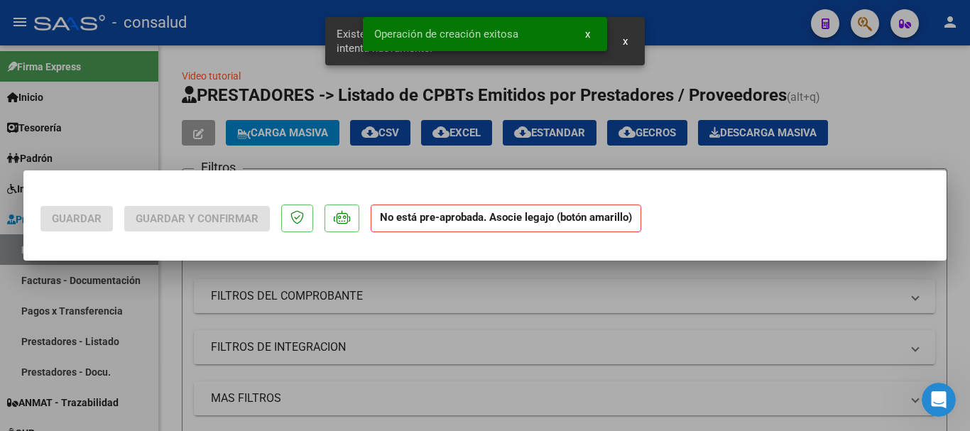
scroll to position [0, 0]
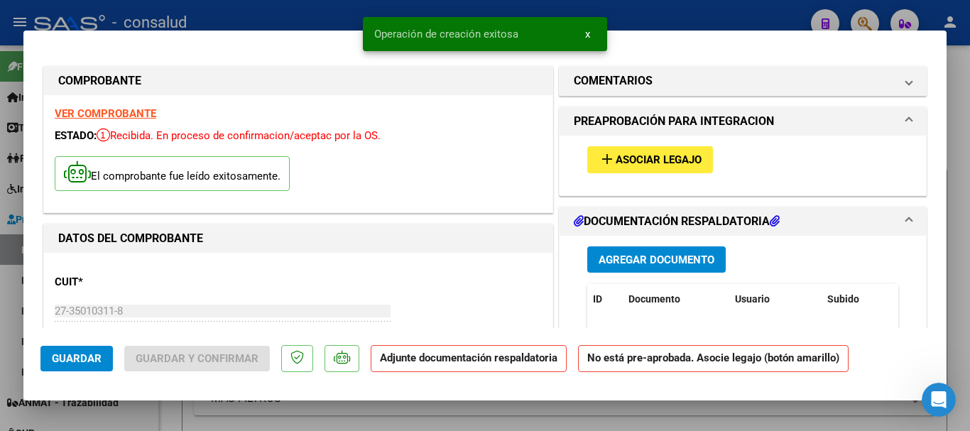
click at [647, 168] on button "add Asociar Legajo" at bounding box center [650, 159] width 126 height 26
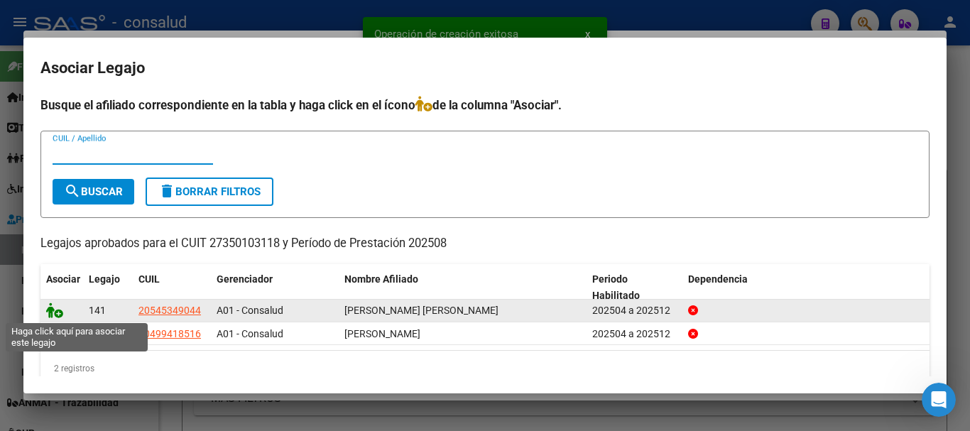
click at [55, 312] on icon at bounding box center [54, 310] width 17 height 16
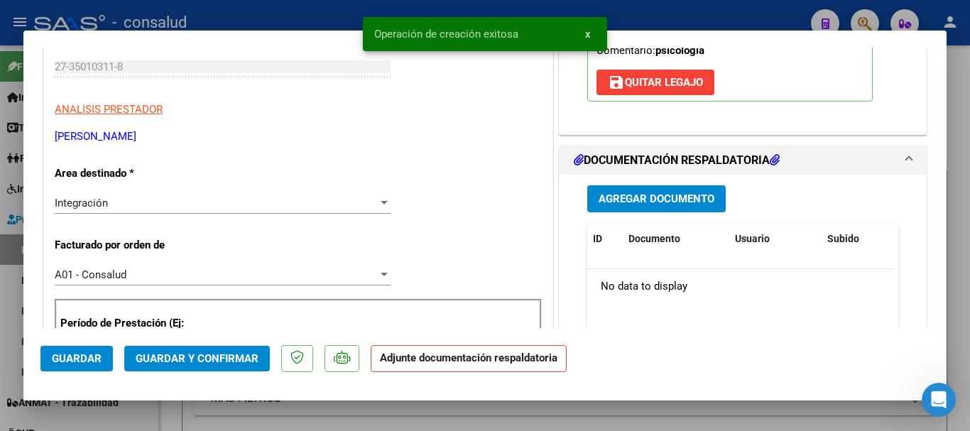
scroll to position [284, 0]
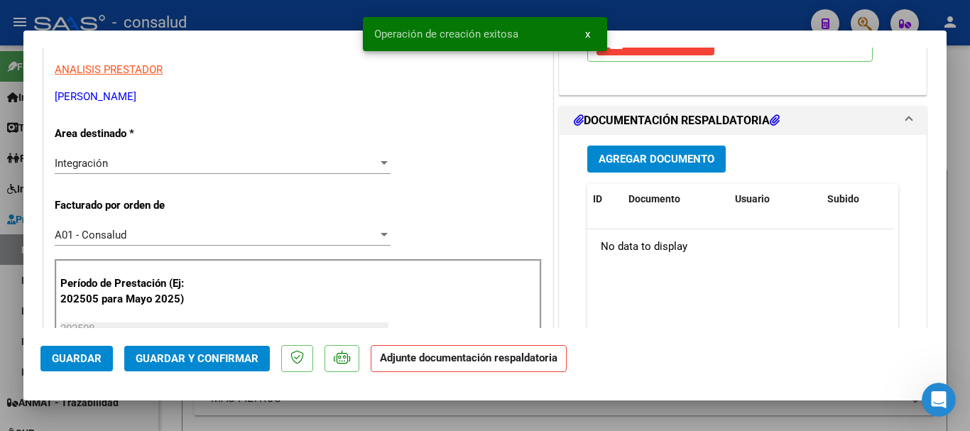
click at [657, 153] on span "Agregar Documento" at bounding box center [656, 159] width 116 height 13
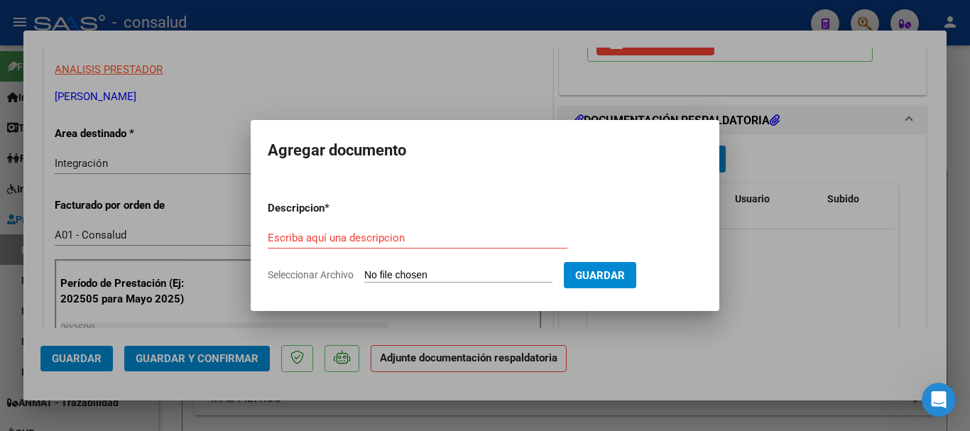
click at [493, 270] on input "Seleccionar Archivo" at bounding box center [458, 275] width 188 height 13
type input "C:\fakepath\planilla [PERSON_NAME] R.pdf"
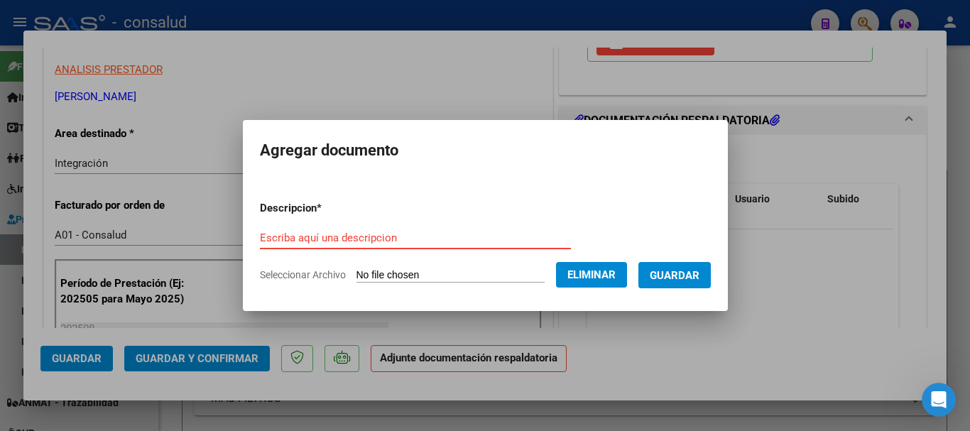
click at [333, 228] on div "Escriba aquí una descripcion" at bounding box center [415, 237] width 311 height 21
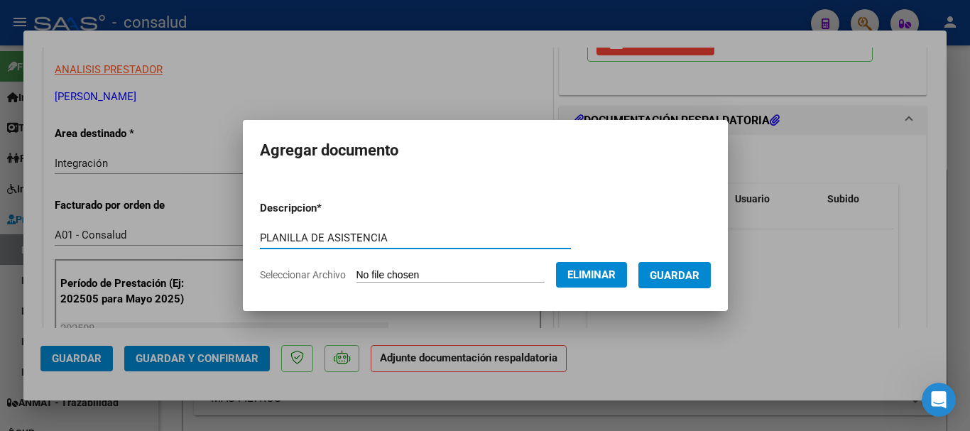
type input "PLANILLA DE ASISTENCIA"
click at [699, 283] on button "Guardar" at bounding box center [674, 275] width 72 height 26
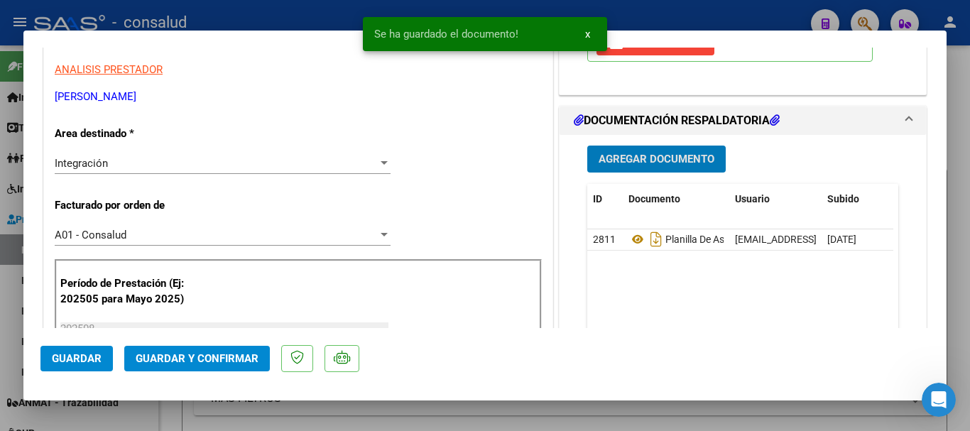
click at [89, 360] on span "Guardar" at bounding box center [77, 358] width 50 height 13
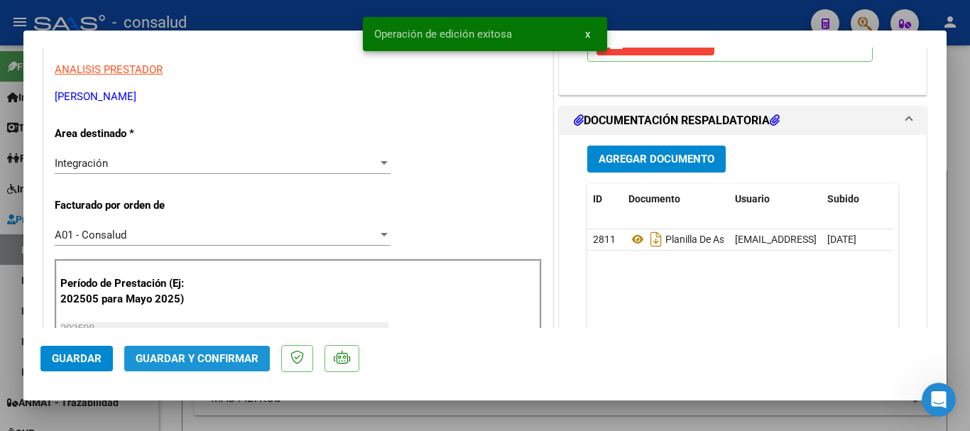
click at [187, 362] on span "Guardar y Confirmar" at bounding box center [197, 358] width 123 height 13
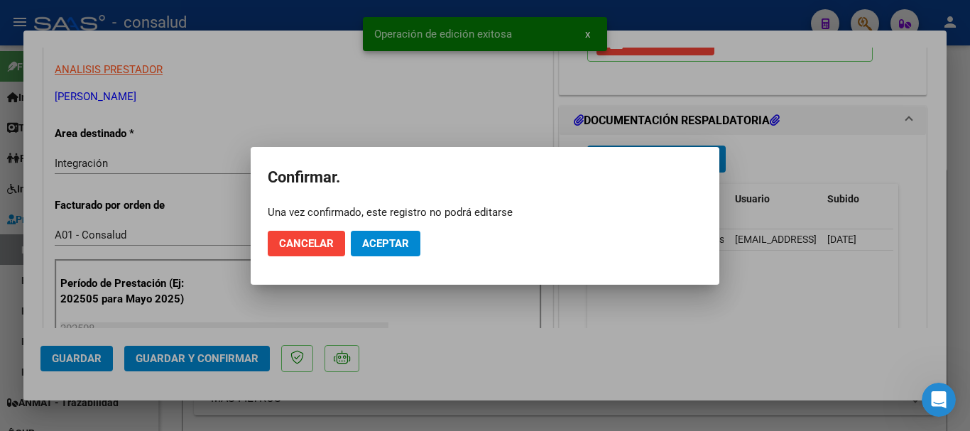
click at [379, 229] on mat-dialog-actions "Cancelar Aceptar" at bounding box center [485, 243] width 434 height 48
click at [380, 238] on span "Aceptar" at bounding box center [385, 243] width 47 height 13
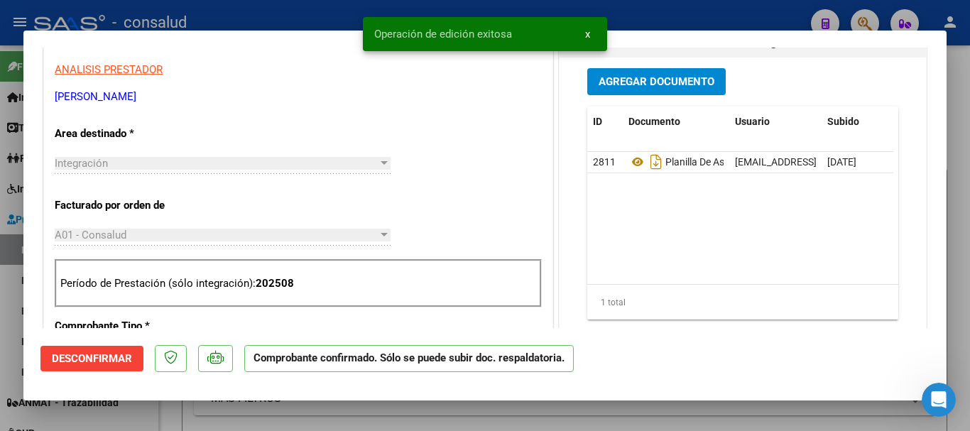
scroll to position [0, 0]
